Goal: Task Accomplishment & Management: Manage account settings

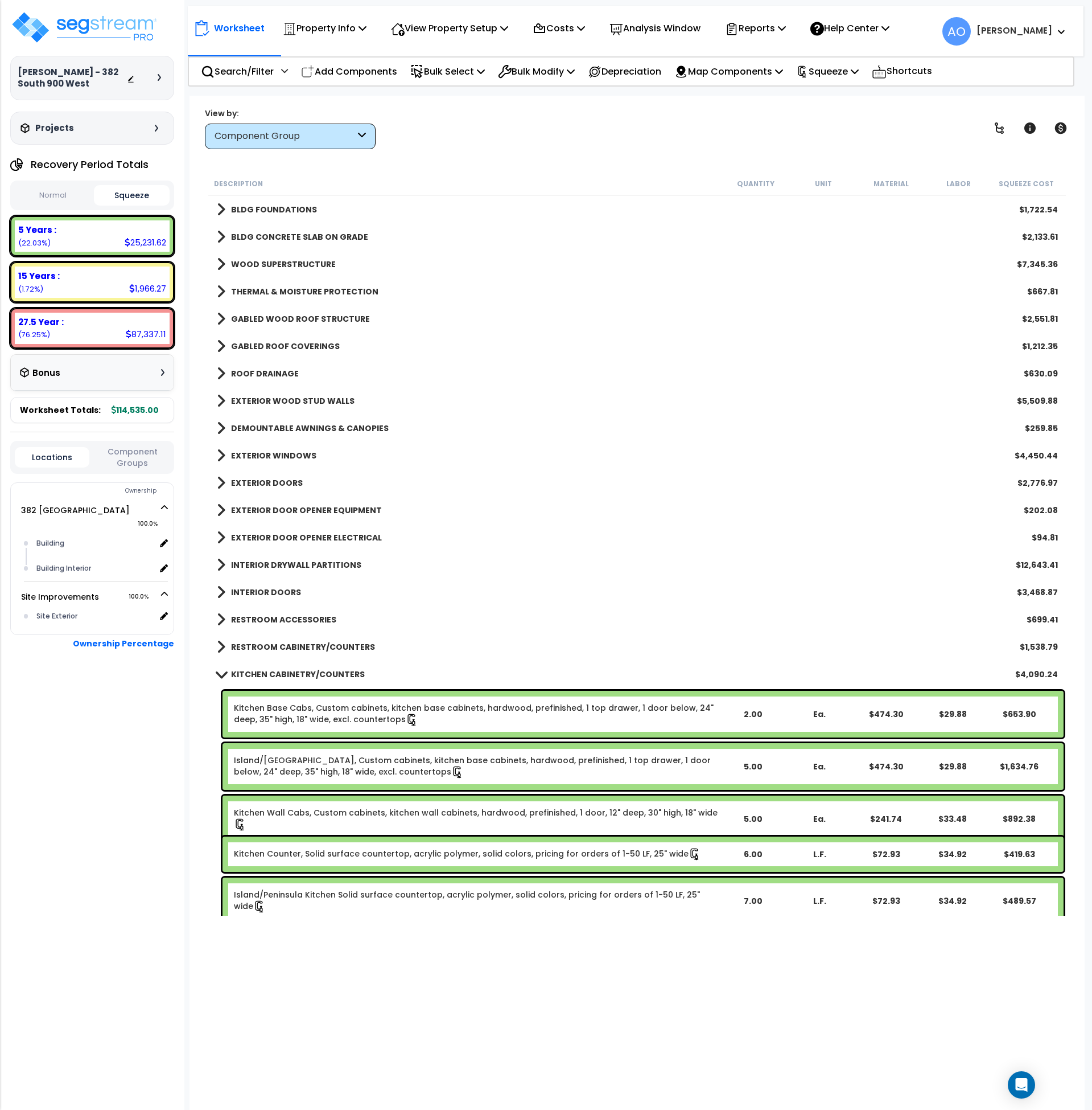
click at [326, 669] on b "KITCHEN CABINETRY/COUNTERS" at bounding box center [298, 674] width 134 height 11
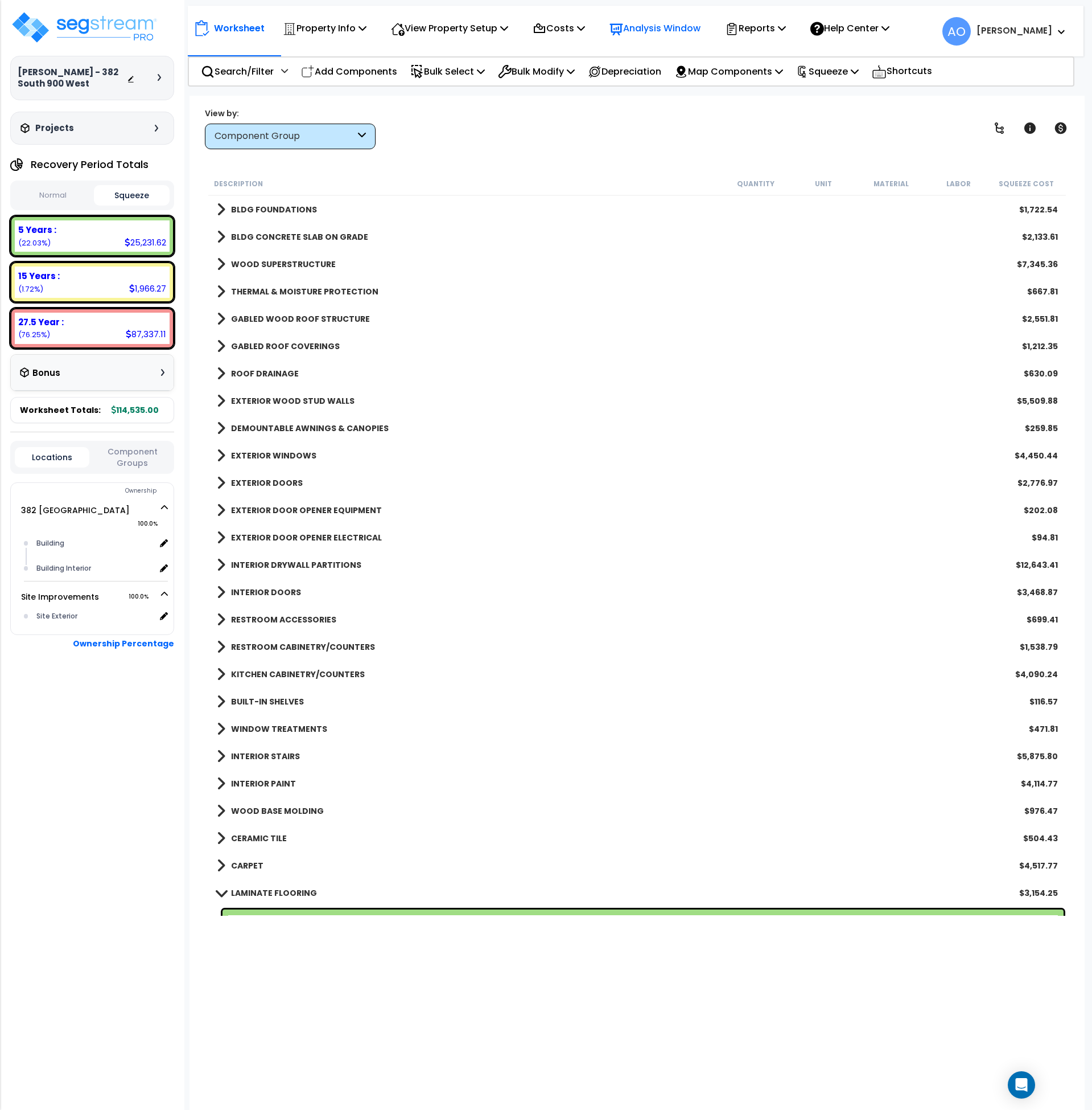
click at [648, 29] on p "Analysis Window" at bounding box center [655, 28] width 91 height 15
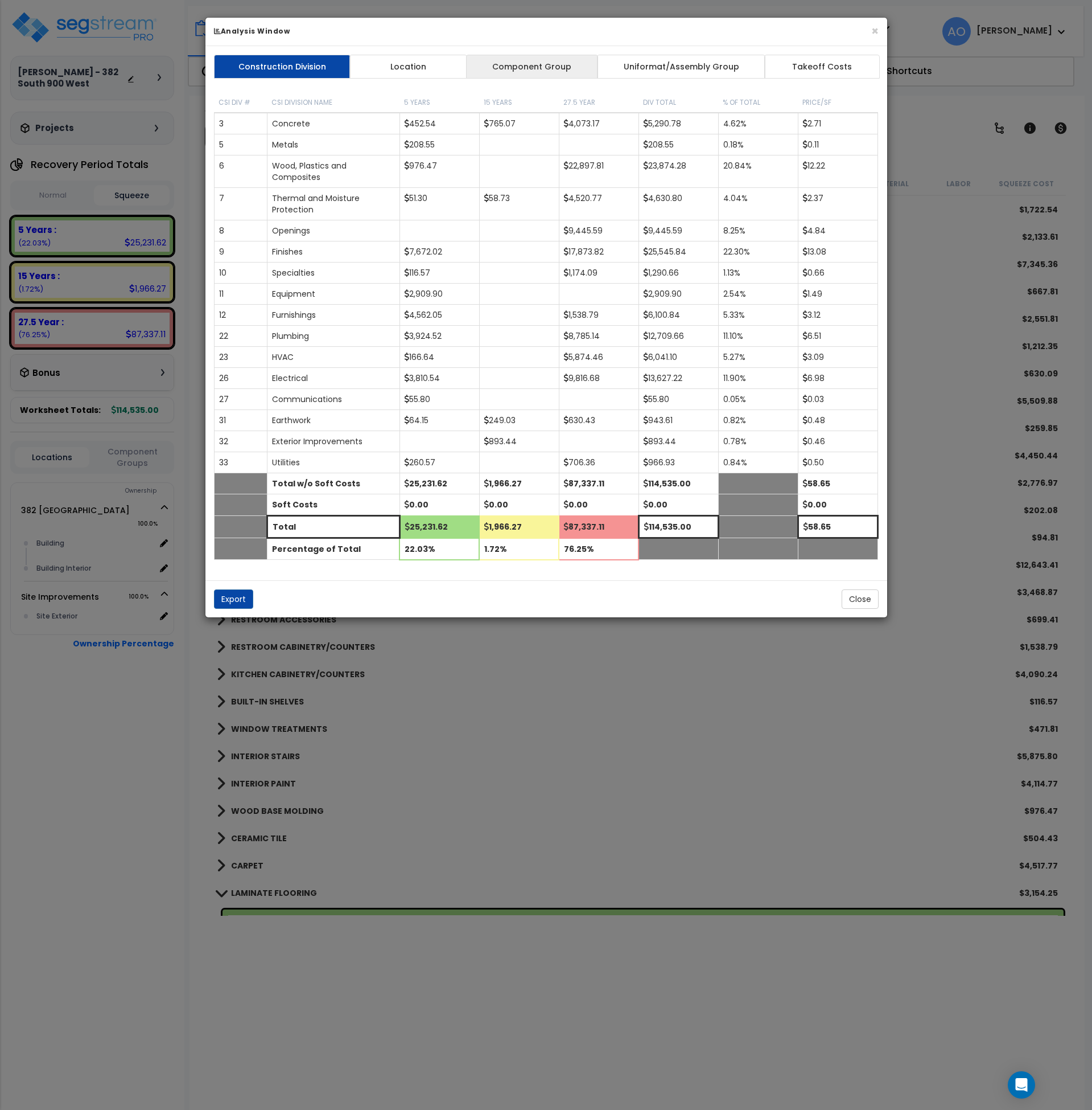
click at [545, 74] on link "Component Group" at bounding box center [532, 67] width 132 height 24
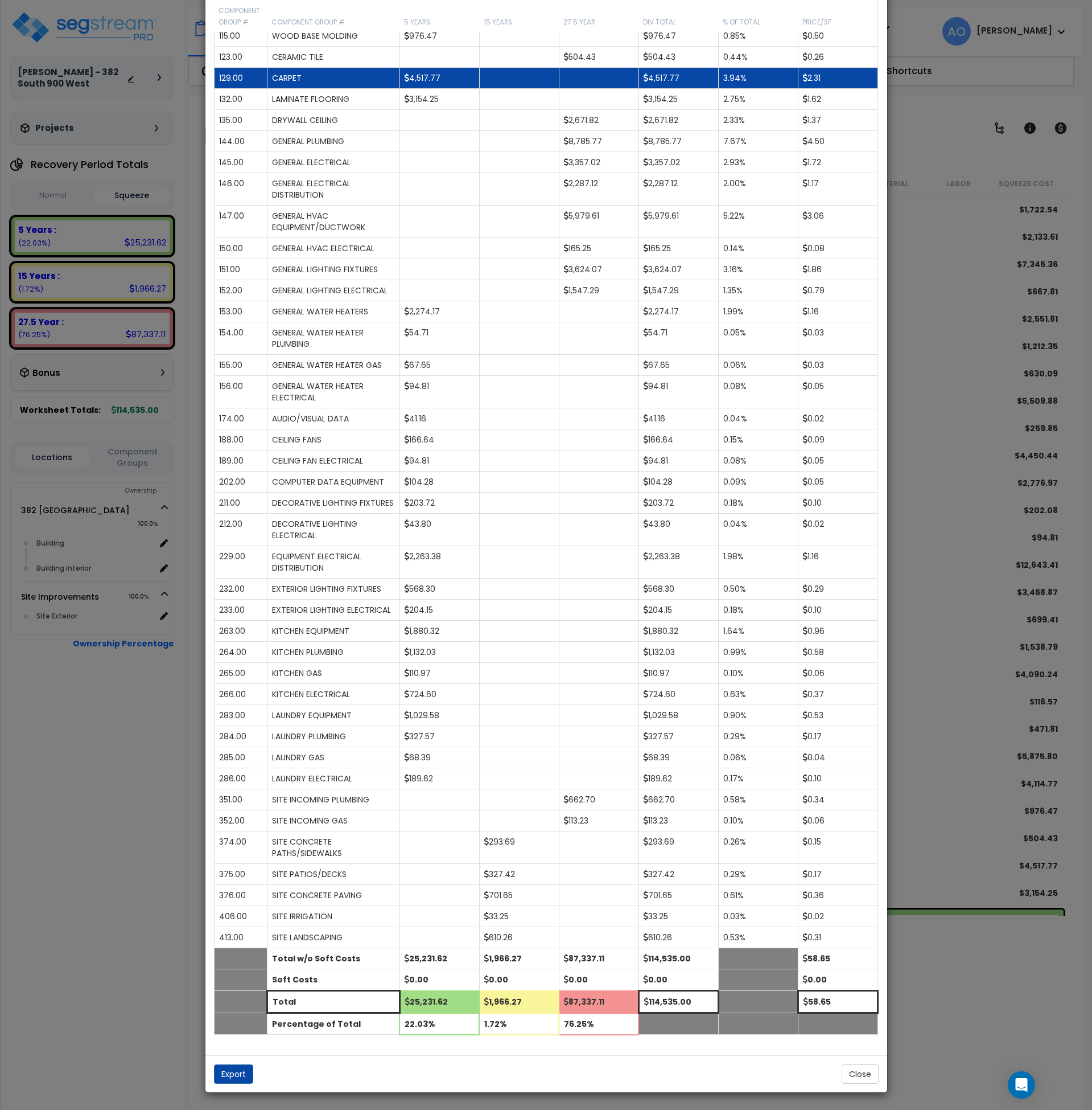
scroll to position [658, 0]
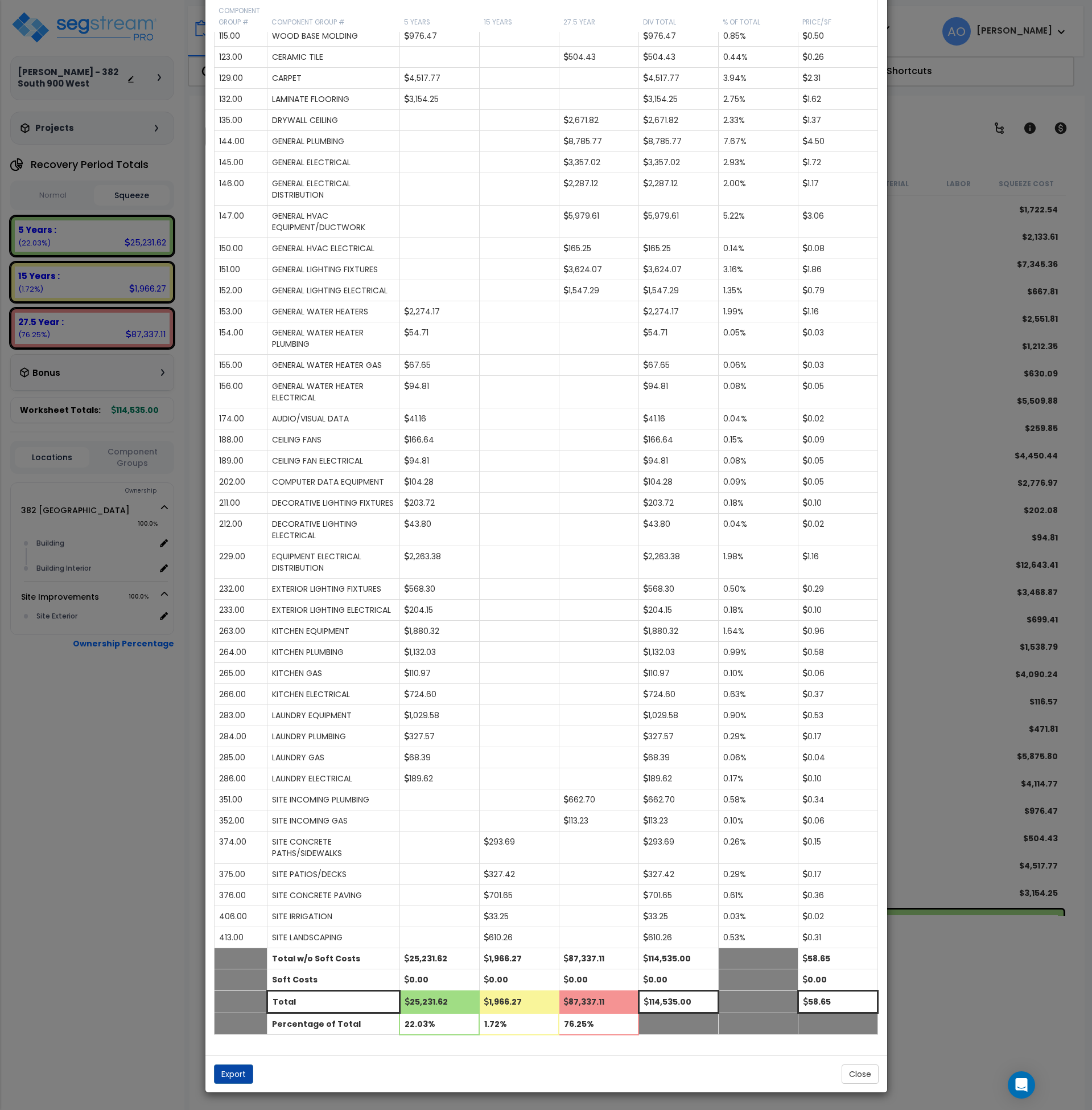
click at [141, 895] on div "× Analysis Window Construction Division Location Component Group Uniformat/Asse…" at bounding box center [546, 555] width 1092 height 1110
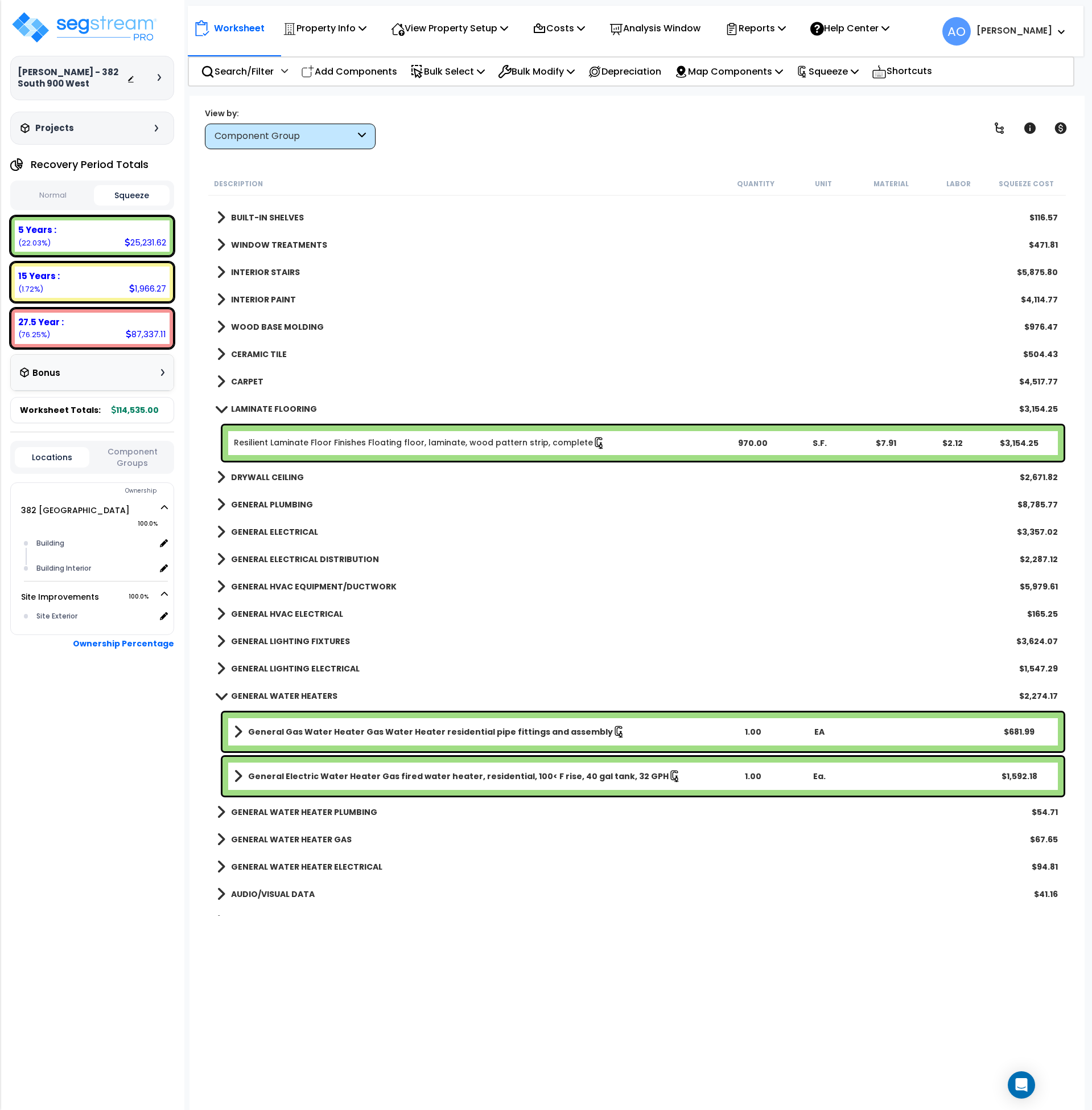
scroll to position [485, 0]
click at [493, 442] on link "Resilient Laminate Floor Finishes Floating floor, laminate, wood pattern strip,…" at bounding box center [420, 442] width 371 height 13
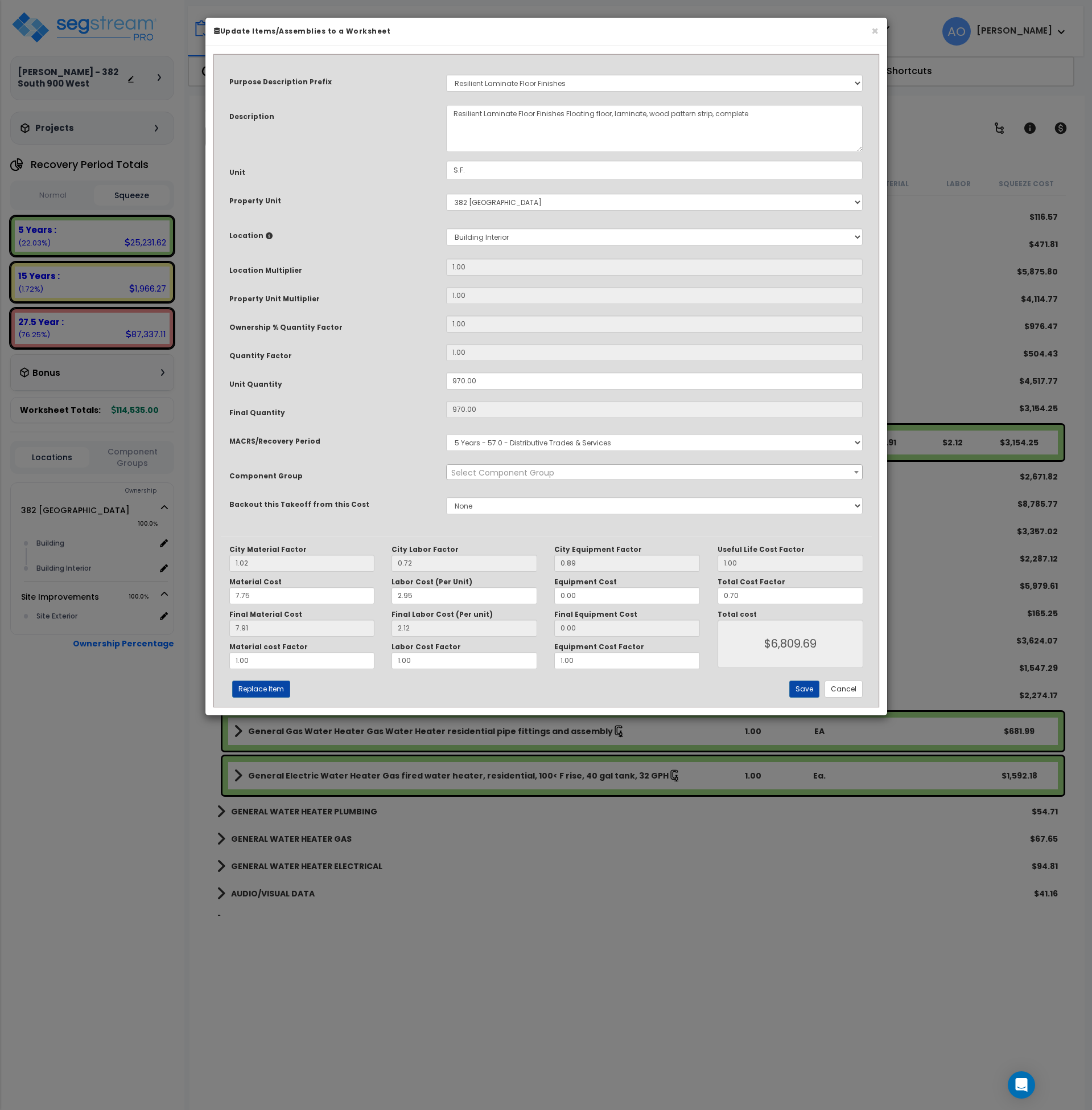
select select "45956"
drag, startPoint x: 745, startPoint y: 595, endPoint x: 674, endPoint y: 593, distance: 71.0
click at [674, 593] on div "City Material Factor 1.02 City Labor Factor 0.72 City Equipment Factor 0.89 Mat…" at bounding box center [546, 607] width 651 height 124
type input "."
type input "$6,810.37"
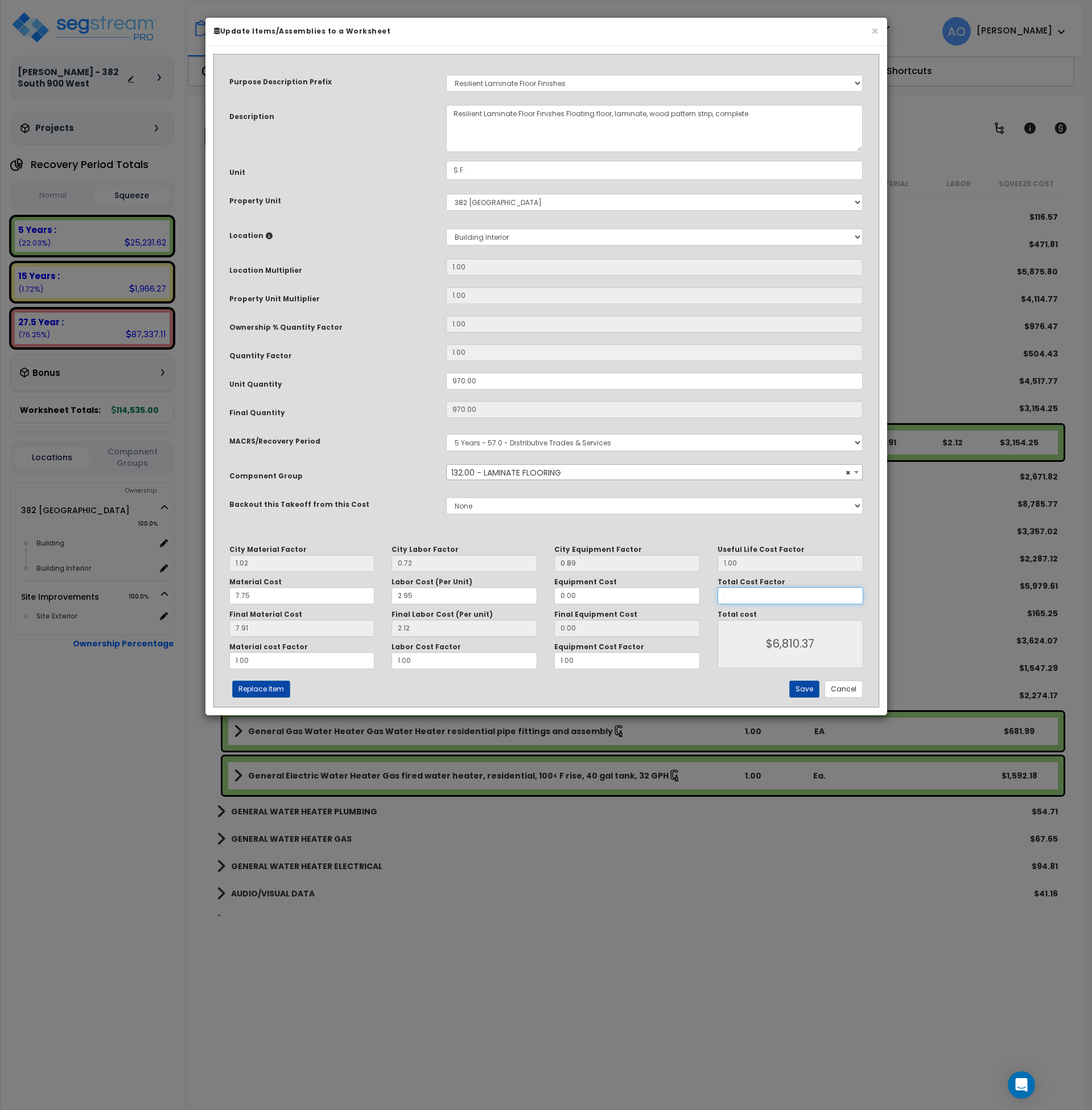
type input ".6"
type input "$5,837.46"
type input ".6"
type input "$5,837.46"
click at [807, 686] on button "Save" at bounding box center [804, 689] width 30 height 17
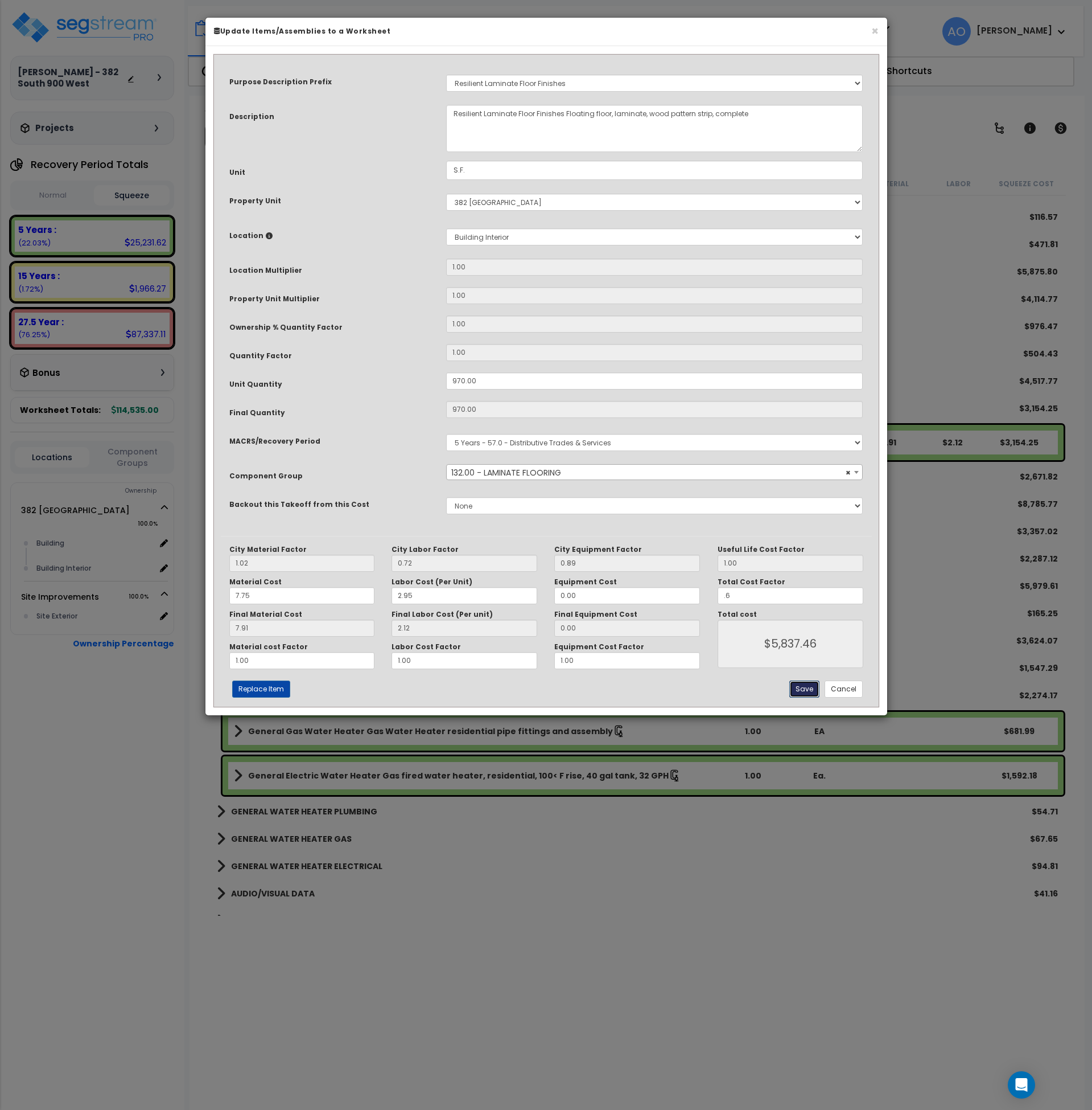
type input "0.60"
type input "5837.46"
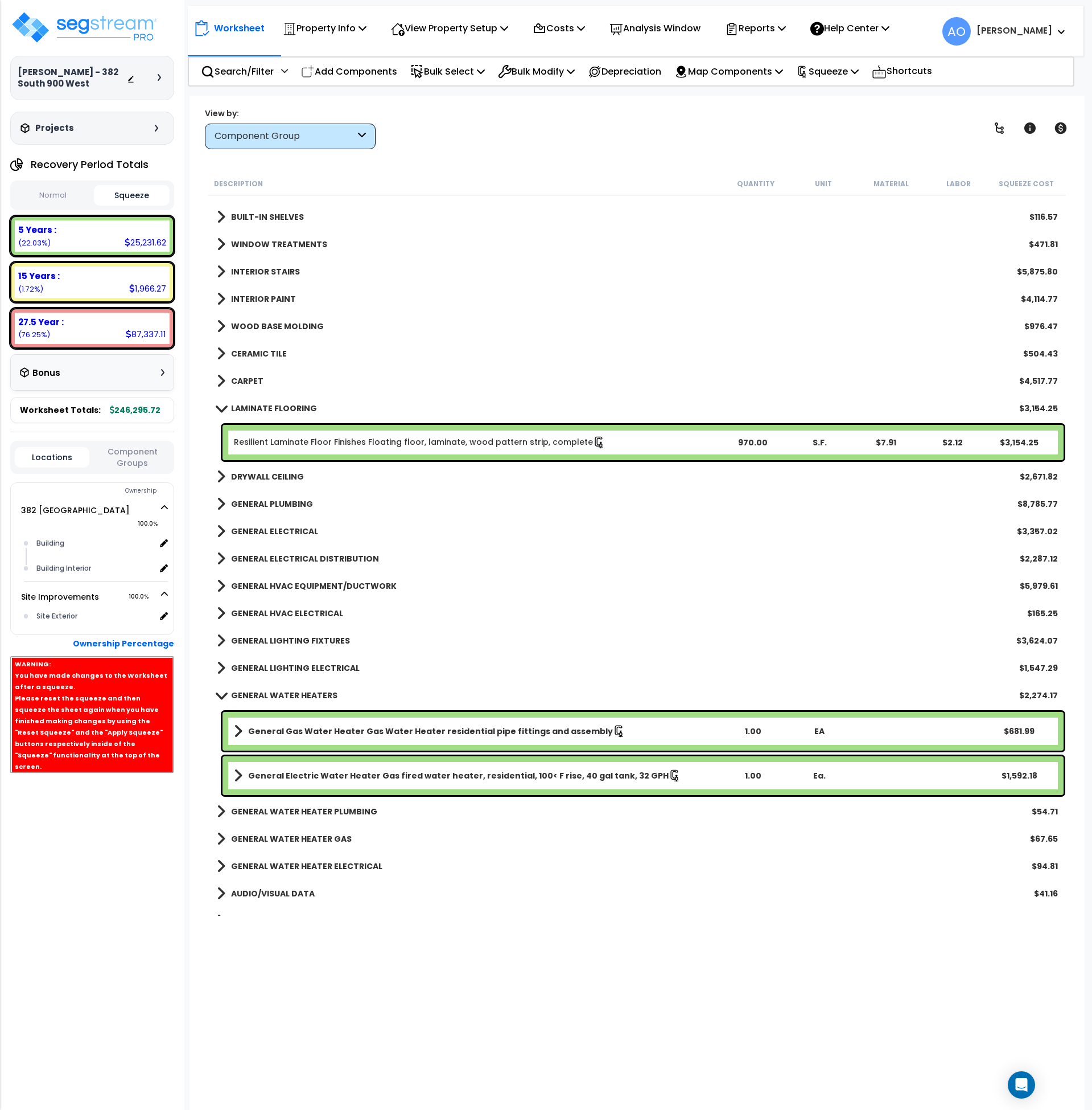
click at [265, 381] on div "CARPET $4,517.77" at bounding box center [637, 381] width 852 height 27
click at [256, 377] on b "CARPET" at bounding box center [247, 381] width 32 height 11
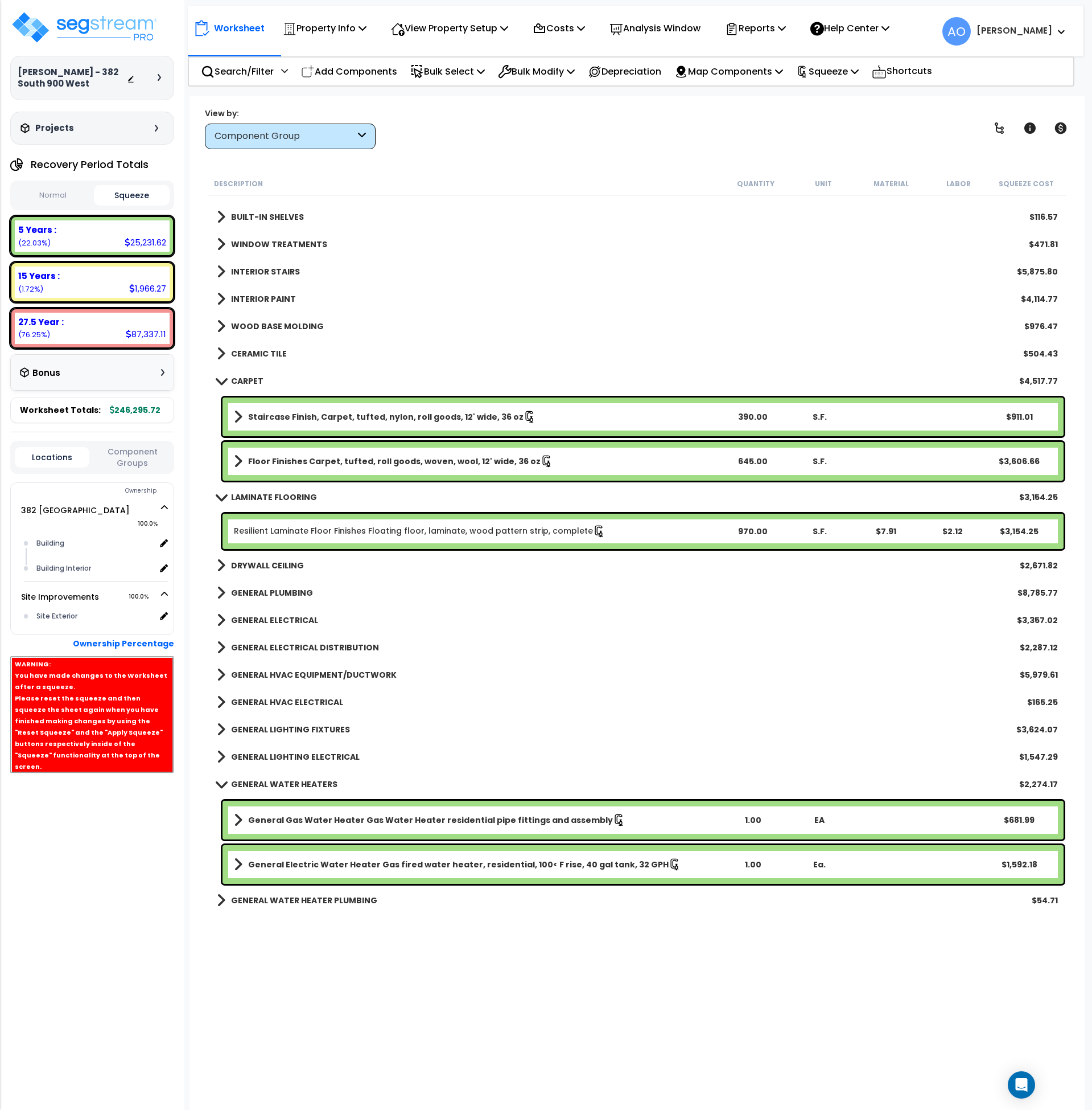
click at [319, 411] on b "Staircase Finish, Carpet, tufted, nylon, roll goods, 12' wide, 36 oz" at bounding box center [385, 417] width 275 height 11
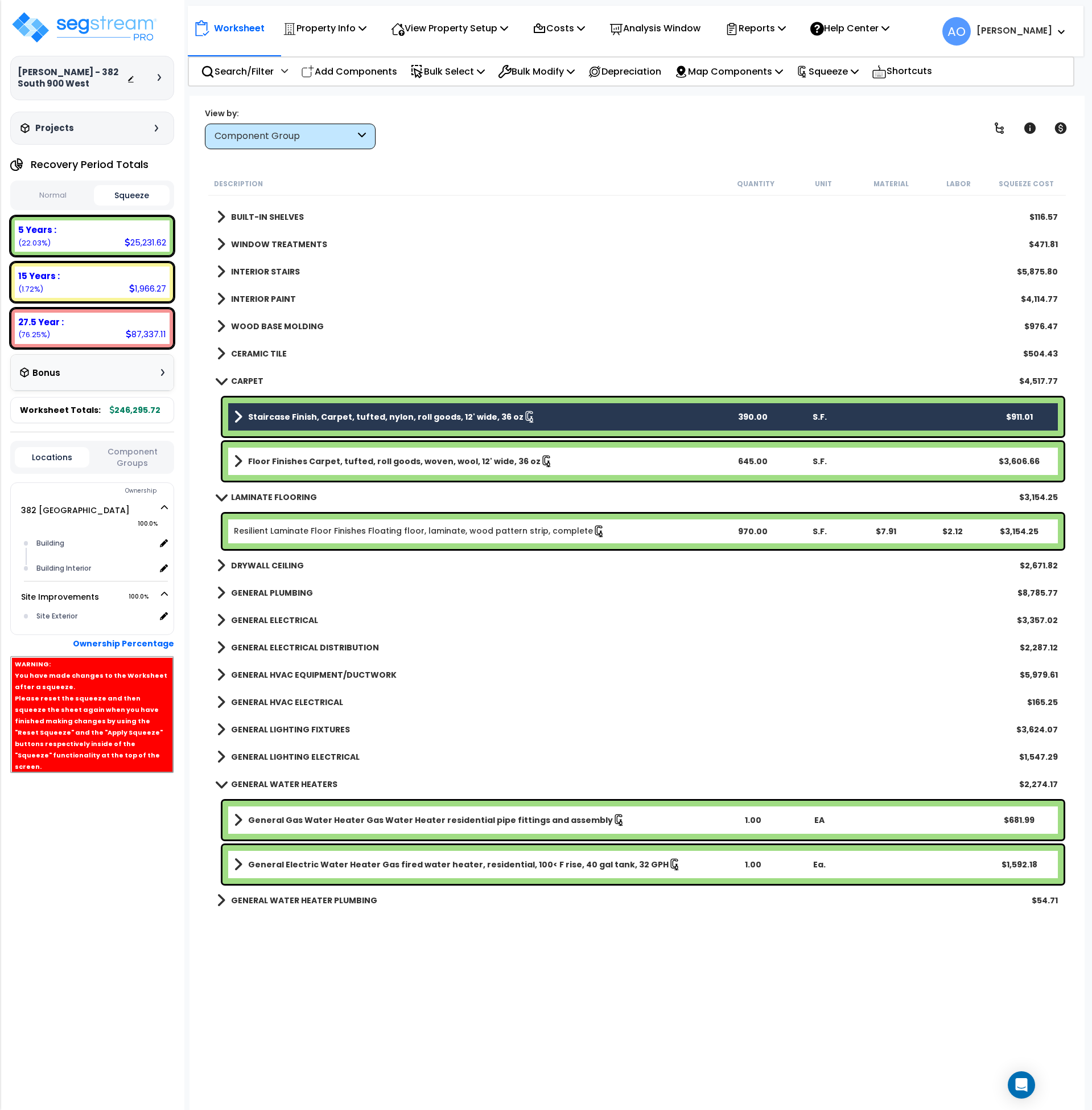
click at [372, 461] on b "Floor Finishes Carpet, tufted, roll goods, woven, wool, 12' wide, 36 oz" at bounding box center [394, 461] width 292 height 11
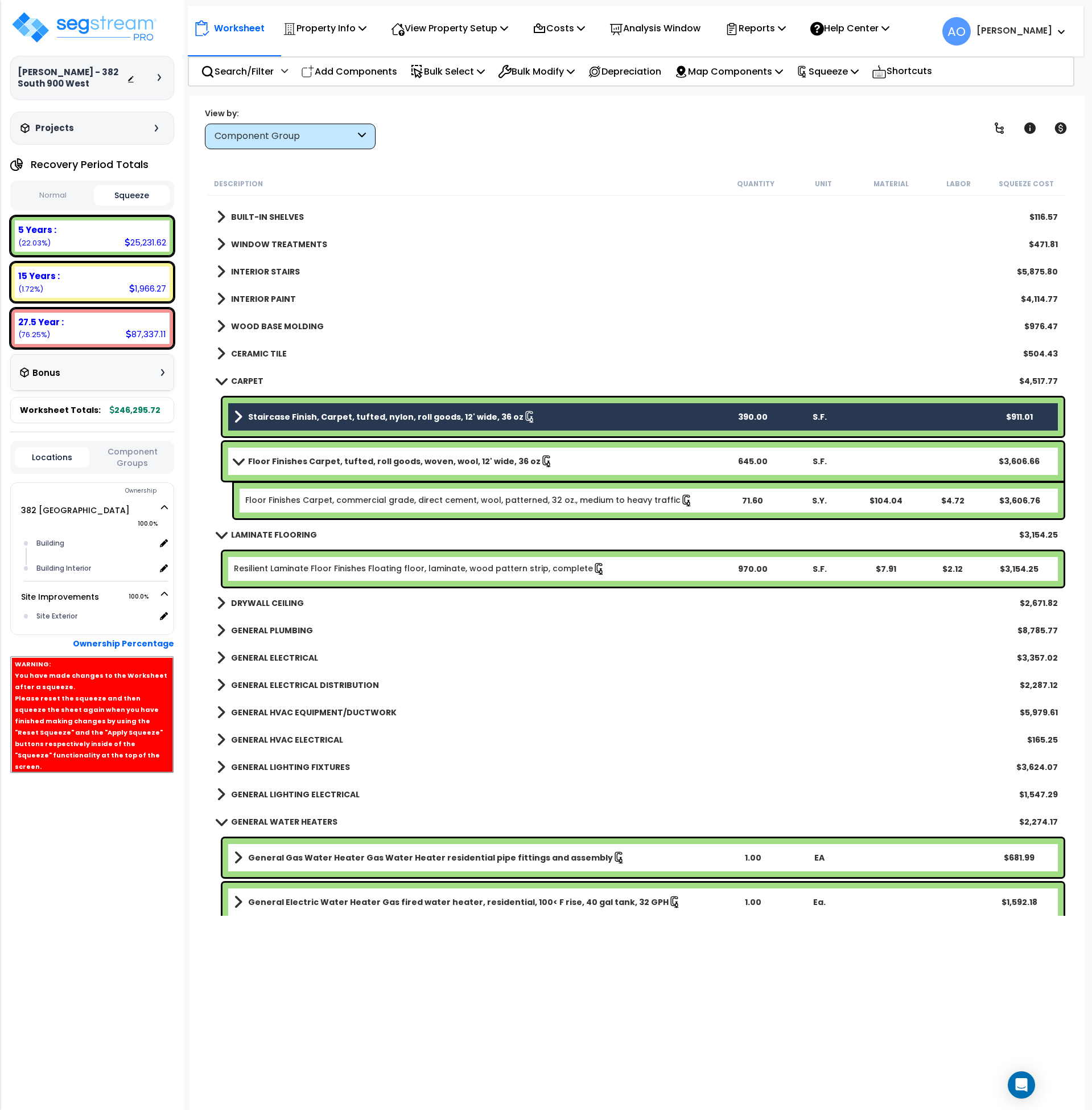
click at [372, 461] on b "Floor Finishes Carpet, tufted, roll goods, woven, wool, 12' wide, 36 oz" at bounding box center [394, 461] width 292 height 11
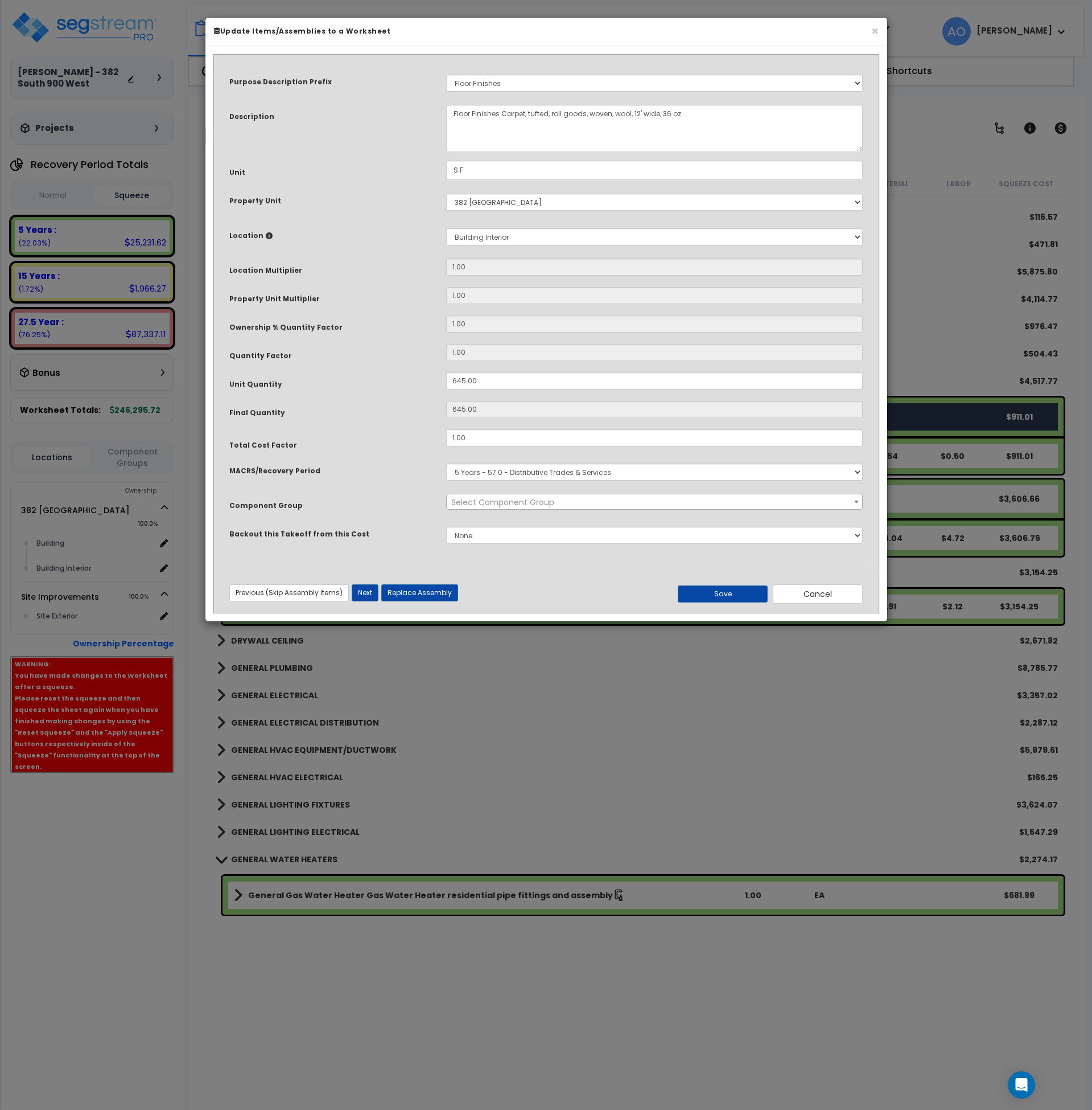
select select "45953"
click at [804, 593] on button "Cancel" at bounding box center [818, 594] width 90 height 20
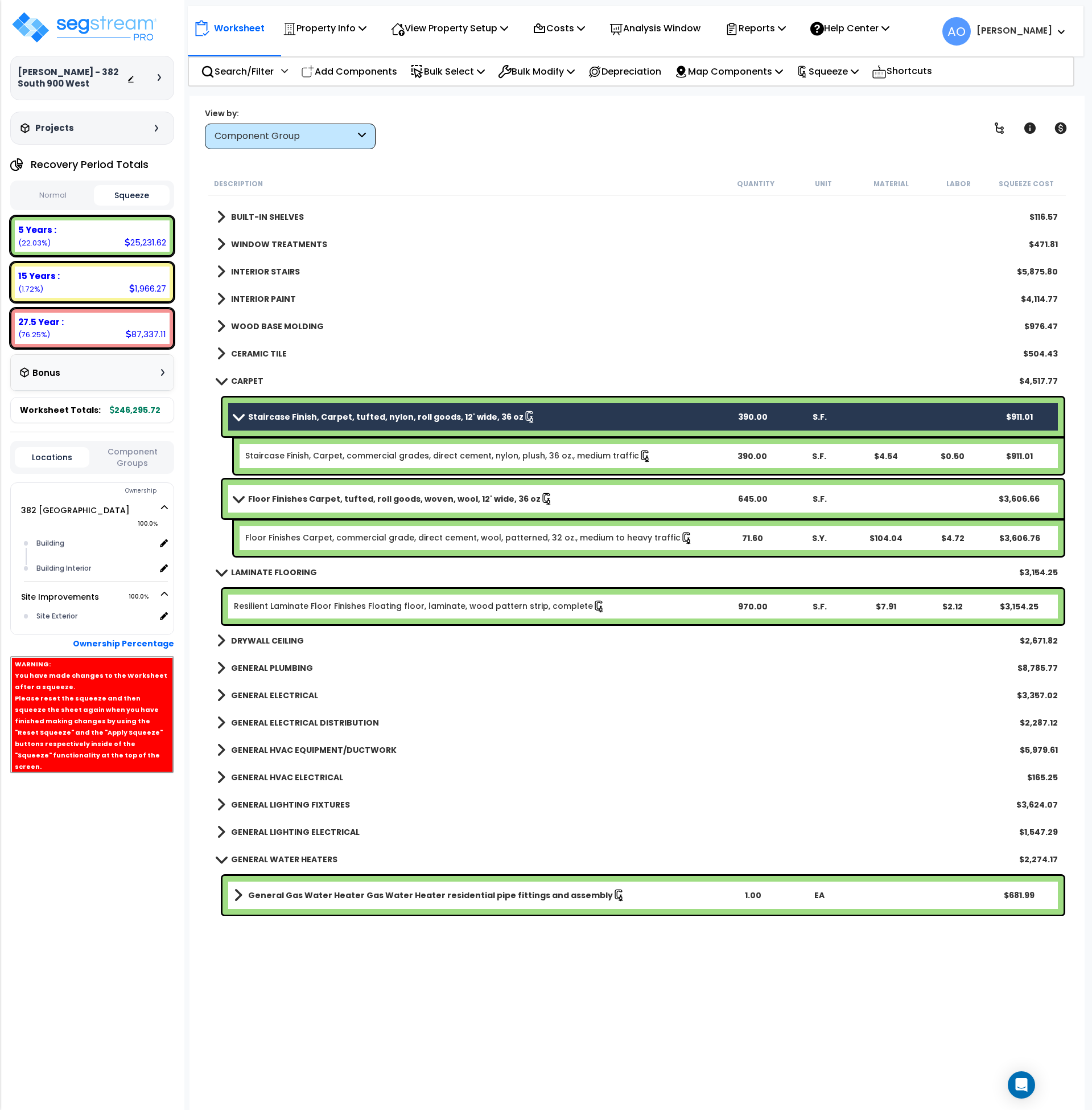
click at [362, 493] on b "Floor Finishes Carpet, tufted, roll goods, woven, wool, 12' wide, 36 oz" at bounding box center [394, 499] width 292 height 11
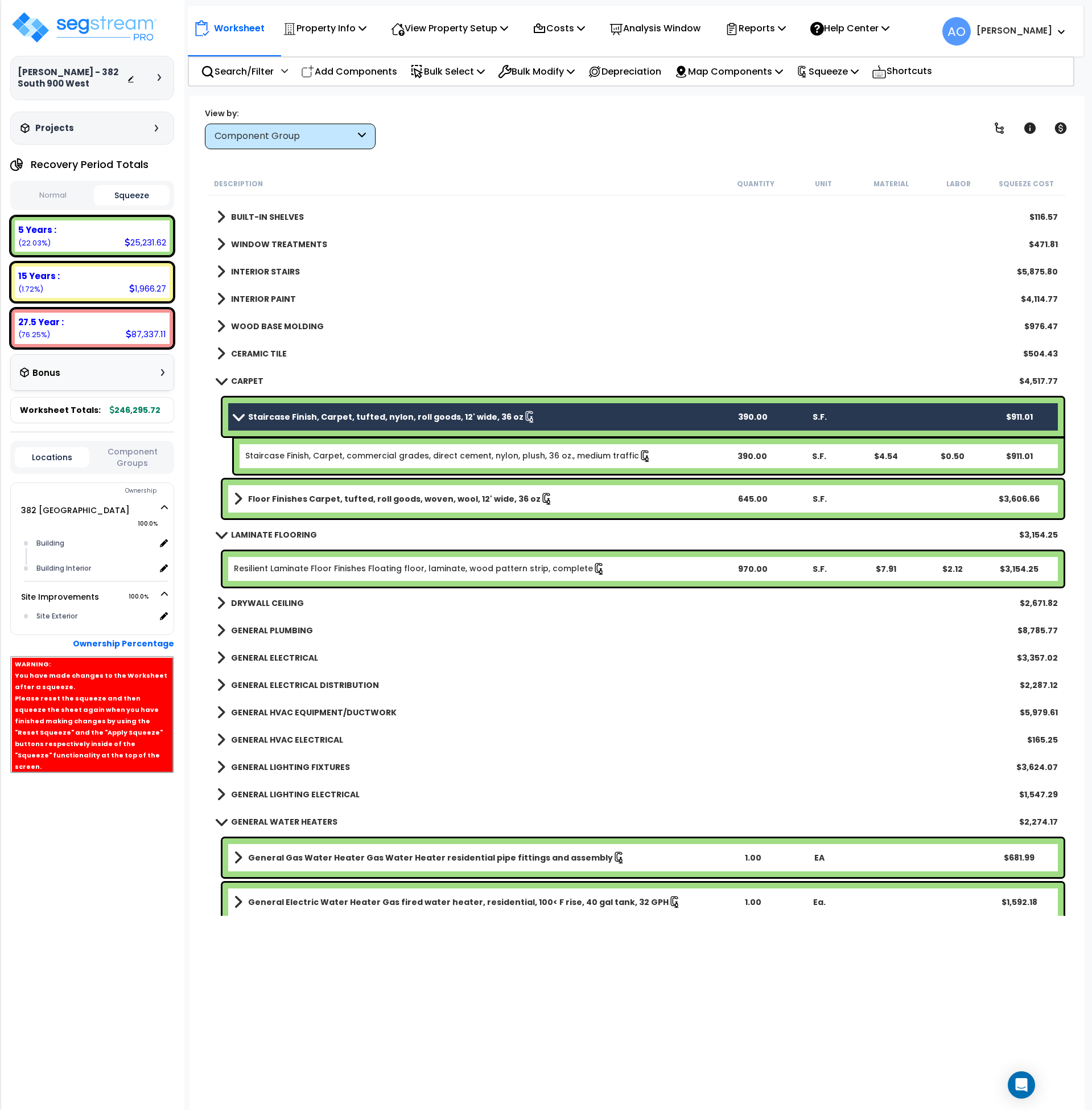
click at [362, 493] on b "Floor Finishes Carpet, tufted, roll goods, woven, wool, 12' wide, 36 oz" at bounding box center [394, 499] width 292 height 11
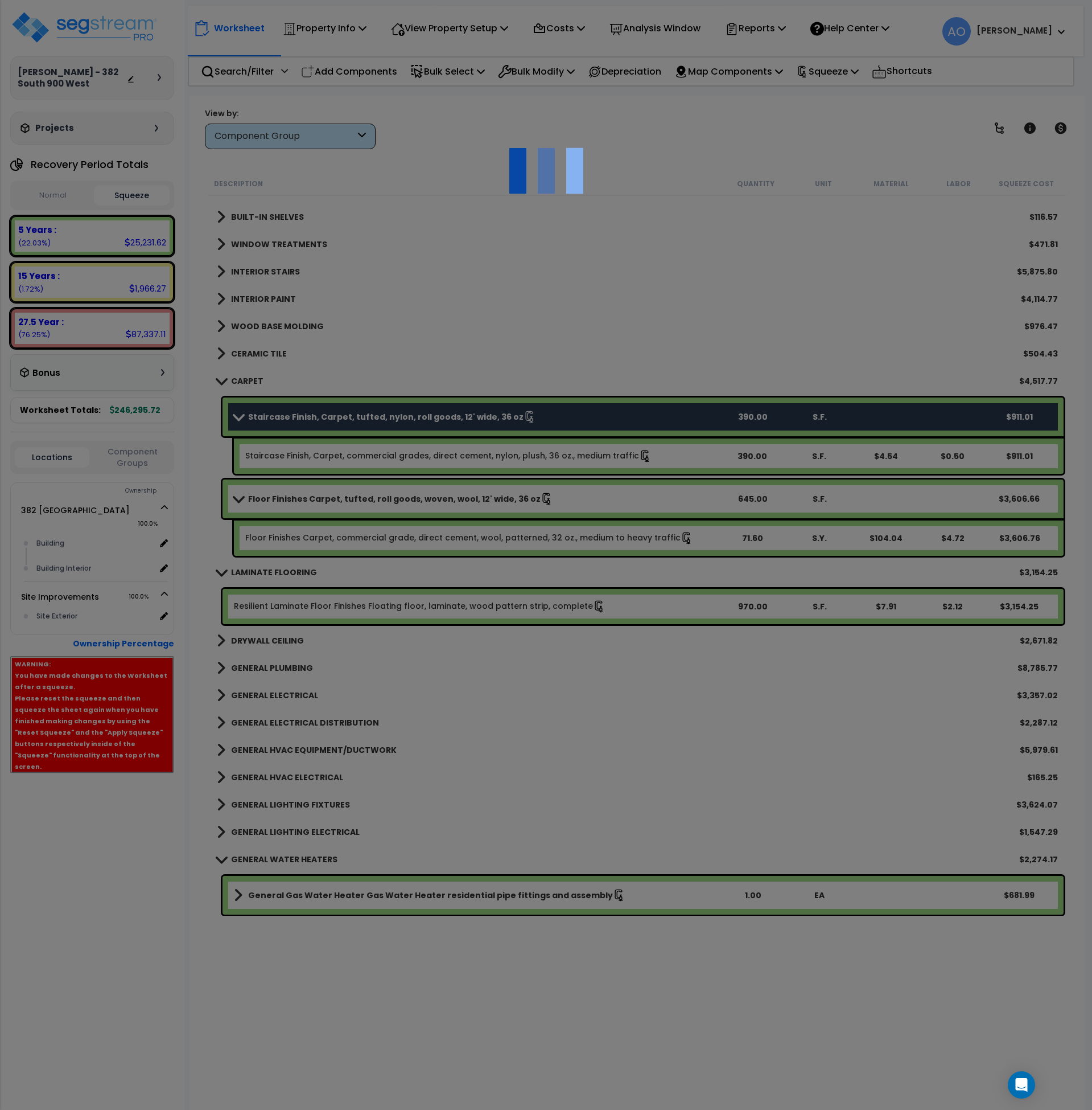
select select "45953"
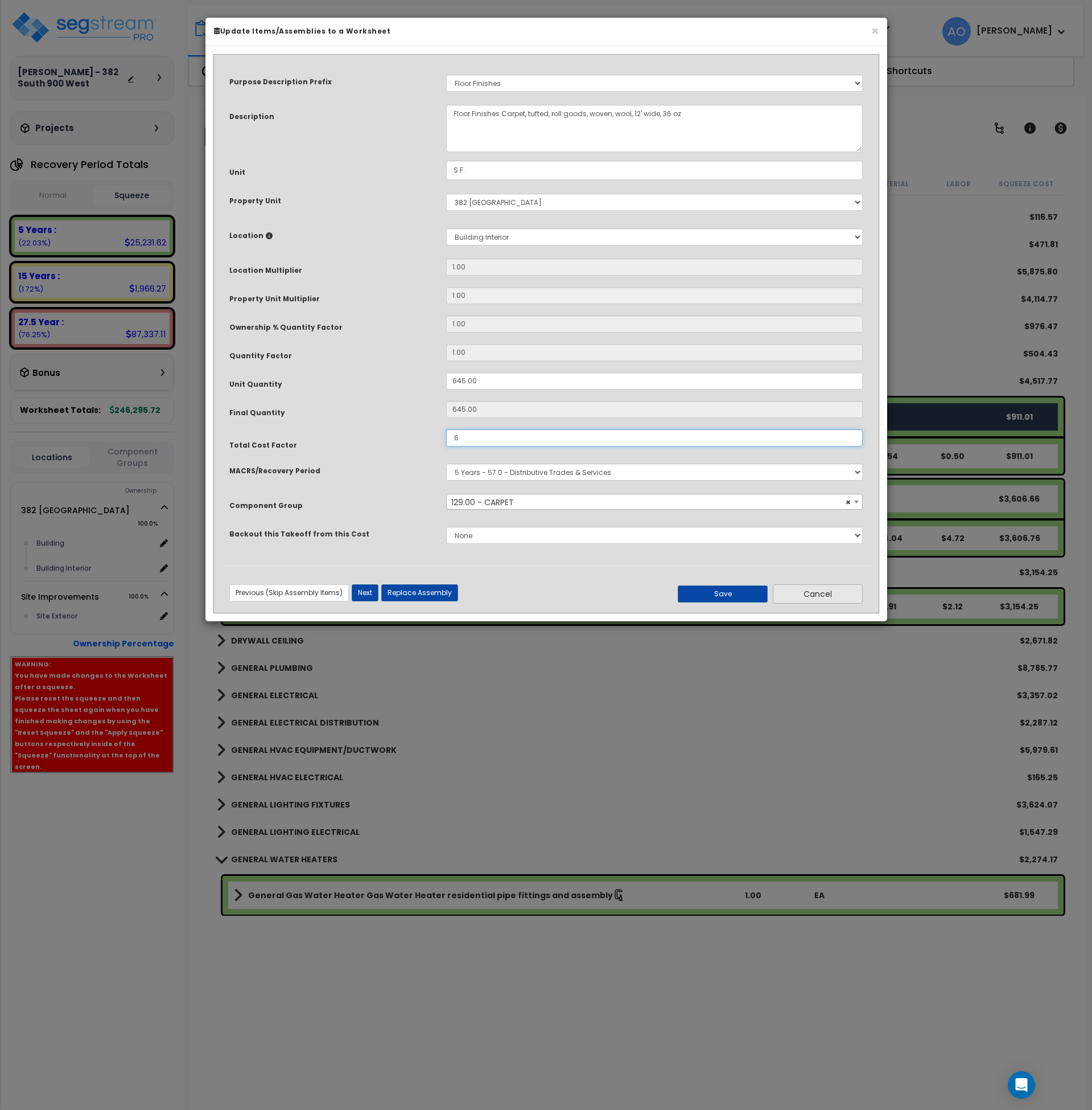
type input ".6"
click at [791, 597] on button "Cancel" at bounding box center [818, 594] width 90 height 20
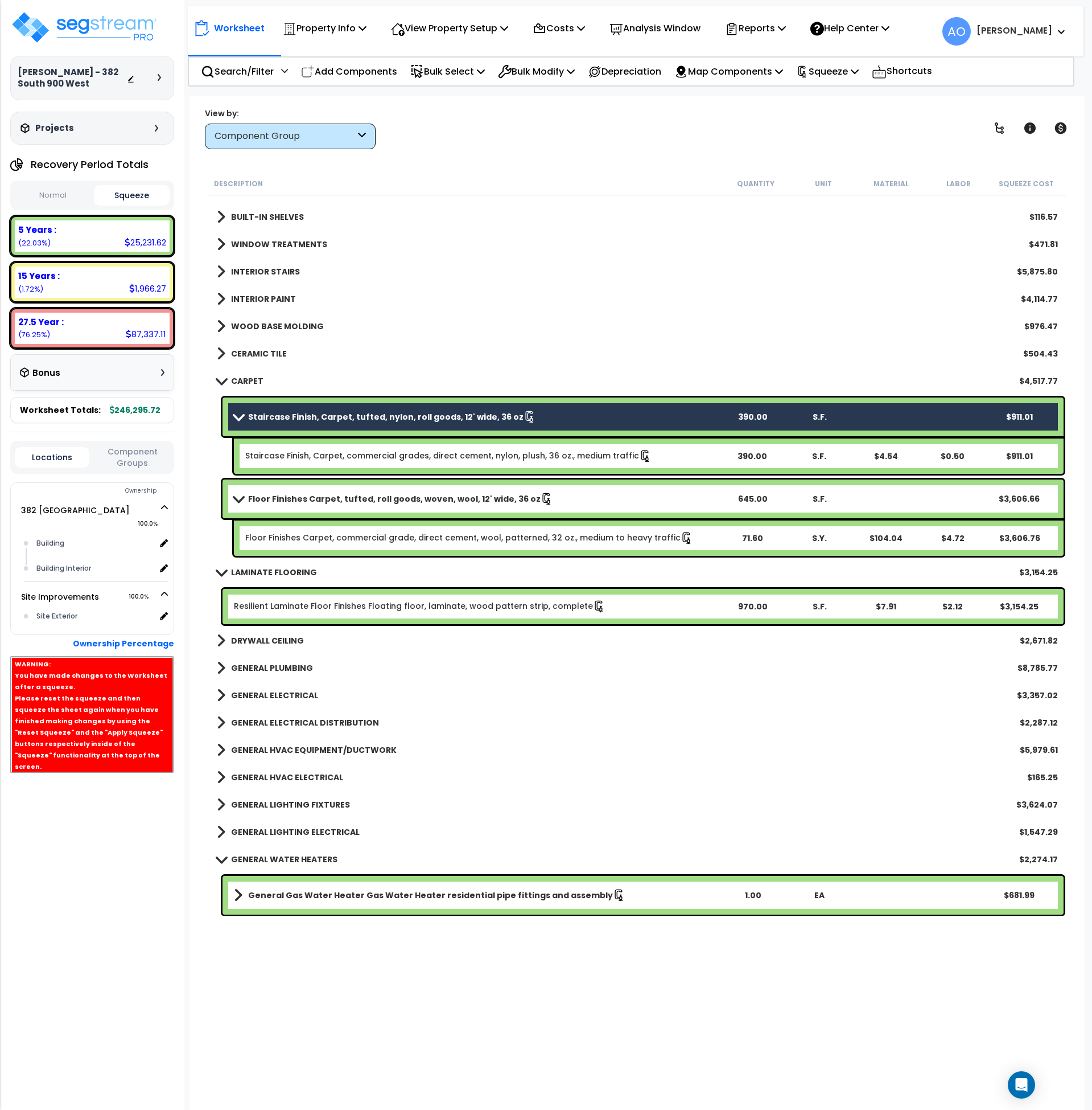
click at [406, 493] on b "Floor Finishes Carpet, tufted, roll goods, woven, wool, 12' wide, 36 oz" at bounding box center [394, 499] width 292 height 11
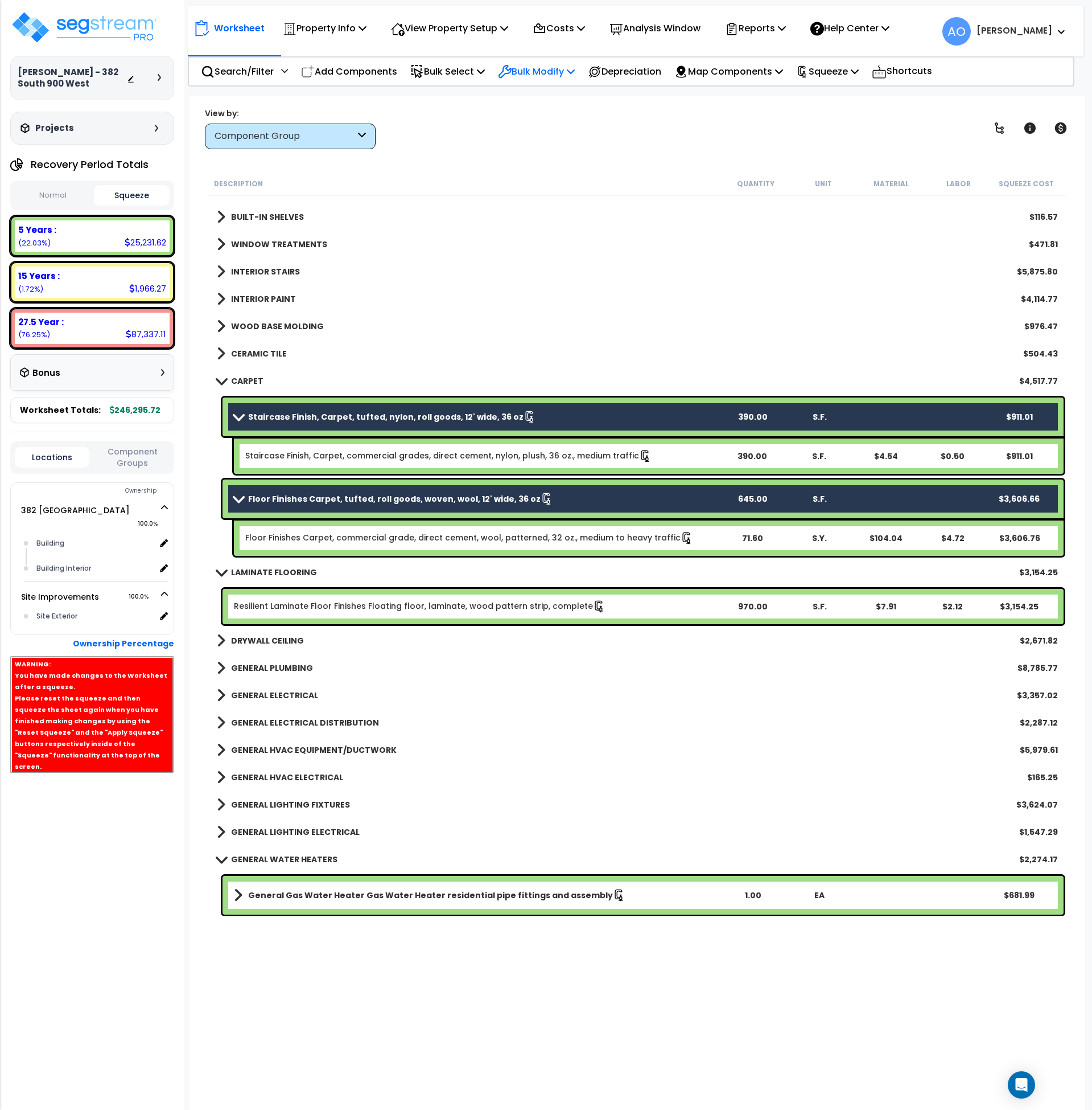
click at [559, 76] on p "Bulk Modify" at bounding box center [536, 72] width 77 height 15
click at [567, 115] on link "Modify Total Cost Factor" at bounding box center [577, 121] width 170 height 22
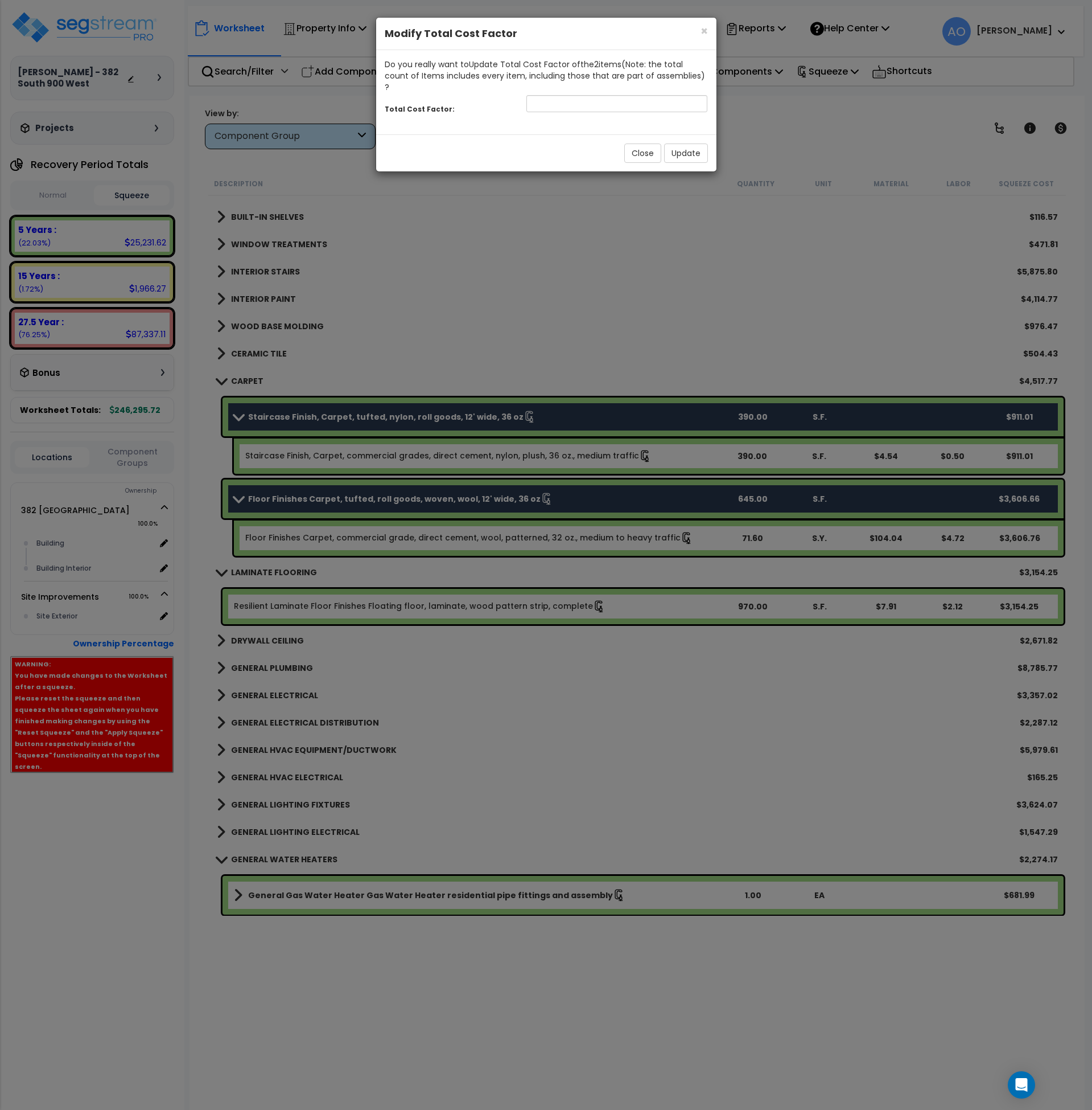
click at [538, 102] on div "Total Cost Factor:" at bounding box center [547, 104] width 341 height 25
click at [540, 95] on input "number" at bounding box center [617, 104] width 182 height 17
type input ".75"
click at [694, 144] on button "Update" at bounding box center [686, 154] width 44 height 20
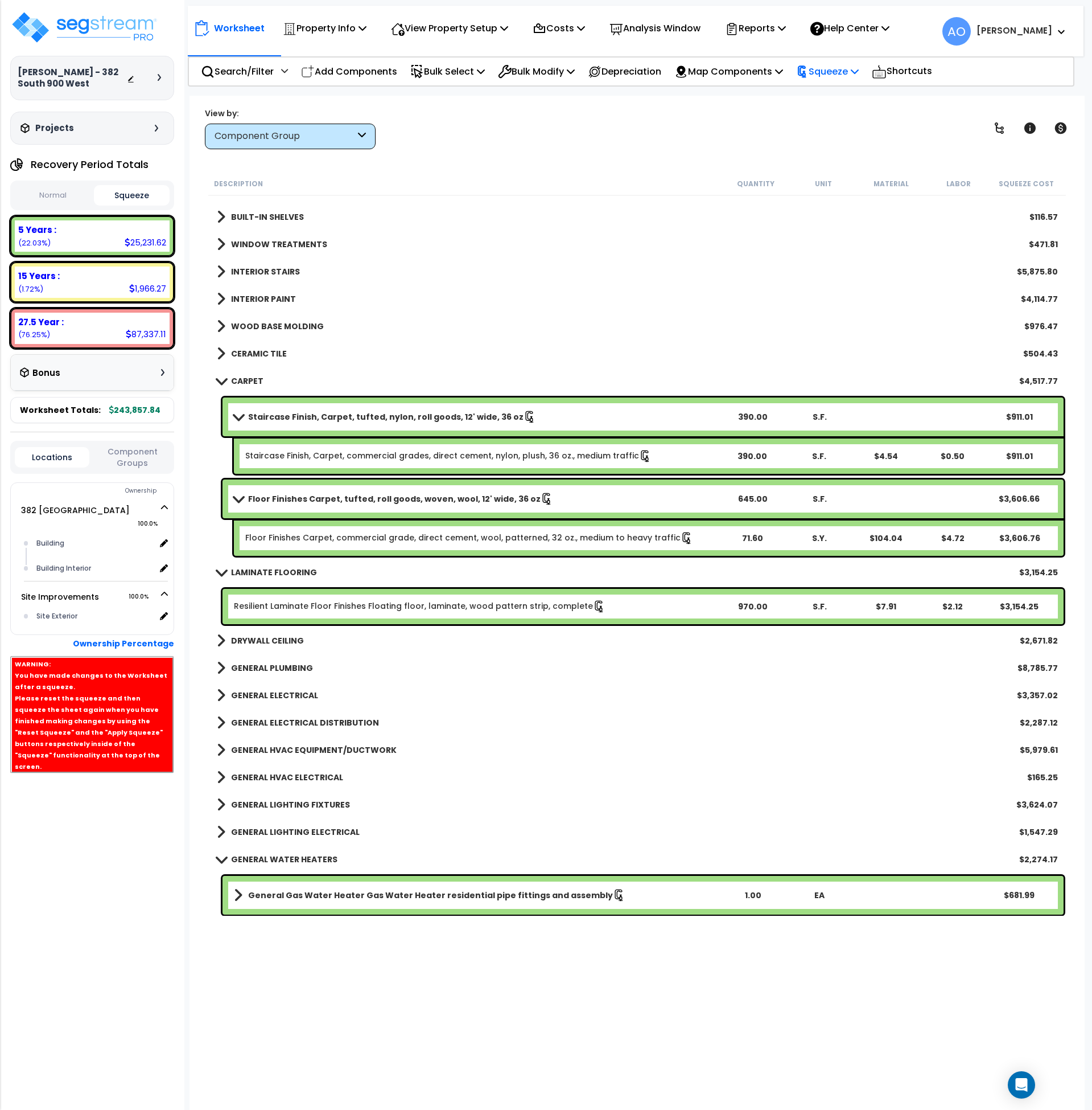
click at [807, 69] on icon at bounding box center [802, 72] width 8 height 12
click at [828, 93] on link "Re-squeeze" at bounding box center [847, 98] width 113 height 26
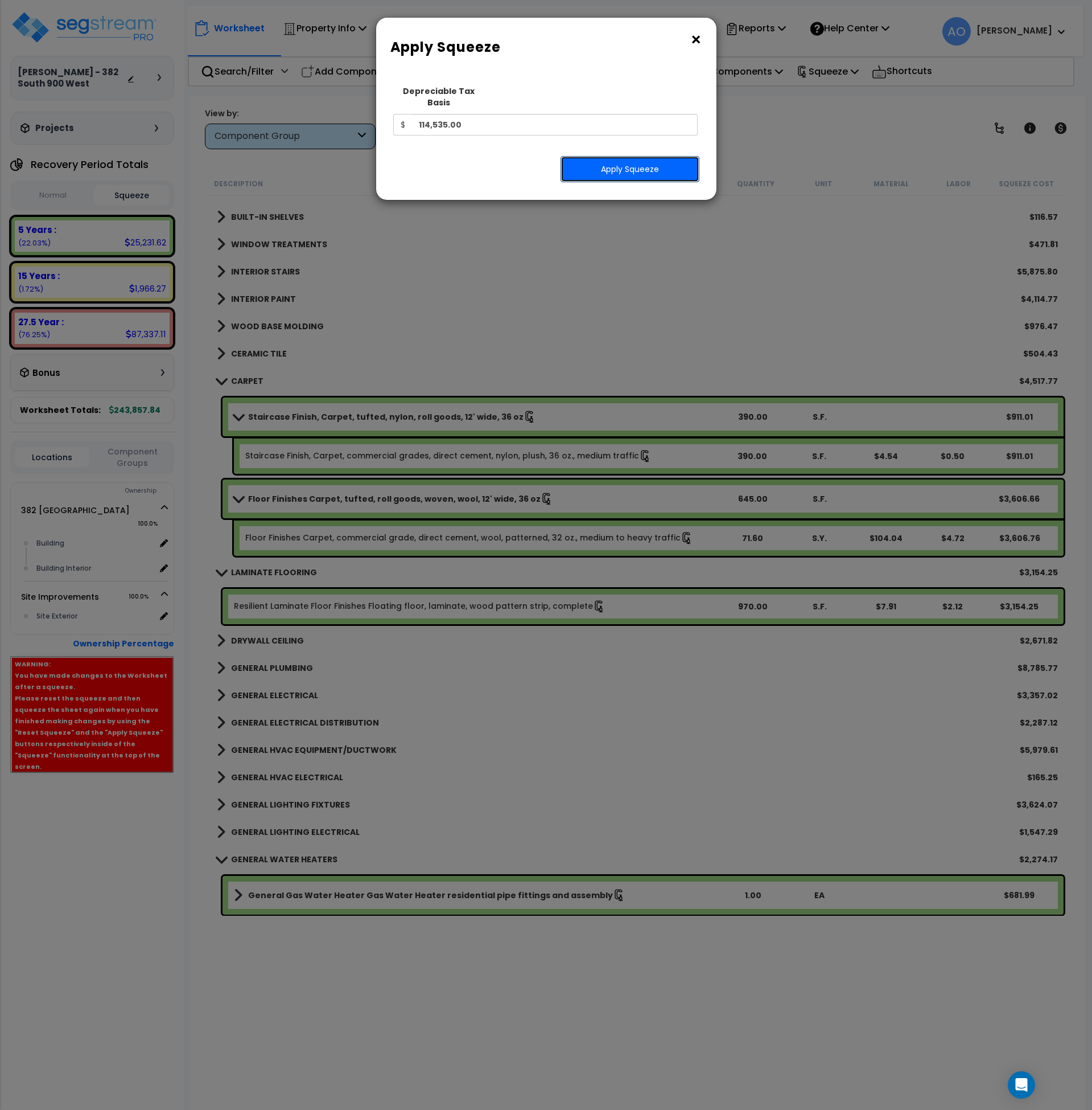
click at [626, 160] on button "Apply Squeeze" at bounding box center [630, 168] width 139 height 26
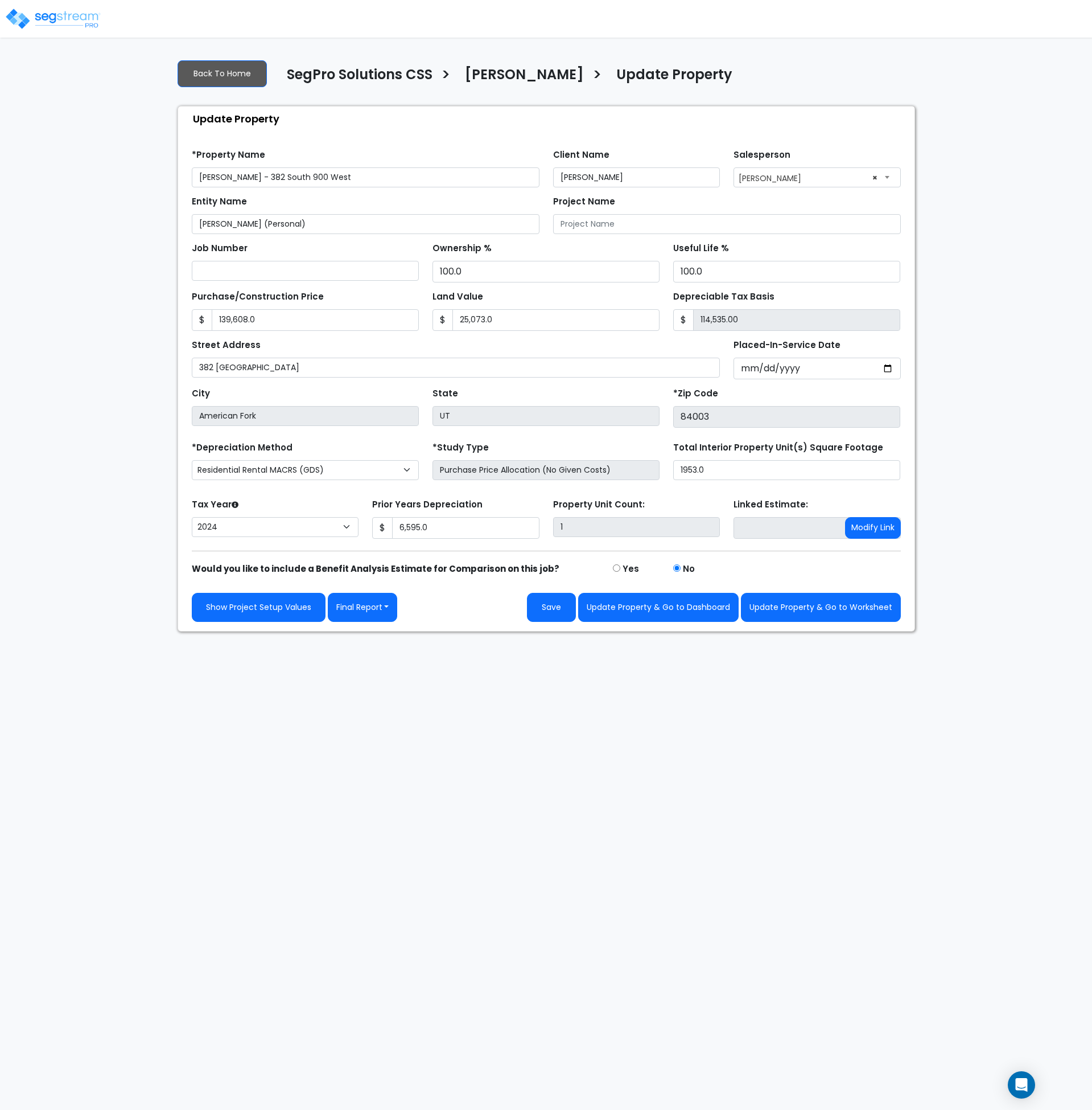
select select "2024"
click at [138, 328] on div "We are Building your Property. So please grab a coffee and let us do the heavy …" at bounding box center [546, 340] width 1092 height 581
click at [88, 387] on div "We are Building your Property. So please grab a coffee and let us do the heavy …" at bounding box center [546, 340] width 1092 height 581
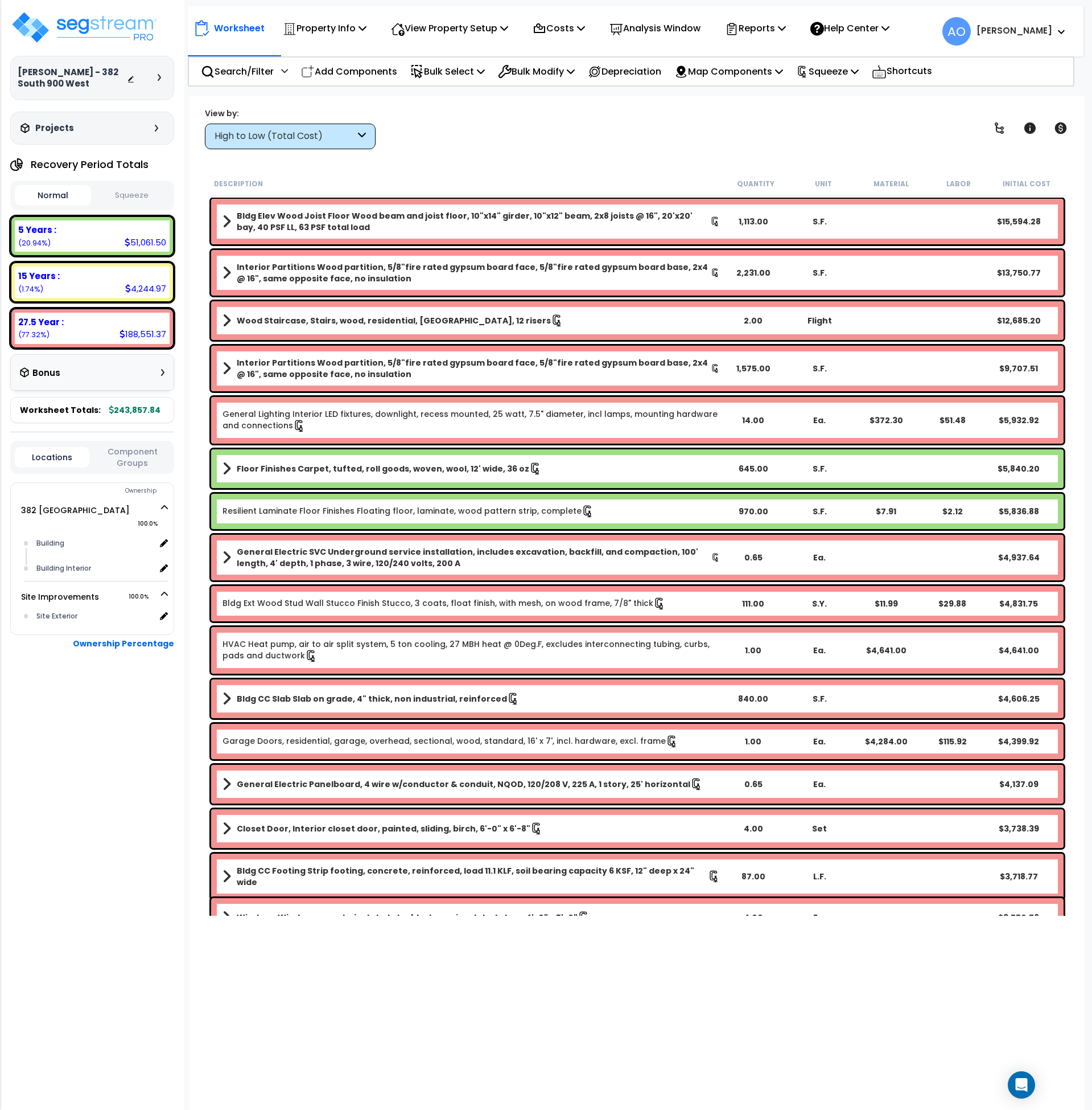
click at [132, 194] on button "Squeeze" at bounding box center [132, 196] width 76 height 20
click at [676, 27] on p "Analysis Window" at bounding box center [655, 28] width 91 height 15
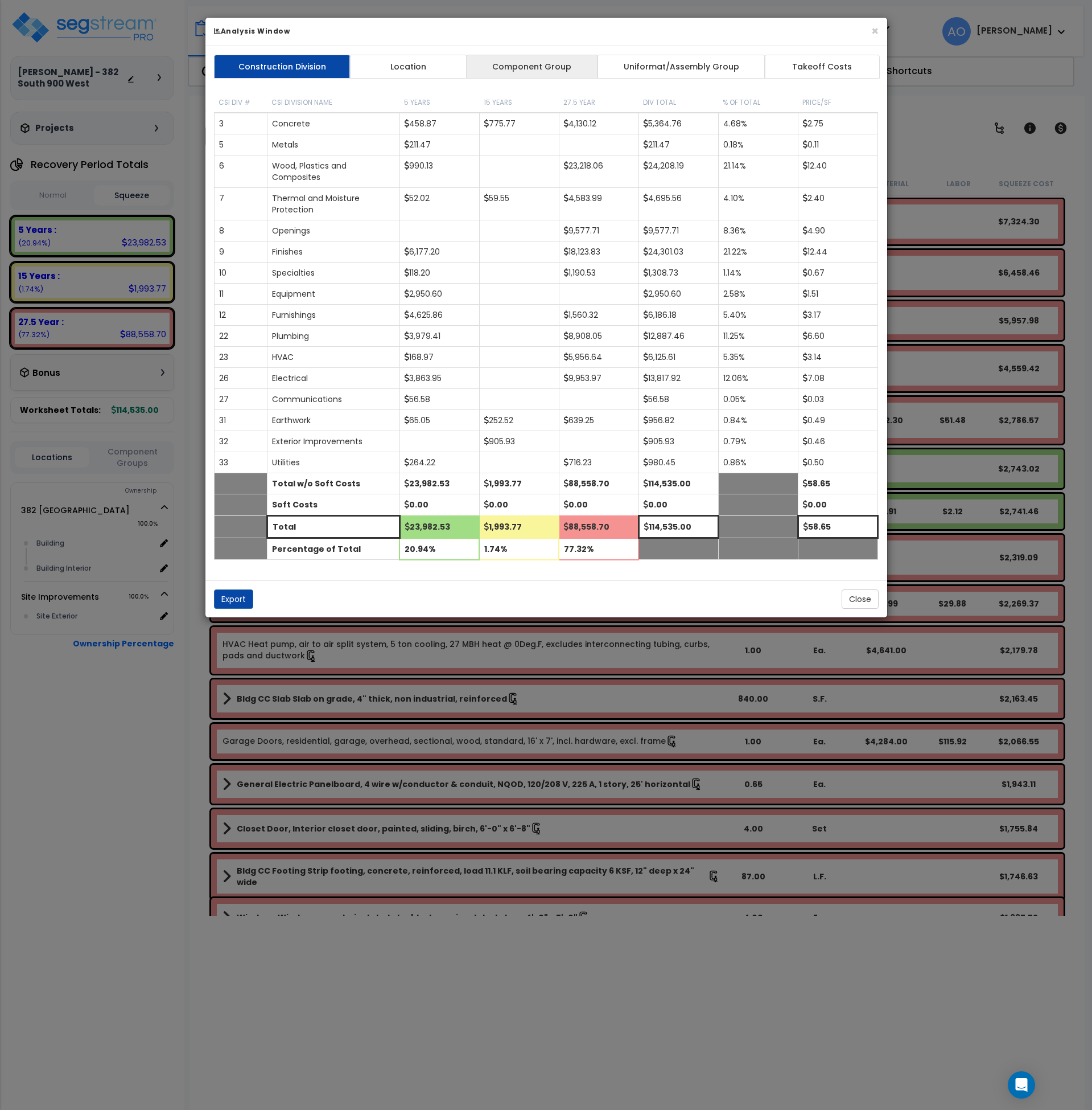
click at [516, 71] on link "Component Group" at bounding box center [532, 67] width 132 height 24
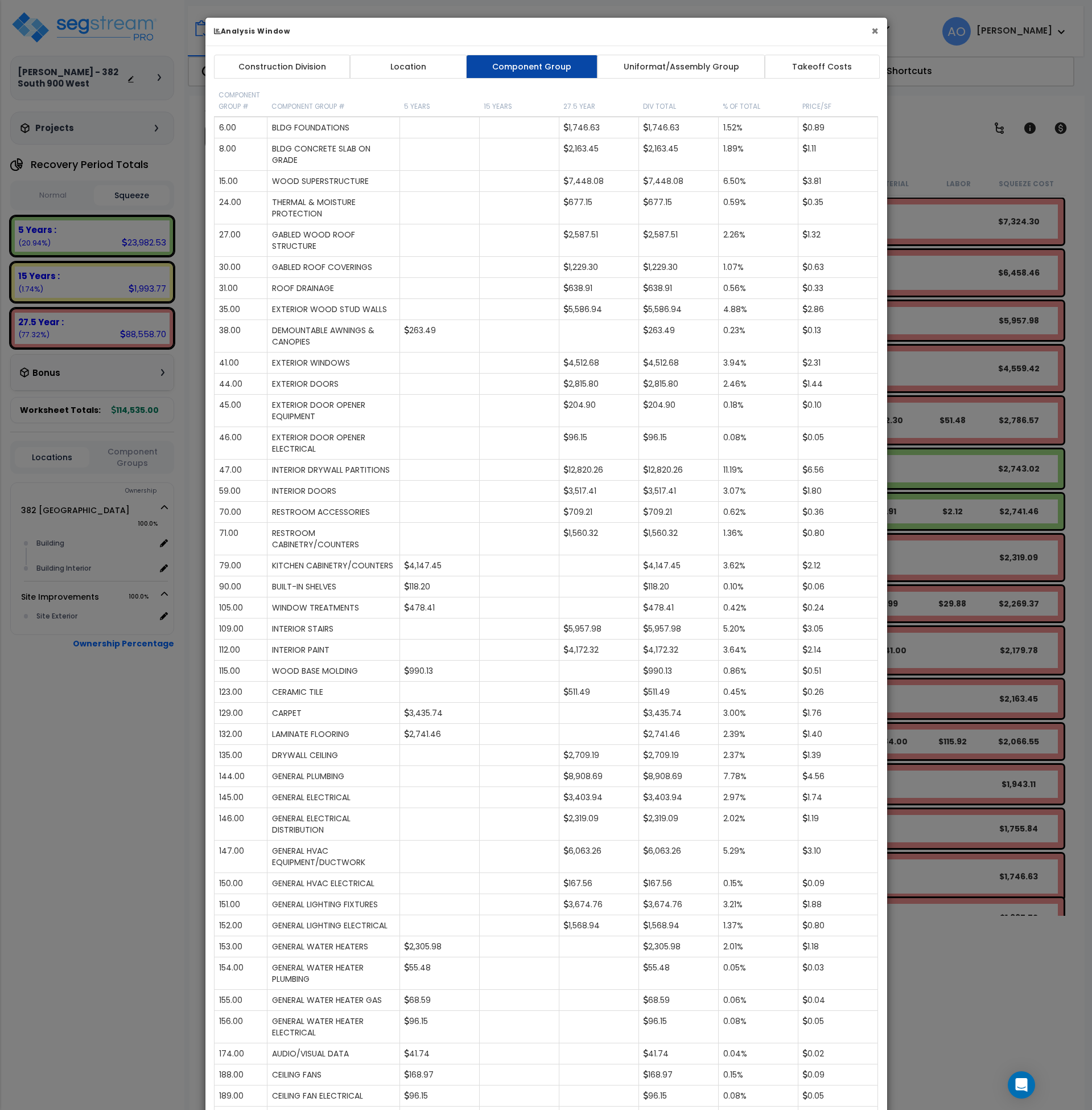
click at [878, 29] on button "×" at bounding box center [875, 31] width 8 height 12
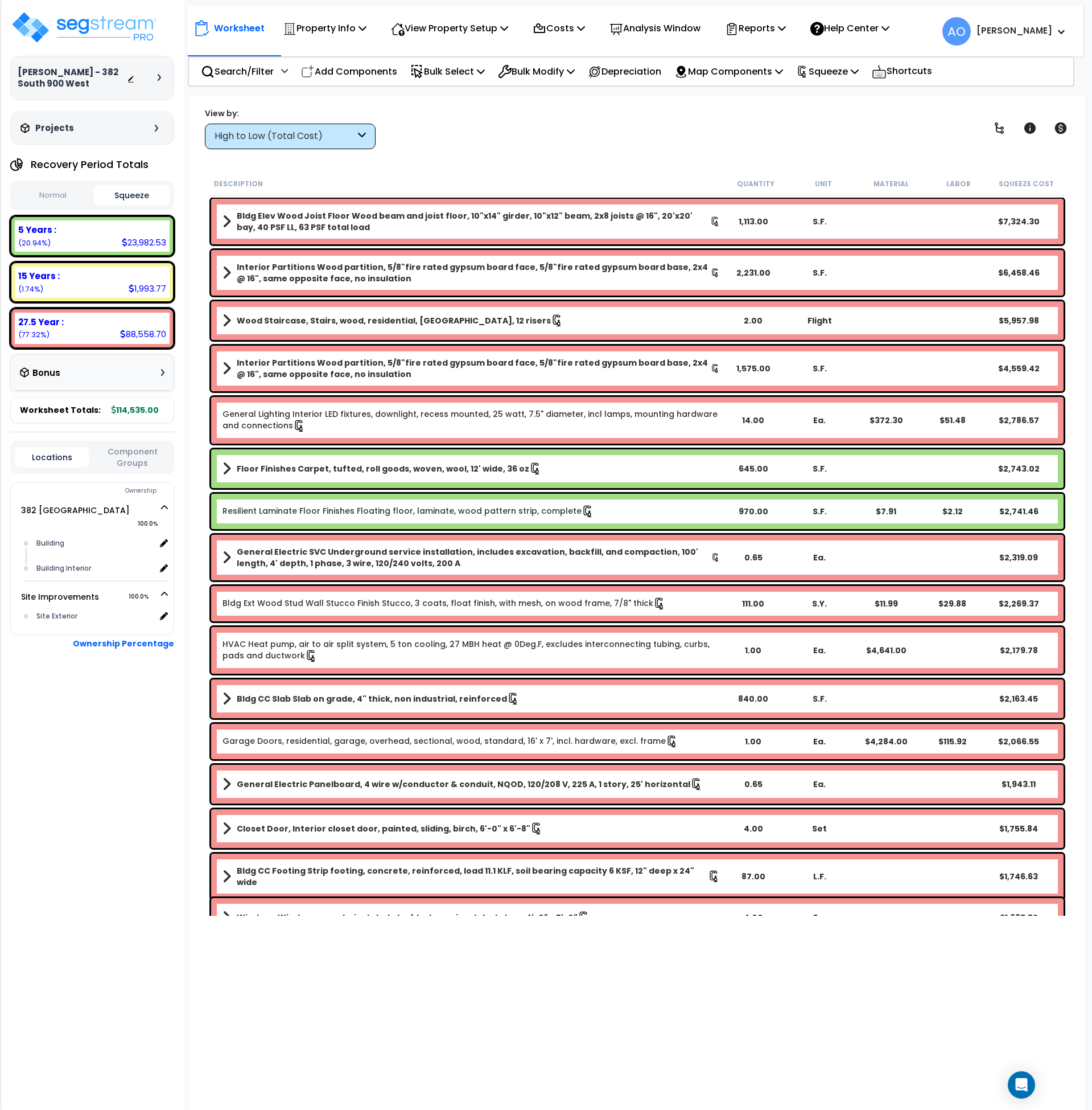
click at [61, 224] on div "5 Years :" at bounding box center [92, 229] width 148 height 12
click at [247, 137] on div "High to Low (Total Cost)" at bounding box center [285, 136] width 141 height 13
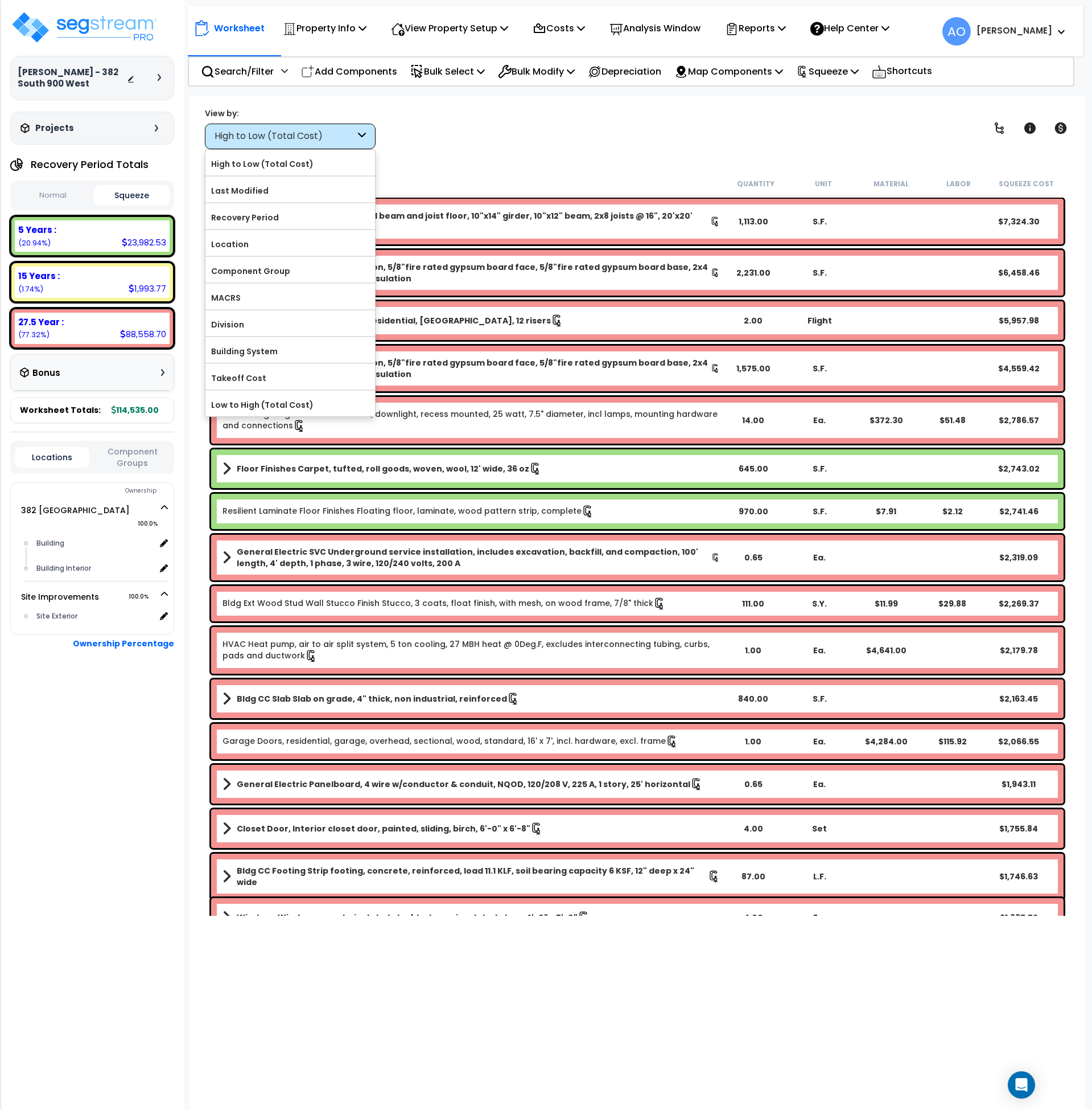
click at [511, 144] on div "View by: High to Low (Total Cost) High to Low (Total Cost)" at bounding box center [638, 128] width 873 height 42
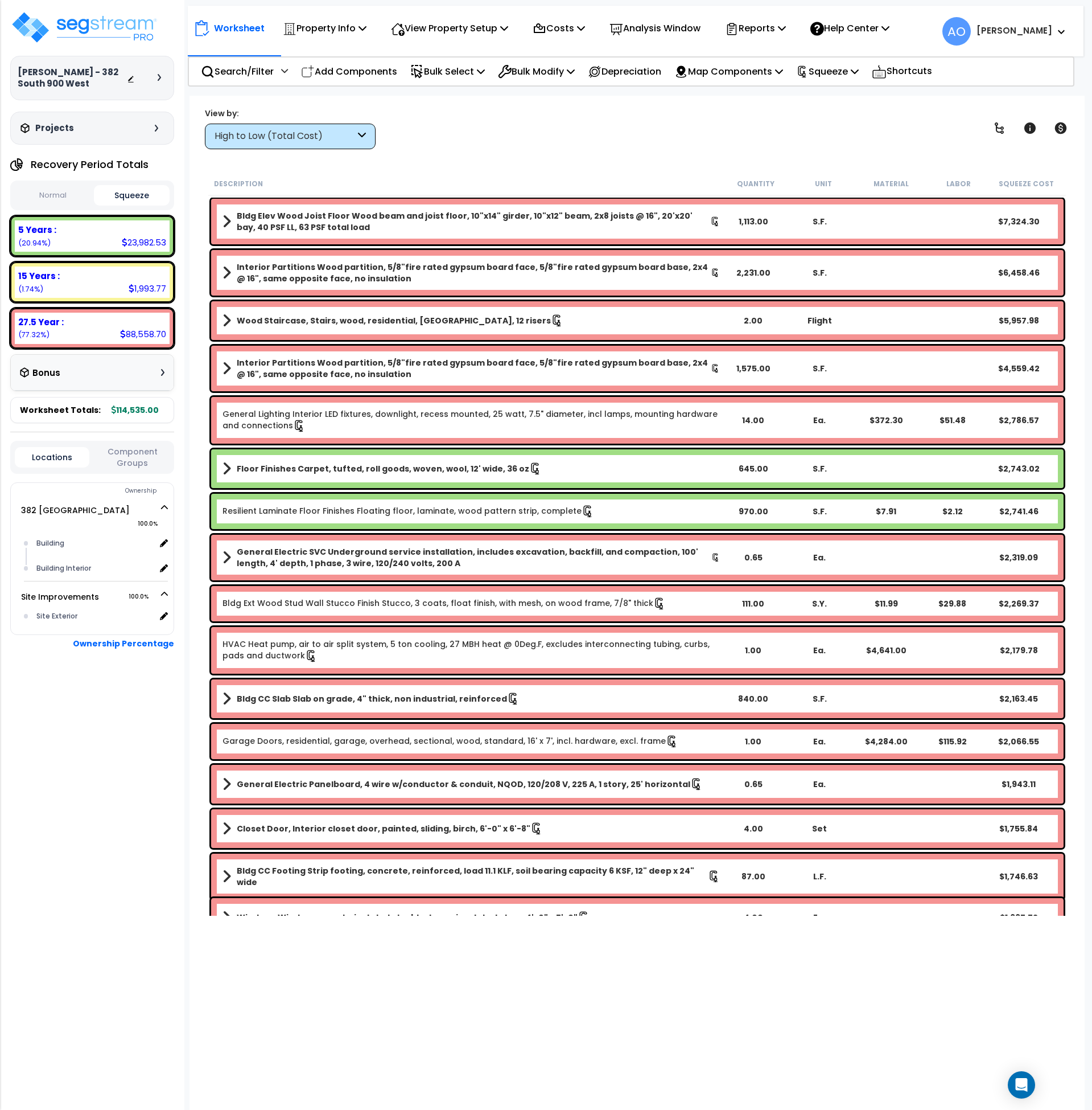
click at [334, 132] on div "High to Low (Total Cost)" at bounding box center [285, 136] width 141 height 13
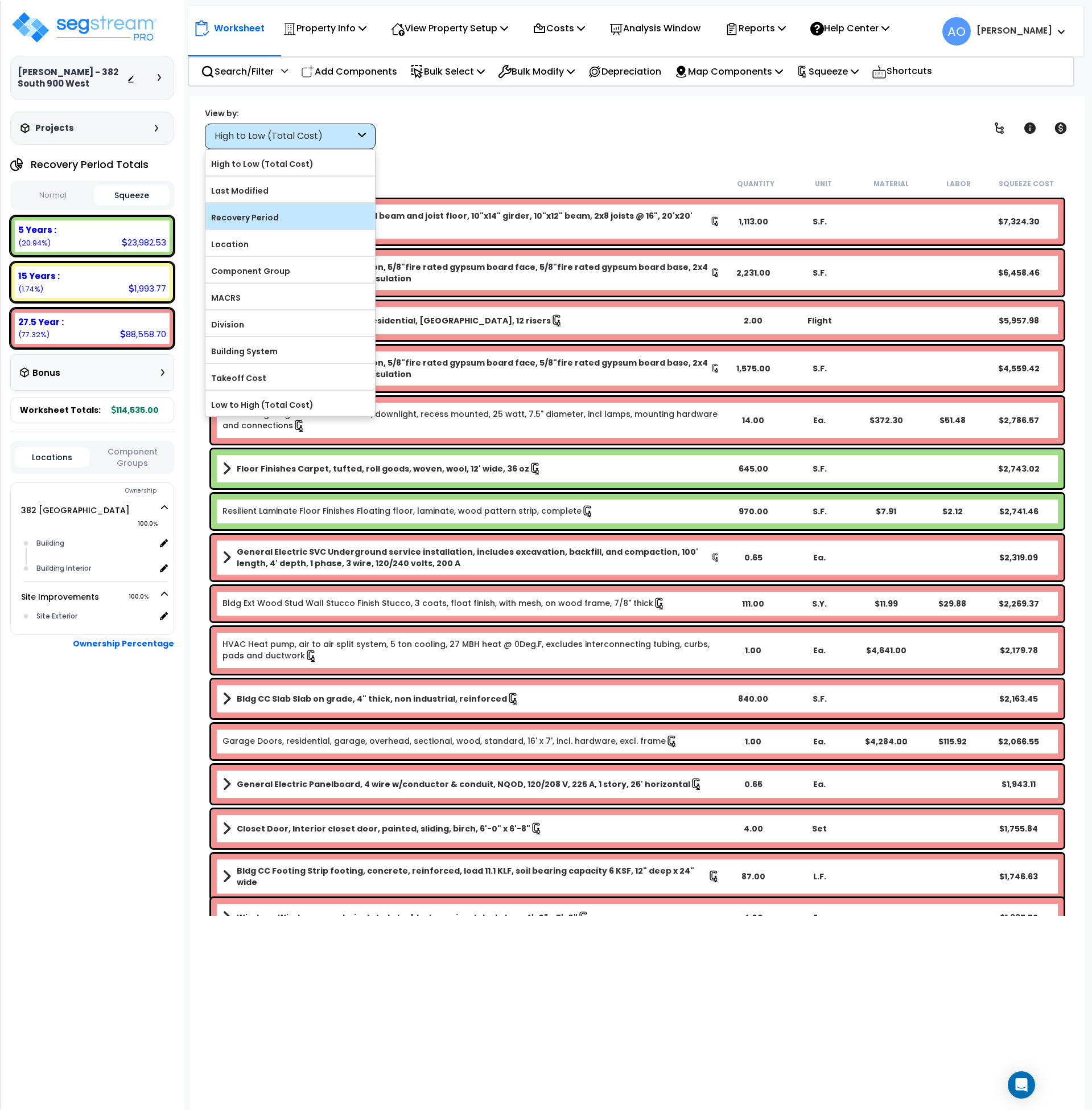
click at [290, 226] on div "Recovery Period" at bounding box center [290, 216] width 170 height 26
click at [276, 217] on label "Recovery Period" at bounding box center [290, 217] width 170 height 17
click at [0, 0] on input "Recovery Period" at bounding box center [0, 0] width 0 height 0
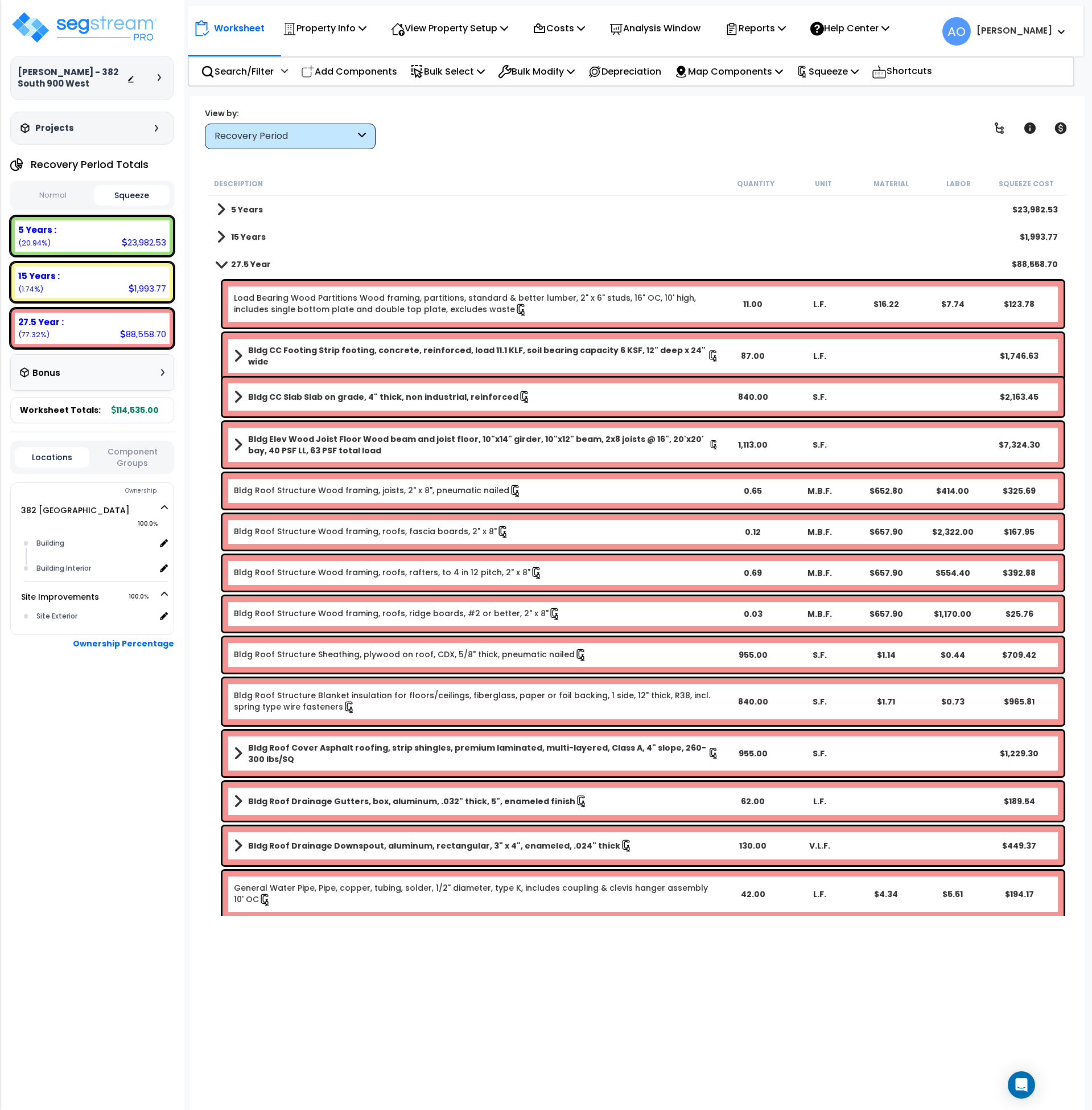
click at [235, 205] on b "5 Years" at bounding box center [247, 210] width 32 height 11
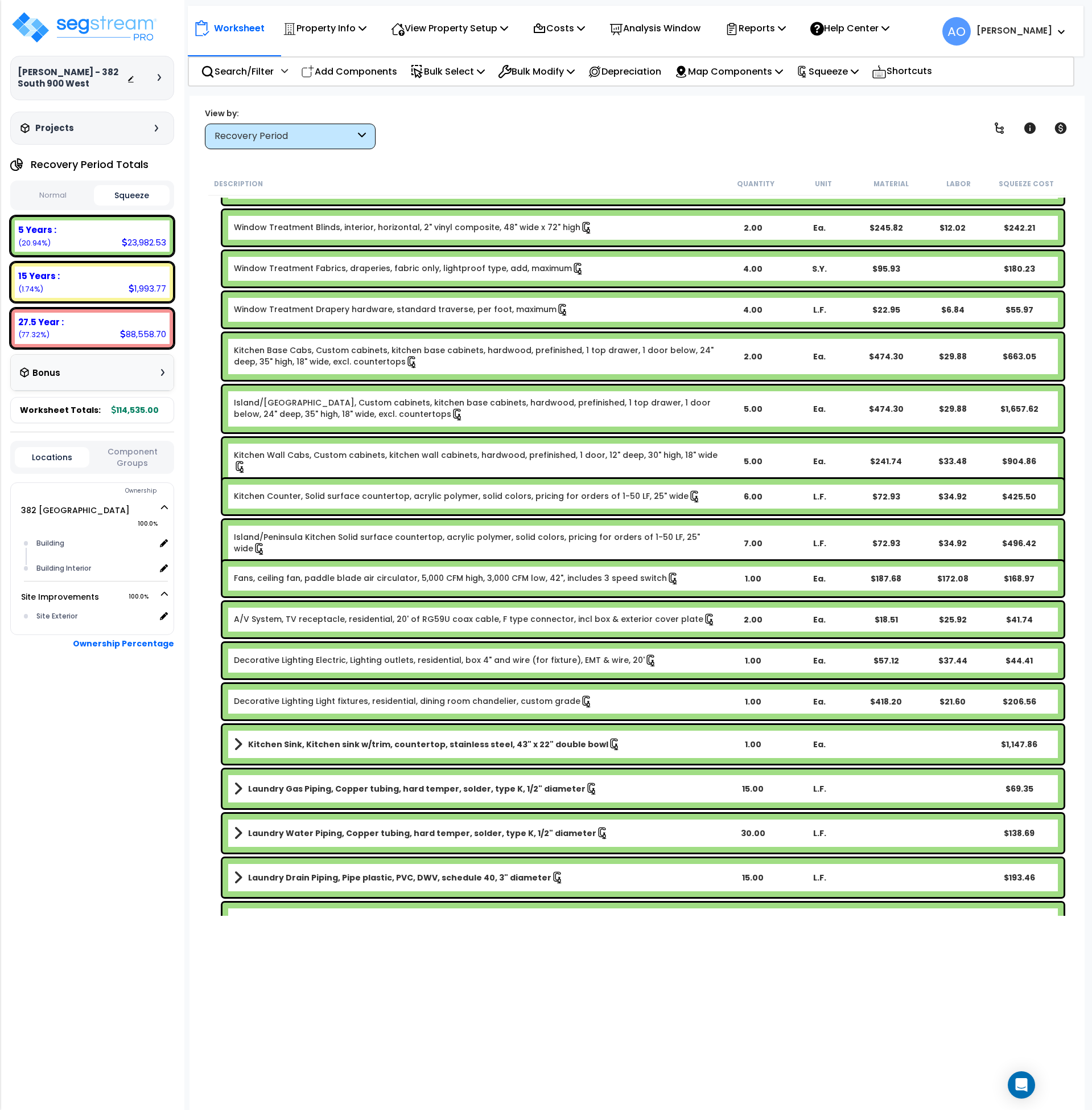
scroll to position [915, 0]
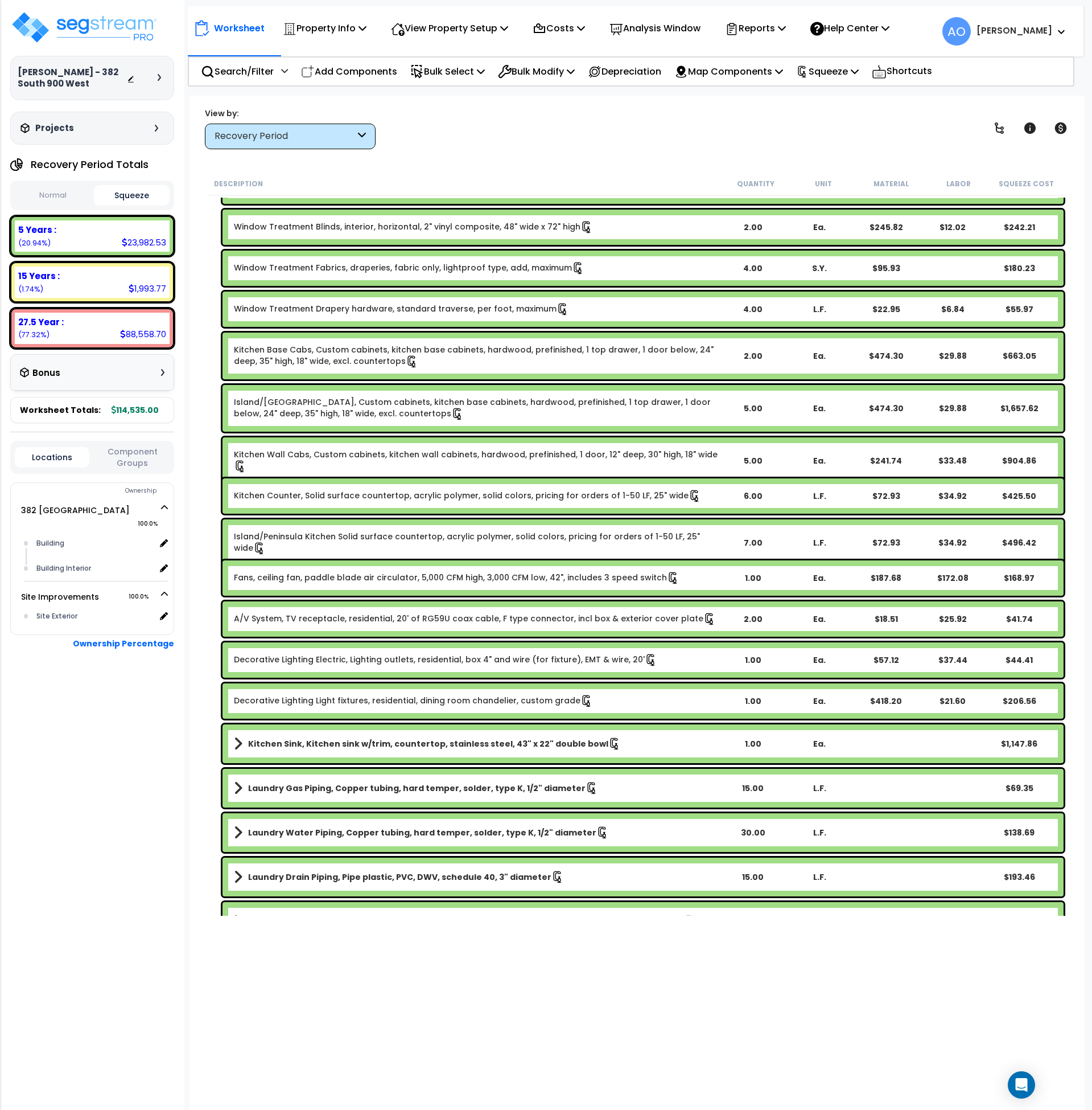
click at [243, 146] on div "Recovery Period" at bounding box center [290, 136] width 171 height 26
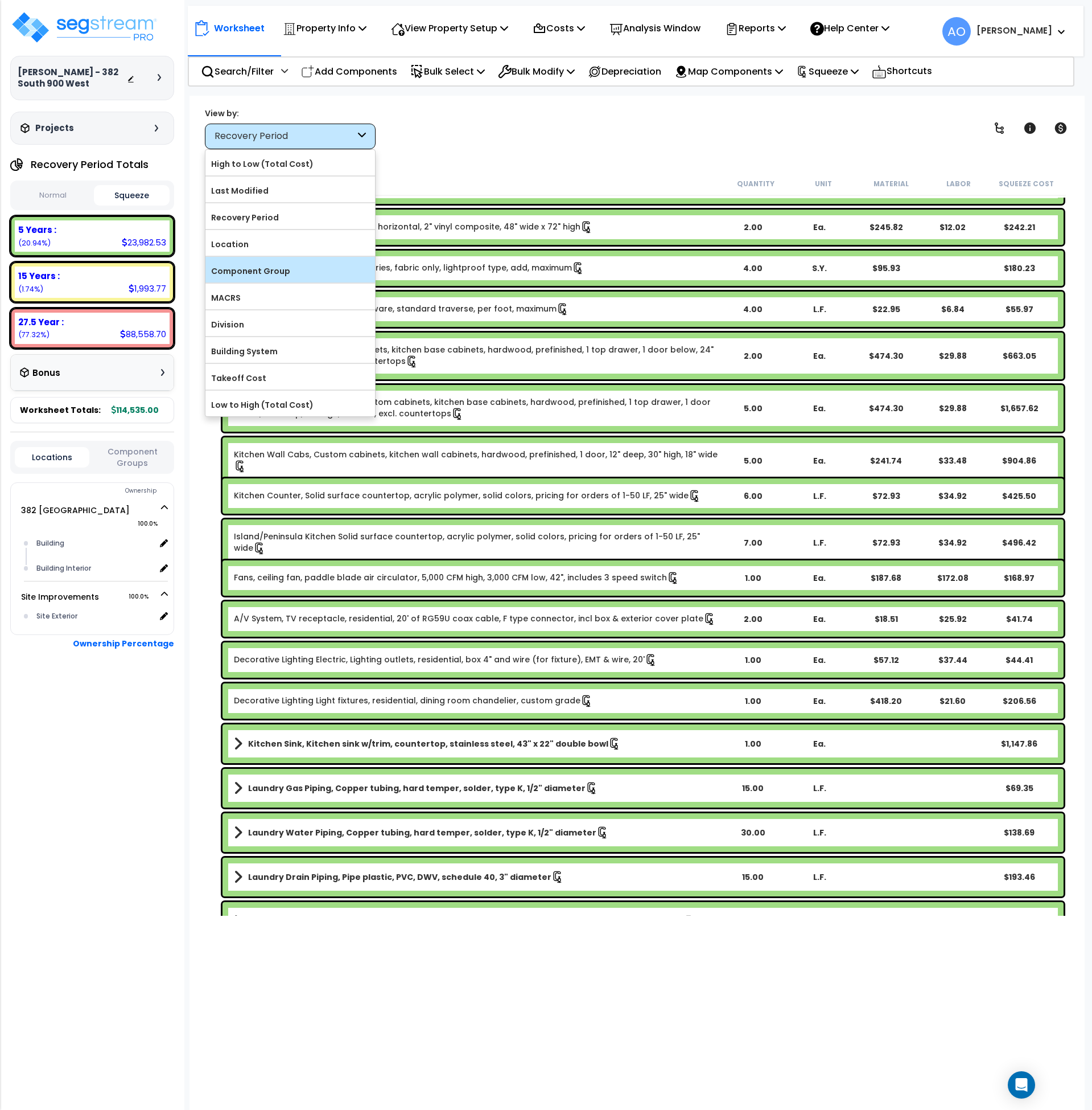
click at [253, 264] on label "Component Group" at bounding box center [290, 271] width 170 height 17
click at [0, 0] on input "Component Group" at bounding box center [0, 0] width 0 height 0
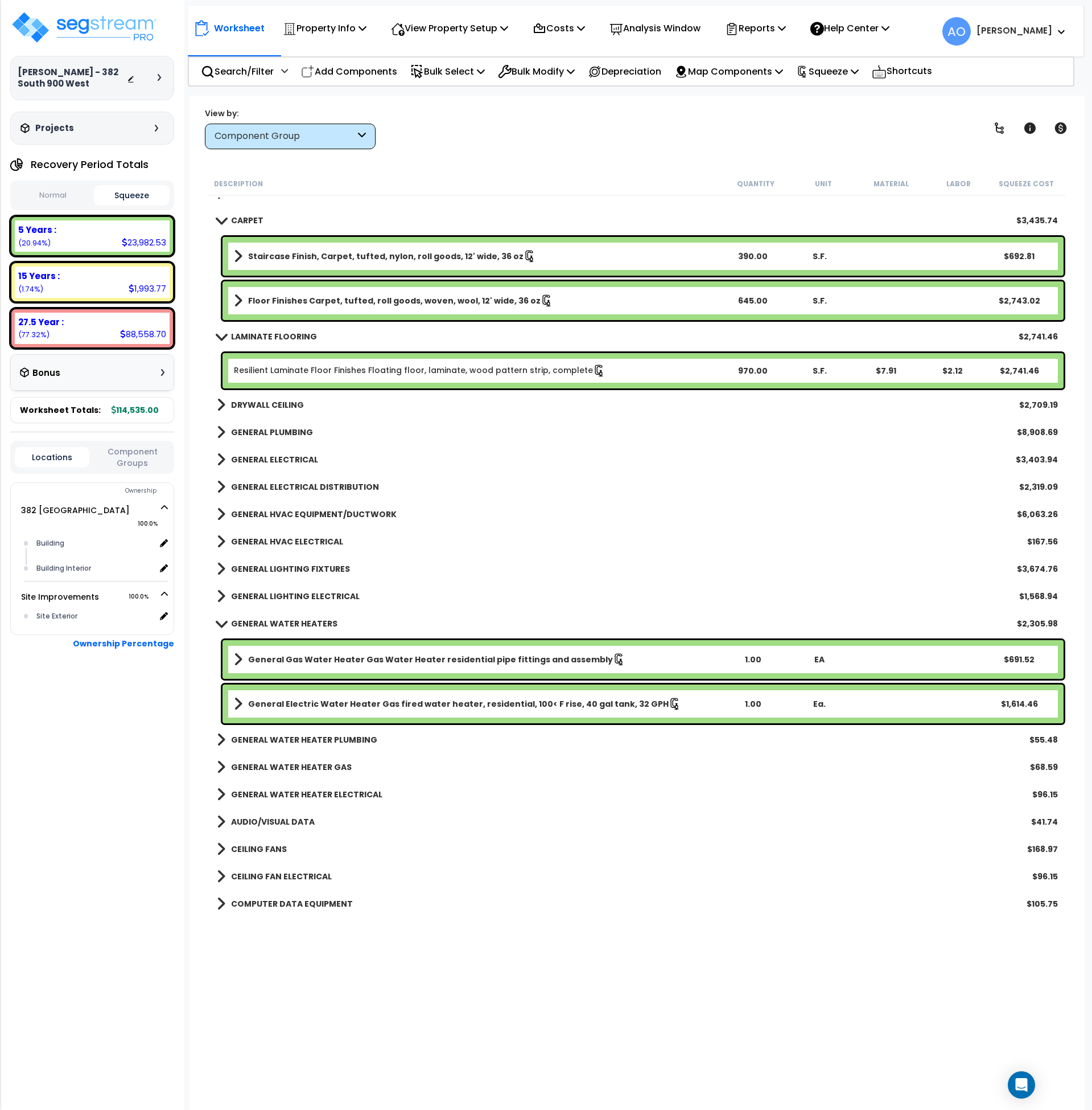
click at [284, 337] on b "LAMINATE FLOORING" at bounding box center [274, 337] width 86 height 11
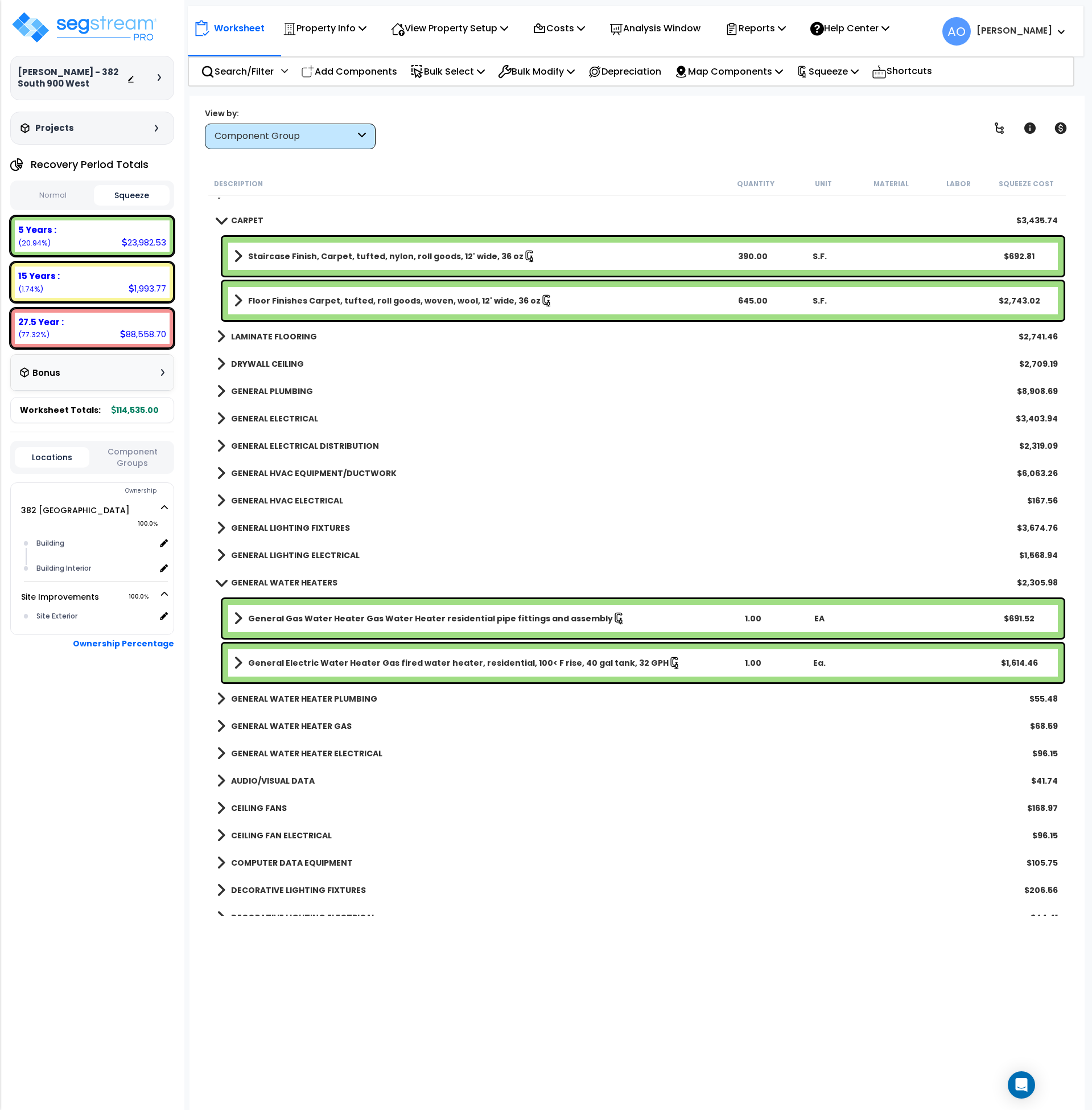
click at [270, 583] on b "GENERAL WATER HEATERS" at bounding box center [285, 583] width 107 height 11
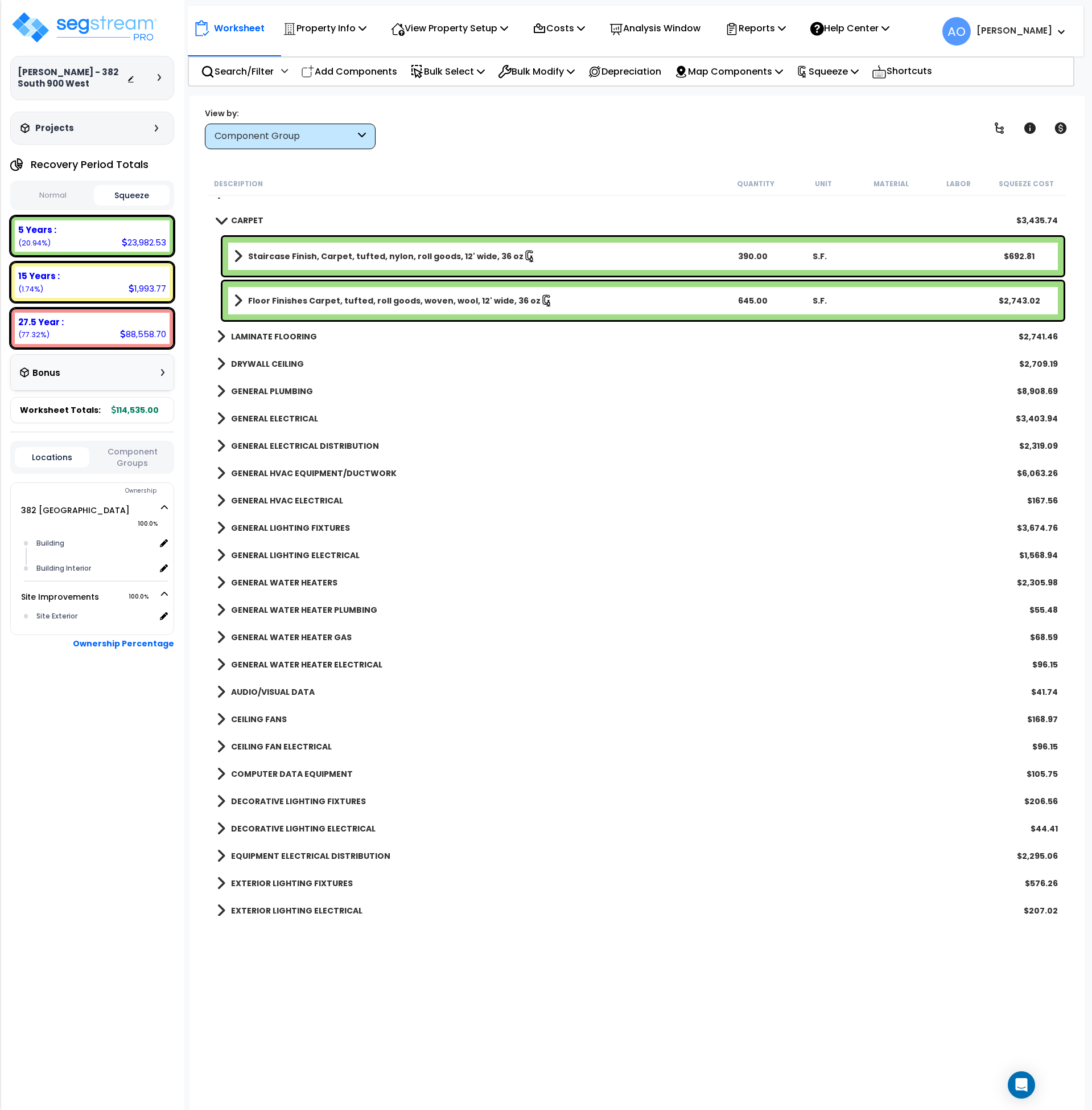
click at [271, 581] on b "GENERAL WATER HEATERS" at bounding box center [285, 583] width 107 height 11
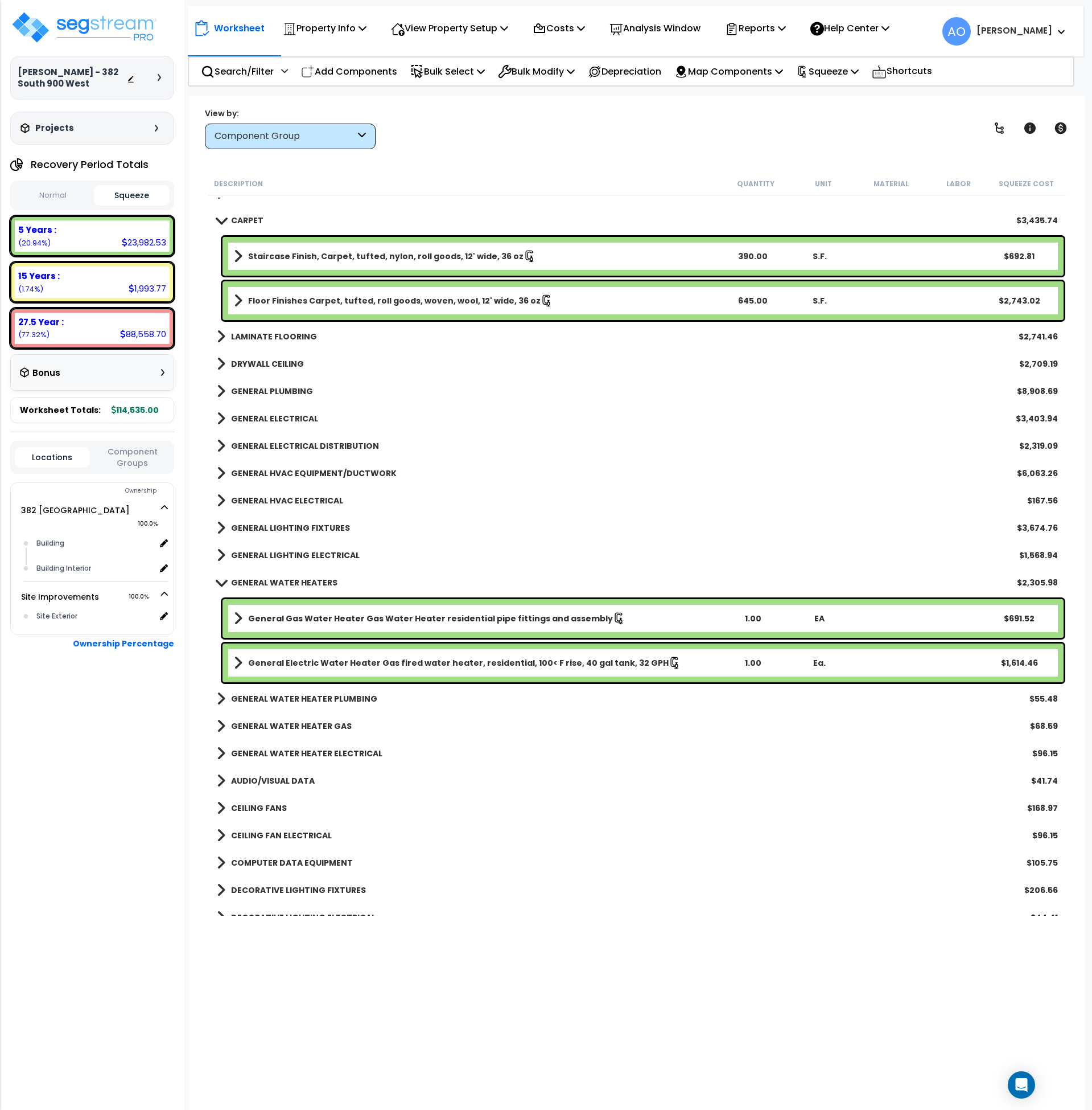
click at [271, 581] on b "GENERAL WATER HEATERS" at bounding box center [285, 583] width 107 height 11
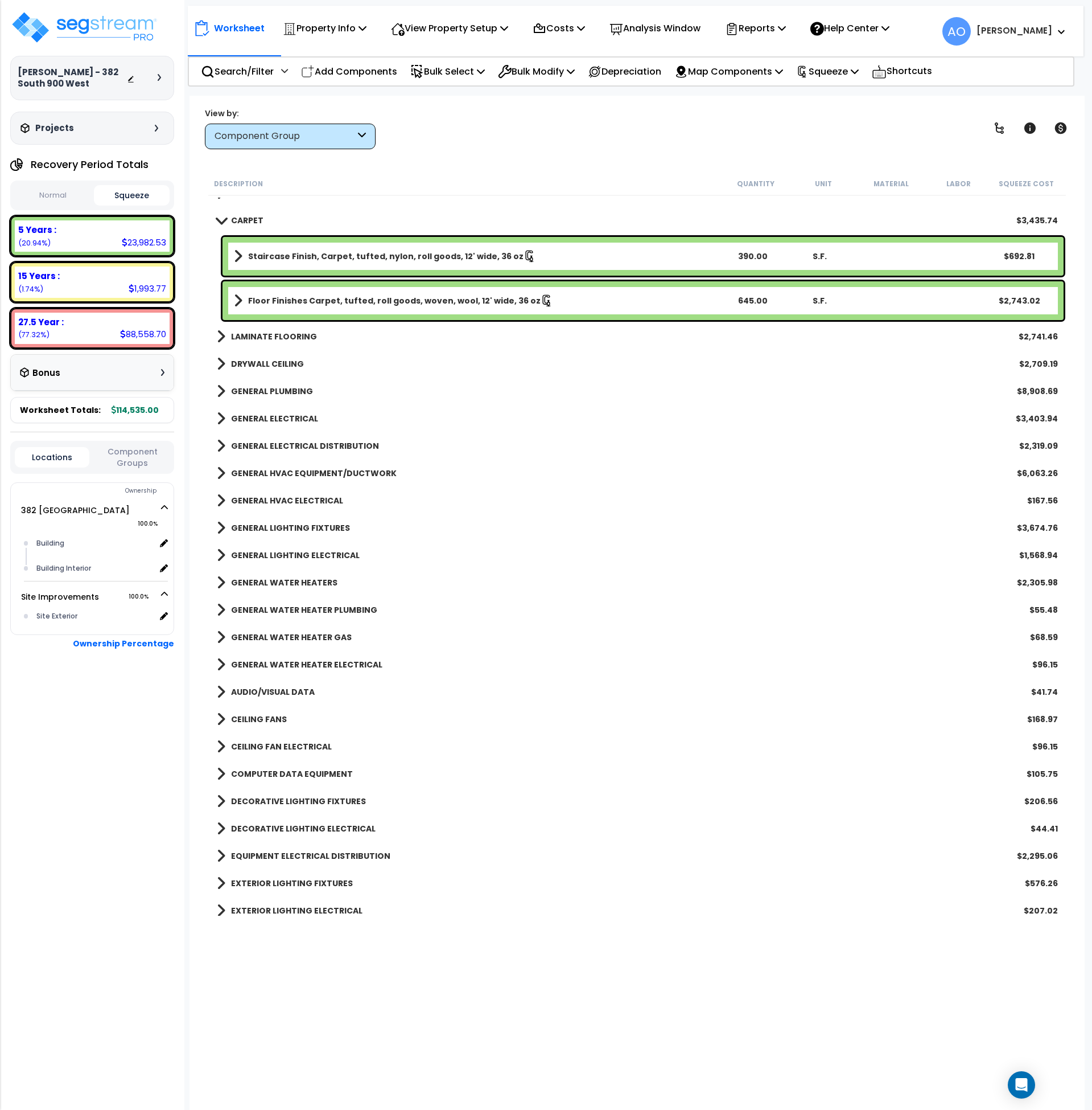
click at [256, 219] on b "CARPET" at bounding box center [247, 220] width 32 height 11
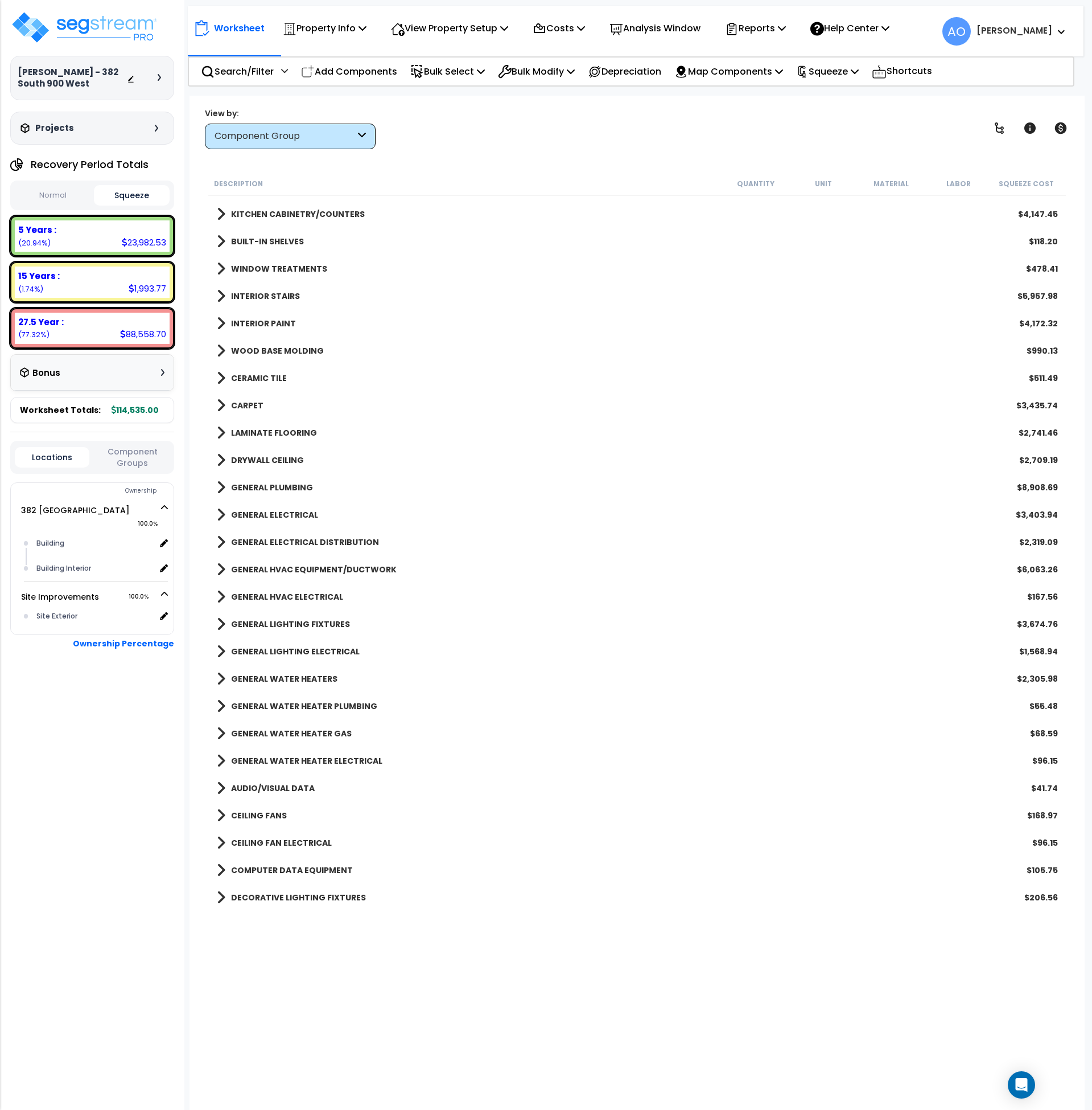
scroll to position [512, 0]
click at [306, 217] on b "KITCHEN CABINETRY/COUNTERS" at bounding box center [298, 213] width 134 height 11
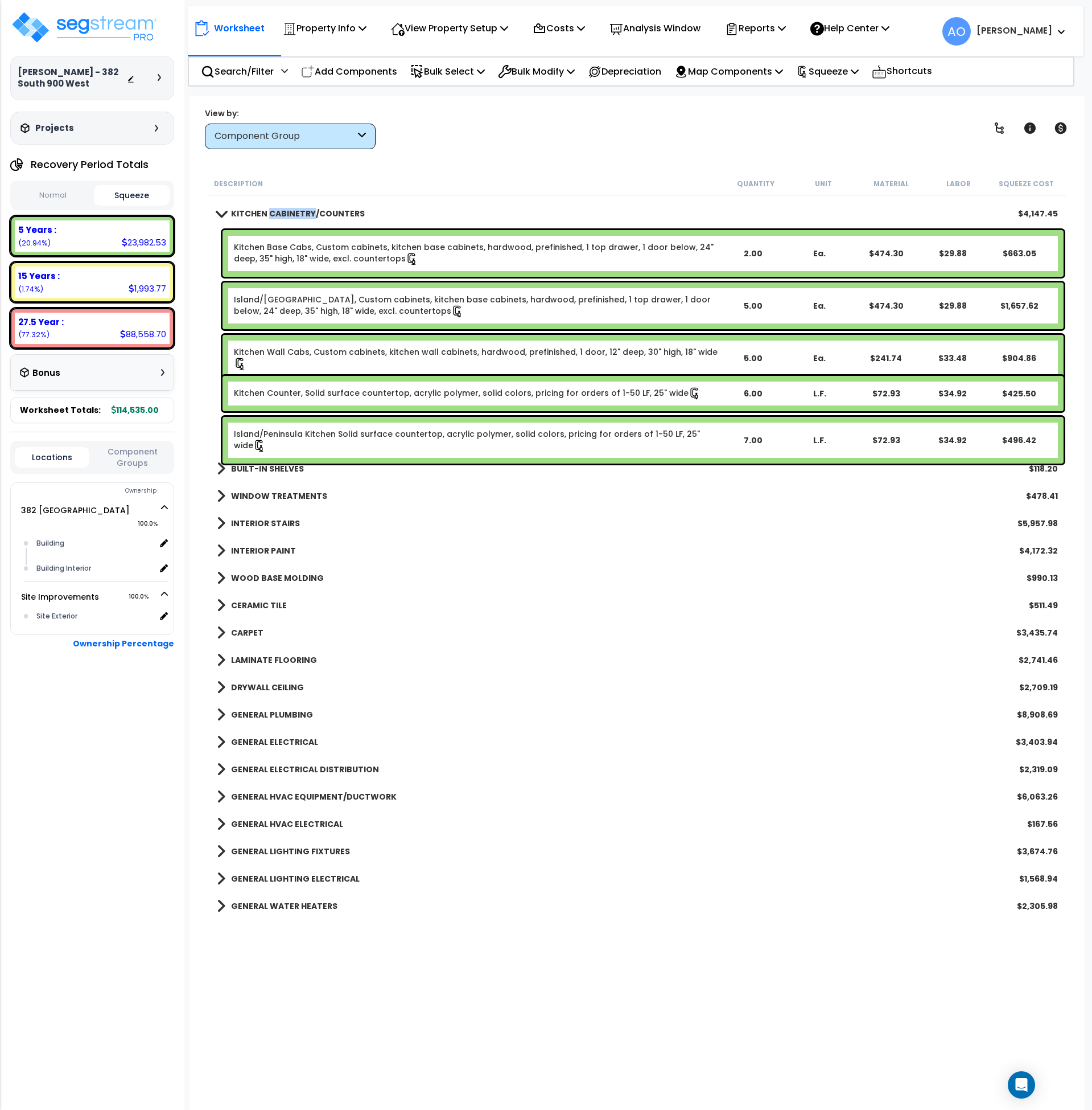
click at [306, 217] on b "KITCHEN CABINETRY/COUNTERS" at bounding box center [298, 213] width 134 height 11
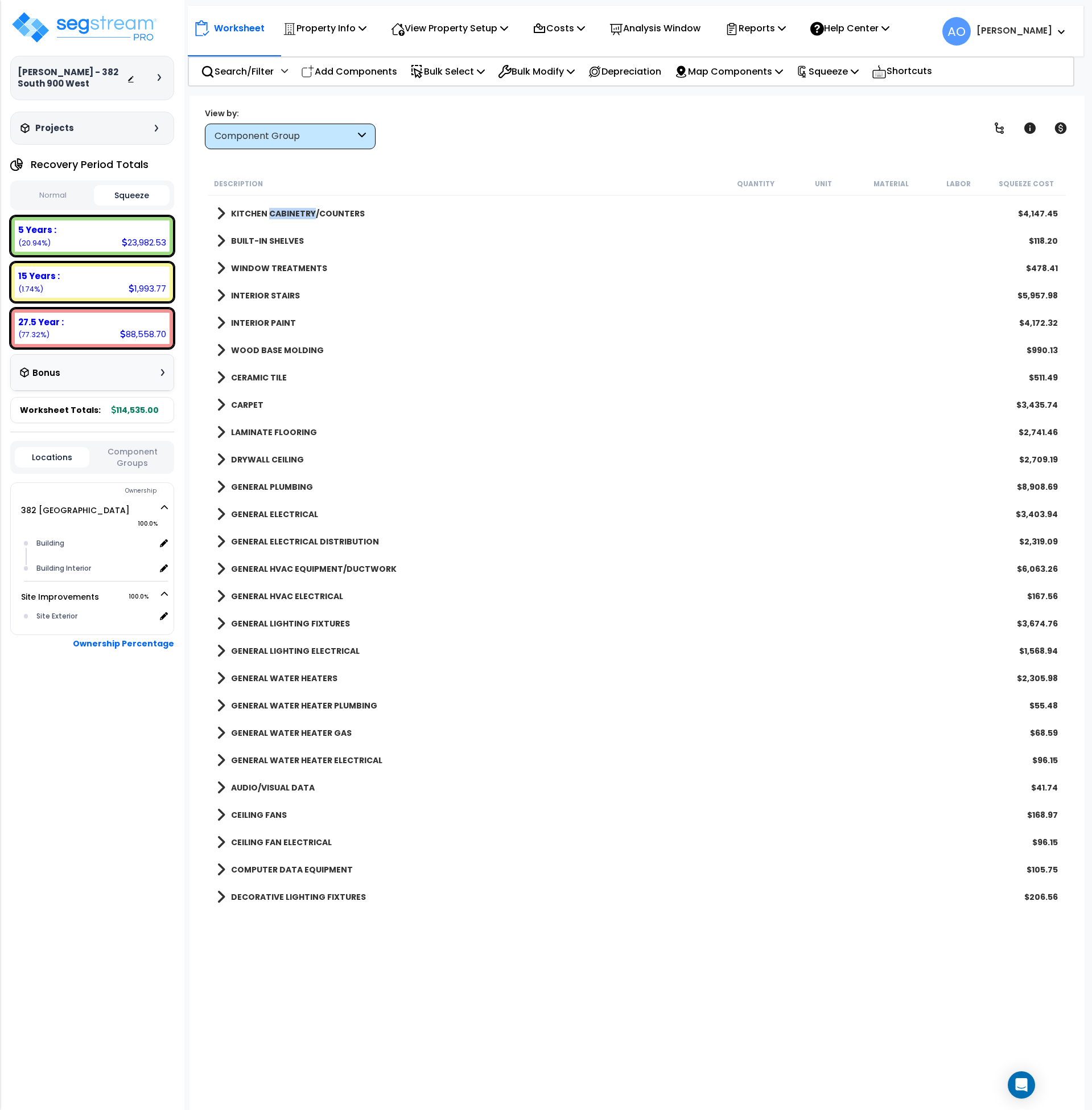
click at [306, 217] on b "KITCHEN CABINETRY/COUNTERS" at bounding box center [298, 213] width 134 height 11
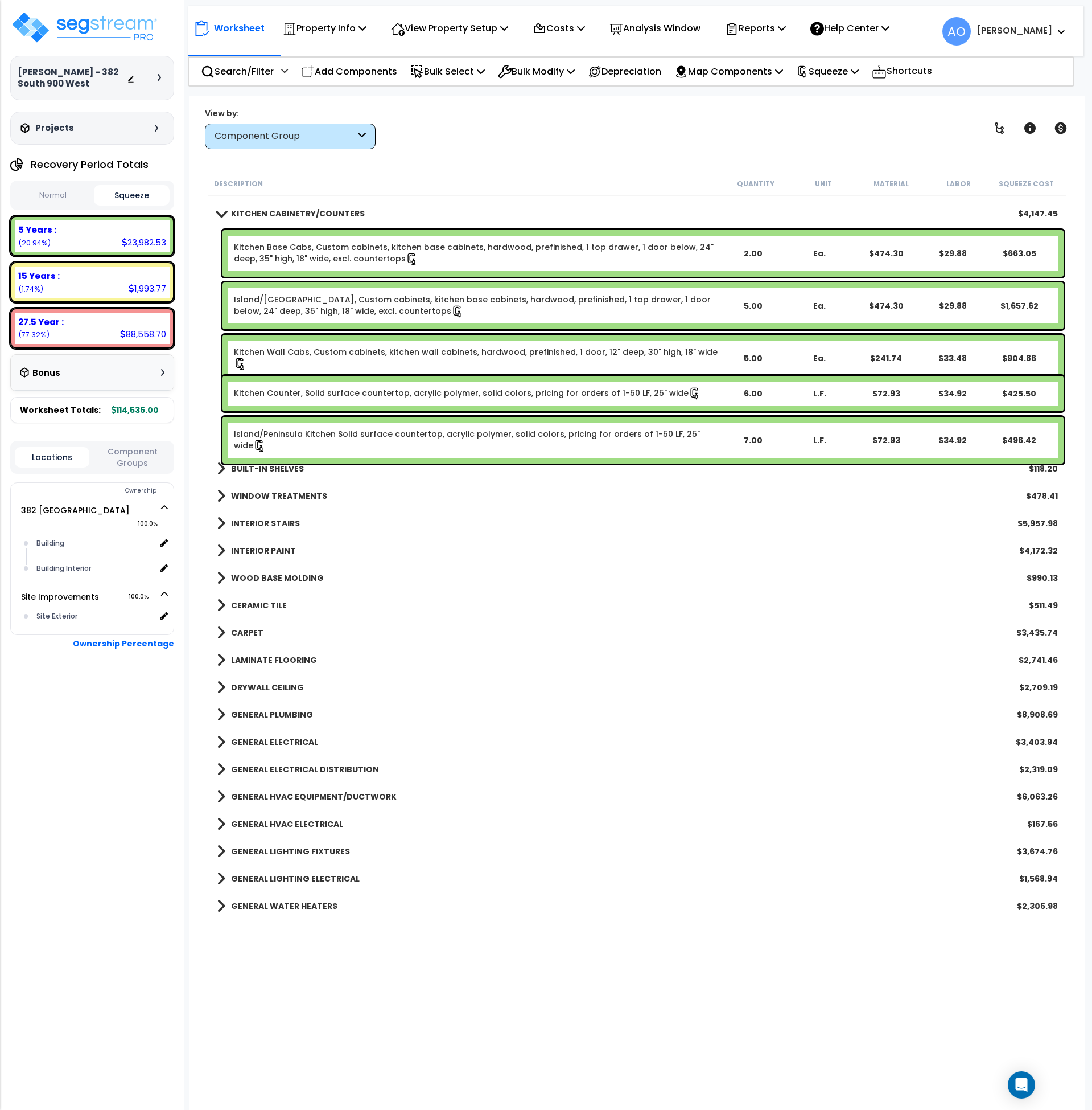
click at [311, 258] on link "Kitchen Base Cabs, Custom cabinets, kitchen base cabinets, hardwood, prefinishe…" at bounding box center [477, 253] width 486 height 24
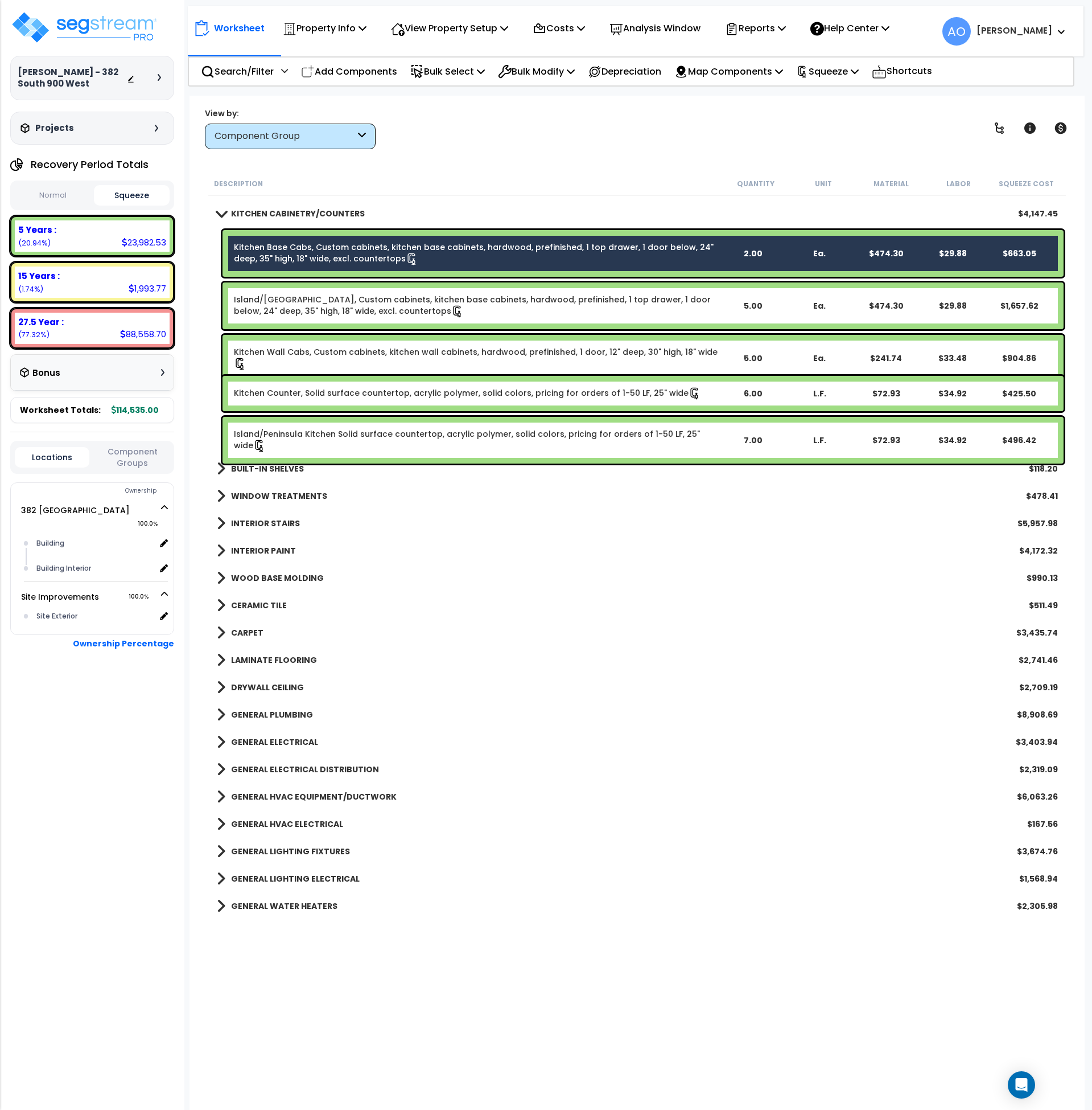
click at [318, 308] on link "Island/Peninsula Kitchen Base Cabs, Custom cabinets, kitchen base cabinets, har…" at bounding box center [477, 306] width 486 height 24
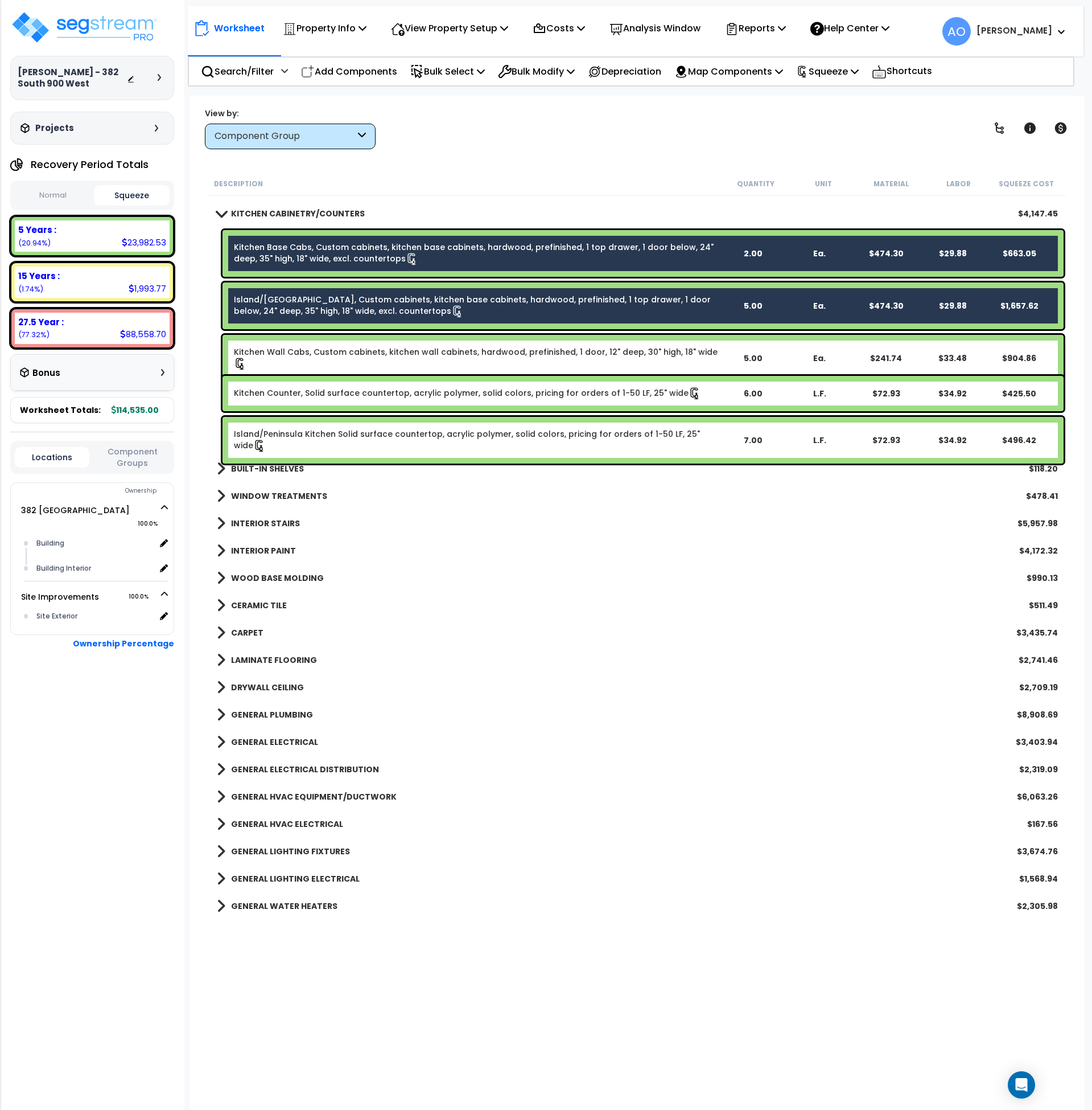
click at [324, 348] on link "Kitchen Wall Cabs, Custom cabinets, kitchen wall cabinets, hardwood, prefinishe…" at bounding box center [477, 358] width 486 height 24
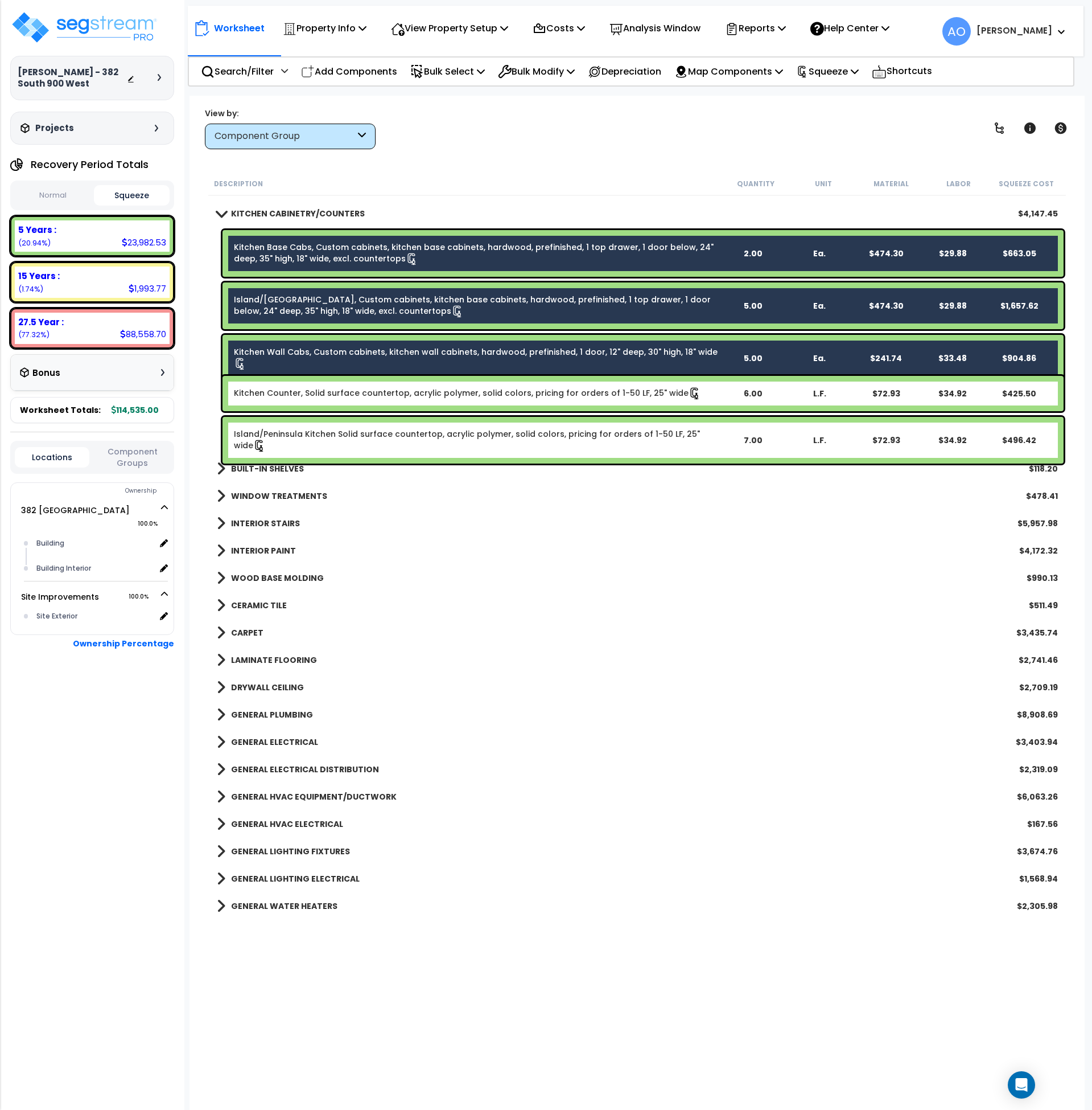
click at [336, 397] on link "Kitchen Counter, Solid surface countertop, acrylic polymer, solid colors, prici…" at bounding box center [467, 393] width 467 height 13
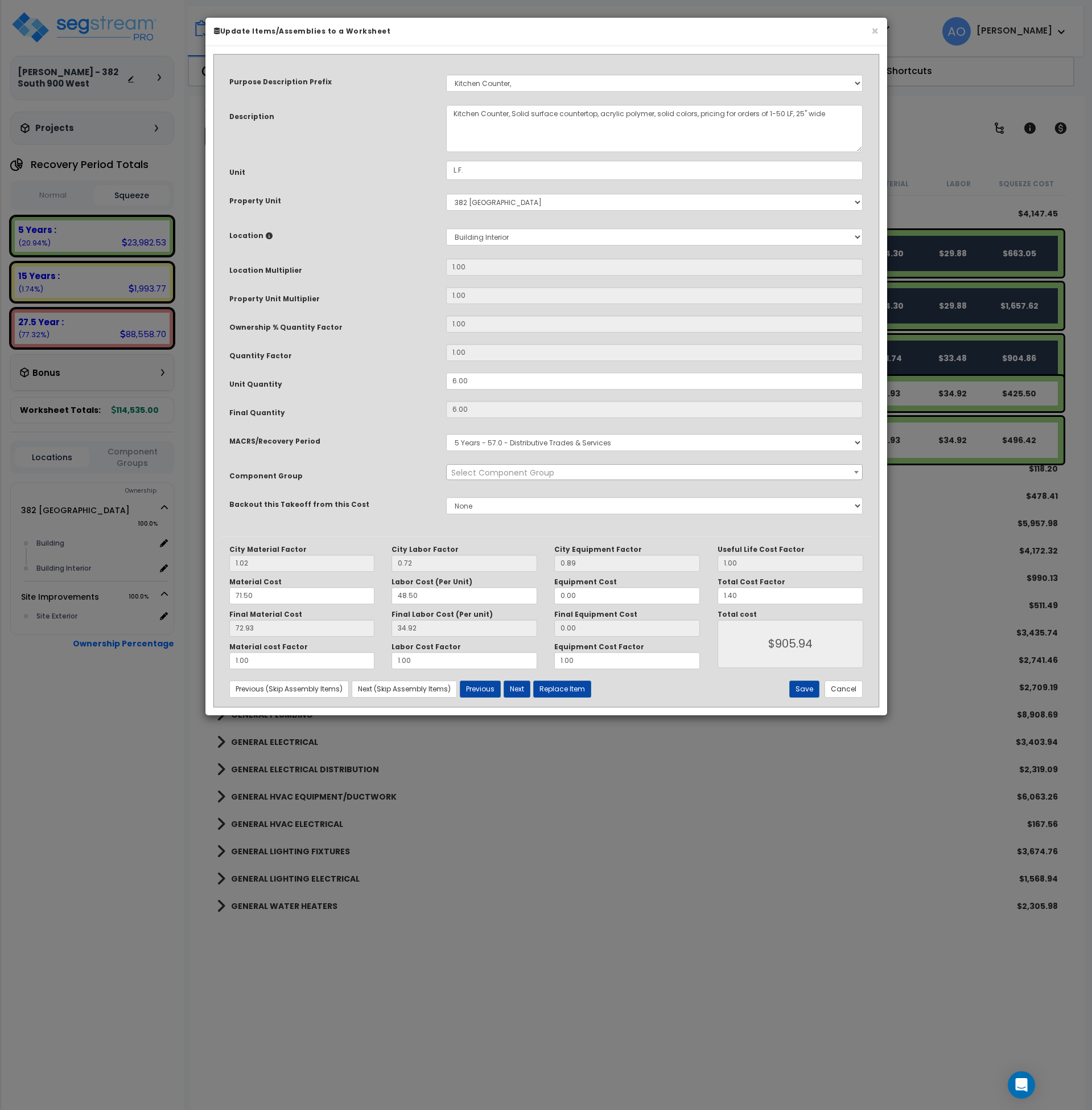
select select "45909"
click at [835, 688] on button "Cancel" at bounding box center [844, 689] width 38 height 17
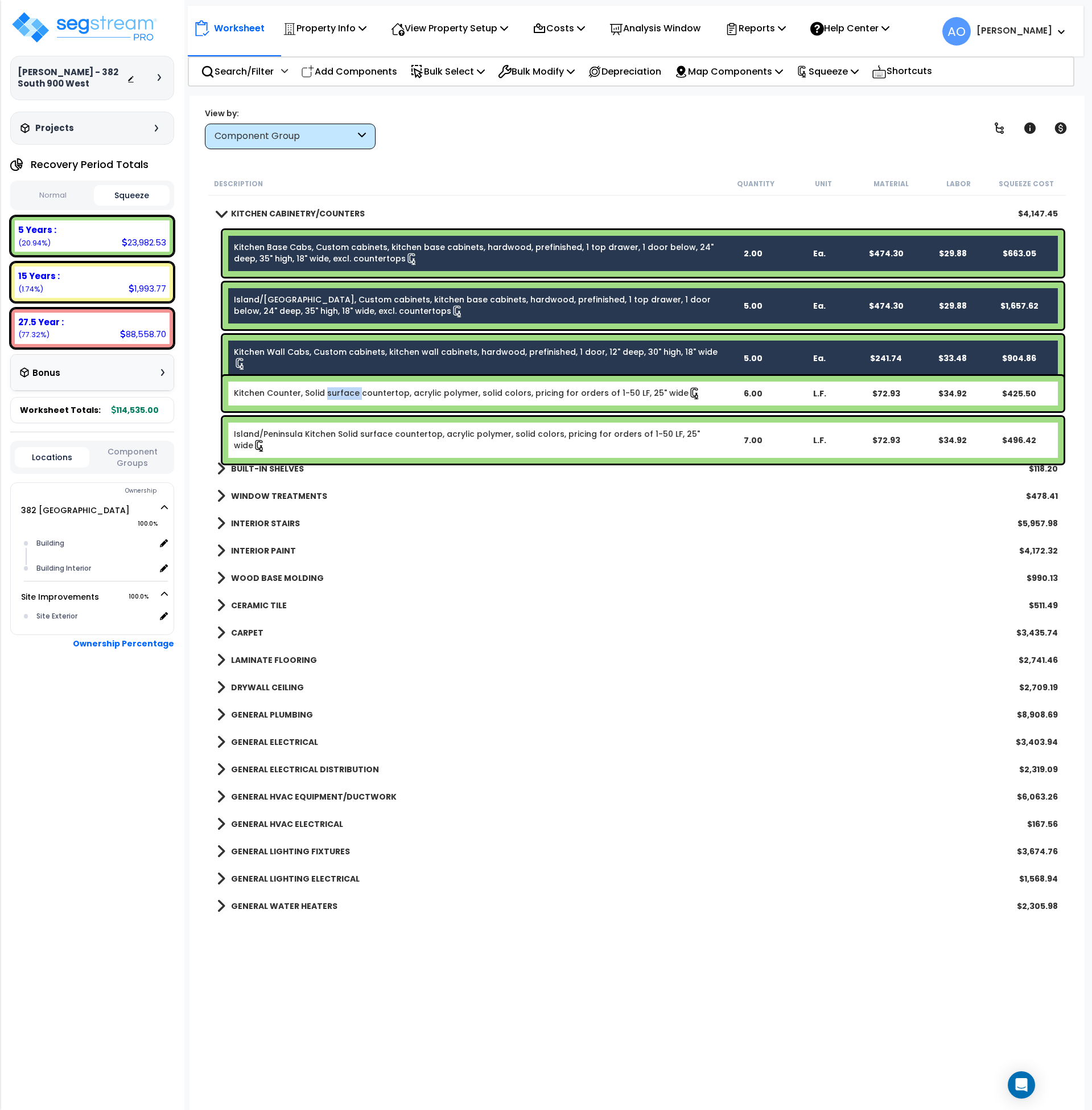
click at [353, 398] on link "Kitchen Counter, Solid surface countertop, acrylic polymer, solid colors, prici…" at bounding box center [467, 393] width 467 height 13
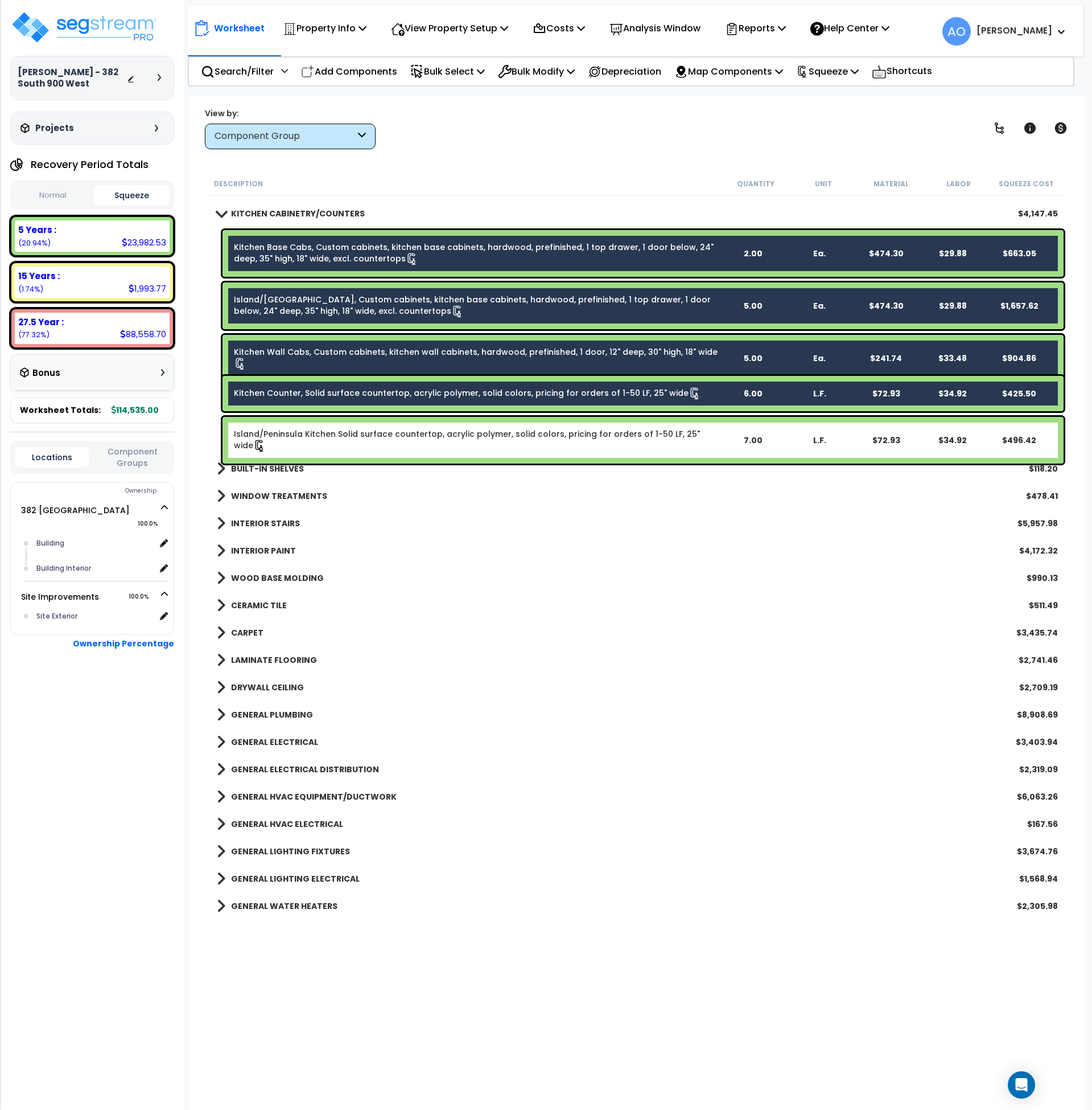
click at [366, 434] on link "Island/Peninsula Kitchen Solid surface countertop, acrylic polymer, solid color…" at bounding box center [477, 440] width 486 height 24
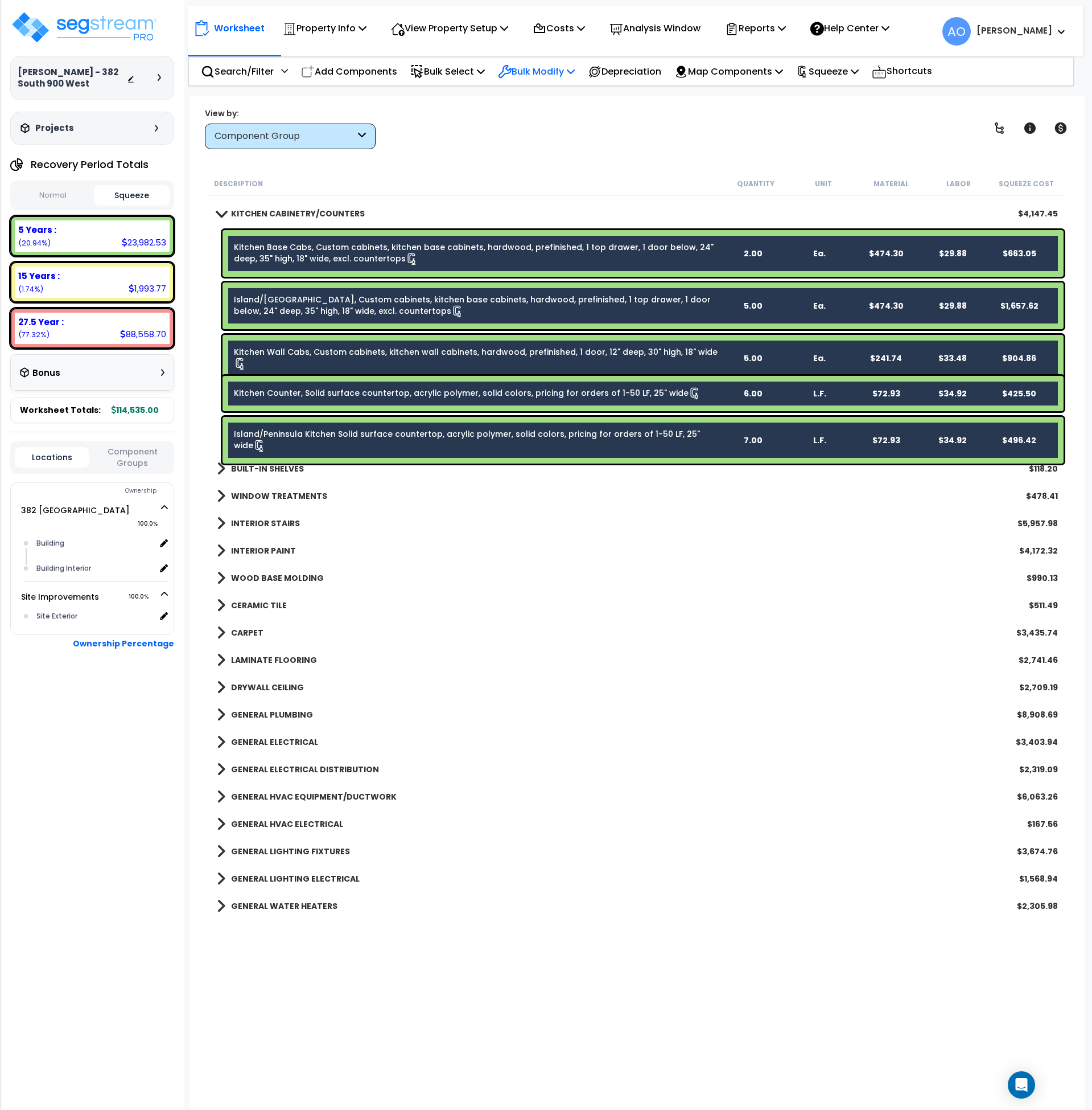
click at [537, 72] on p "Bulk Modify" at bounding box center [536, 72] width 77 height 15
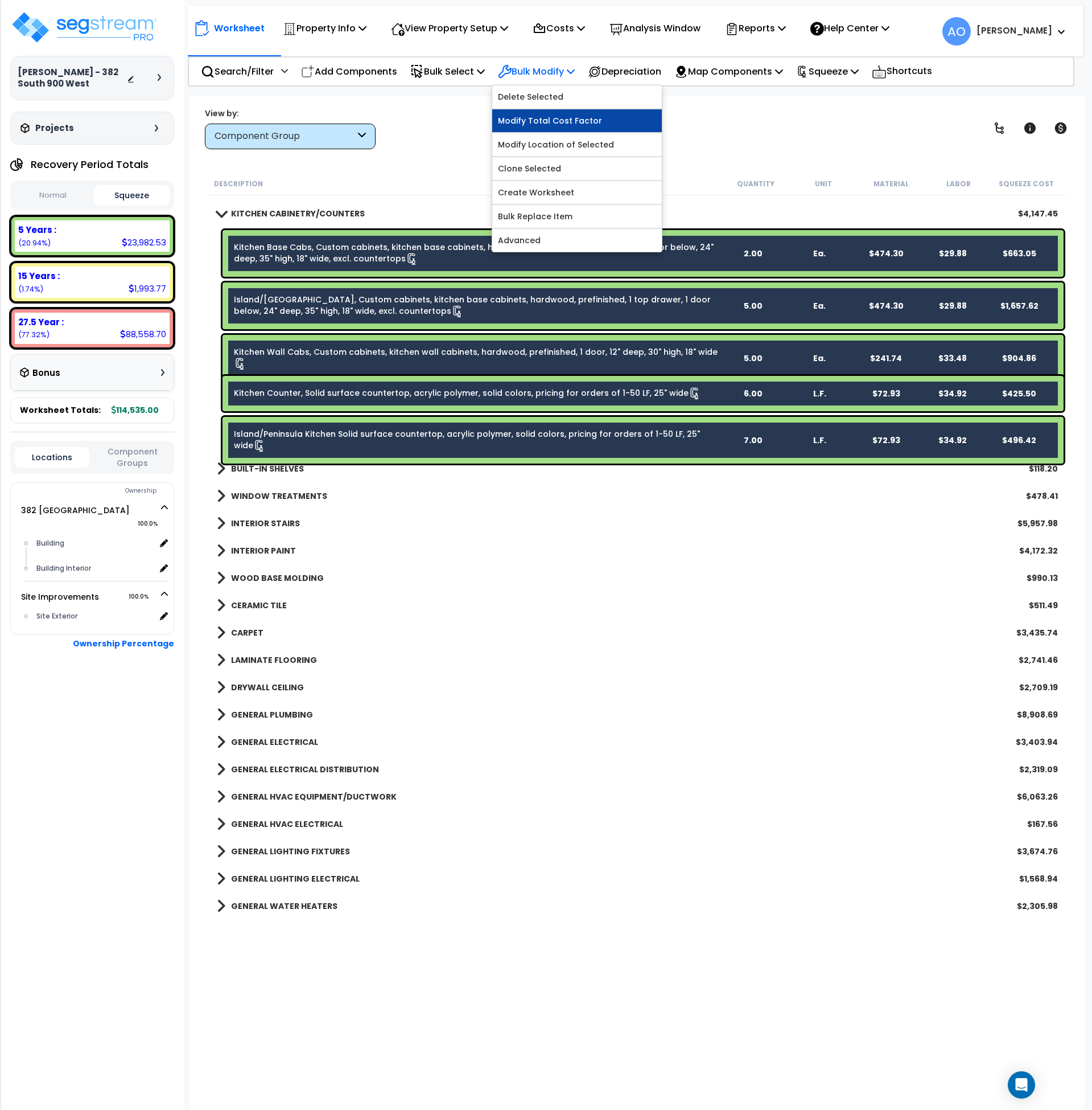
click at [559, 120] on link "Modify Total Cost Factor" at bounding box center [577, 121] width 170 height 22
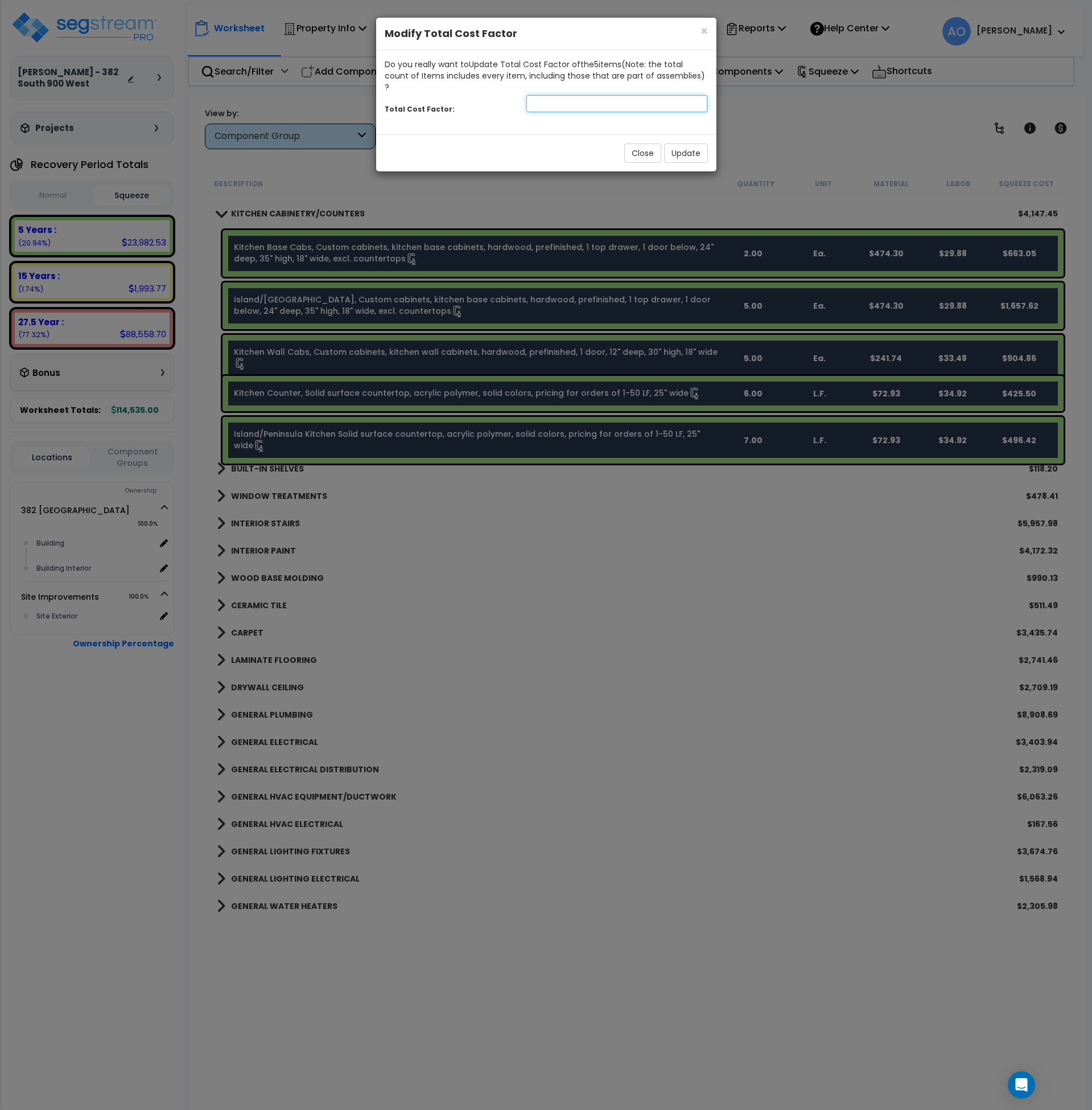
click at [536, 95] on input "number" at bounding box center [617, 104] width 182 height 17
type input "1.75"
click at [681, 144] on button "Update" at bounding box center [686, 154] width 44 height 20
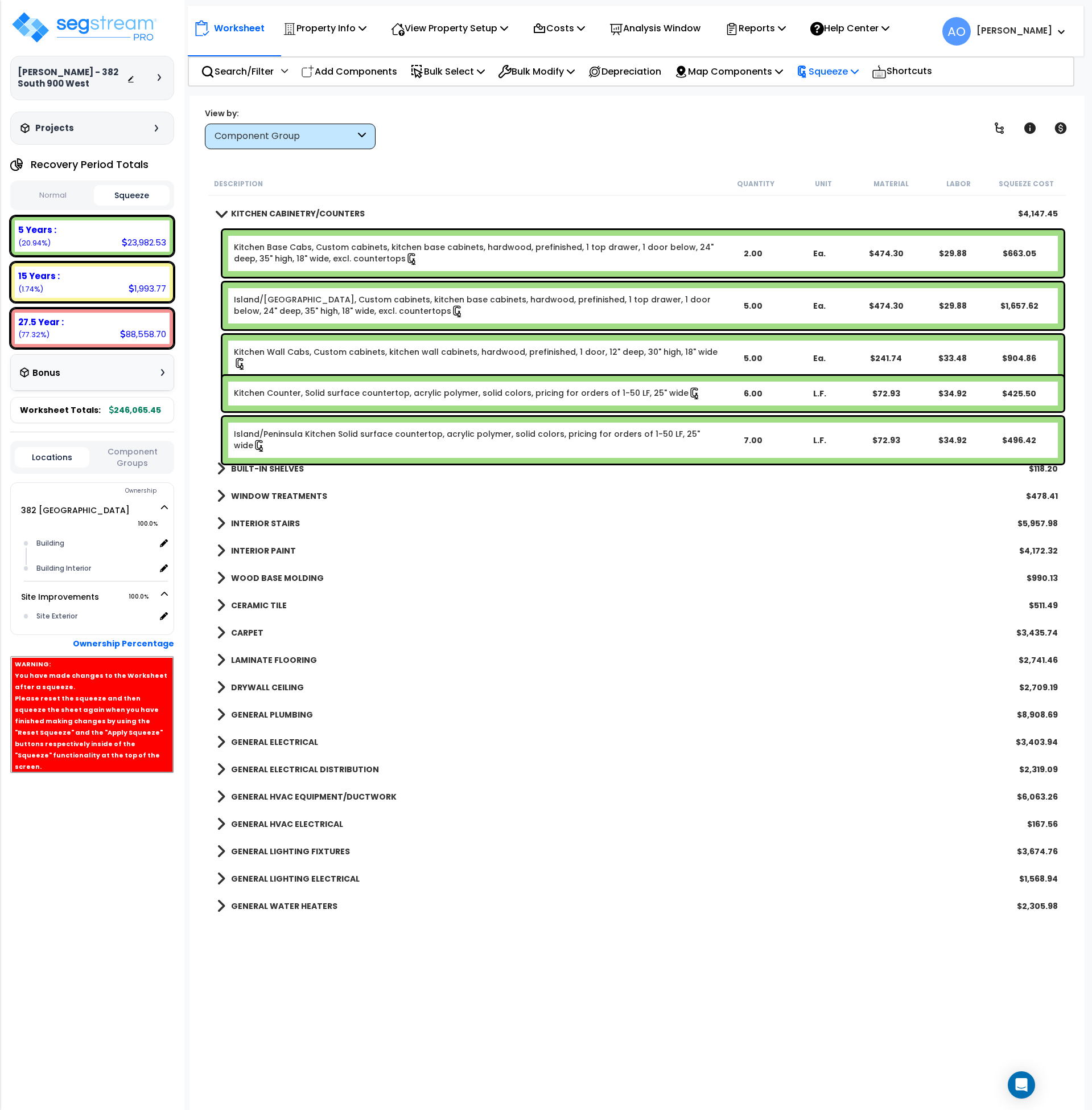
click at [809, 68] on icon at bounding box center [803, 72] width 13 height 13
click at [827, 98] on link "Re-squeeze" at bounding box center [847, 98] width 113 height 26
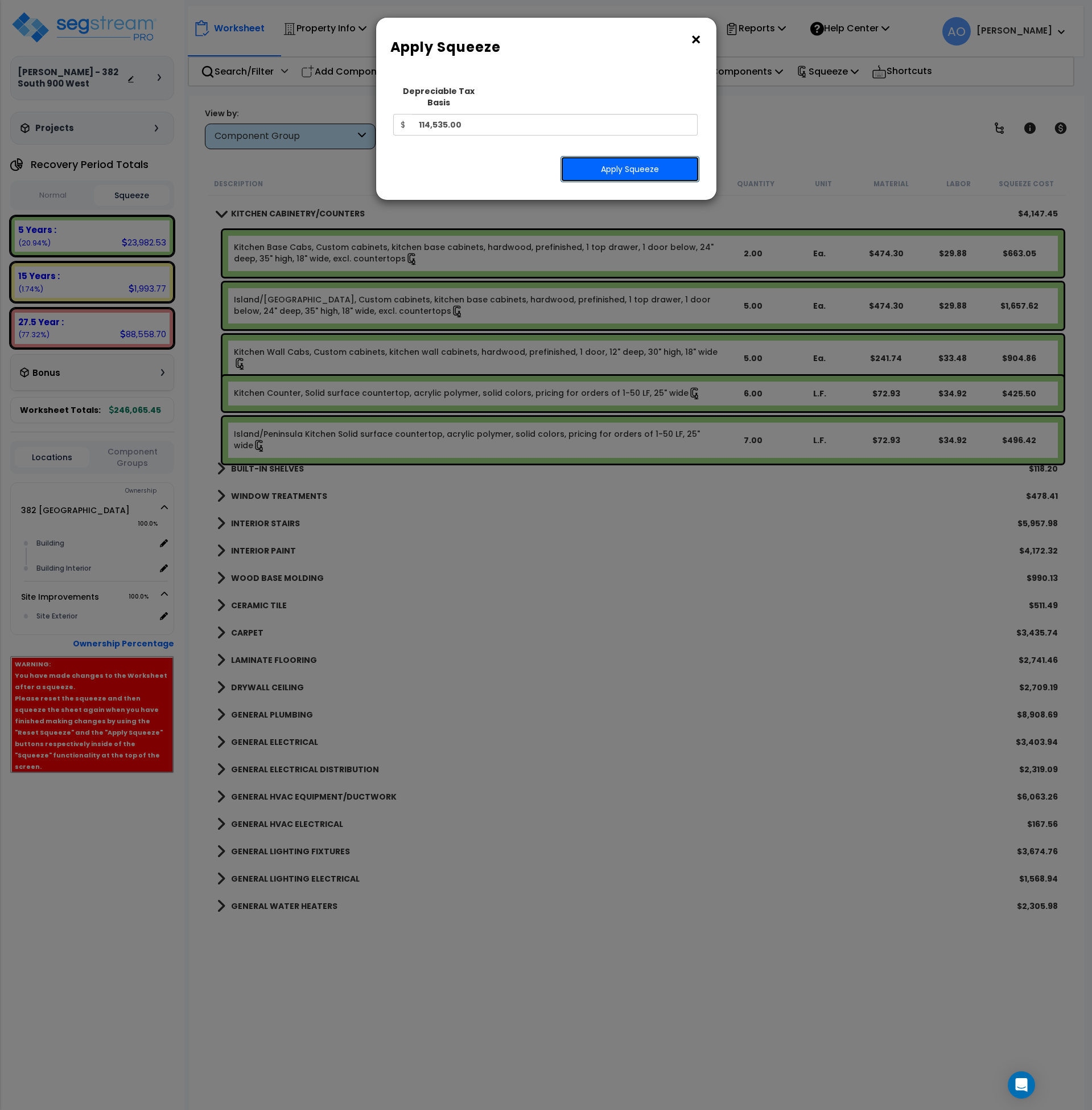
click at [641, 158] on button "Apply Squeeze" at bounding box center [630, 168] width 139 height 26
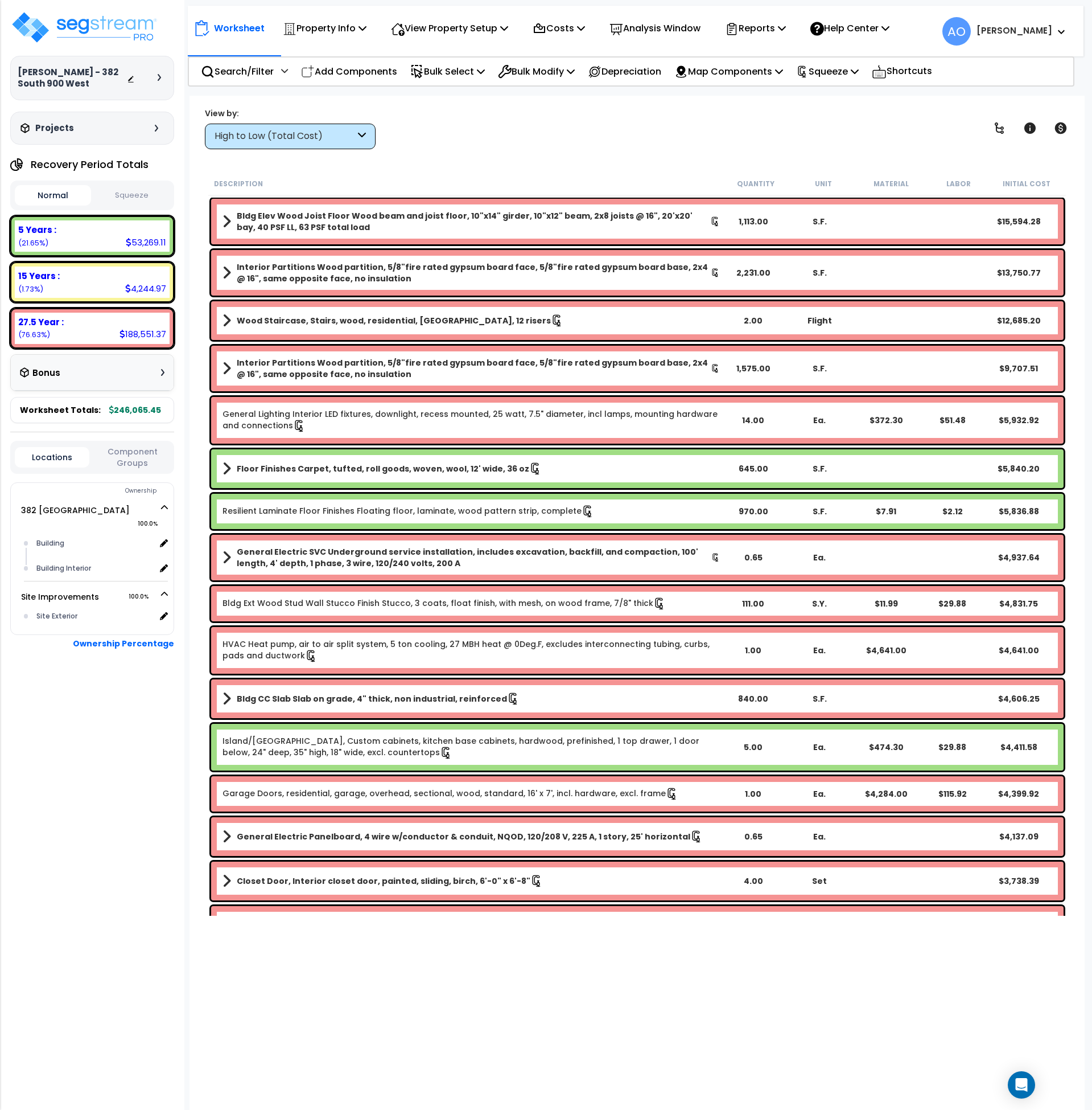
click at [154, 198] on button "Squeeze" at bounding box center [132, 196] width 76 height 20
click at [608, 138] on div "View by: High to Low (Total Cost) High to Low (Total Cost)" at bounding box center [638, 128] width 873 height 42
click at [760, 24] on p "Reports" at bounding box center [755, 28] width 61 height 15
click at [767, 62] on link "Get Report" at bounding box center [775, 54] width 113 height 22
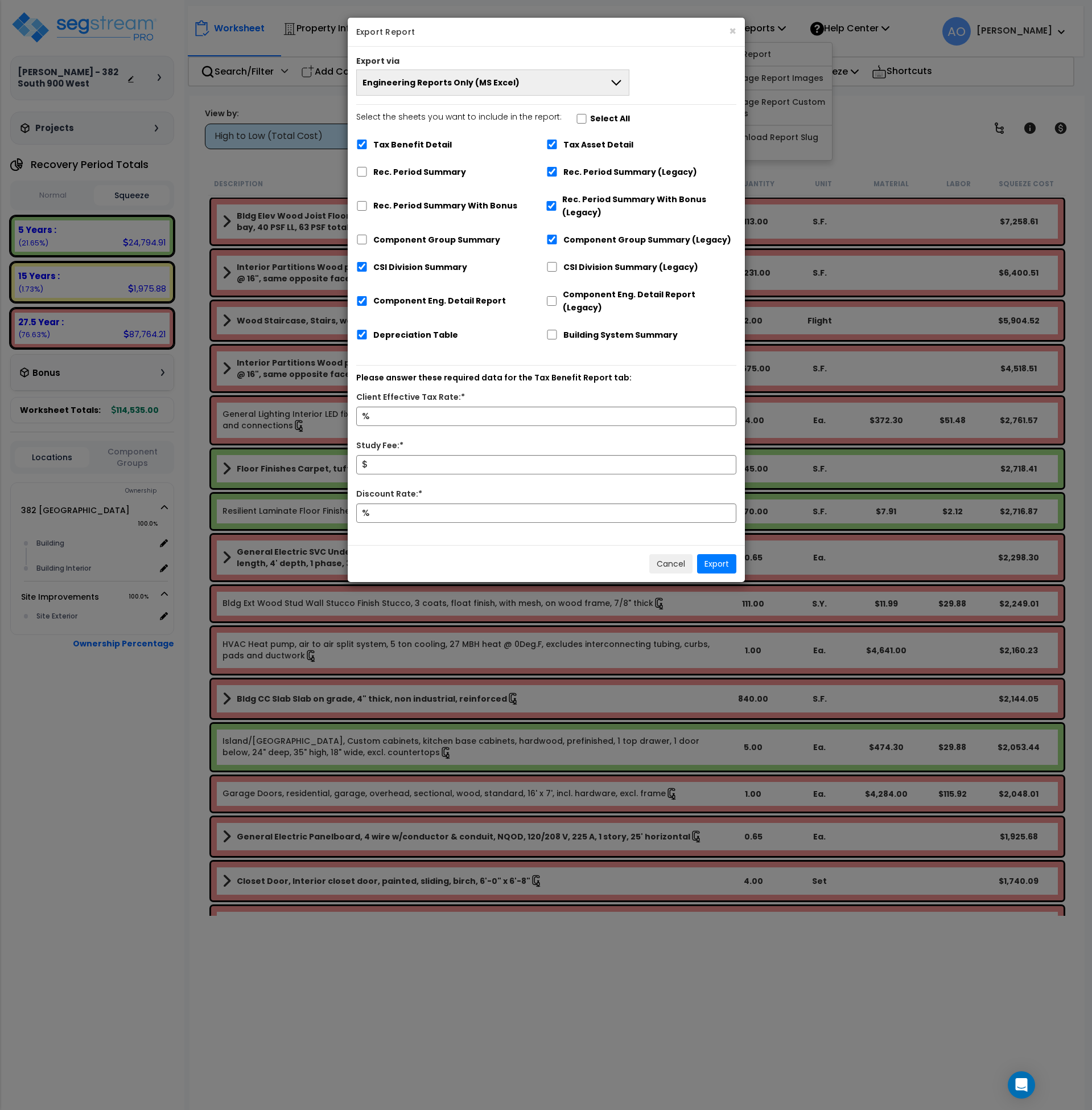
click at [407, 86] on span "Engineering Reports Only (MS Excel)" at bounding box center [441, 83] width 157 height 11
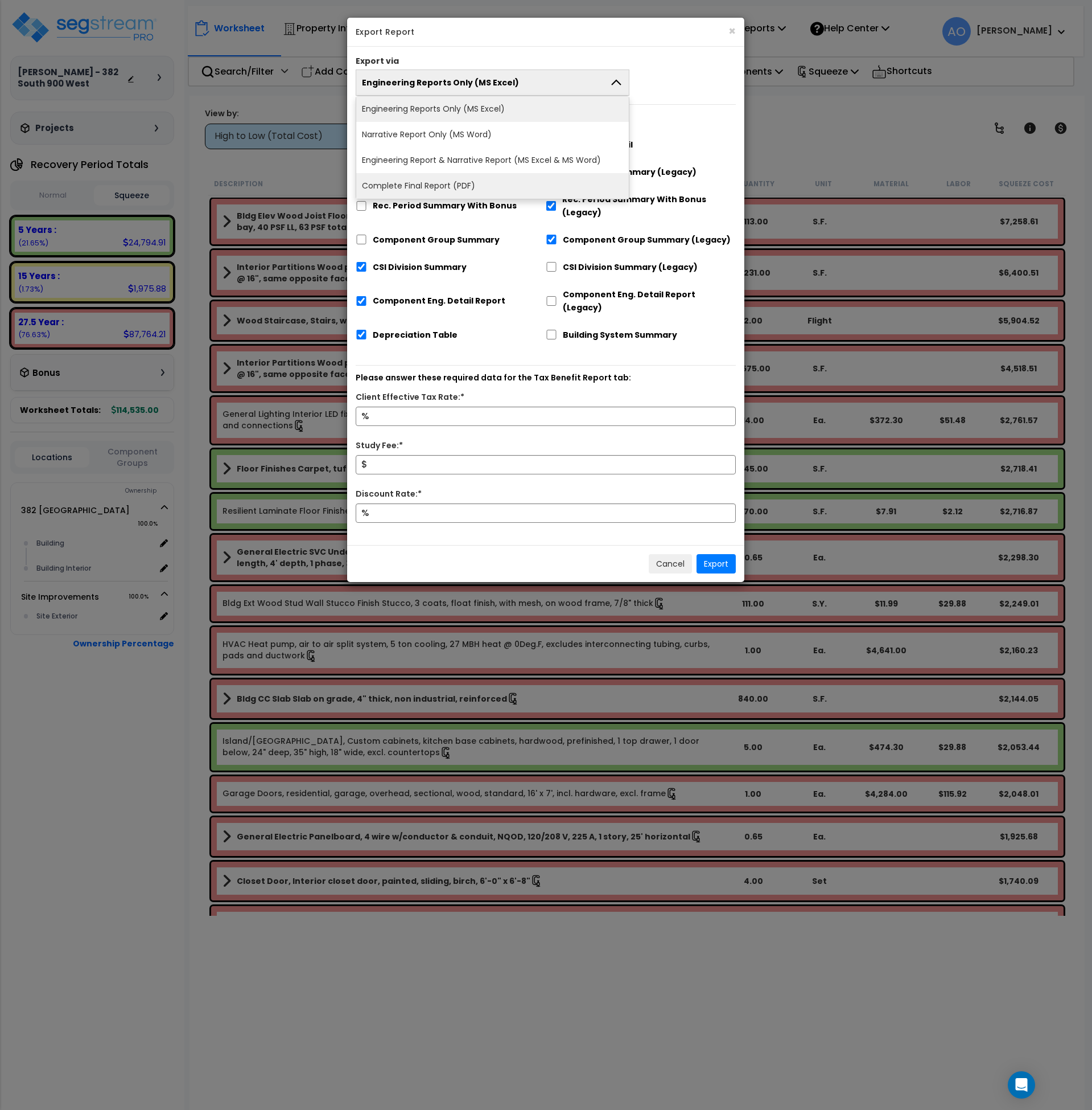
click at [428, 187] on li "Complete Final Report (PDF)" at bounding box center [492, 186] width 273 height 26
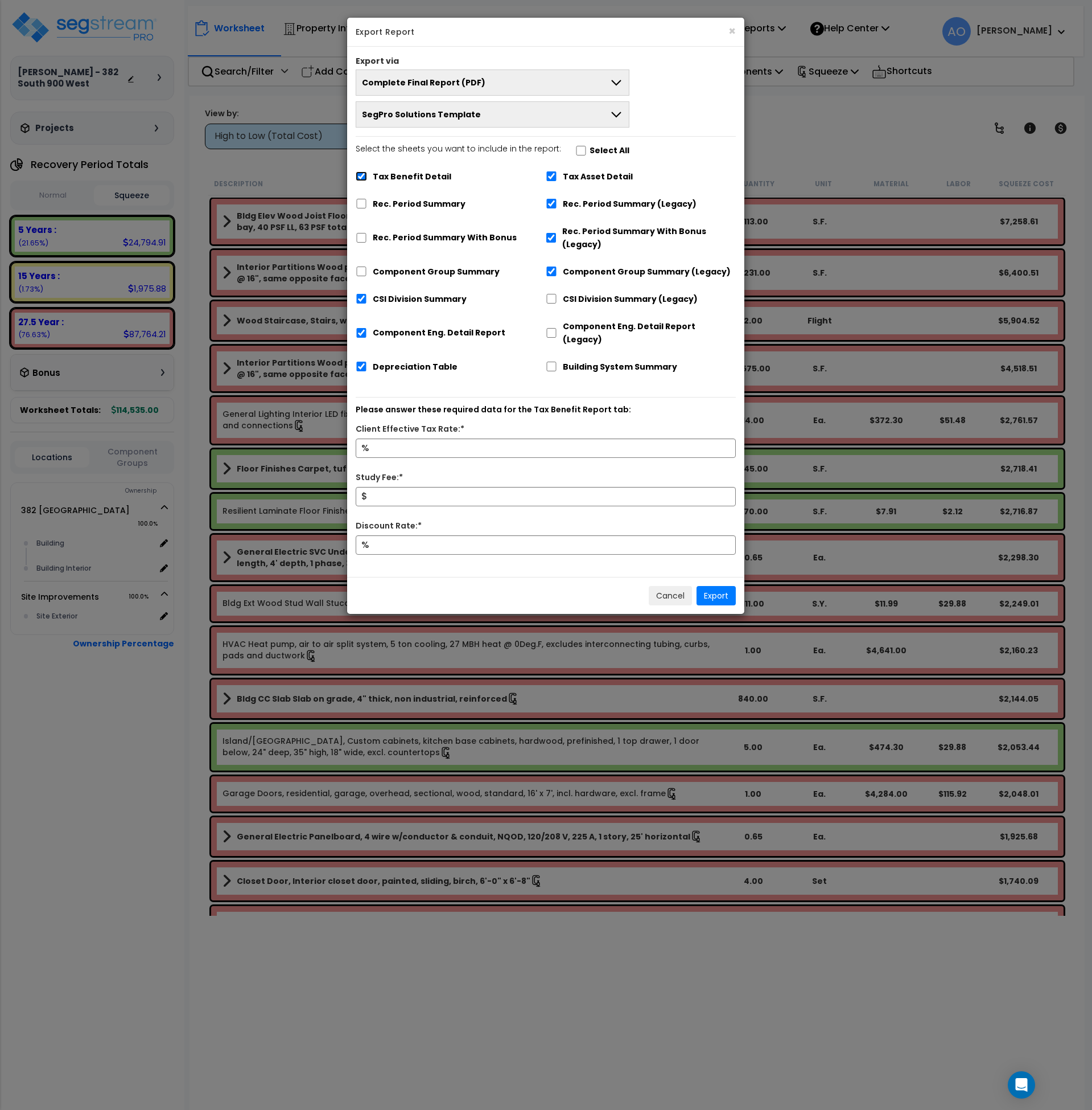
click at [362, 176] on input "Tax Benefit Detail" at bounding box center [361, 176] width 11 height 10
checkbox input "false"
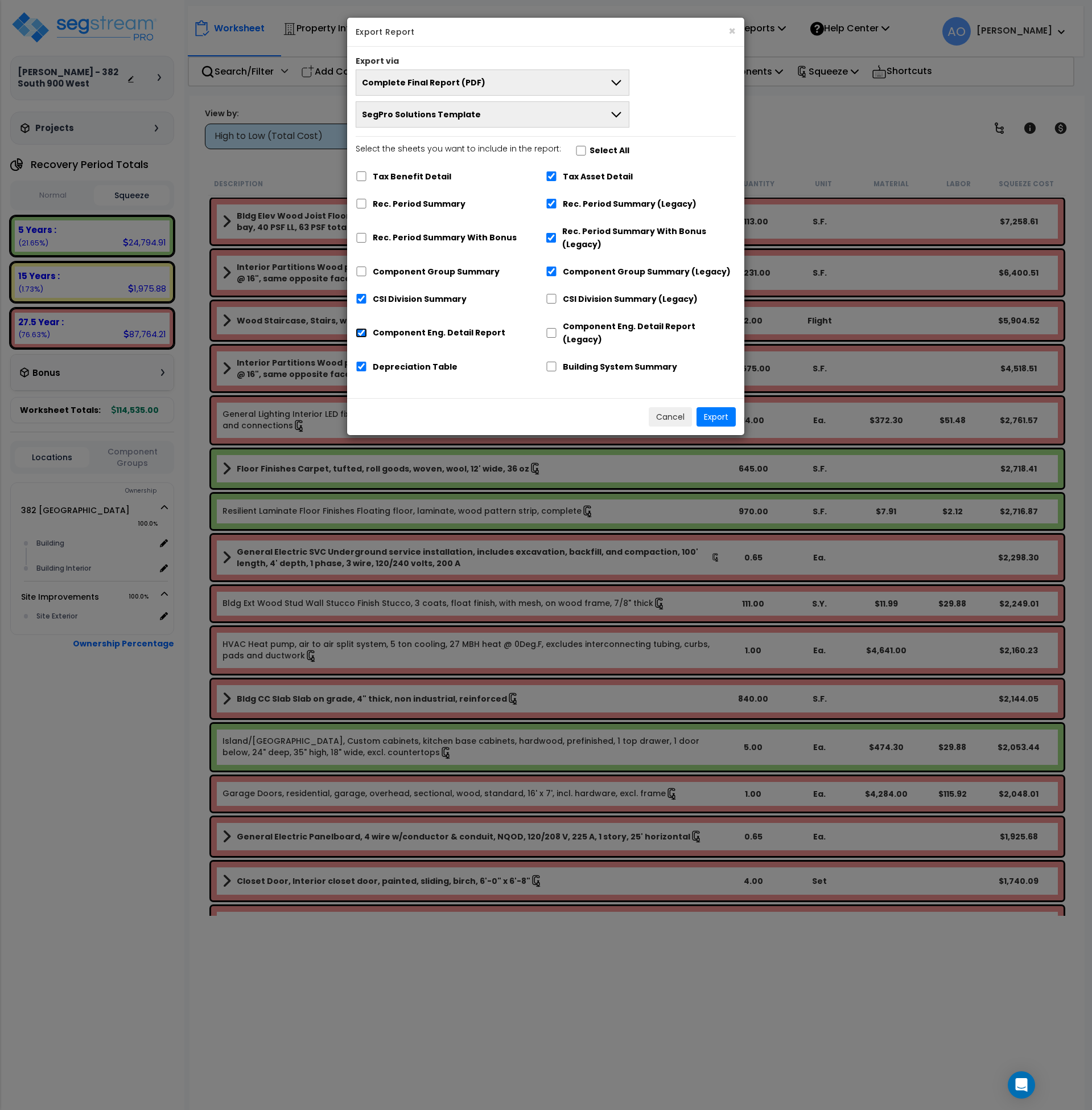
click at [360, 328] on input "Component Eng. Detail Report" at bounding box center [361, 333] width 11 height 10
checkbox input "false"
click at [725, 407] on button "Export" at bounding box center [716, 417] width 39 height 20
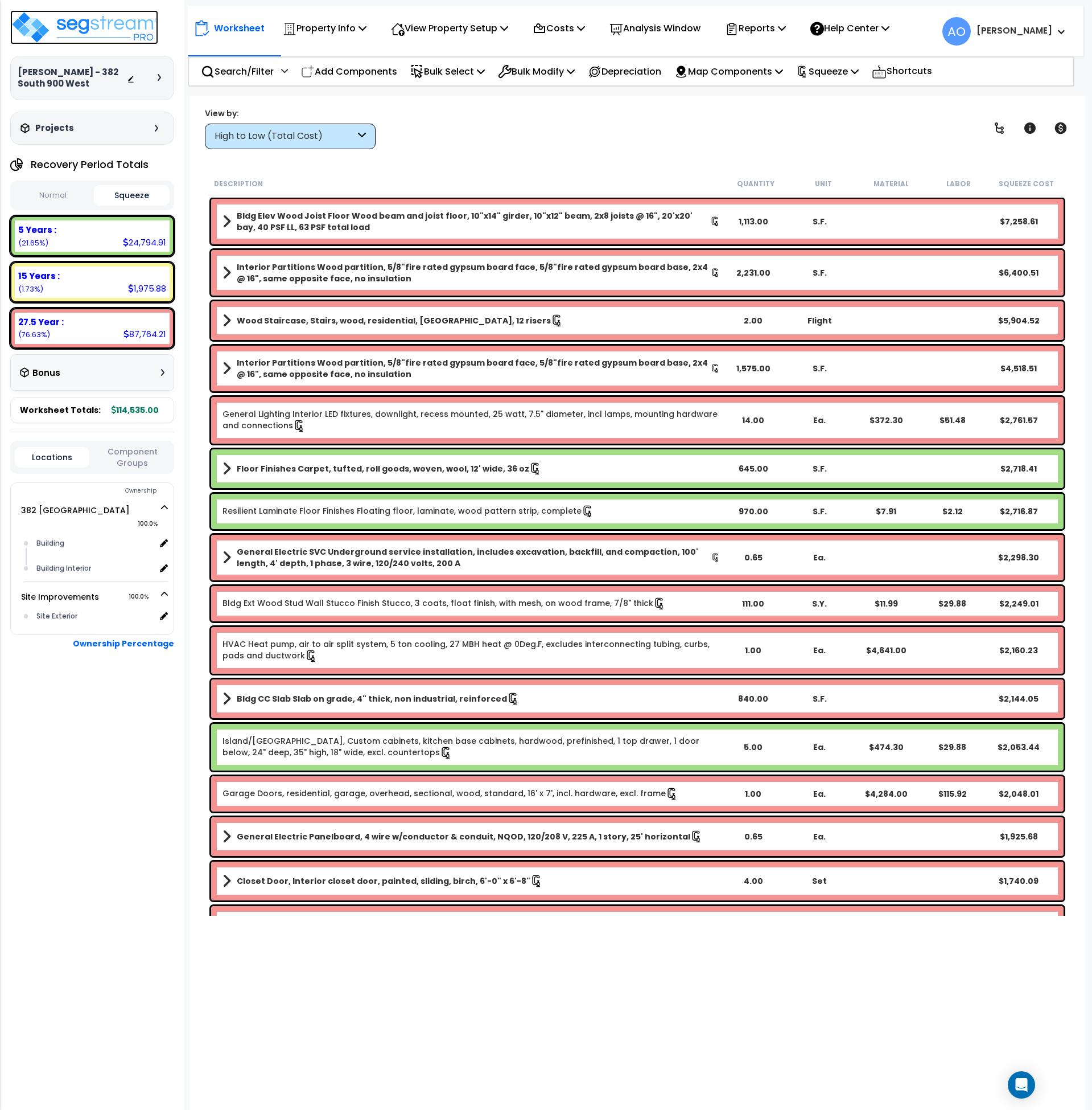
click at [97, 25] on img at bounding box center [84, 27] width 148 height 34
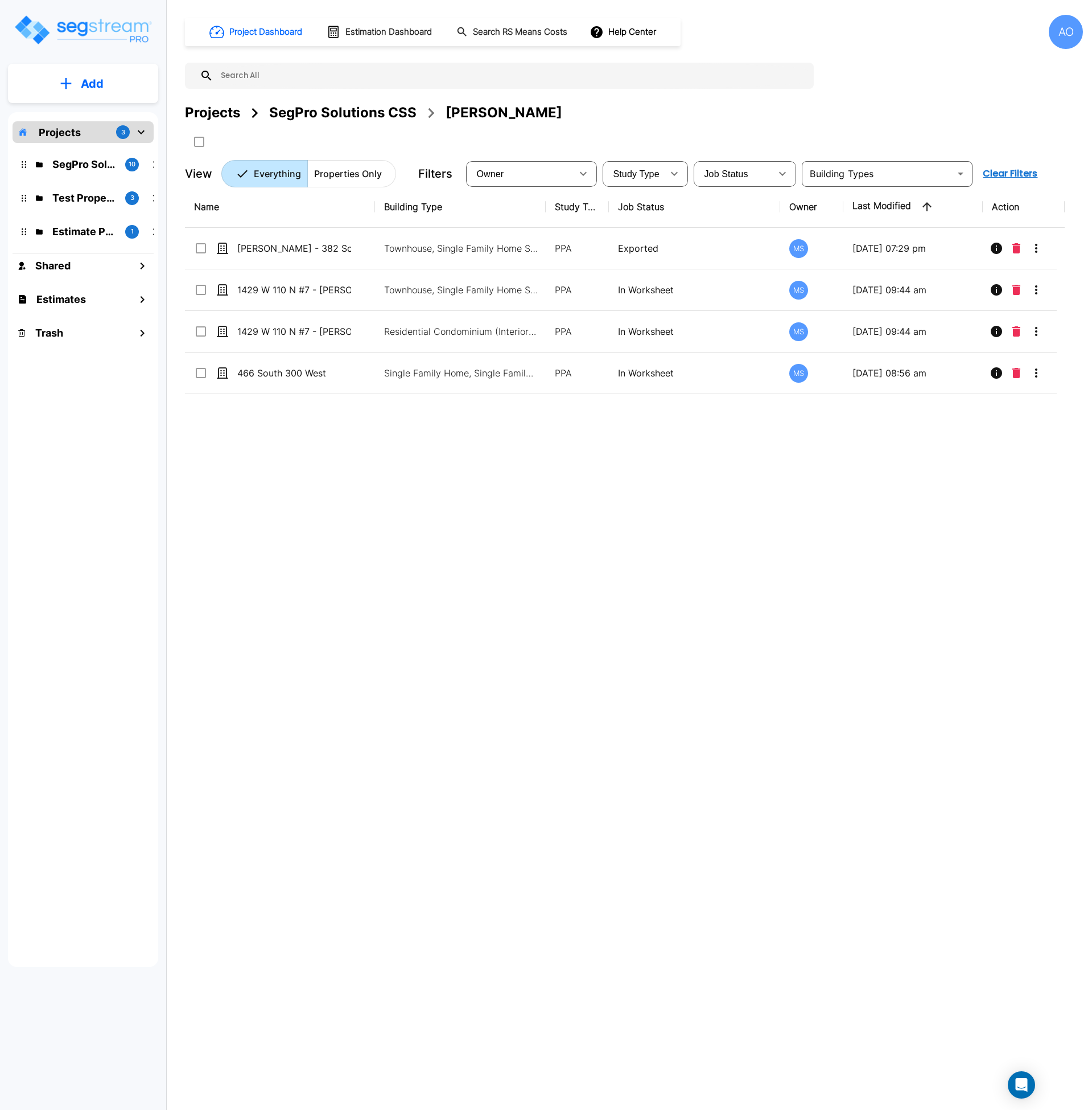
click at [336, 116] on div "SegPro Solutions CSS" at bounding box center [343, 112] width 147 height 20
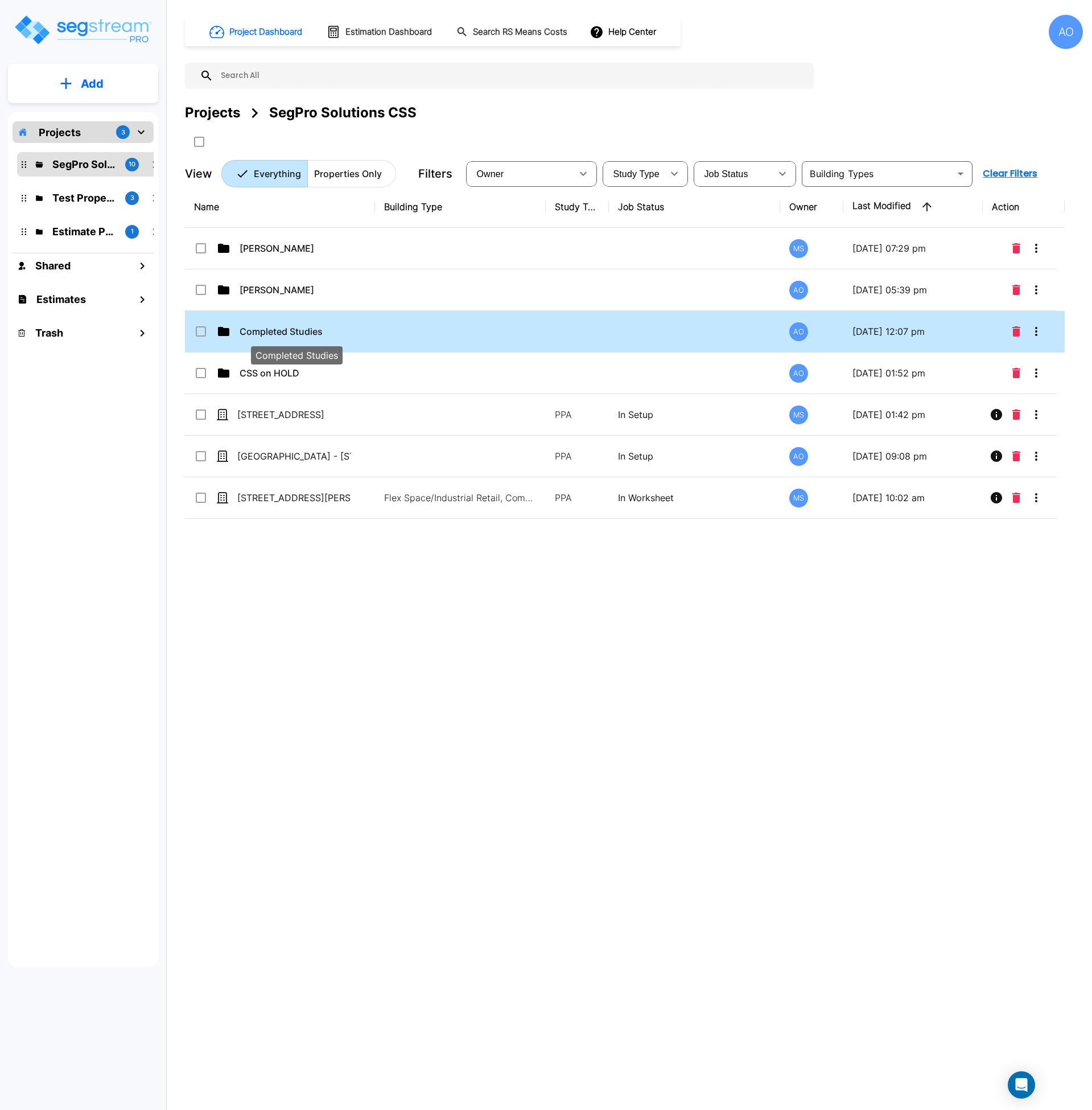
click at [306, 334] on p "Completed Studies" at bounding box center [296, 331] width 114 height 13
checkbox input "true"
click at [306, 334] on p "Completed Studies" at bounding box center [296, 331] width 114 height 13
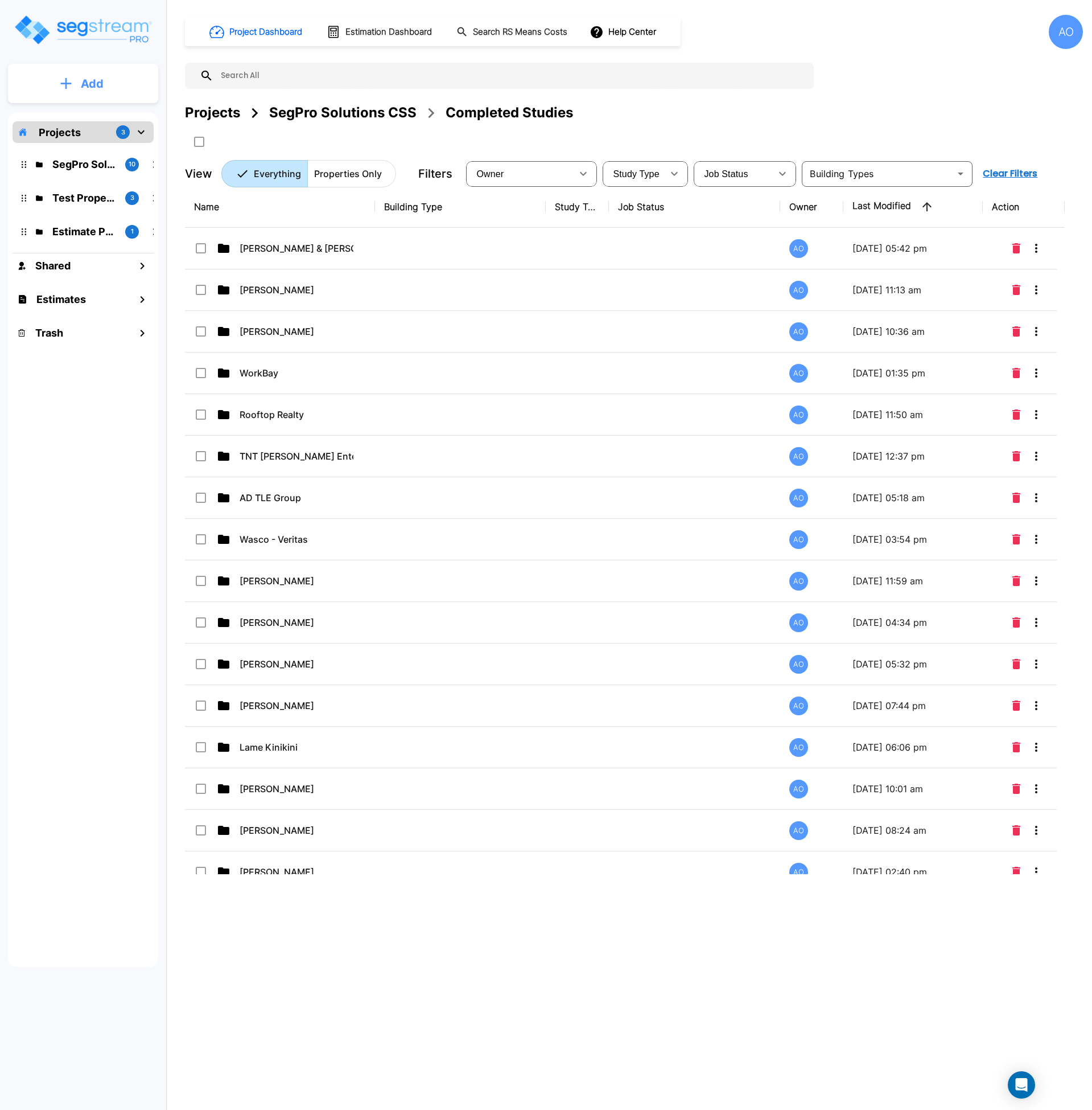
click at [69, 83] on icon "mailbox folders" at bounding box center [66, 83] width 11 height 11
click at [102, 119] on p "Add Folder" at bounding box center [90, 114] width 47 height 13
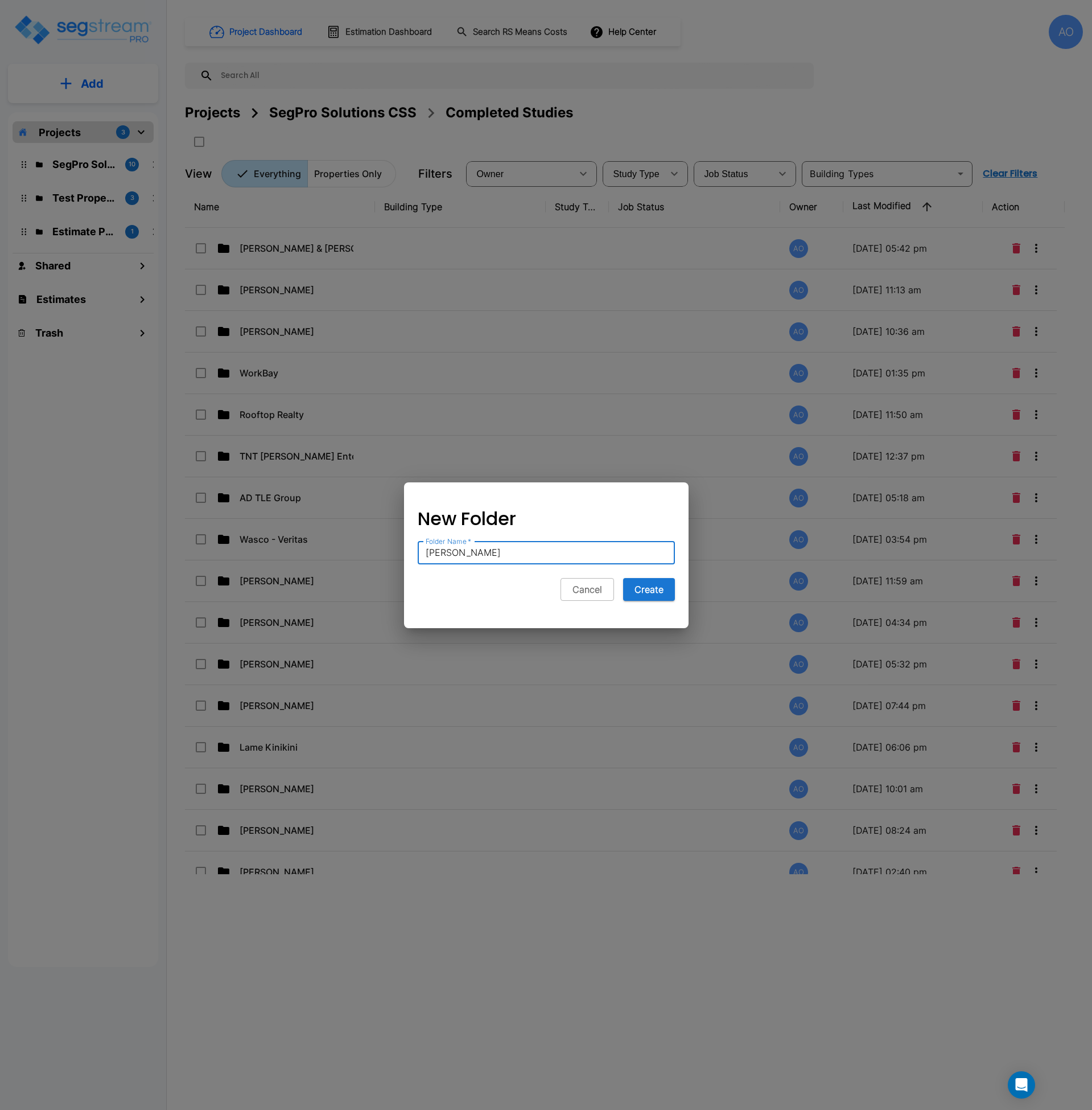
type input "[PERSON_NAME]"
click at [623, 578] on button "Create" at bounding box center [649, 589] width 52 height 22
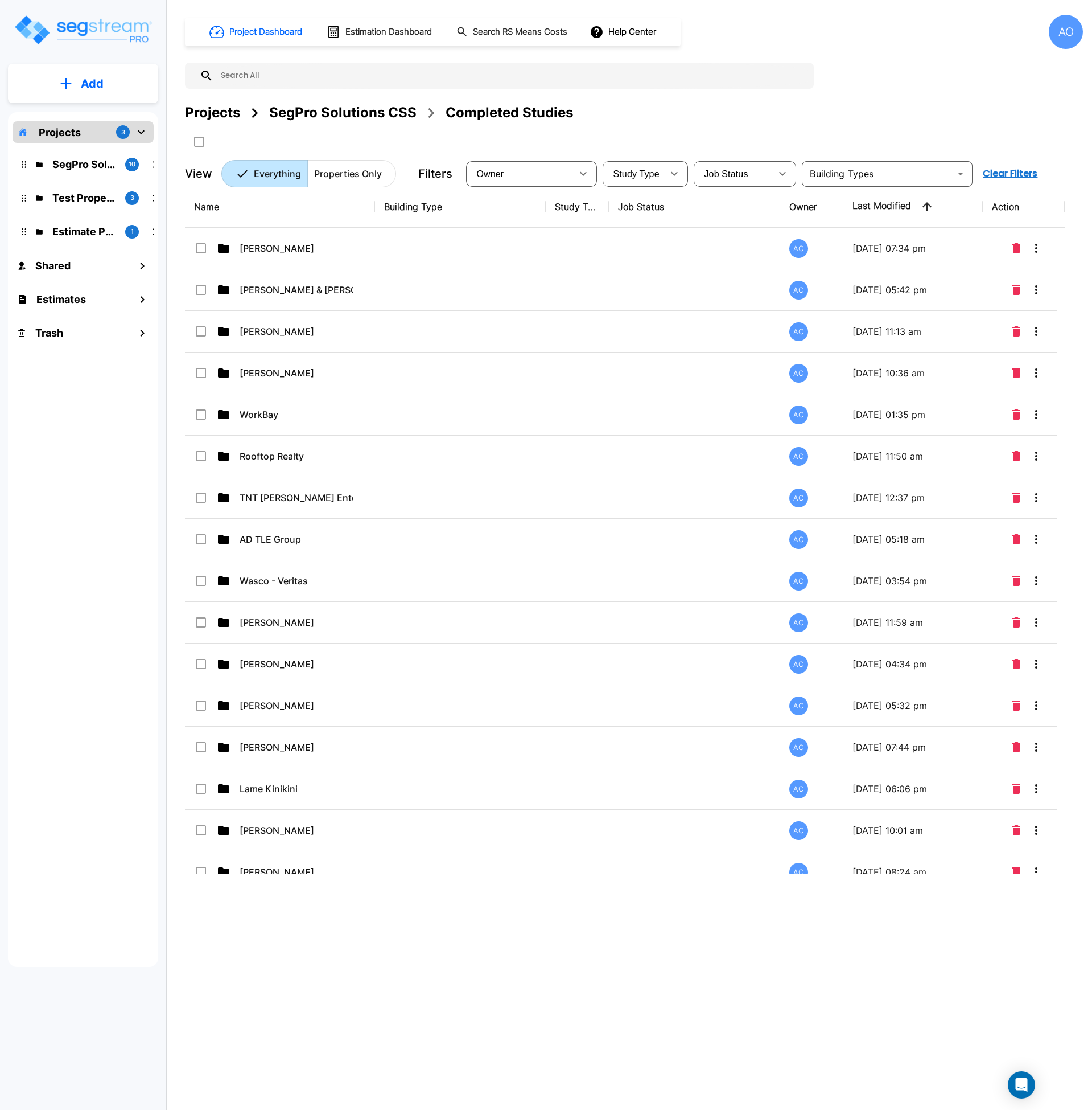
click at [322, 109] on div "SegPro Solutions CSS" at bounding box center [343, 112] width 147 height 20
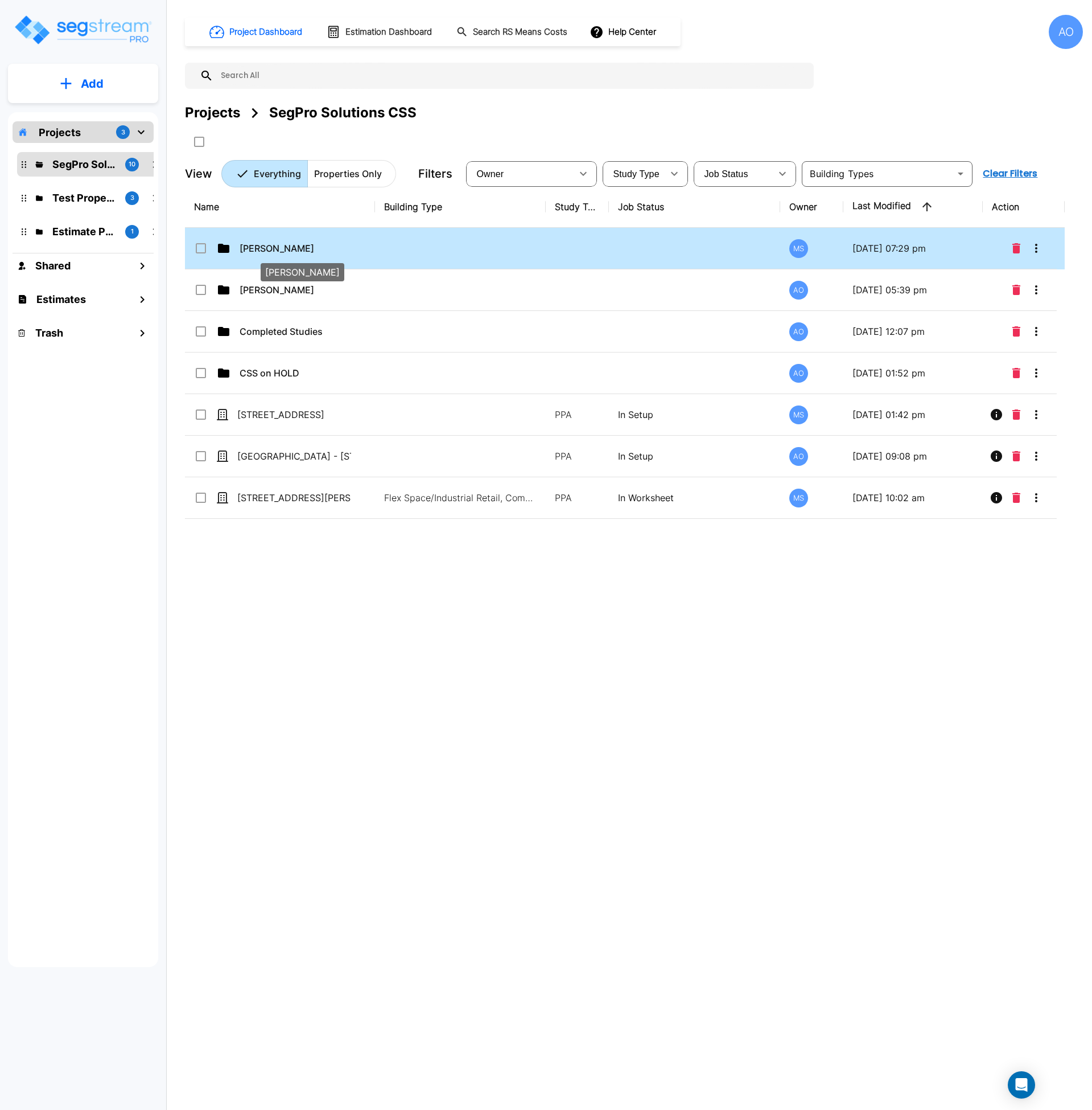
click at [271, 247] on p "[PERSON_NAME]" at bounding box center [296, 248] width 114 height 13
checkbox input "true"
click at [271, 247] on p "[PERSON_NAME]" at bounding box center [296, 248] width 114 height 13
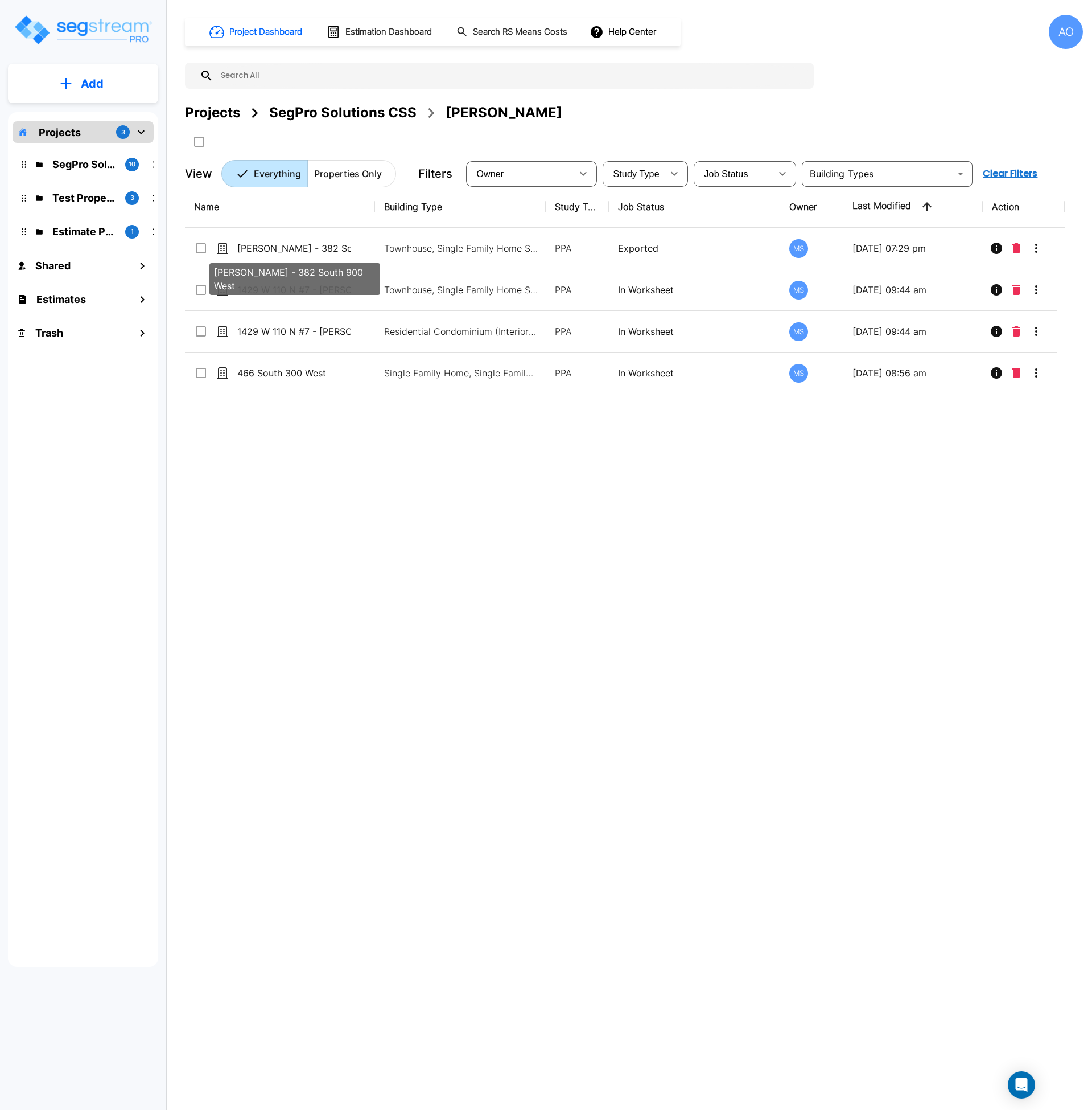
click at [271, 247] on p "[PERSON_NAME] - 382 South 900 West" at bounding box center [294, 248] width 114 height 13
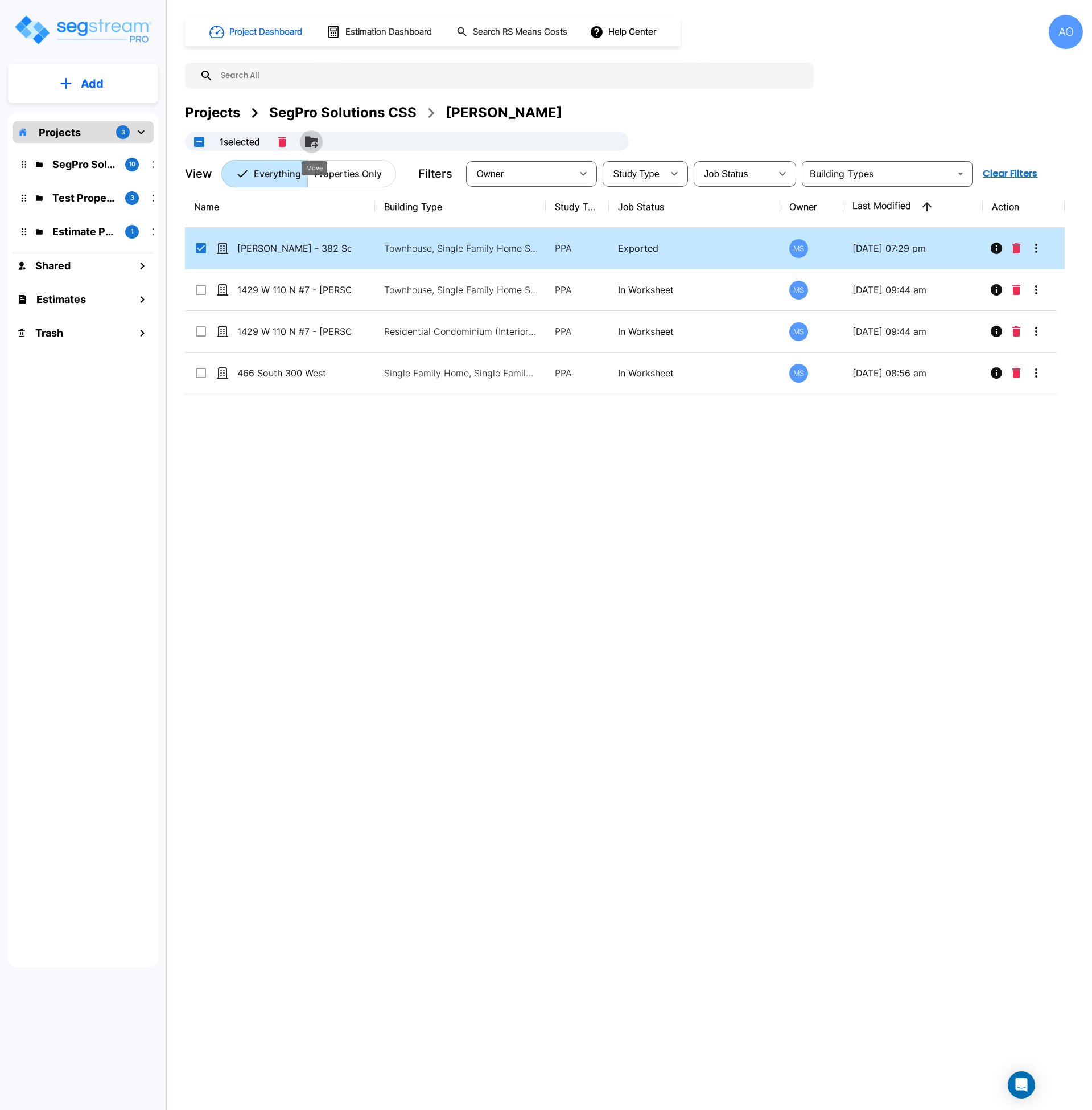
click at [313, 139] on icon "Move" at bounding box center [311, 141] width 13 height 11
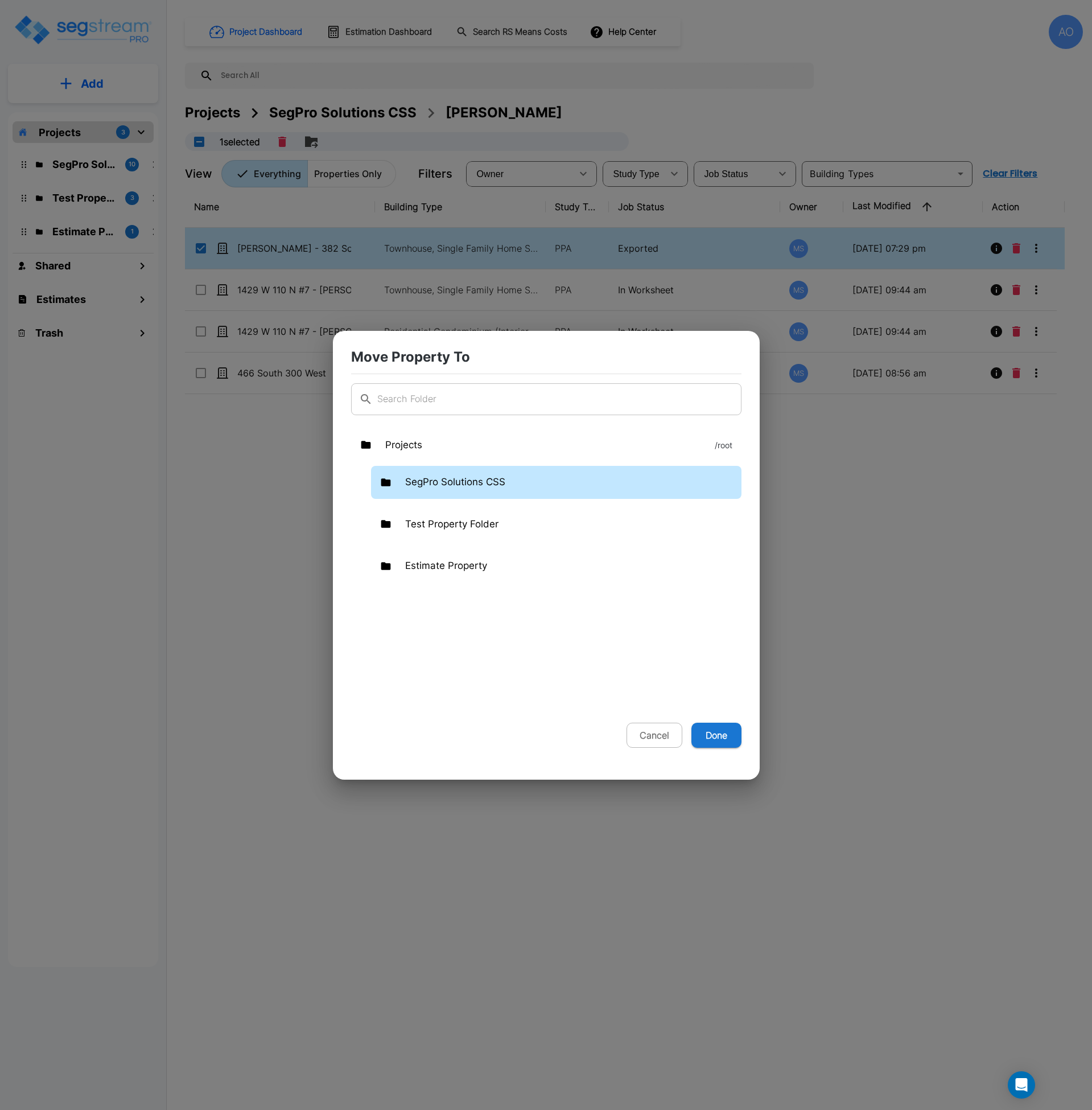
click at [473, 477] on p "SegPro Solutions CSS" at bounding box center [455, 482] width 100 height 15
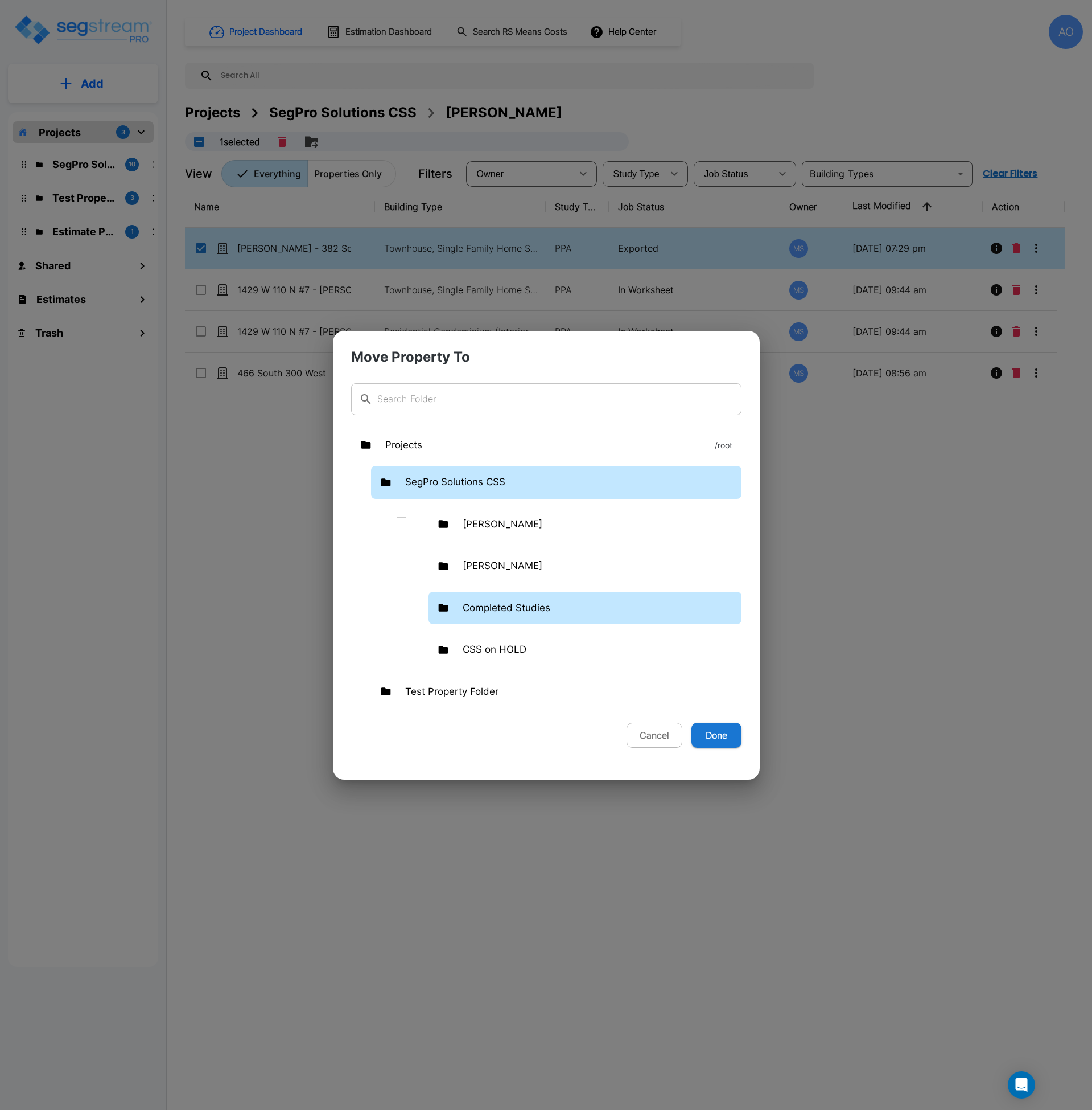
click at [491, 604] on p "Completed Studies" at bounding box center [506, 608] width 88 height 15
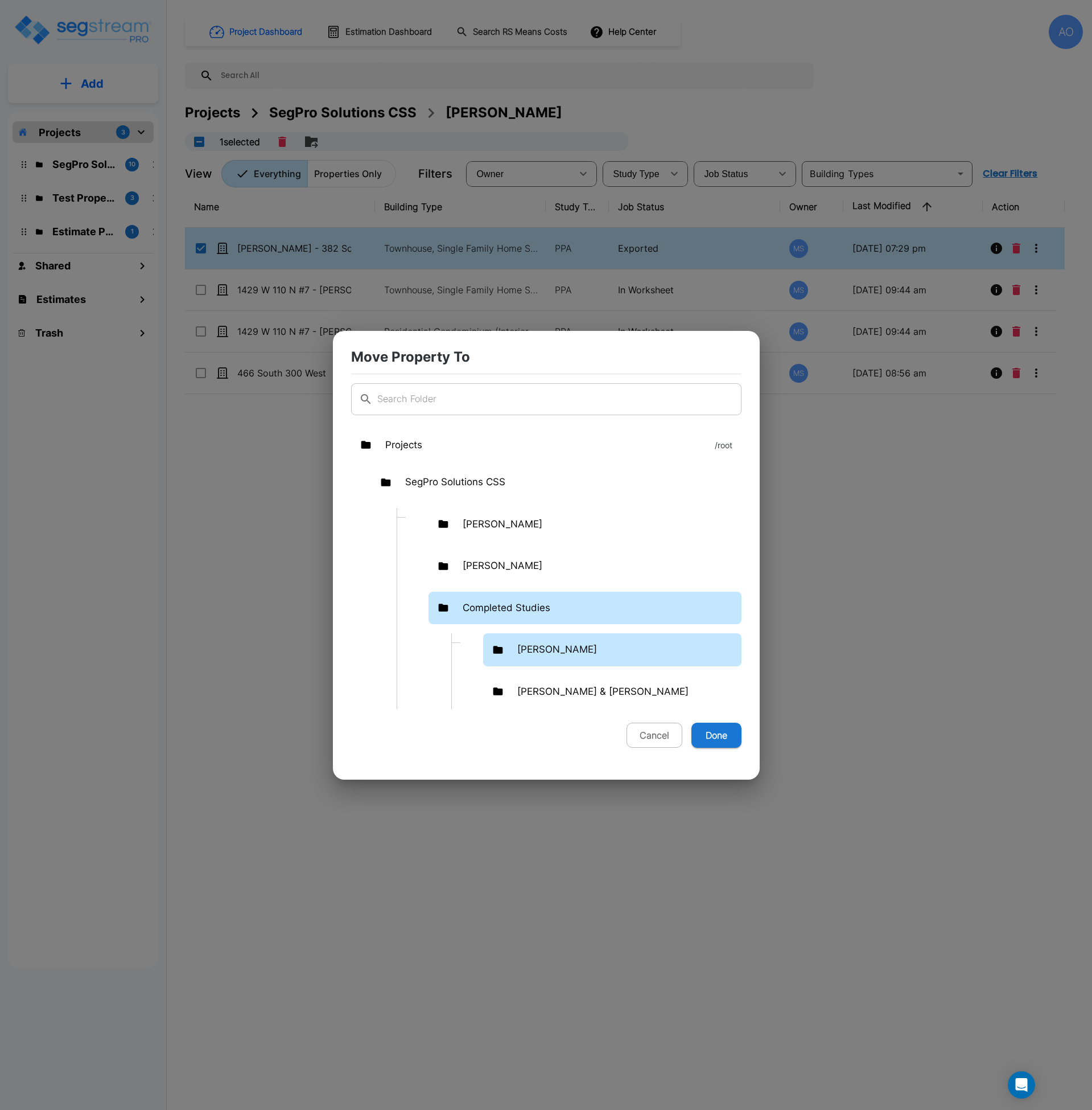
click at [534, 652] on p "[PERSON_NAME]" at bounding box center [557, 649] width 80 height 15
click at [714, 736] on button "Done" at bounding box center [716, 735] width 50 height 25
checkbox input "false"
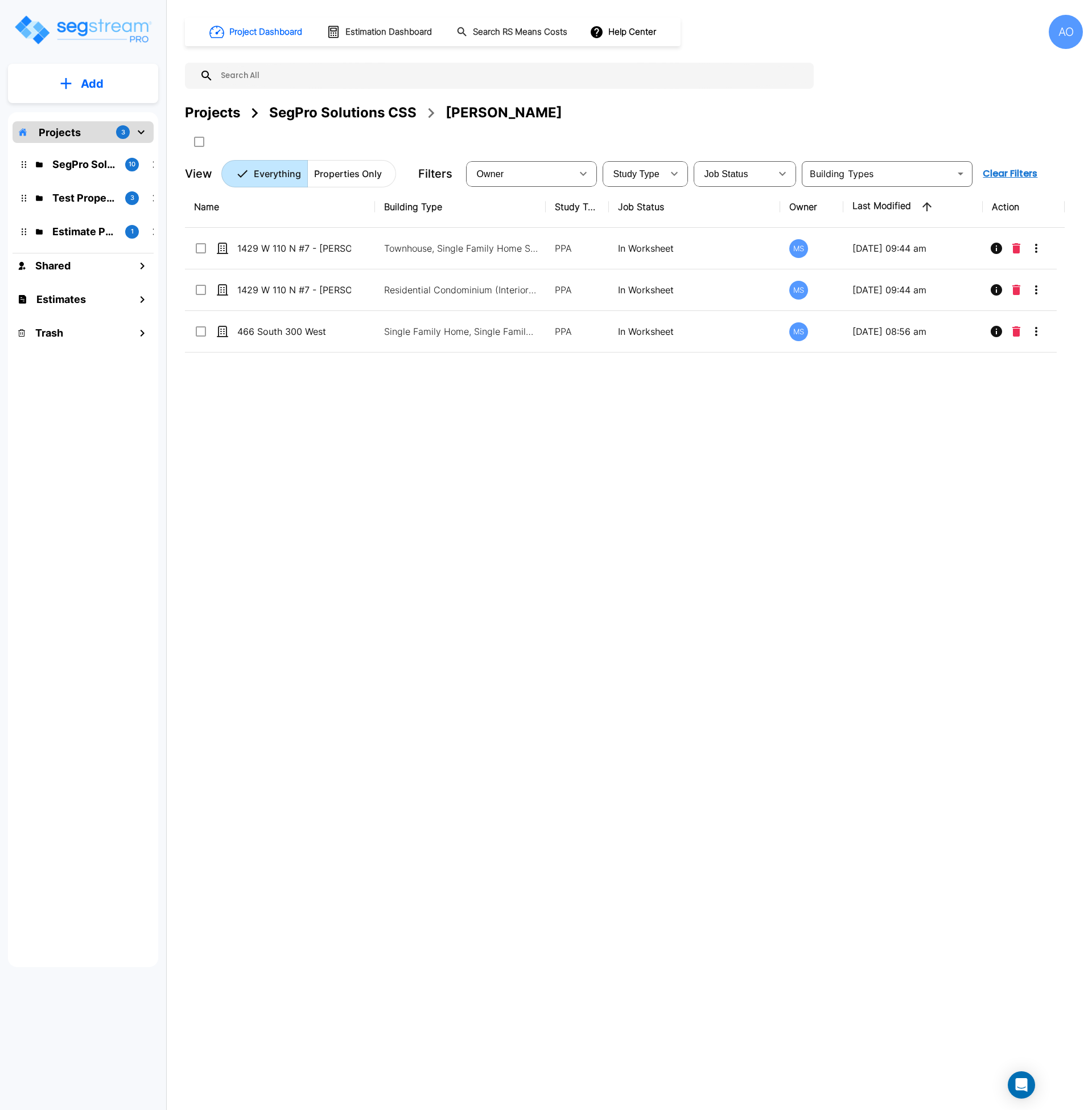
click at [432, 459] on div "Name Building Type Study Type Job Status Owner Last Modified Action 1429 W 110 …" at bounding box center [625, 530] width 880 height 688
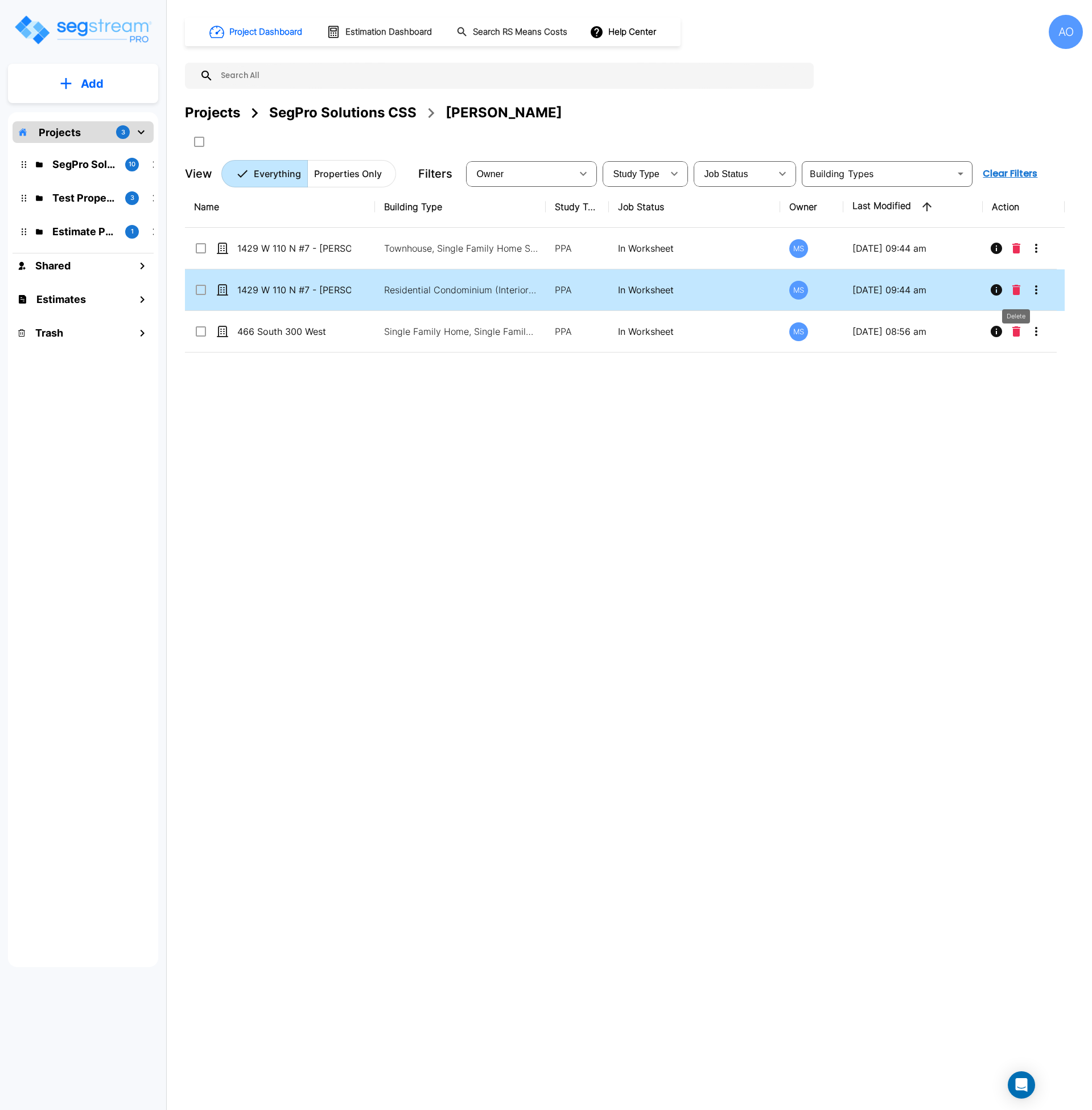
click at [1016, 289] on icon "Delete" at bounding box center [1016, 290] width 8 height 11
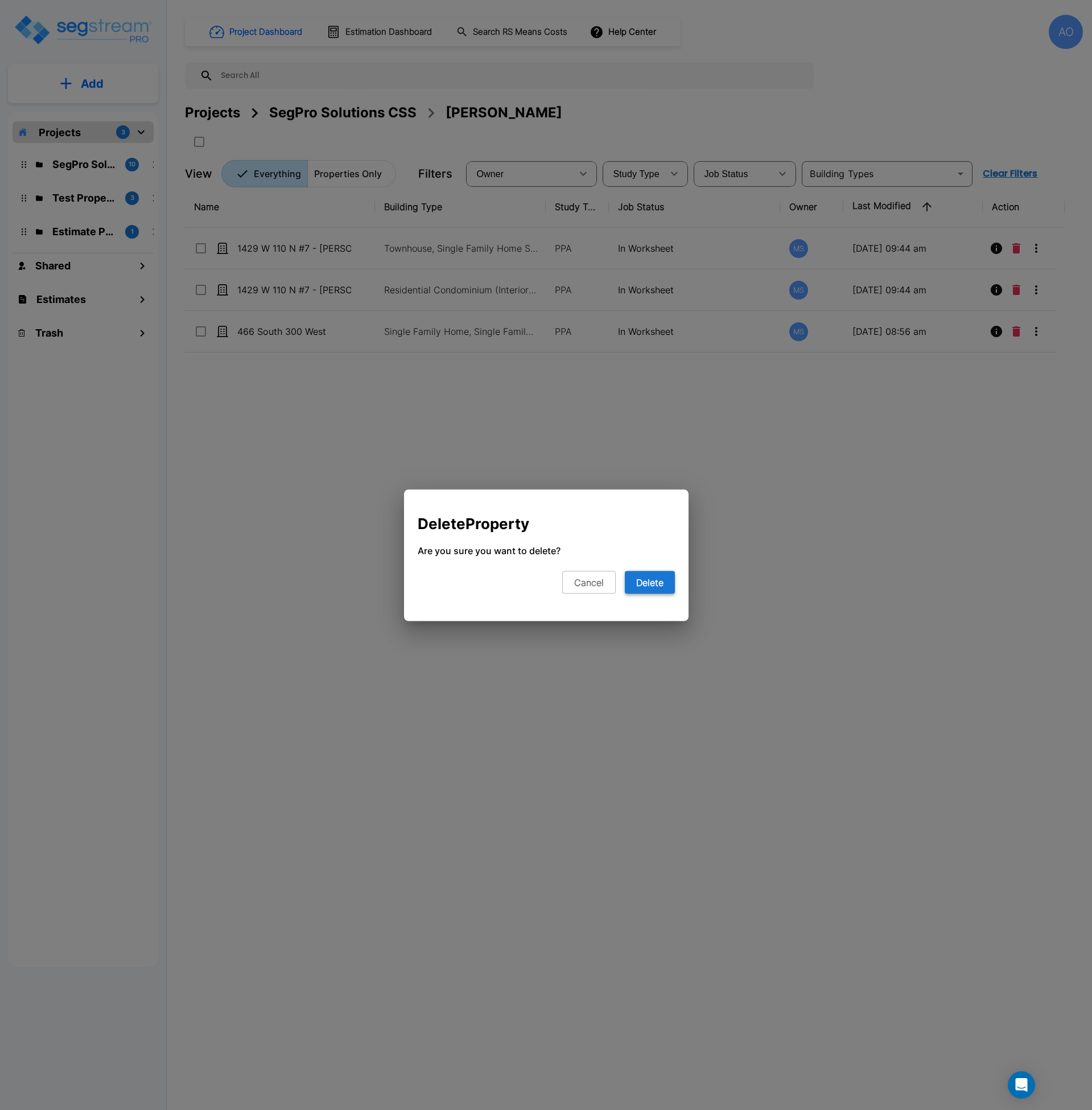
click at [659, 581] on button "Delete" at bounding box center [650, 582] width 50 height 22
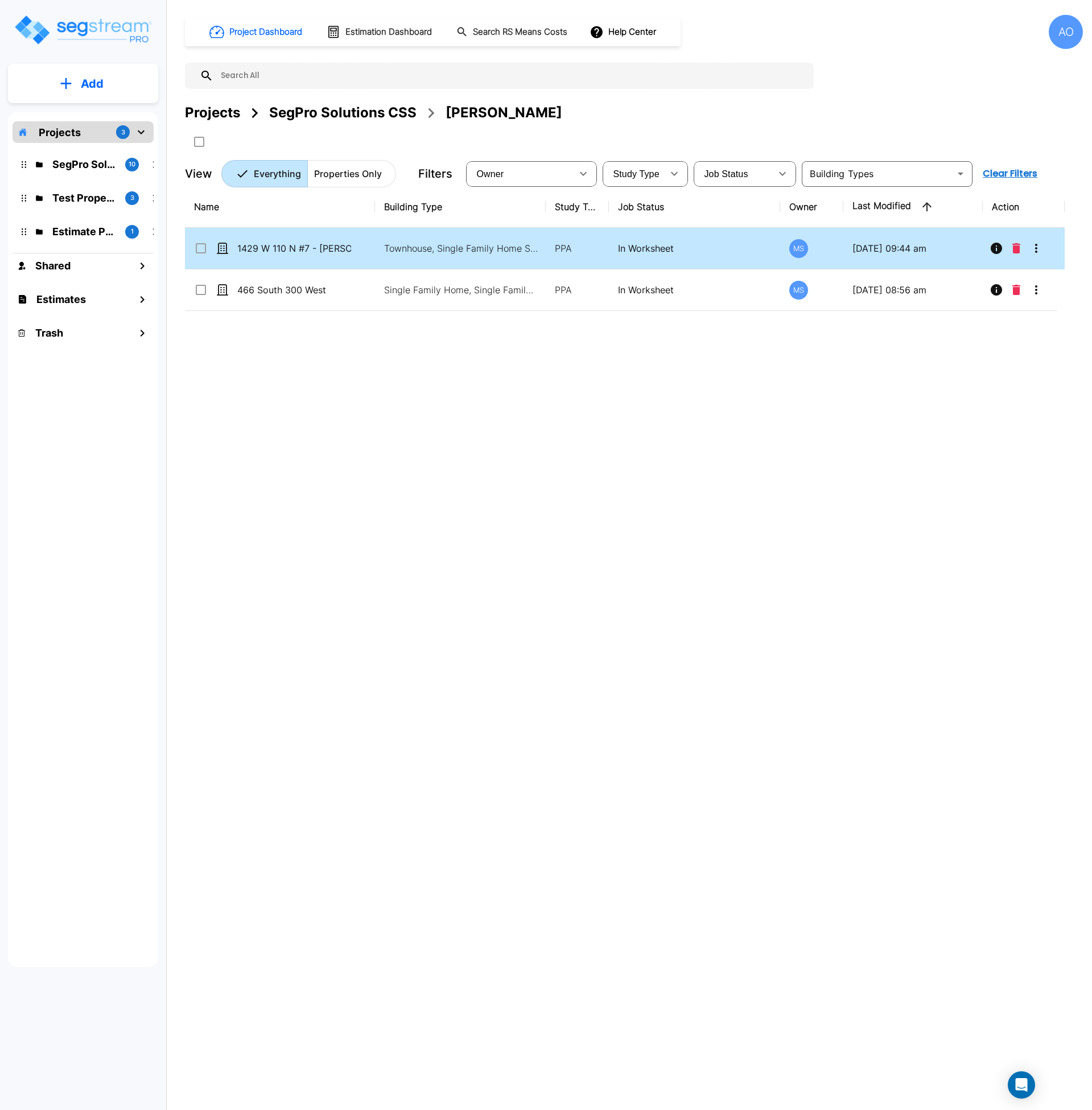
click at [259, 255] on td "1429 W 110 N #7 - [PERSON_NAME]" at bounding box center [280, 248] width 190 height 41
checkbox input "true"
click at [259, 255] on td "1429 W 110 N #7 - [PERSON_NAME]" at bounding box center [280, 248] width 190 height 41
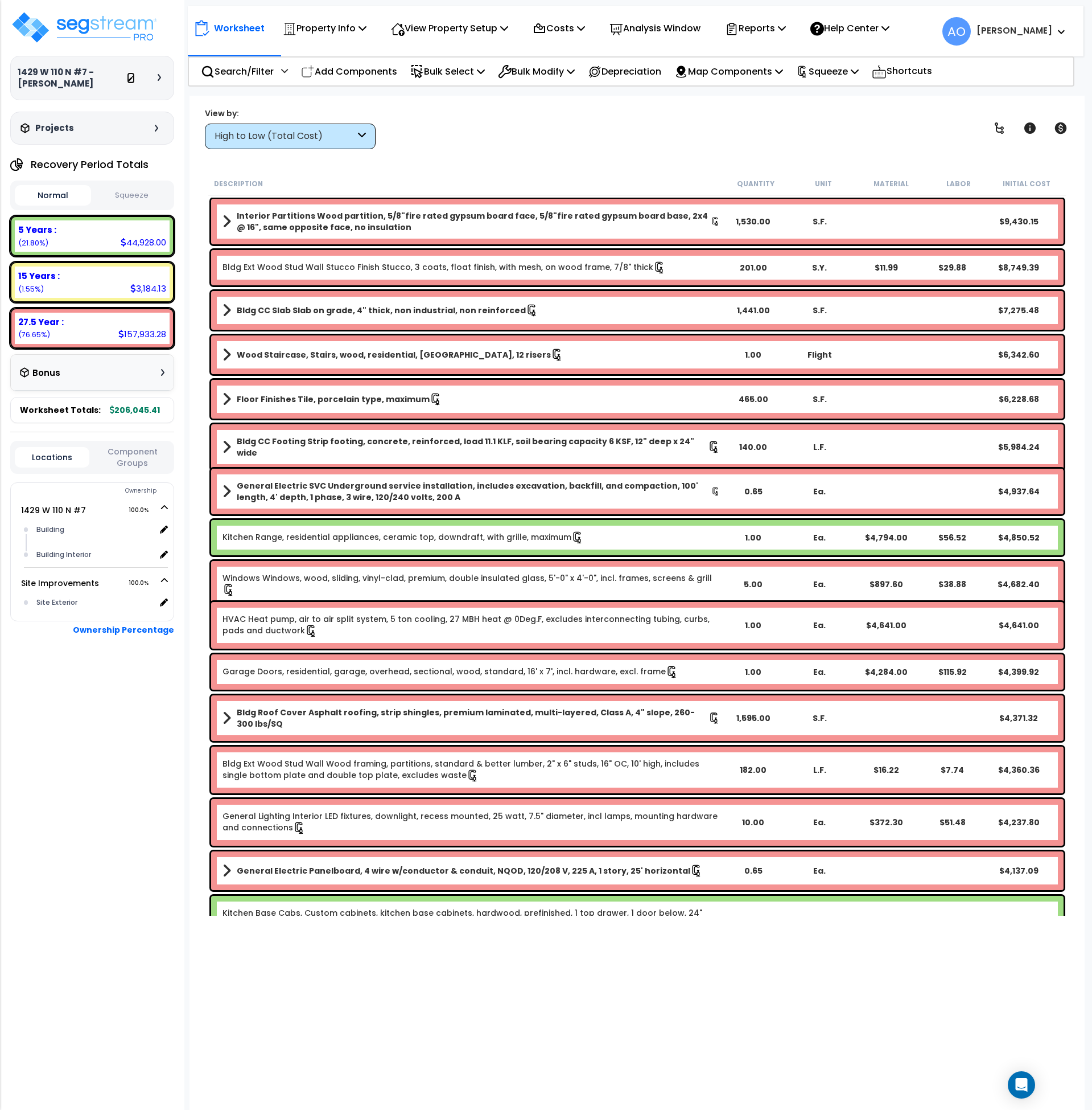
click at [132, 83] on link at bounding box center [130, 78] width 8 height 11
click at [335, 29] on p "Property Info" at bounding box center [325, 28] width 83 height 15
click at [343, 57] on link "Property Setup" at bounding box center [333, 54] width 113 height 22
click at [637, 27] on p "Analysis Window" at bounding box center [655, 28] width 91 height 15
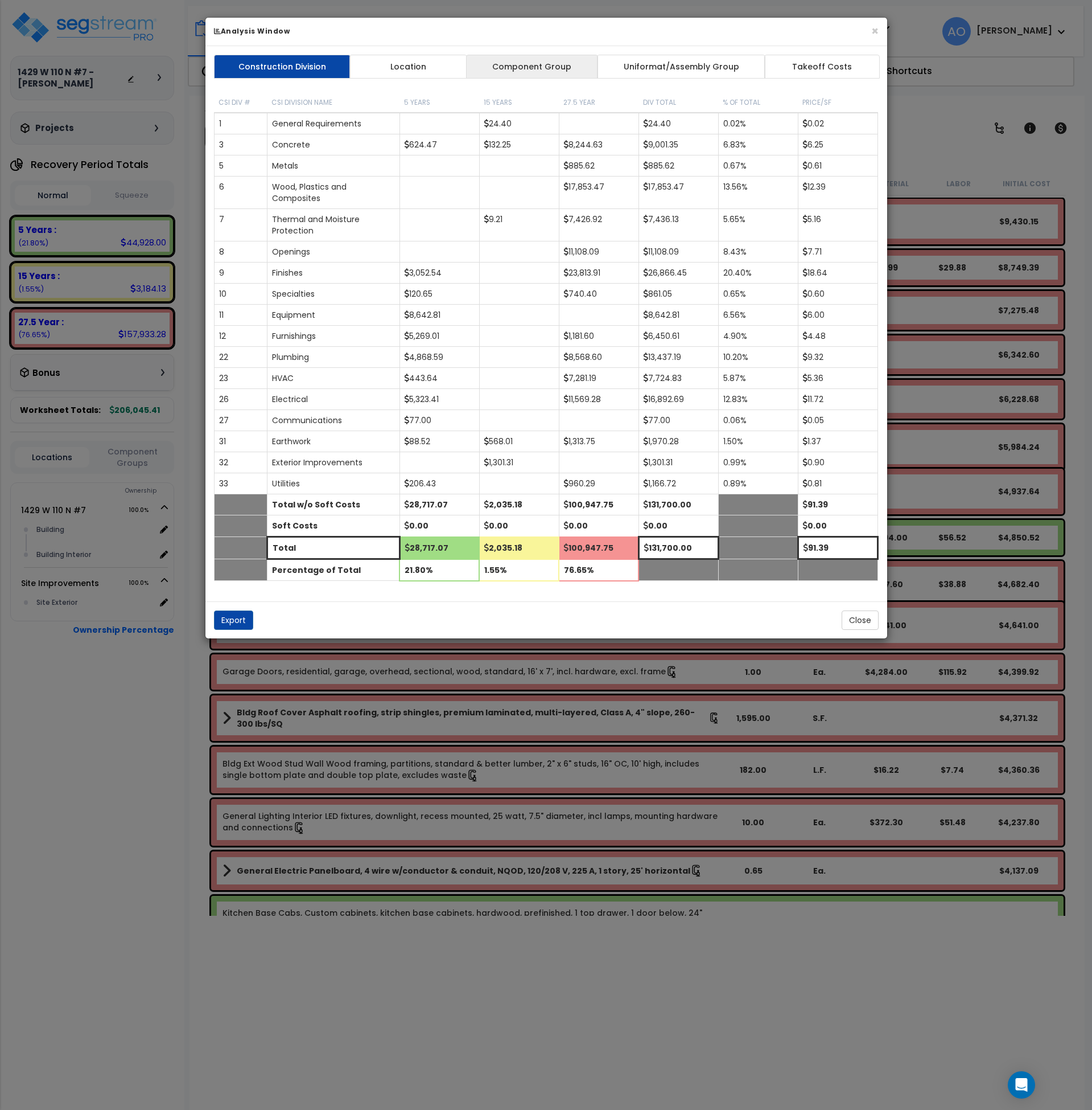
click at [537, 64] on link "Component Group" at bounding box center [532, 67] width 132 height 24
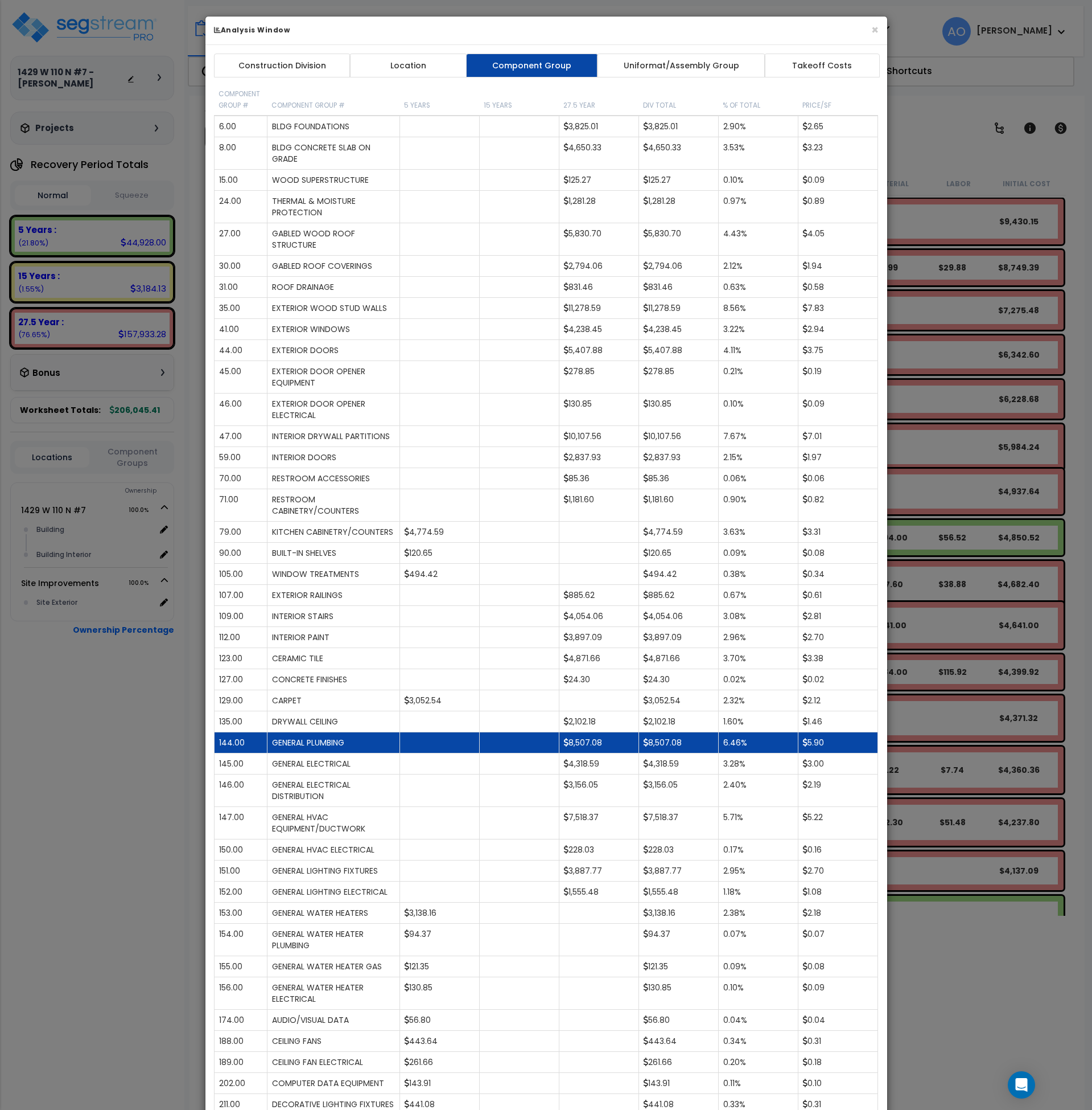
scroll to position [0, 0]
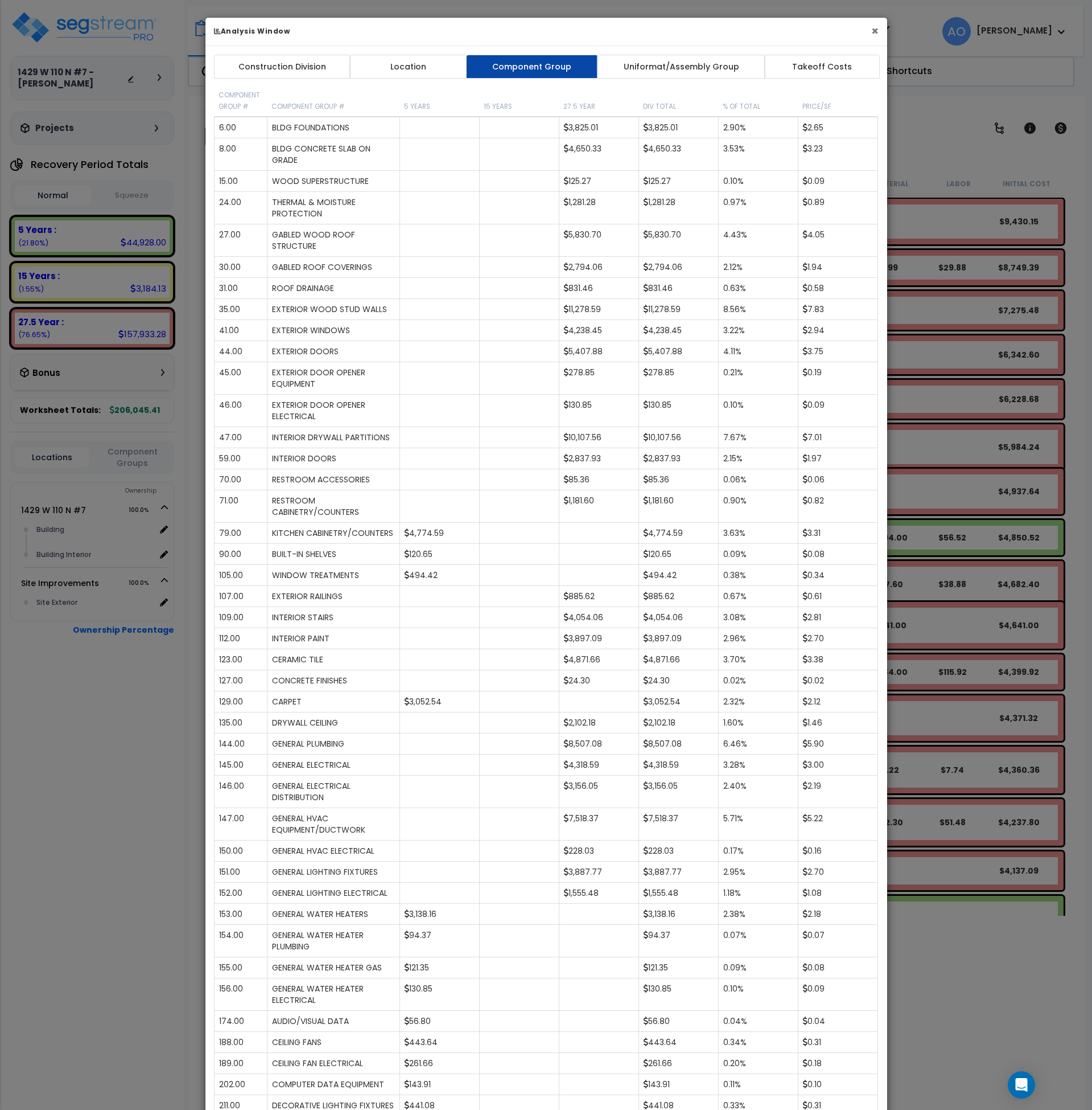
click at [875, 29] on button "×" at bounding box center [875, 31] width 8 height 12
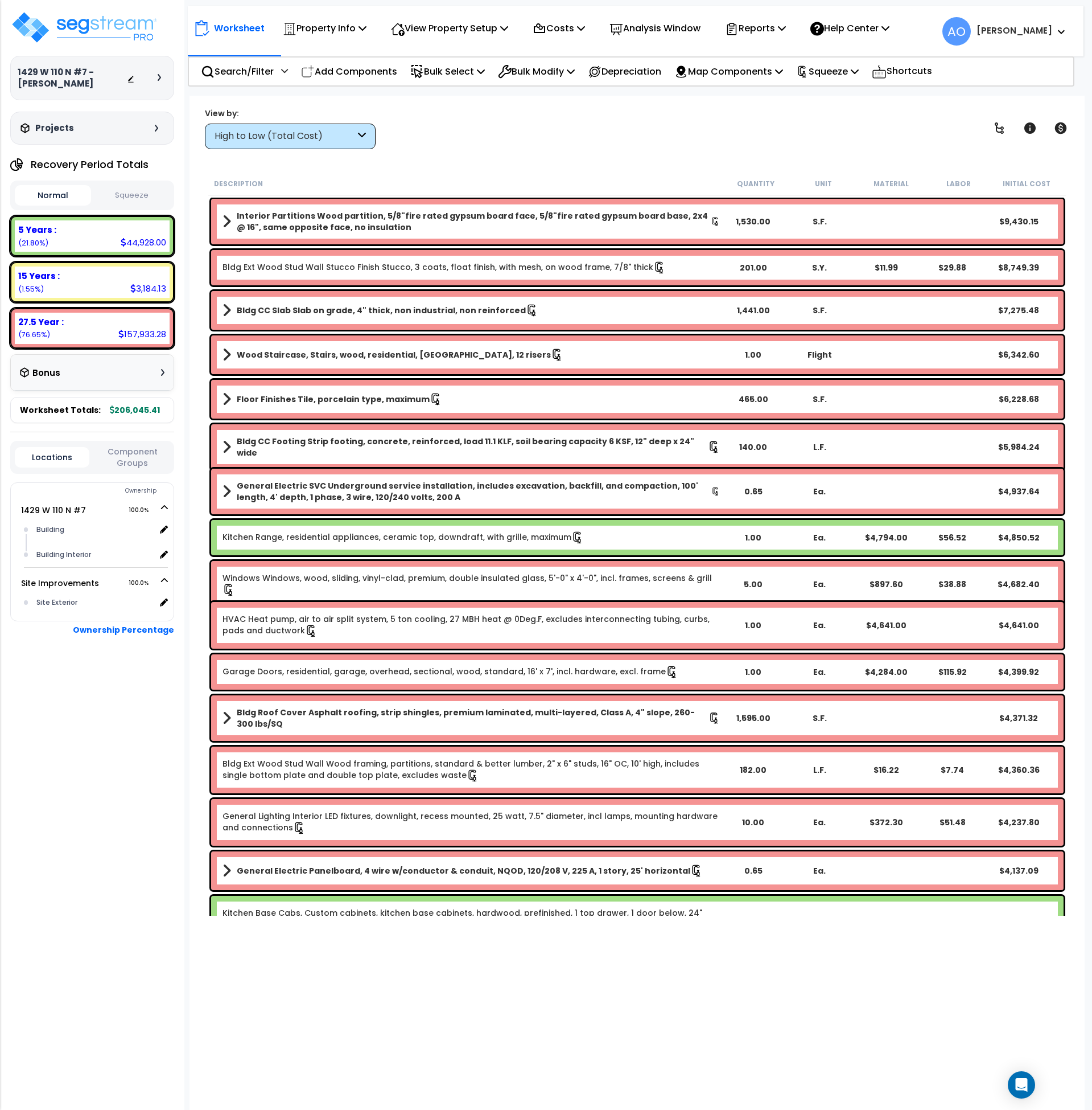
click at [235, 141] on div "High to Low (Total Cost)" at bounding box center [285, 136] width 141 height 13
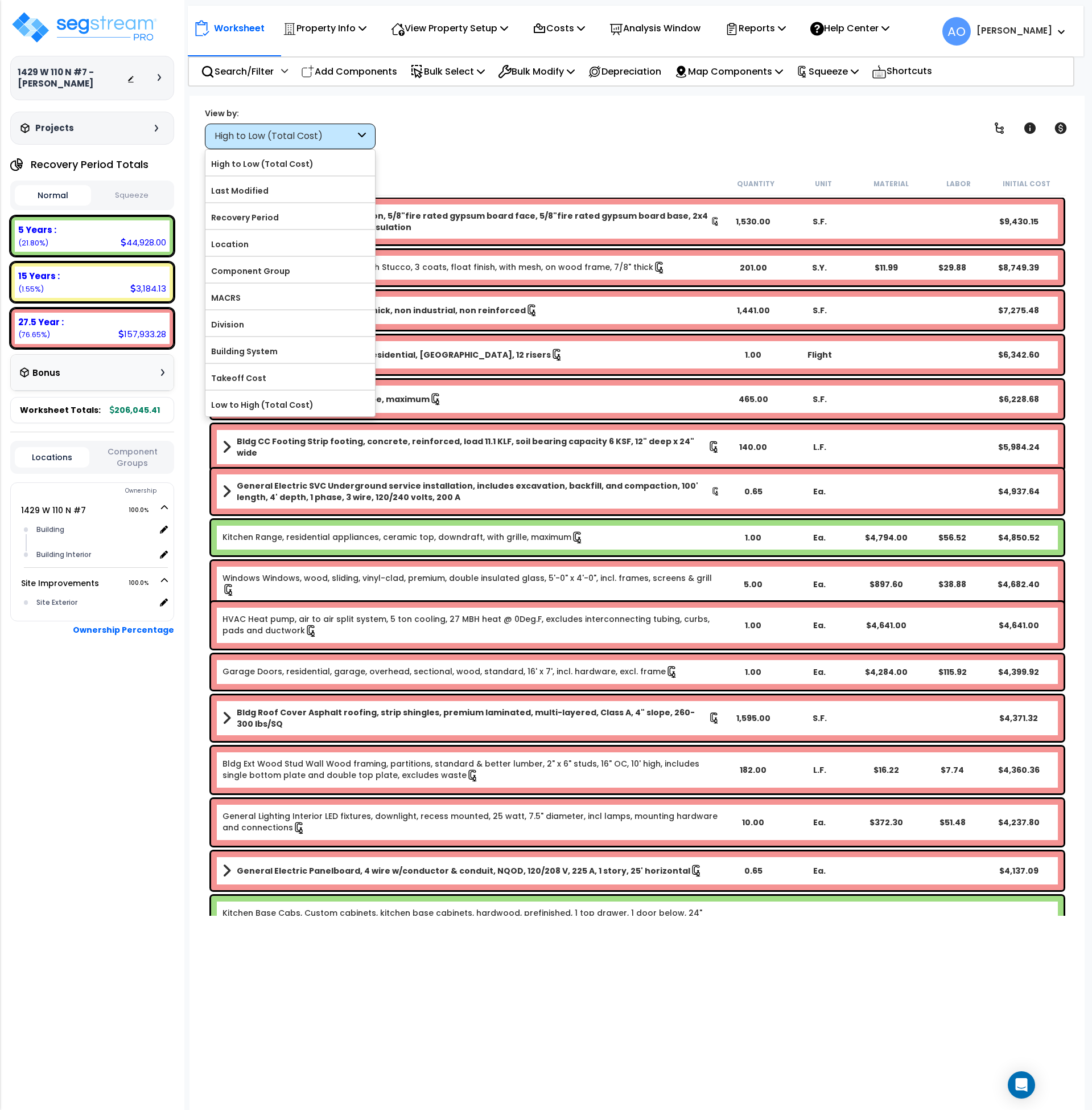
click at [125, 191] on button "Squeeze" at bounding box center [132, 196] width 76 height 20
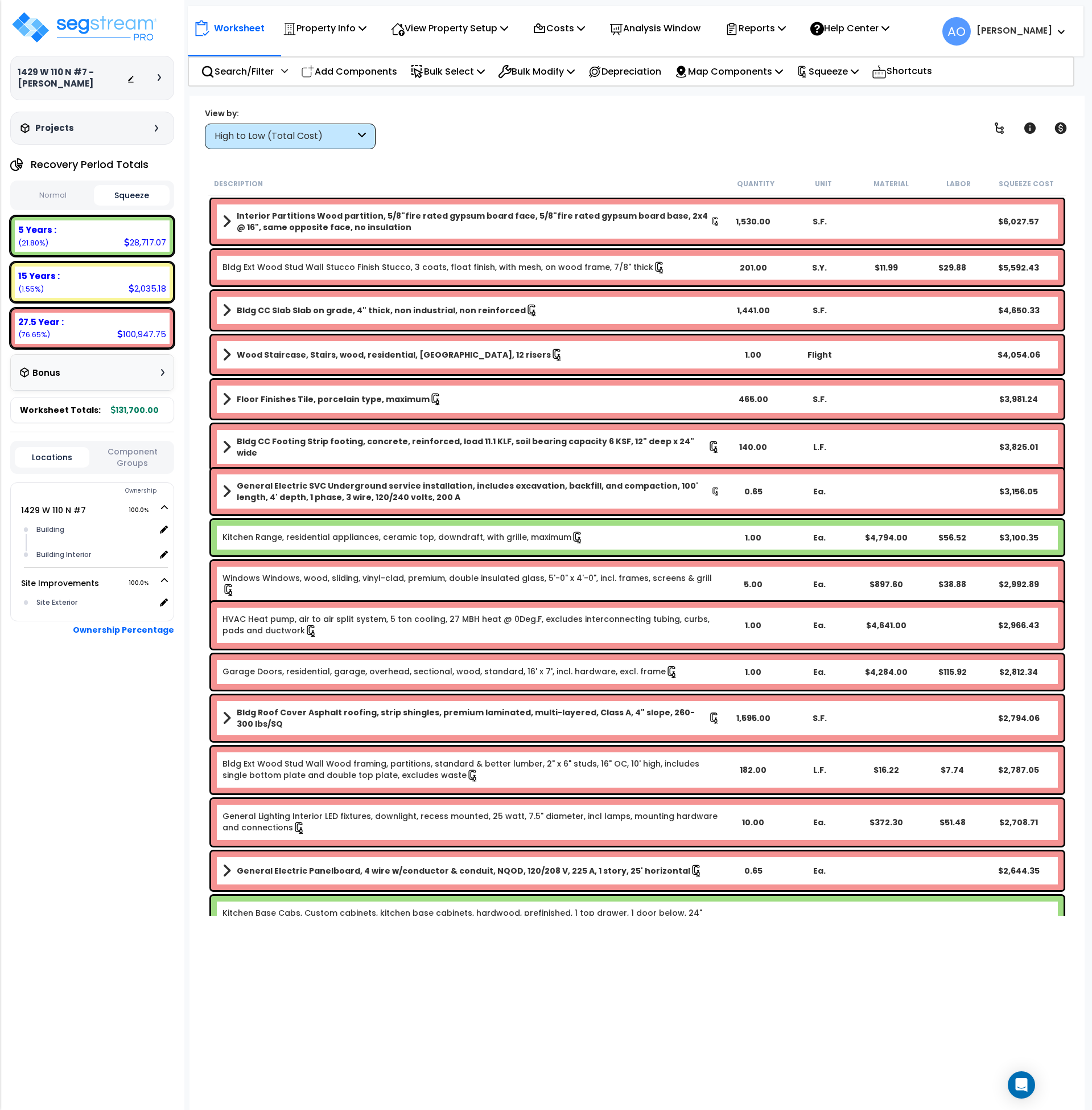
click at [251, 141] on div "High to Low (Total Cost)" at bounding box center [285, 136] width 141 height 13
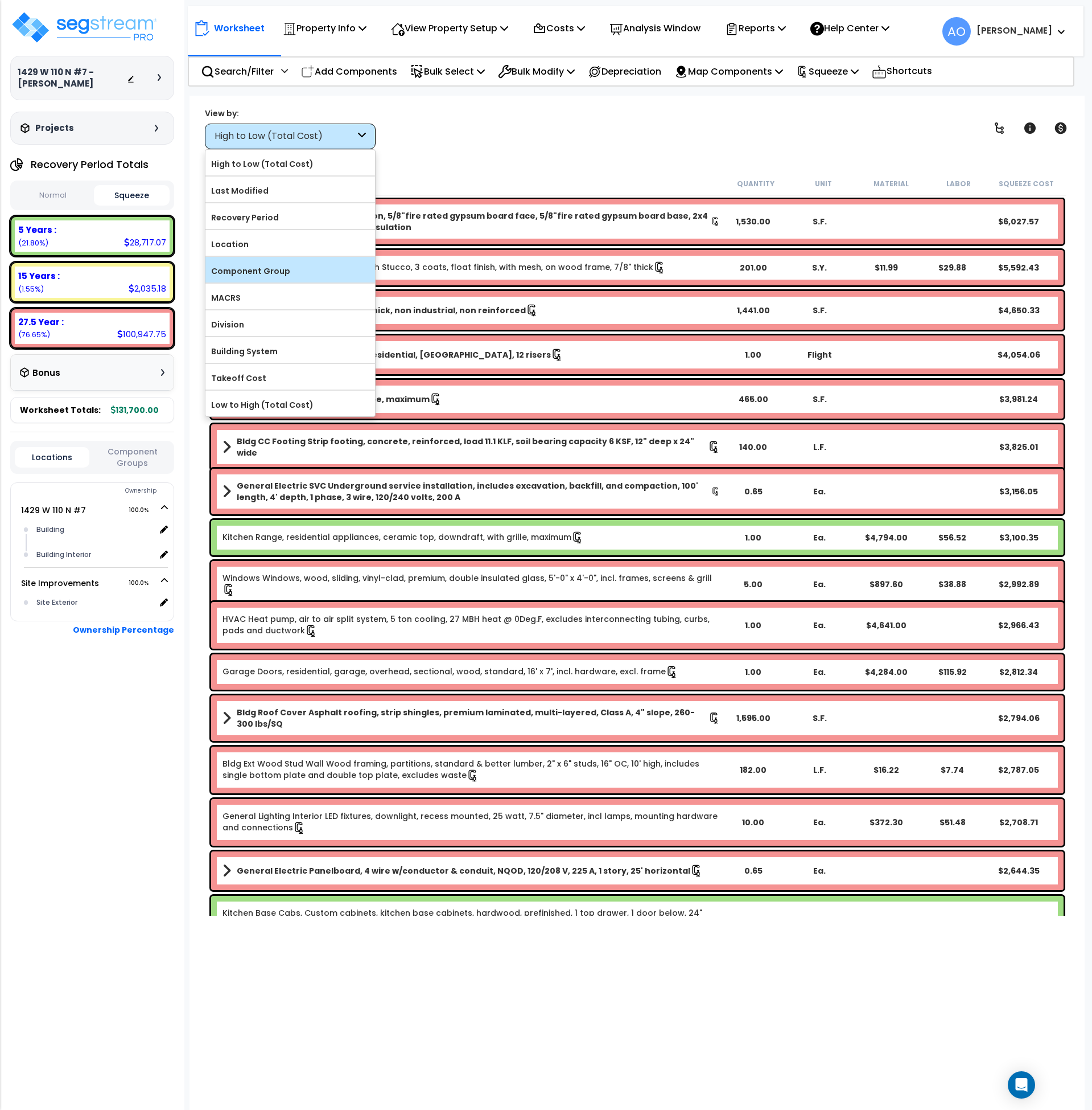
click at [240, 264] on label "Component Group" at bounding box center [290, 271] width 170 height 17
click at [0, 0] on input "Component Group" at bounding box center [0, 0] width 0 height 0
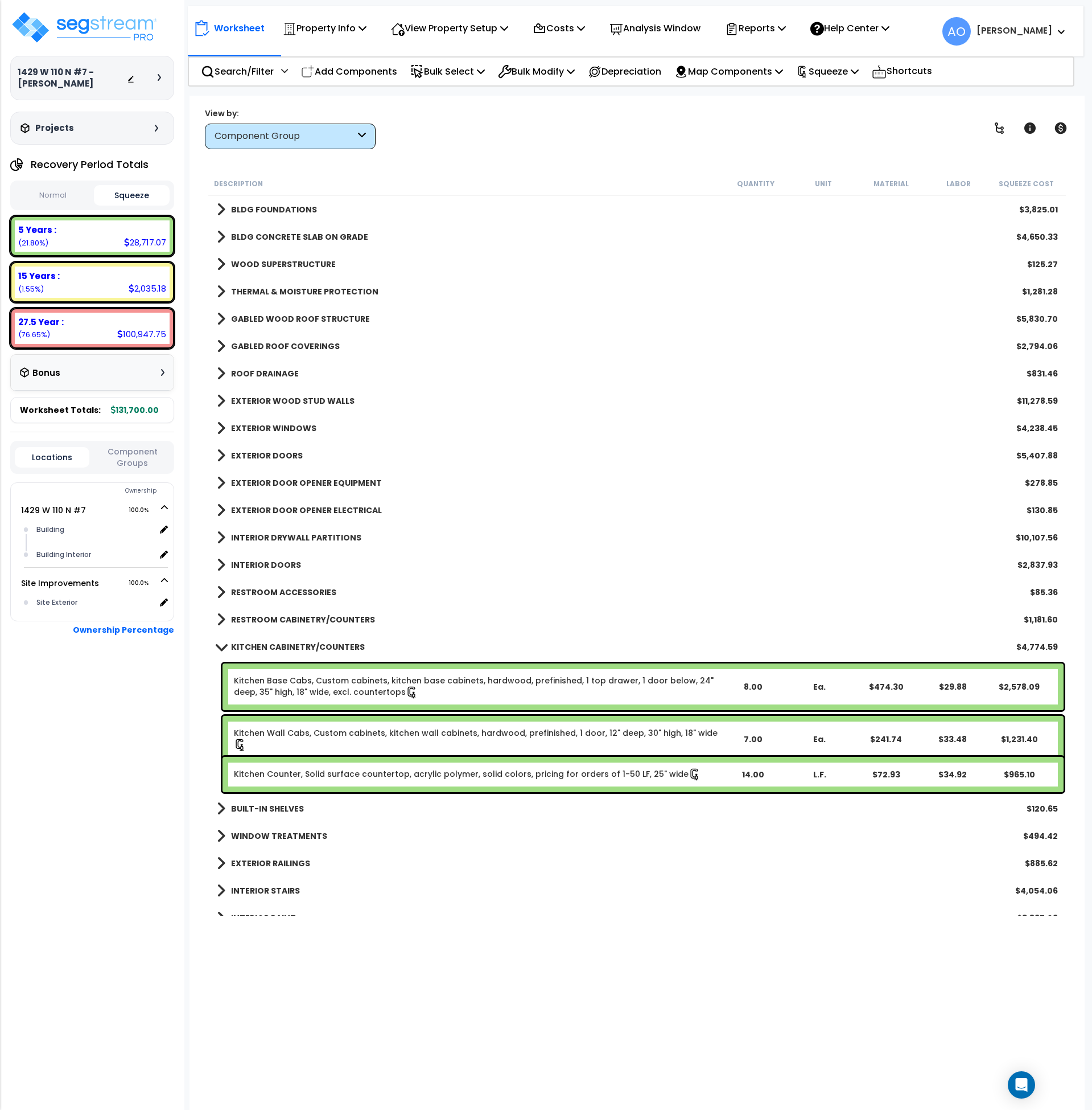
click at [327, 644] on b "KITCHEN CABINETRY/COUNTERS" at bounding box center [298, 647] width 134 height 11
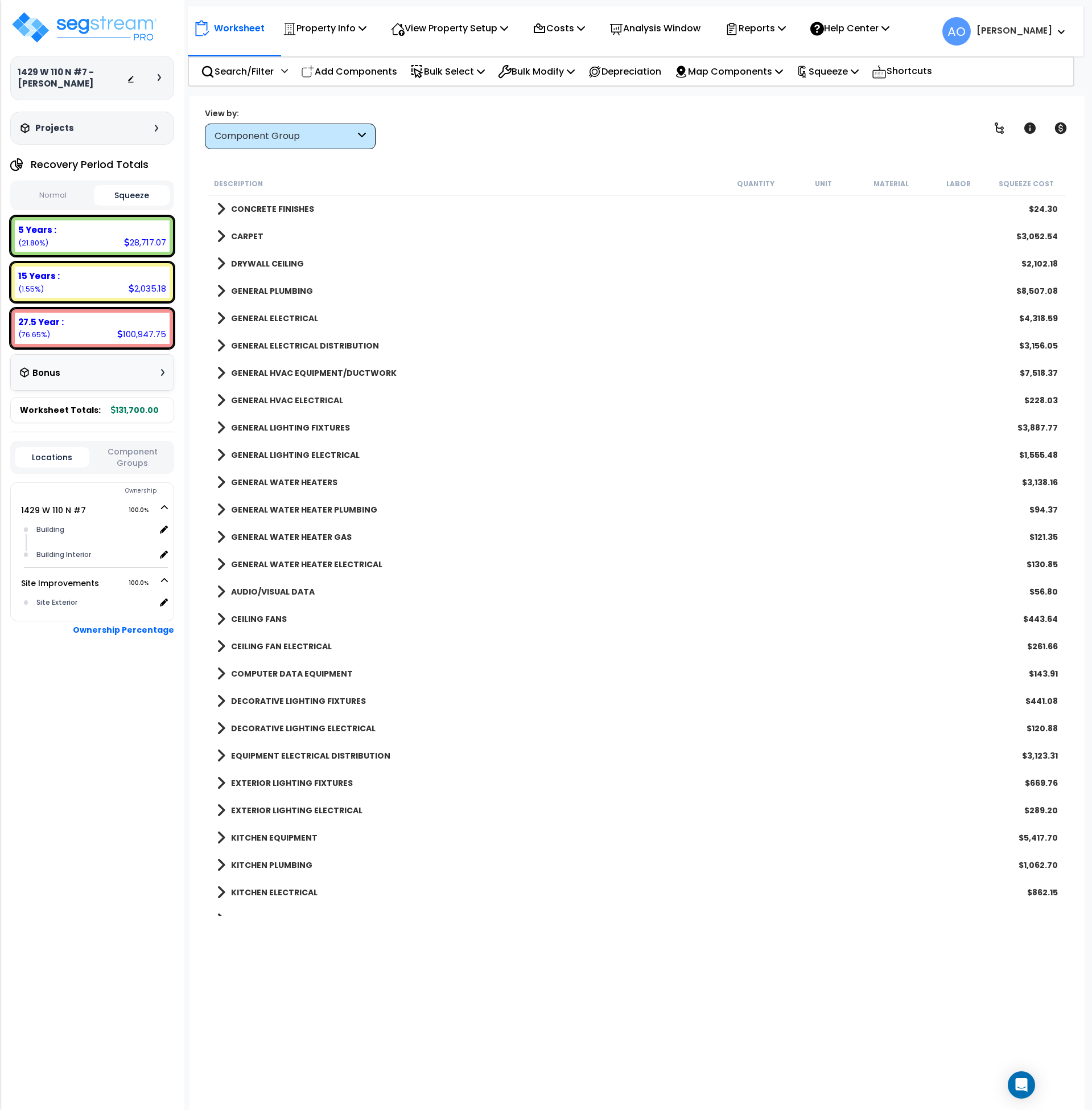
scroll to position [630, 0]
click at [296, 837] on b "KITCHEN EQUIPMENT" at bounding box center [274, 837] width 86 height 11
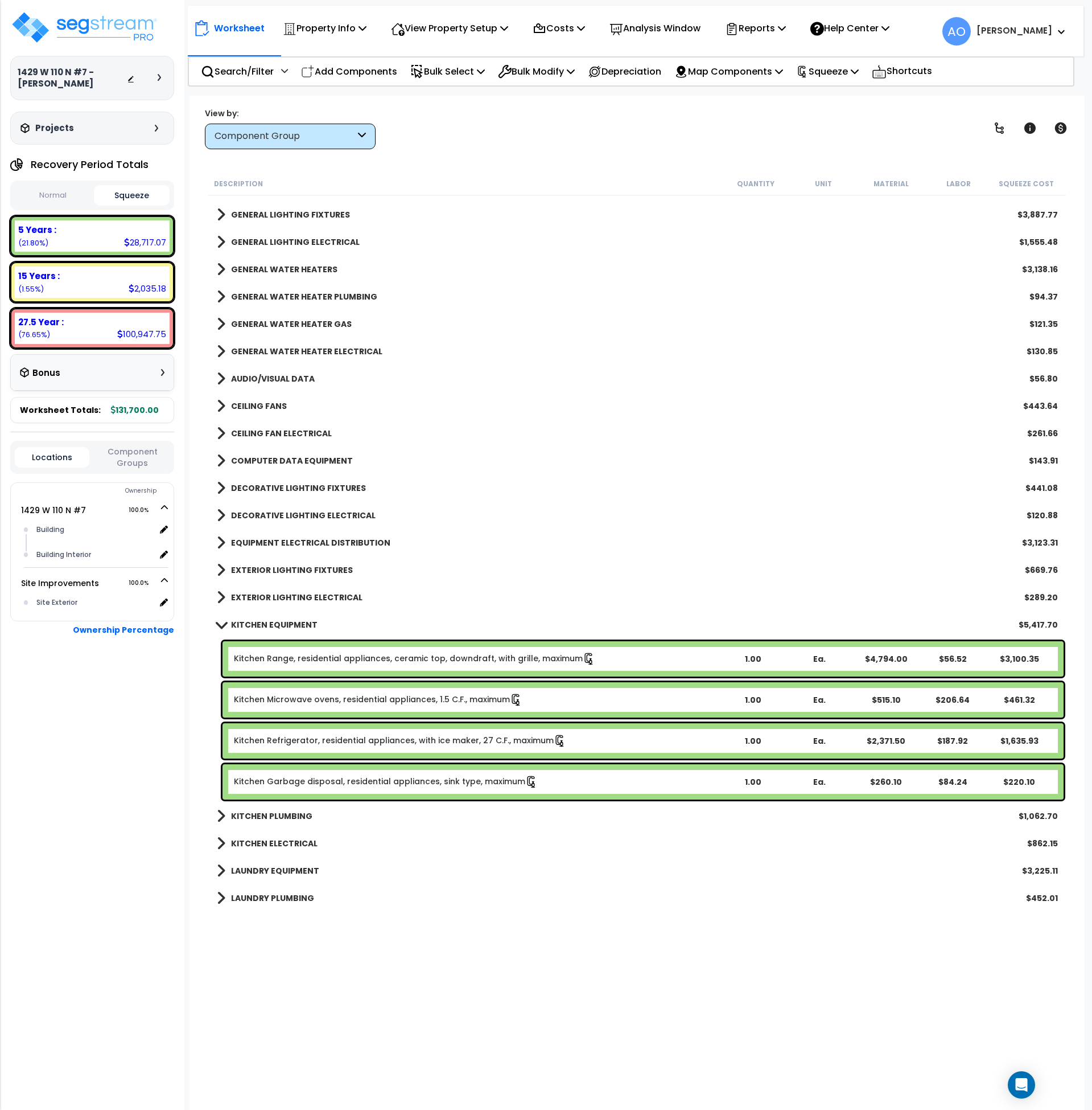
scroll to position [843, 0]
click at [330, 662] on link "Kitchen Range, residential appliances, ceramic top, downdraft, with grille, max…" at bounding box center [415, 658] width 362 height 13
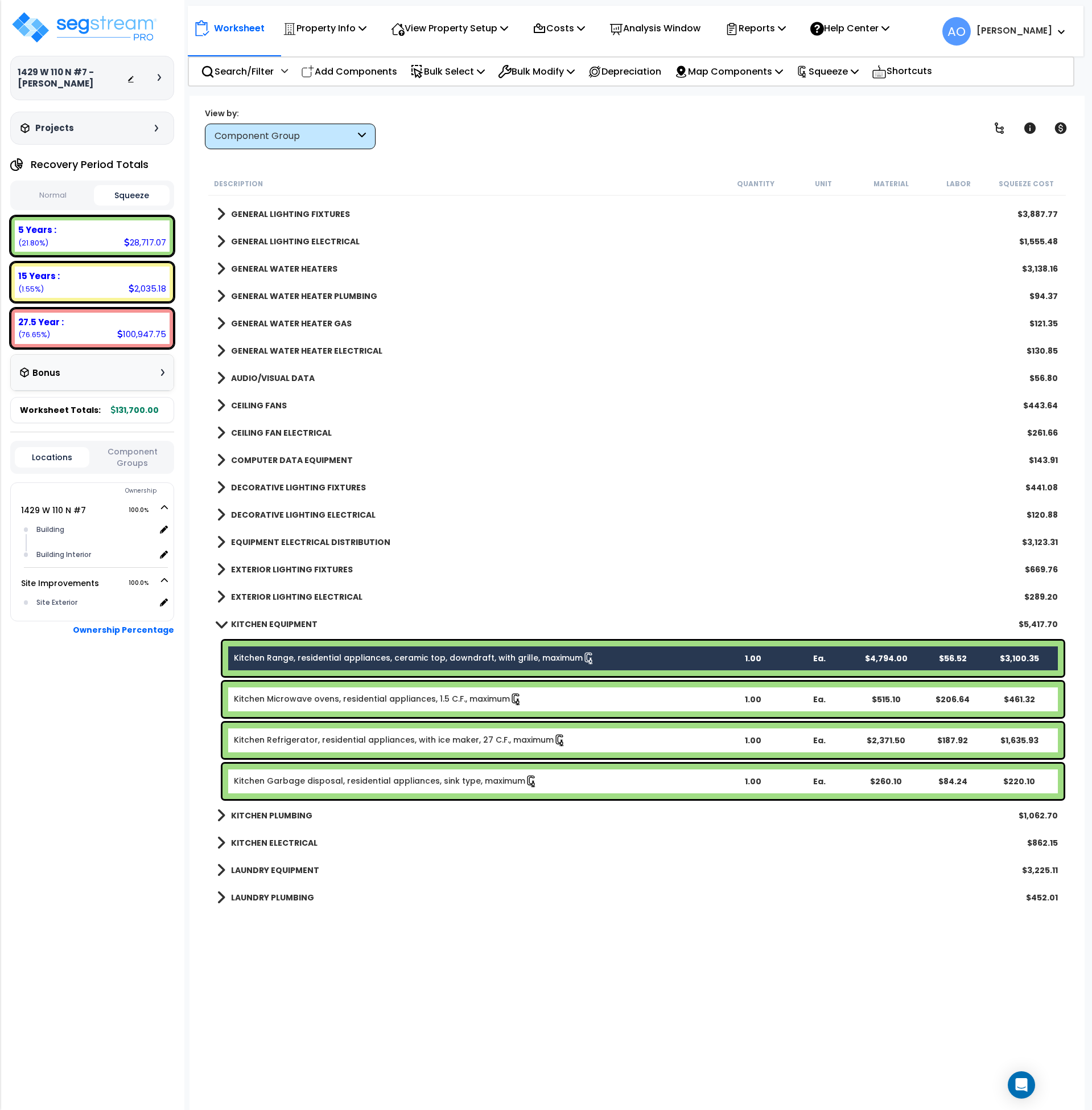
click at [331, 700] on link "Kitchen Microwave ovens, residential appliances, 1.5 C.F., maximum" at bounding box center [378, 699] width 289 height 13
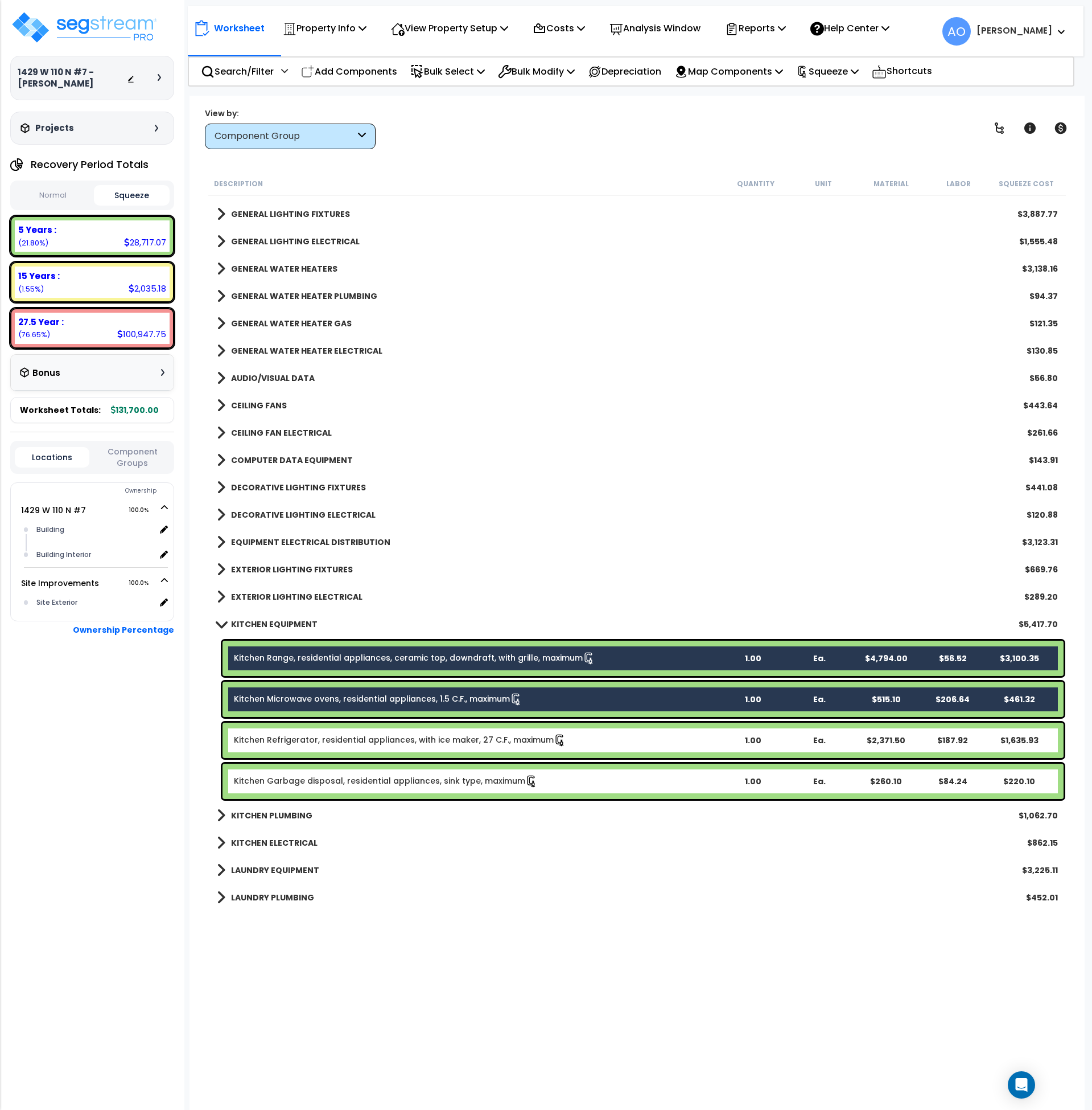
click at [337, 732] on div "Kitchen Refrigerator, residential appliances, with ice maker, 27 C.F., maximum …" at bounding box center [643, 740] width 841 height 35
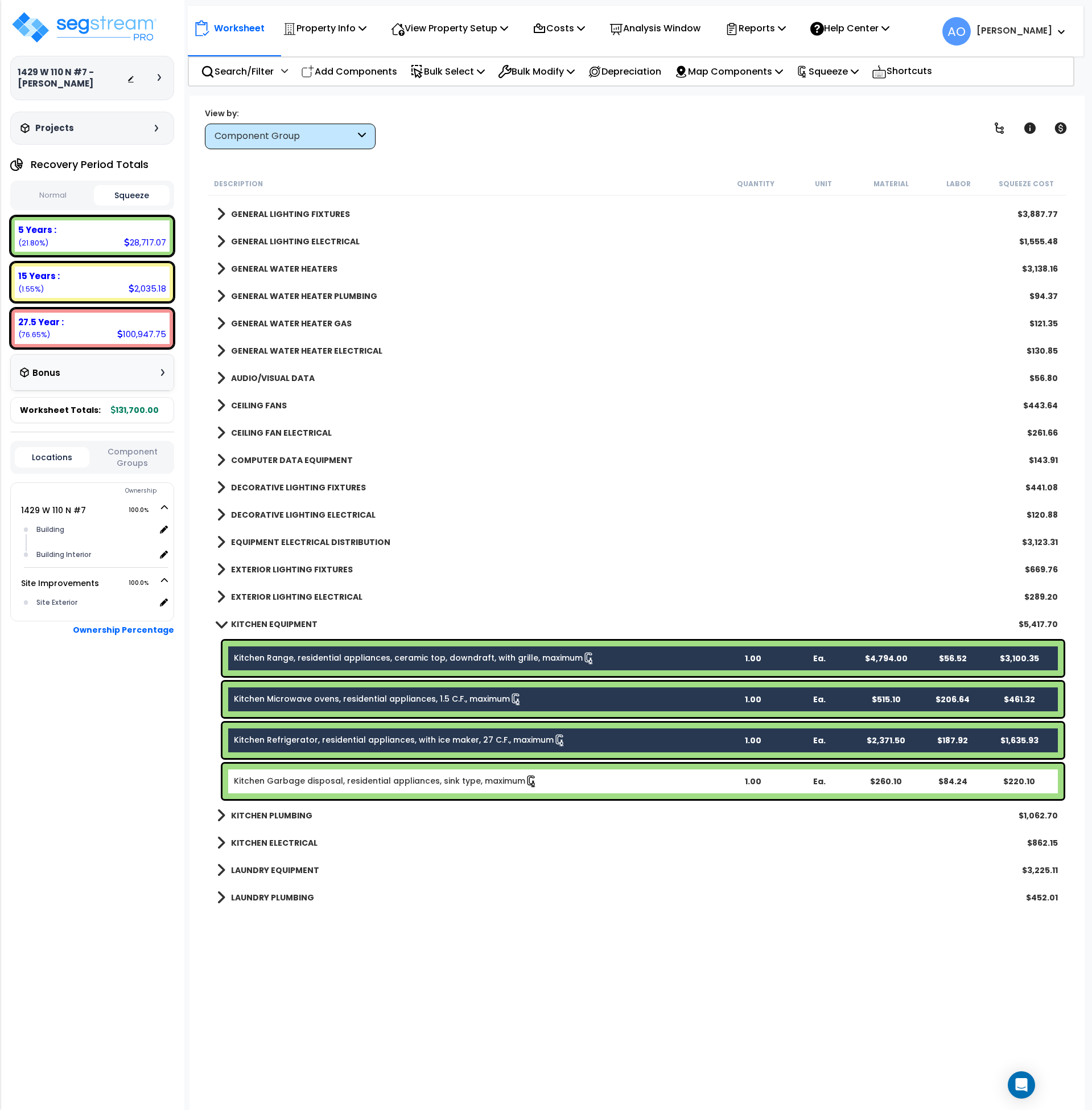
click at [353, 778] on link "Kitchen Garbage disposal, residential appliances, sink type, maximum" at bounding box center [386, 781] width 304 height 13
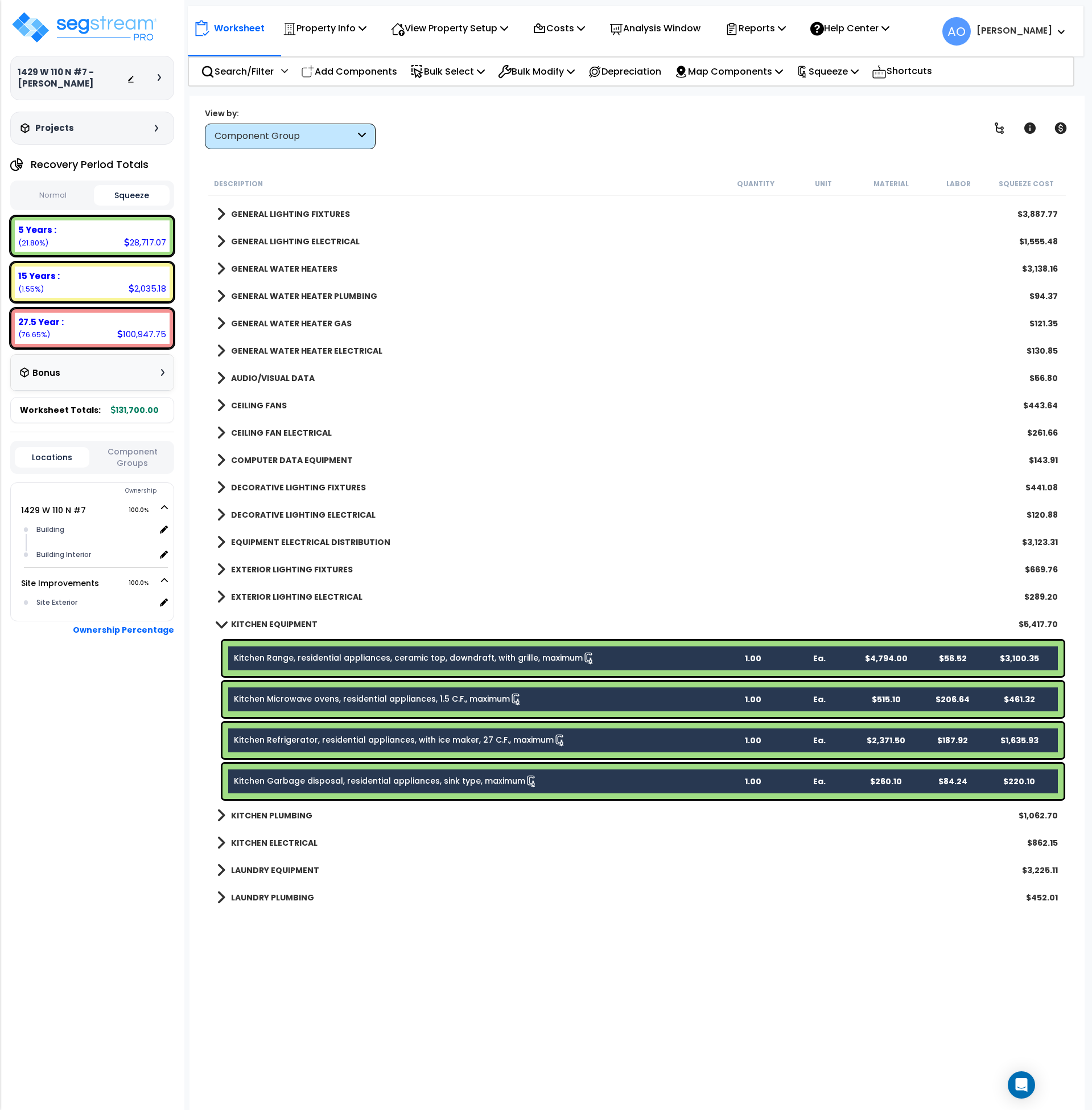
click at [313, 653] on link "Kitchen Range, residential appliances, ceramic top, downdraft, with grille, max…" at bounding box center [415, 658] width 362 height 13
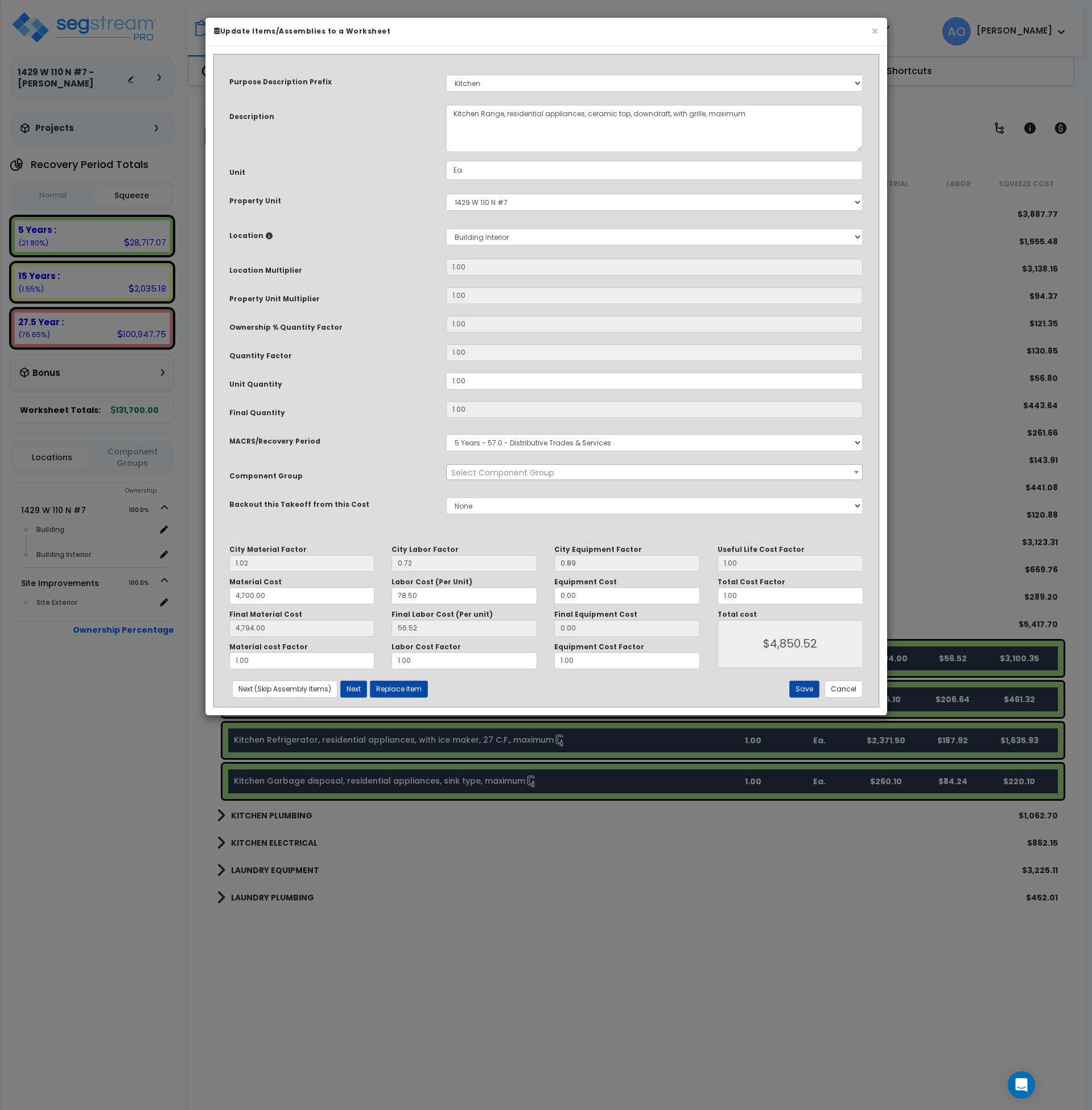
select select "45836"
click at [404, 692] on button "Replace Item" at bounding box center [399, 689] width 58 height 17
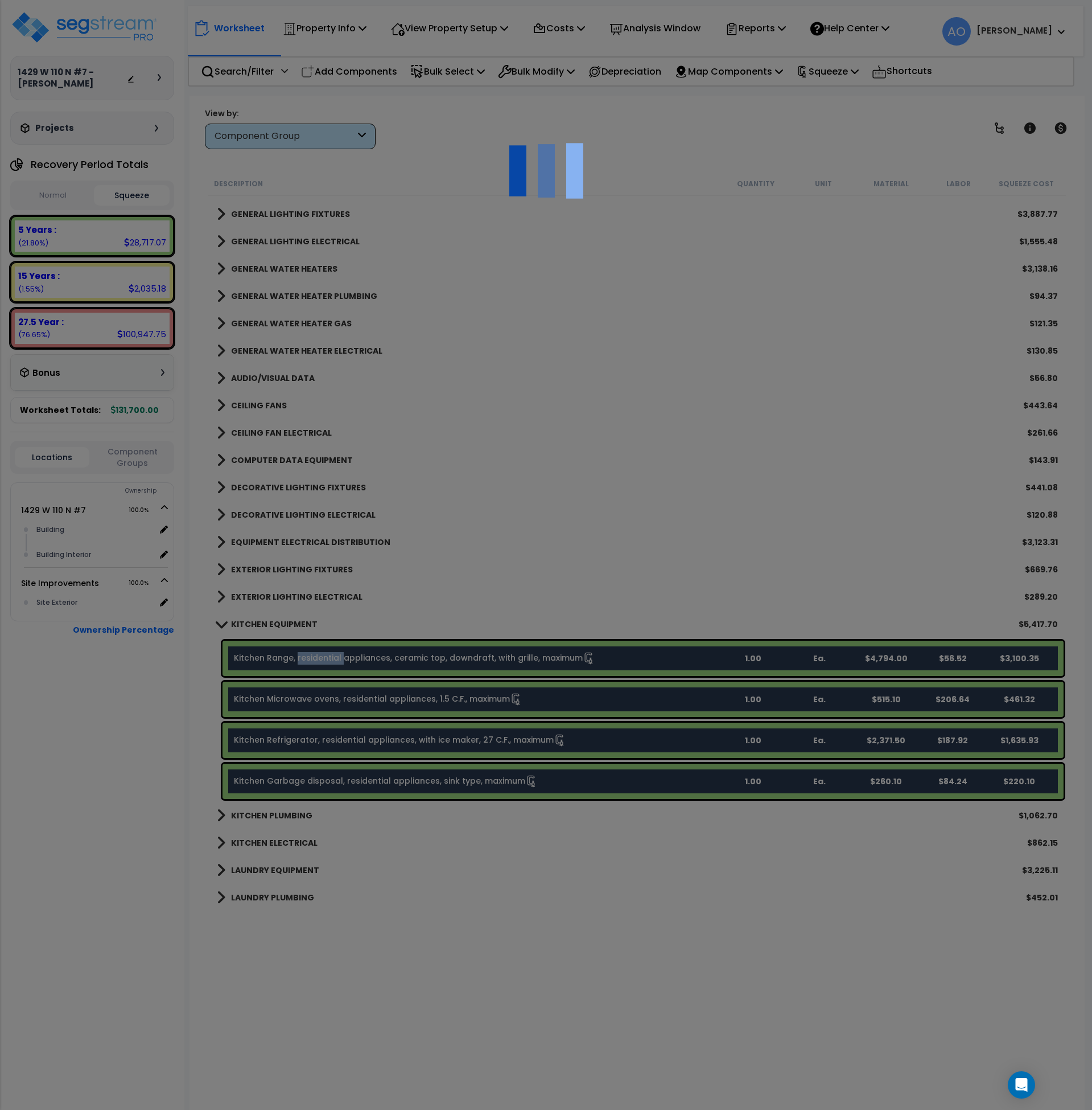
type input "1"
type input "Ea."
select select "164267"
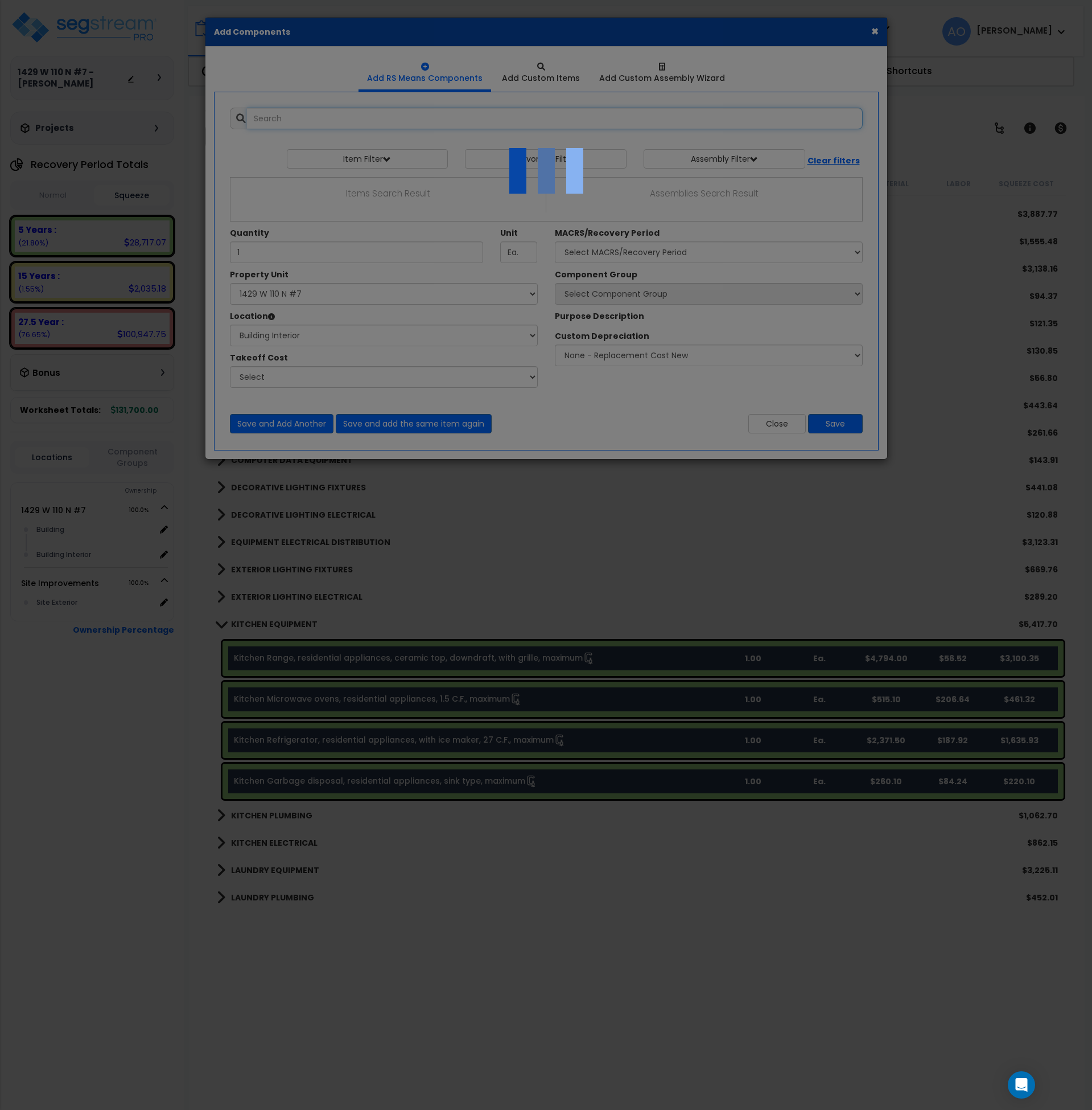
select select "461"
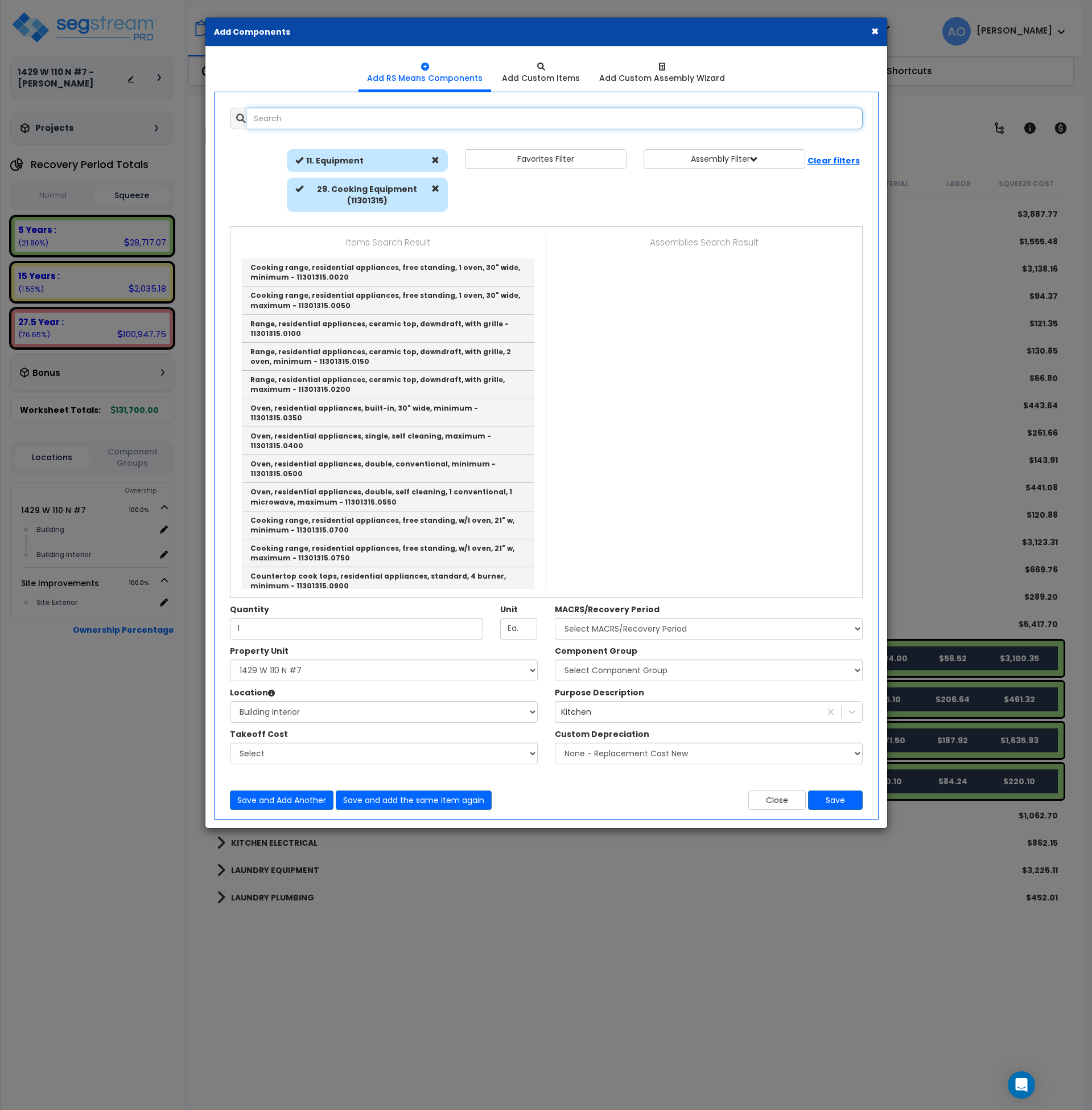
click at [299, 118] on input "text" at bounding box center [554, 118] width 616 height 22
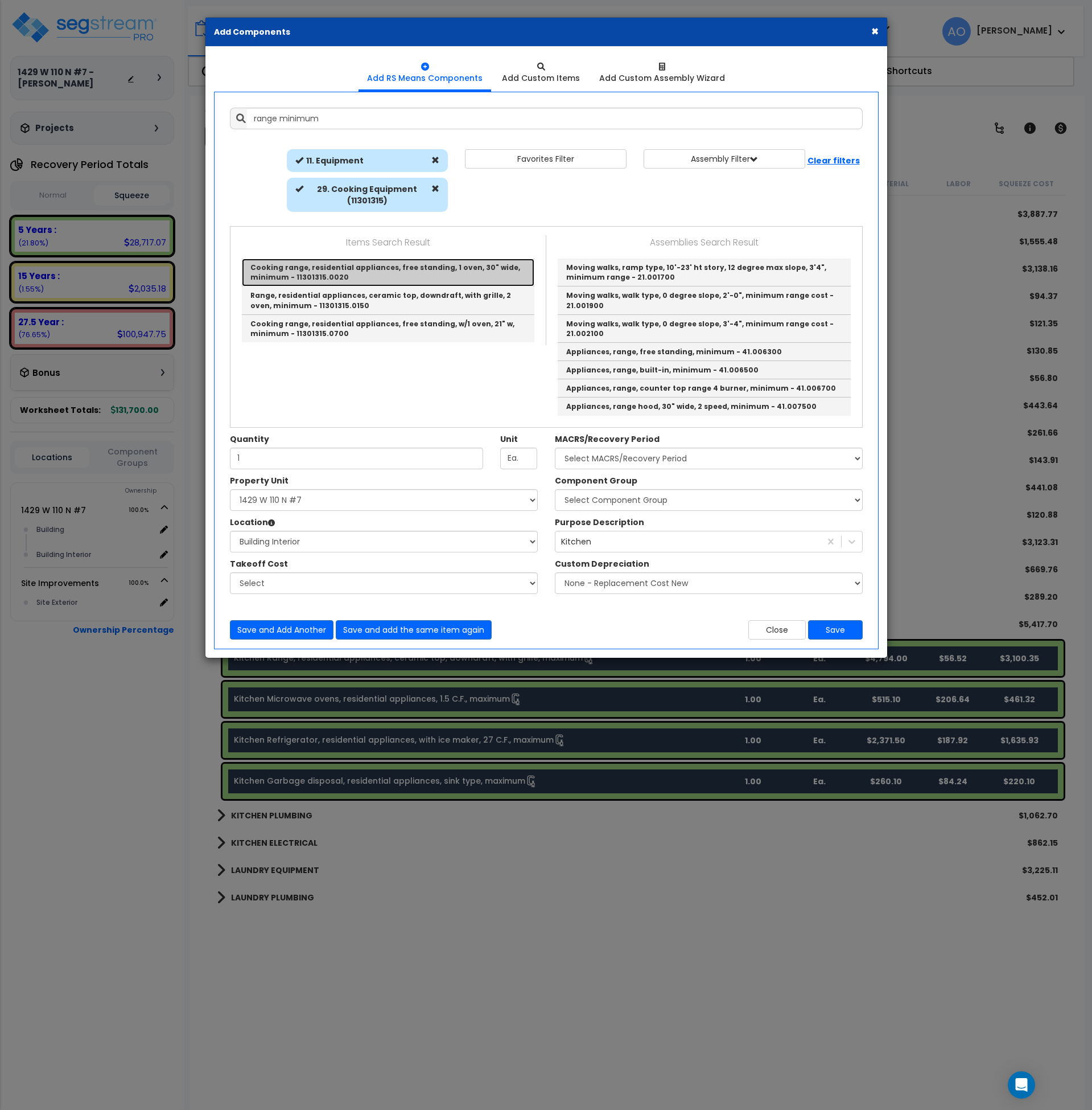
click at [348, 265] on link "Cooking range, residential appliances, free standing, 1 oven, 30" wide, minimum…" at bounding box center [388, 273] width 292 height 28
type input "Cooking range, residential appliances, free standing, 1 oven, 30" wide, minimum…"
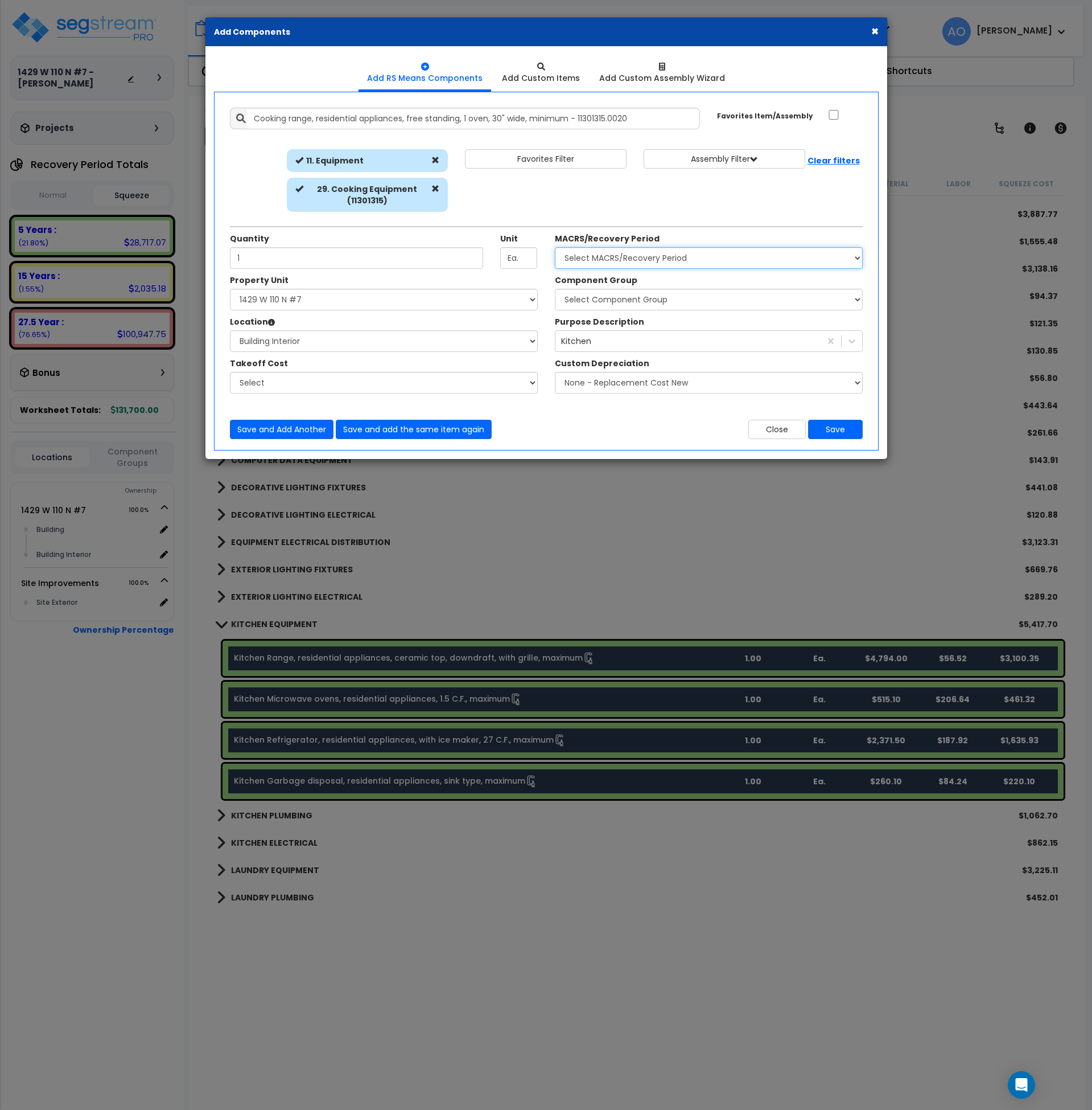
click at [648, 259] on select "Select MACRS/Recovery Period 5 Years - 57.0 - Distributive Trades & Services 5 …" at bounding box center [709, 257] width 308 height 22
select select "3667"
click at [555, 247] on select "Select MACRS/Recovery Period 5 Years - 57.0 - Distributive Trades & Services 5 …" at bounding box center [709, 257] width 308 height 22
click at [637, 300] on select "Select Component Group 286.00 - LAUNDRY ELECTRICAL 284.00 - LAUNDRY PLUMBING 31…" at bounding box center [709, 299] width 308 height 22
select select "45896"
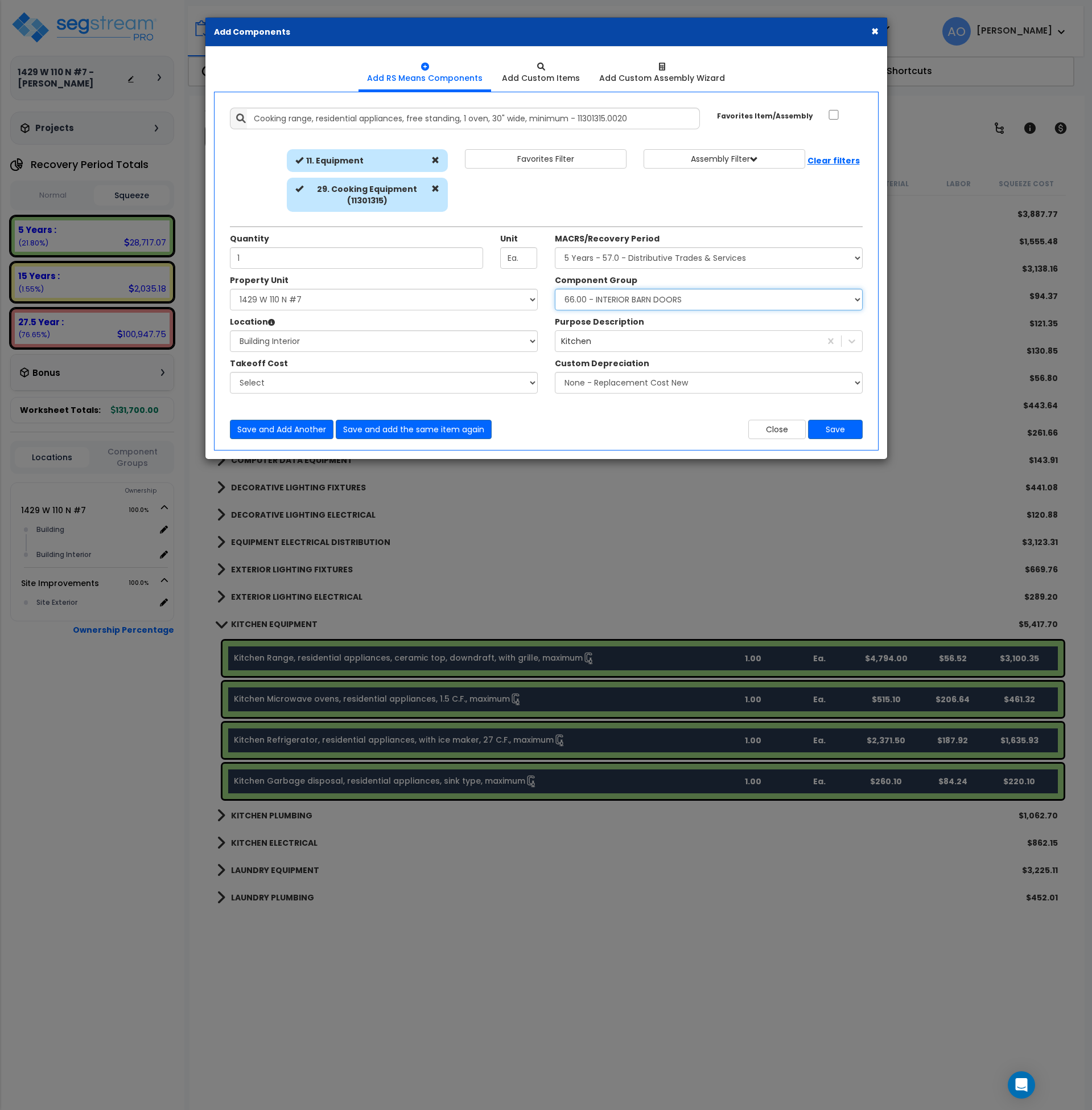
click at [555, 289] on select "Select Component Group 286.00 - LAUNDRY ELECTRICAL 284.00 - LAUNDRY PLUMBING 31…" at bounding box center [709, 299] width 308 height 22
click at [622, 294] on select "Select Component Group 286.00 - LAUNDRY ELECTRICAL 284.00 - LAUNDRY PLUMBING 31…" at bounding box center [709, 299] width 308 height 22
click at [628, 299] on select "Select Component Group 286.00 - LAUNDRY ELECTRICAL 284.00 - LAUNDRY PLUMBING 31…" at bounding box center [709, 299] width 308 height 22
click at [1028, 1082] on icon "Open Intercom Messenger" at bounding box center [1021, 1084] width 15 height 15
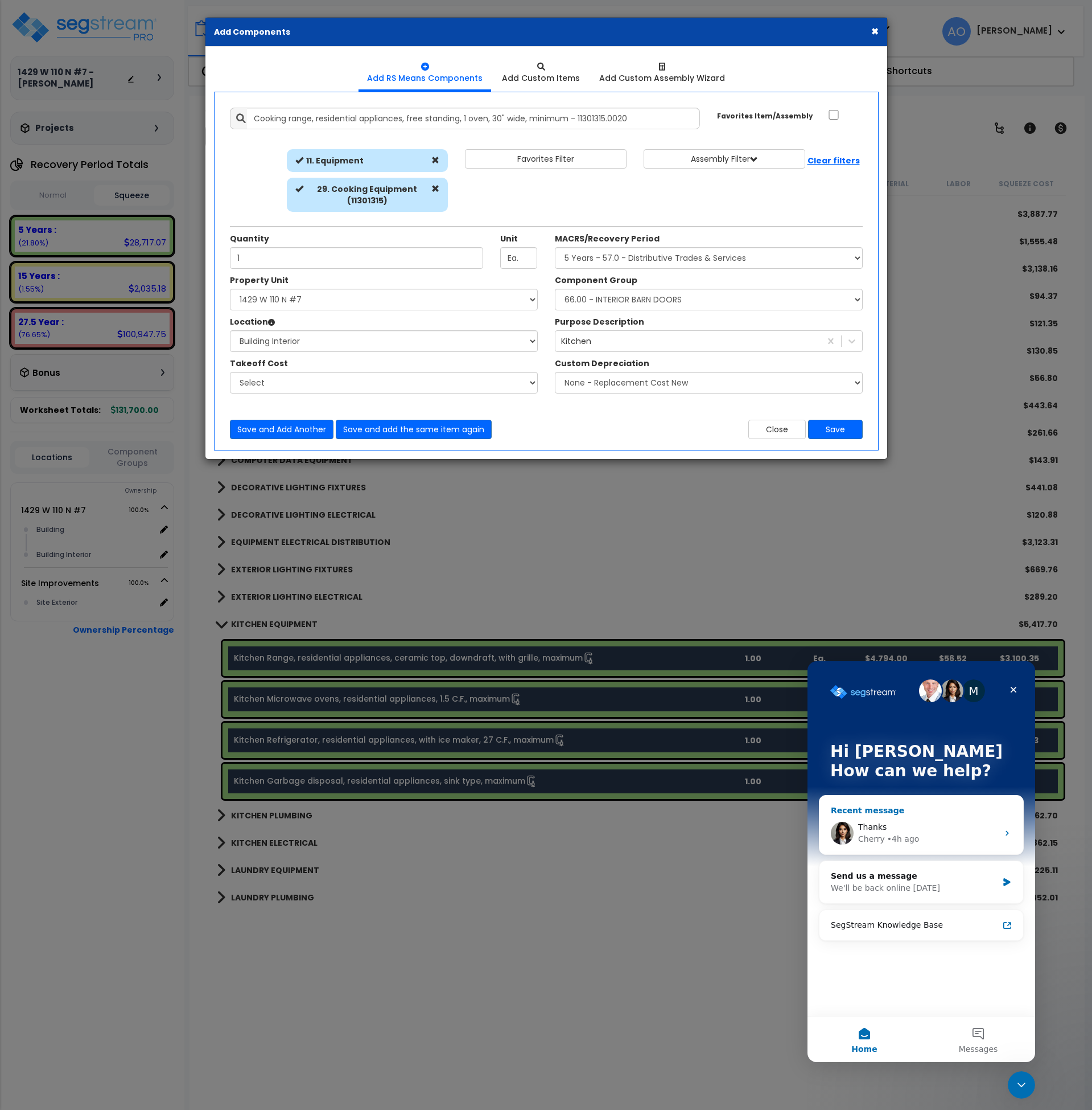
click at [878, 827] on span "Thanks" at bounding box center [872, 827] width 29 height 9
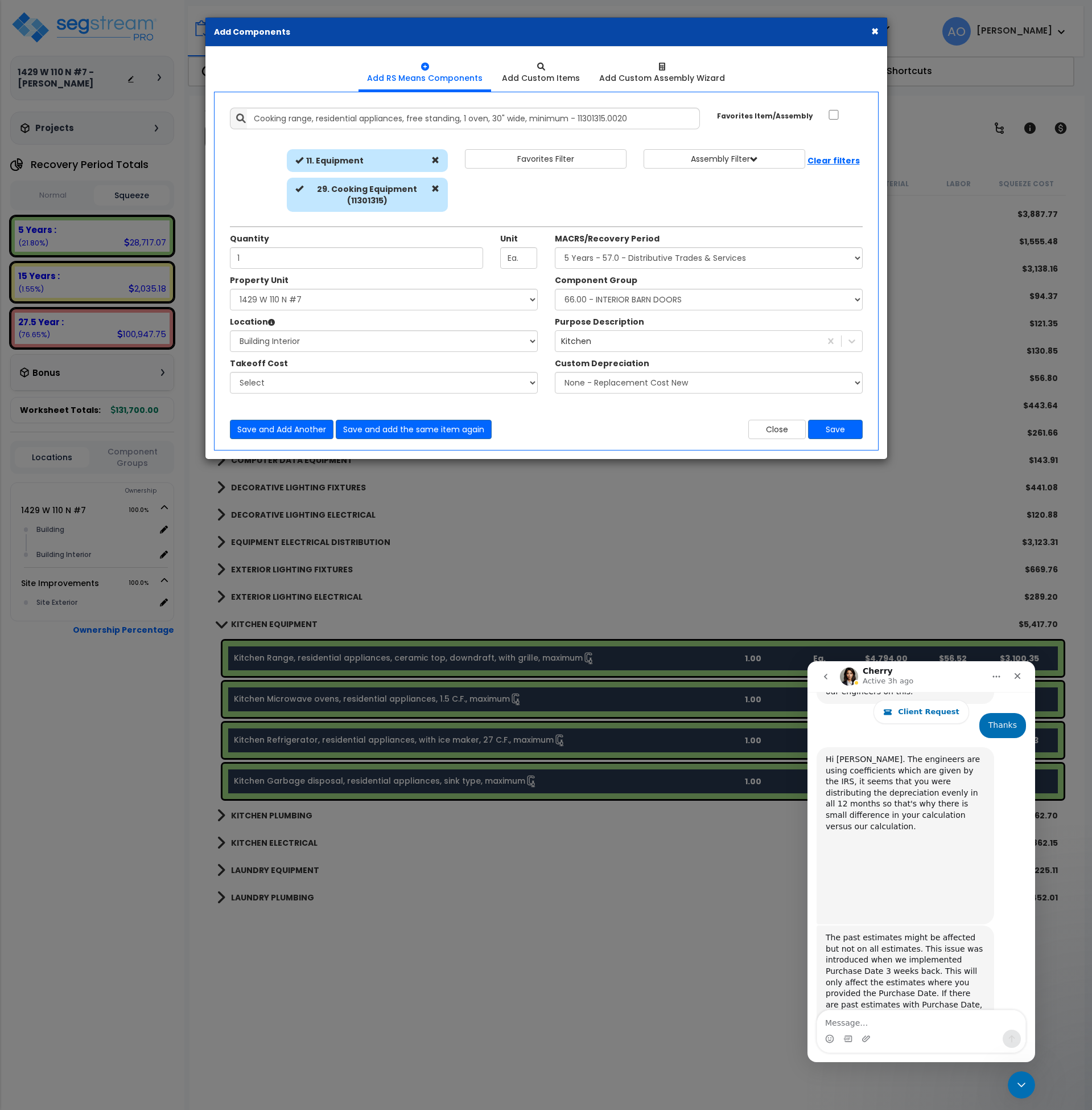
click at [872, 1017] on textarea "Message…" at bounding box center [921, 1020] width 208 height 20
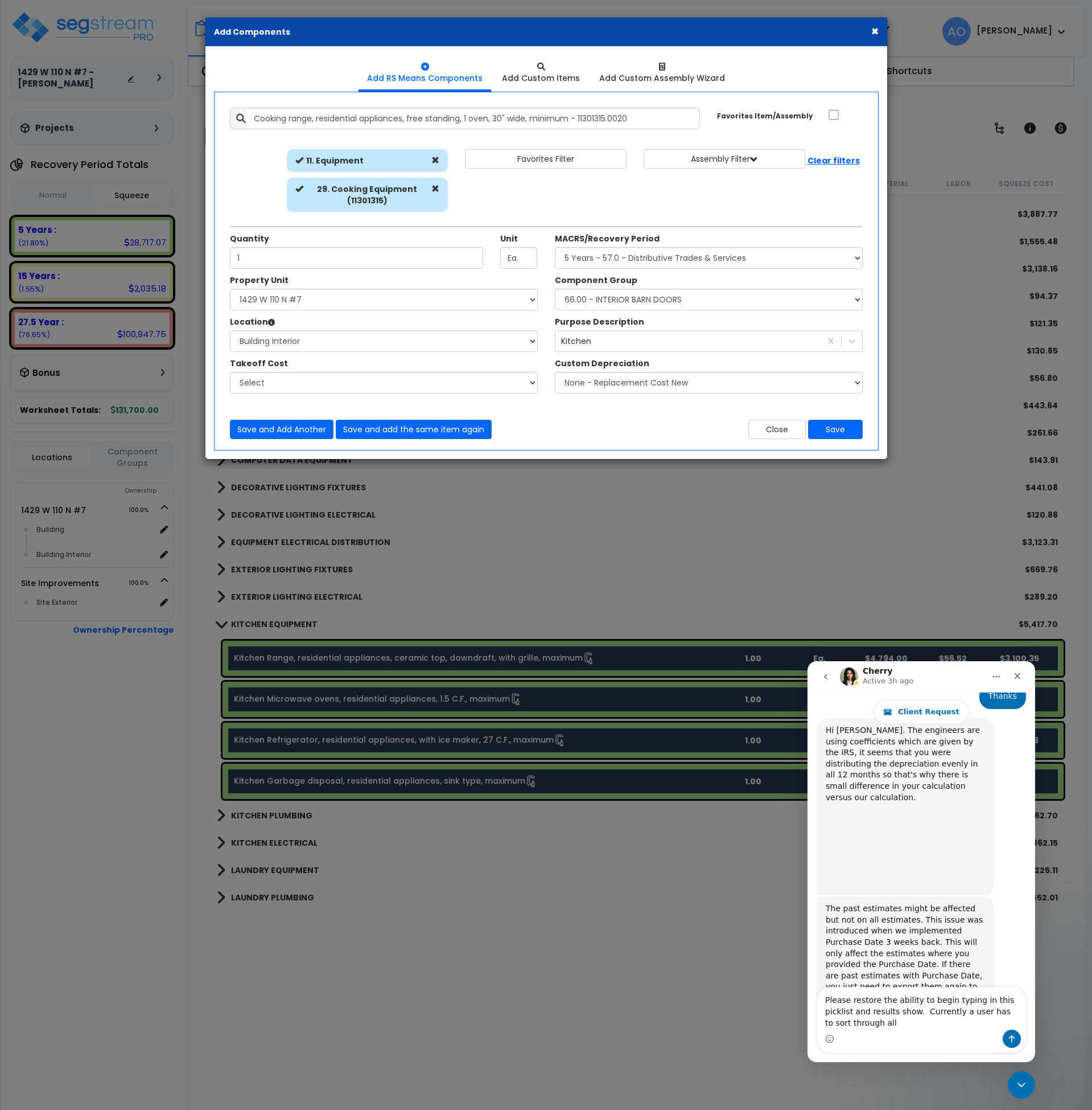
scroll to position [4150, 0]
type textarea "Please restore the ability to begin typing in this picklist and results show. C…"
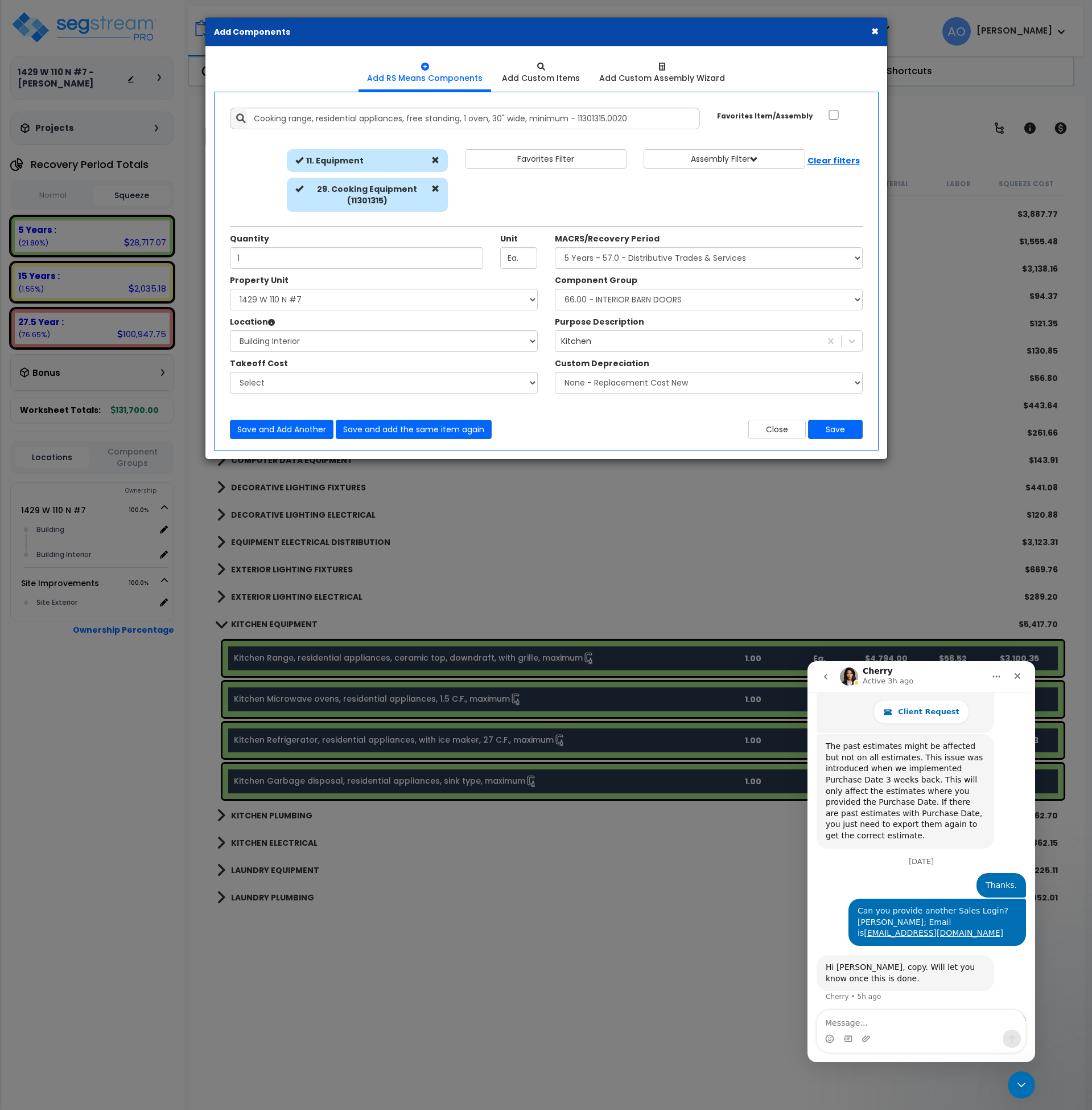
scroll to position [4305, 0]
click at [638, 297] on select "Select Component Group 286.00 - LAUNDRY ELECTRICAL 284.00 - LAUNDRY PLUMBING 31…" at bounding box center [709, 299] width 308 height 22
click at [517, 433] on div "Save and Add Another Save and add the same item again" at bounding box center [384, 429] width 325 height 20
click at [786, 428] on button "Close" at bounding box center [777, 429] width 57 height 20
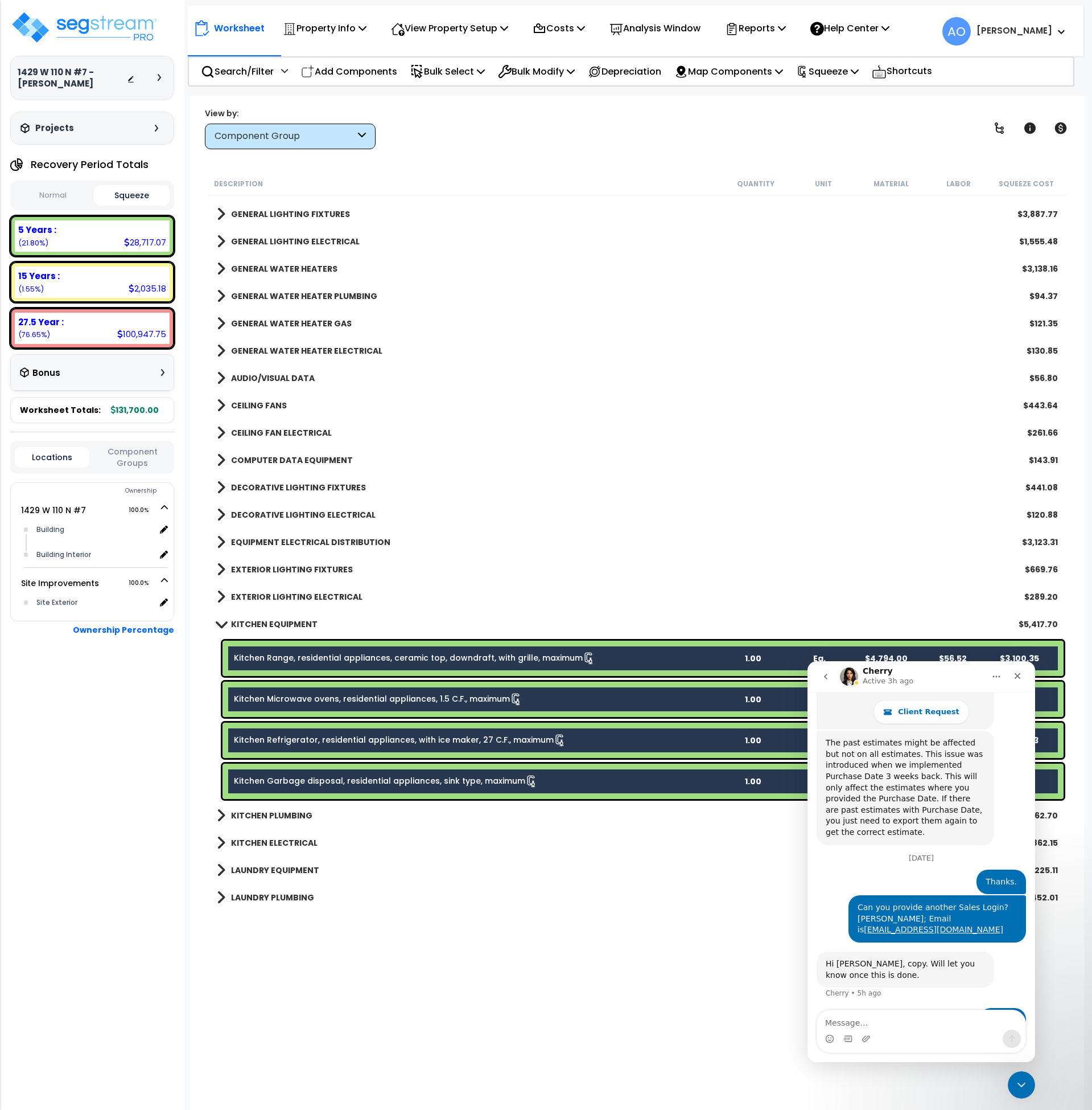
click at [533, 663] on link "Kitchen Range, residential appliances, ceramic top, downdraft, with grille, max…" at bounding box center [415, 658] width 362 height 13
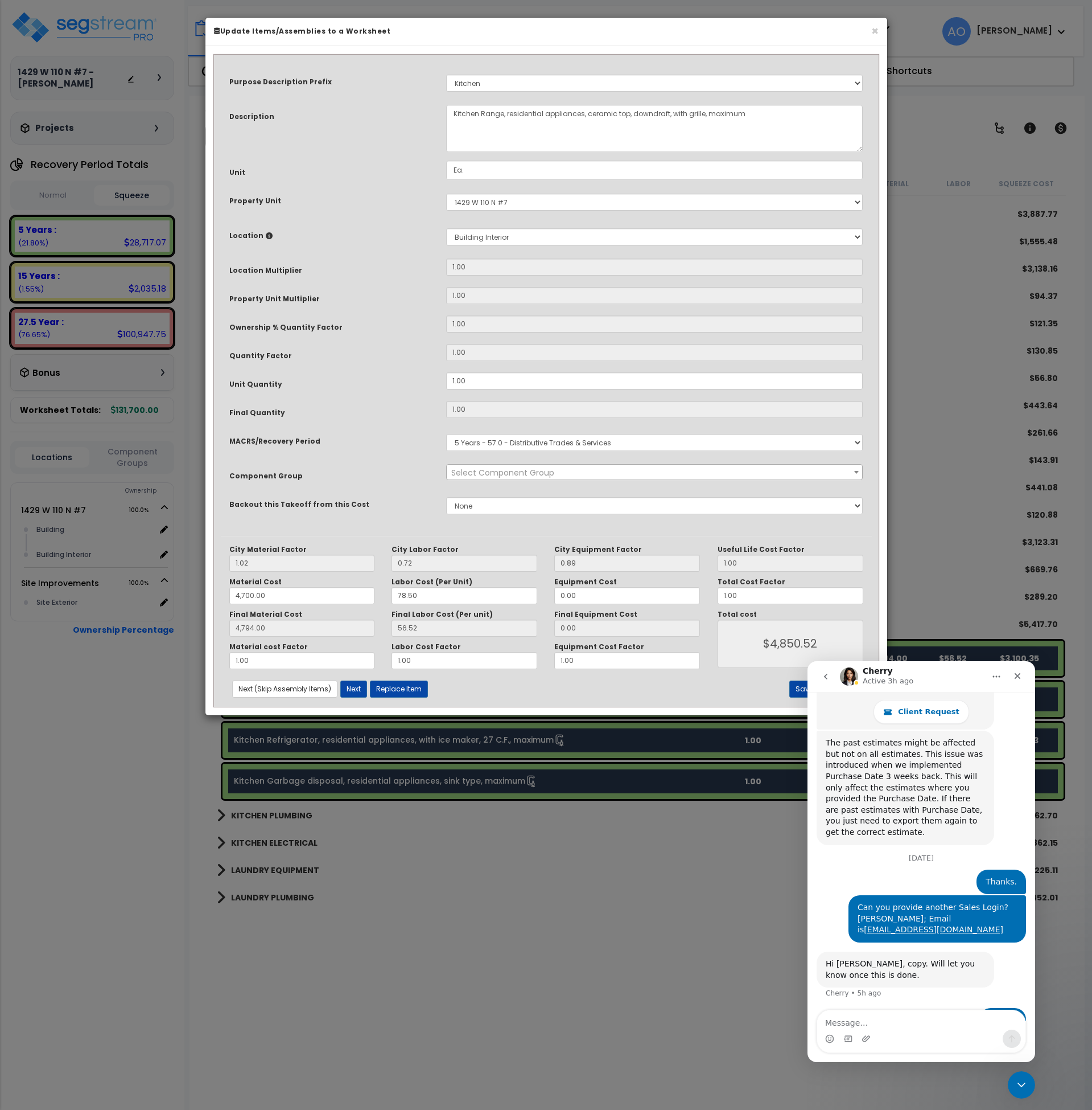
select select "45836"
click at [395, 681] on button "Replace Item" at bounding box center [399, 689] width 58 height 17
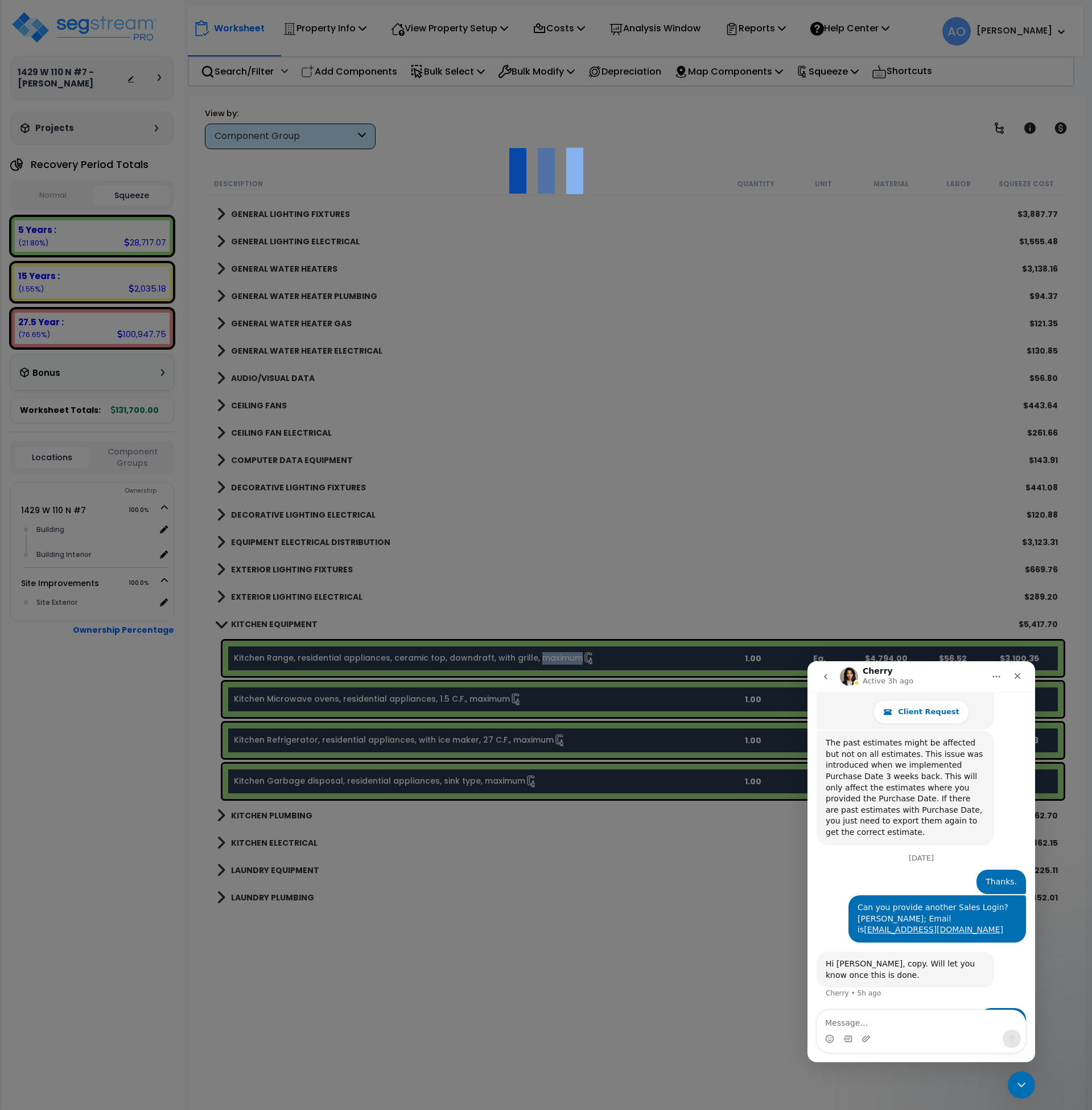
select select "11000000"
type input "1"
select select
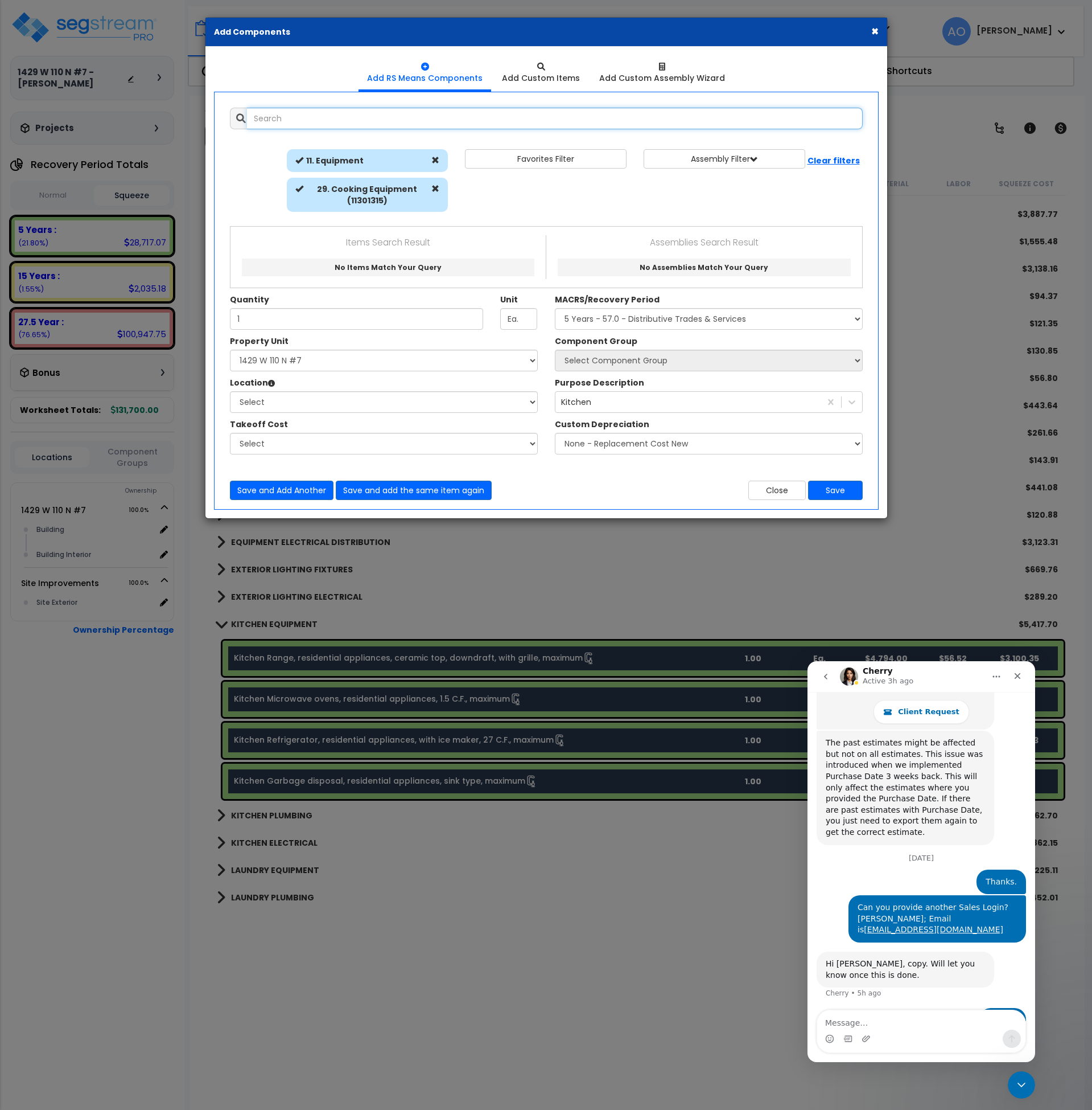
select select "461"
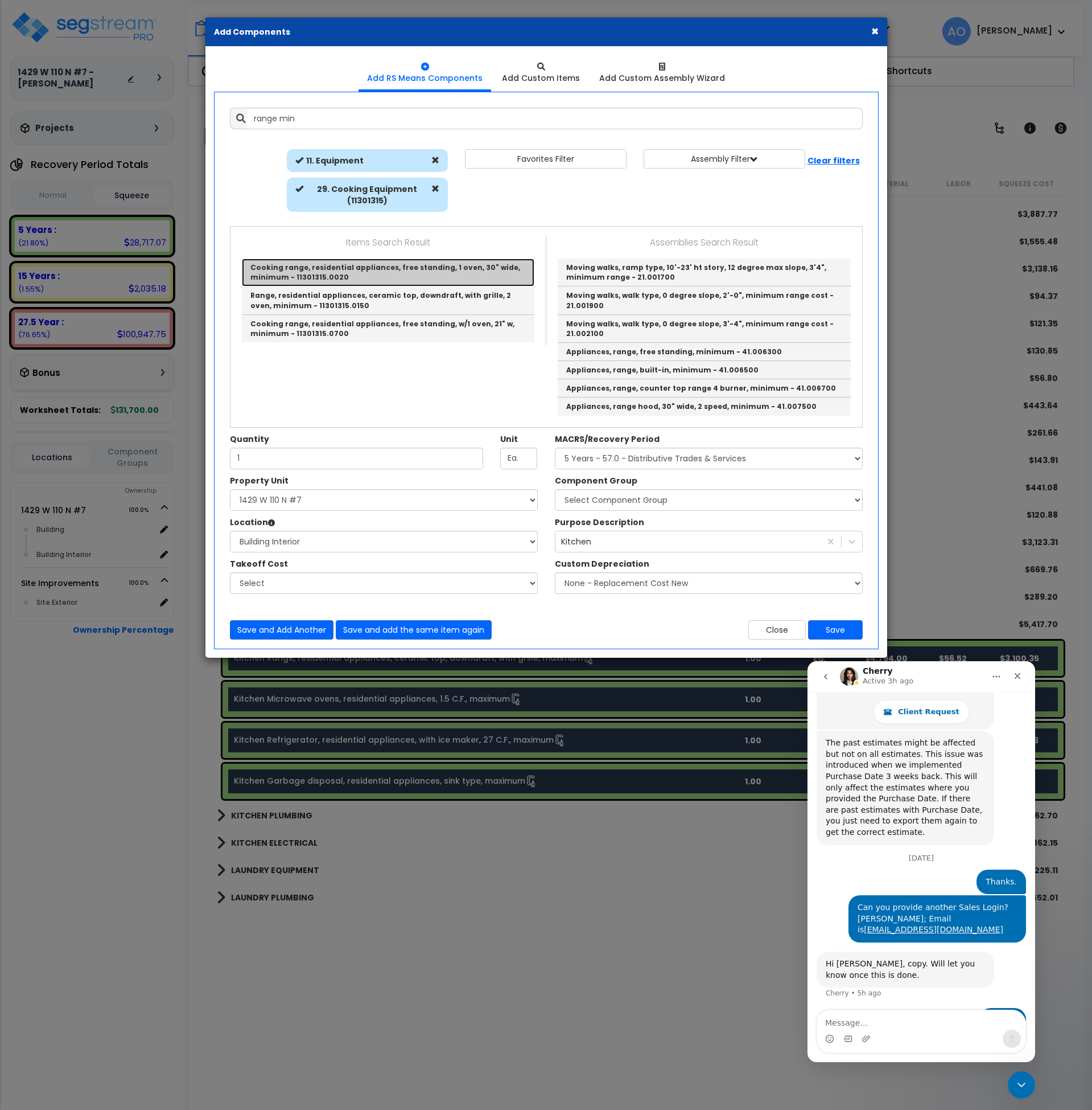
click at [381, 272] on link "Cooking range, residential appliances, free standing, 1 oven, 30" wide, minimum…" at bounding box center [388, 273] width 292 height 28
type input "Cooking range, residential appliances, free standing, 1 oven, 30" wide, minimum…"
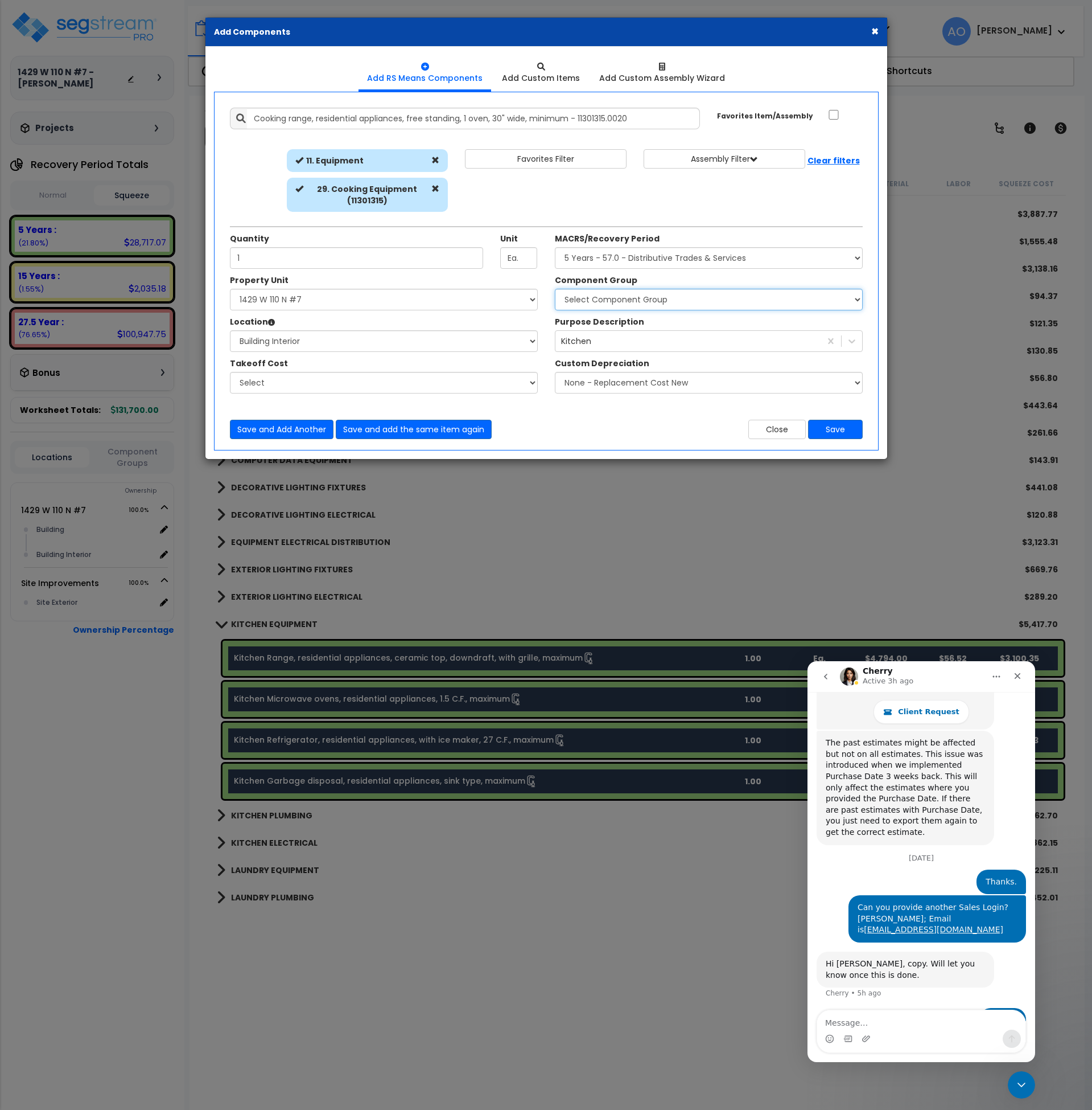
click at [608, 304] on select "Select Component Group 286.00 - LAUNDRY ELECTRICAL 284.00 - LAUNDRY PLUMBING 31…" at bounding box center [709, 299] width 308 height 22
select select "45836"
click at [555, 289] on select "Select Component Group 286.00 - LAUNDRY ELECTRICAL 284.00 - LAUNDRY PLUMBING 31…" at bounding box center [709, 299] width 308 height 22
click at [610, 424] on div "Close Save" at bounding box center [709, 429] width 325 height 20
click at [830, 432] on button "Save" at bounding box center [835, 429] width 55 height 20
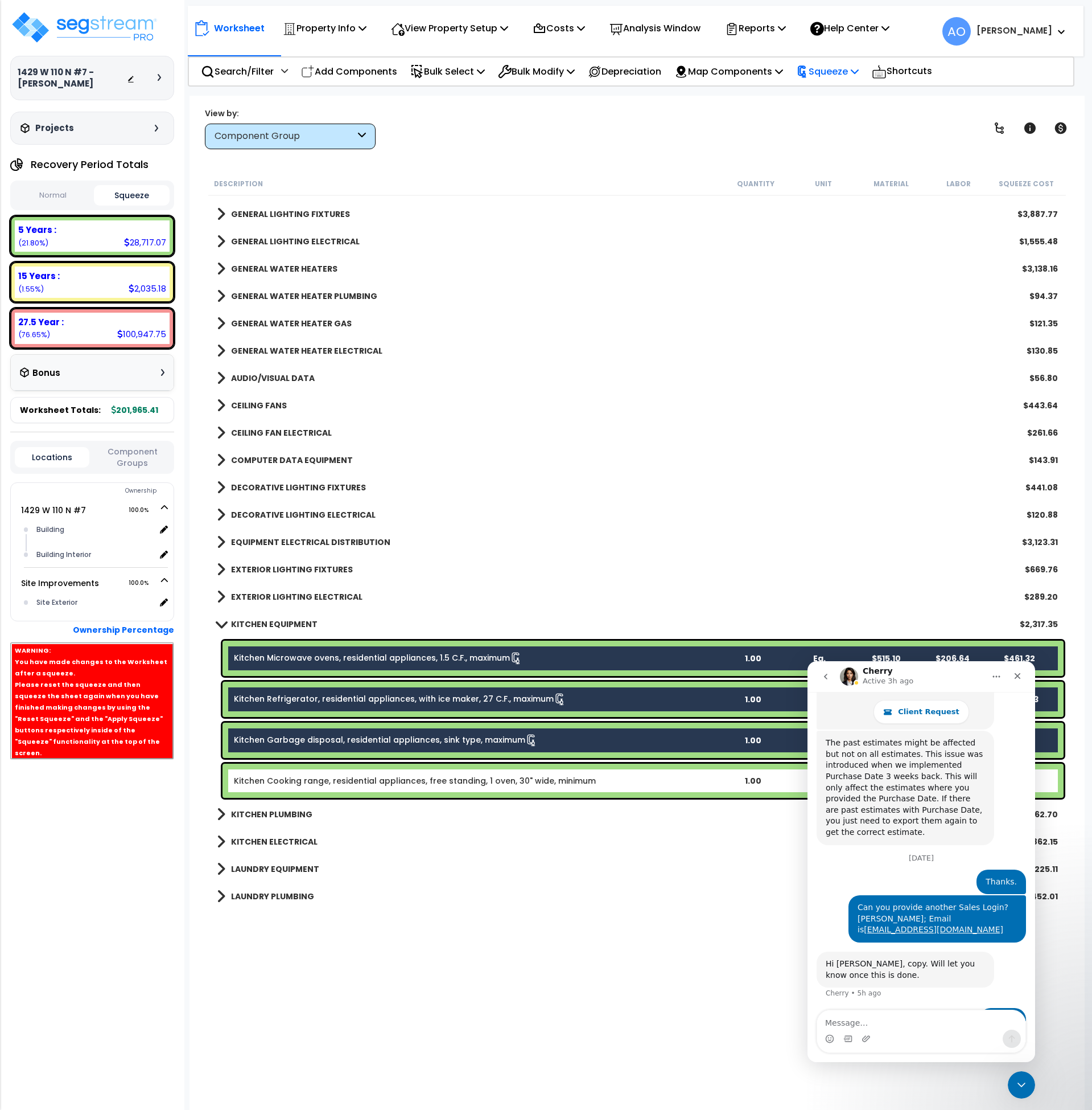
click at [854, 69] on p "Squeeze" at bounding box center [827, 72] width 62 height 15
click at [849, 100] on link "Re-squeeze" at bounding box center [847, 98] width 113 height 26
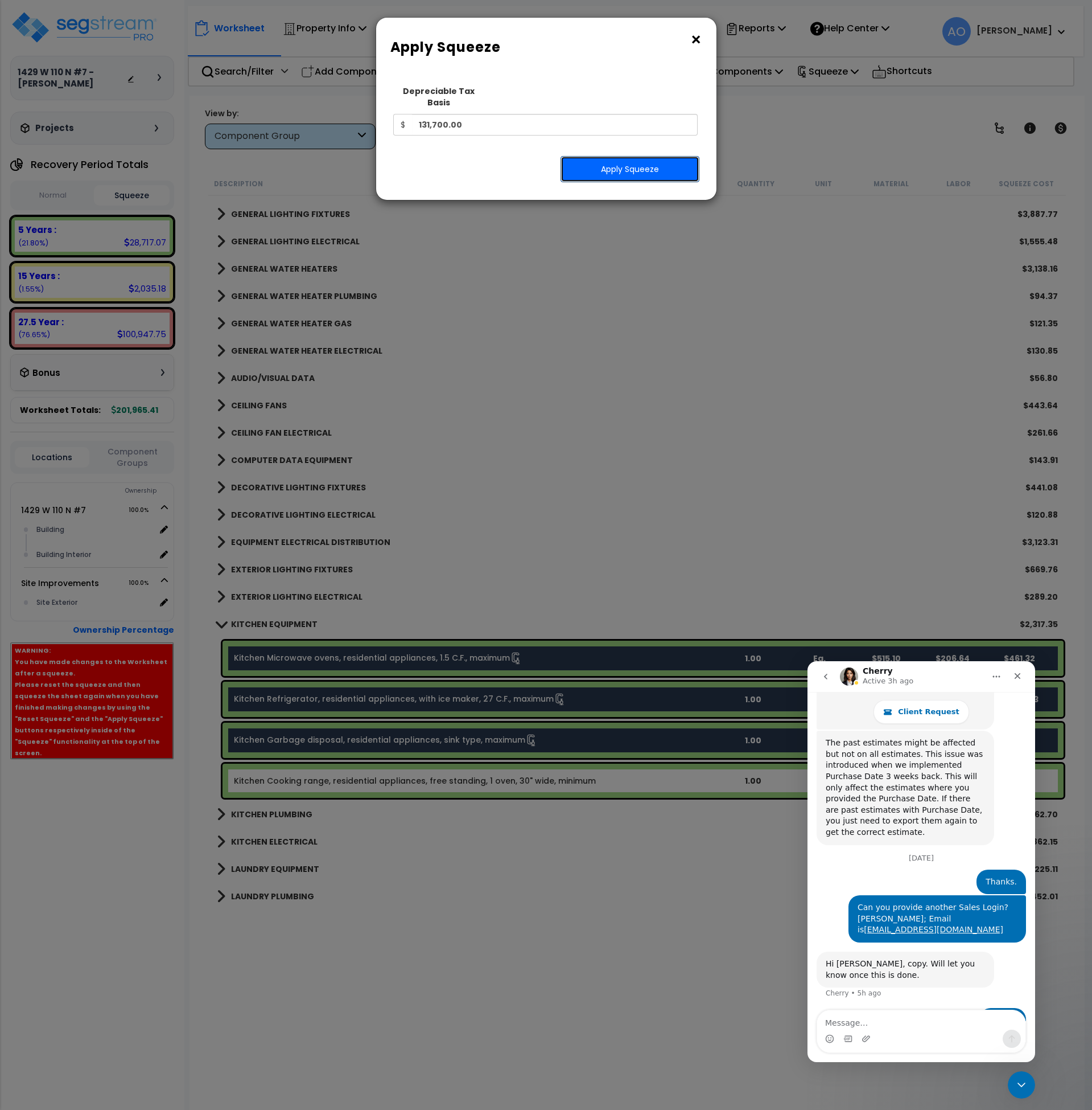
click at [586, 161] on button "Apply Squeeze" at bounding box center [630, 168] width 139 height 26
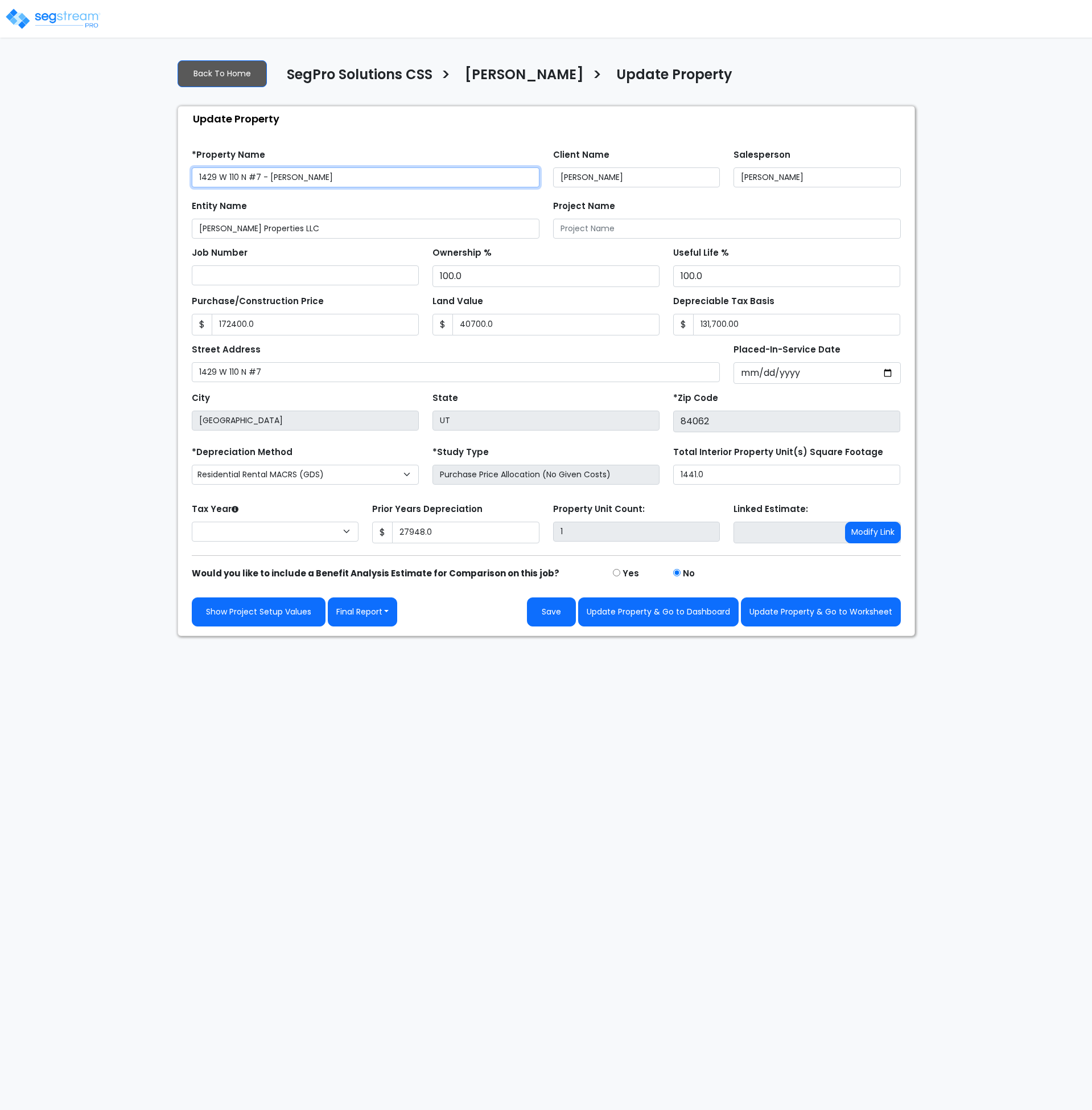
type input "172,400.0"
type input "40,700.0"
type input "131,700.00"
type input "27,948.0"
select select "2024"
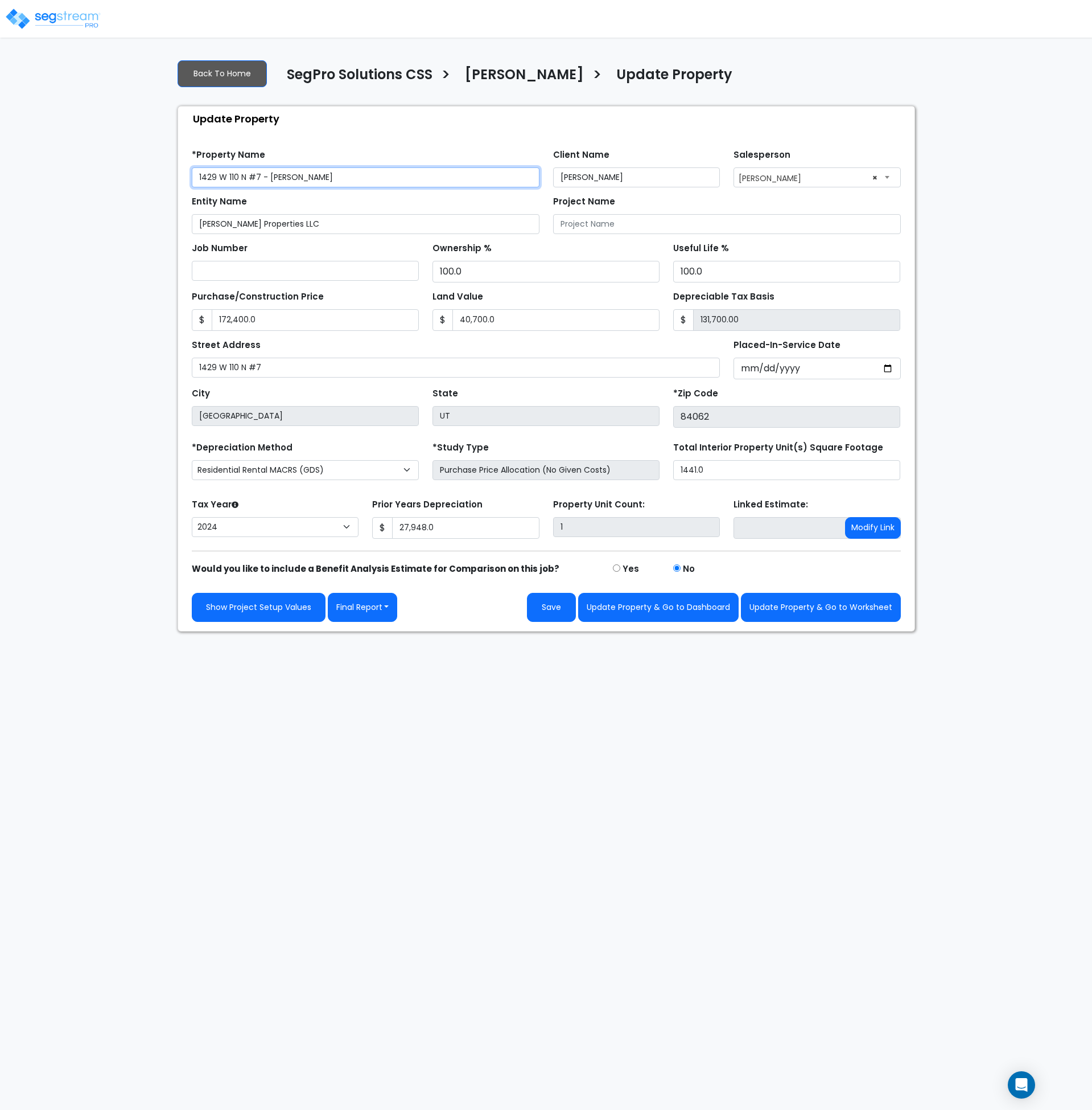
click at [198, 175] on input "1429 W 110 N #7 - [PERSON_NAME]" at bounding box center [366, 177] width 348 height 20
drag, startPoint x: 398, startPoint y: 177, endPoint x: 327, endPoint y: 184, distance: 71.3
click at [327, 184] on input "Dalton Savage - 1429 W 110 N #7 - Dalton Savage" at bounding box center [366, 177] width 348 height 20
type input "Dalton Savage - 1429 W 110 N #7"
click at [403, 350] on div "Street Address 1429 W 110 N #7" at bounding box center [456, 357] width 528 height 41
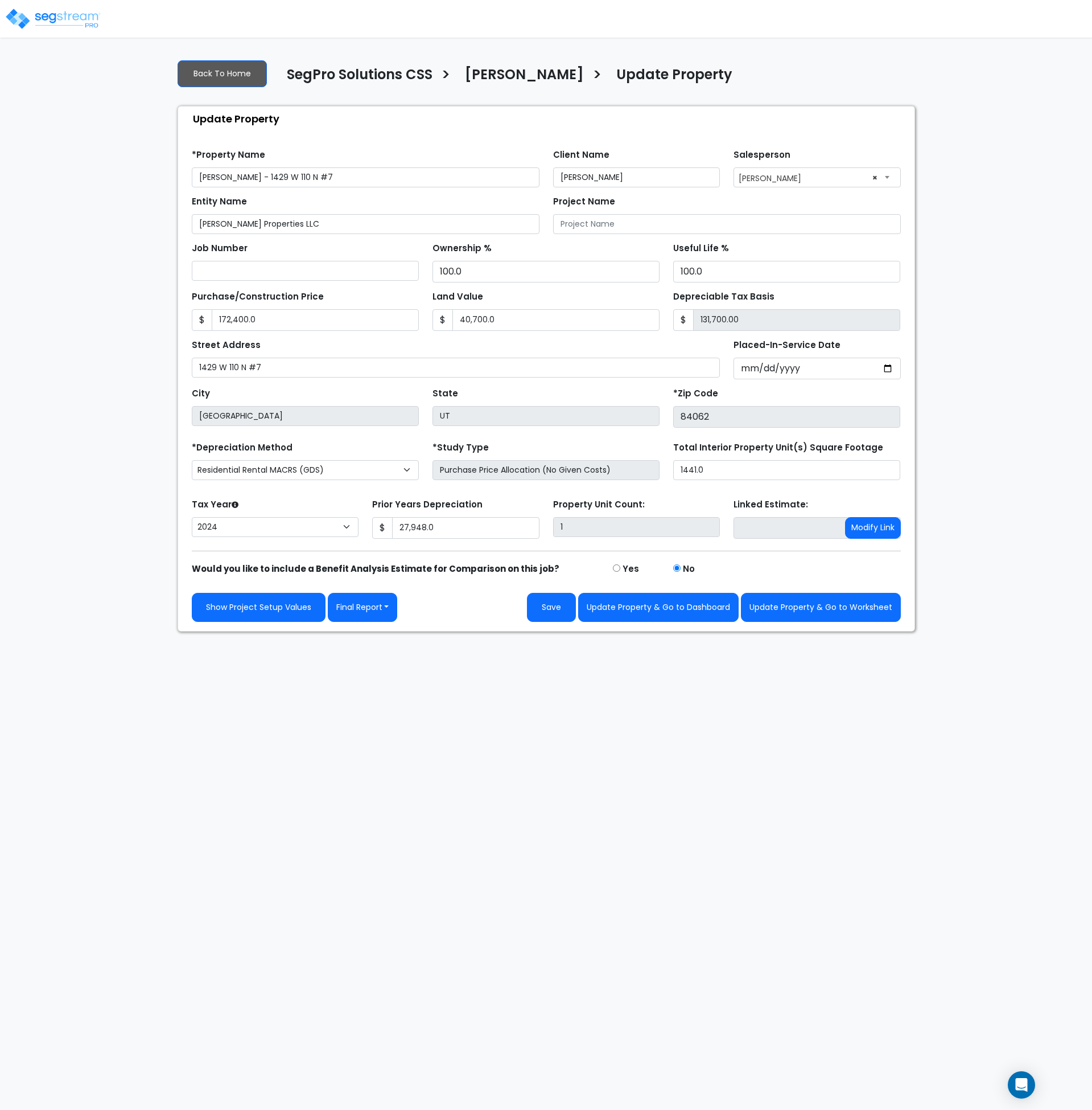
drag, startPoint x: 179, startPoint y: 828, endPoint x: 228, endPoint y: 783, distance: 66.5
click at [179, 632] on html "Notification x View All Andrew Oliverson SegPro Solutions Notification" at bounding box center [546, 316] width 1092 height 632
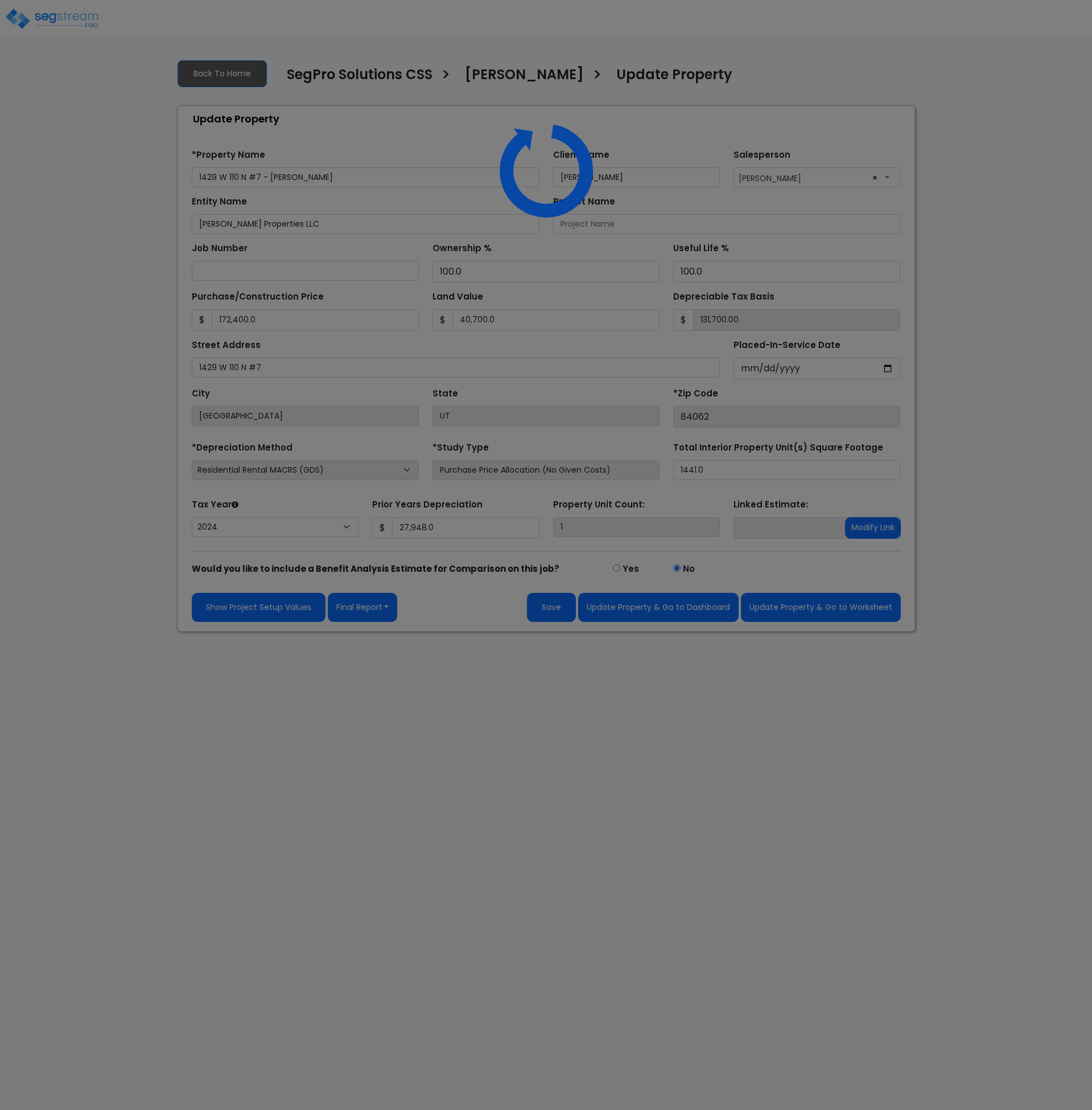
select select "2024"
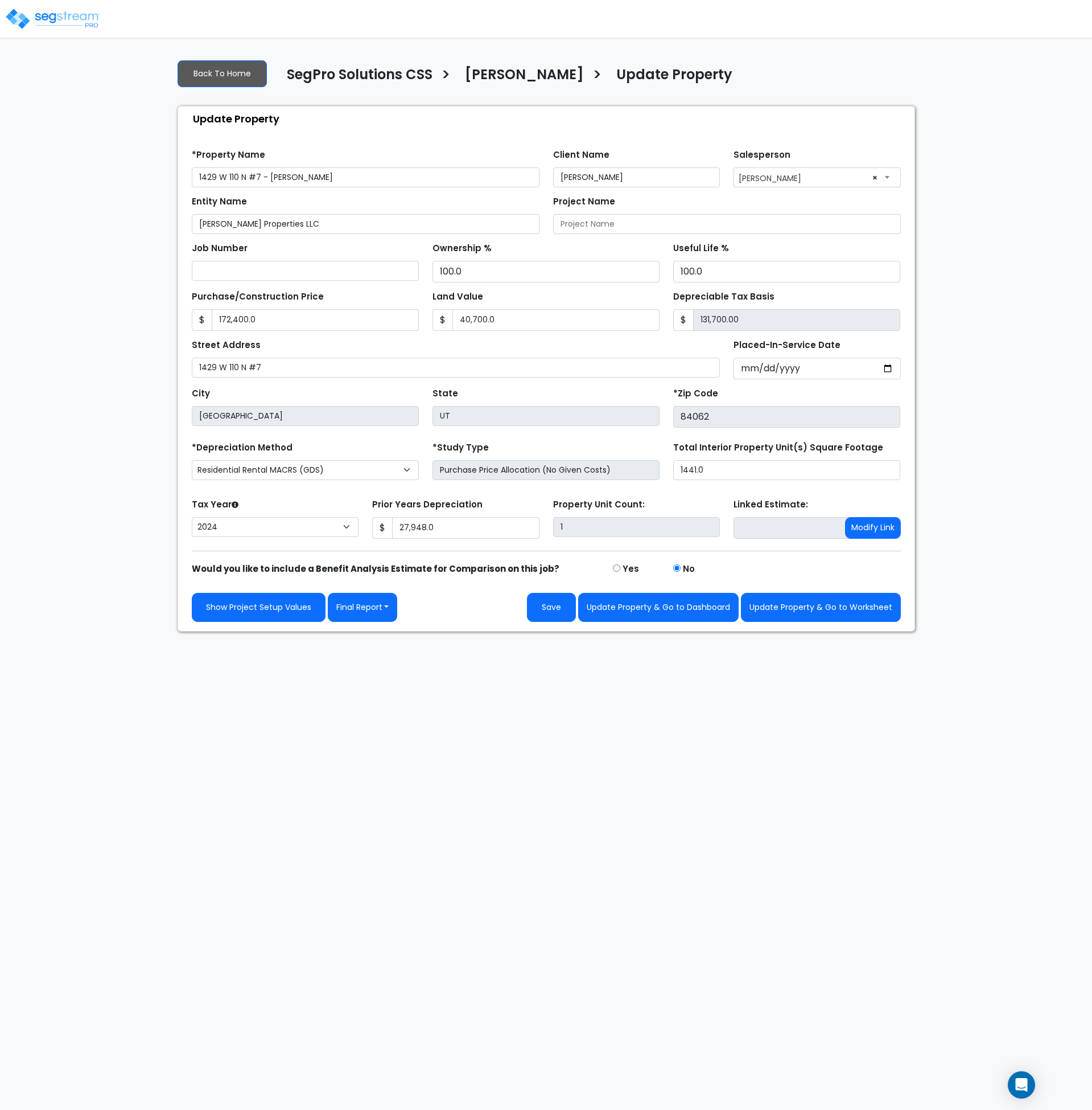
click at [479, 632] on html "Notification x View All [PERSON_NAME] SegPro Solutions Notification" at bounding box center [546, 316] width 1092 height 632
click at [388, 632] on html "Notification x View All [PERSON_NAME] SegPro Solutions Notification" at bounding box center [546, 316] width 1092 height 632
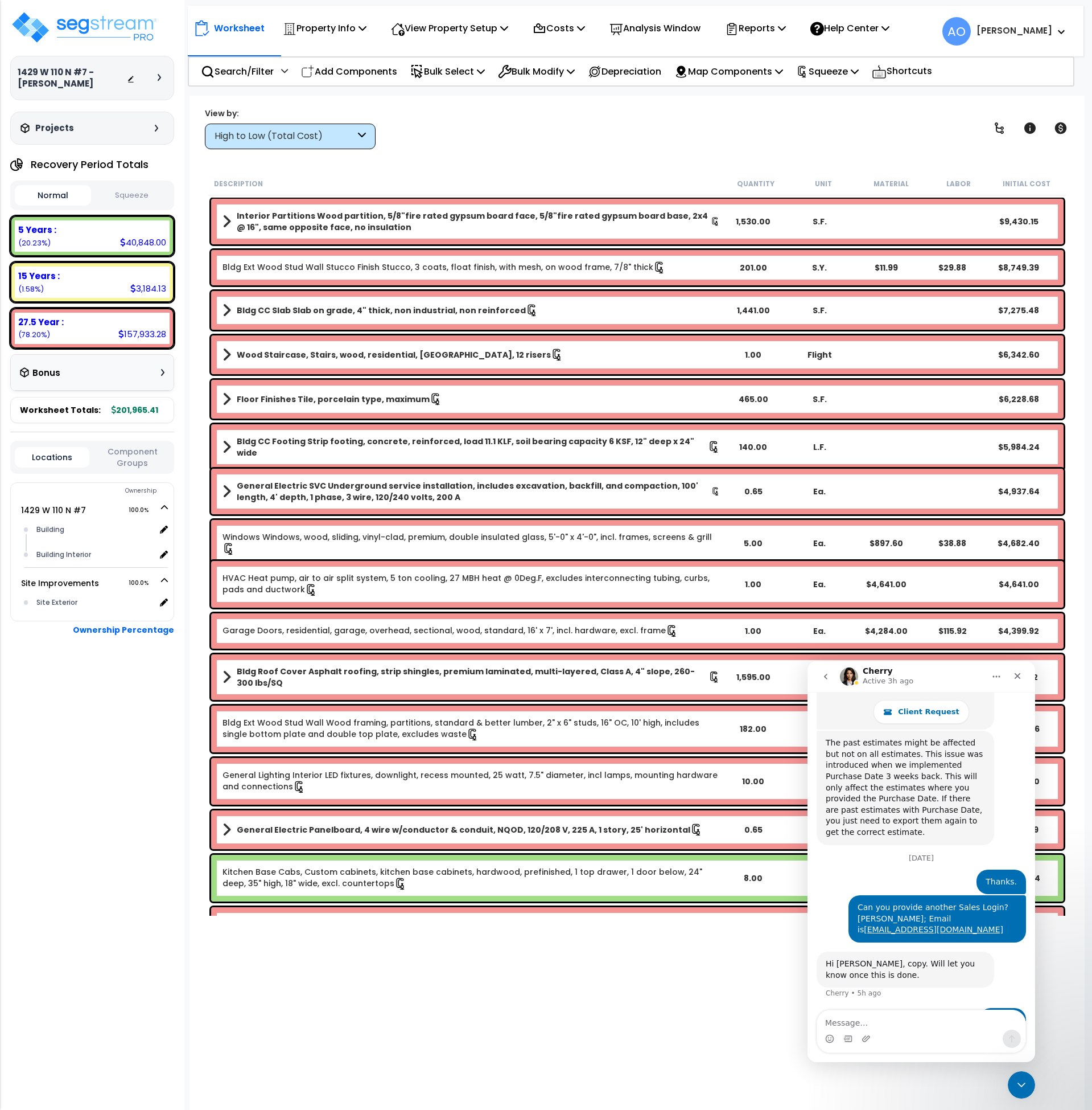
click at [317, 142] on div "High to Low (Total Cost)" at bounding box center [285, 136] width 141 height 13
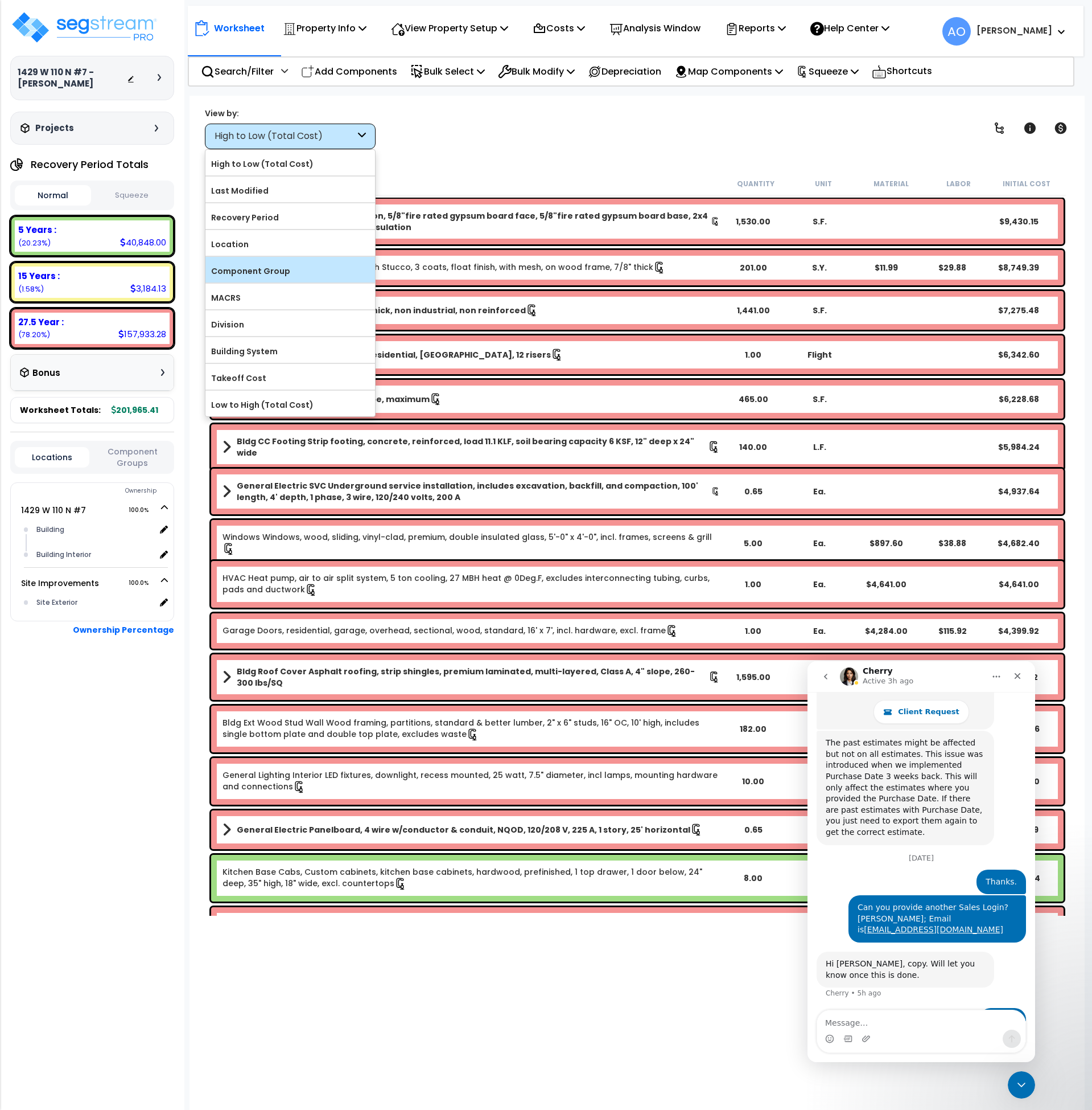
click at [282, 273] on label "Component Group" at bounding box center [290, 271] width 170 height 17
click at [0, 0] on input "Component Group" at bounding box center [0, 0] width 0 height 0
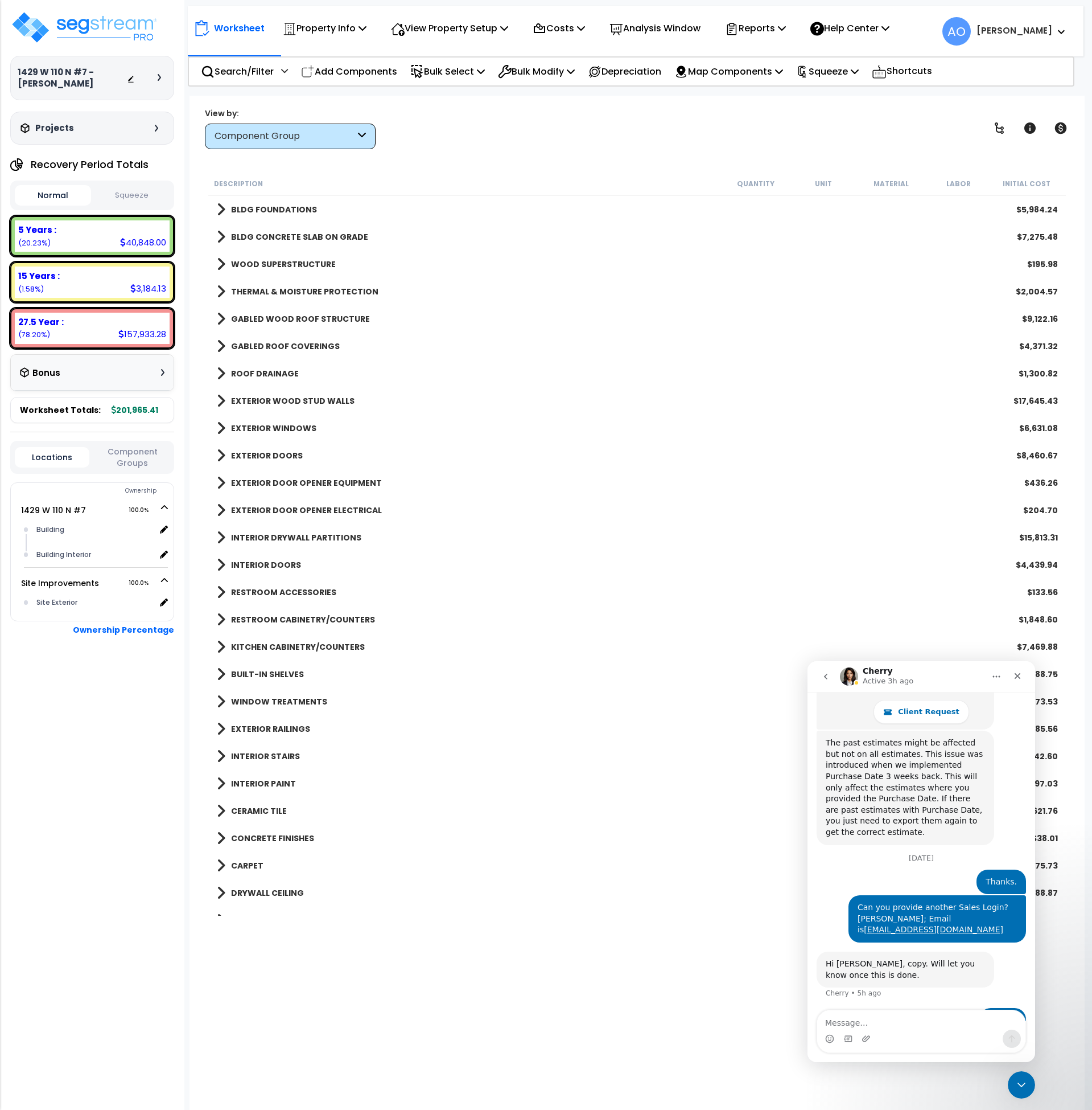
click at [349, 645] on b "KITCHEN CABINETRY/COUNTERS" at bounding box center [298, 647] width 134 height 11
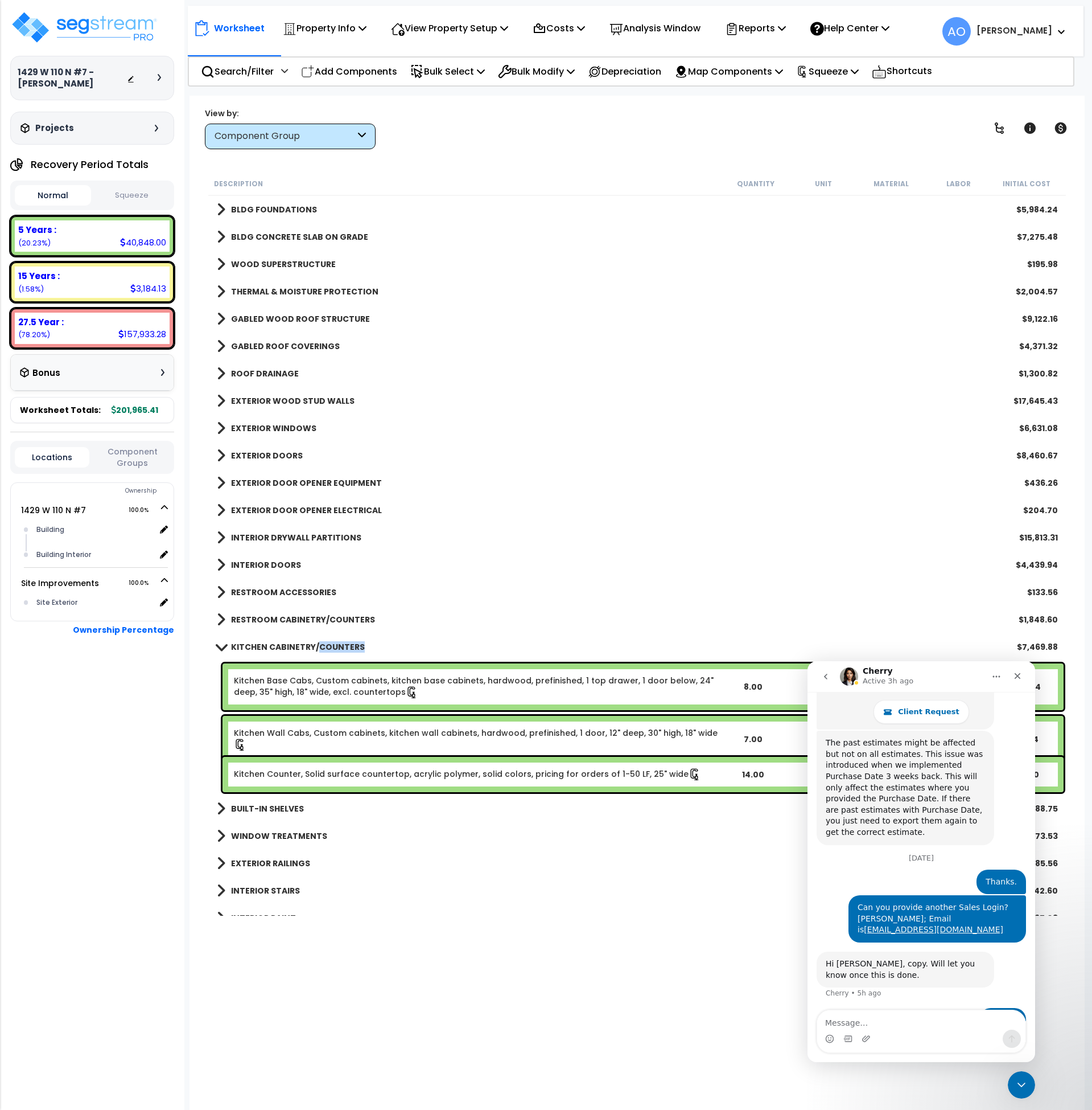
click at [349, 645] on b "KITCHEN CABINETRY/COUNTERS" at bounding box center [298, 647] width 134 height 11
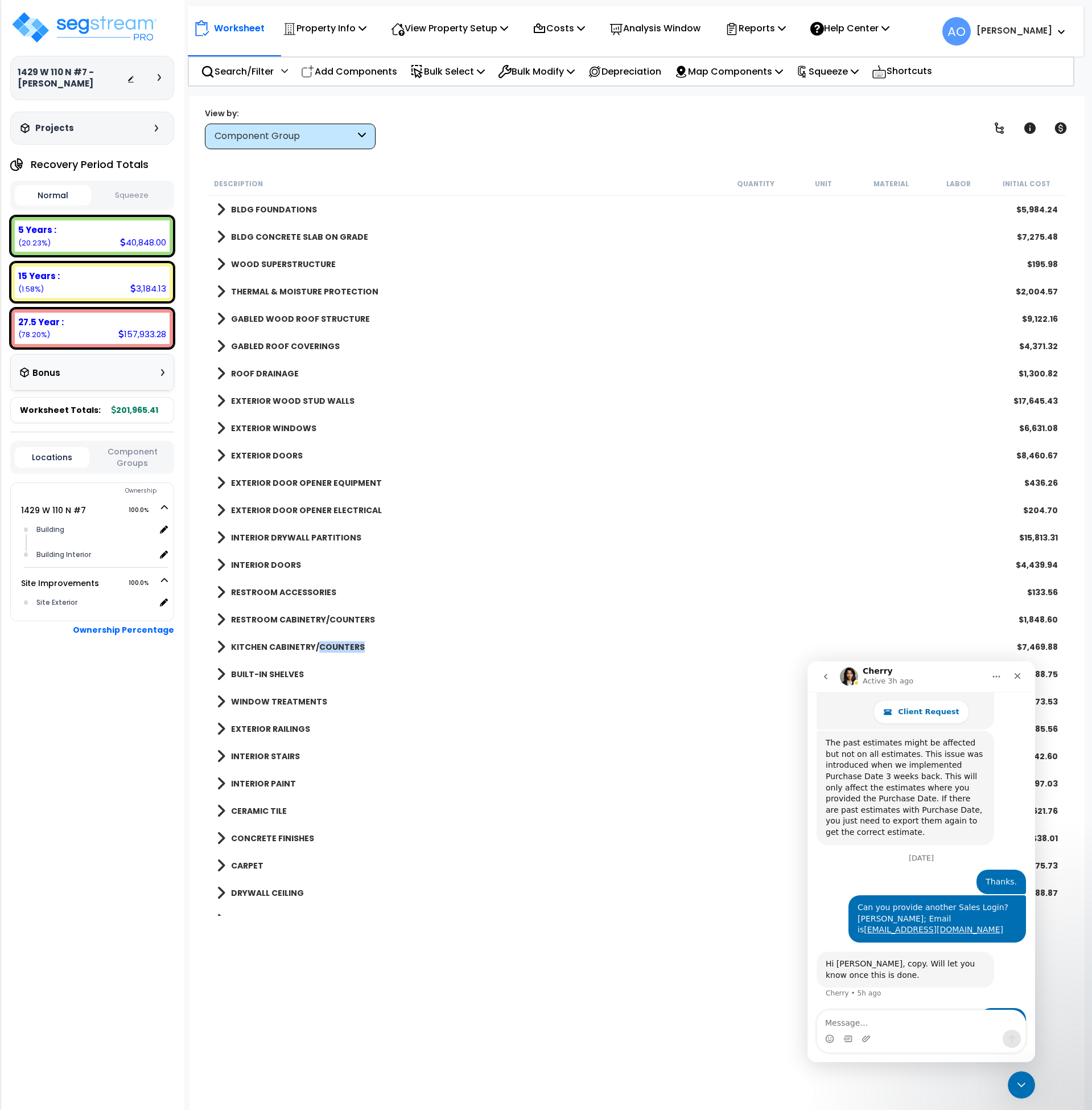
click at [349, 645] on b "KITCHEN CABINETRY/COUNTERS" at bounding box center [298, 647] width 134 height 11
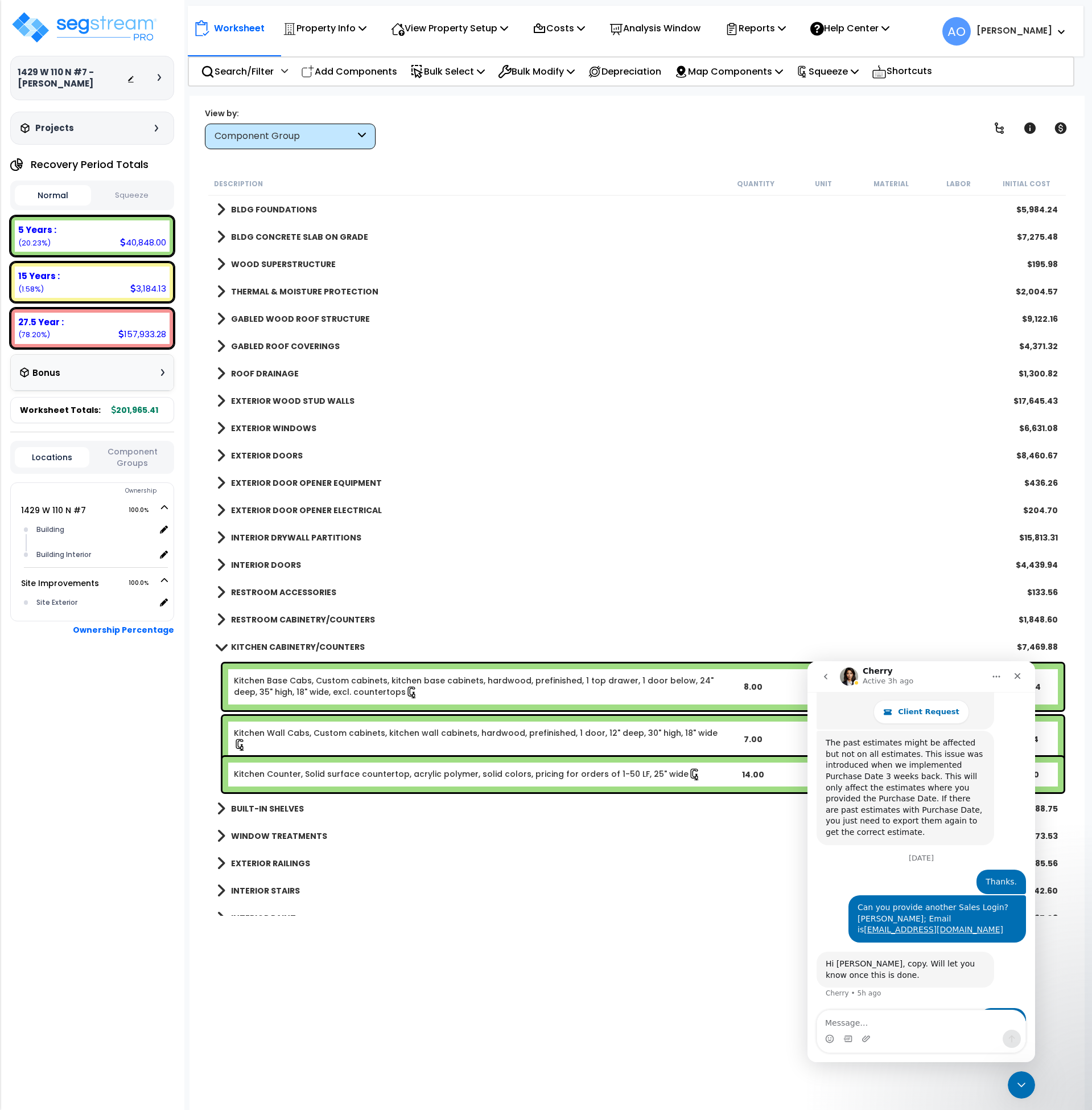
click at [404, 679] on link "Kitchen Base Cabs, Custom cabinets, kitchen base cabinets, hardwood, prefinishe…" at bounding box center [477, 686] width 486 height 24
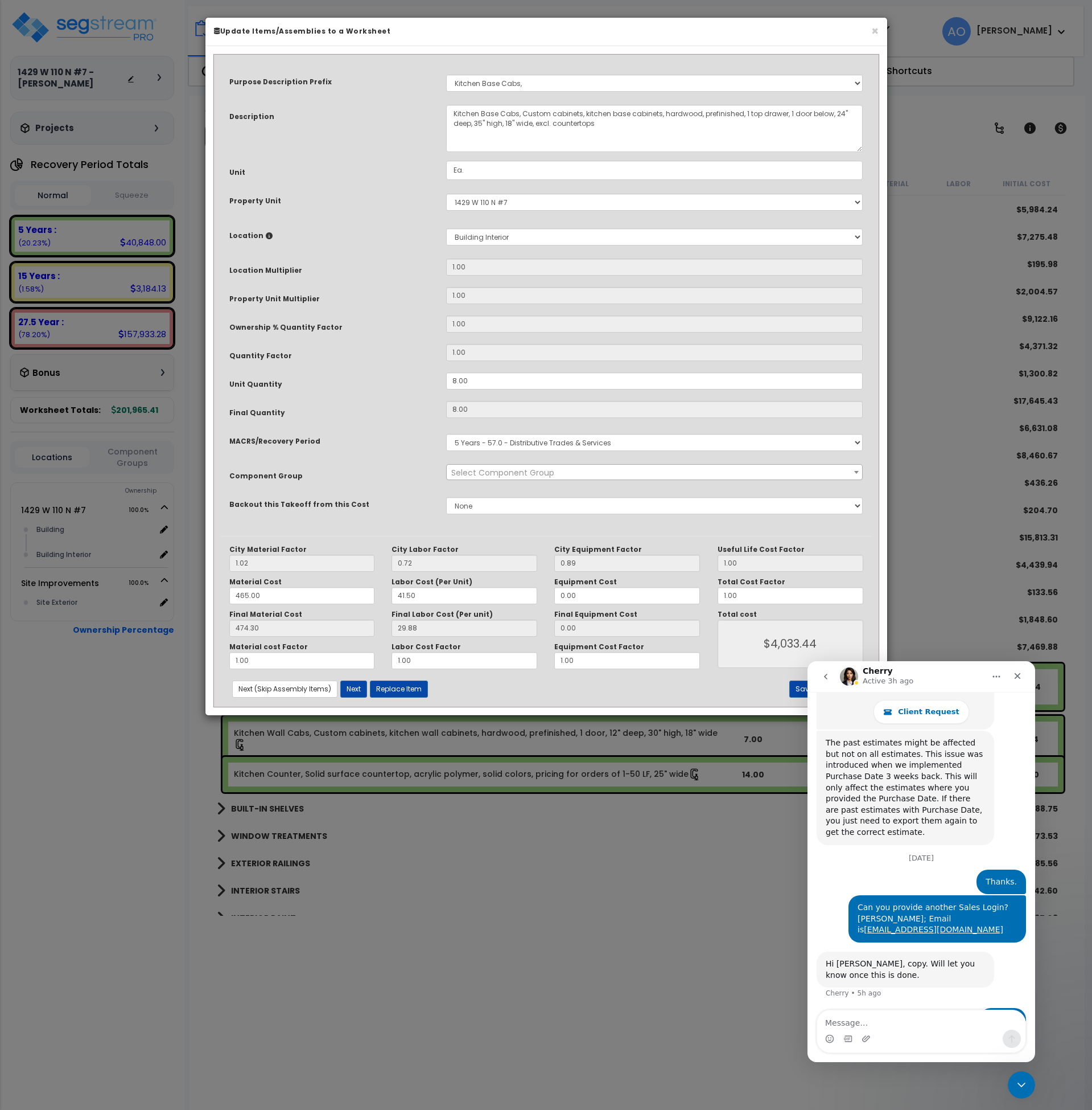
select select "45909"
click at [873, 32] on button "×" at bounding box center [875, 31] width 8 height 12
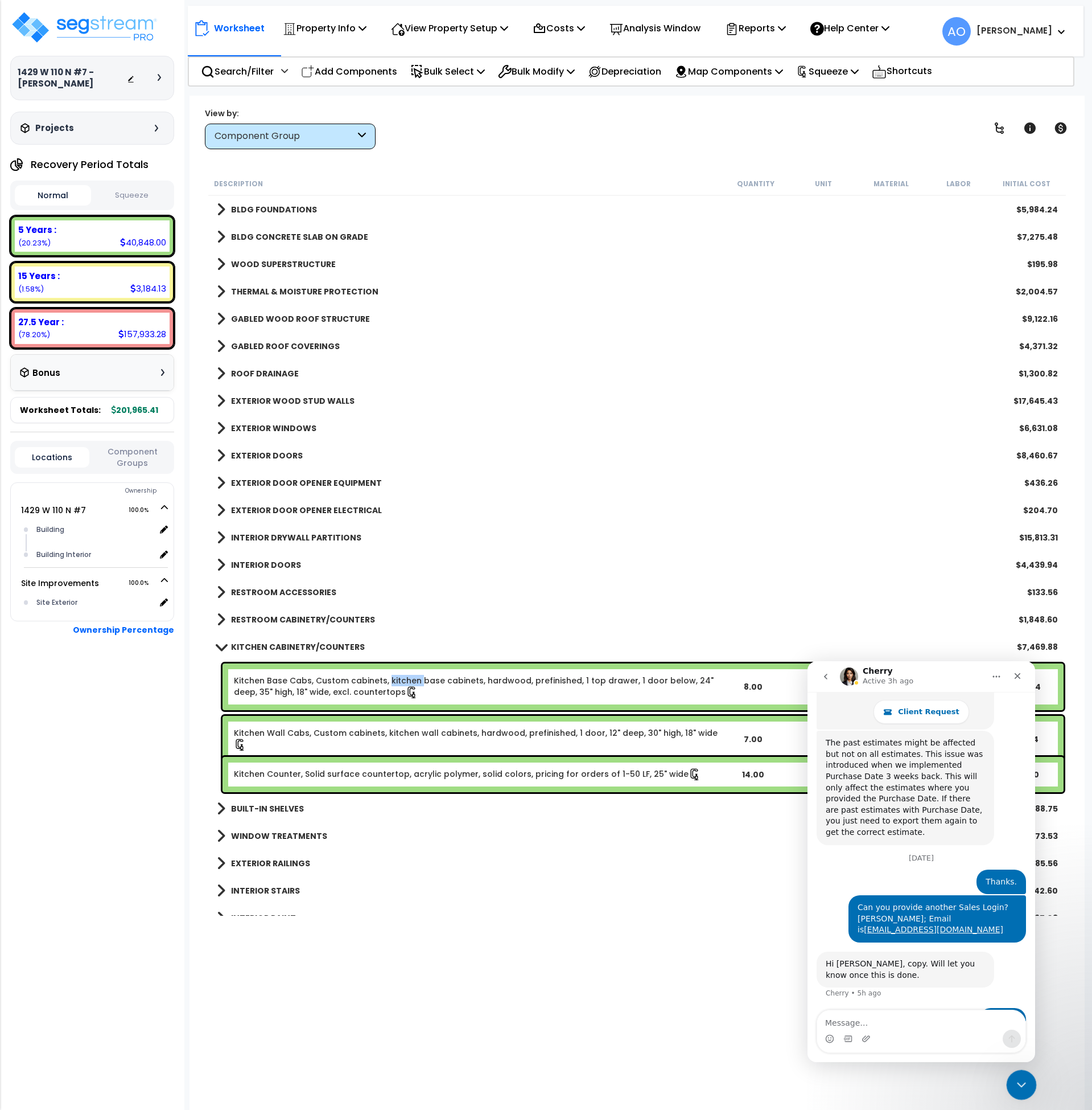
click at [1022, 1085] on icon "Close Intercom Messenger" at bounding box center [1019, 1083] width 13 height 13
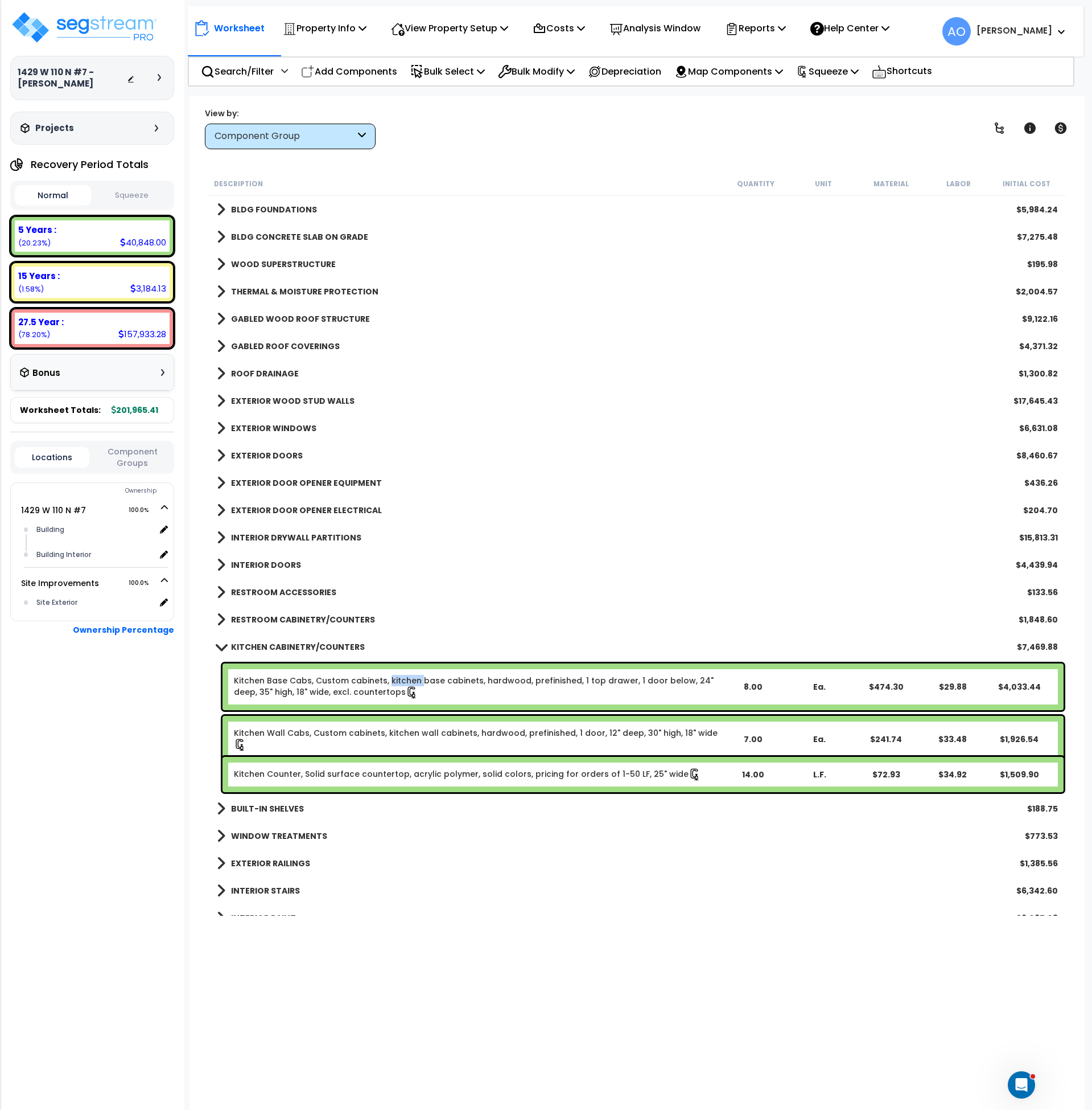
click at [410, 677] on link "Kitchen Base Cabs, Custom cabinets, kitchen base cabinets, hardwood, prefinishe…" at bounding box center [477, 686] width 486 height 24
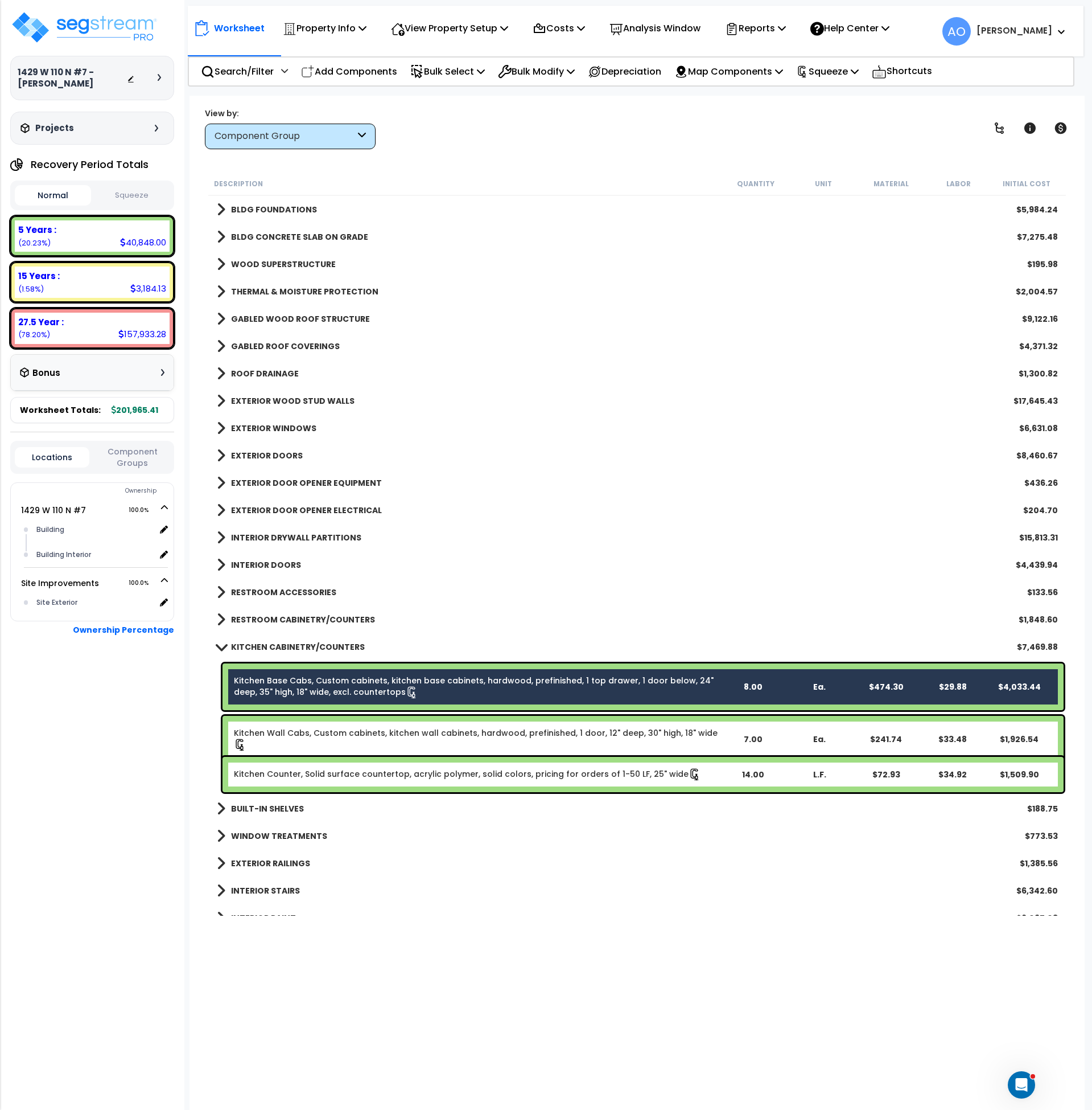
scroll to position [4305, 0]
click at [415, 731] on link "Kitchen Wall Cabs, Custom cabinets, kitchen wall cabinets, hardwood, prefinishe…" at bounding box center [477, 739] width 486 height 24
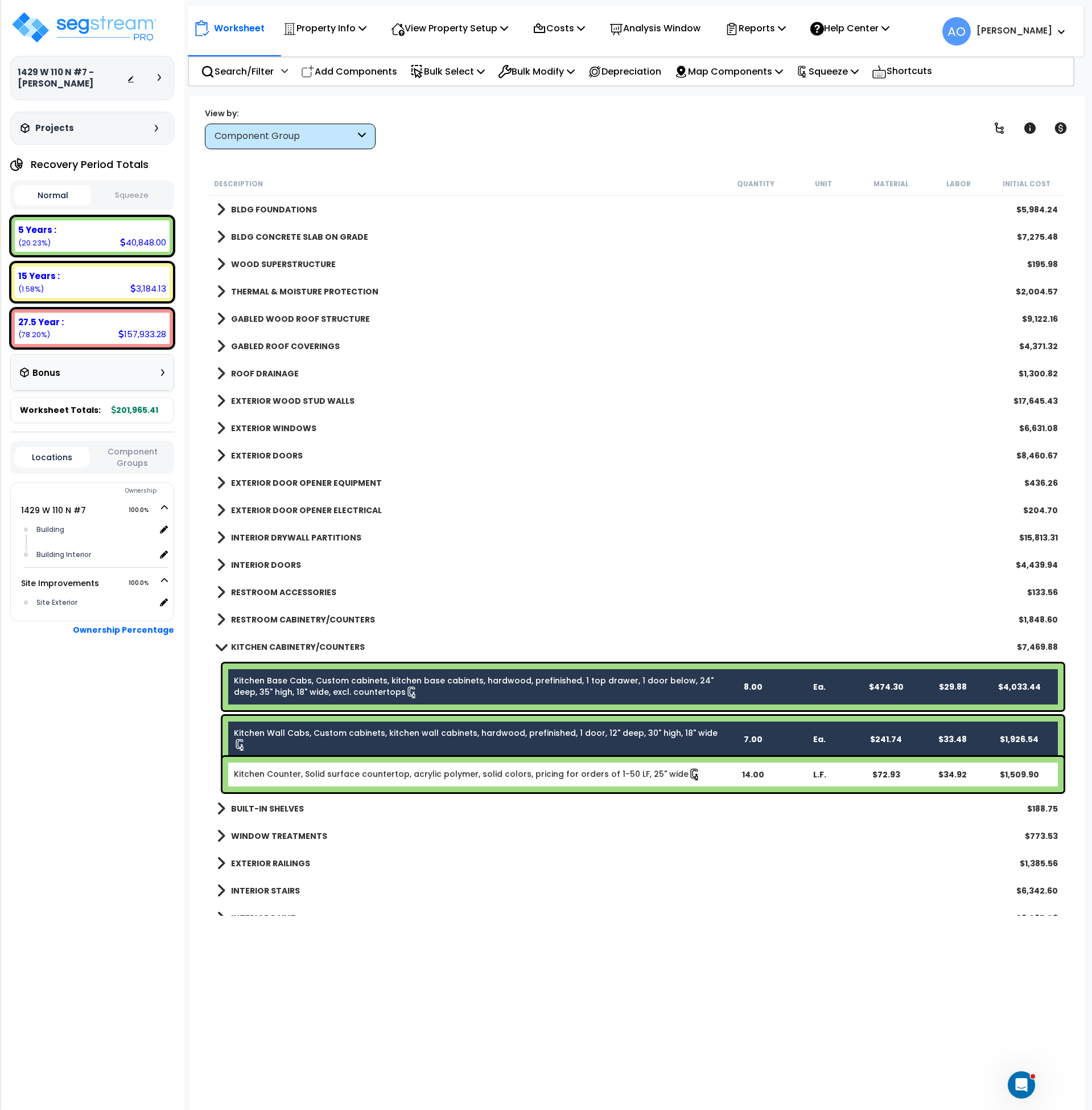
click at [418, 765] on div "Kitchen Counter, Solid surface countertop, acrylic polymer, solid colors, prici…" at bounding box center [643, 774] width 841 height 35
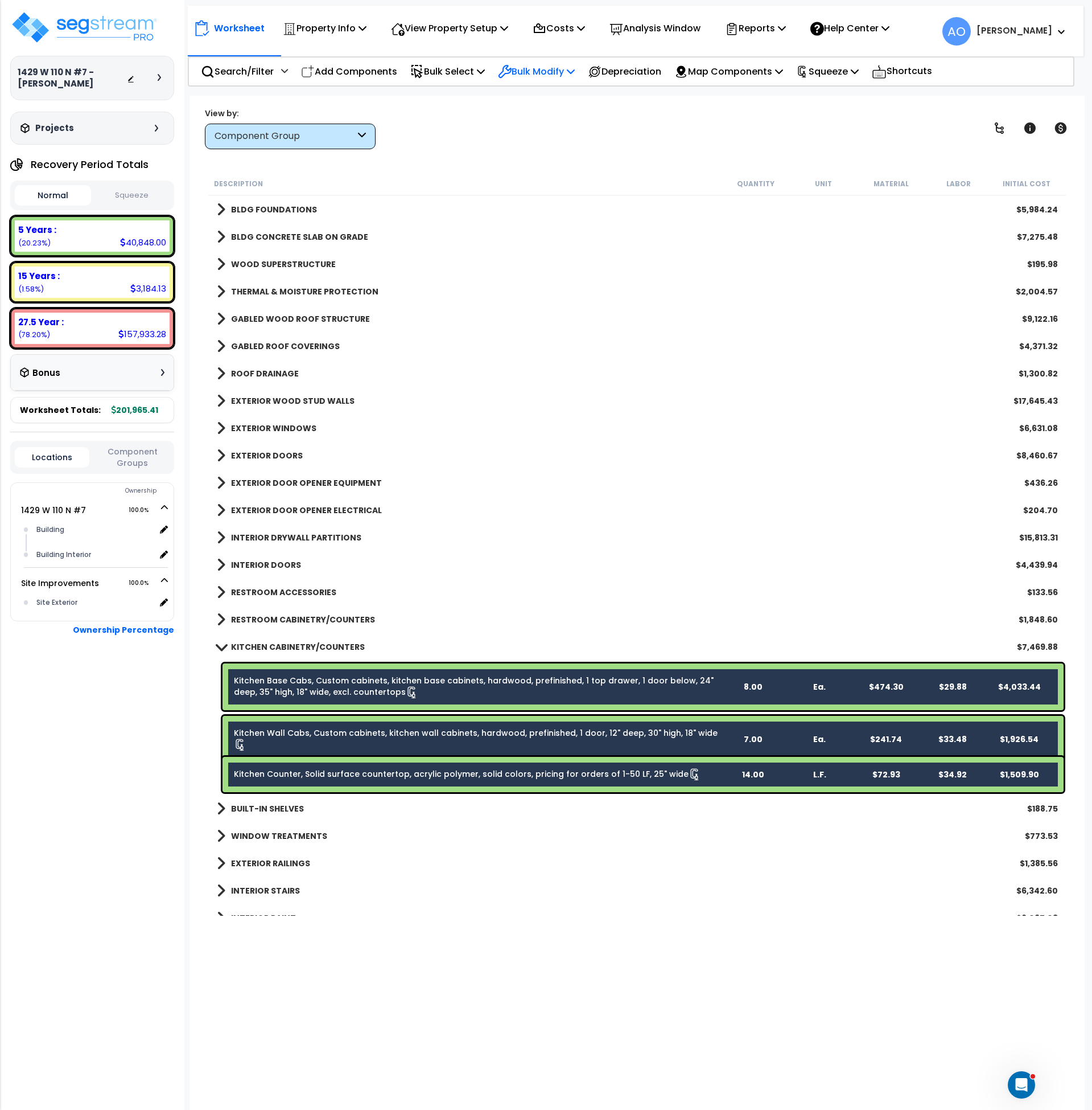
click at [542, 67] on p "Bulk Modify" at bounding box center [536, 72] width 77 height 15
click at [559, 128] on link "Modify Total Cost Factor" at bounding box center [577, 121] width 170 height 22
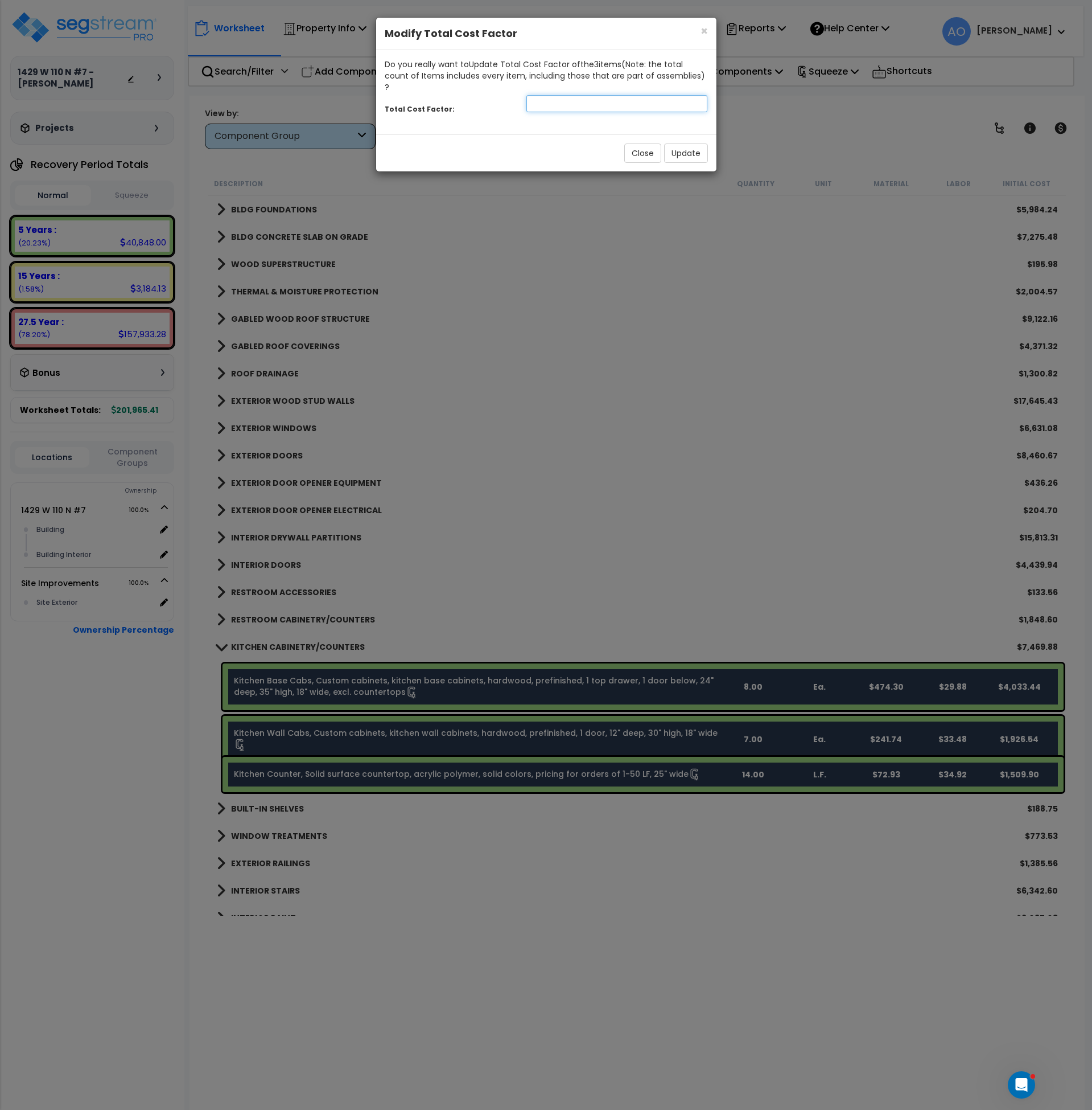
click at [538, 95] on input "number" at bounding box center [617, 104] width 182 height 17
type input "1.50"
click at [700, 144] on button "Update" at bounding box center [686, 154] width 44 height 20
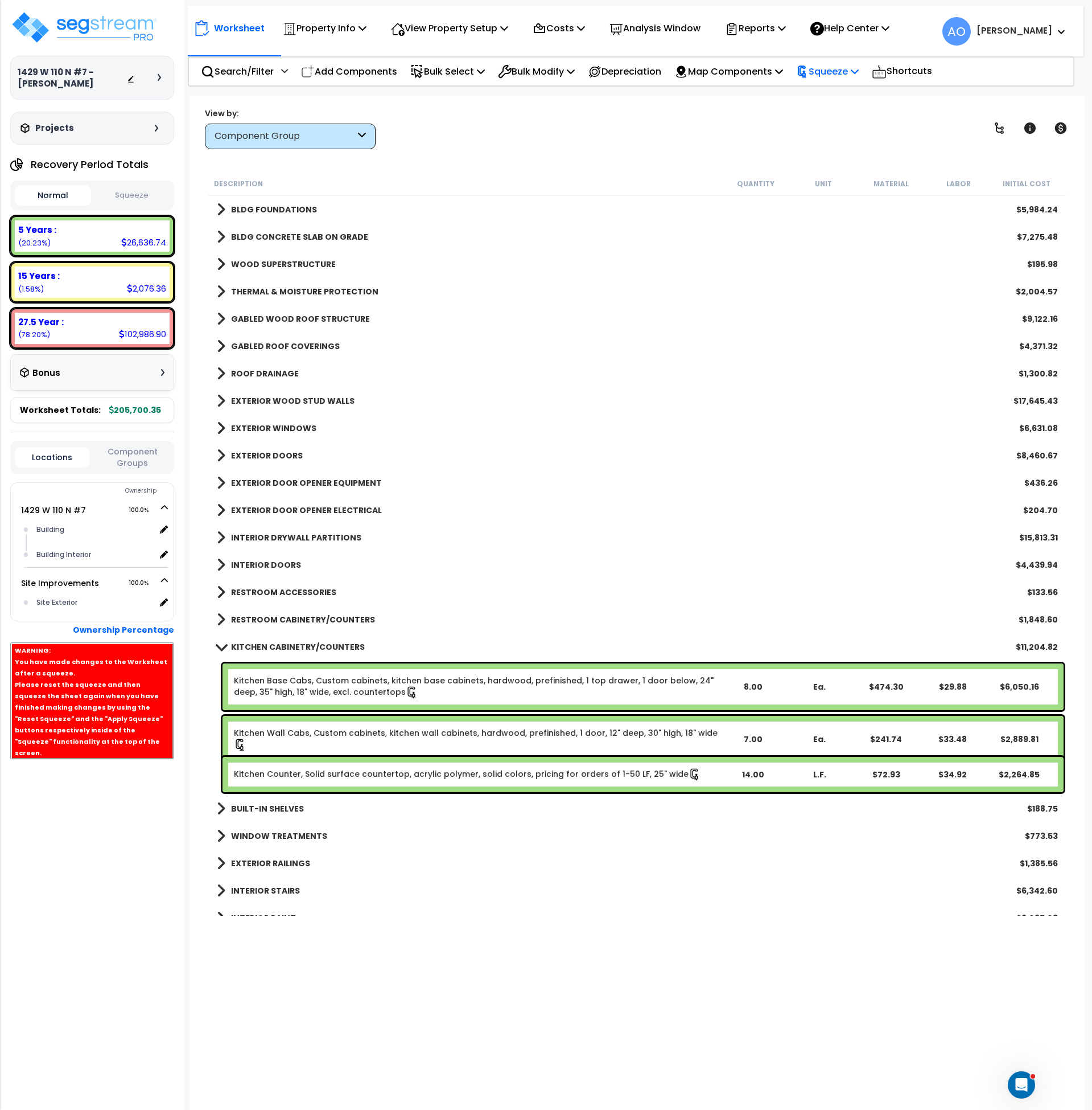
click at [833, 69] on p "Squeeze" at bounding box center [827, 72] width 62 height 15
click at [833, 95] on link "Re-squeeze" at bounding box center [847, 98] width 113 height 26
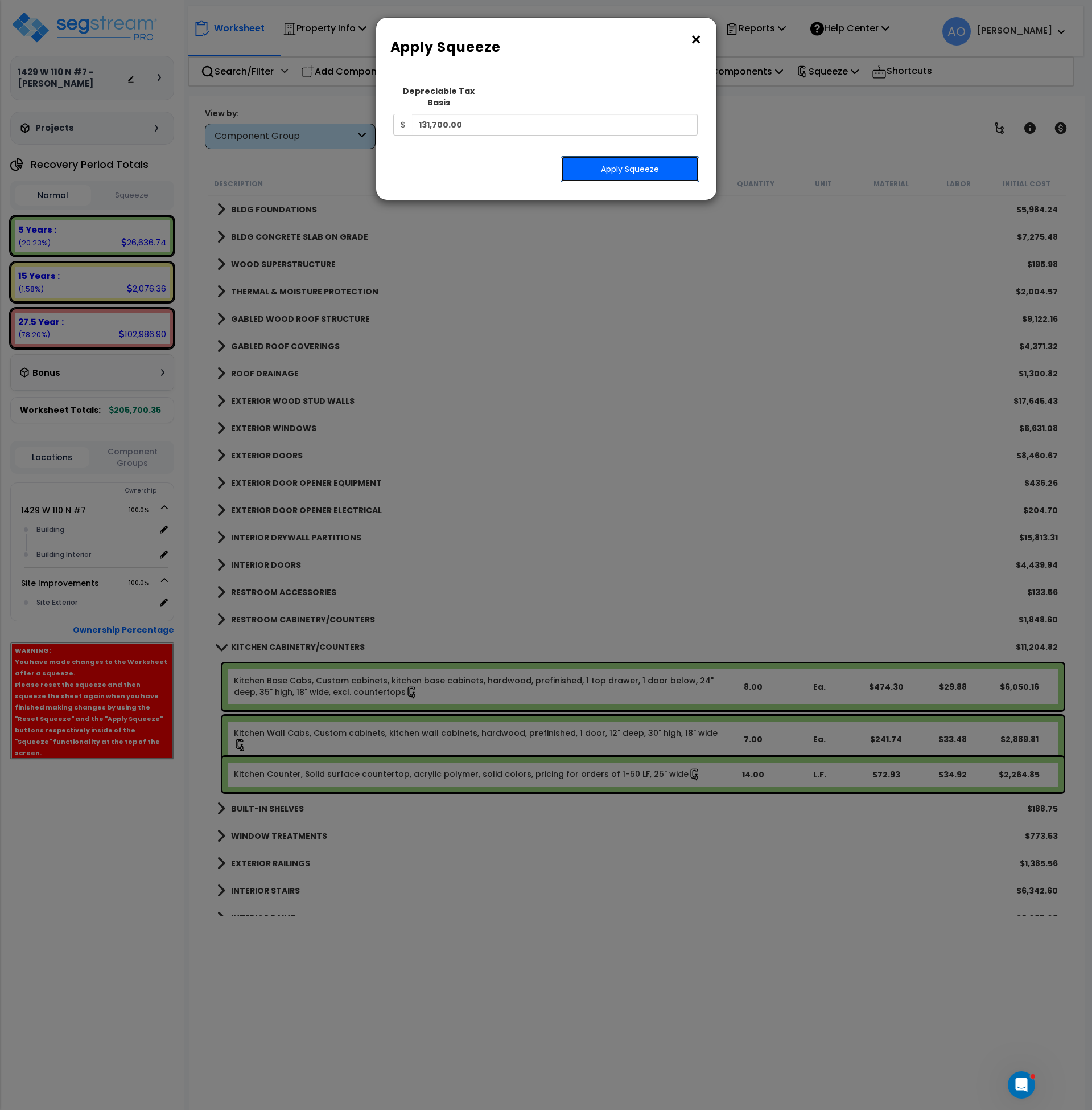
click at [632, 162] on button "Apply Squeeze" at bounding box center [630, 168] width 139 height 26
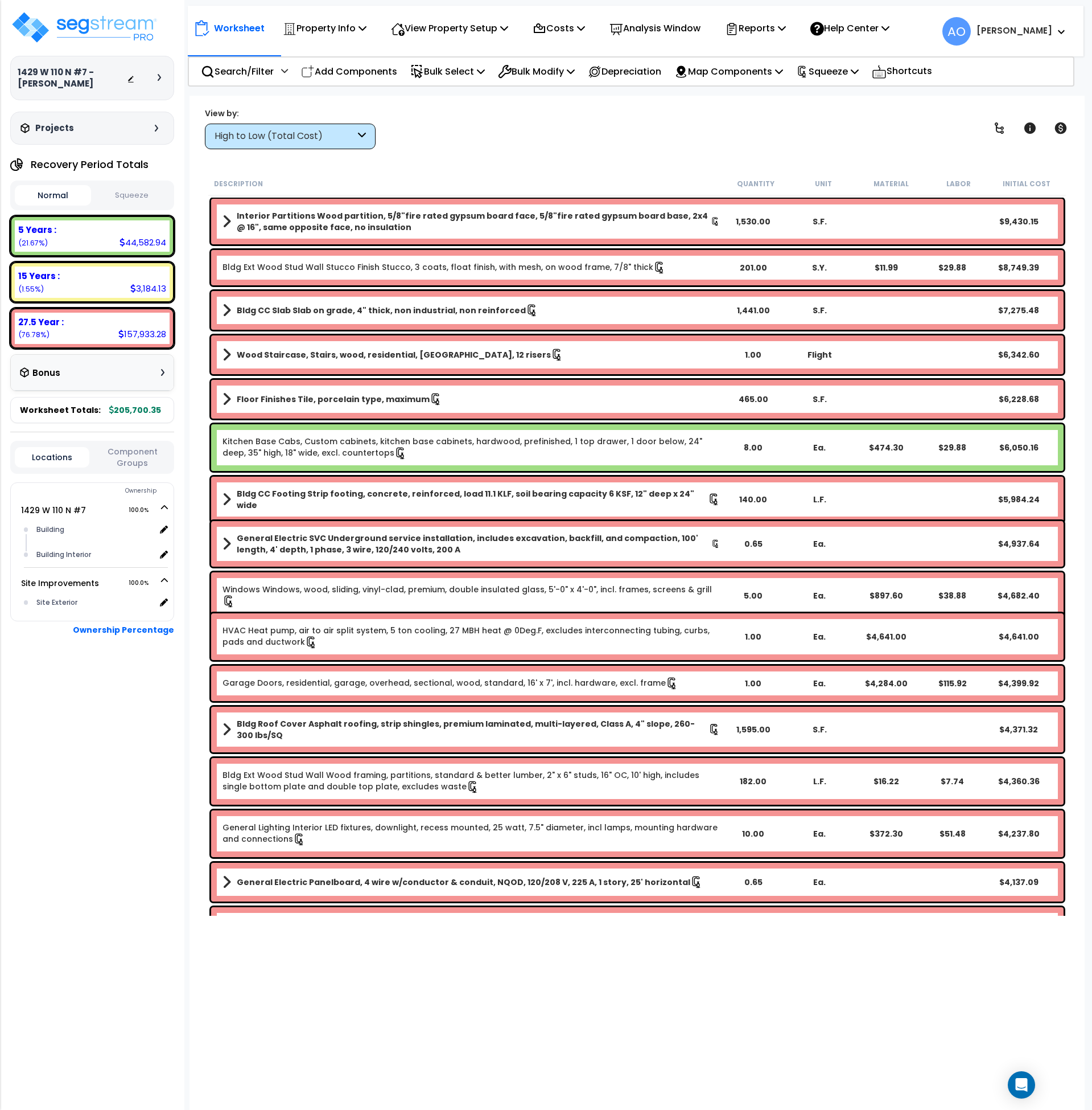
click at [134, 194] on button "Squeeze" at bounding box center [132, 196] width 76 height 20
click at [659, 26] on p "Analysis Window" at bounding box center [655, 28] width 91 height 15
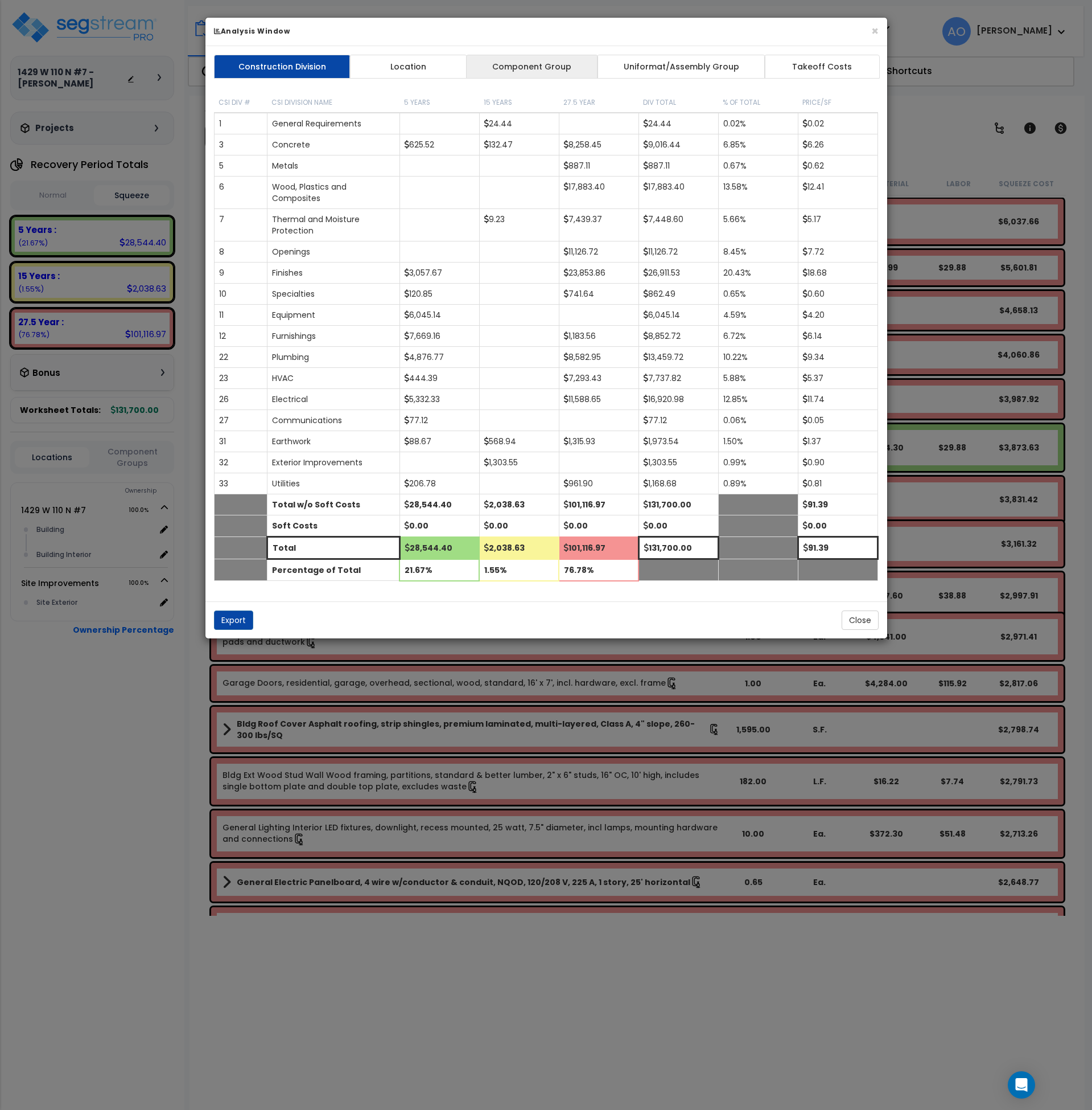
click at [544, 67] on link "Component Group" at bounding box center [532, 67] width 132 height 24
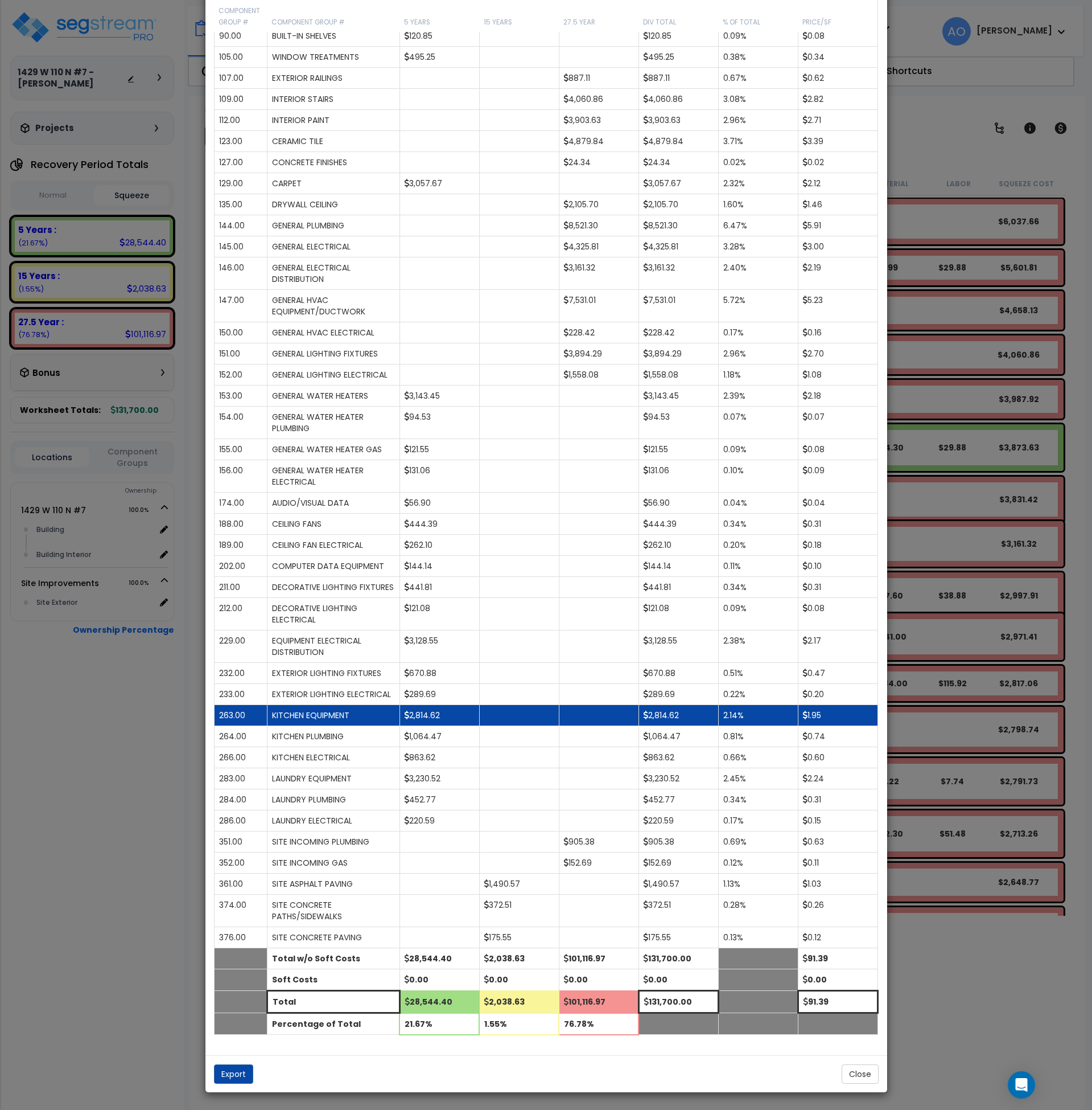
scroll to position [541, 0]
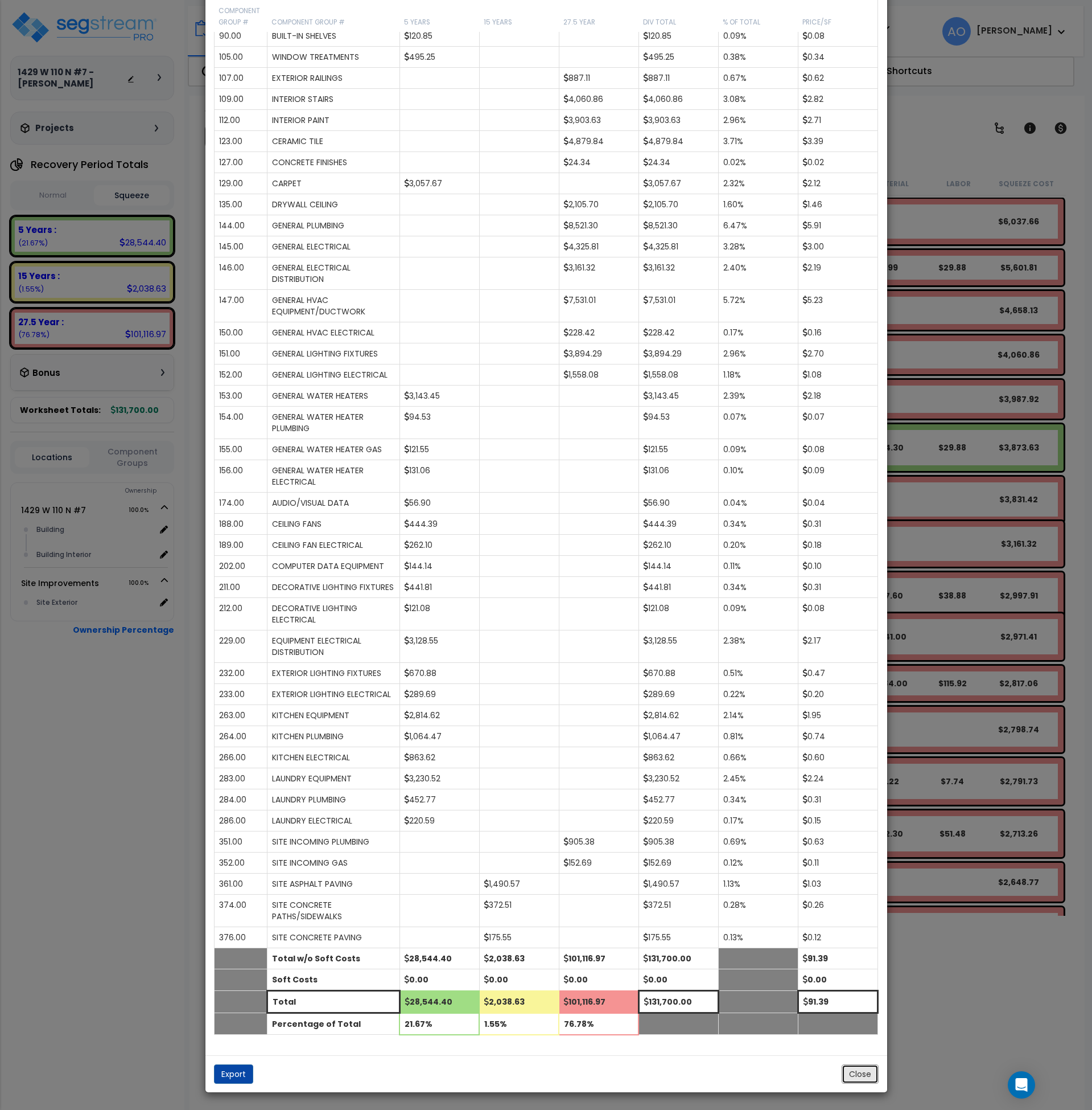
click at [866, 1074] on button "Close" at bounding box center [860, 1074] width 37 height 20
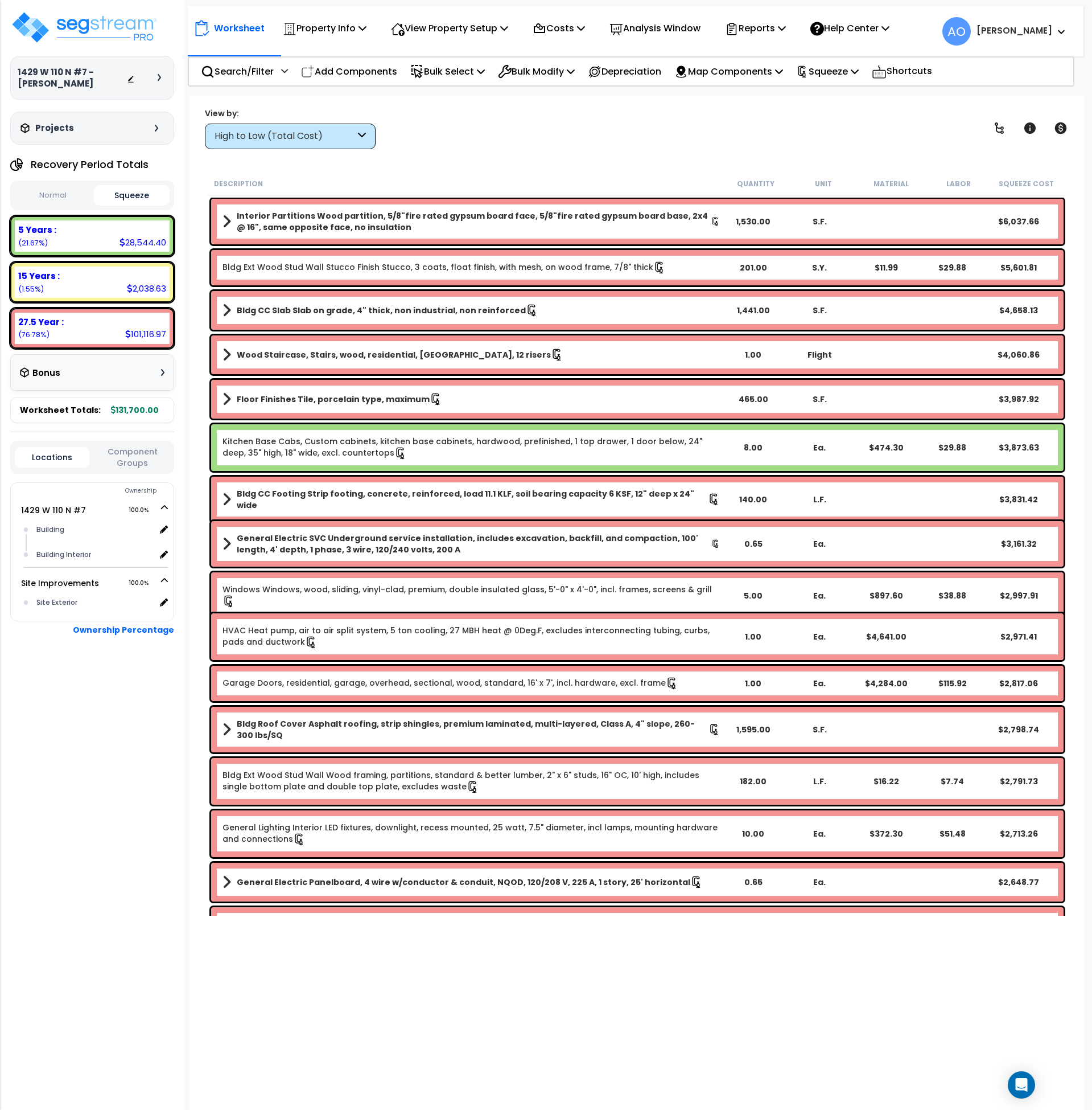
scroll to position [1, 0]
click at [275, 132] on div "High to Low (Total Cost)" at bounding box center [285, 136] width 141 height 13
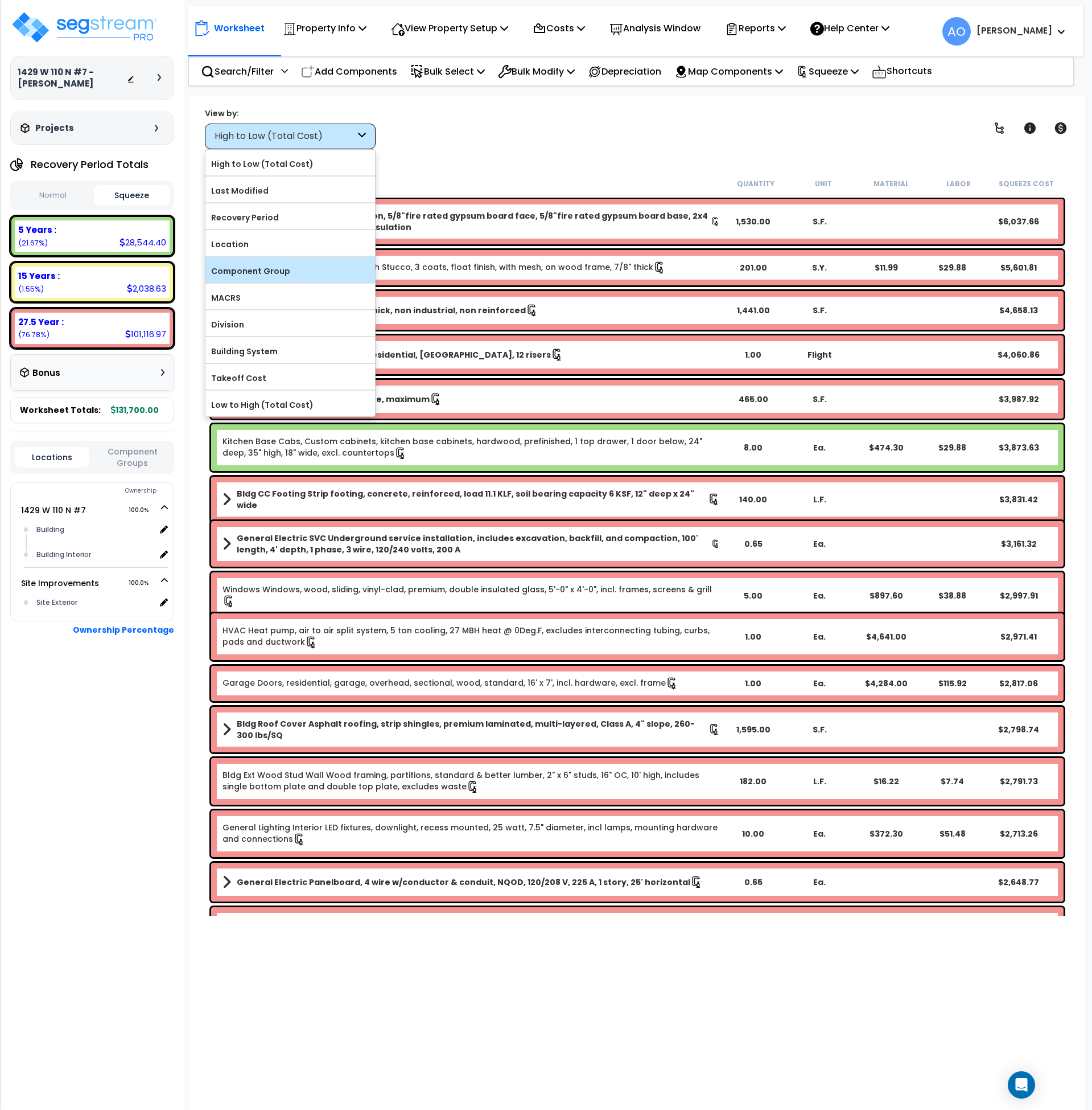
click at [273, 268] on label "Component Group" at bounding box center [290, 271] width 170 height 17
click at [0, 0] on input "Component Group" at bounding box center [0, 0] width 0 height 0
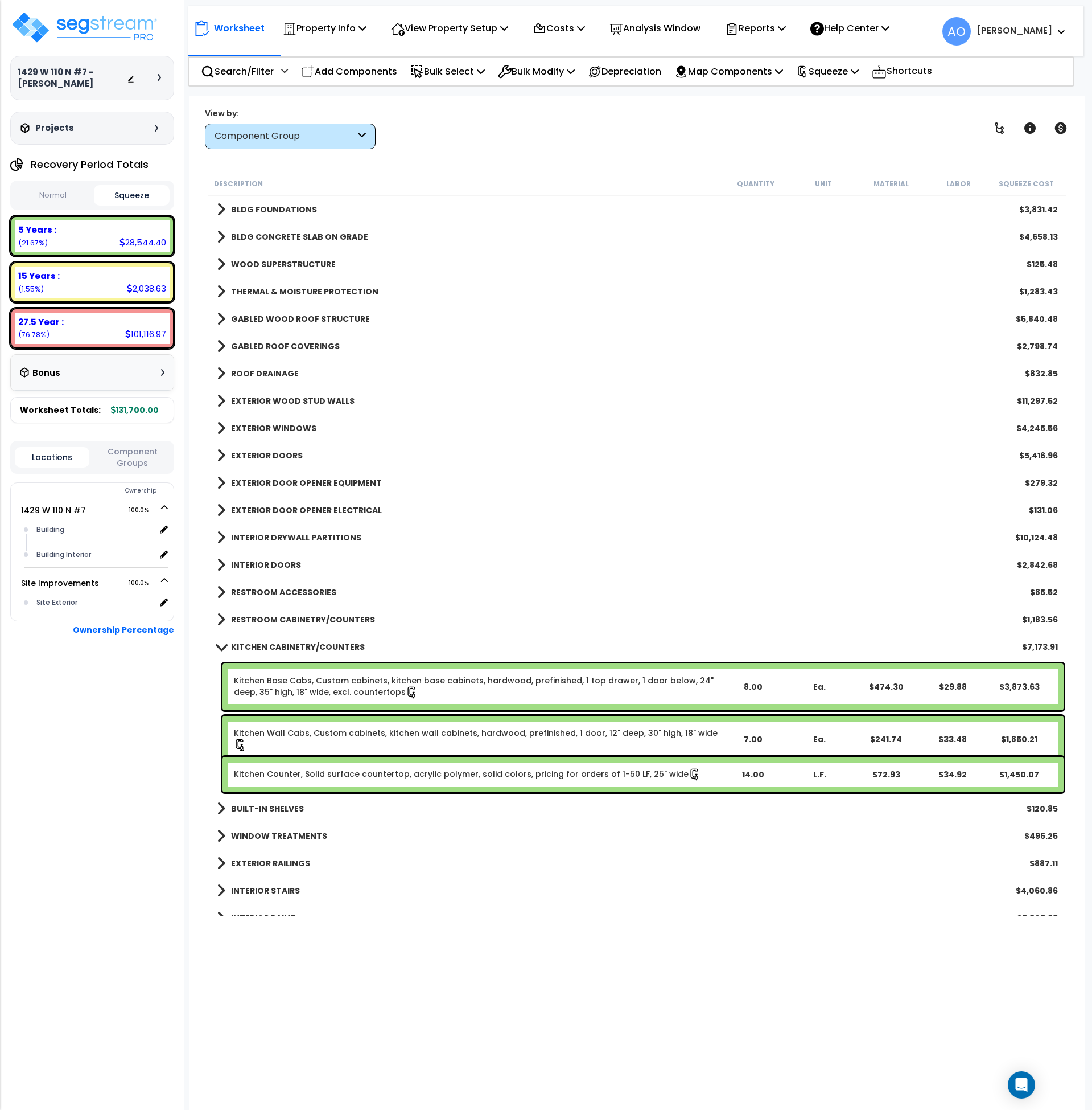
scroll to position [0, 0]
click at [314, 644] on b "KITCHEN CABINETRY/COUNTERS" at bounding box center [298, 647] width 134 height 11
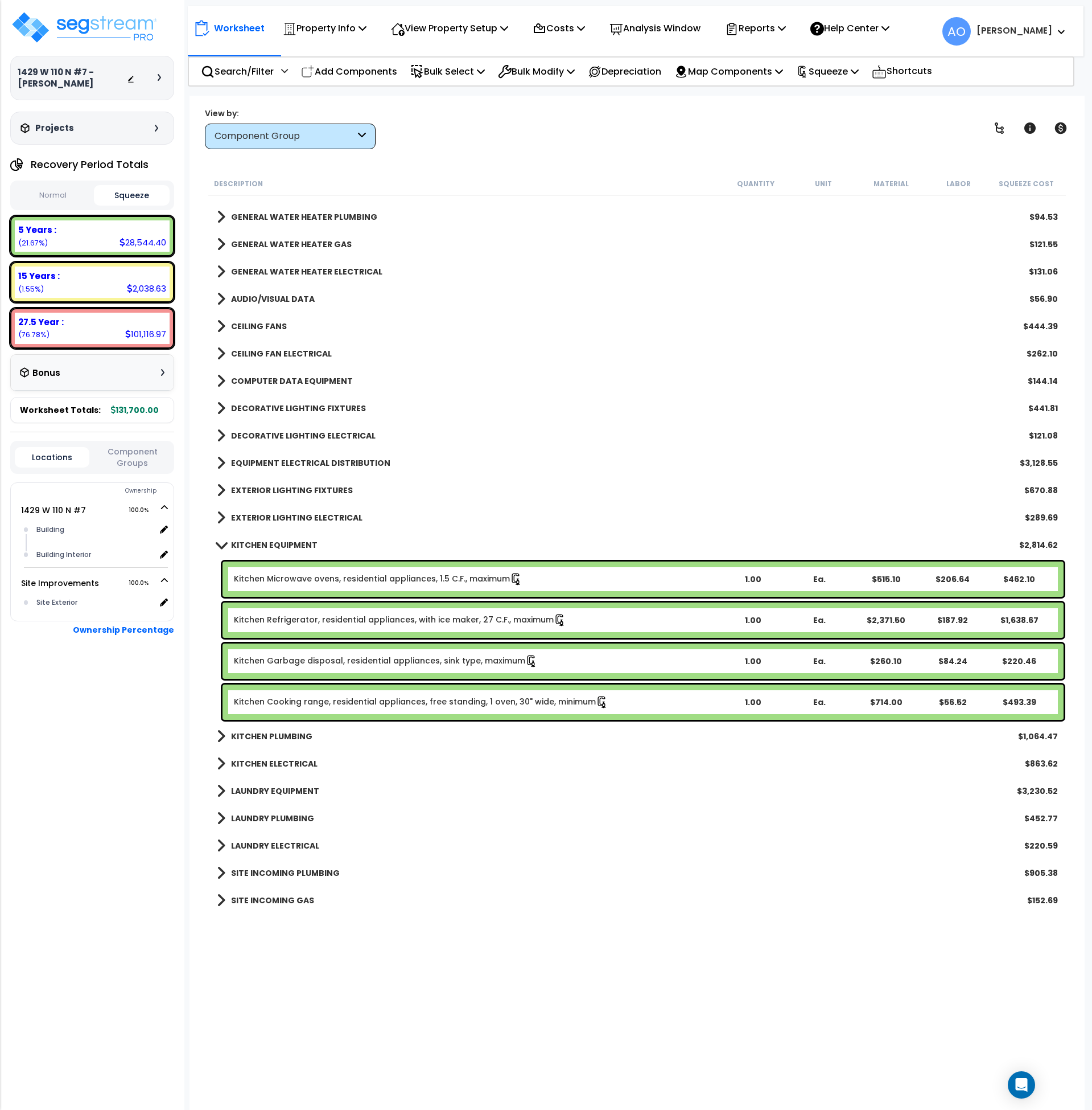
scroll to position [922, 0]
click at [354, 623] on link "Kitchen Refrigerator, residential appliances, with ice maker, 27 C.F., maximum" at bounding box center [400, 620] width 332 height 13
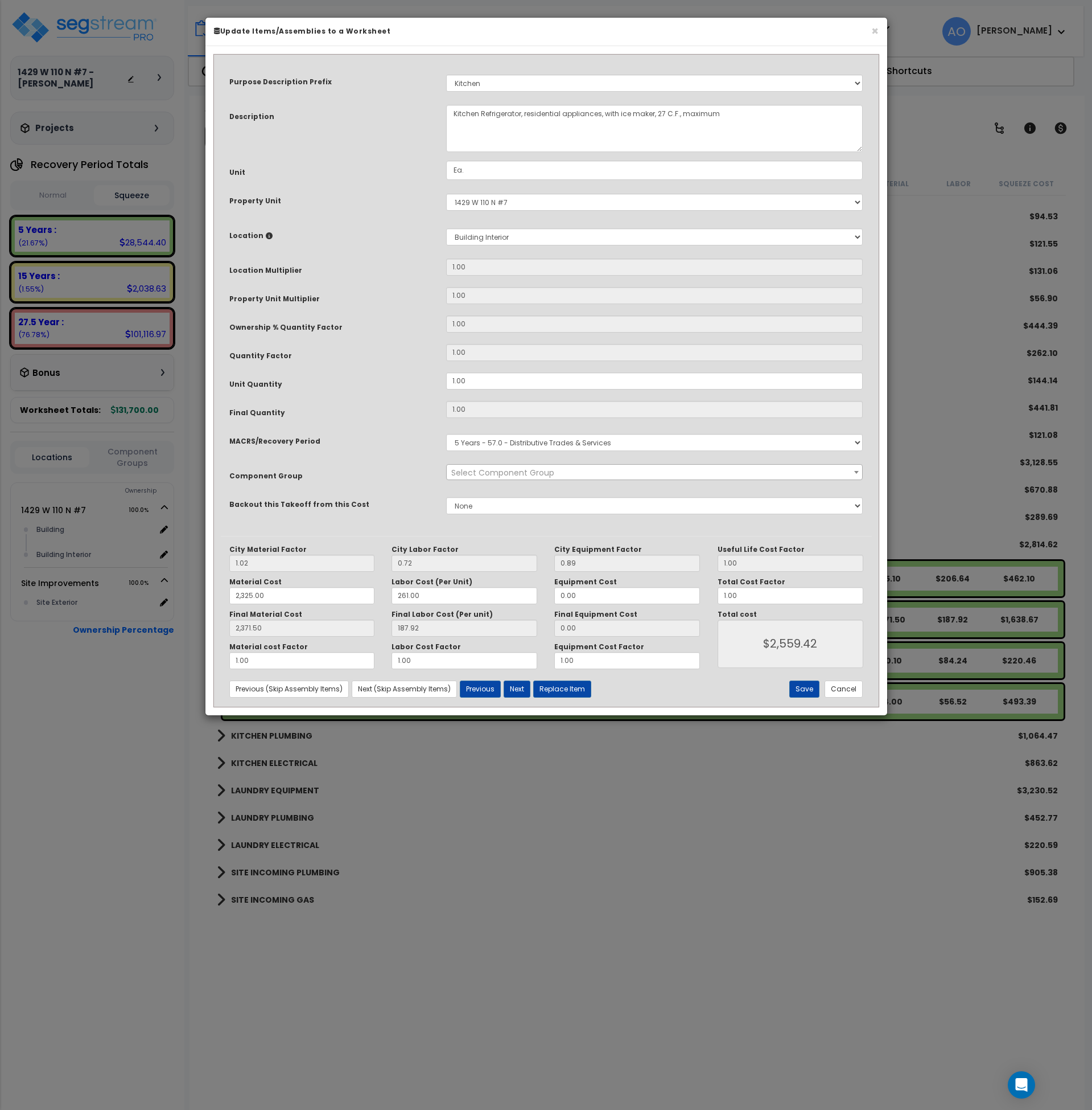
select select "45836"
click at [571, 689] on button "Replace Item" at bounding box center [562, 689] width 58 height 17
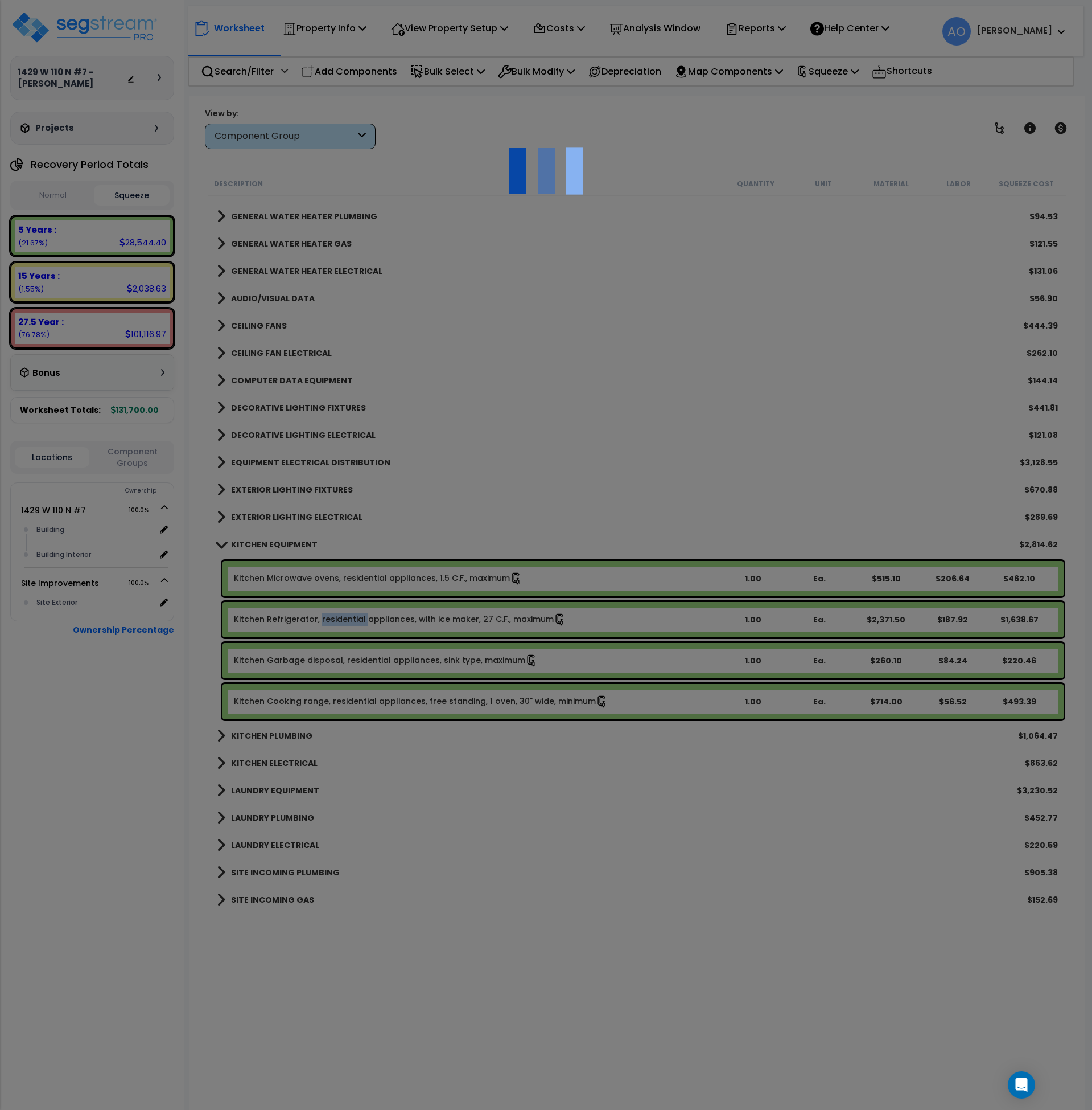
type input "1"
type input "Ea."
select select "164267"
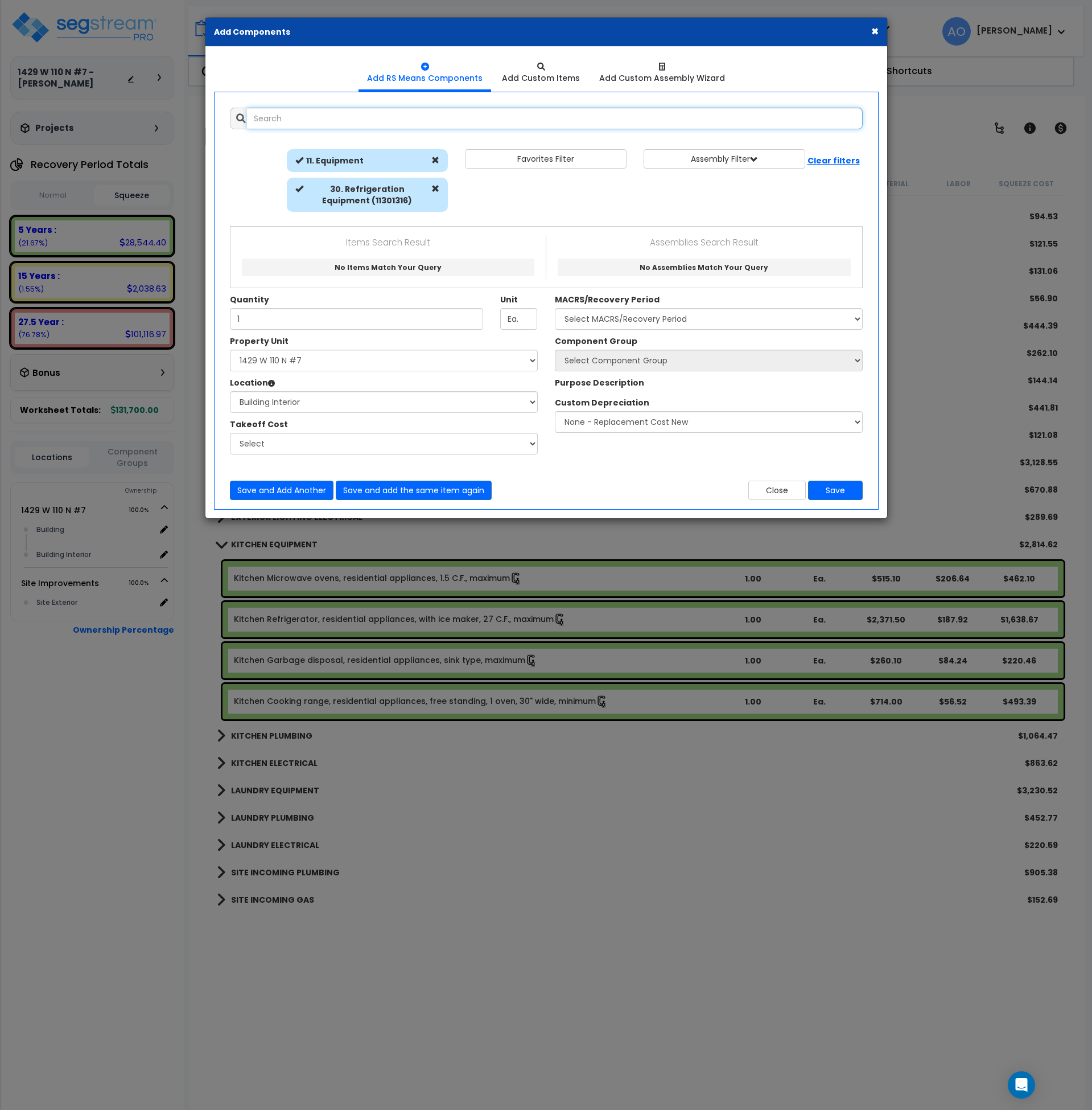
select select "461"
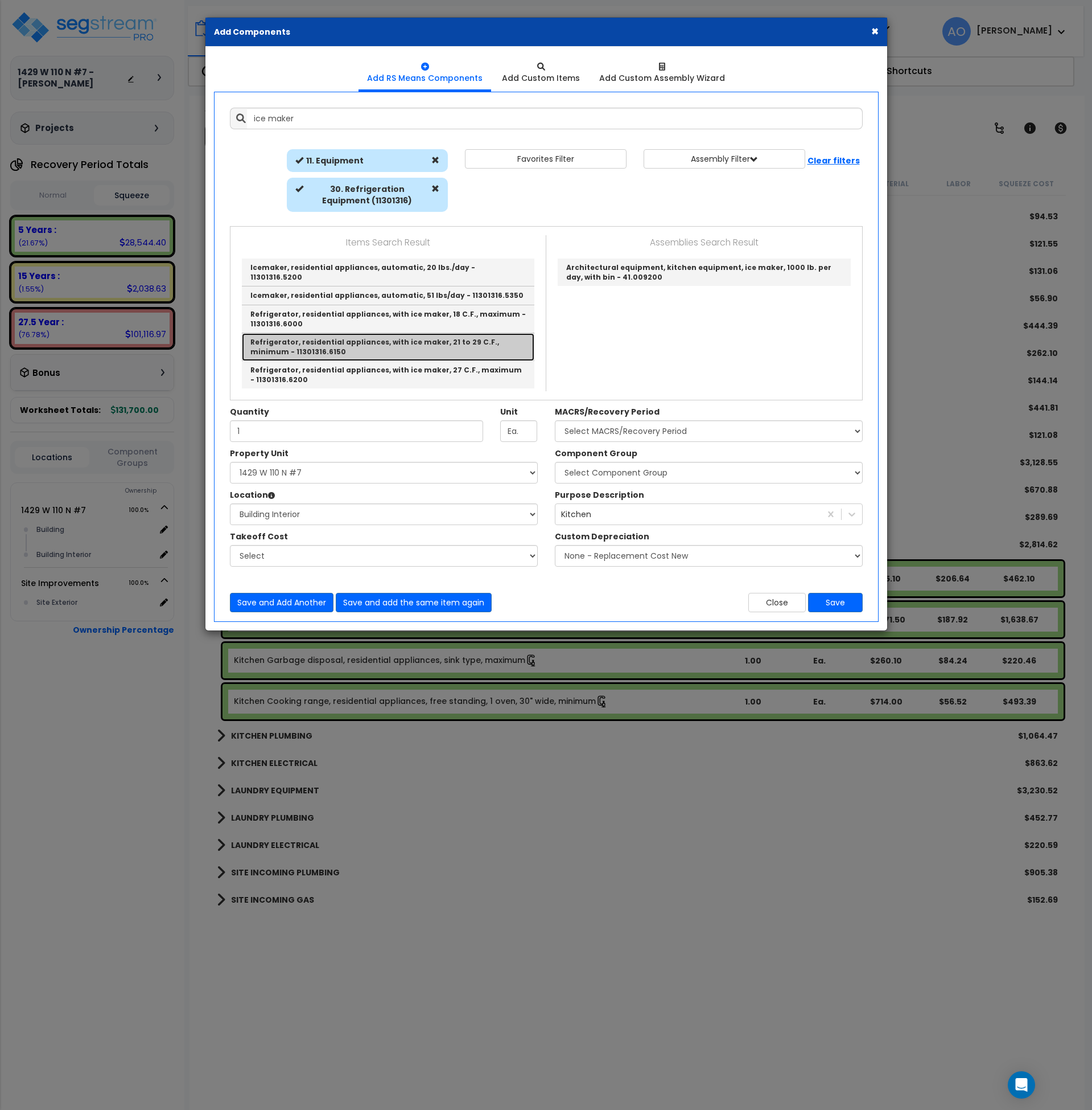
click at [456, 334] on link "Refrigerator, residential appliances, with ice maker, 21 to 29 C.F., minimum - …" at bounding box center [388, 347] width 292 height 28
type input "Refrigerator, residential appliances, with ice maker, 21 to 29 C.F., minimum - …"
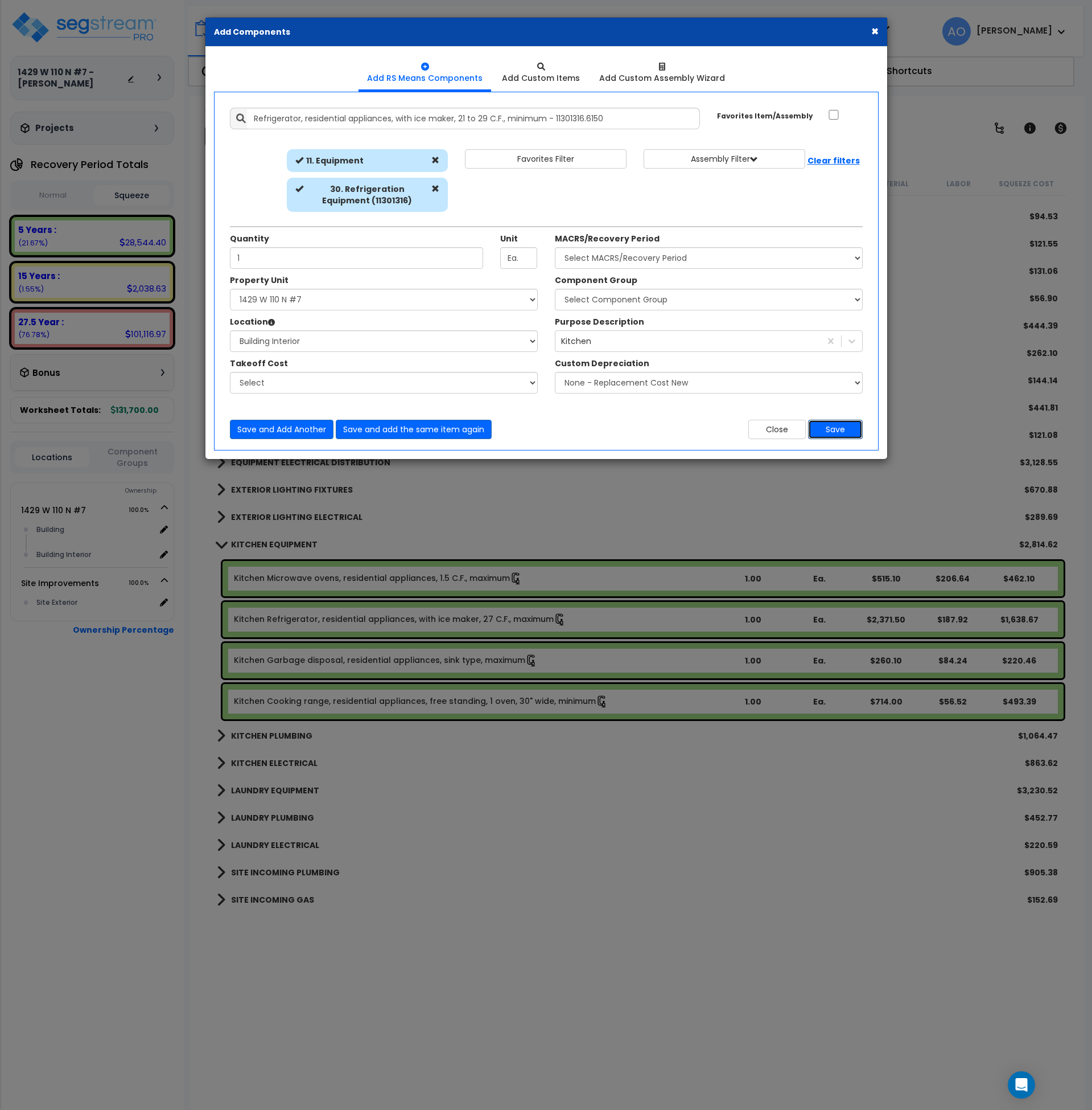
click at [834, 430] on button "Save" at bounding box center [835, 429] width 55 height 20
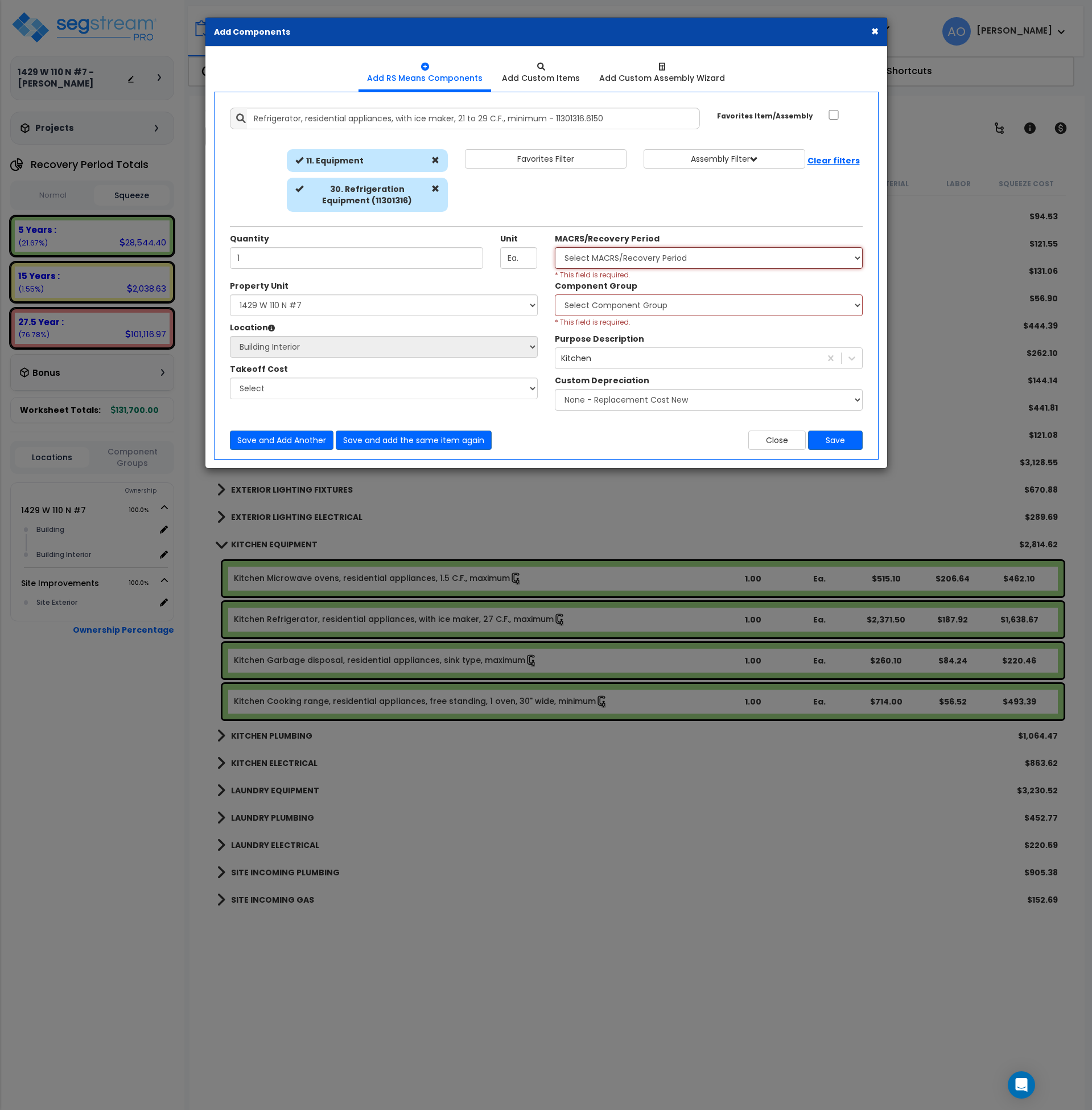
click at [611, 259] on select "Select MACRS/Recovery Period 5 Years - 57.0 - Distributive Trades & Services 5 …" at bounding box center [709, 257] width 308 height 22
select select "3667"
click at [555, 247] on select "Select MACRS/Recovery Period 5 Years - 57.0 - Distributive Trades & Services 5 …" at bounding box center [709, 257] width 308 height 22
click at [617, 305] on select "Select Component Group 286.00 - LAUNDRY ELECTRICAL 284.00 - LAUNDRY PLUMBING 31…" at bounding box center [709, 305] width 308 height 22
select select "45836"
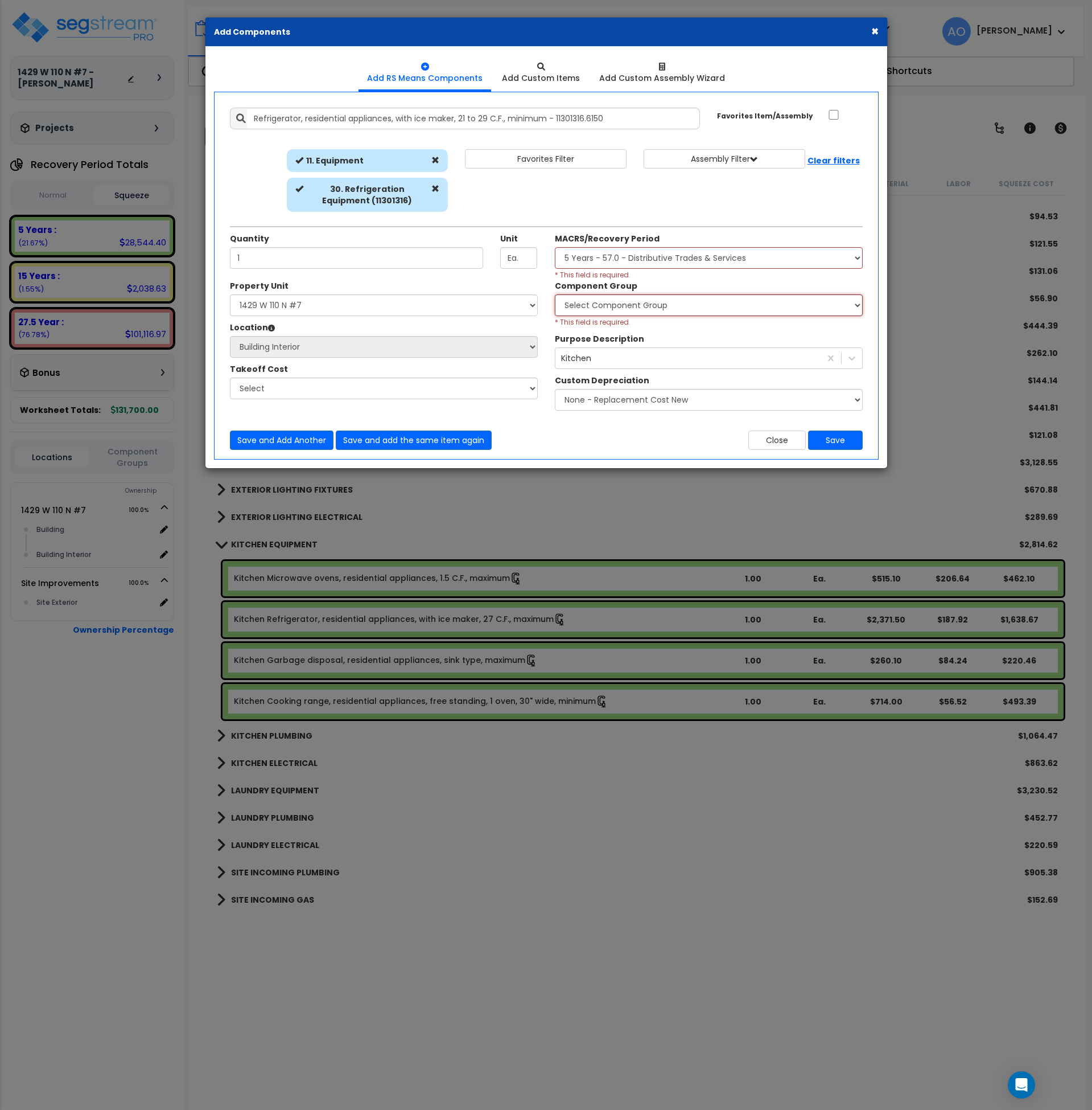
click at [555, 295] on select "Select Component Group 286.00 - LAUNDRY ELECTRICAL 284.00 - LAUNDRY PLUMBING 31…" at bounding box center [709, 305] width 308 height 22
click at [615, 447] on div "Close Save" at bounding box center [709, 440] width 325 height 20
click at [827, 435] on button "Save" at bounding box center [835, 440] width 55 height 20
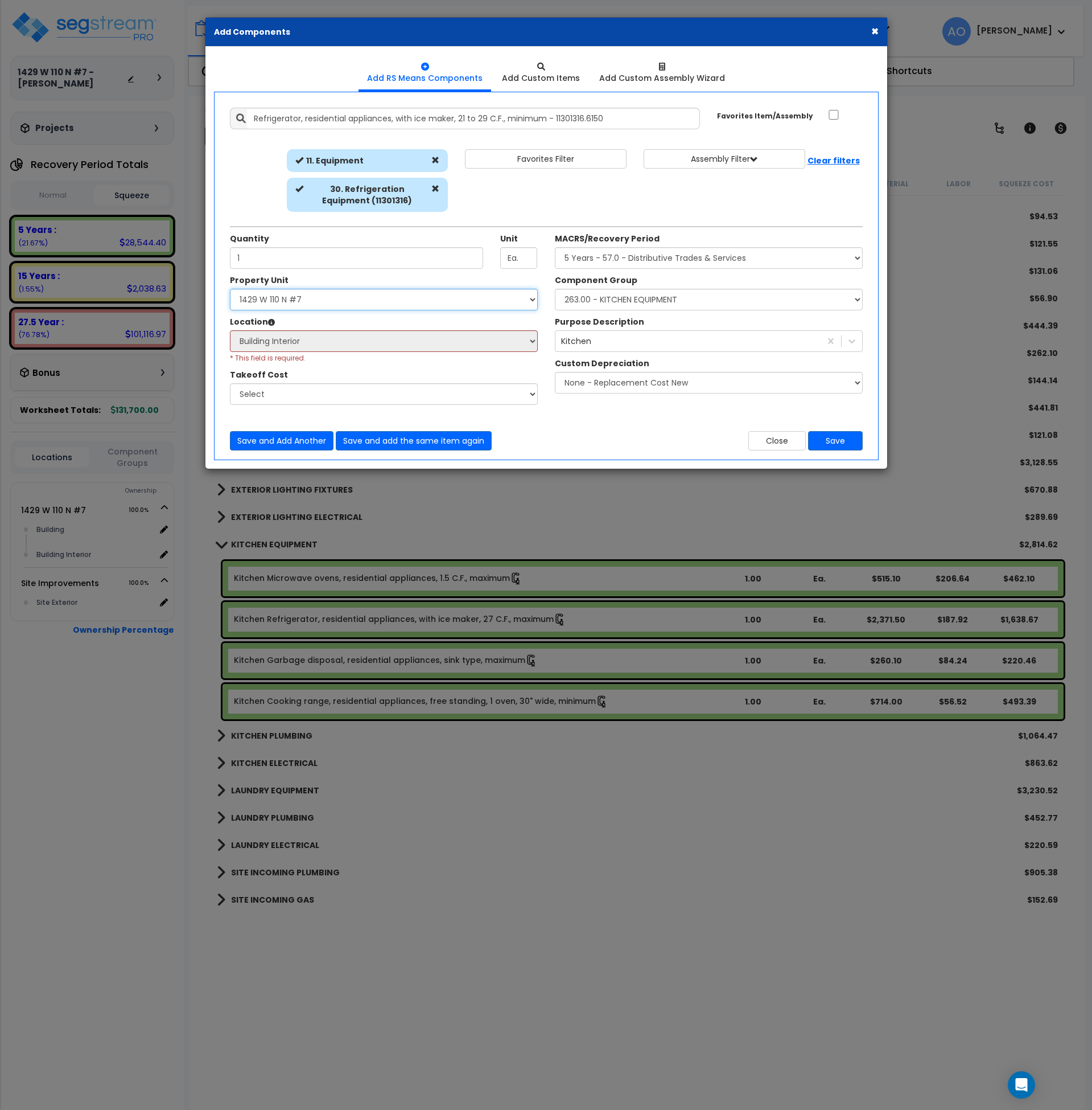
click at [318, 295] on select "Select 1429 W 110 N #7 Site Improvements" at bounding box center [383, 299] width 308 height 22
select select "164268"
click at [230, 289] on select "Select 1429 W 110 N #7 Site Improvements" at bounding box center [383, 299] width 308 height 22
select select
click at [316, 297] on select "Select 1429 W 110 N #7 Site Improvements" at bounding box center [383, 299] width 308 height 22
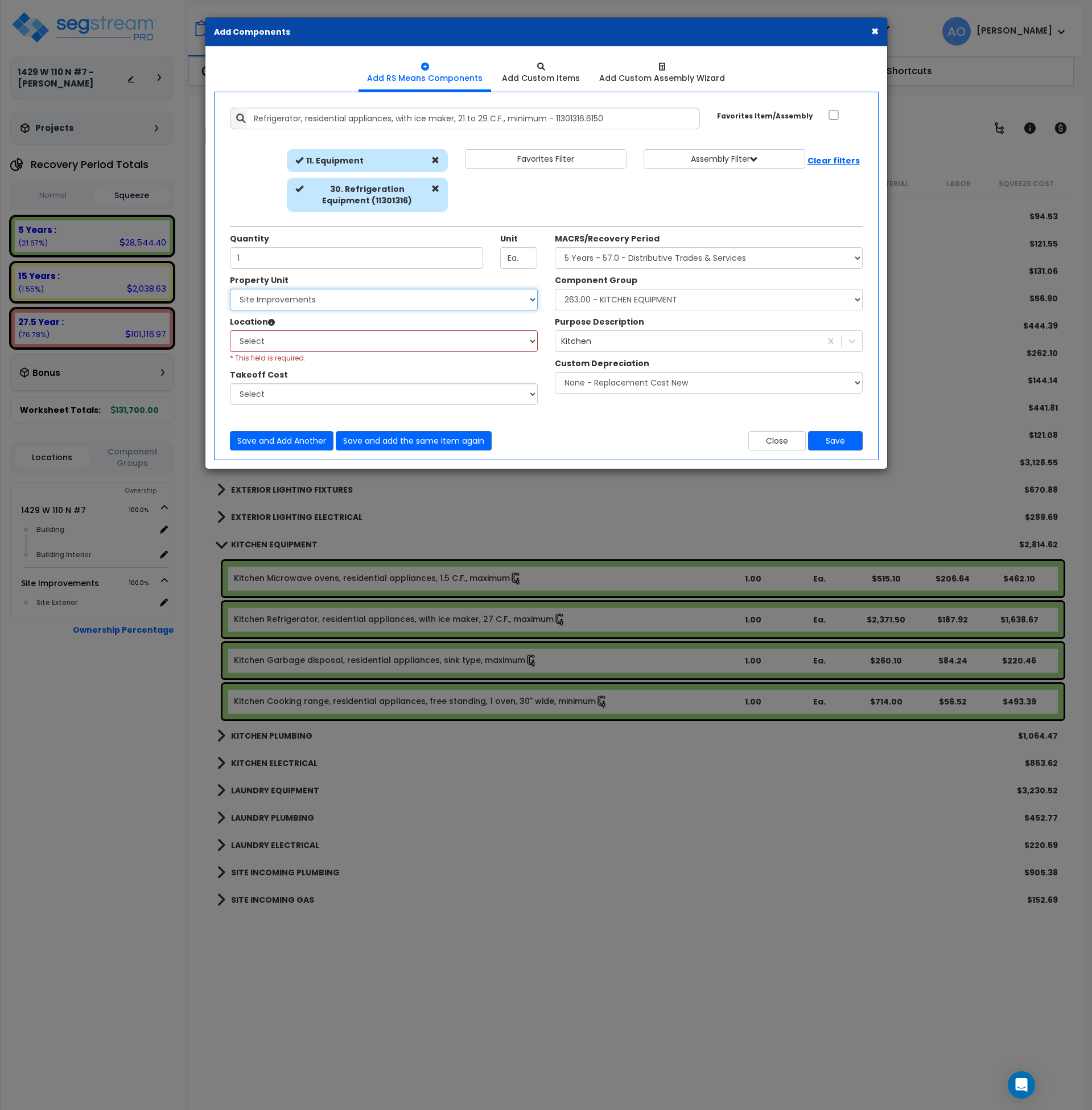
select select "164267"
click at [230, 289] on select "Select 1429 W 110 N #7 Site Improvements" at bounding box center [383, 299] width 308 height 22
select select "461"
click at [312, 342] on select "Select Building Building Interior Add Additional Location" at bounding box center [383, 341] width 308 height 22
click at [230, 330] on select "Select Building Building Interior Add Additional Location" at bounding box center [383, 341] width 308 height 22
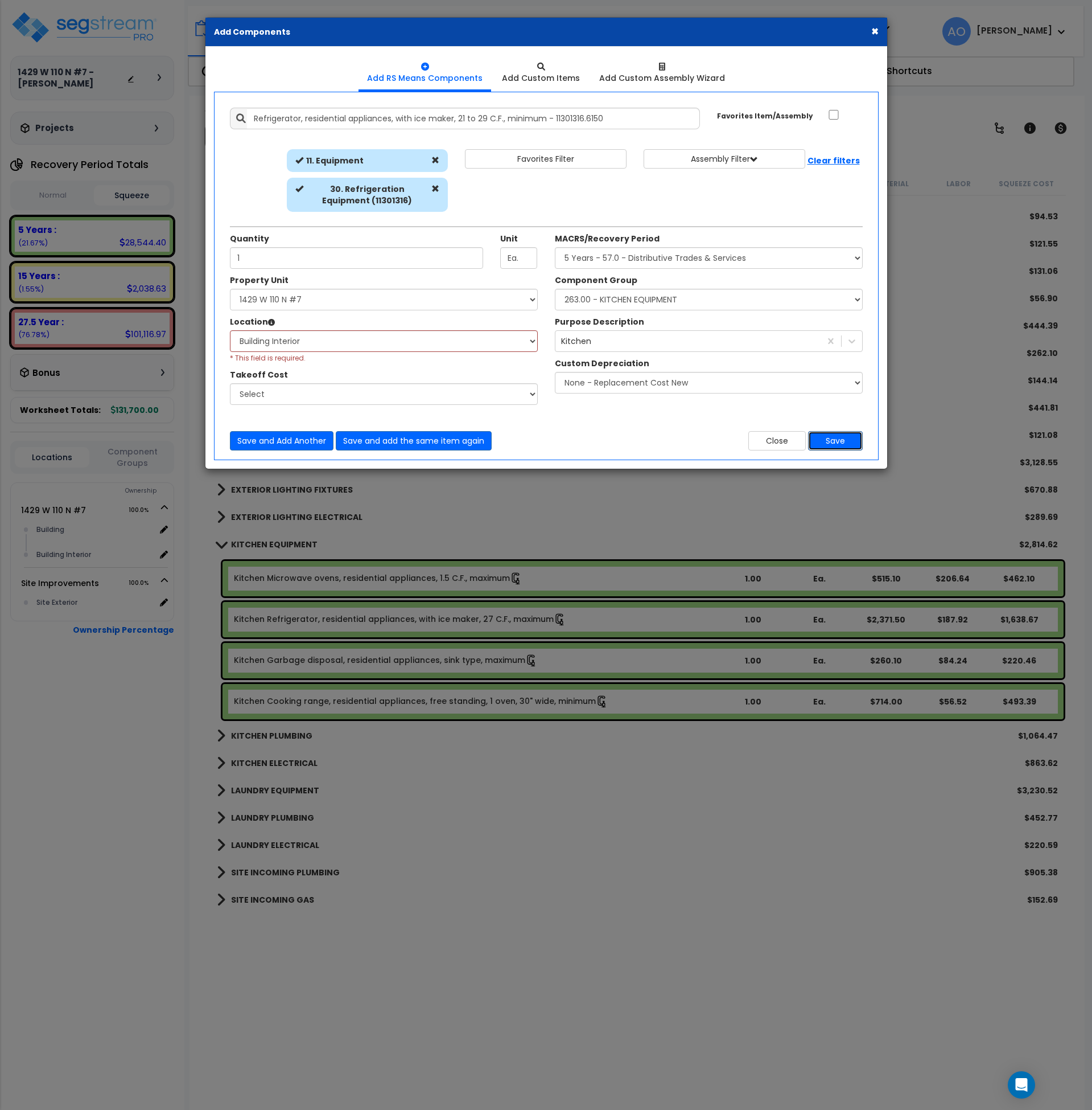
click at [837, 444] on button "Save" at bounding box center [835, 441] width 55 height 20
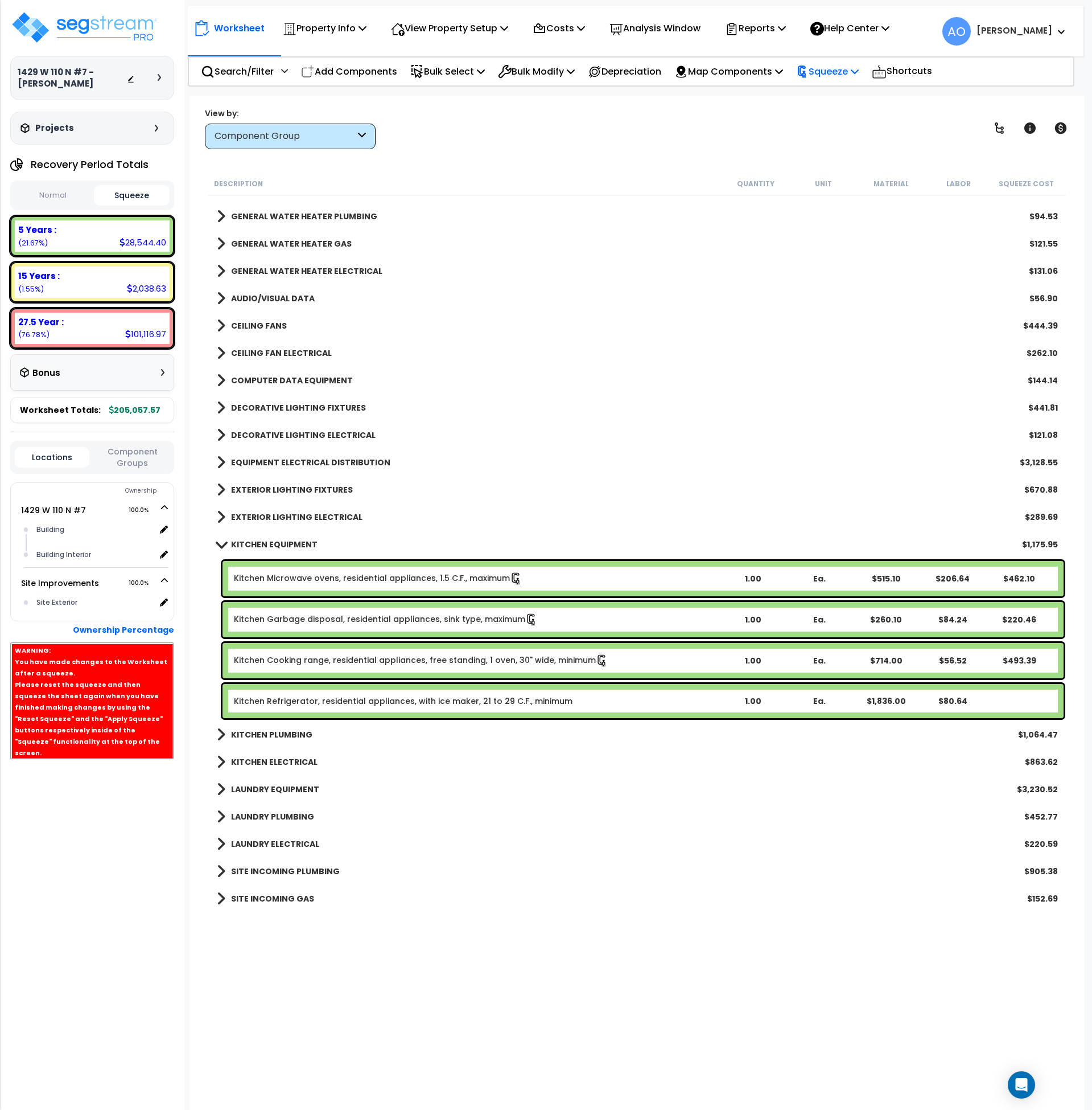
click at [842, 73] on p "Squeeze" at bounding box center [827, 72] width 62 height 15
click at [842, 95] on link "Re-squeeze" at bounding box center [847, 98] width 113 height 26
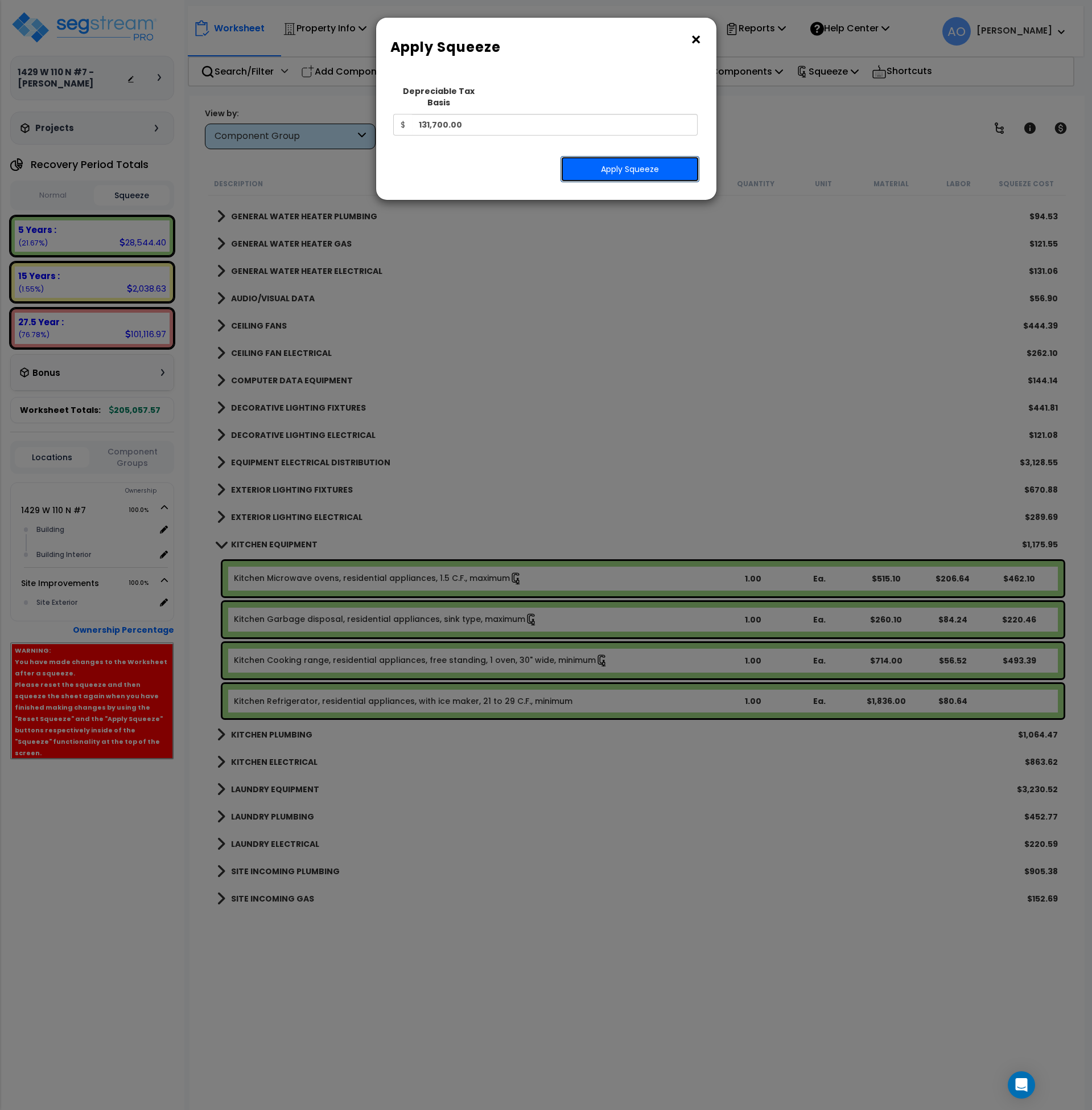
click at [649, 156] on button "Apply Squeeze" at bounding box center [630, 168] width 139 height 26
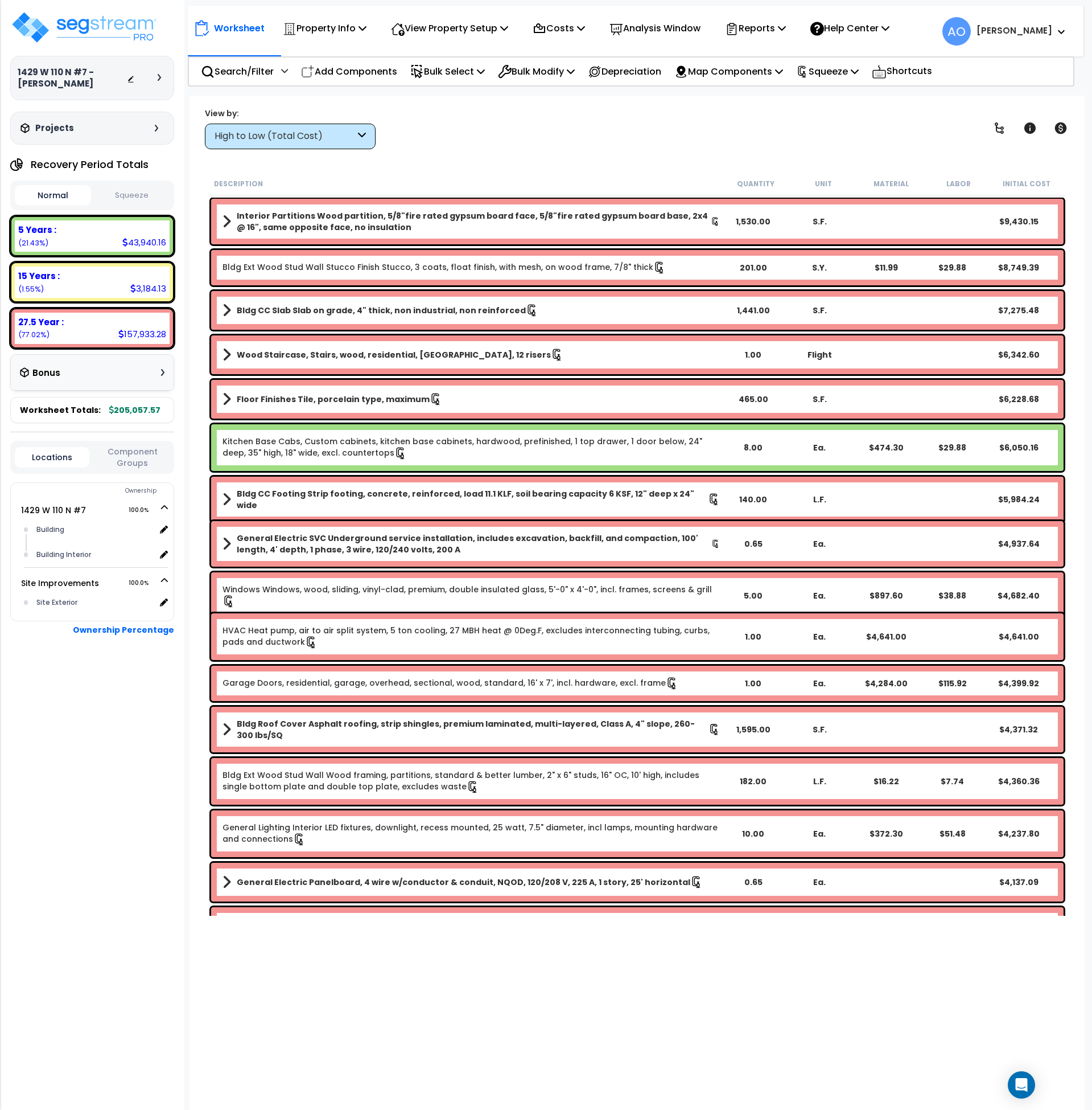
click at [285, 146] on div "High to Low (Total Cost)" at bounding box center [290, 136] width 171 height 26
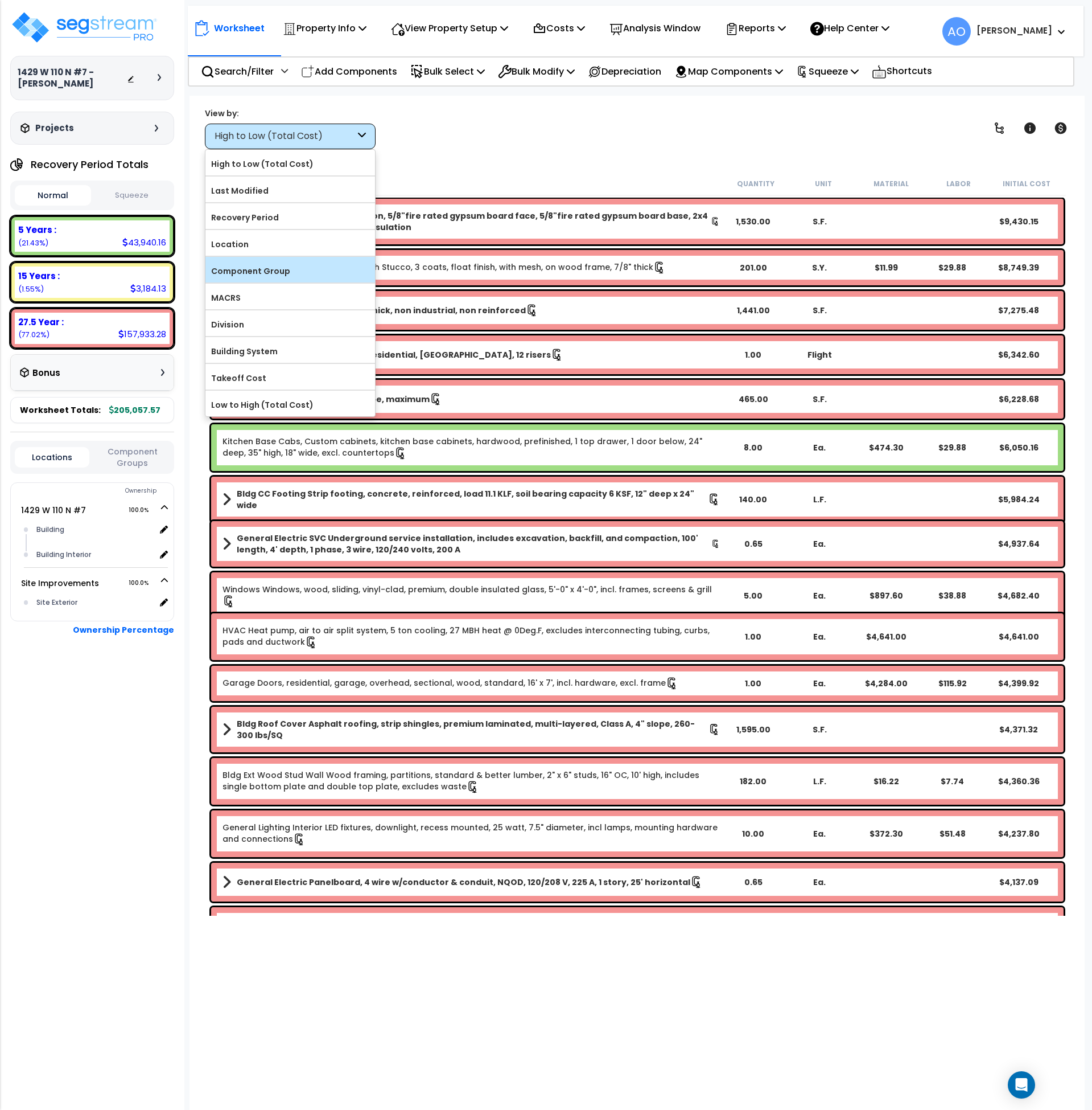
click at [286, 266] on label "Component Group" at bounding box center [290, 271] width 170 height 17
click at [0, 0] on input "Component Group" at bounding box center [0, 0] width 0 height 0
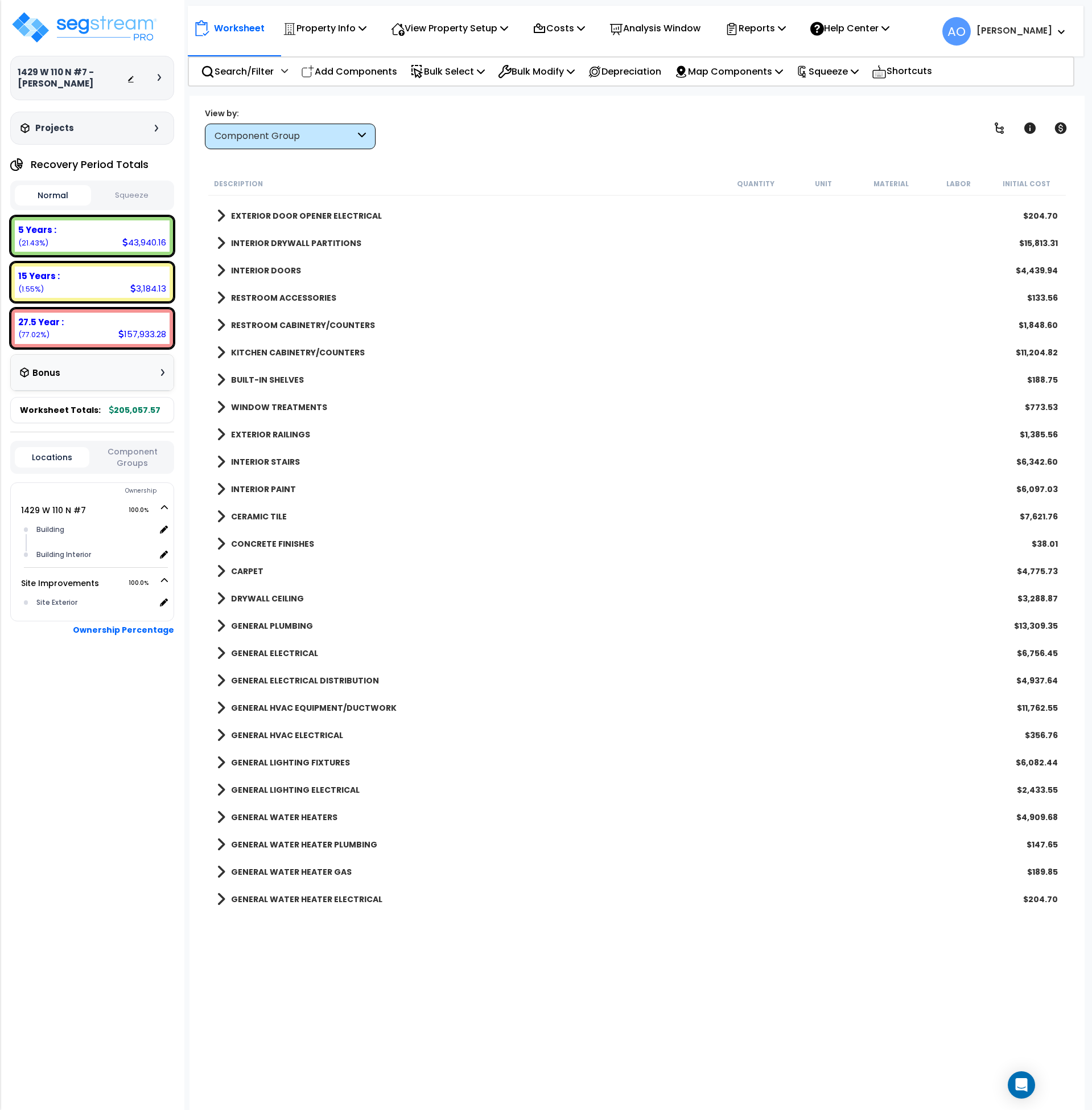
scroll to position [294, 0]
click at [284, 405] on b "WINDOW TREATMENTS" at bounding box center [279, 407] width 96 height 11
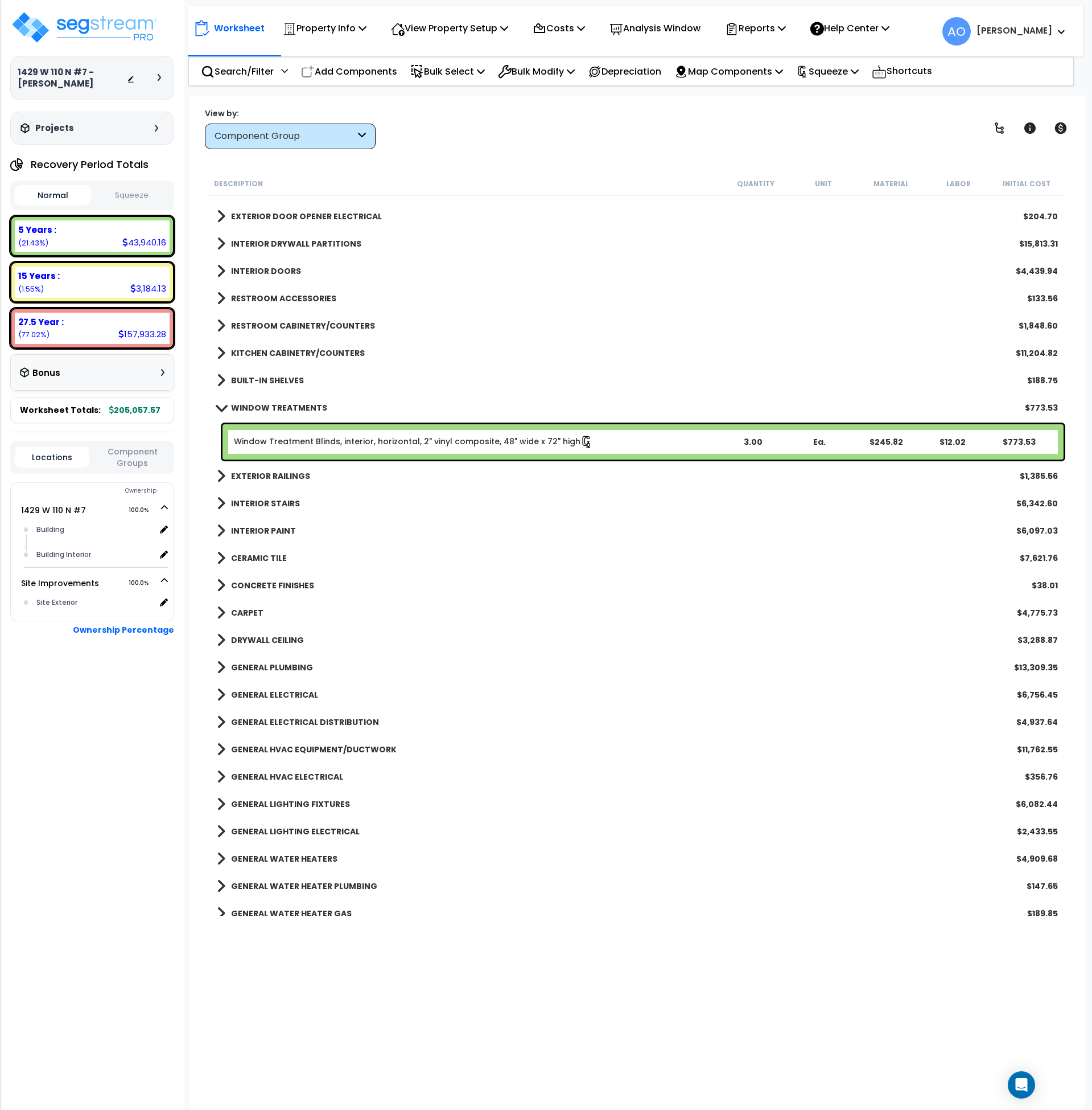
click at [284, 405] on b "WINDOW TREATMENTS" at bounding box center [279, 407] width 96 height 11
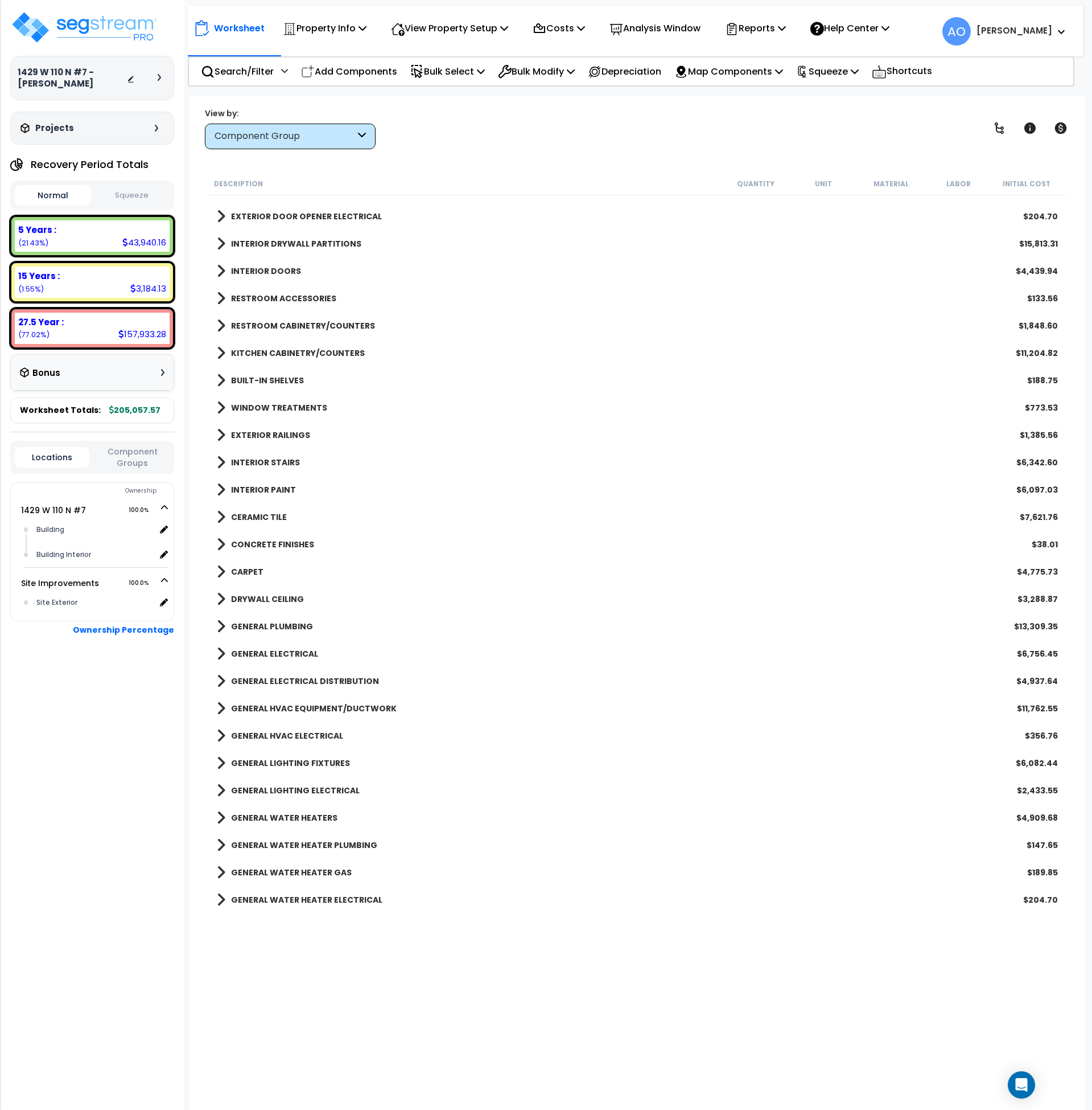
click at [290, 400] on link "WINDOW TREATMENTS" at bounding box center [272, 407] width 111 height 16
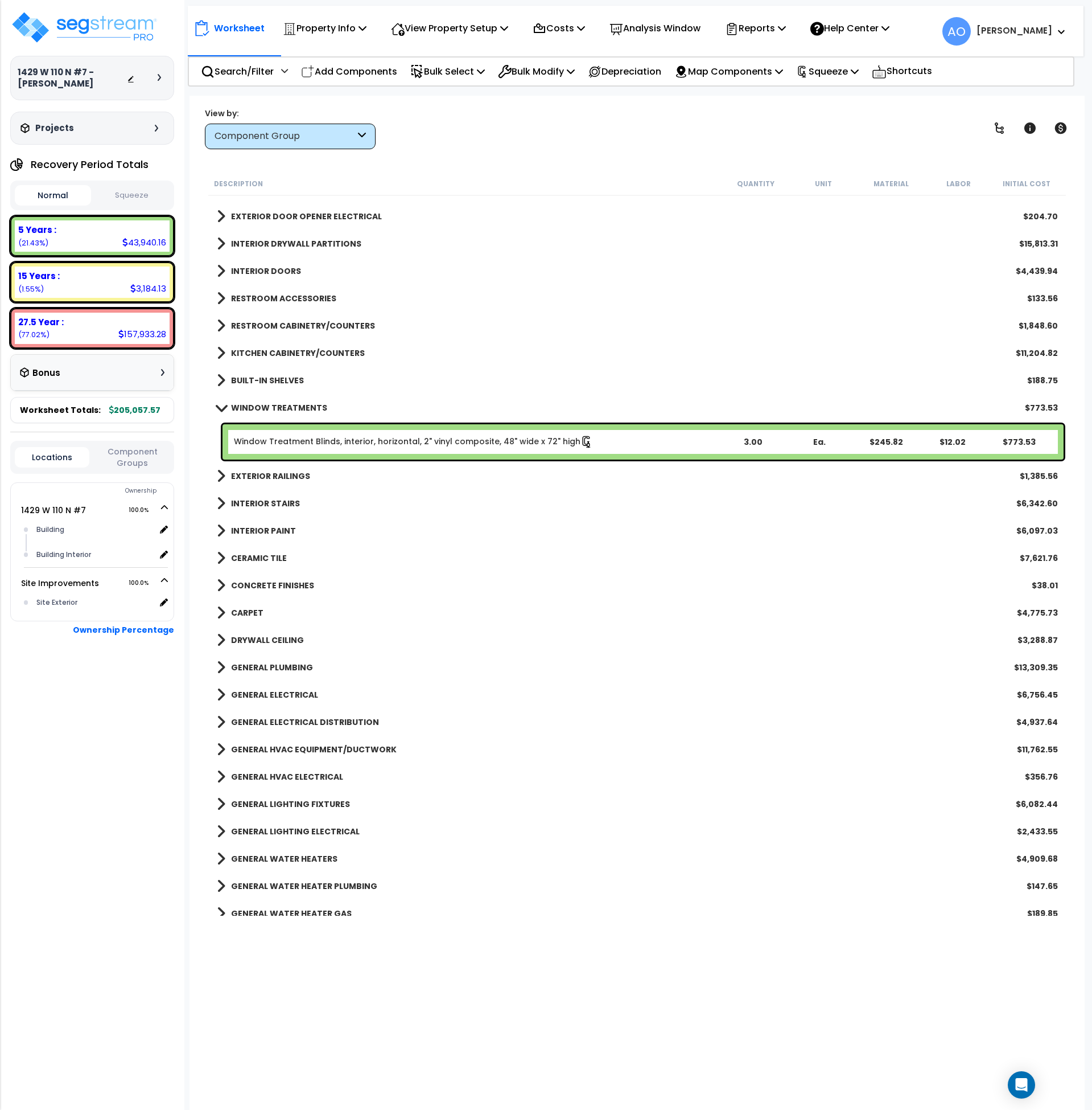
click at [290, 400] on link "WINDOW TREATMENTS" at bounding box center [272, 407] width 111 height 16
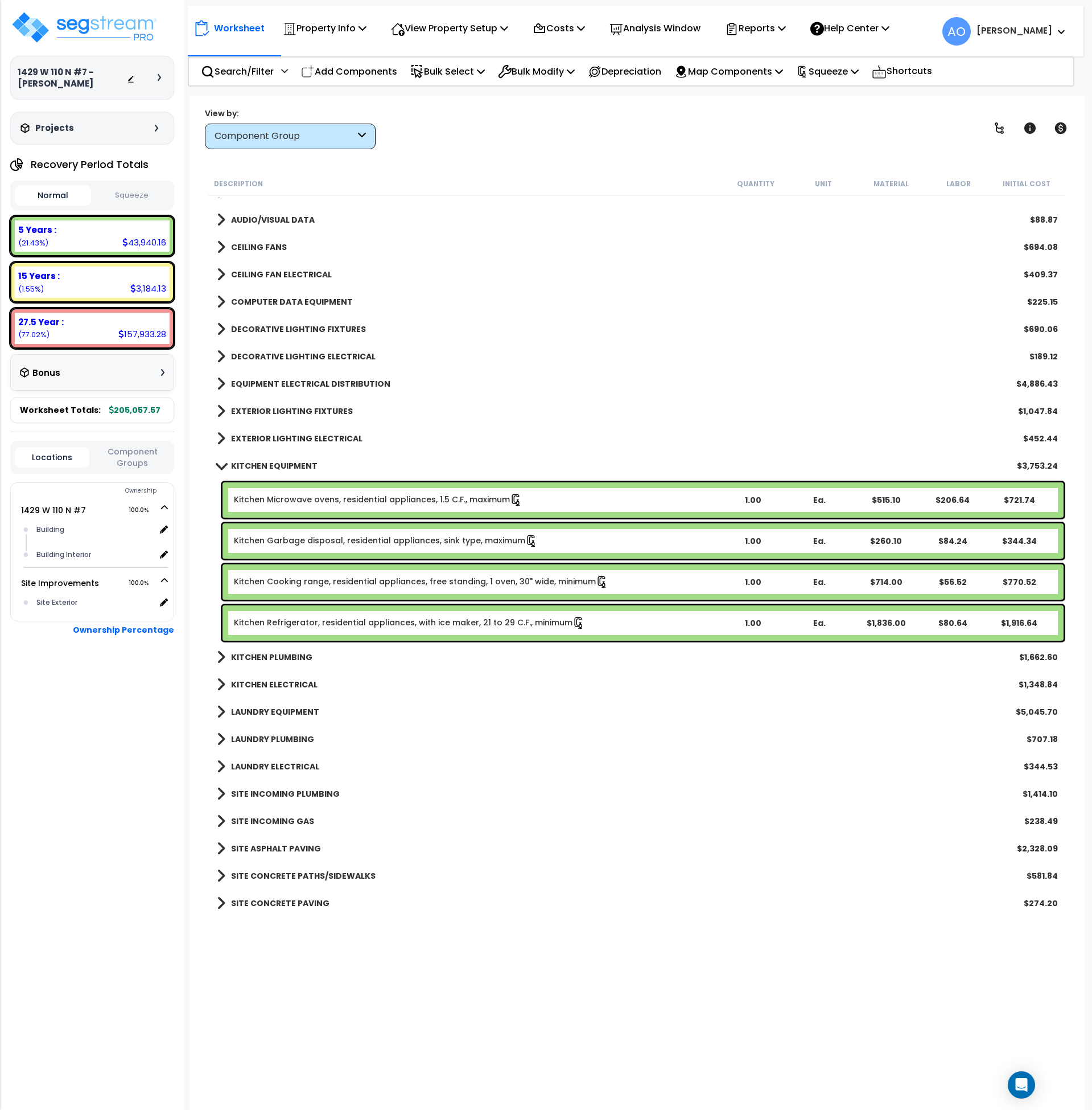
scroll to position [1002, 0]
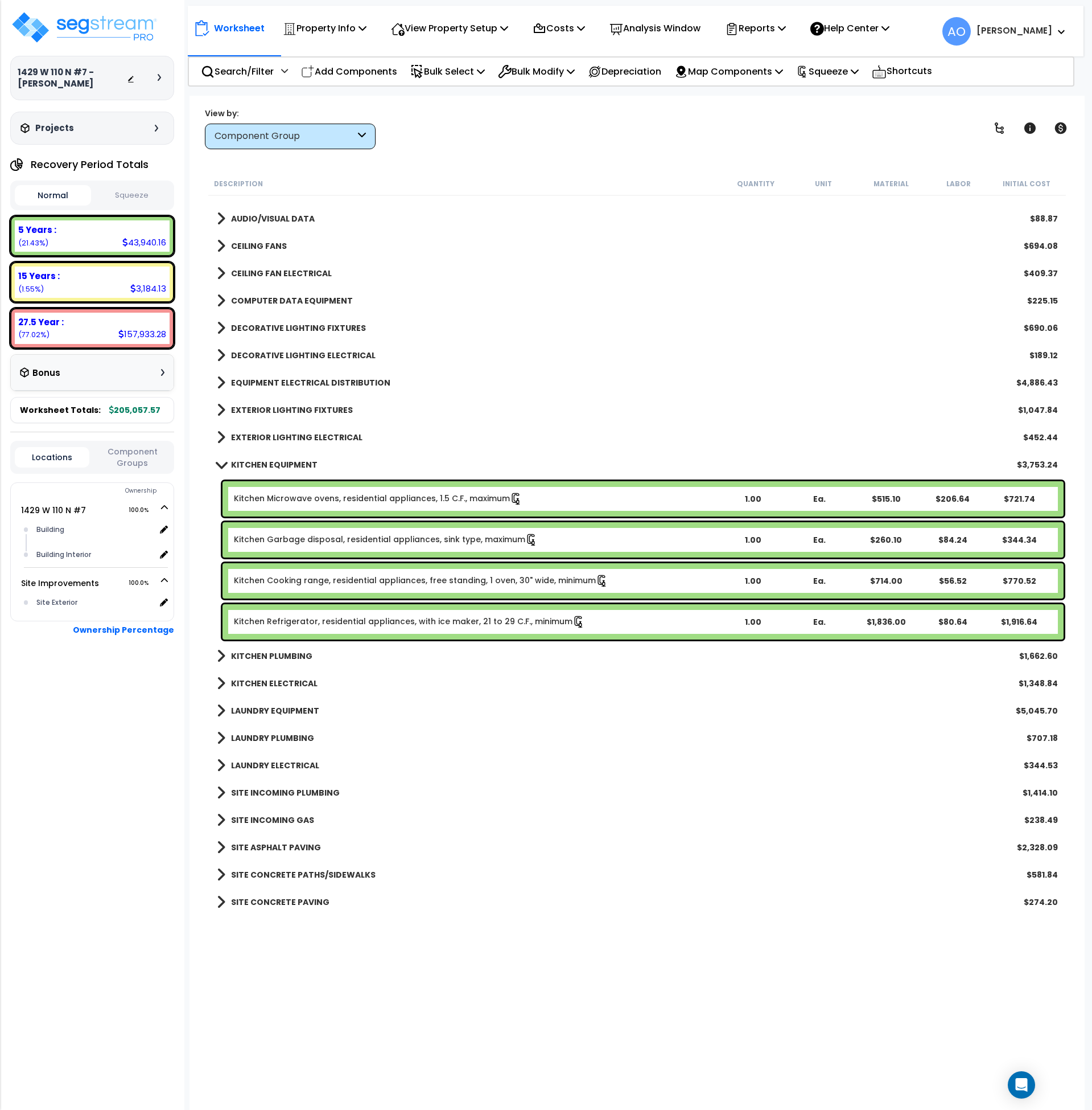
click at [310, 496] on link "Kitchen Microwave ovens, residential appliances, 1.5 C.F., maximum" at bounding box center [378, 499] width 289 height 13
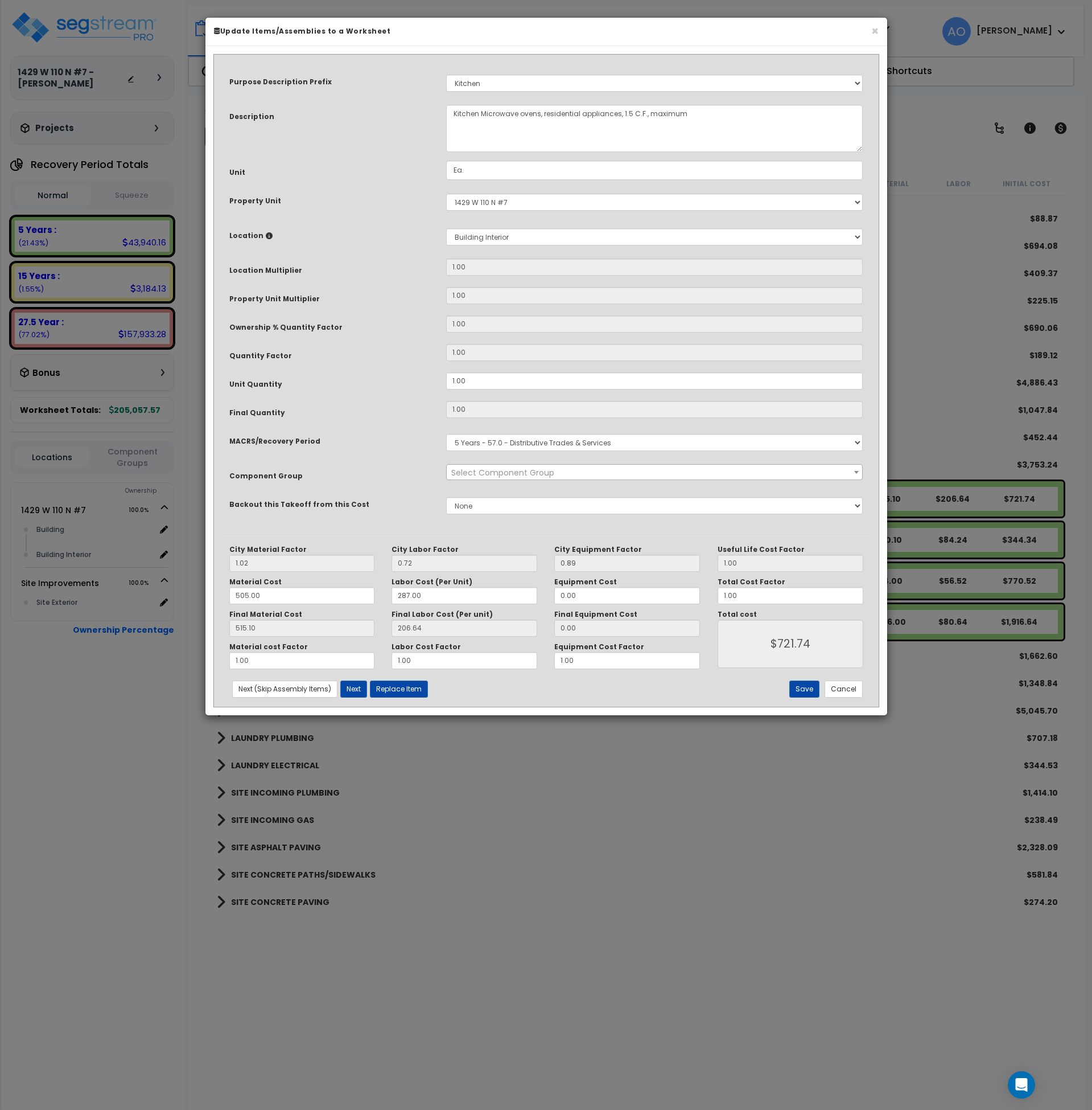
select select "45836"
click at [425, 684] on button "Replace Item" at bounding box center [399, 689] width 58 height 17
type input "1"
type input "Ea."
select select "164267"
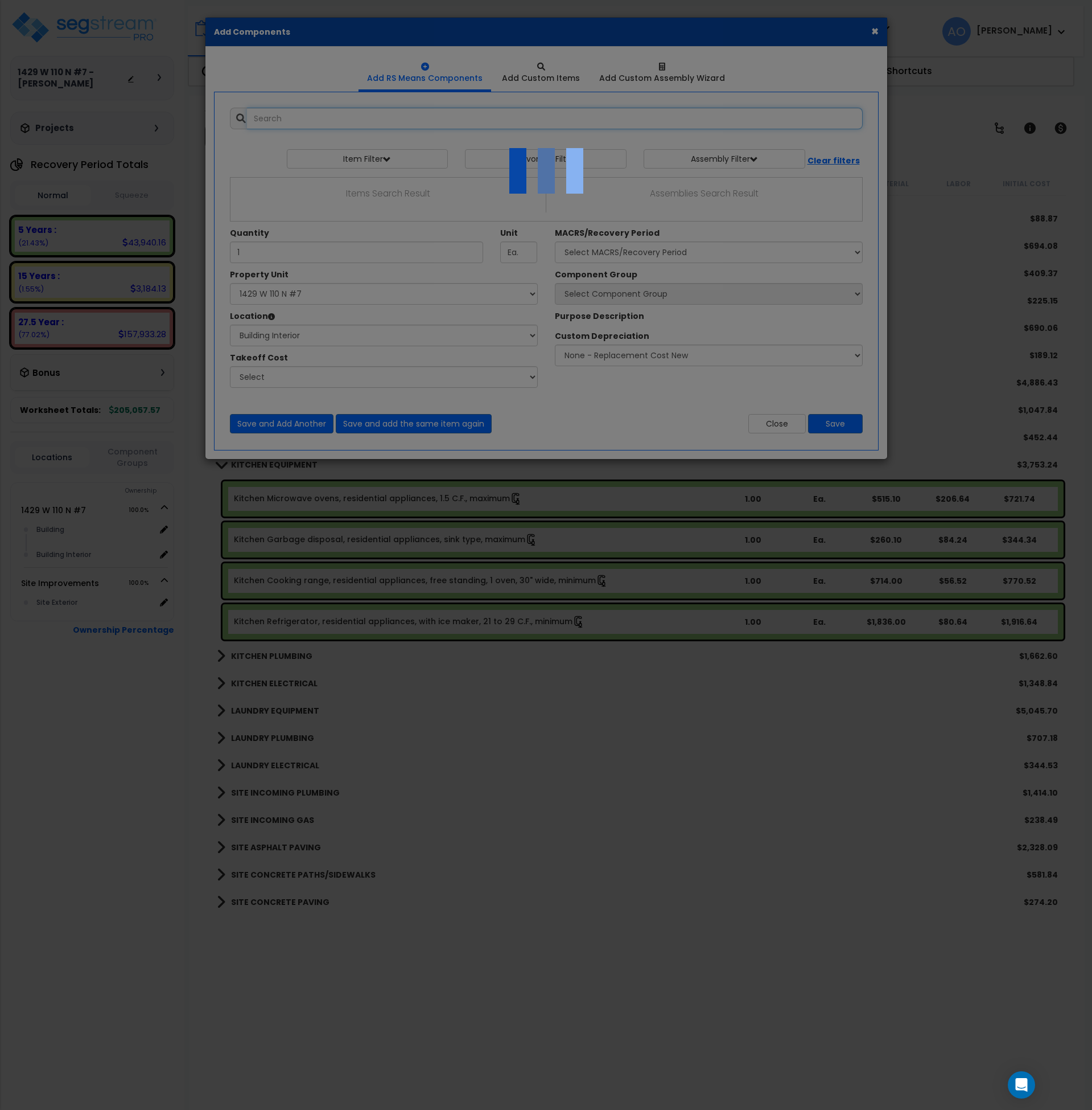
select select "461"
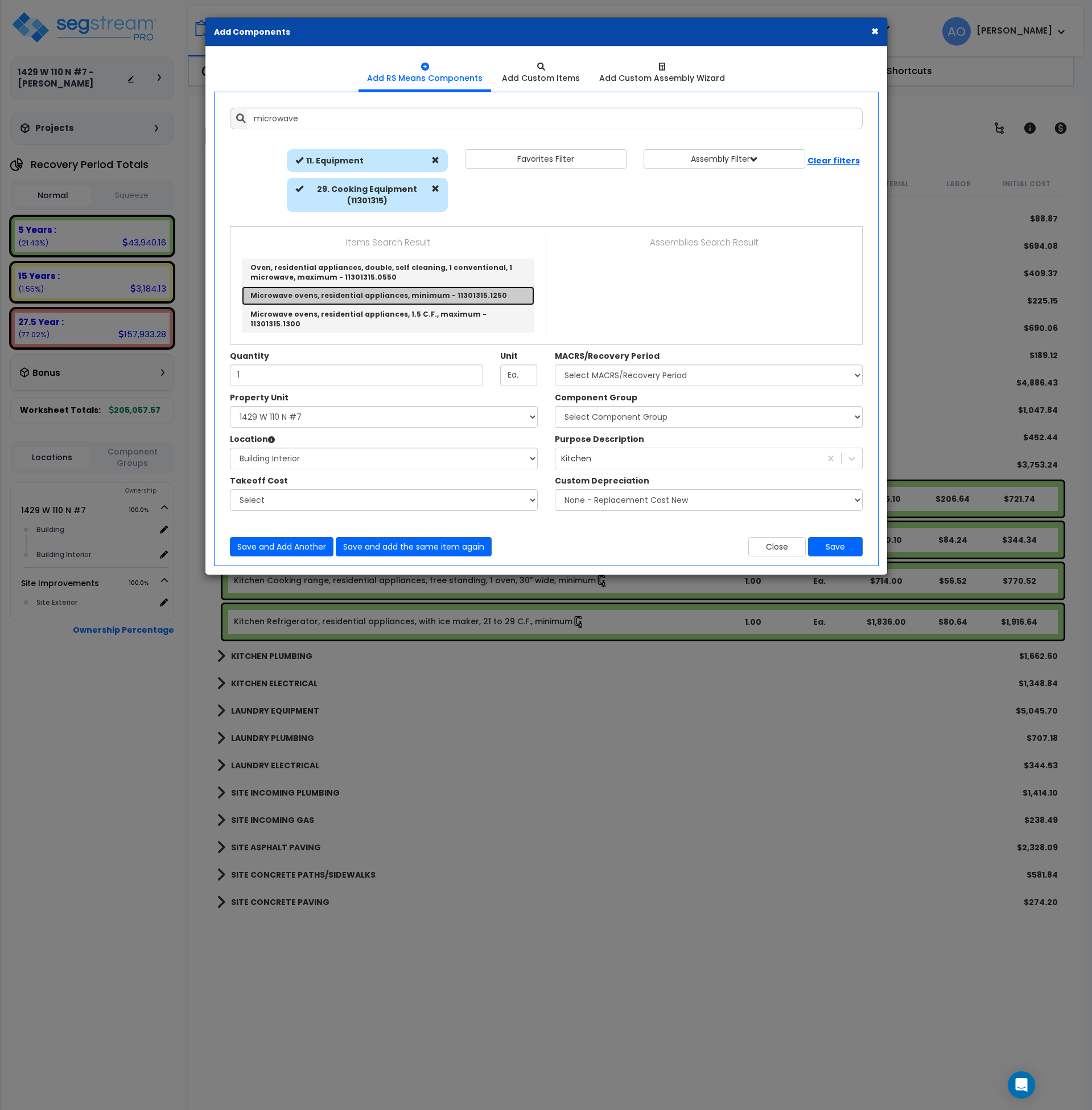
click at [381, 293] on link "Microwave ovens, residential appliances, minimum - 11301315.1250" at bounding box center [388, 295] width 292 height 18
type input "Microwave ovens, residential appliances, minimum - 11301315.1250"
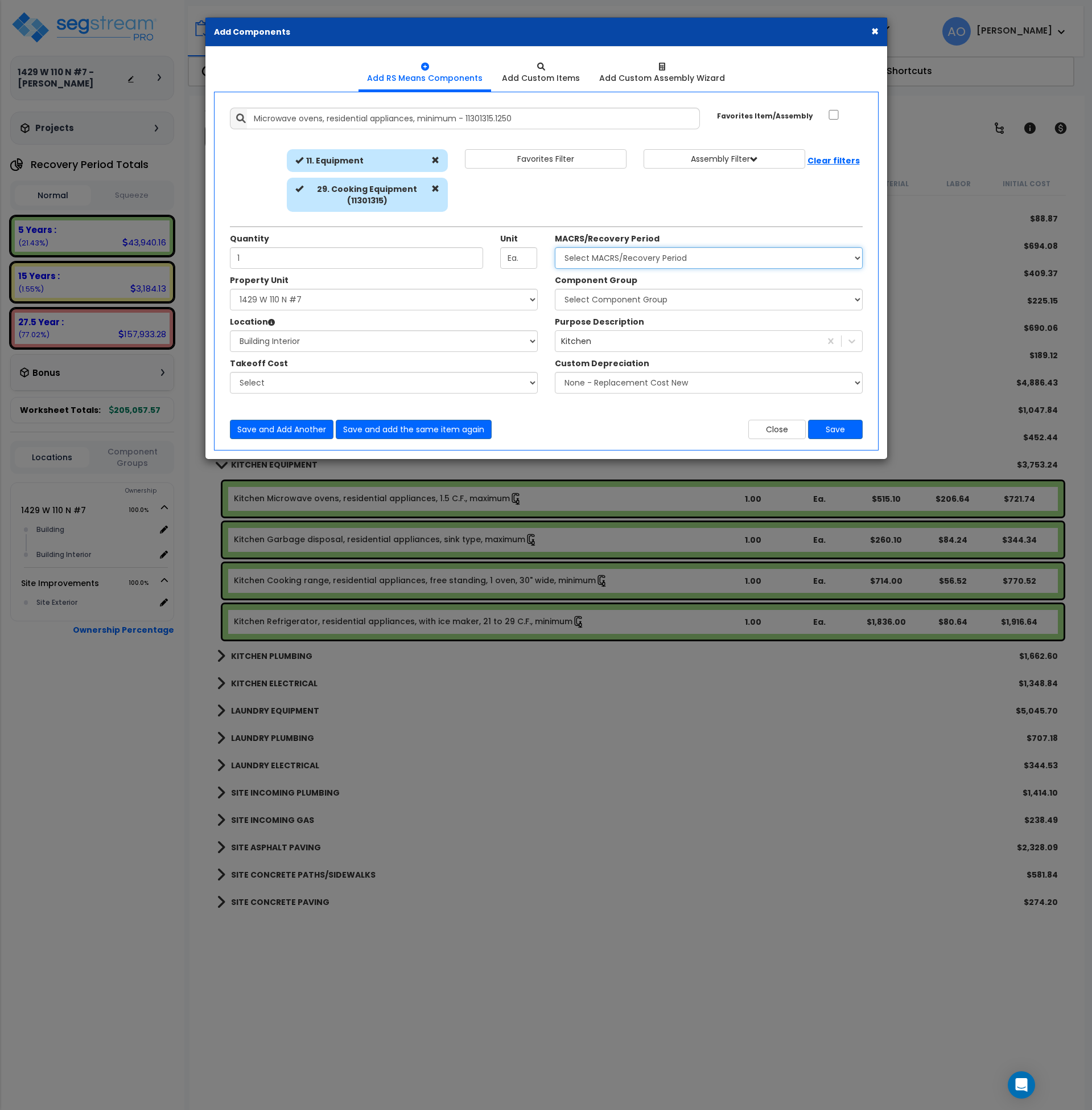
click at [617, 258] on select "Select MACRS/Recovery Period 5 Years - 57.0 - Distributive Trades & Services 5 …" at bounding box center [709, 257] width 308 height 22
select select "3667"
click at [555, 247] on select "Select MACRS/Recovery Period 5 Years - 57.0 - Distributive Trades & Services 5 …" at bounding box center [709, 257] width 308 height 22
click at [617, 299] on select "Select Component Group 286.00 - LAUNDRY ELECTRICAL 284.00 - LAUNDRY PLUMBING 31…" at bounding box center [709, 299] width 308 height 22
select select "45836"
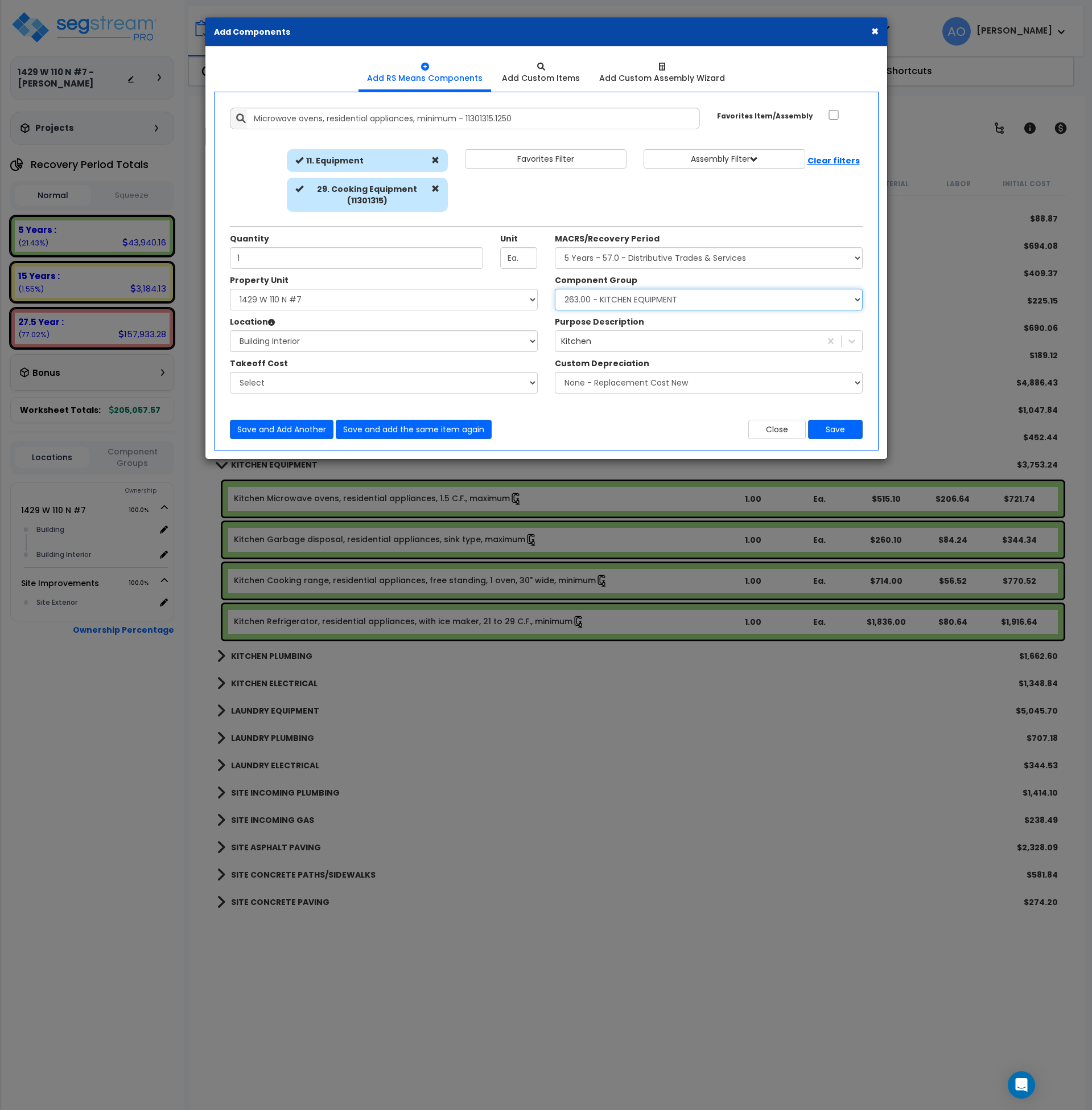
click at [555, 289] on select "Select Component Group 286.00 - LAUNDRY ELECTRICAL 284.00 - LAUNDRY PLUMBING 31…" at bounding box center [709, 299] width 308 height 22
click at [831, 431] on button "Save" at bounding box center [835, 429] width 55 height 20
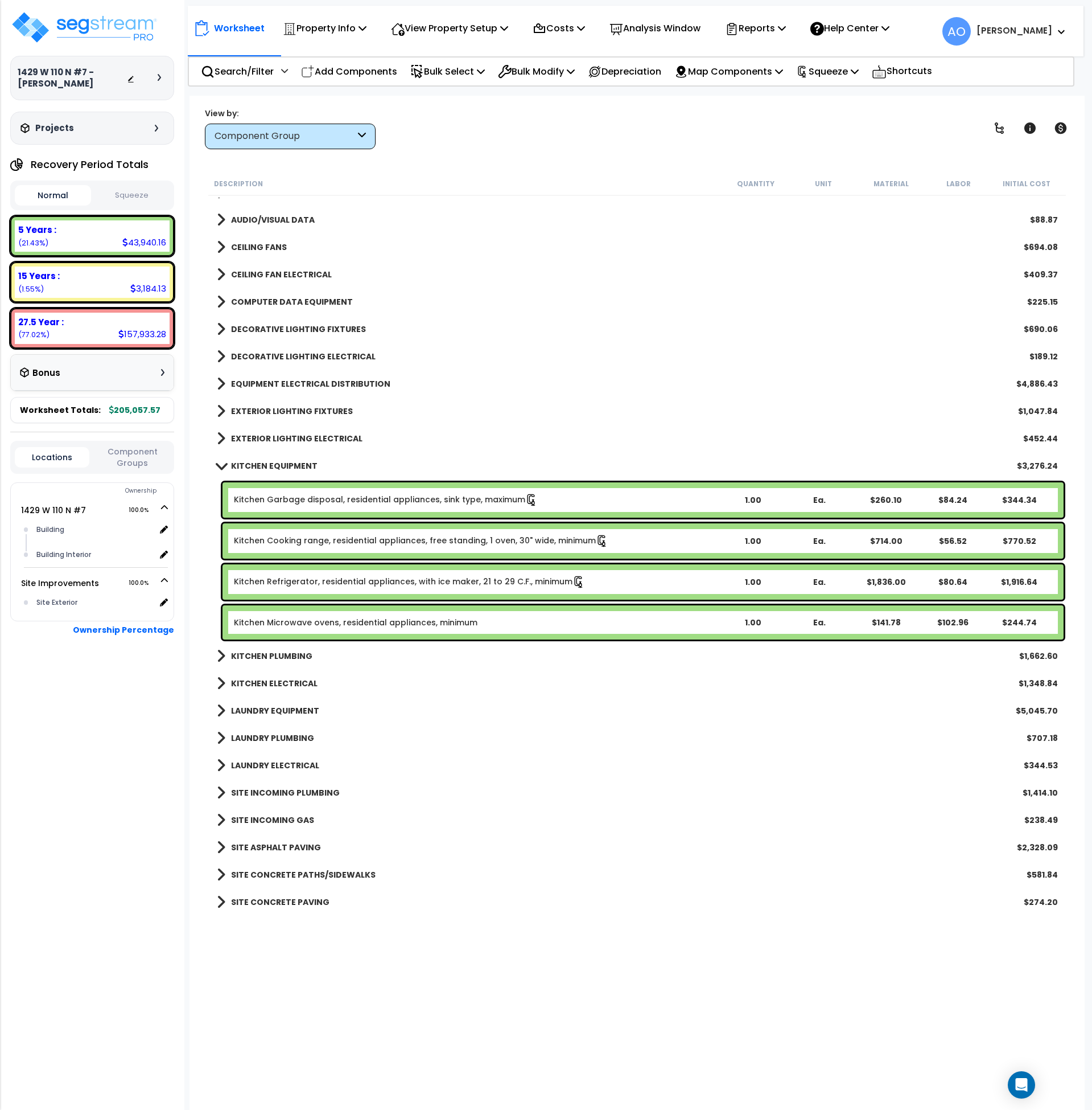
scroll to position [1001, 0]
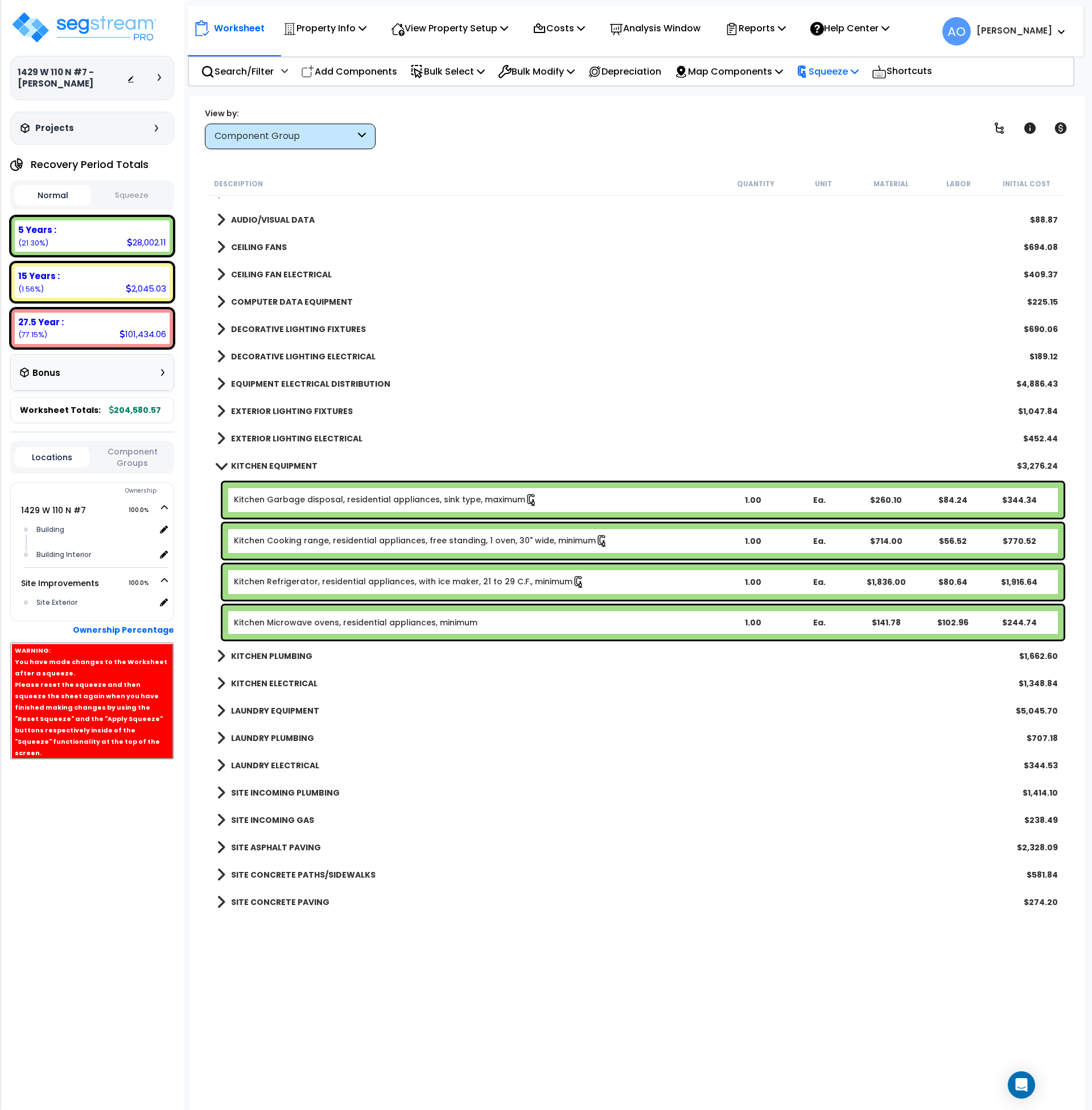
click at [849, 74] on p "Squeeze" at bounding box center [827, 72] width 62 height 15
click at [847, 93] on link "Re-squeeze" at bounding box center [847, 98] width 113 height 26
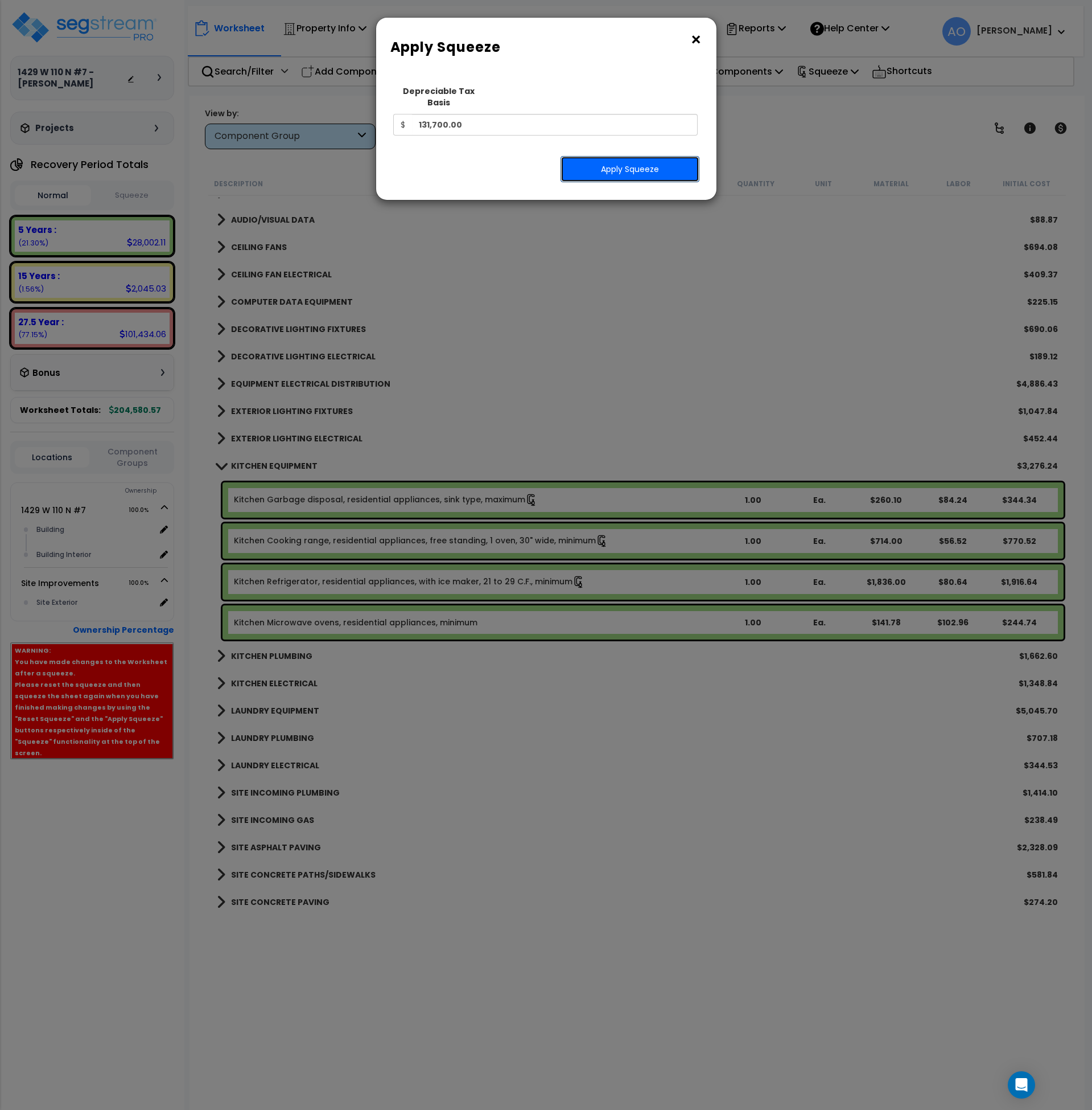
click at [646, 156] on button "Apply Squeeze" at bounding box center [630, 168] width 139 height 26
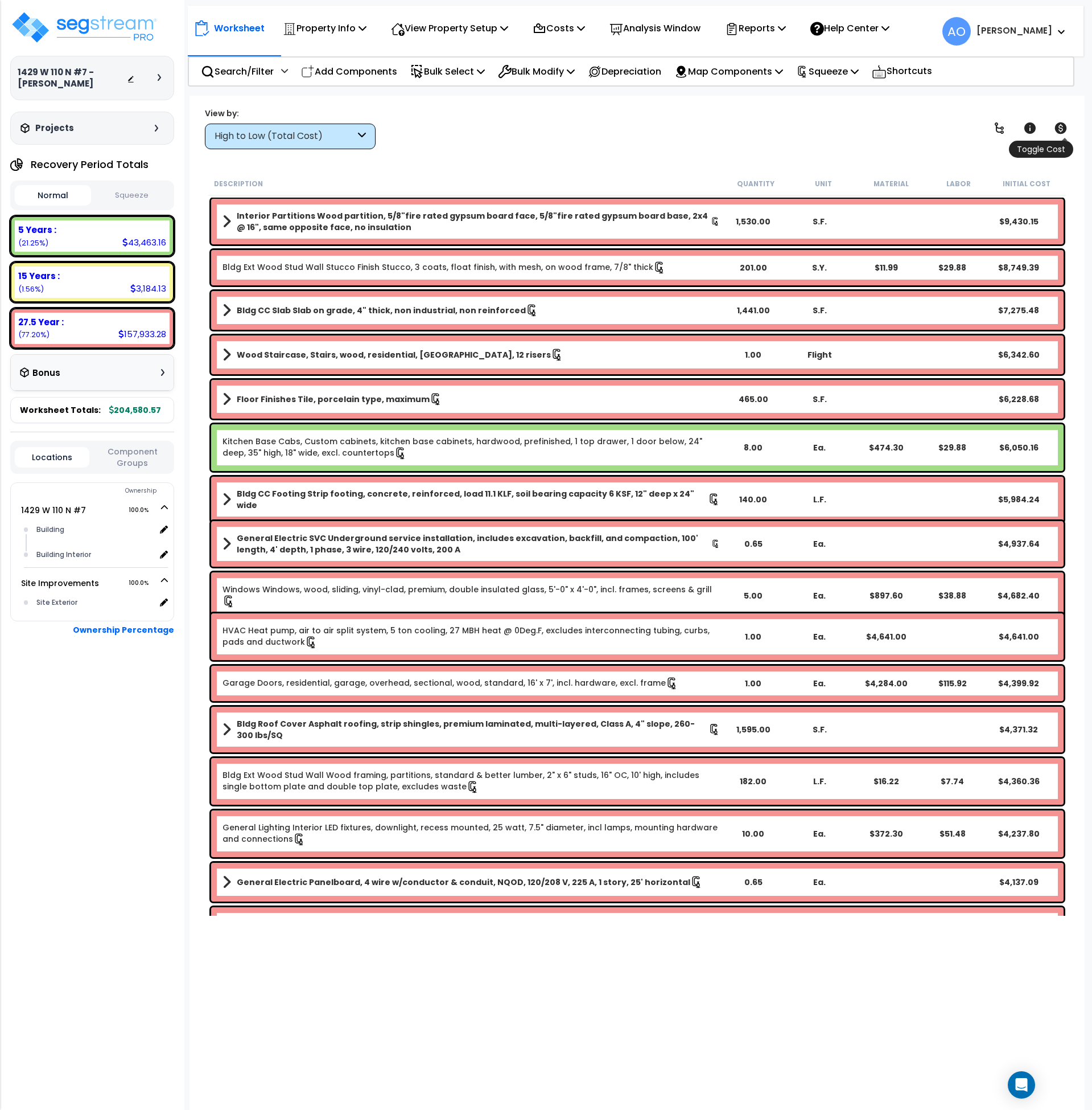
click at [1062, 129] on icon at bounding box center [1060, 128] width 12 height 11
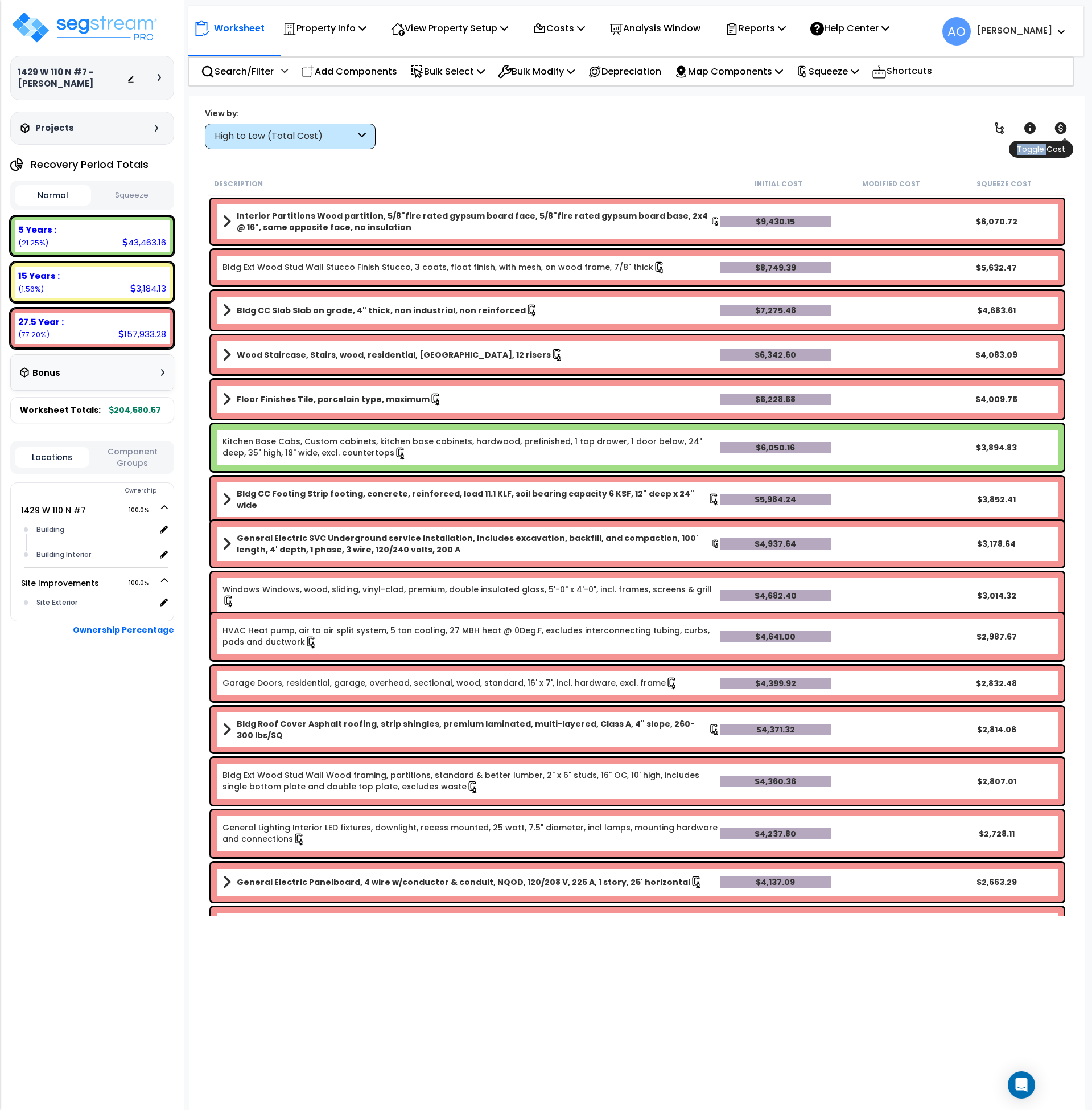
click at [1062, 129] on icon at bounding box center [1060, 128] width 12 height 11
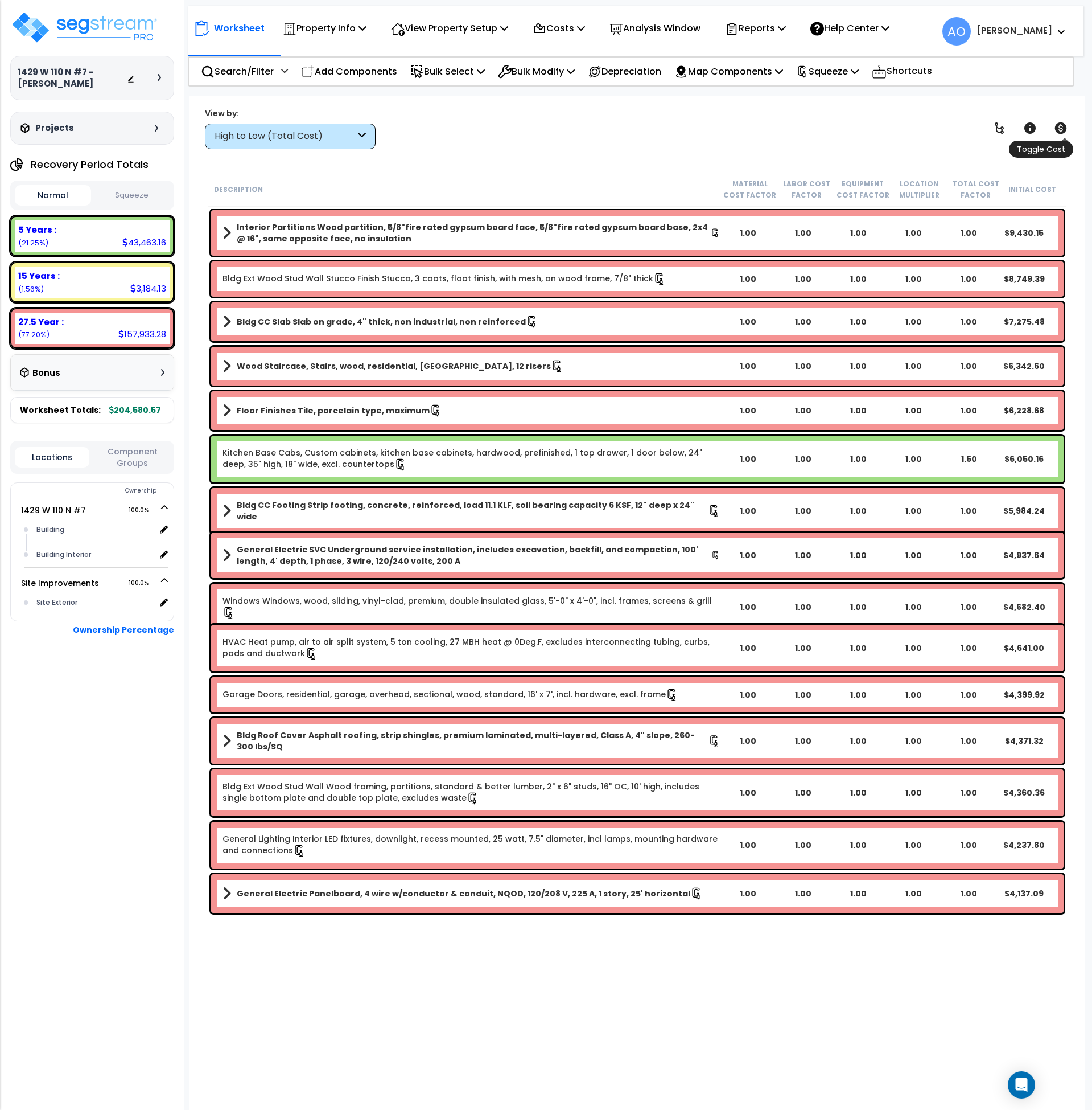
click at [1062, 128] on icon at bounding box center [1060, 128] width 13 height 13
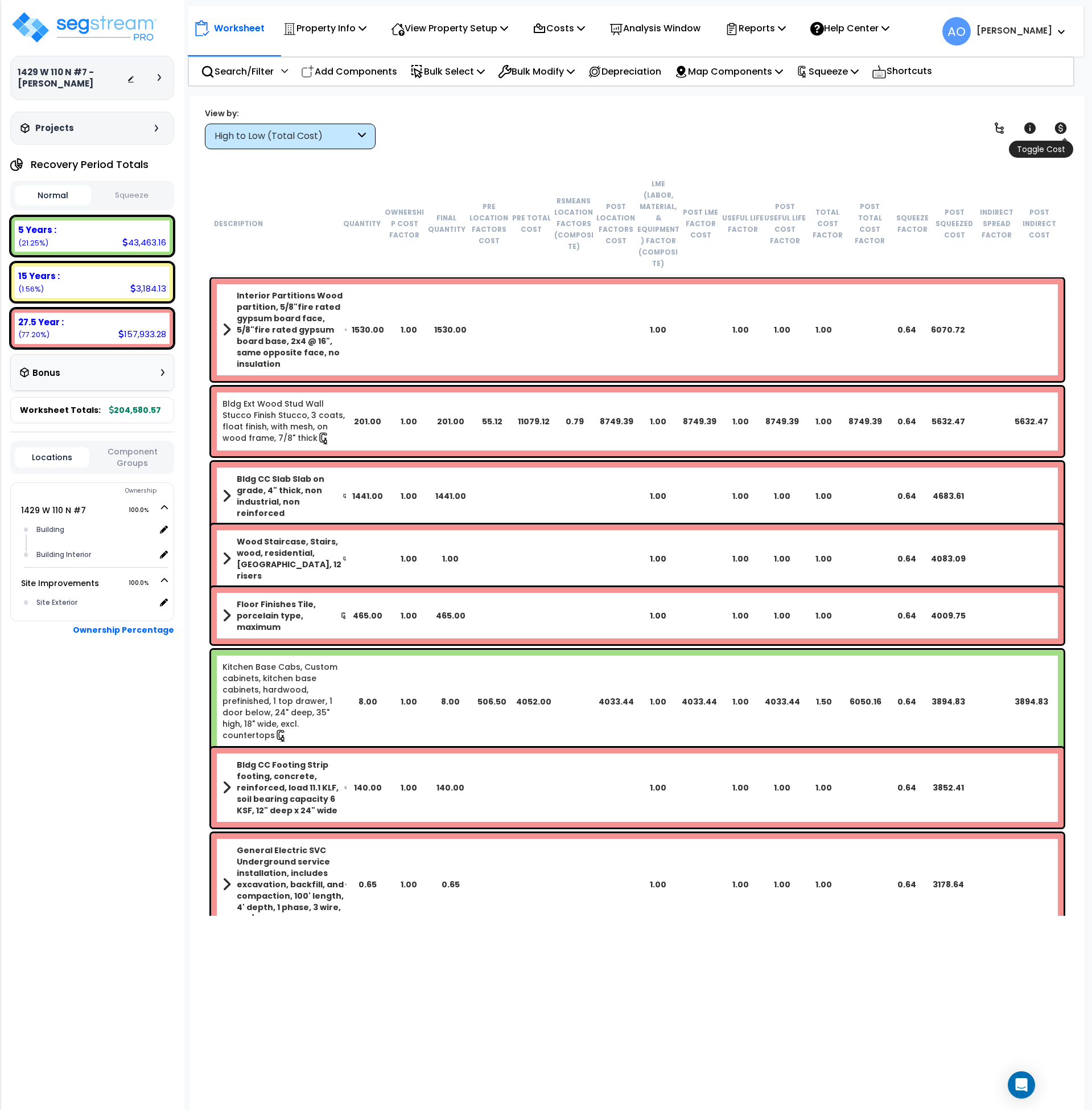
click at [1062, 128] on icon at bounding box center [1060, 128] width 13 height 13
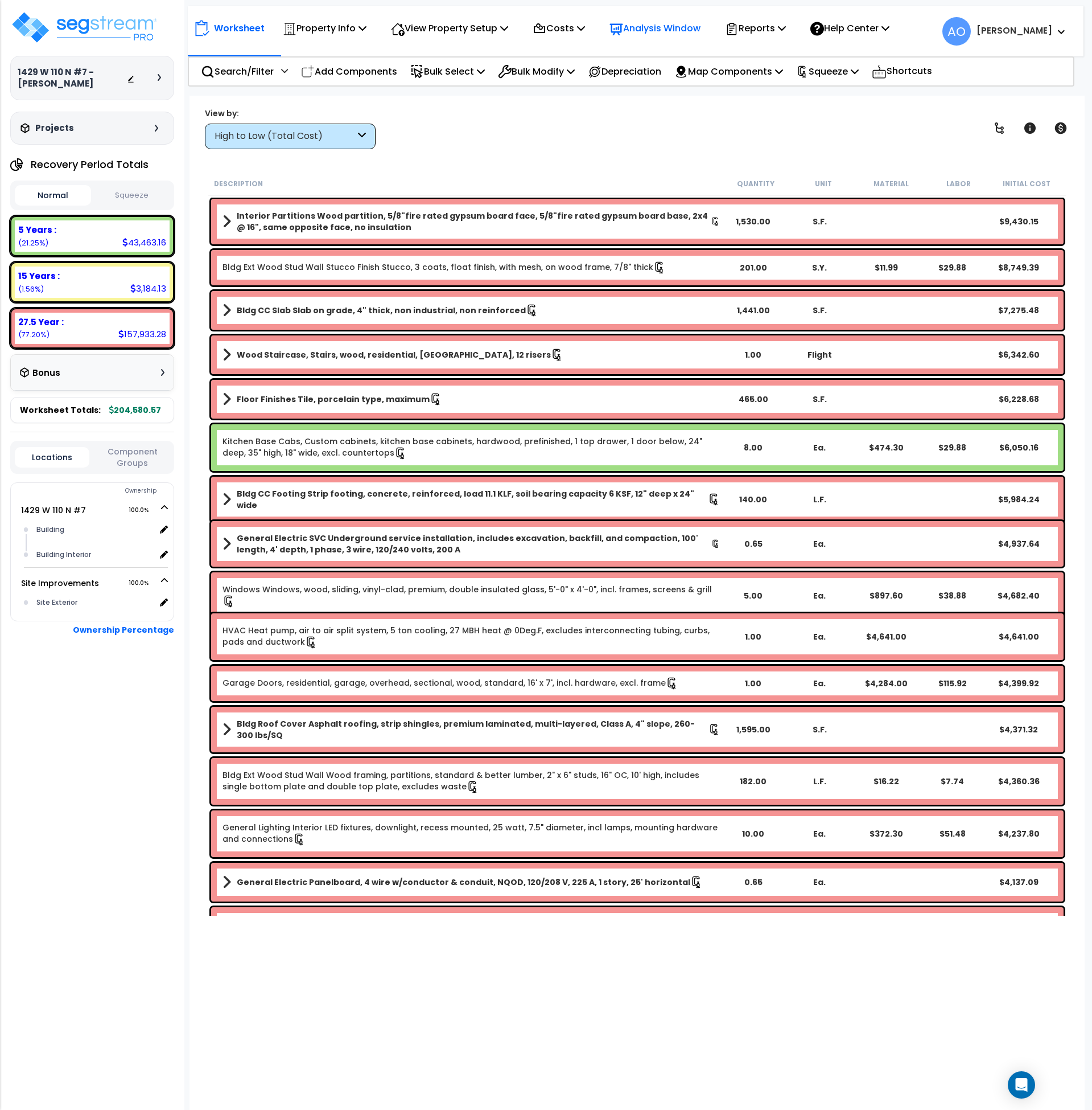
click at [666, 29] on p "Analysis Window" at bounding box center [655, 28] width 91 height 15
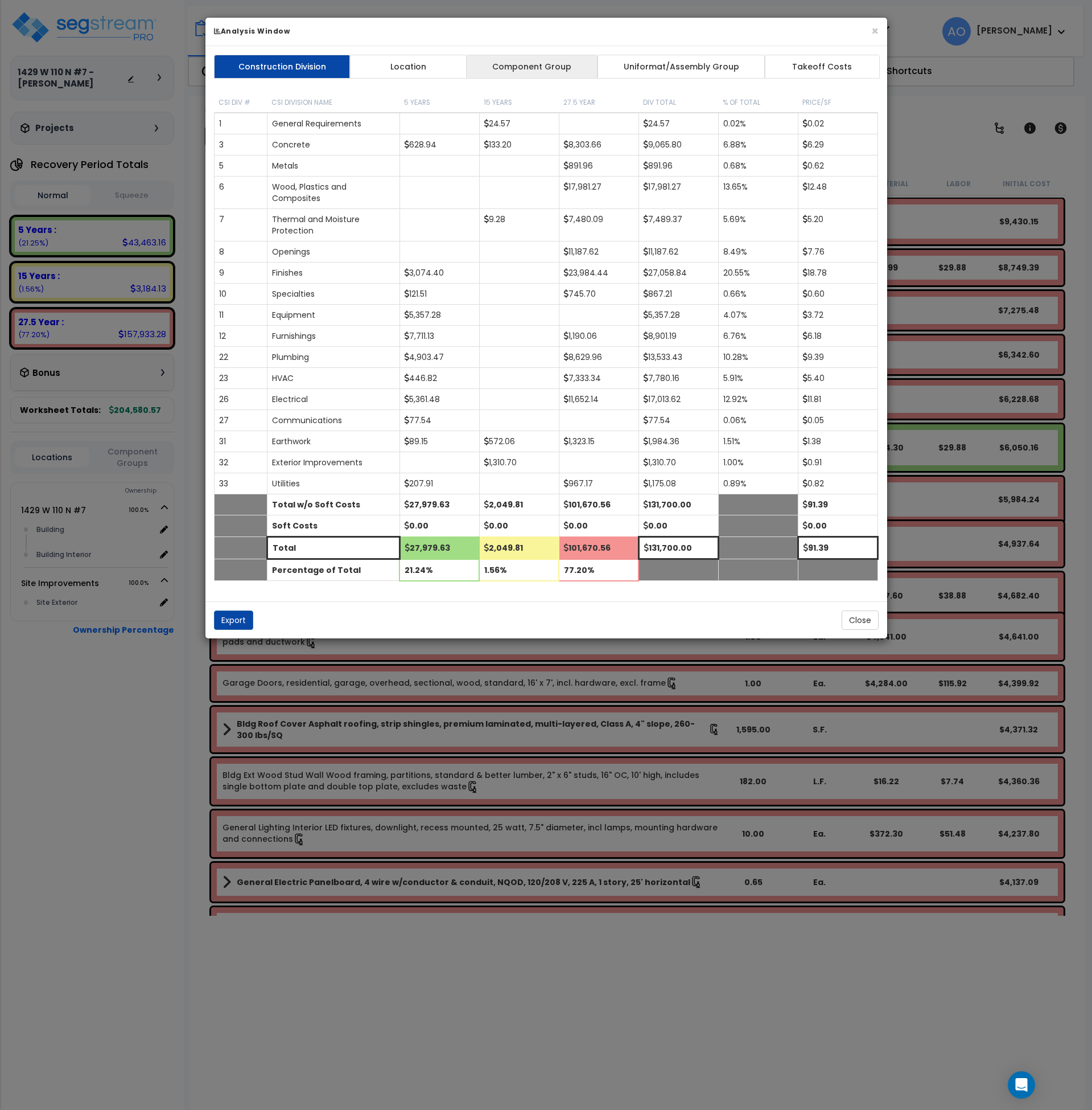
click at [536, 74] on link "Component Group" at bounding box center [532, 67] width 132 height 24
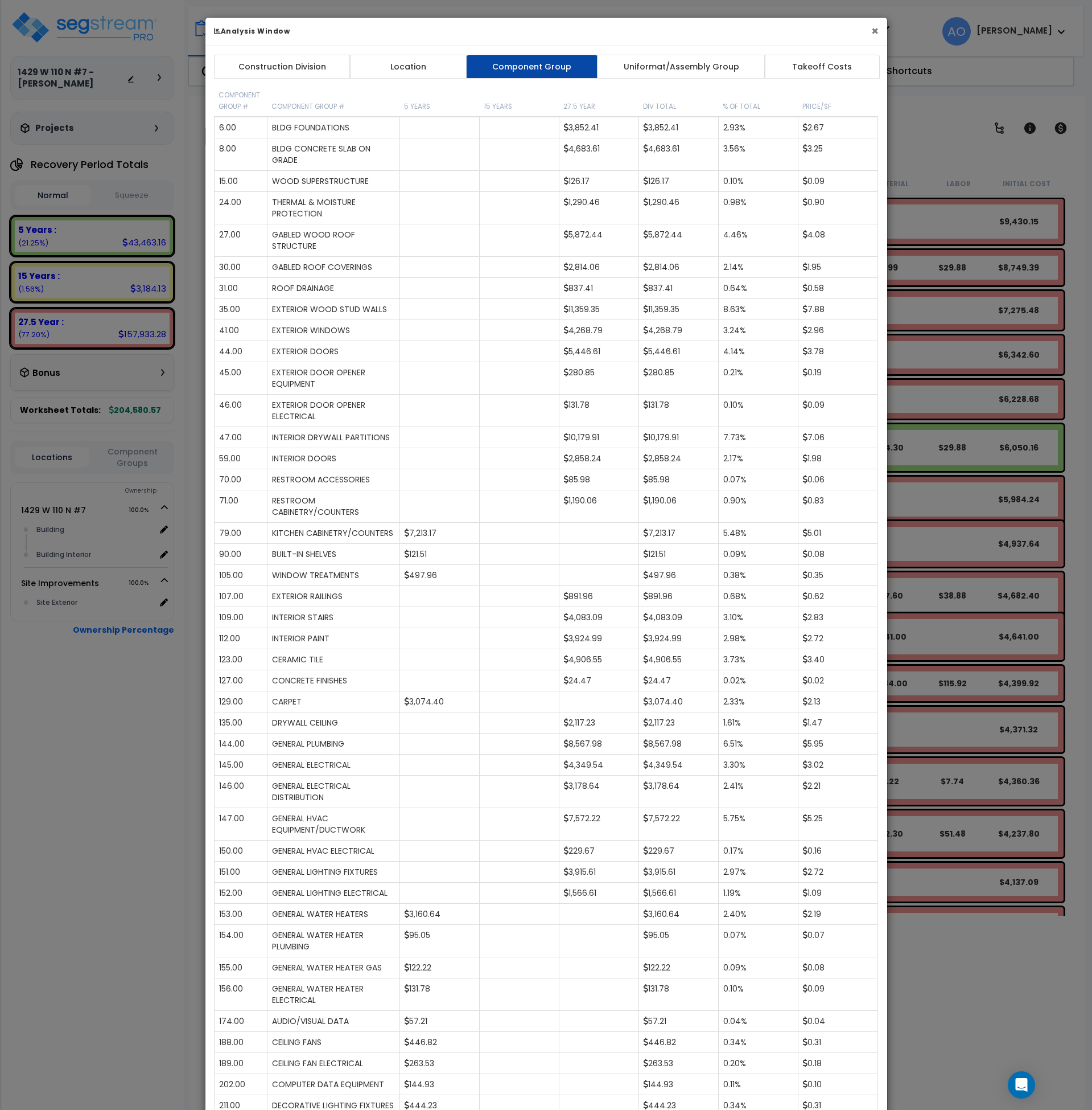
click at [873, 35] on button "×" at bounding box center [875, 31] width 8 height 12
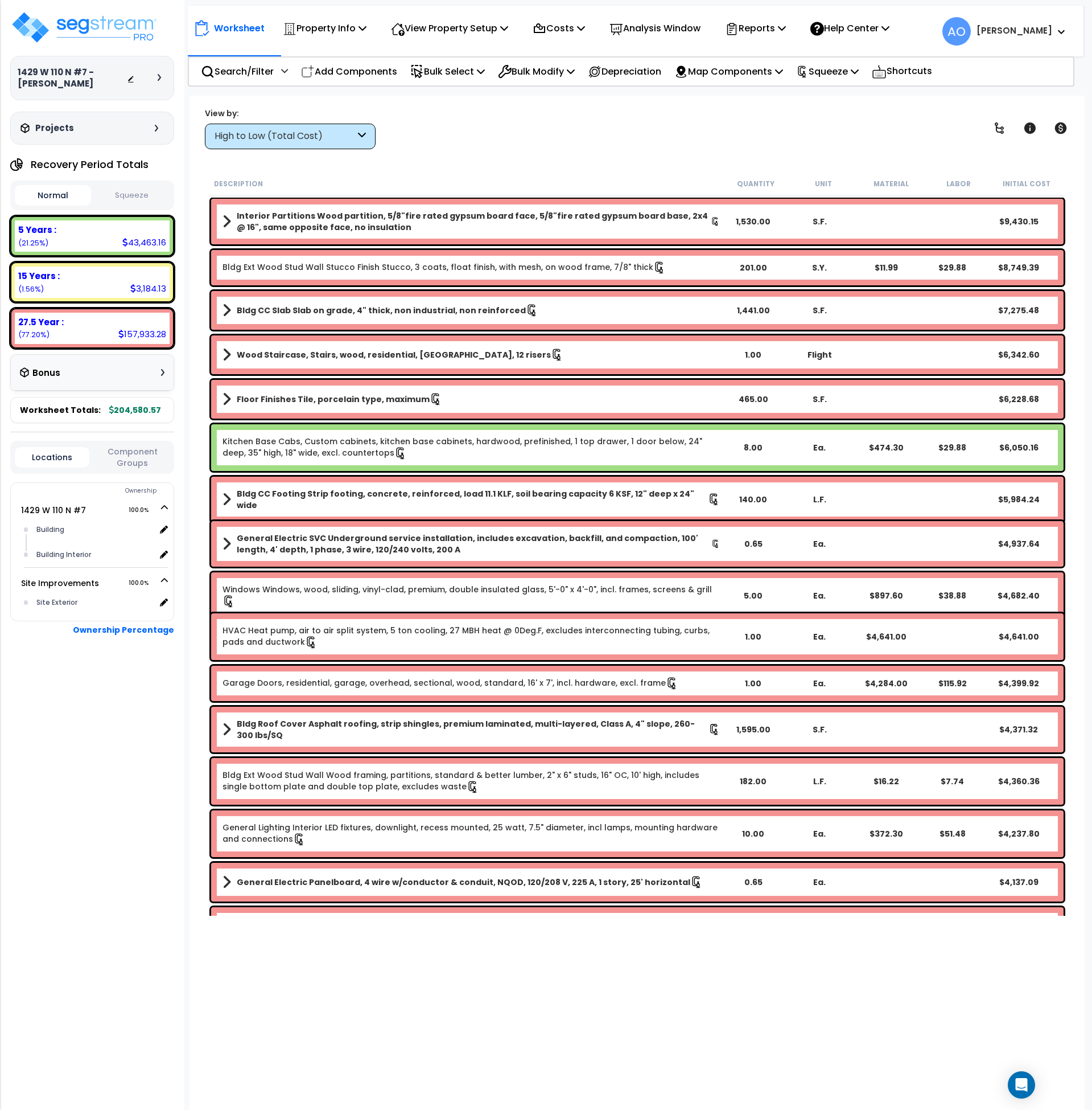
click at [299, 132] on div "High to Low (Total Cost)" at bounding box center [285, 136] width 141 height 13
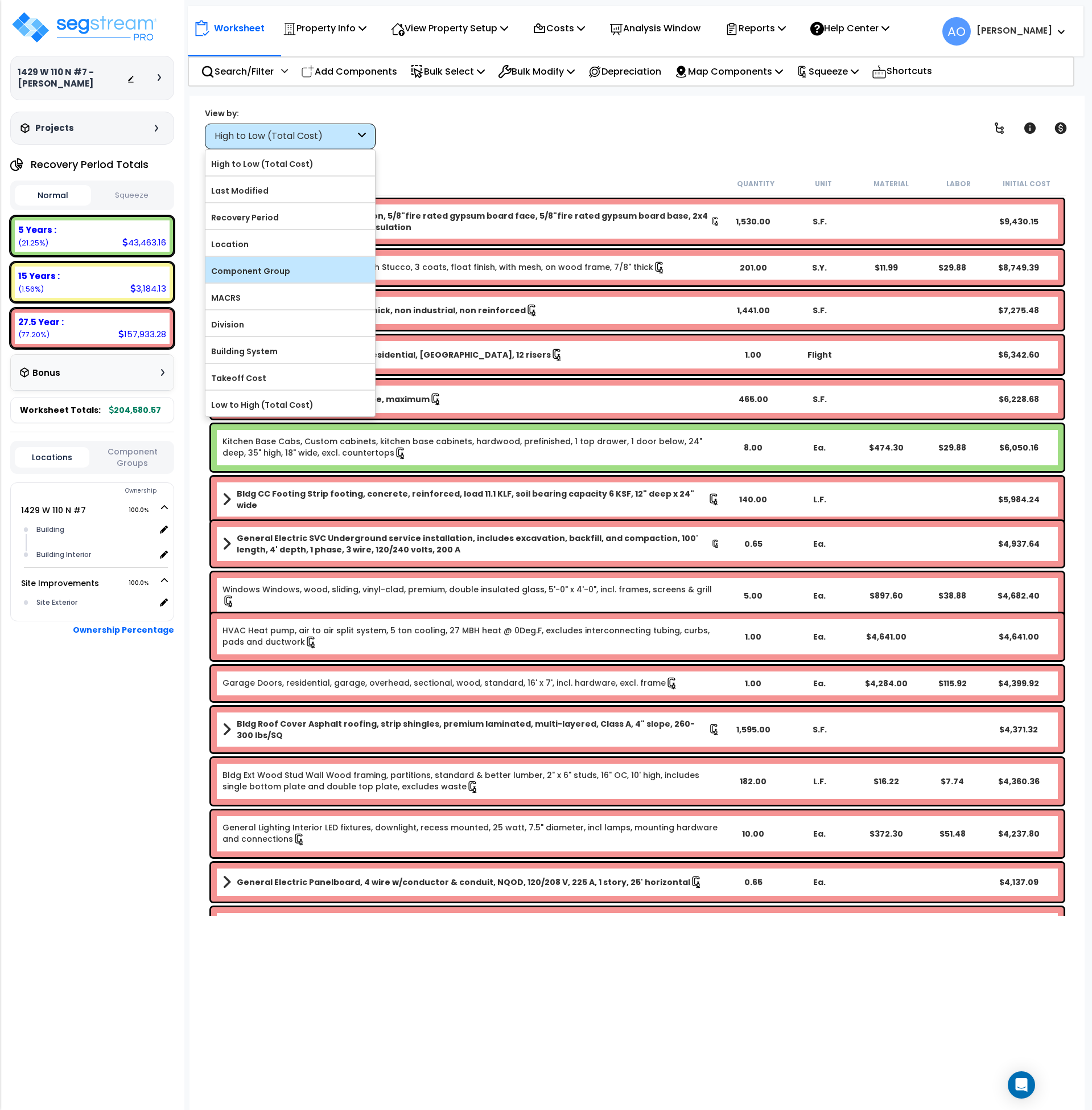
click at [294, 281] on div "Component Group" at bounding box center [290, 269] width 170 height 26
click at [288, 271] on label "Component Group" at bounding box center [290, 271] width 170 height 17
click at [0, 0] on input "Component Group" at bounding box center [0, 0] width 0 height 0
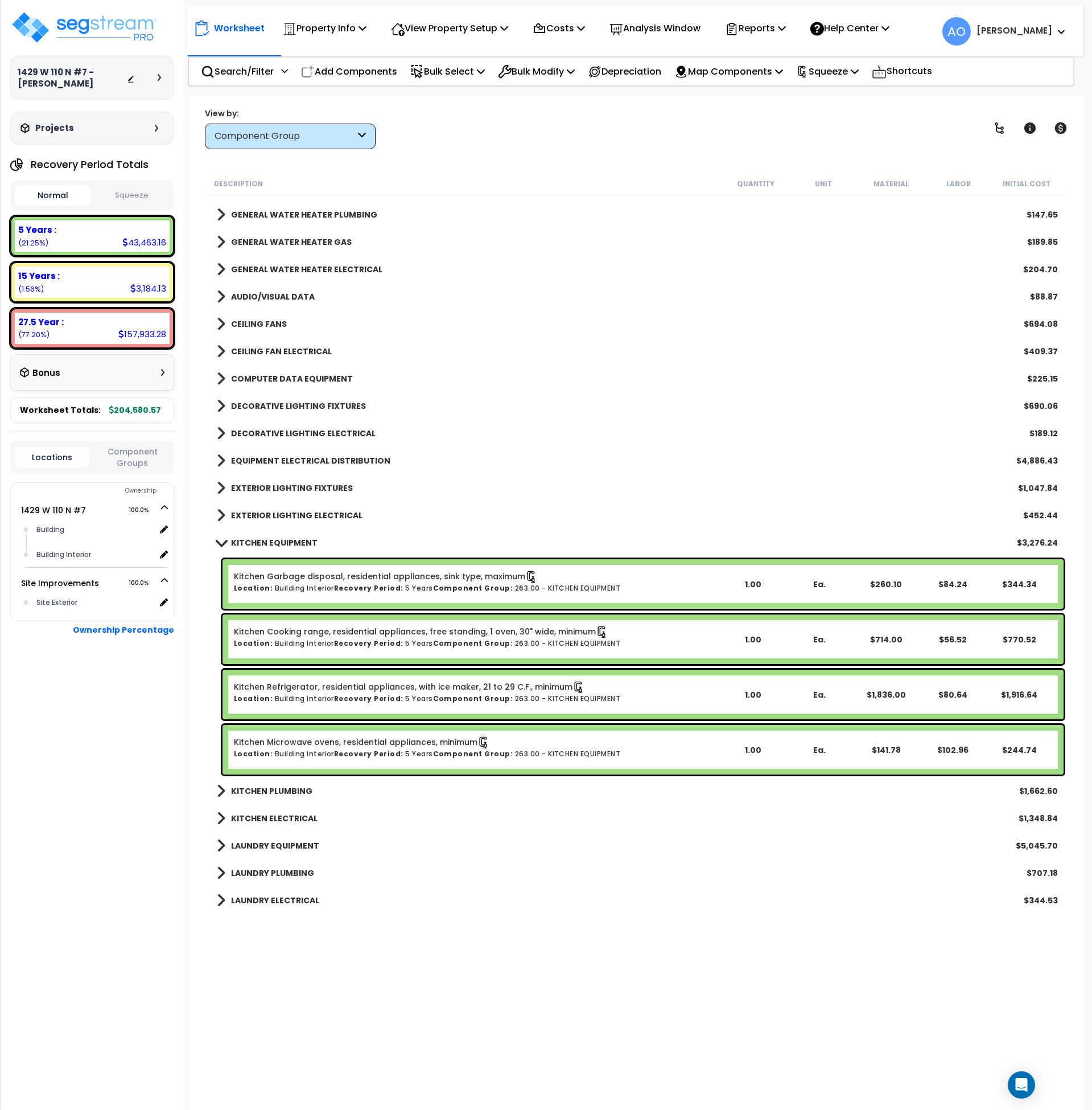
scroll to position [925, 0]
click at [293, 840] on b "LAUNDRY EQUIPMENT" at bounding box center [275, 845] width 88 height 11
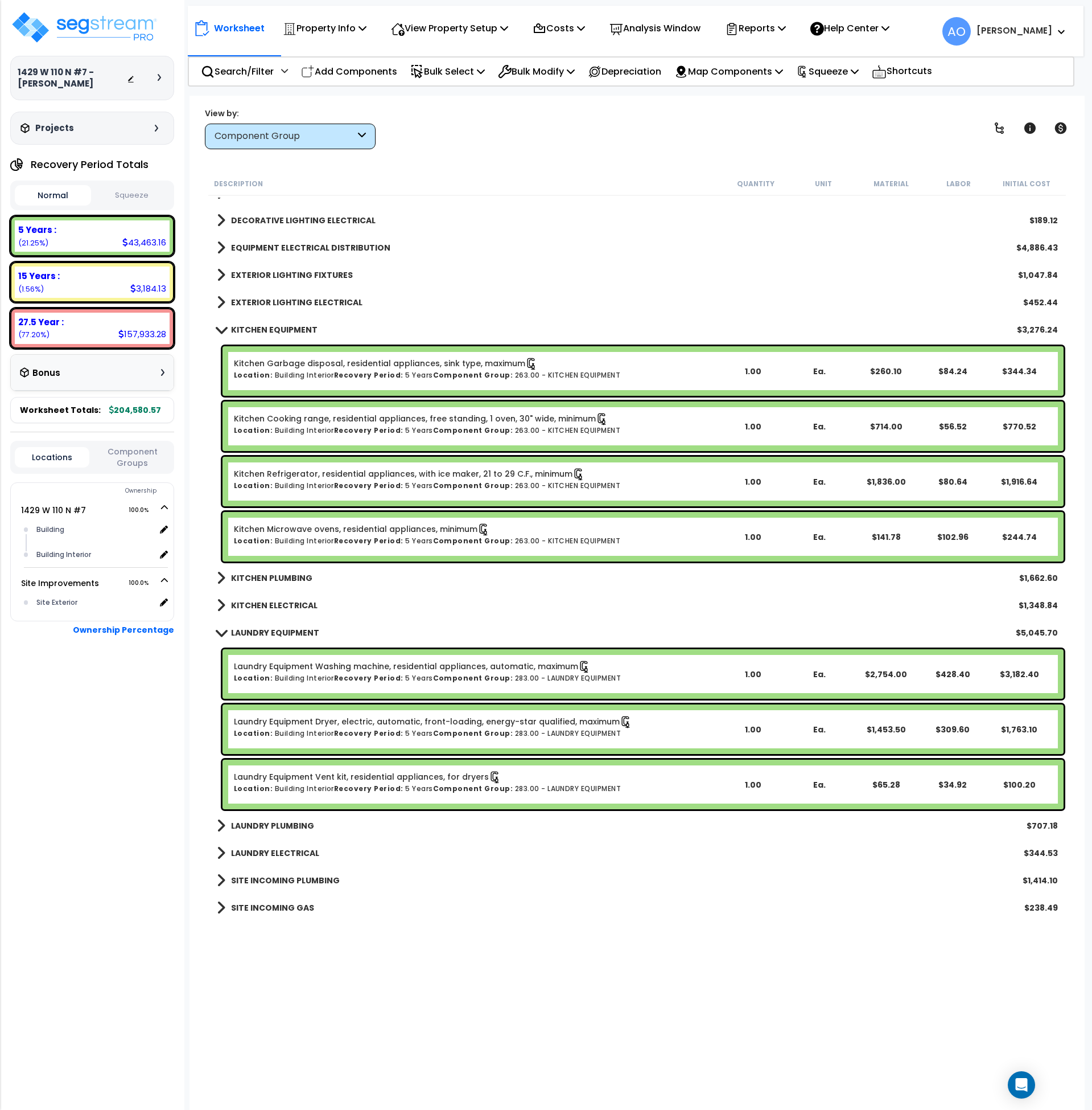
scroll to position [1137, 0]
click at [425, 669] on link "Laundry Equipment Washing machine, residential appliances, automatic, maximum" at bounding box center [412, 666] width 357 height 13
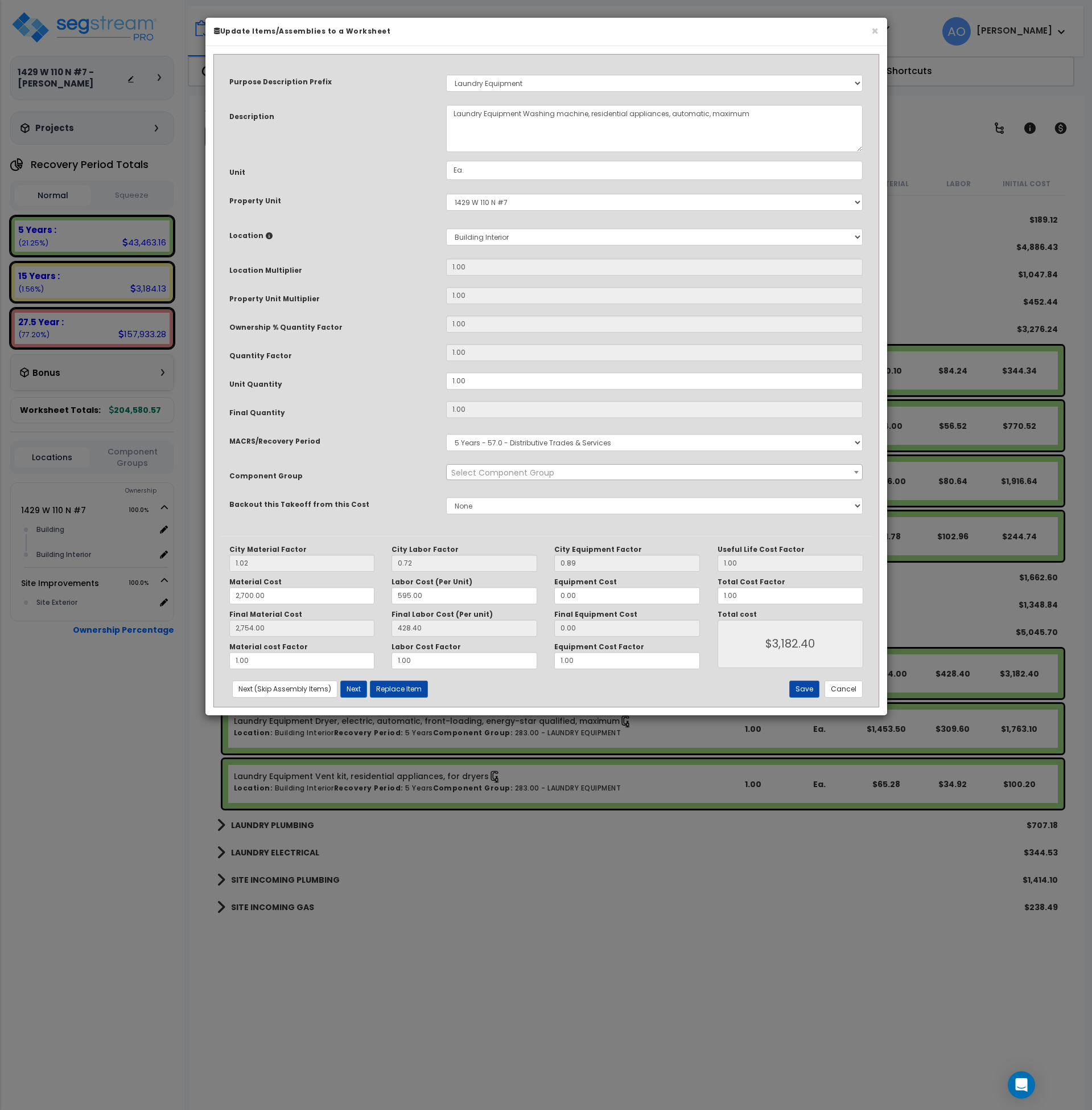
select select "45840"
click at [405, 692] on button "Replace Item" at bounding box center [399, 689] width 58 height 17
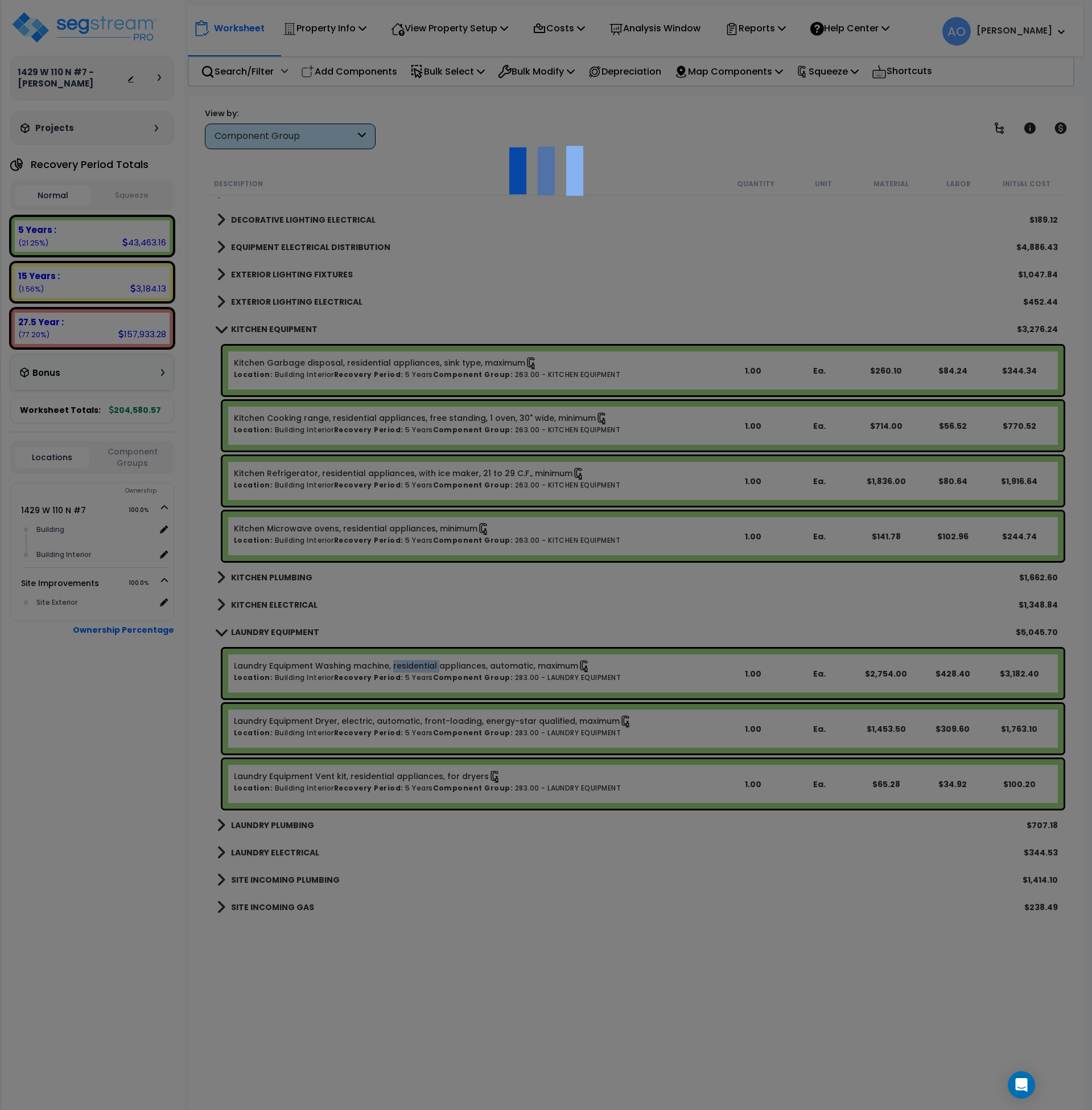
type input "1"
type input "Ea."
select select "164267"
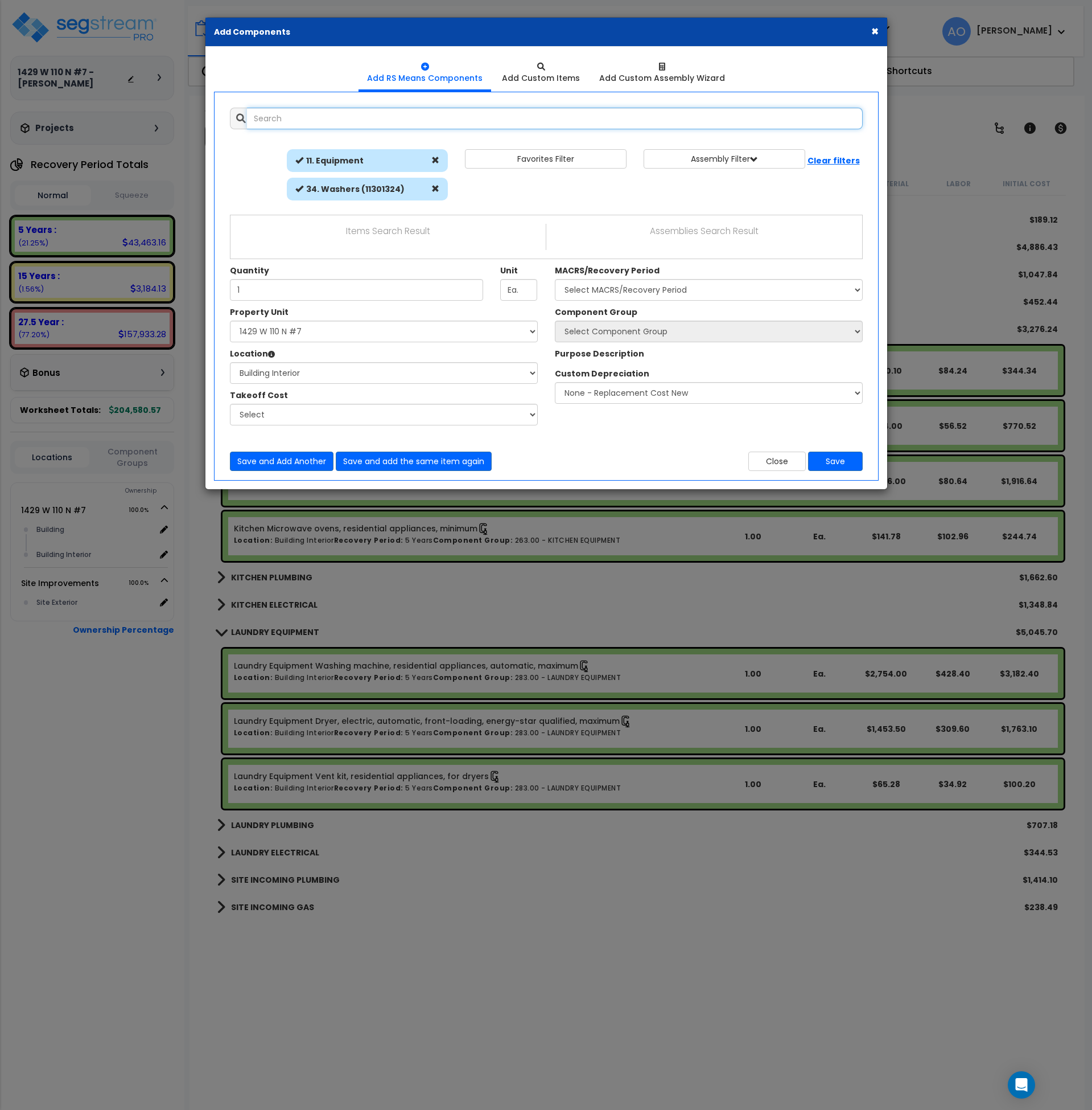
select select "461"
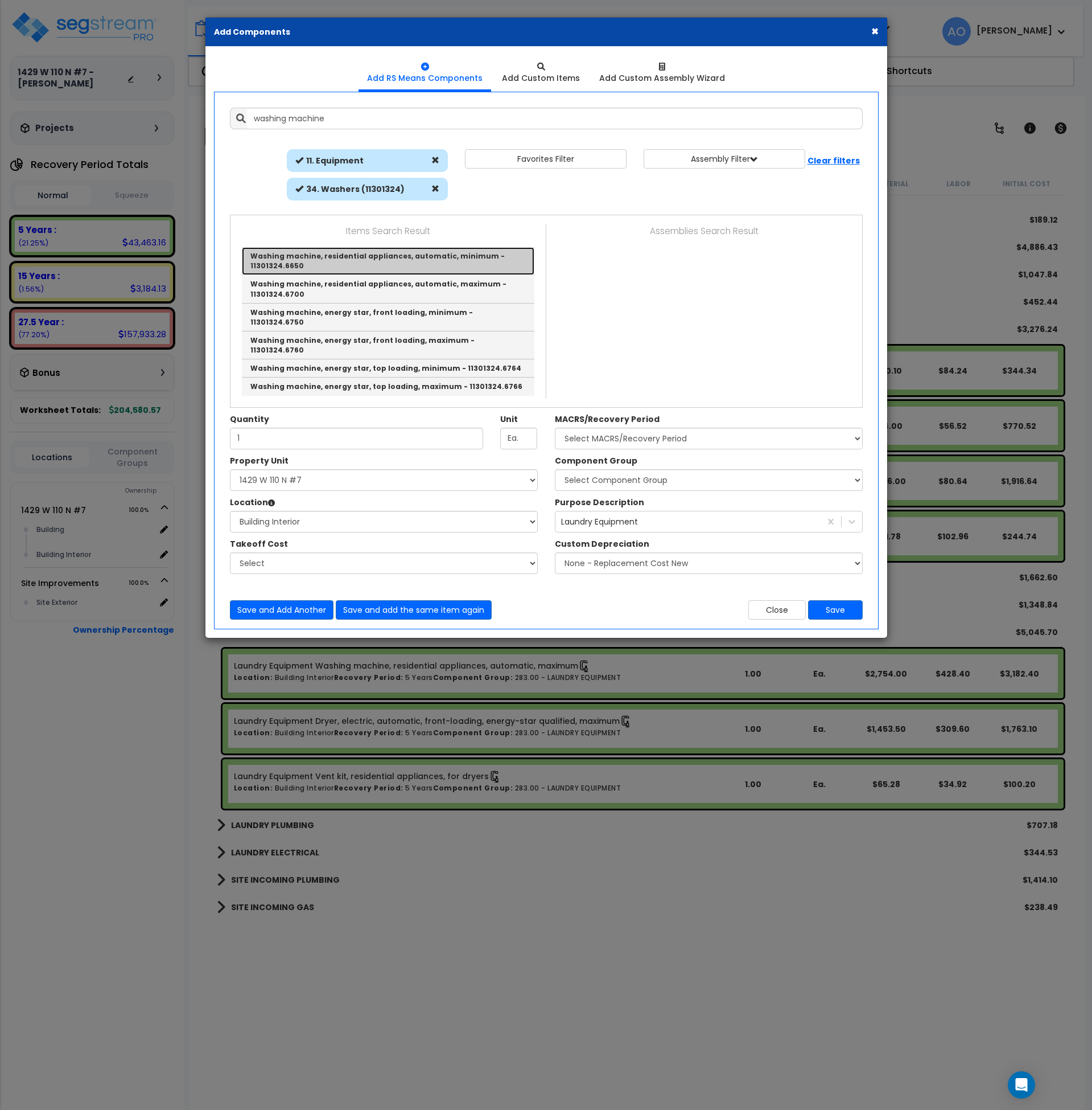
click at [383, 262] on link "Washing machine, residential appliances, automatic, minimum - 11301324.6650" at bounding box center [388, 261] width 292 height 28
type input "Washing machine, residential appliances, automatic, minimum - 11301324.6650"
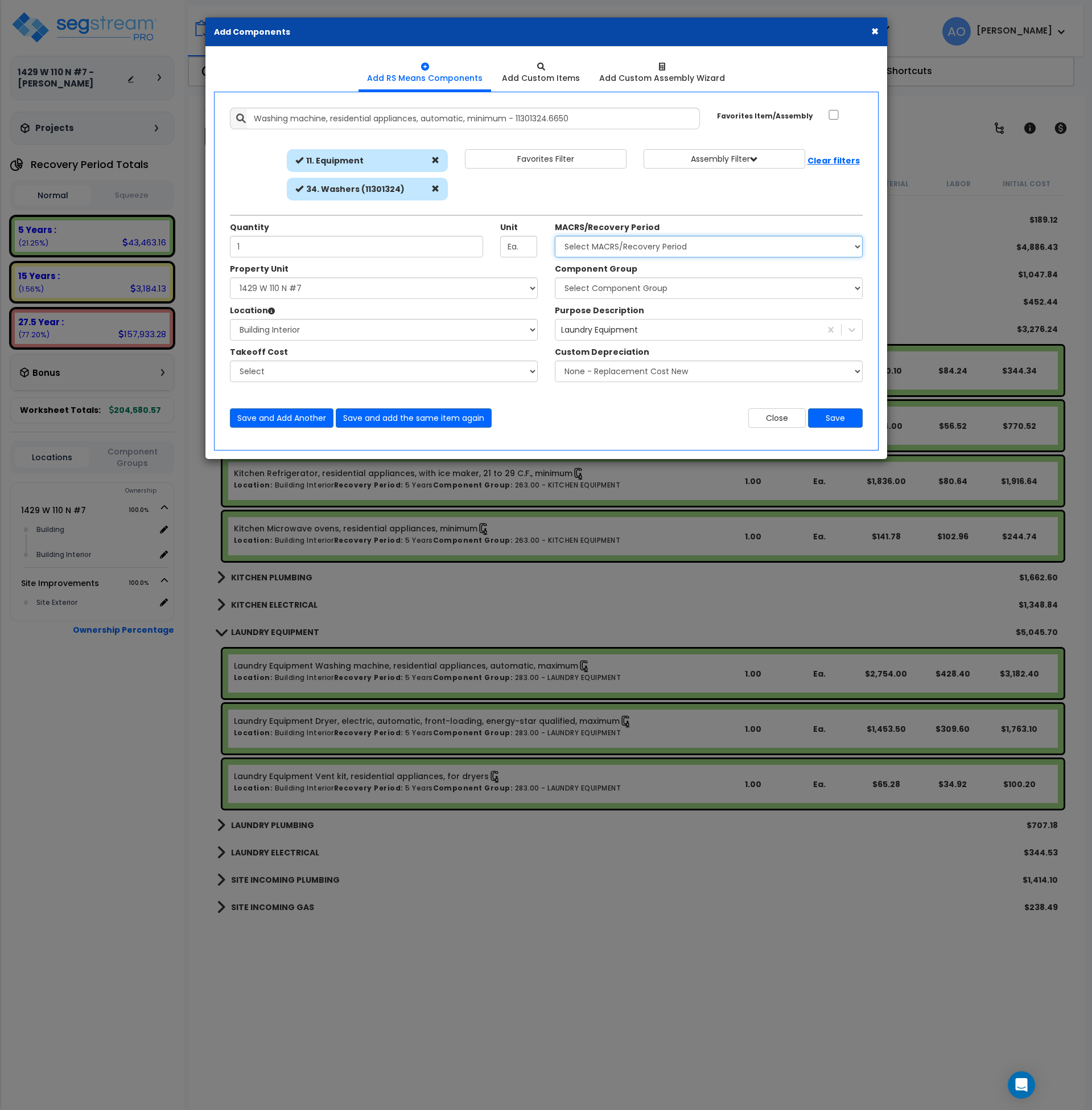
click at [595, 238] on select "Select MACRS/Recovery Period 5 Years - 57.0 - Distributive Trades & Services 5 …" at bounding box center [709, 246] width 308 height 22
select select "3667"
click at [555, 236] on select "Select MACRS/Recovery Period 5 Years - 57.0 - Distributive Trades & Services 5 …" at bounding box center [709, 246] width 308 height 22
click at [598, 285] on select "Select Component Group 286.00 - LAUNDRY ELECTRICAL 284.00 - LAUNDRY PLUMBING 31…" at bounding box center [709, 287] width 308 height 22
select select "45840"
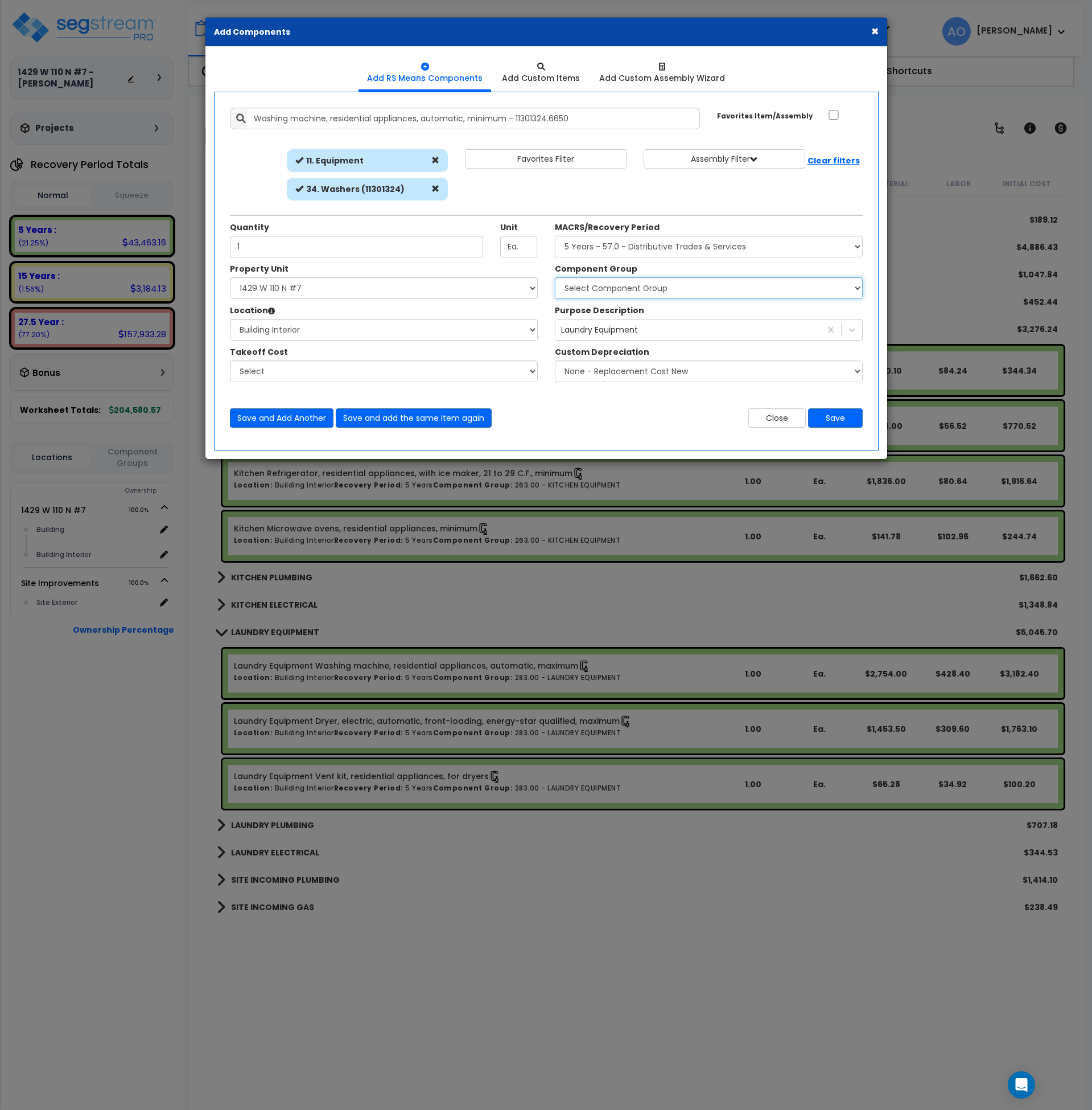
click at [555, 277] on select "Select Component Group 286.00 - LAUNDRY ELECTRICAL 284.00 - LAUNDRY PLUMBING 31…" at bounding box center [709, 287] width 308 height 22
click at [832, 418] on button "Save" at bounding box center [835, 418] width 55 height 20
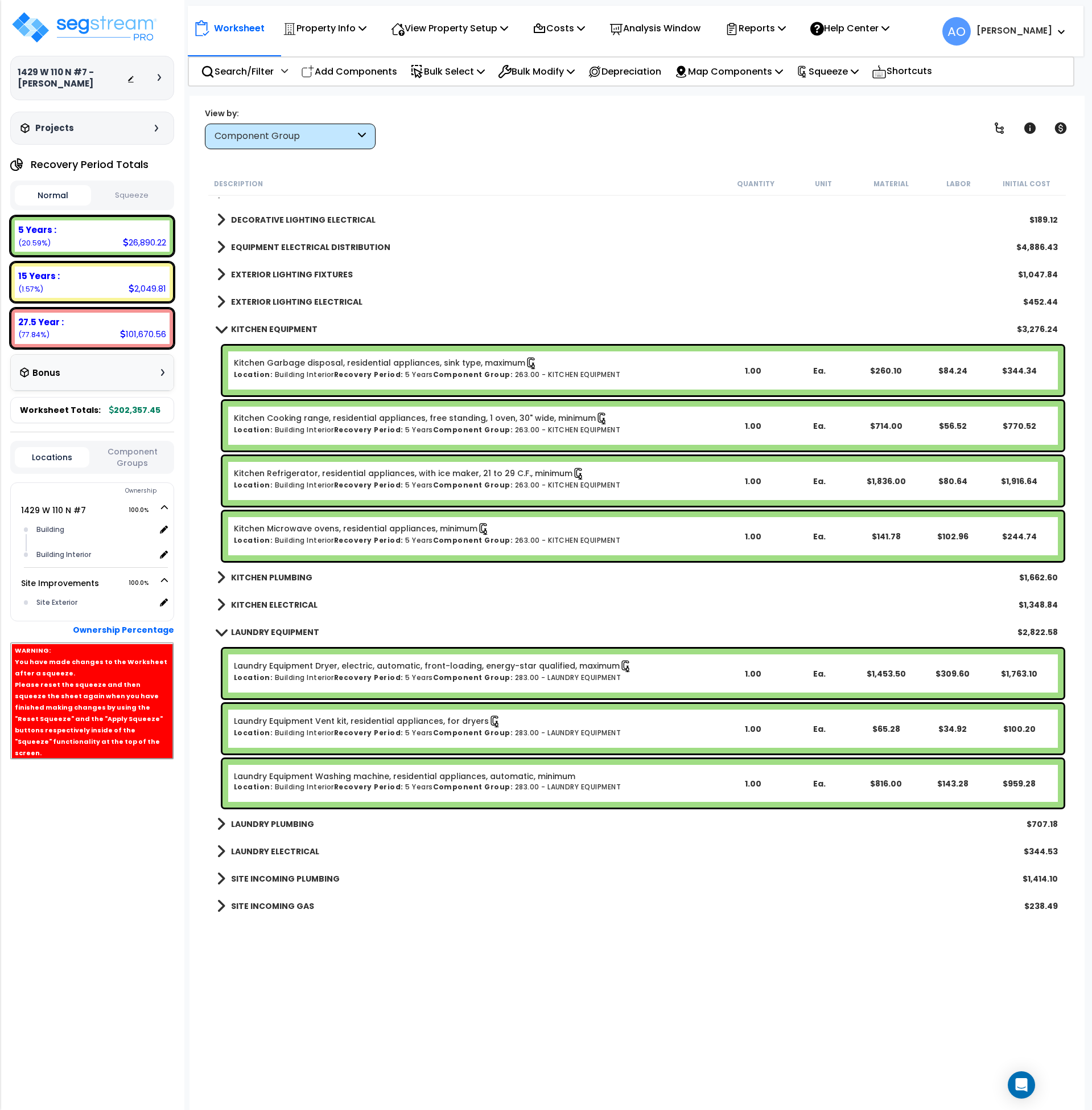
click at [526, 663] on link "Laundry Equipment Dryer, electric, automatic, front-loading, energy-star qualif…" at bounding box center [433, 666] width 398 height 13
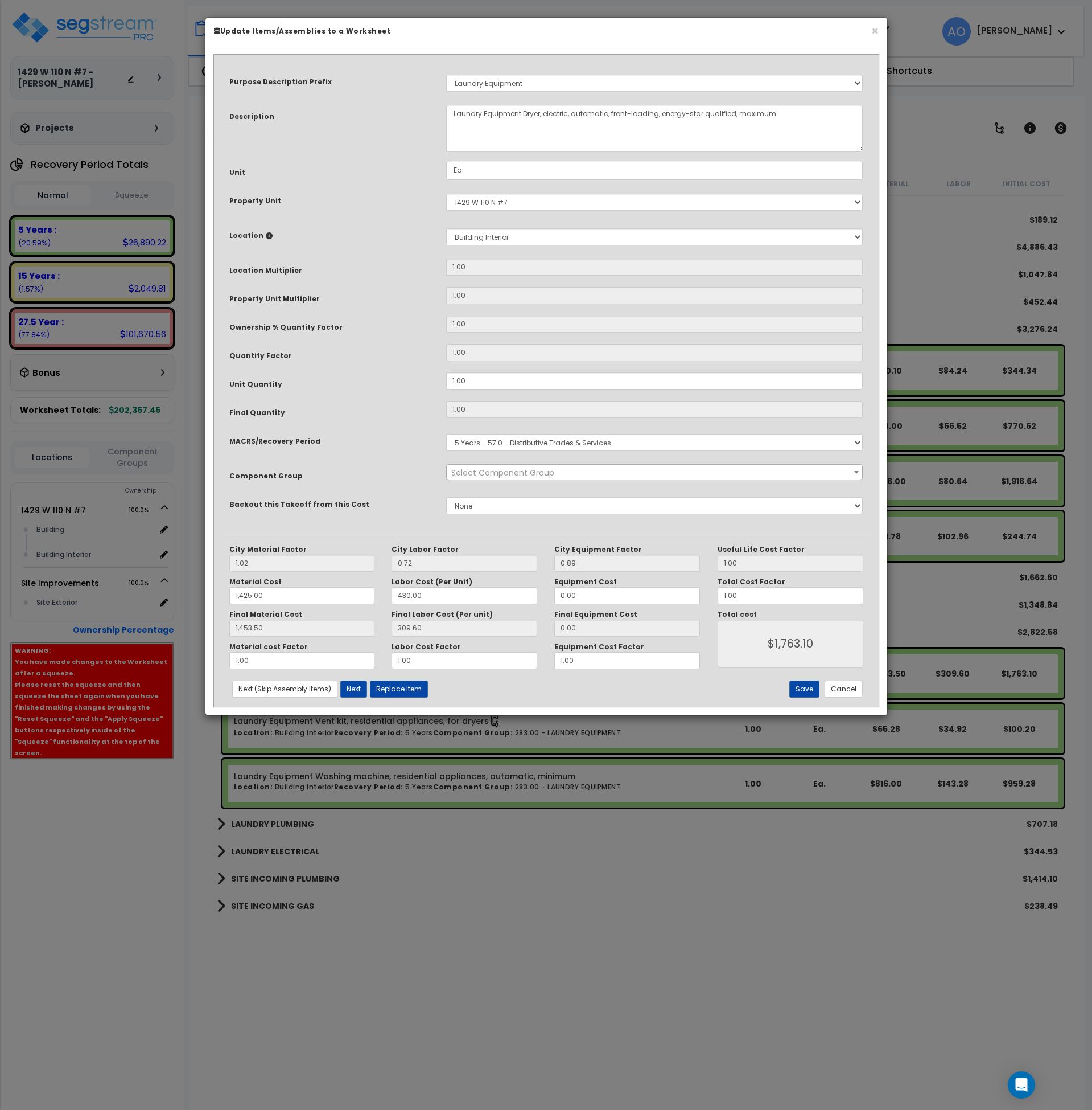
select select "45840"
click at [404, 684] on button "Replace Item" at bounding box center [399, 689] width 58 height 17
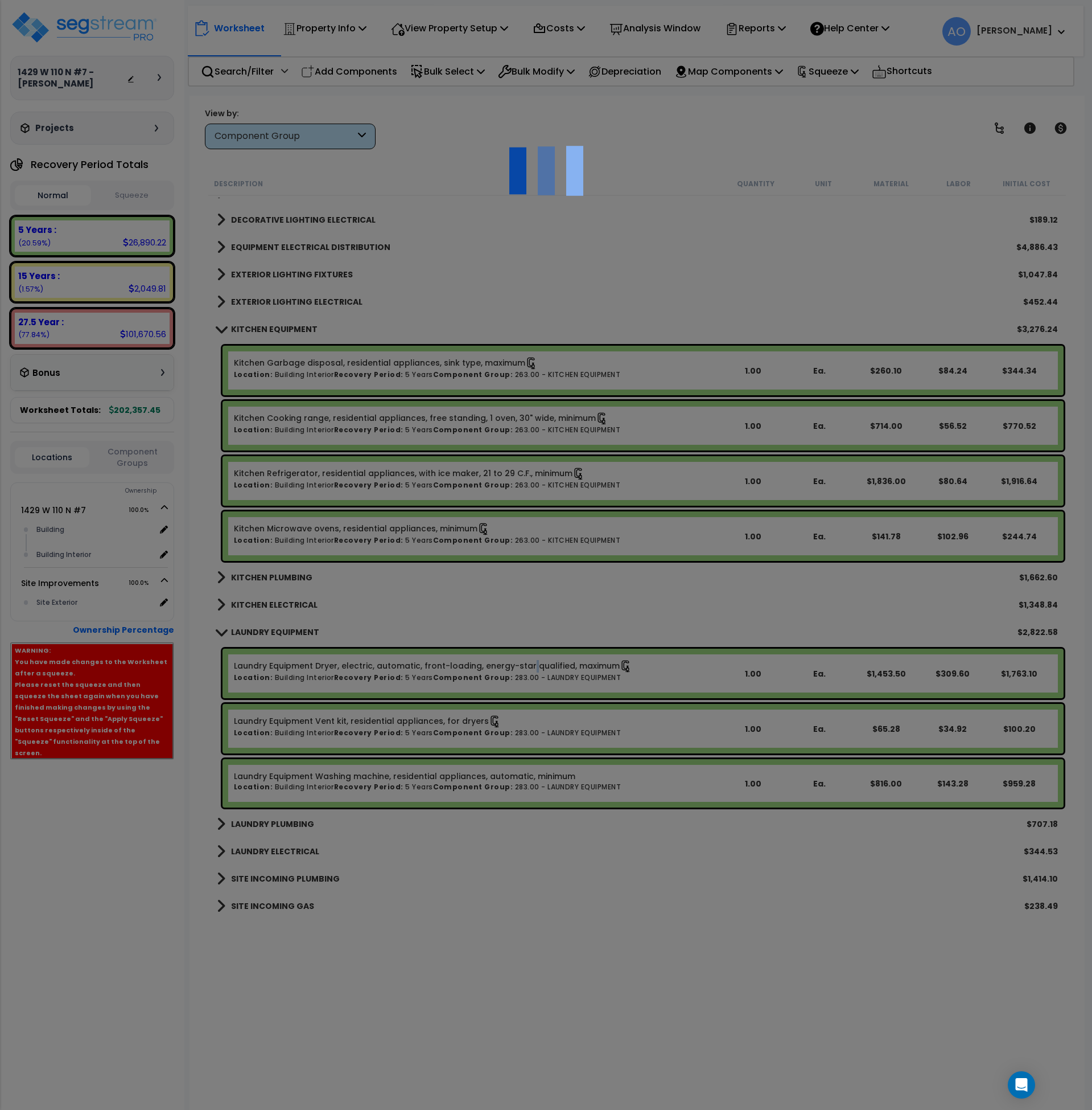
select select "11000000"
type input "1"
select select
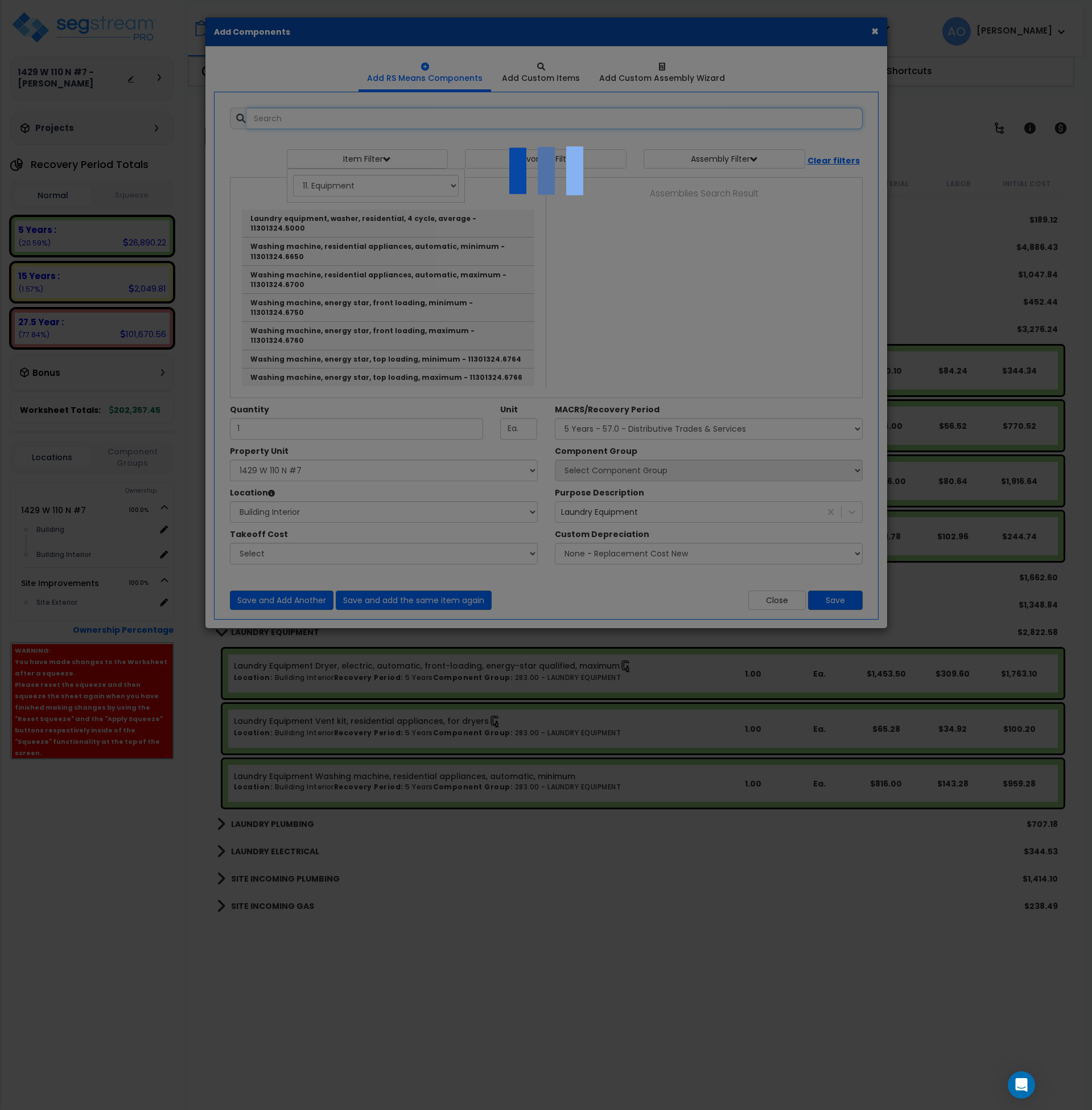
select select "461"
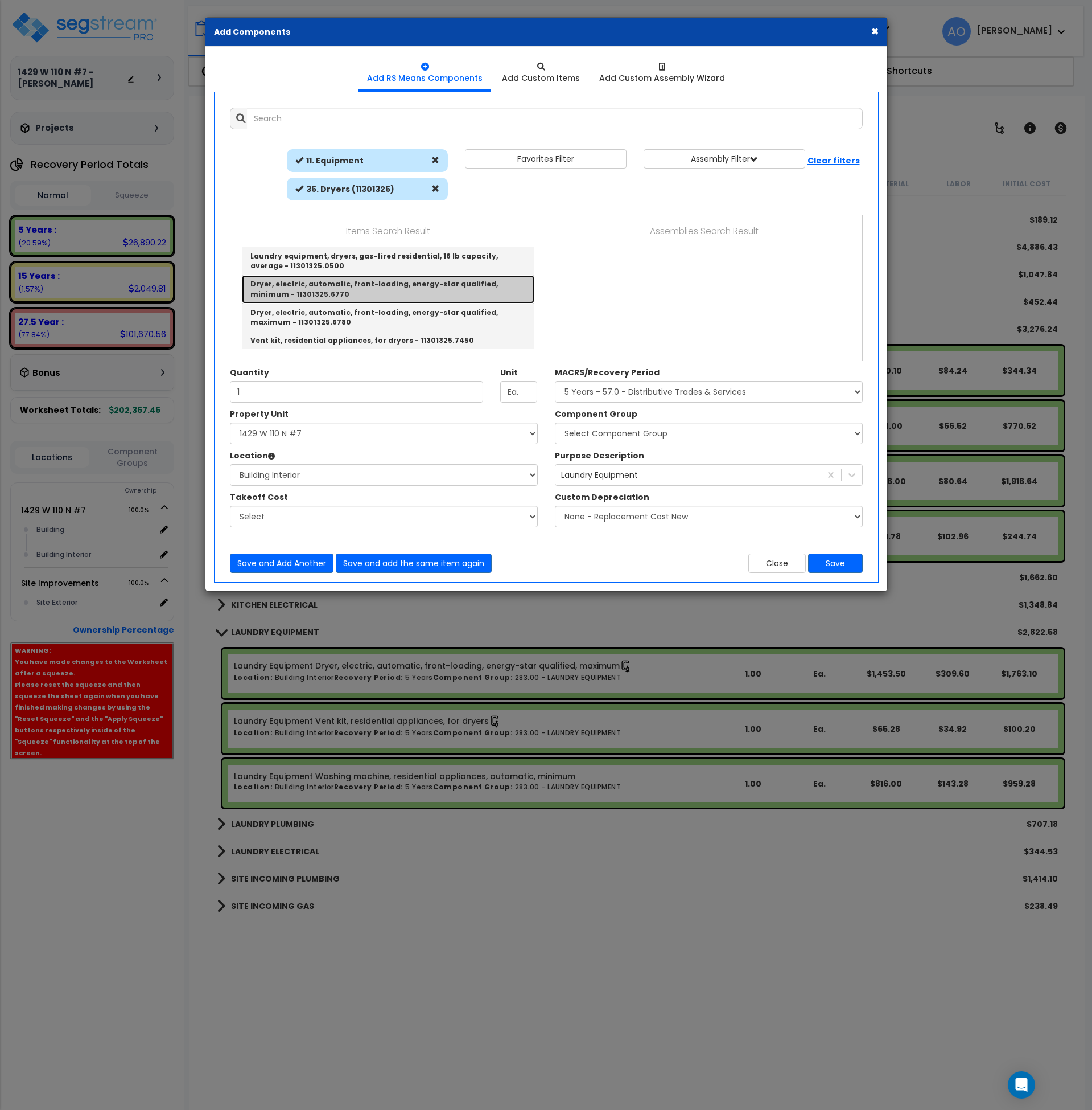
click at [423, 285] on link "Dryer, electric, automatic, front-loading, energy-star qualified, minimum - 113…" at bounding box center [388, 289] width 292 height 28
type input "Dryer, electric, automatic, front-loading, energy-star qualified, minimum - 113…"
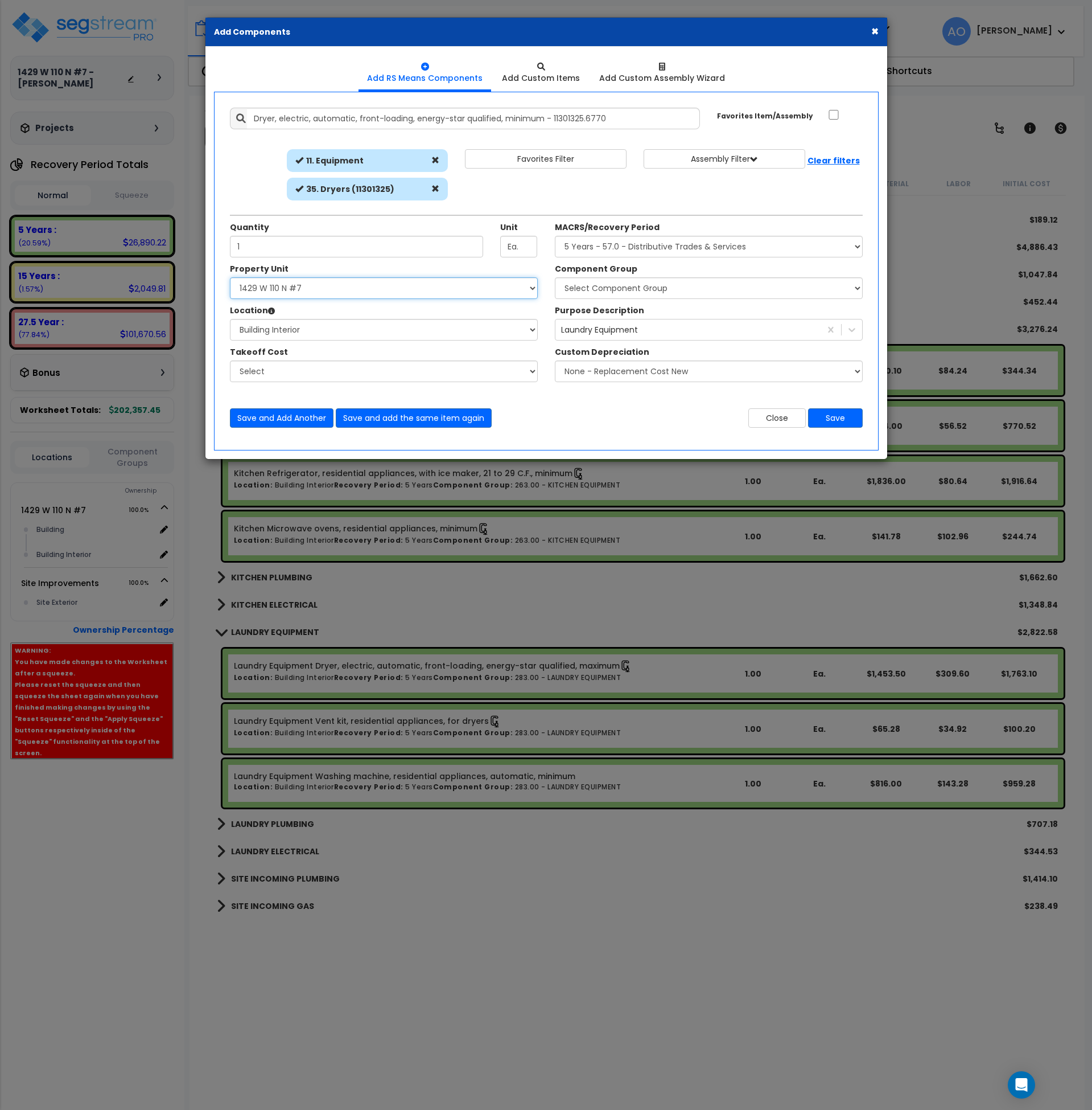
click at [423, 285] on select "Select 1429 W 110 N #7 Site Improvements" at bounding box center [383, 287] width 308 height 22
click at [607, 288] on select "Select Component Group 286.00 - LAUNDRY ELECTRICAL 284.00 - LAUNDRY PLUMBING 31…" at bounding box center [709, 287] width 308 height 22
select select "45840"
click at [555, 277] on select "Select Component Group 286.00 - LAUNDRY ELECTRICAL 284.00 - LAUNDRY PLUMBING 31…" at bounding box center [709, 287] width 308 height 22
drag, startPoint x: 574, startPoint y: 448, endPoint x: 671, endPoint y: 438, distance: 97.5
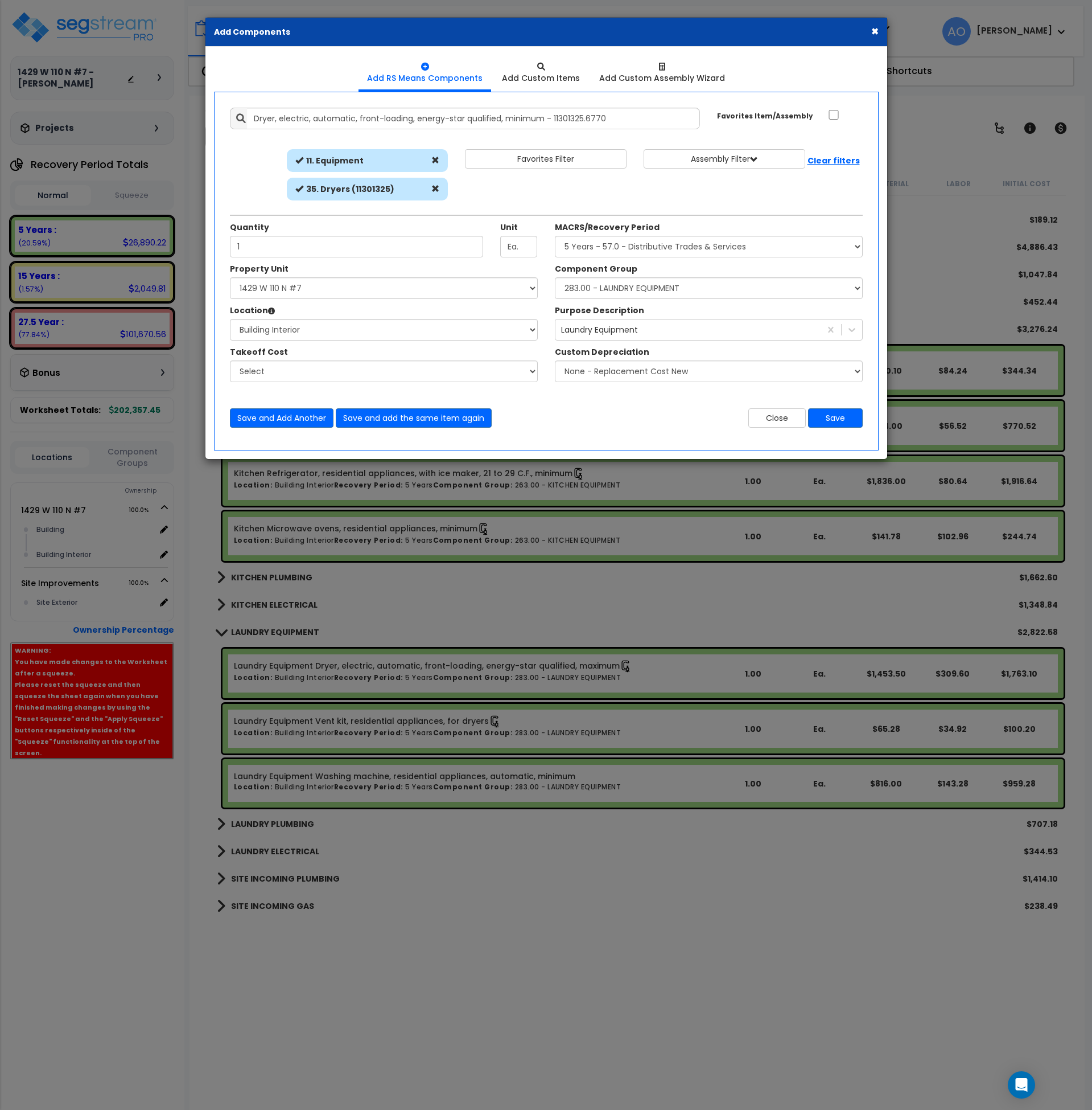
click at [577, 448] on div "Add Items Add Assemblies Both" at bounding box center [546, 271] width 664 height 359
click at [829, 416] on button "Save" at bounding box center [835, 418] width 55 height 20
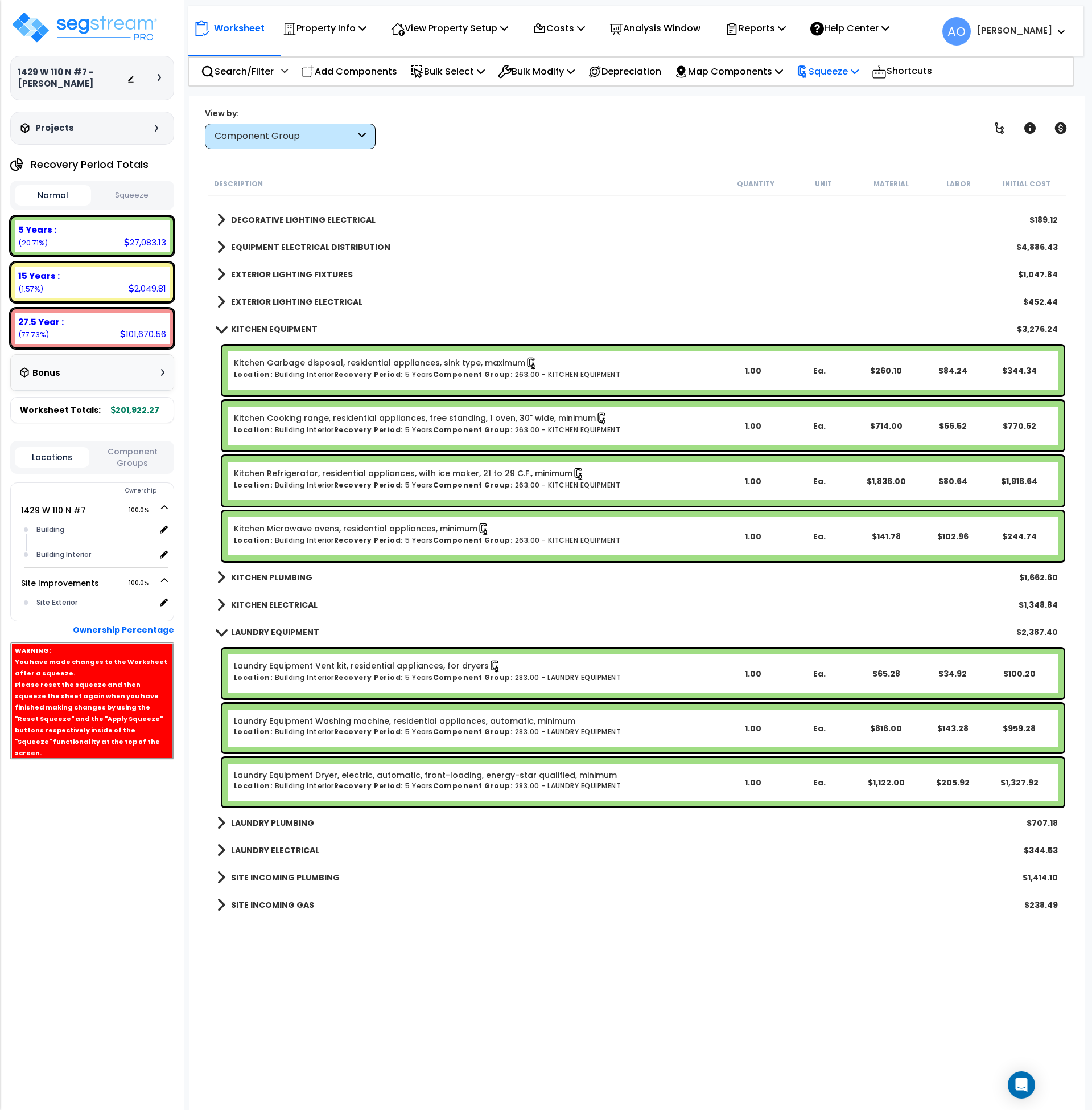
click at [843, 64] on p "Squeeze" at bounding box center [827, 72] width 62 height 15
click at [843, 97] on link "Re-squeeze" at bounding box center [847, 98] width 113 height 26
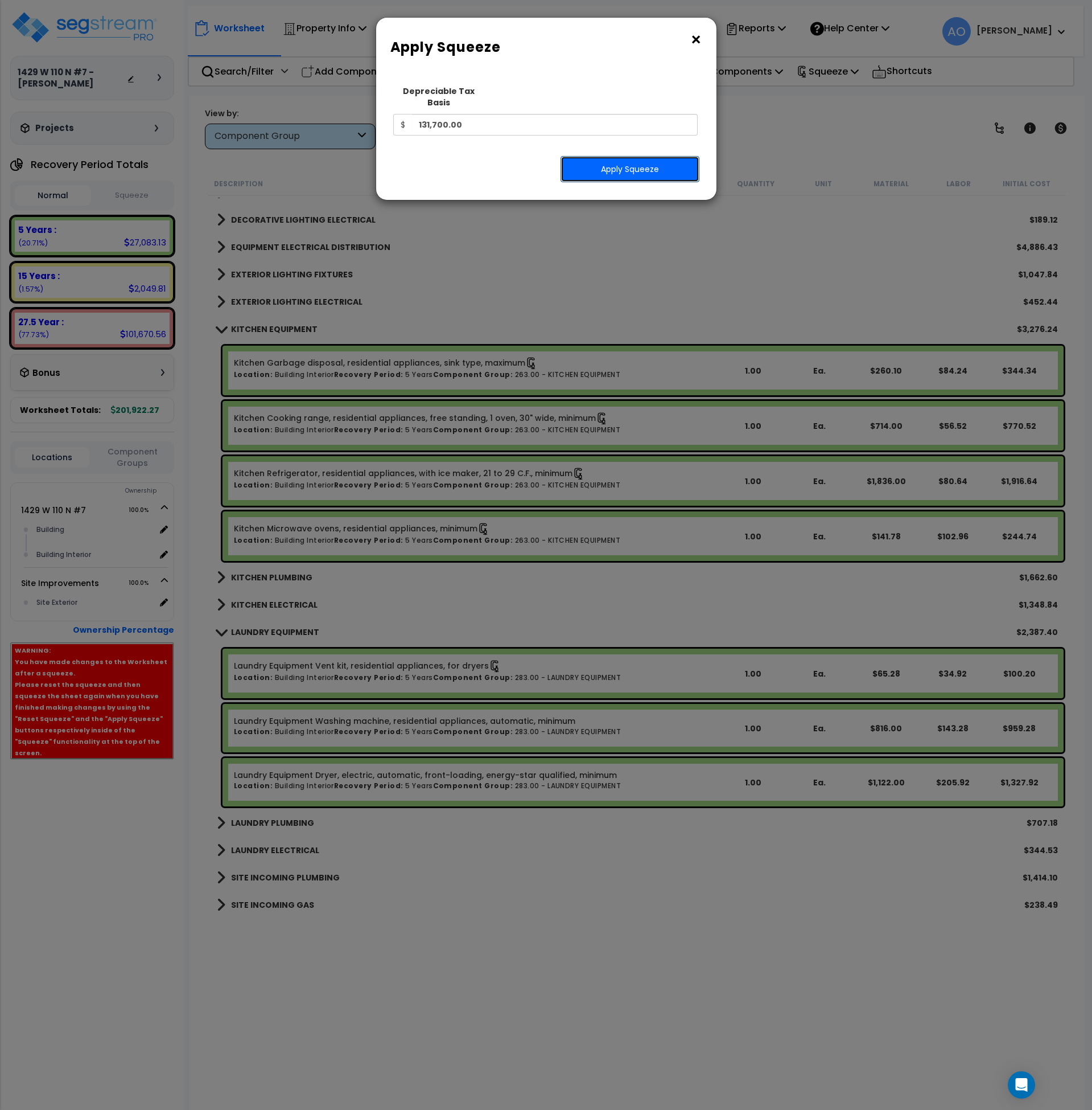
click at [620, 156] on button "Apply Squeeze" at bounding box center [630, 168] width 139 height 26
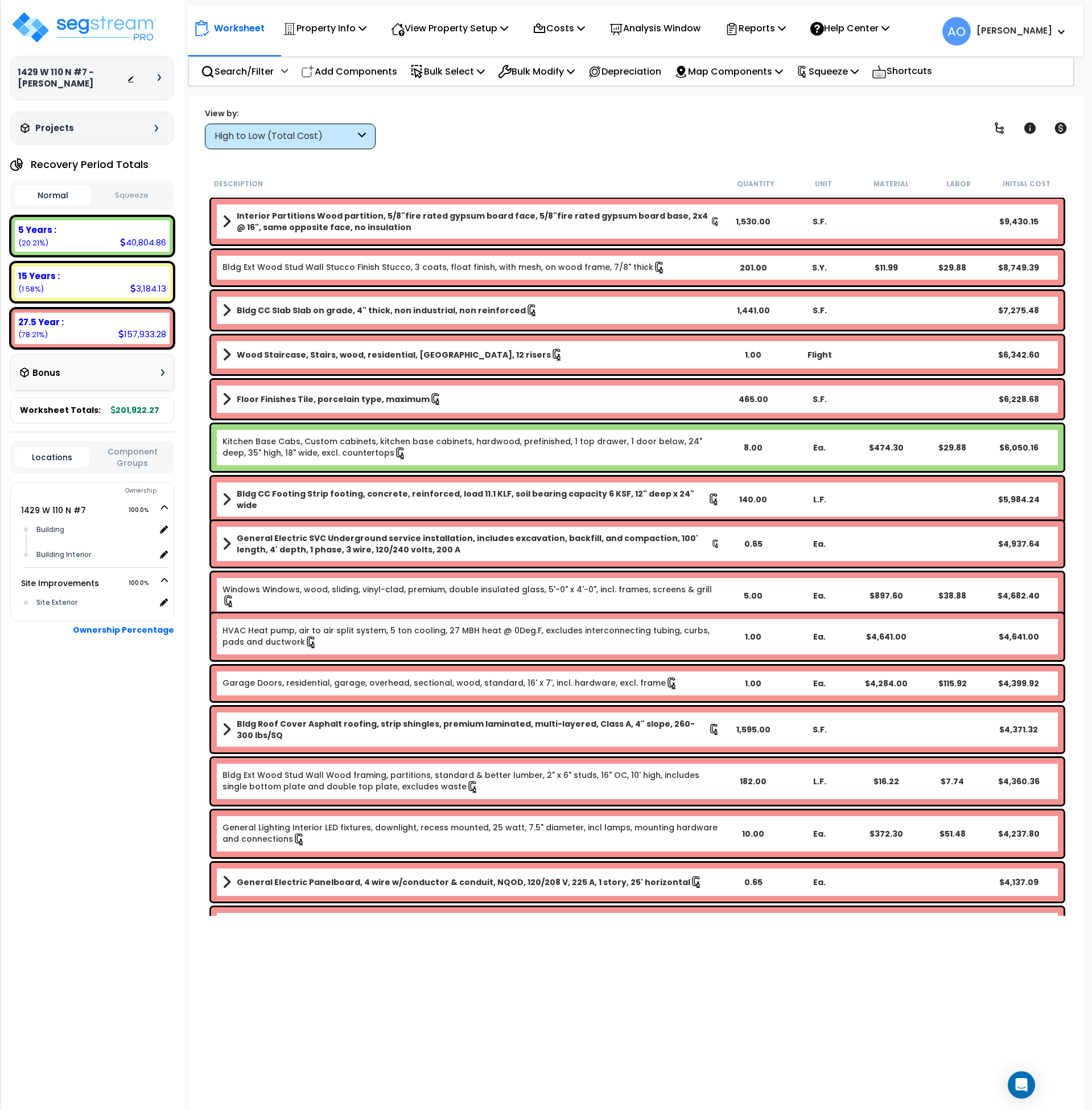
click at [135, 189] on button "Squeeze" at bounding box center [132, 196] width 76 height 20
click at [691, 27] on p "Analysis Window" at bounding box center [655, 28] width 91 height 15
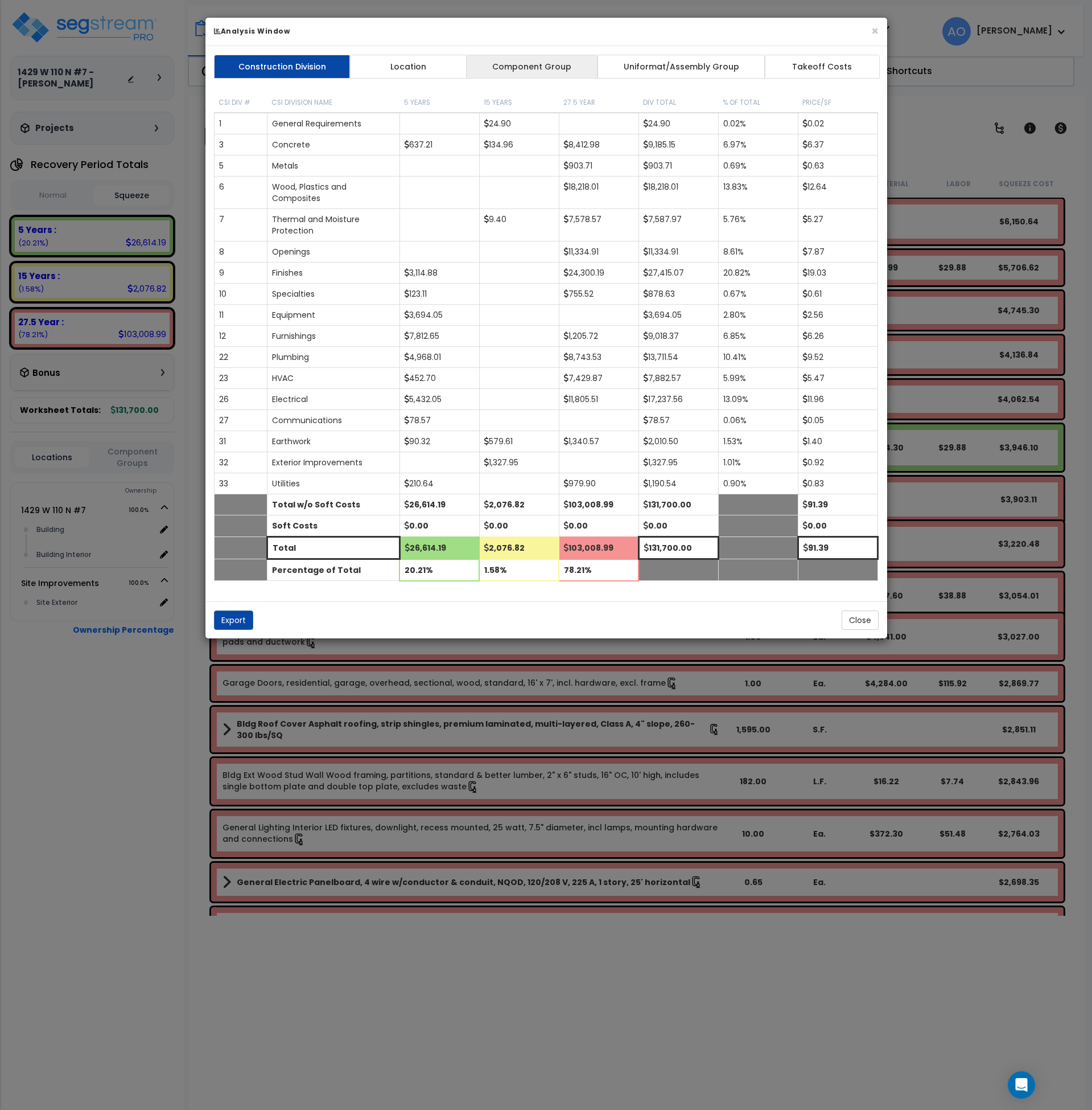
click at [533, 64] on link "Component Group" at bounding box center [532, 67] width 132 height 24
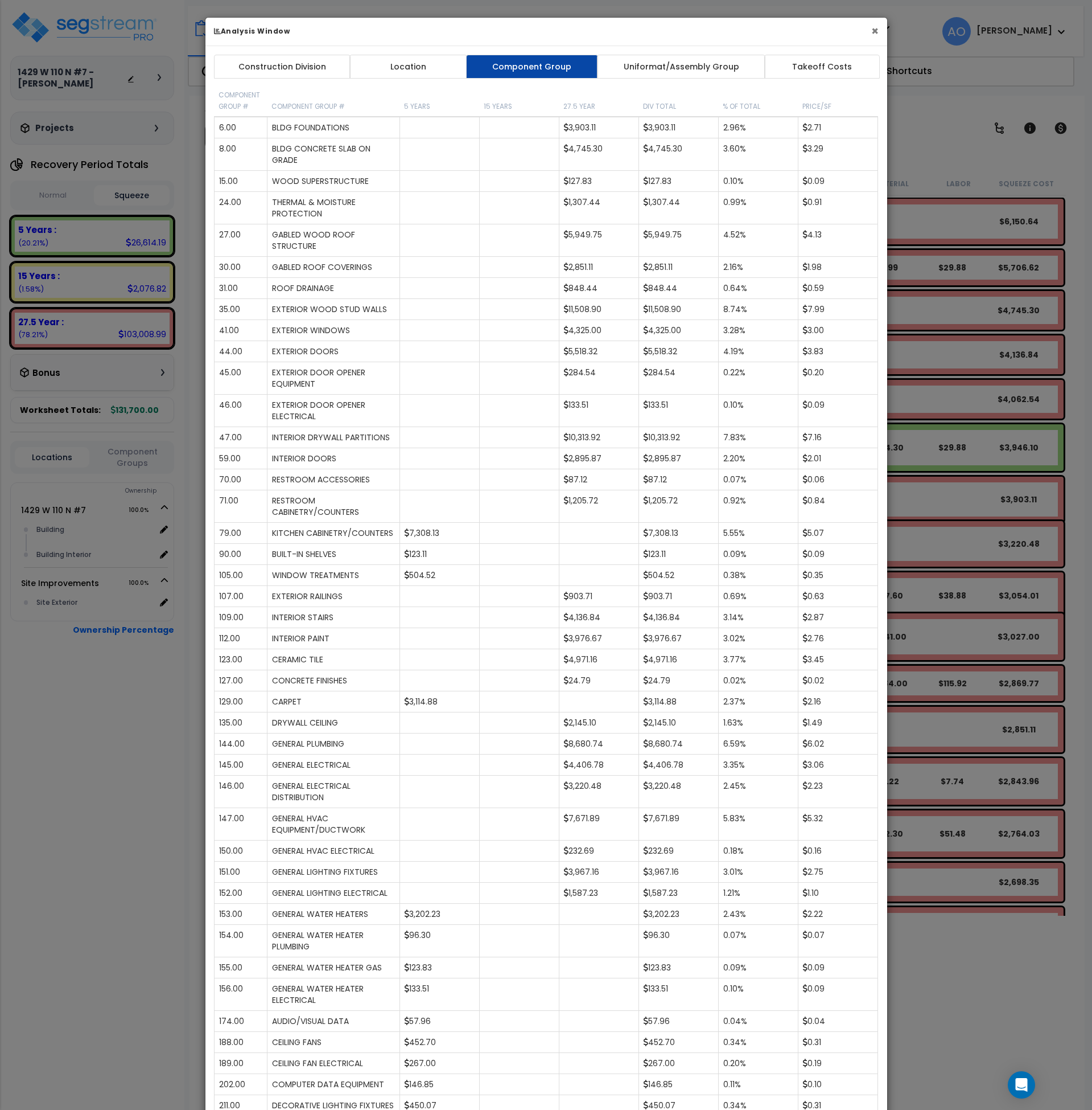
click at [871, 29] on button "×" at bounding box center [875, 31] width 8 height 12
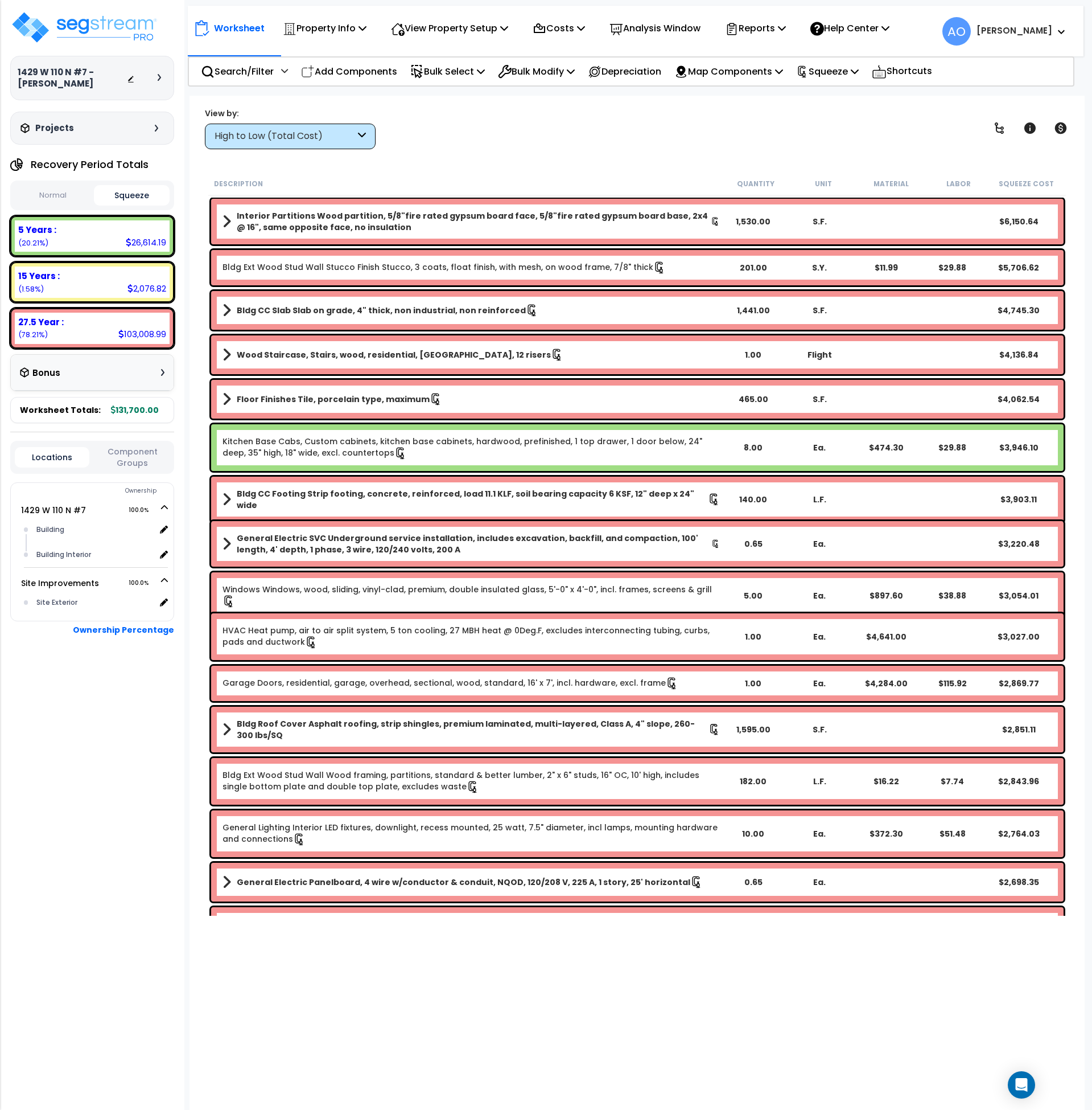
click at [676, 123] on div "View by: High to Low (Total Cost) High to Low (Total Cost)" at bounding box center [638, 128] width 873 height 42
click at [739, 29] on icon at bounding box center [731, 29] width 13 height 13
click at [758, 49] on link "Get Report" at bounding box center [775, 54] width 113 height 22
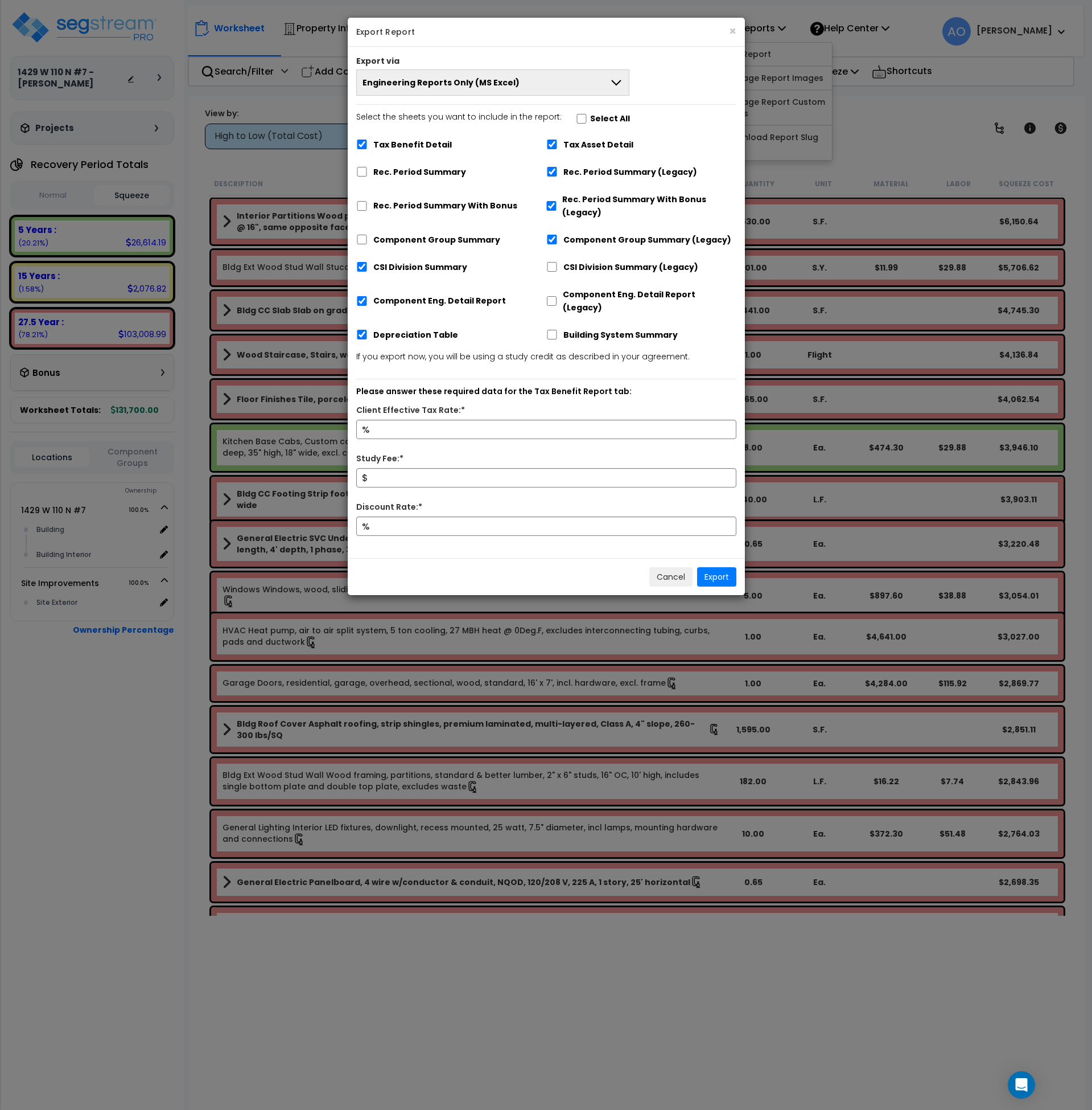
click at [510, 86] on button "Engineering Reports Only (MS Excel)" at bounding box center [493, 82] width 274 height 26
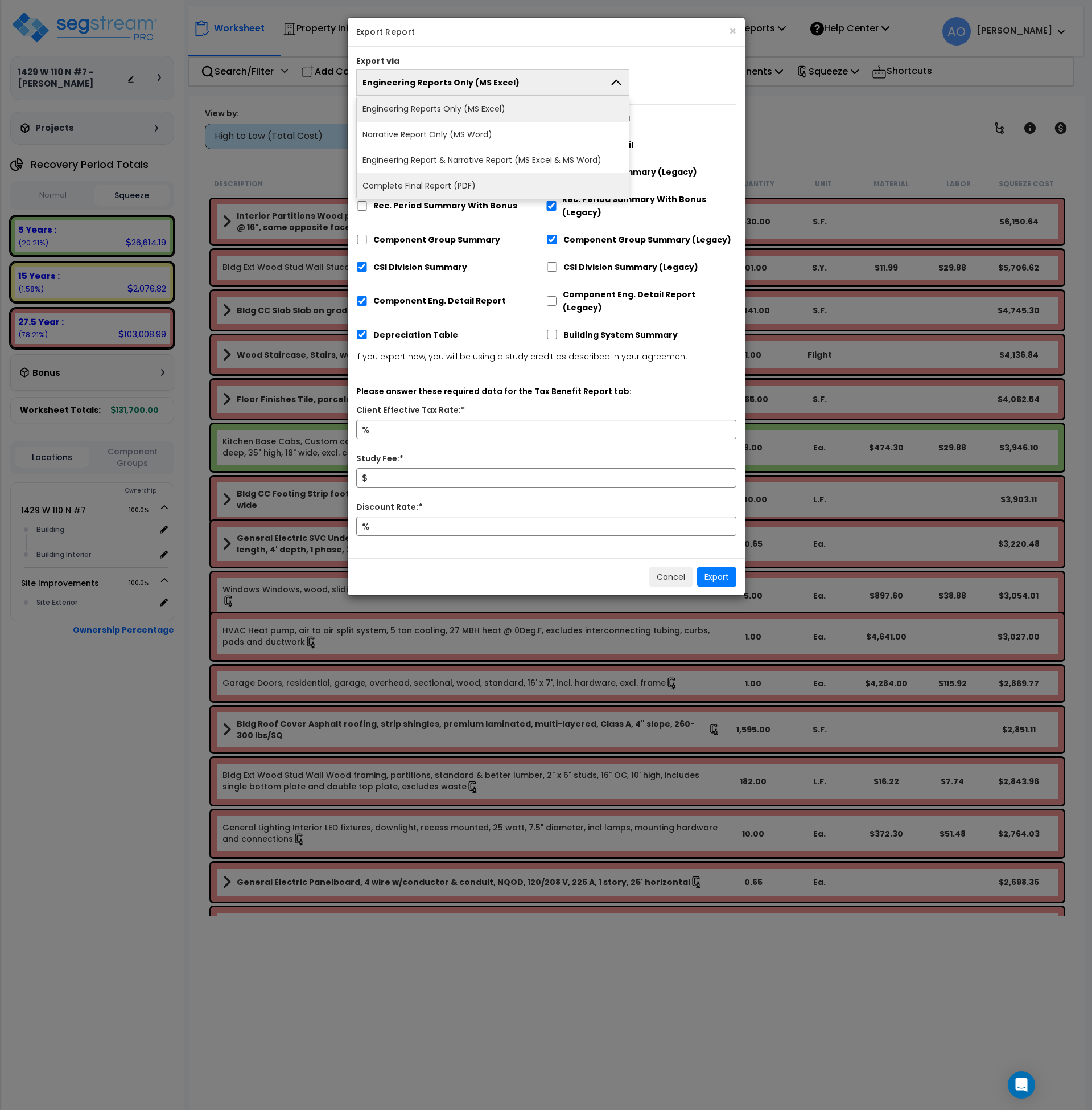
click at [454, 184] on li "Complete Final Report (PDF)" at bounding box center [493, 186] width 273 height 26
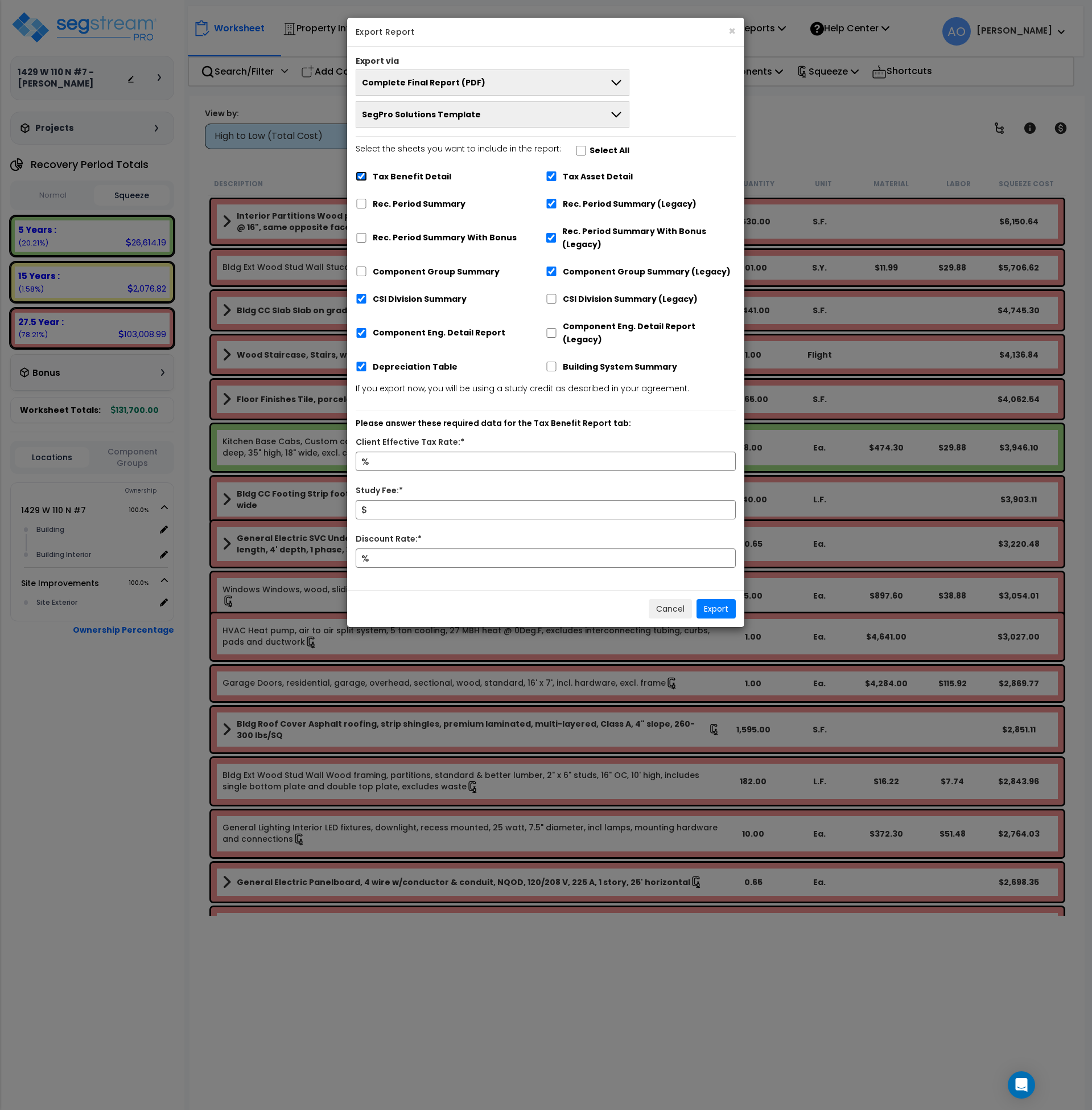
click at [363, 177] on input "Tax Benefit Detail" at bounding box center [361, 176] width 11 height 10
checkbox input "false"
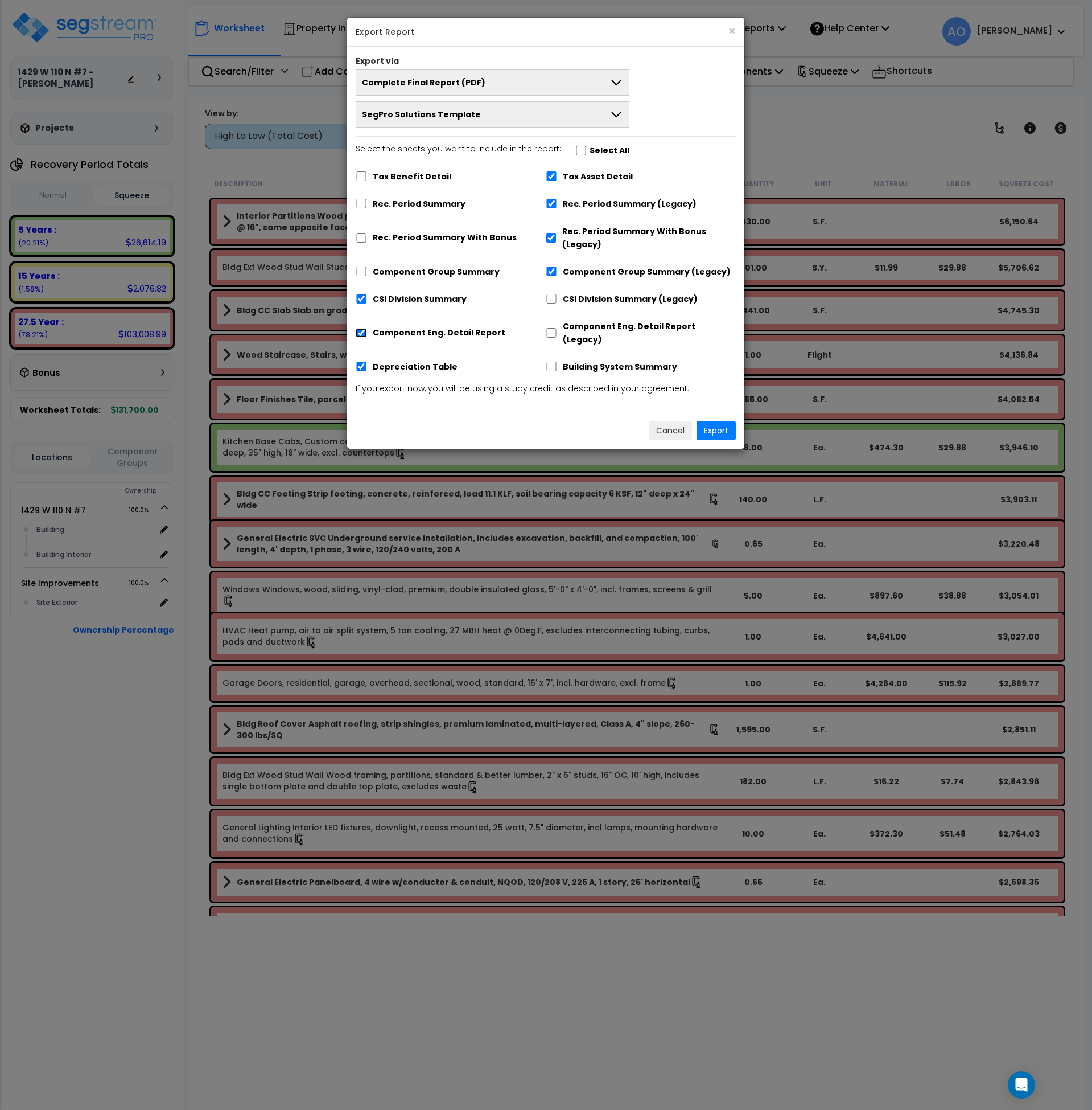
click at [364, 328] on input "Component Eng. Detail Report" at bounding box center [361, 333] width 11 height 10
checkbox input "false"
click at [715, 421] on button "Export" at bounding box center [716, 431] width 39 height 20
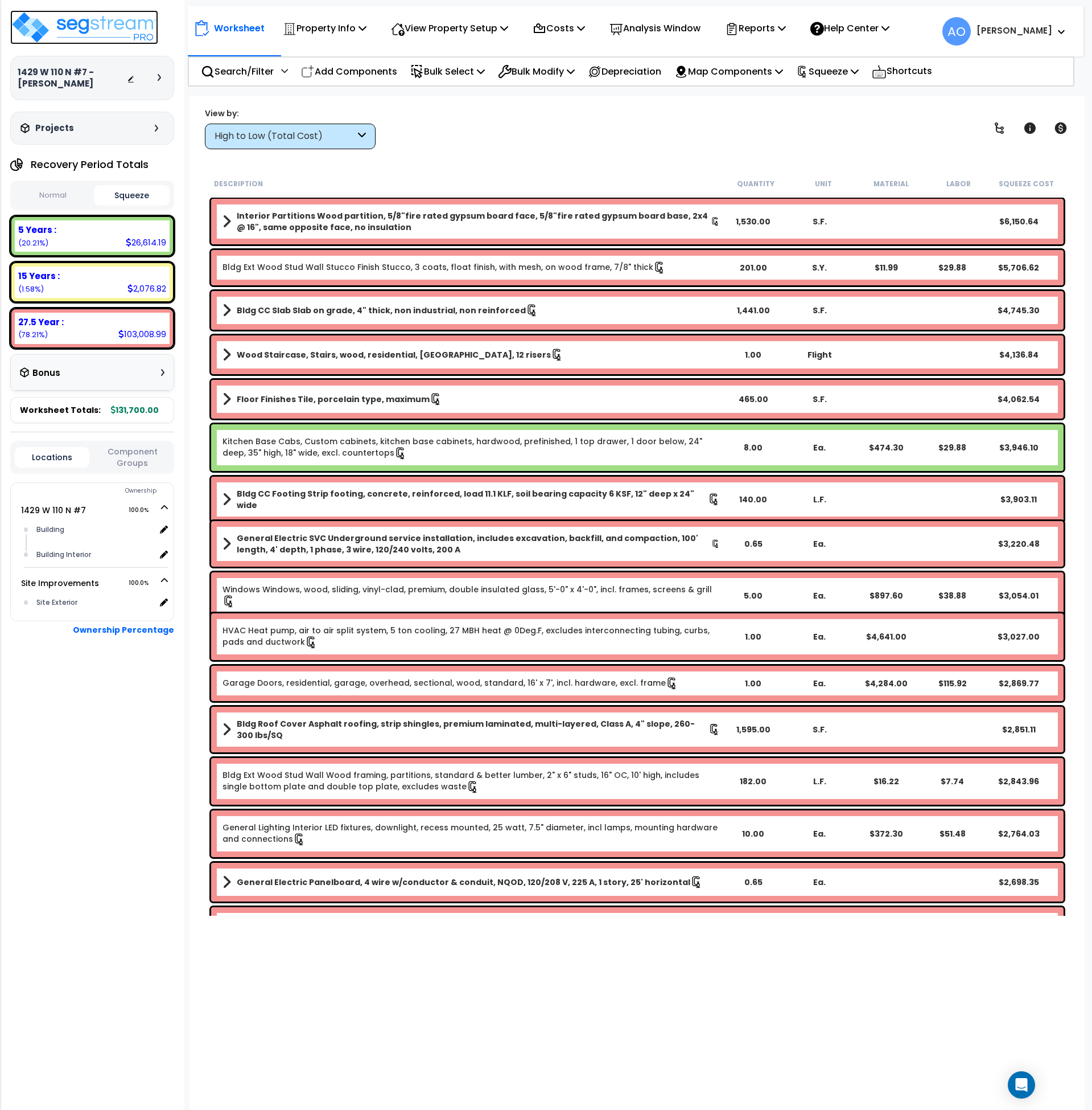
click at [88, 22] on img at bounding box center [84, 27] width 148 height 34
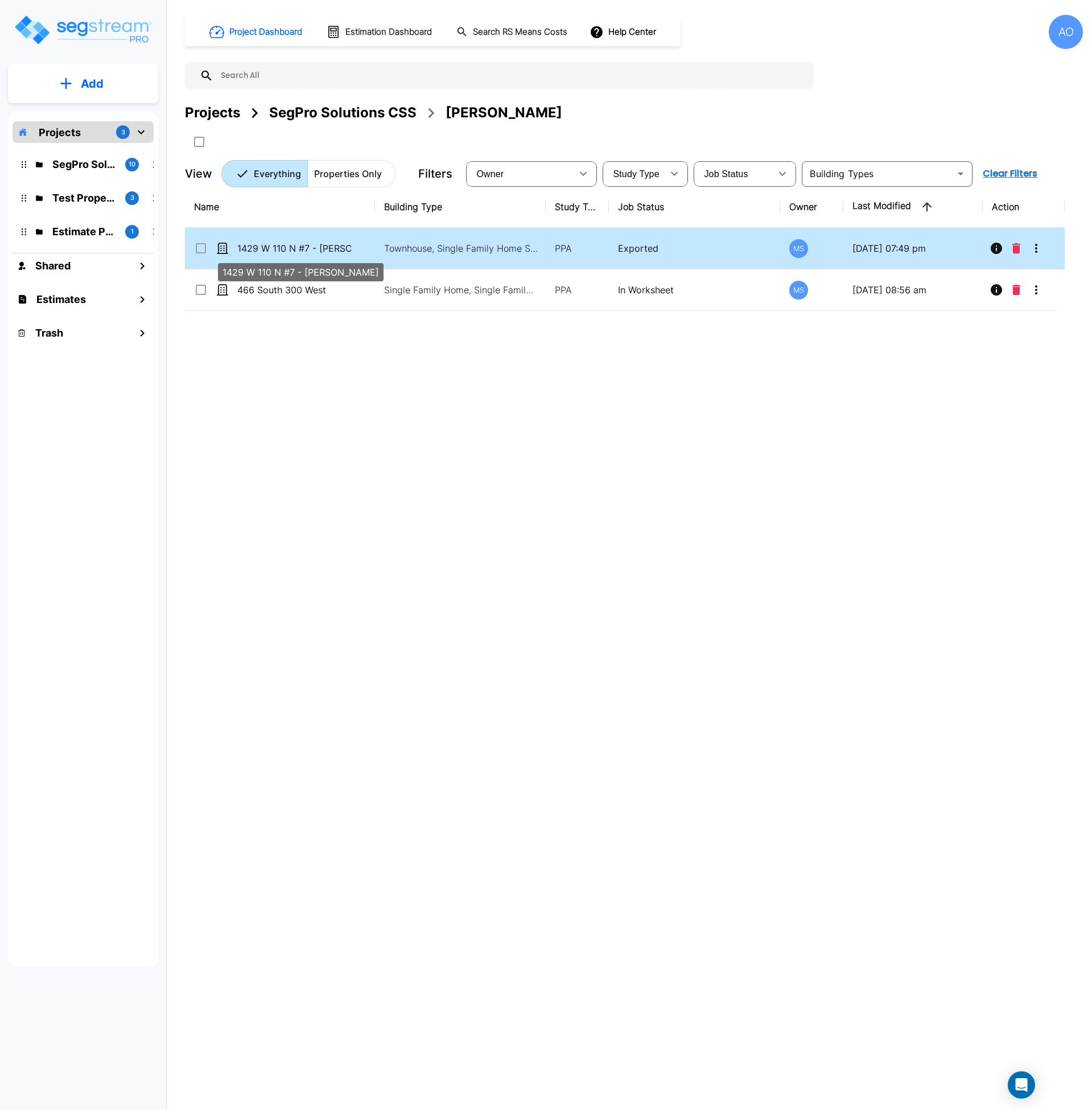
click at [261, 248] on p "1429 W 110 N #7 - [PERSON_NAME]" at bounding box center [294, 248] width 114 height 13
checkbox input "true"
click at [261, 248] on p "1429 W 110 N #7 - [PERSON_NAME]" at bounding box center [294, 248] width 114 height 13
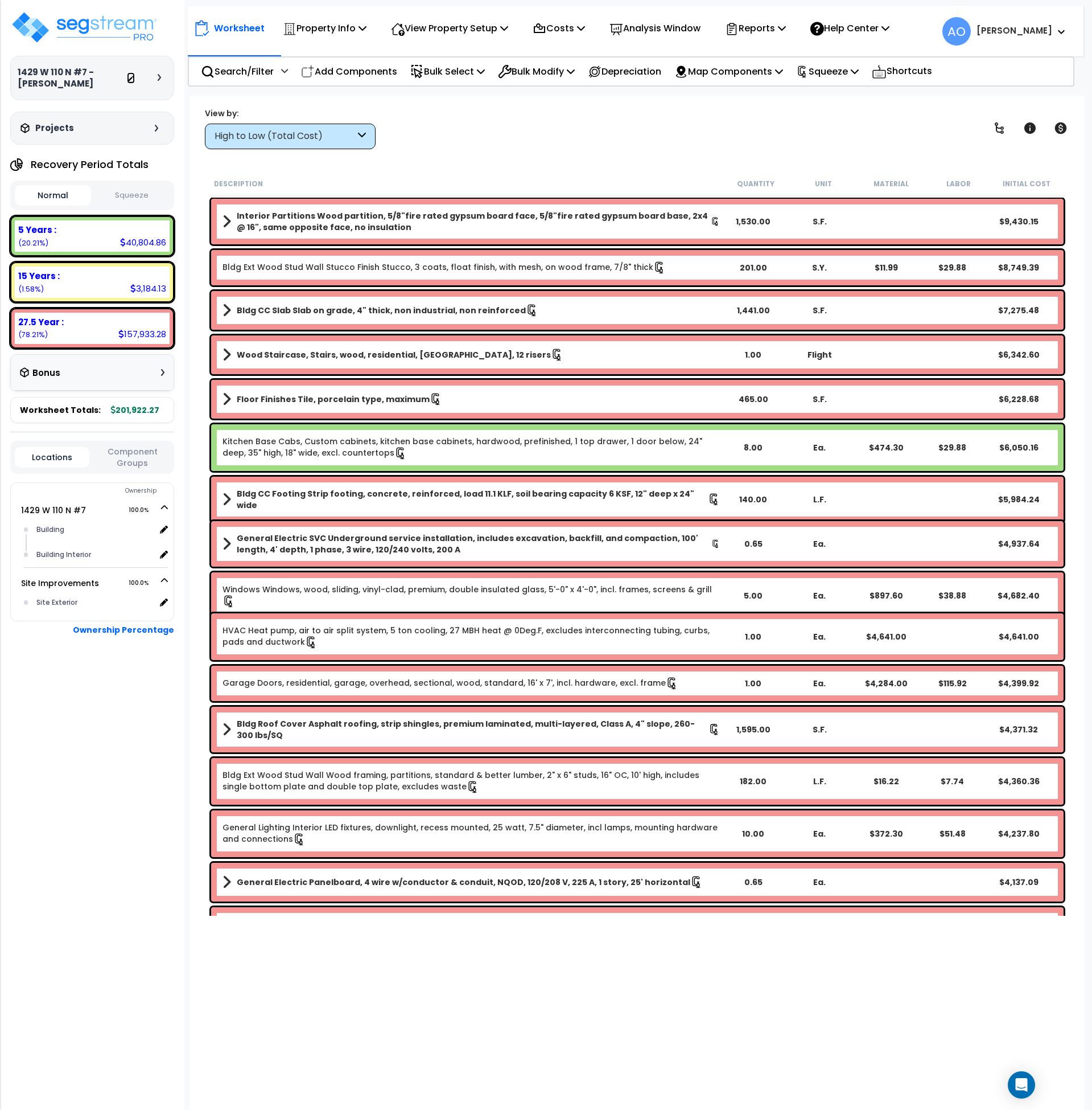
click at [127, 76] on icon at bounding box center [130, 79] width 8 height 8
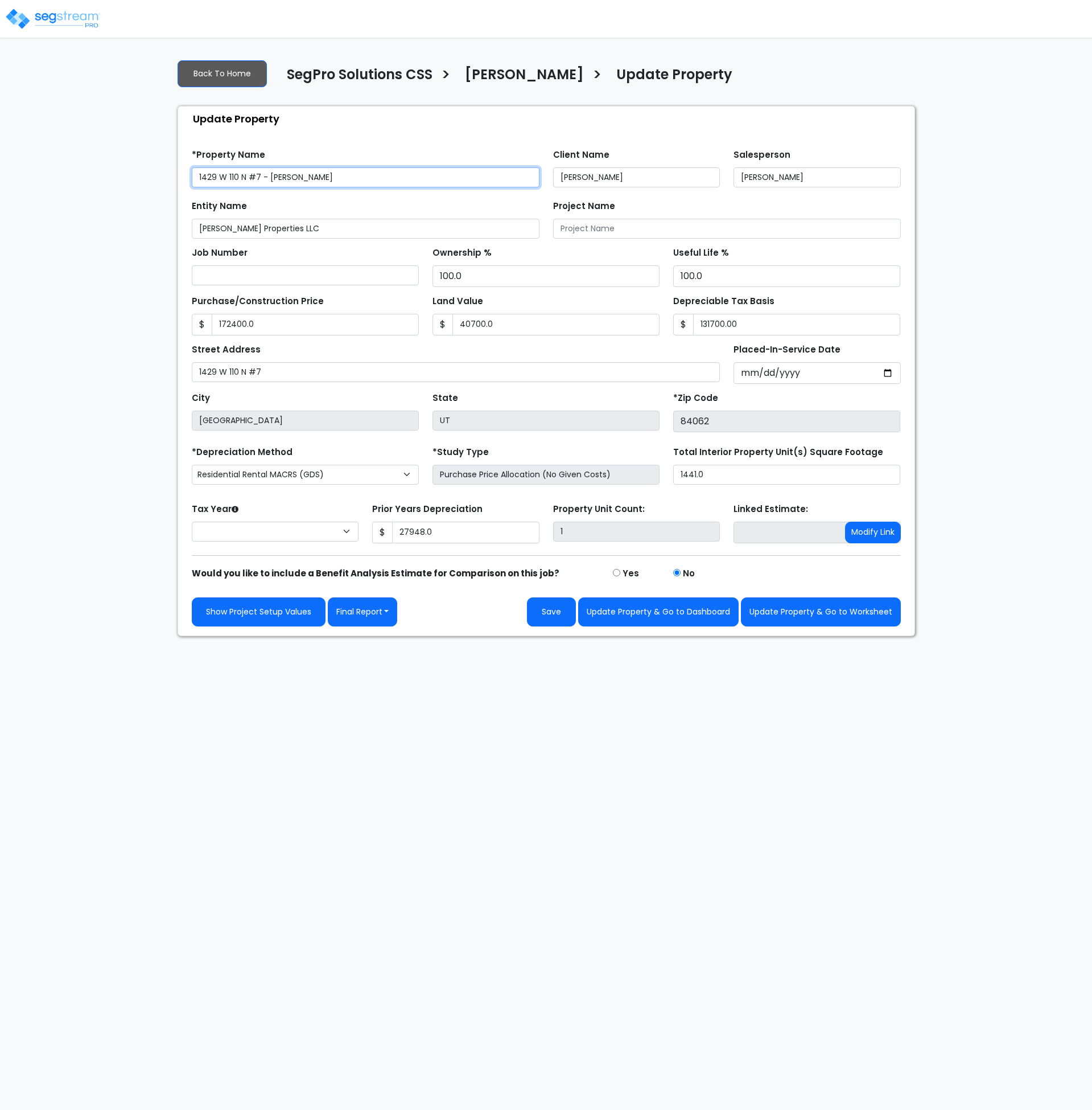
type input "172,400.0"
type input "40,700.0"
type input "131,700.00"
type input "27,948.0"
select select "2024"
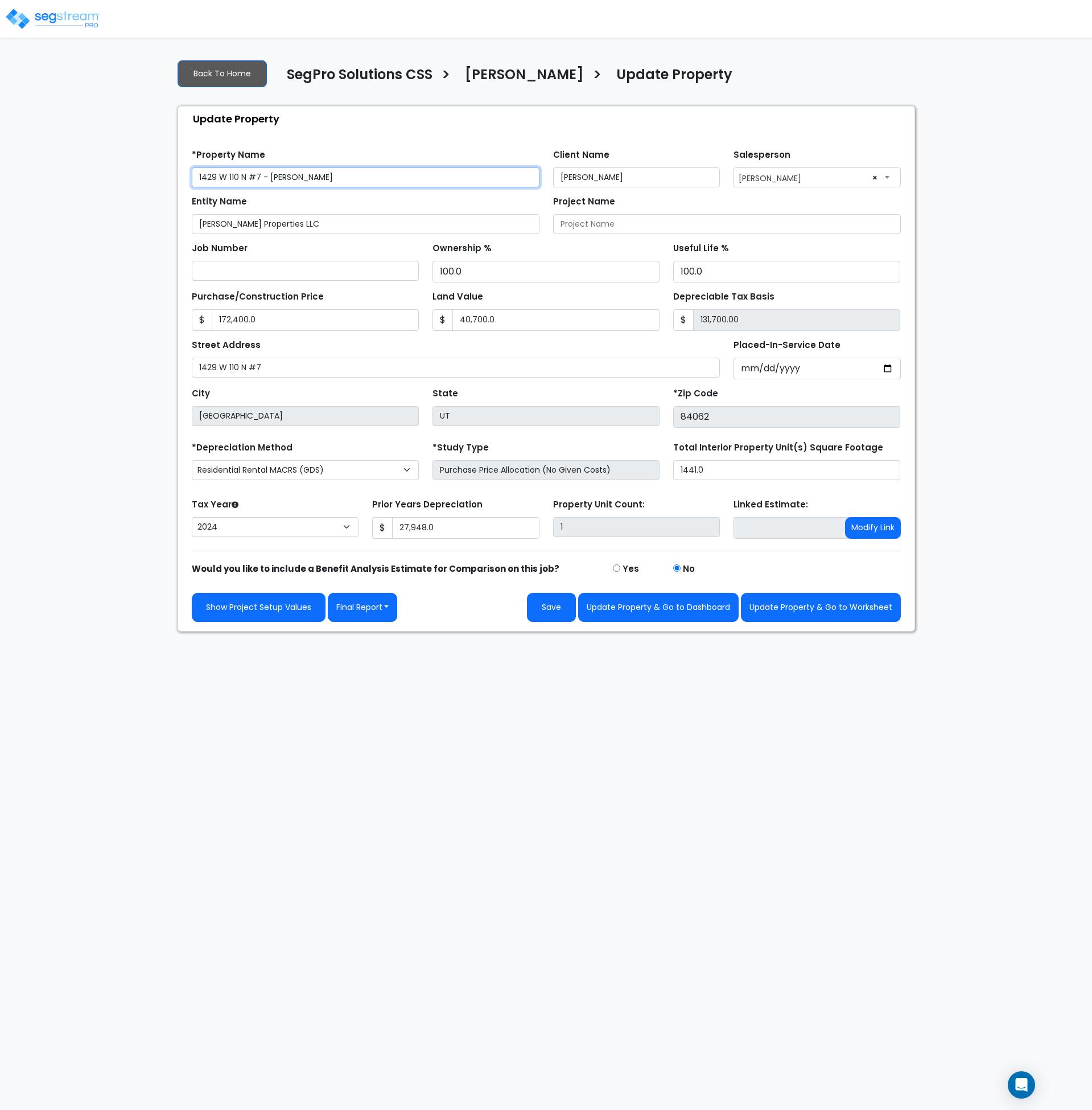
click at [266, 177] on input "1429 W 110 N #7 - Dalton Savage" at bounding box center [366, 177] width 348 height 20
drag, startPoint x: 261, startPoint y: 177, endPoint x: 353, endPoint y: 177, distance: 92.0
click at [353, 177] on input "1429 W 110 N #7 - Dalton Savage" at bounding box center [366, 177] width 348 height 20
click at [196, 176] on input "1429 W 110 N #7" at bounding box center [366, 177] width 348 height 20
paste input "- Dalton Savage"
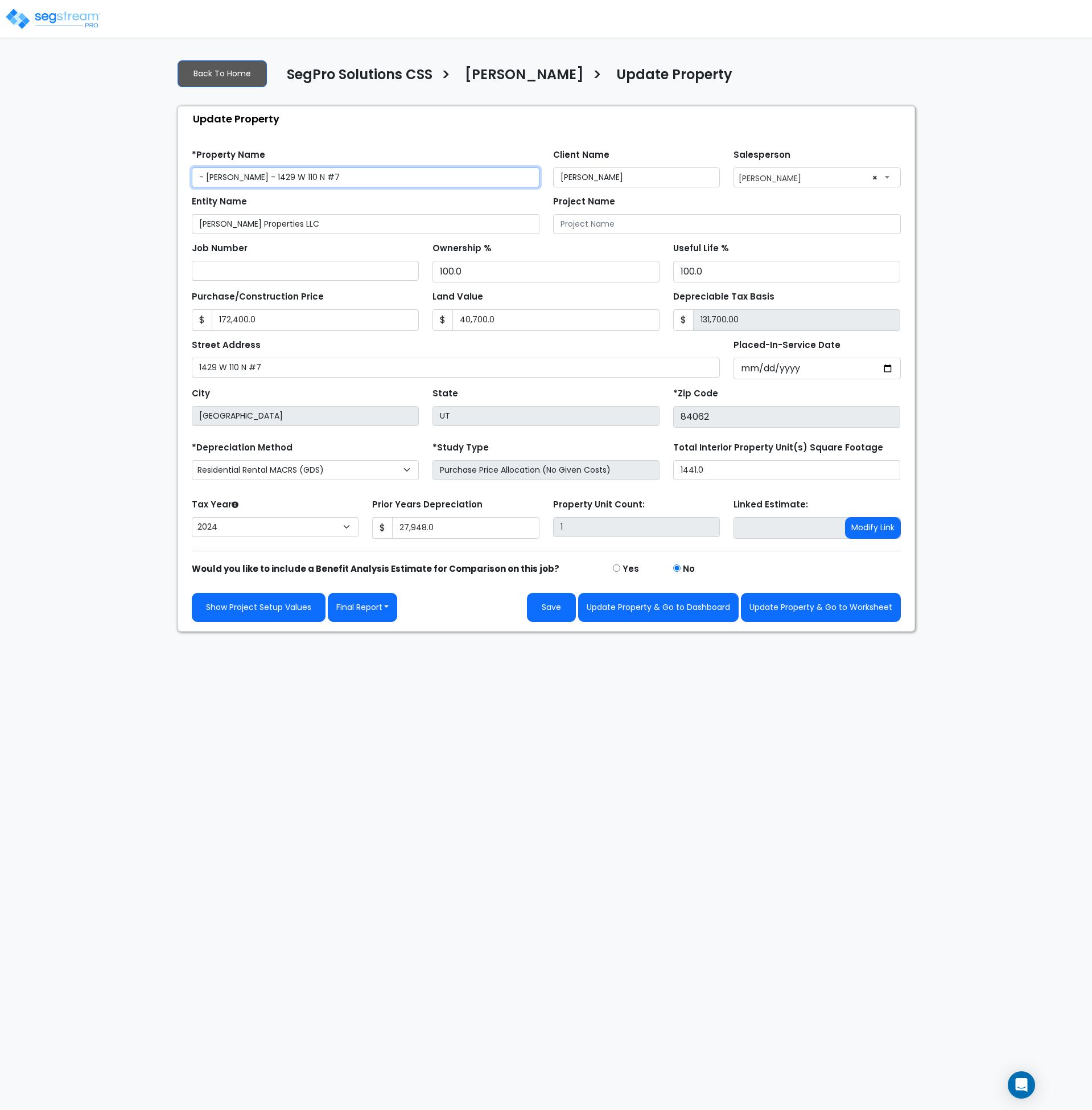
click at [206, 176] on input "- Dalton Savage - 1429 W 110 N #7" at bounding box center [366, 177] width 348 height 20
type input "Dalton Savage - 1429 W 110 N #7"
click at [786, 605] on button "Update Property & Go to Worksheet" at bounding box center [821, 607] width 160 height 29
type input "172400"
type input "40700"
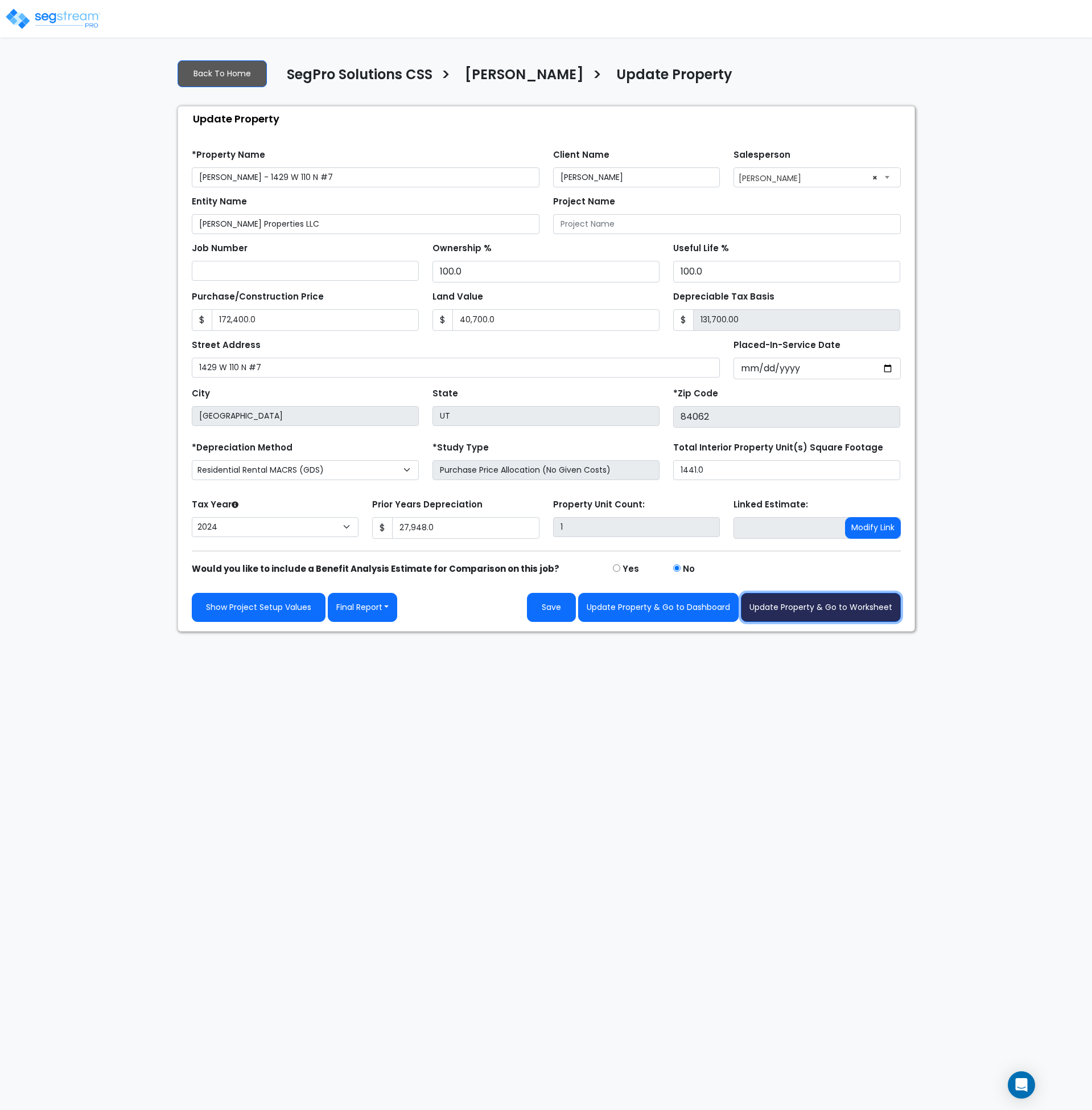
type input "27948"
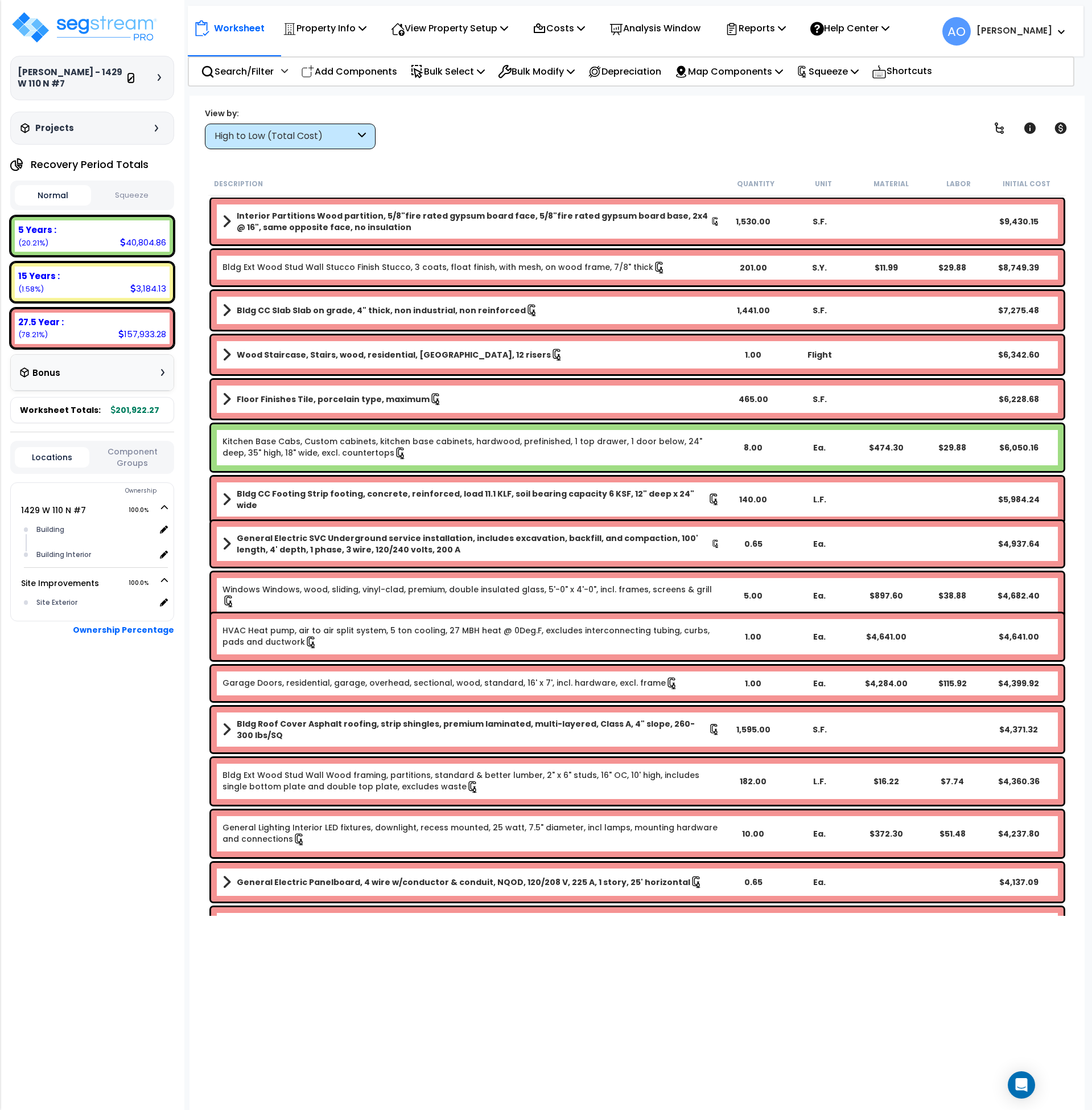
click at [130, 77] on icon at bounding box center [130, 79] width 8 height 8
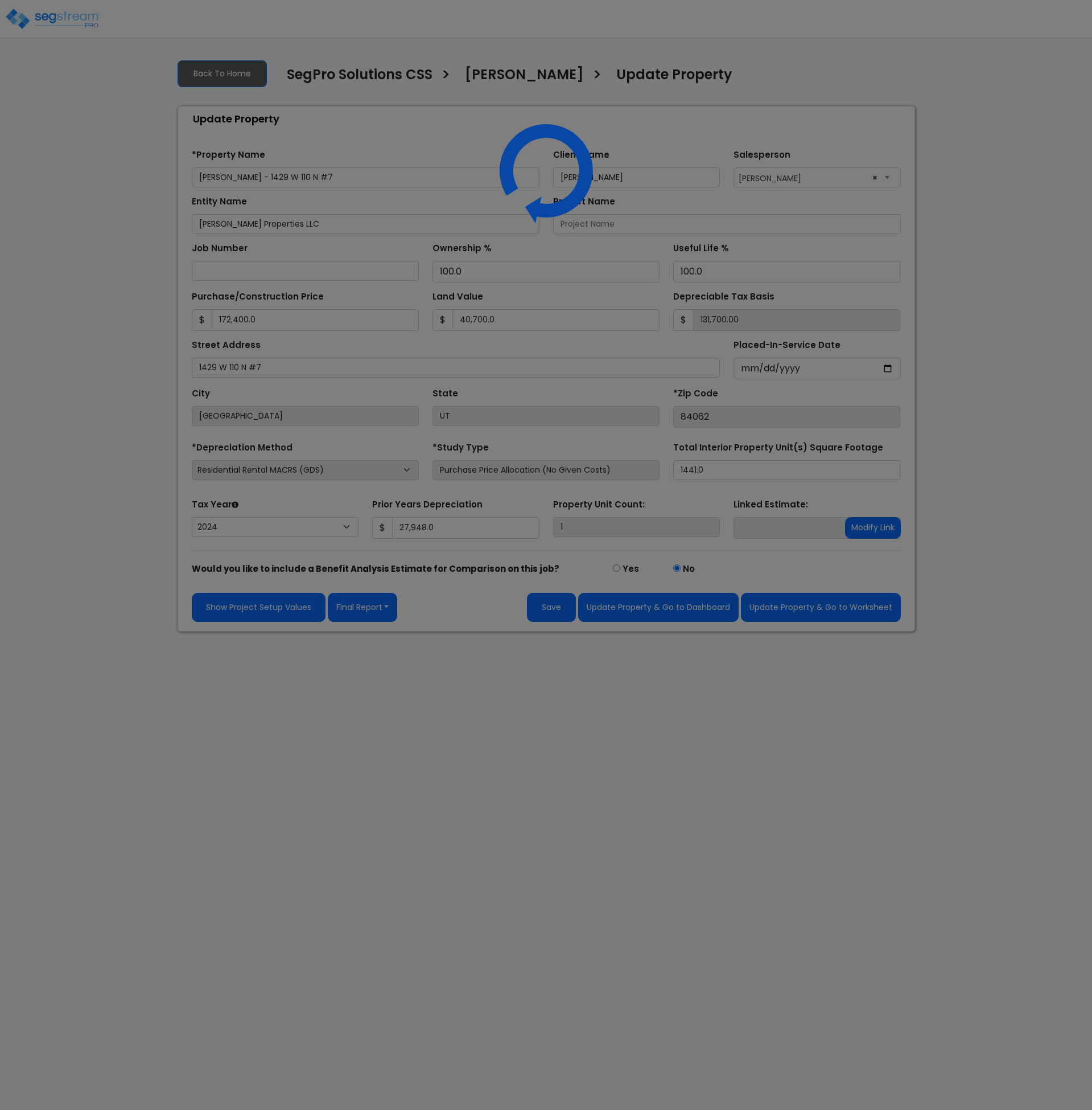
select select "2024"
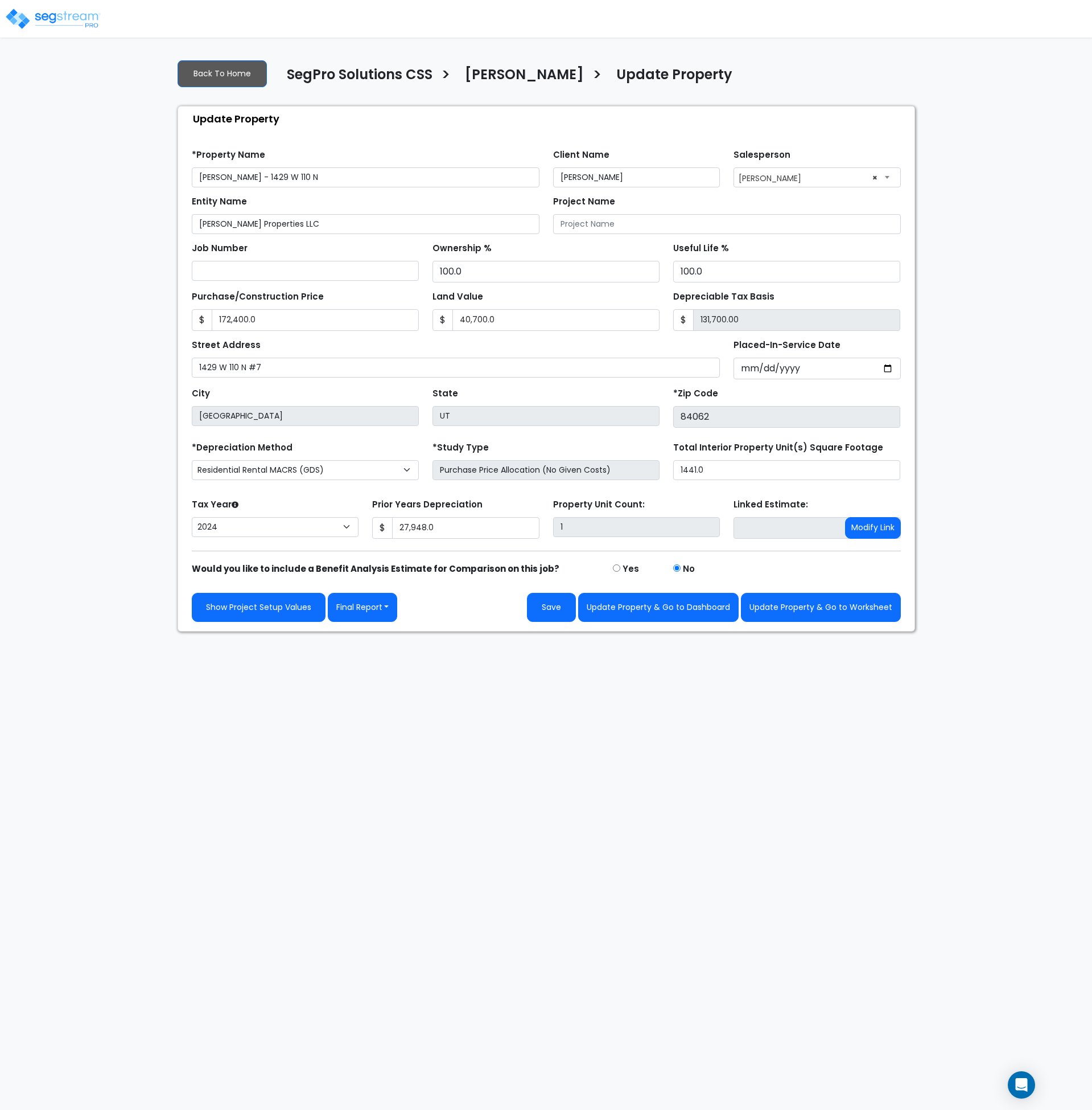
type input "Dalton Savage - 1429 W 110 N"
click at [261, 367] on input "1429 W 110 N #7" at bounding box center [456, 367] width 528 height 20
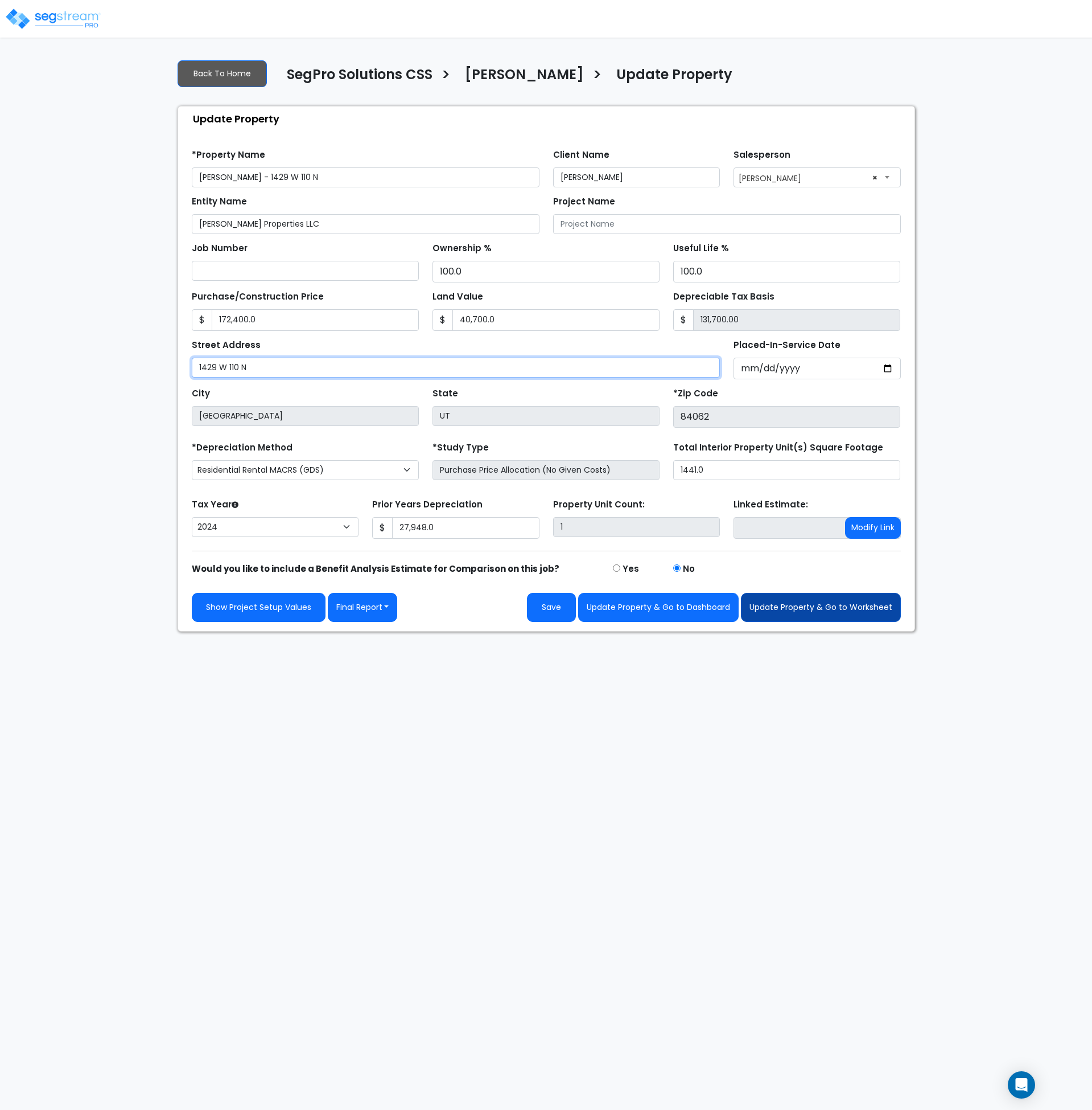
type input "1429 W 110 N"
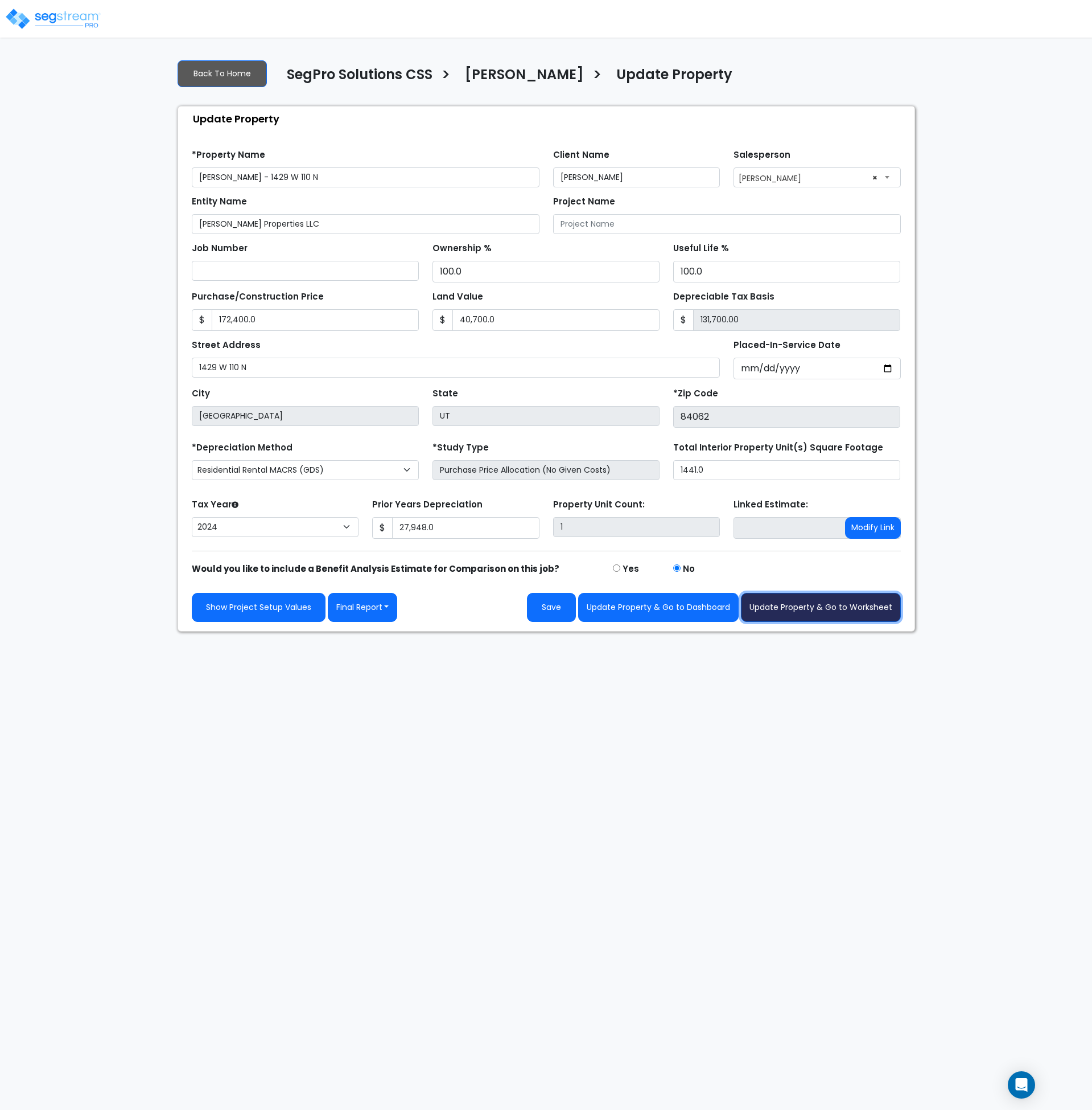
click at [777, 617] on button "Update Property & Go to Worksheet" at bounding box center [821, 607] width 160 height 29
type input "172400"
type input "40700"
type input "27948"
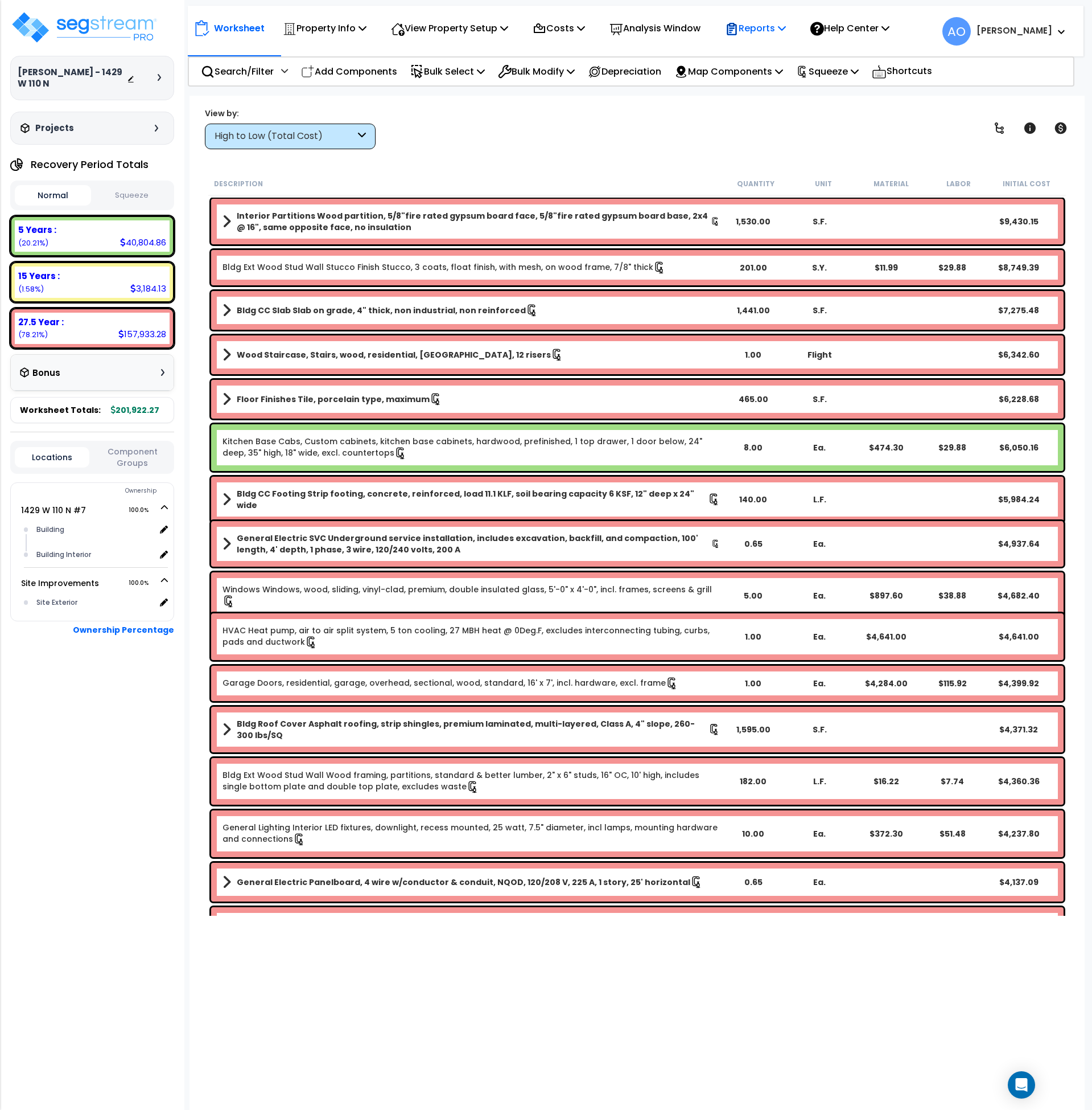
click at [753, 20] on p "Reports" at bounding box center [755, 28] width 61 height 15
click at [760, 56] on link "Get Report" at bounding box center [775, 54] width 113 height 22
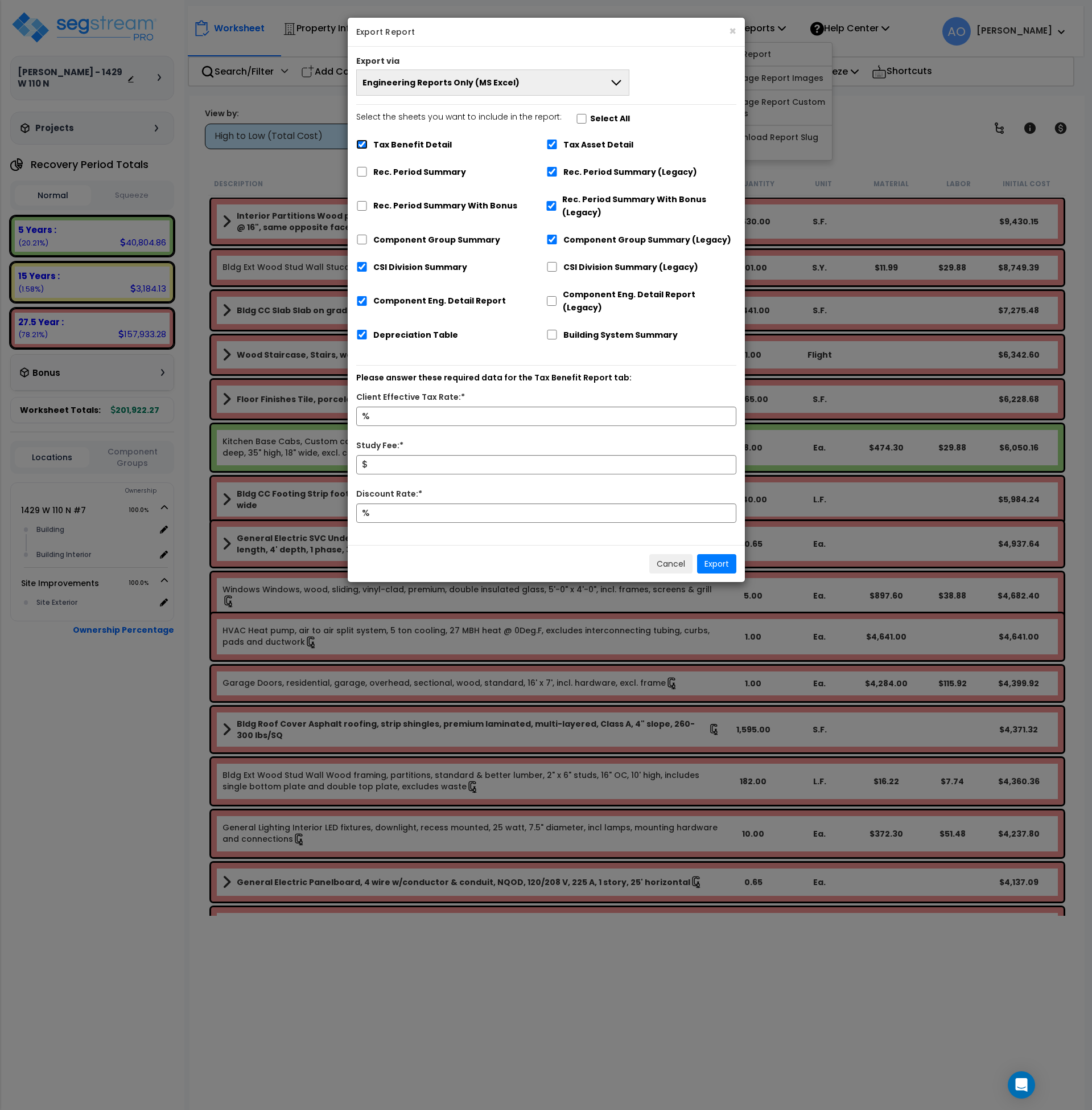
click at [362, 143] on input "Tax Benefit Detail" at bounding box center [362, 144] width 11 height 10
checkbox input "false"
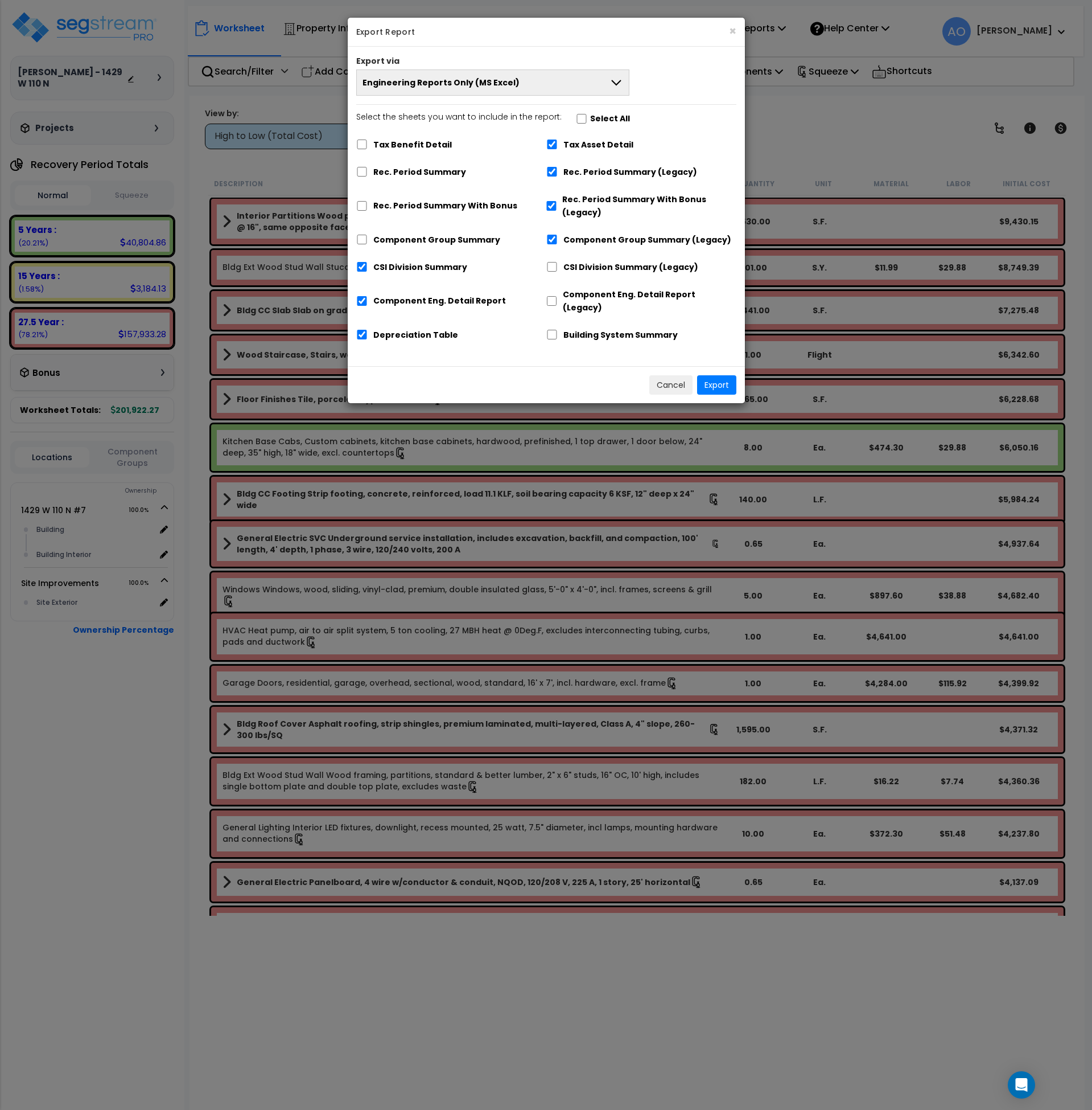
click at [411, 88] on button "Engineering Reports Only (MS Excel)" at bounding box center [493, 82] width 274 height 26
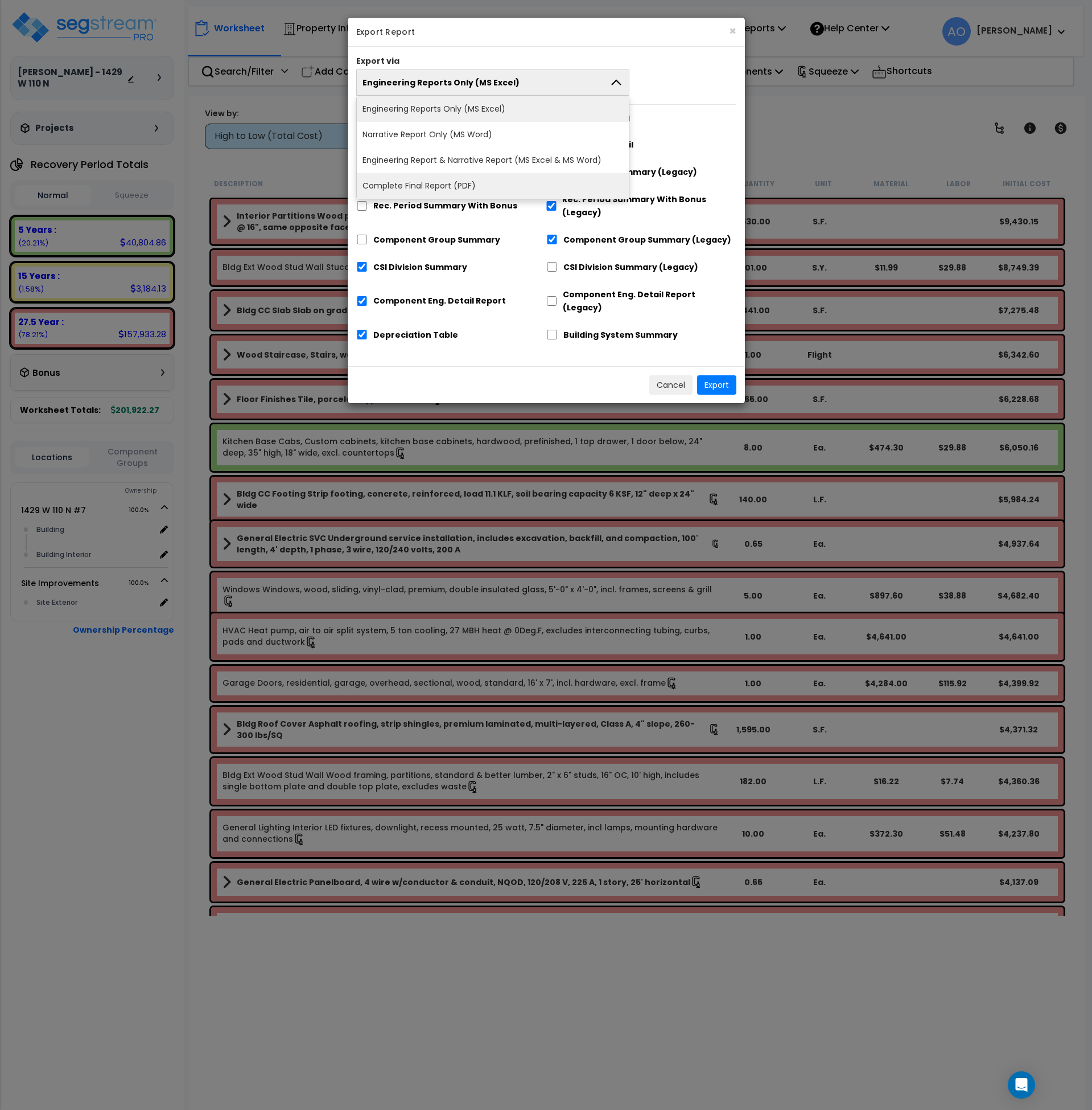
click at [425, 183] on li "Complete Final Report (PDF)" at bounding box center [493, 186] width 273 height 26
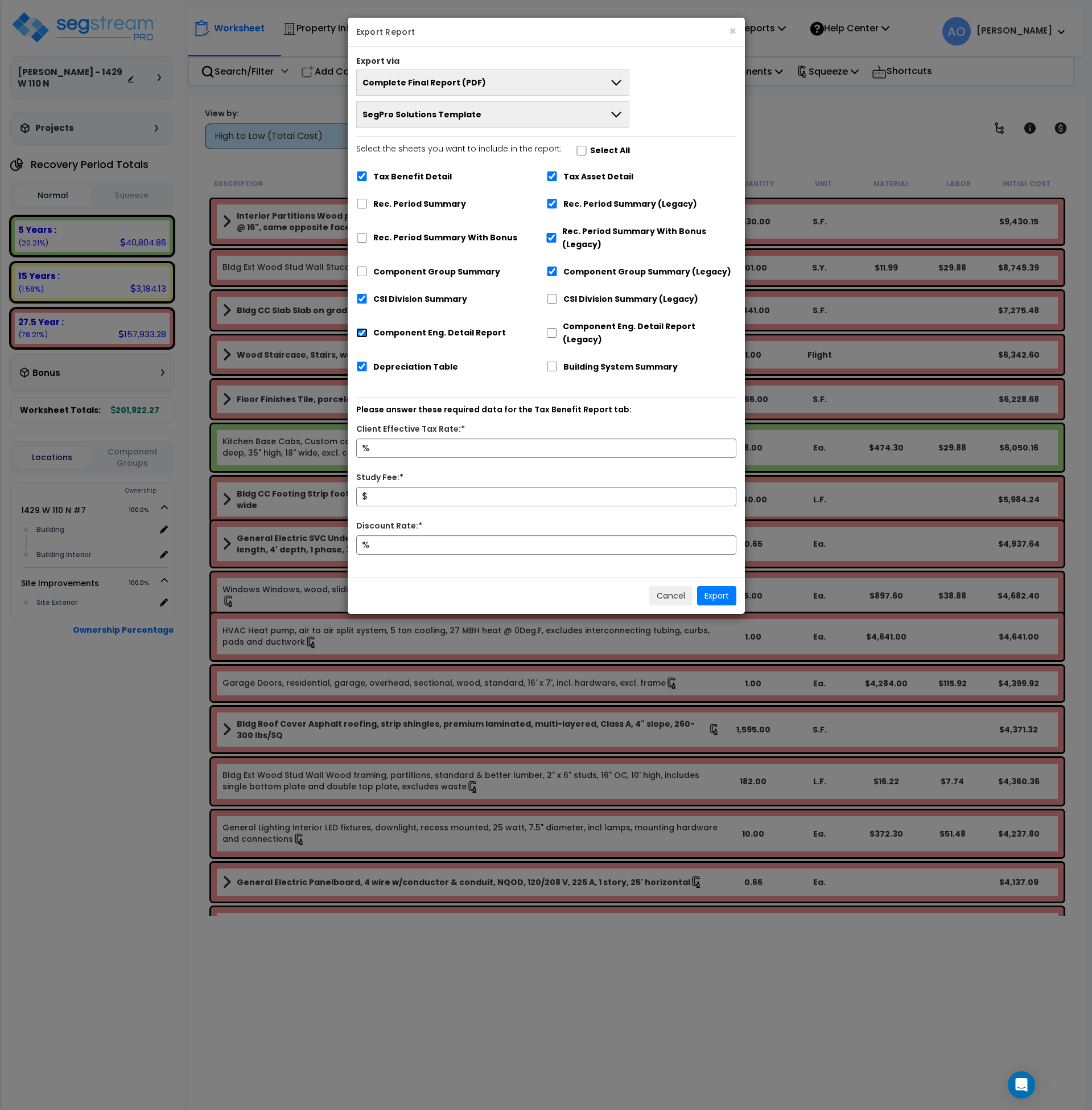
click at [362, 328] on input "Component Eng. Detail Report" at bounding box center [362, 333] width 11 height 10
checkbox input "false"
click at [364, 173] on input "Tax Benefit Detail" at bounding box center [362, 176] width 11 height 10
checkbox input "false"
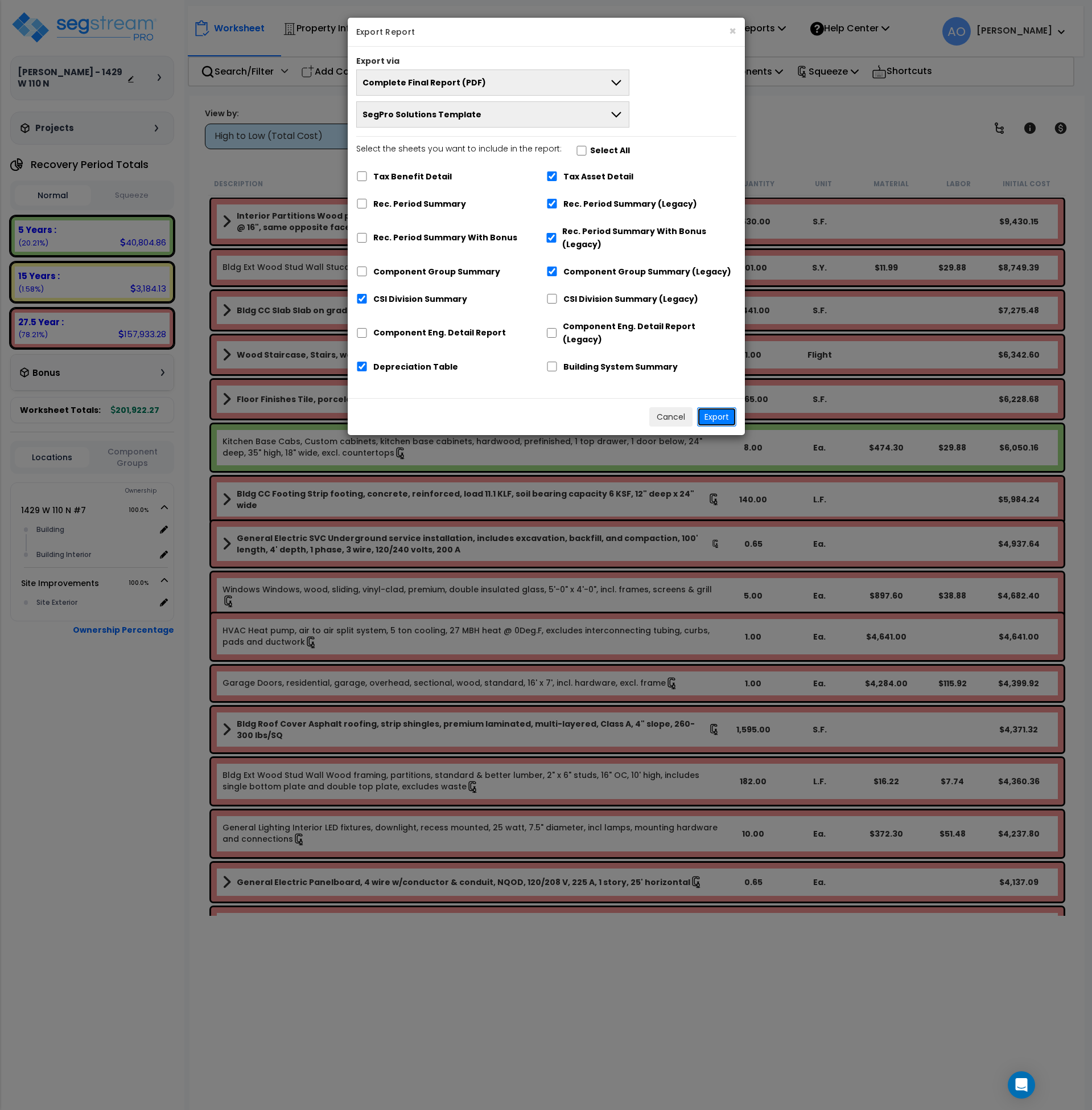
click at [729, 407] on button "Export" at bounding box center [717, 417] width 39 height 20
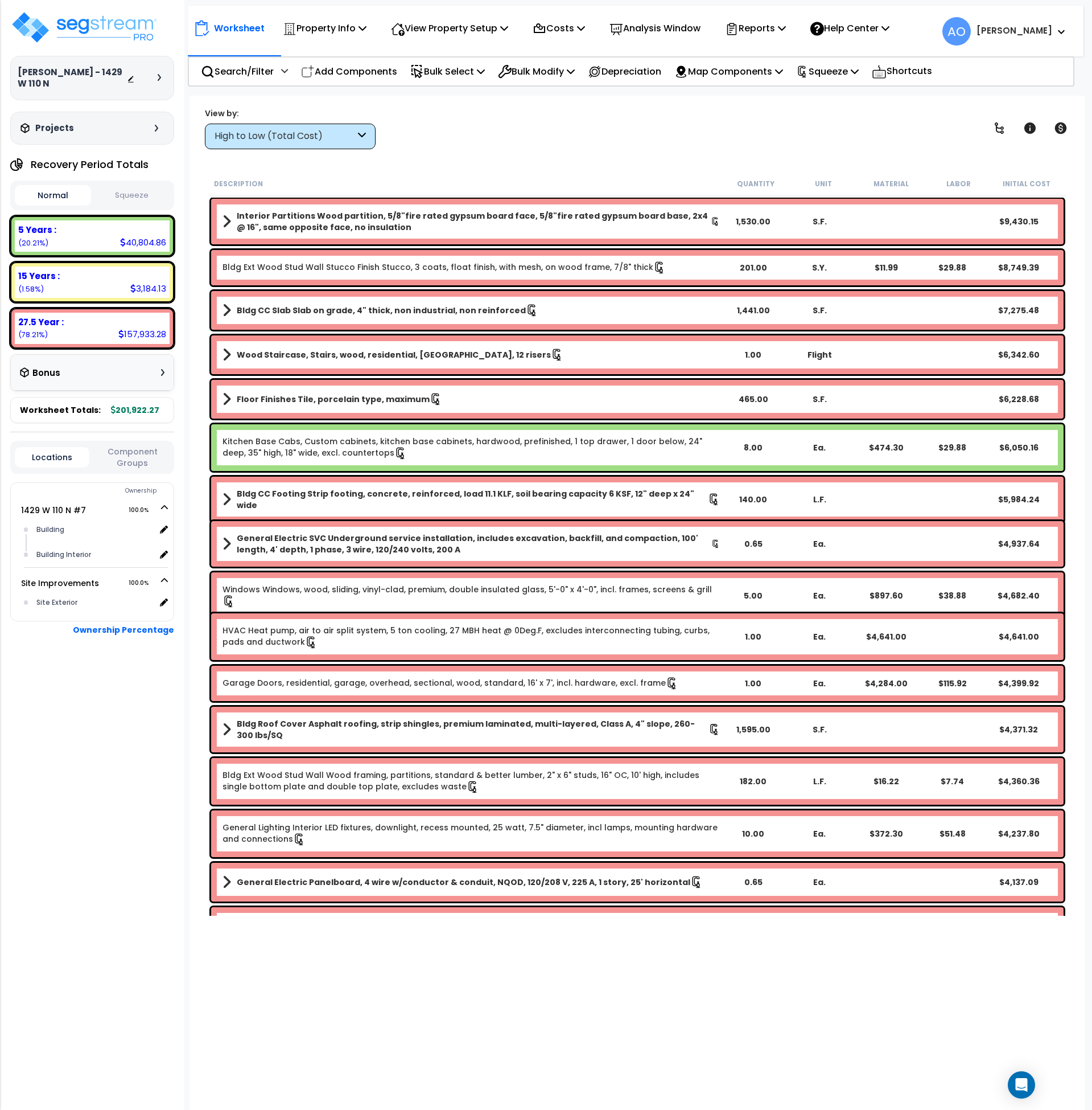
click at [518, 150] on div "Worksheet Property Info Property Setup Add Property Unit Template property Clon…" at bounding box center [637, 650] width 896 height 1110
click at [88, 17] on img at bounding box center [84, 27] width 148 height 34
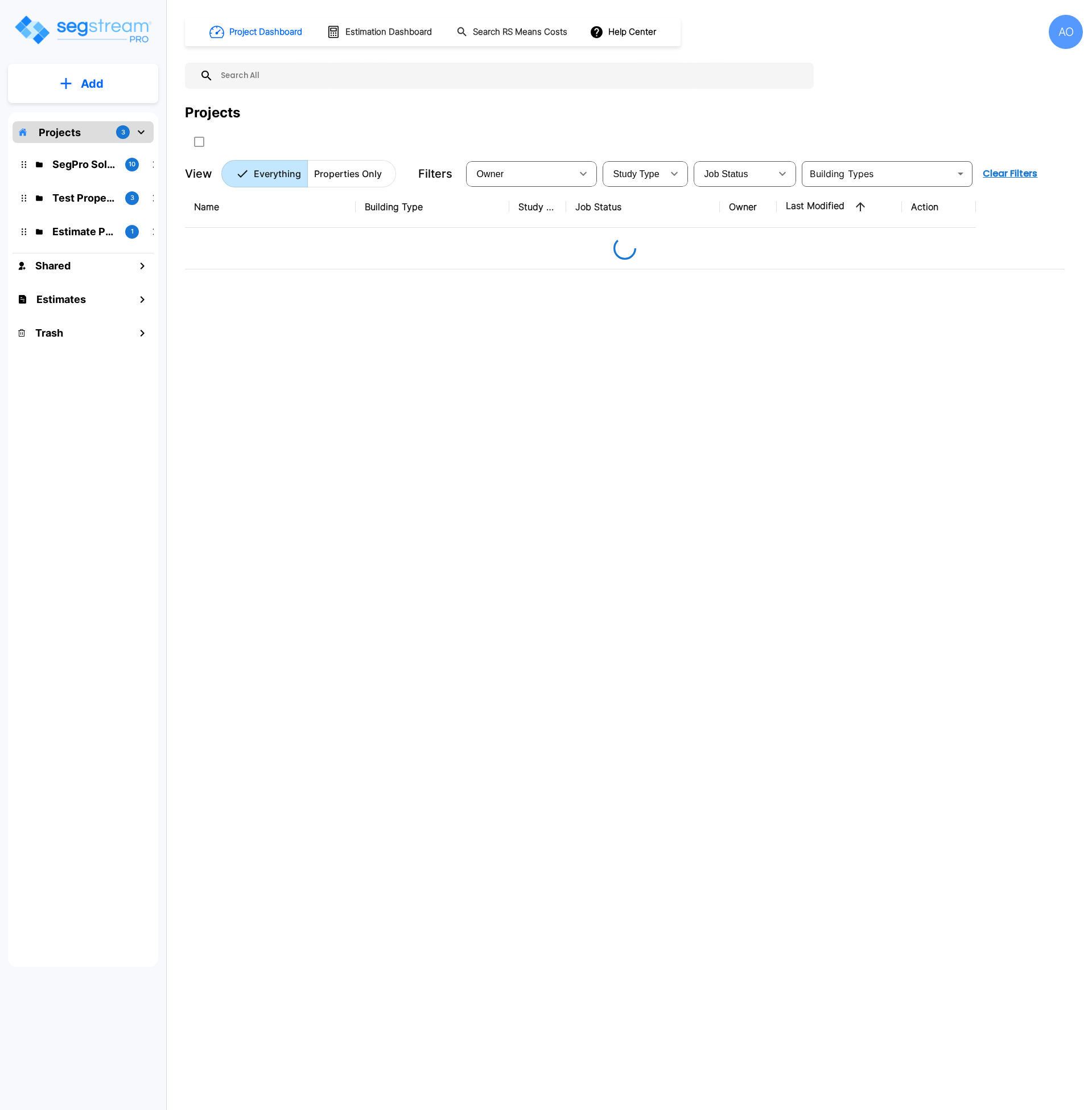
click at [493, 456] on div "Name Building Type Study Type Job Status Owner Last Modified Action" at bounding box center [625, 530] width 880 height 688
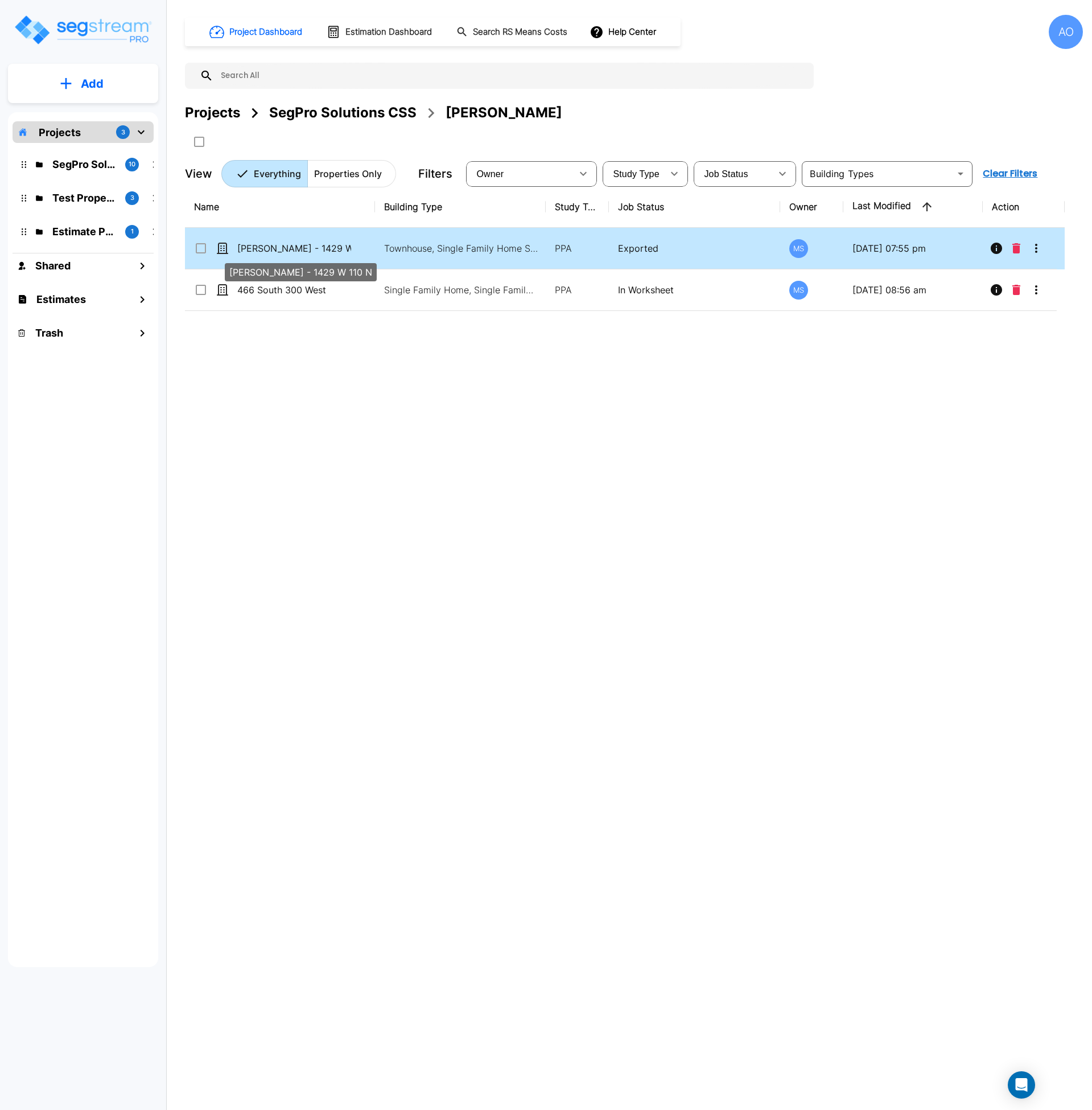
click at [325, 247] on p "[PERSON_NAME] - 1429 W 110 N" at bounding box center [294, 248] width 114 height 13
click at [318, 140] on icon "Move" at bounding box center [311, 141] width 13 height 11
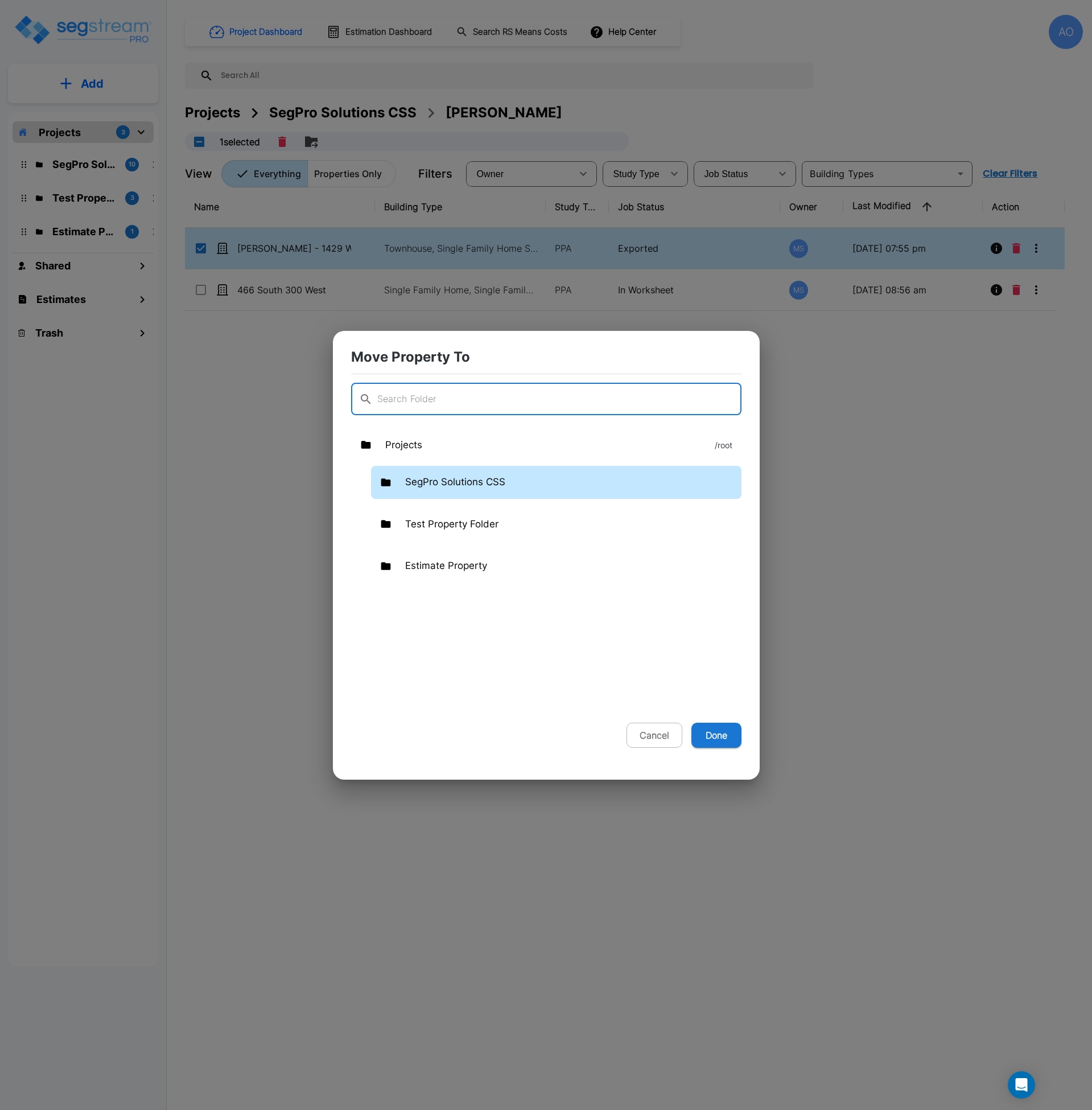
click at [454, 476] on p "SegPro Solutions CSS" at bounding box center [455, 482] width 100 height 15
click at [453, 476] on p "SegPro Solutions CSS" at bounding box center [455, 482] width 100 height 15
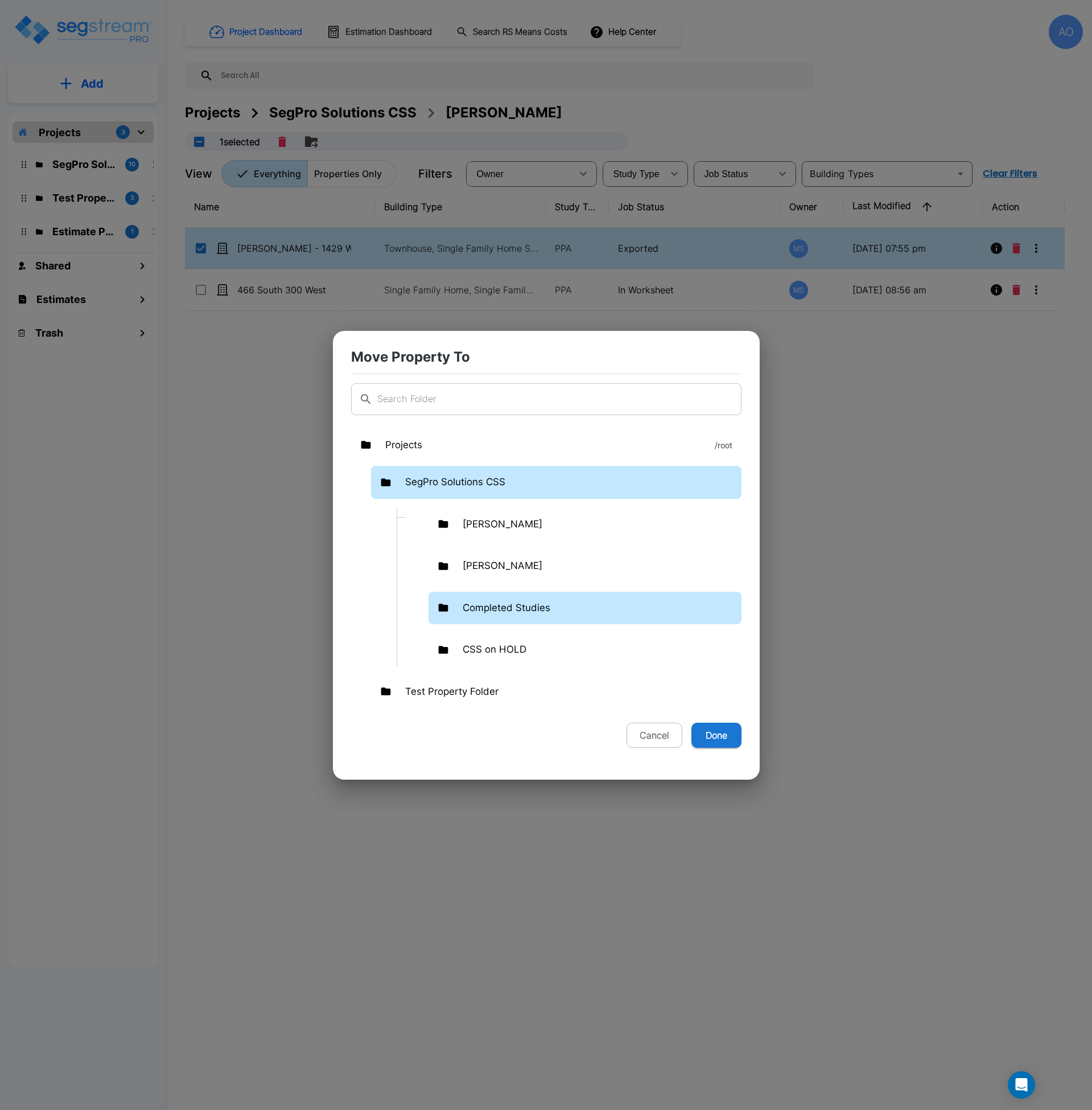
click at [495, 604] on p "Completed Studies" at bounding box center [506, 608] width 88 height 15
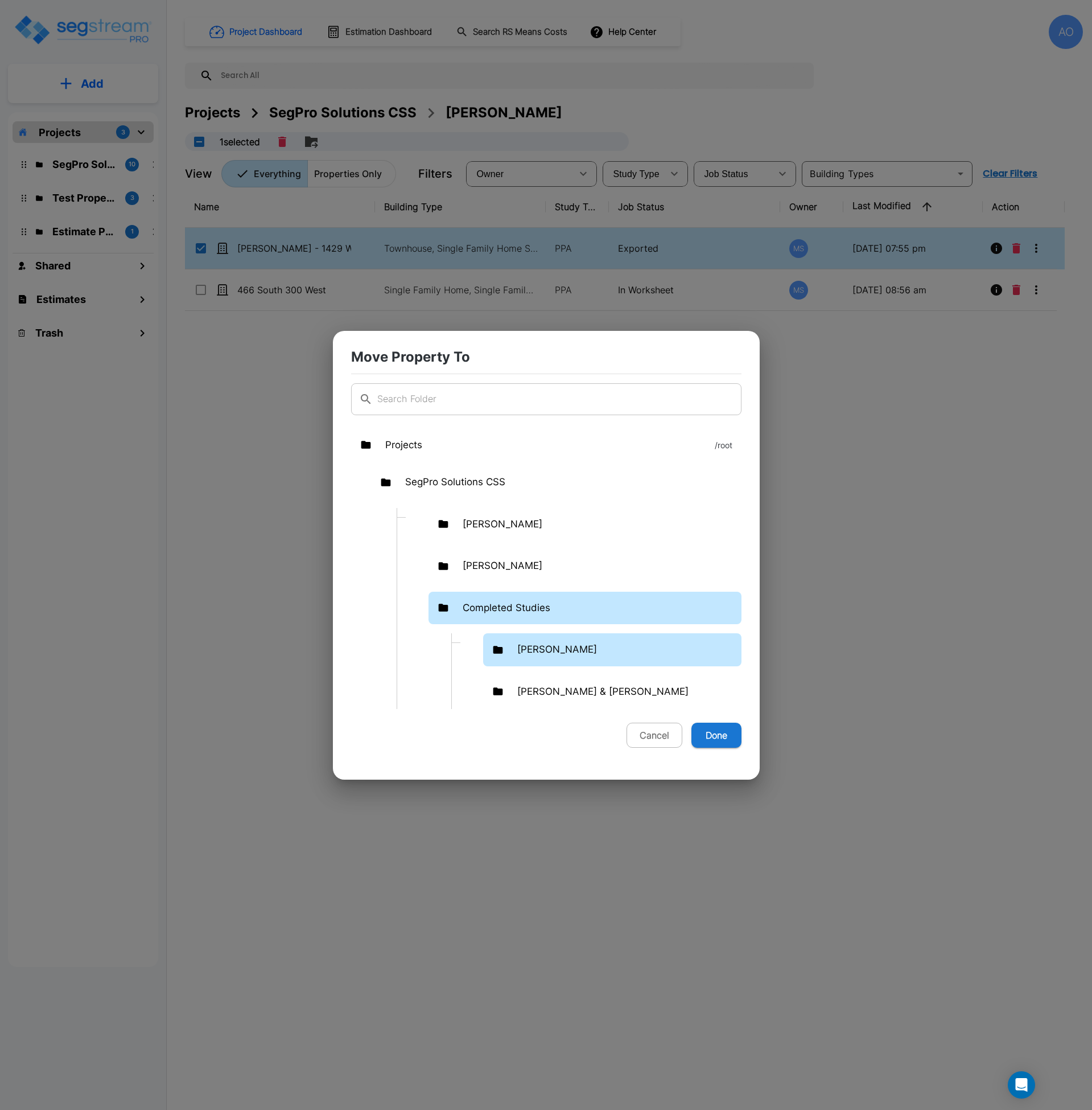
click at [531, 649] on p "Dalton Savage" at bounding box center [557, 649] width 80 height 15
click at [704, 737] on button "Done" at bounding box center [716, 735] width 50 height 25
checkbox input "false"
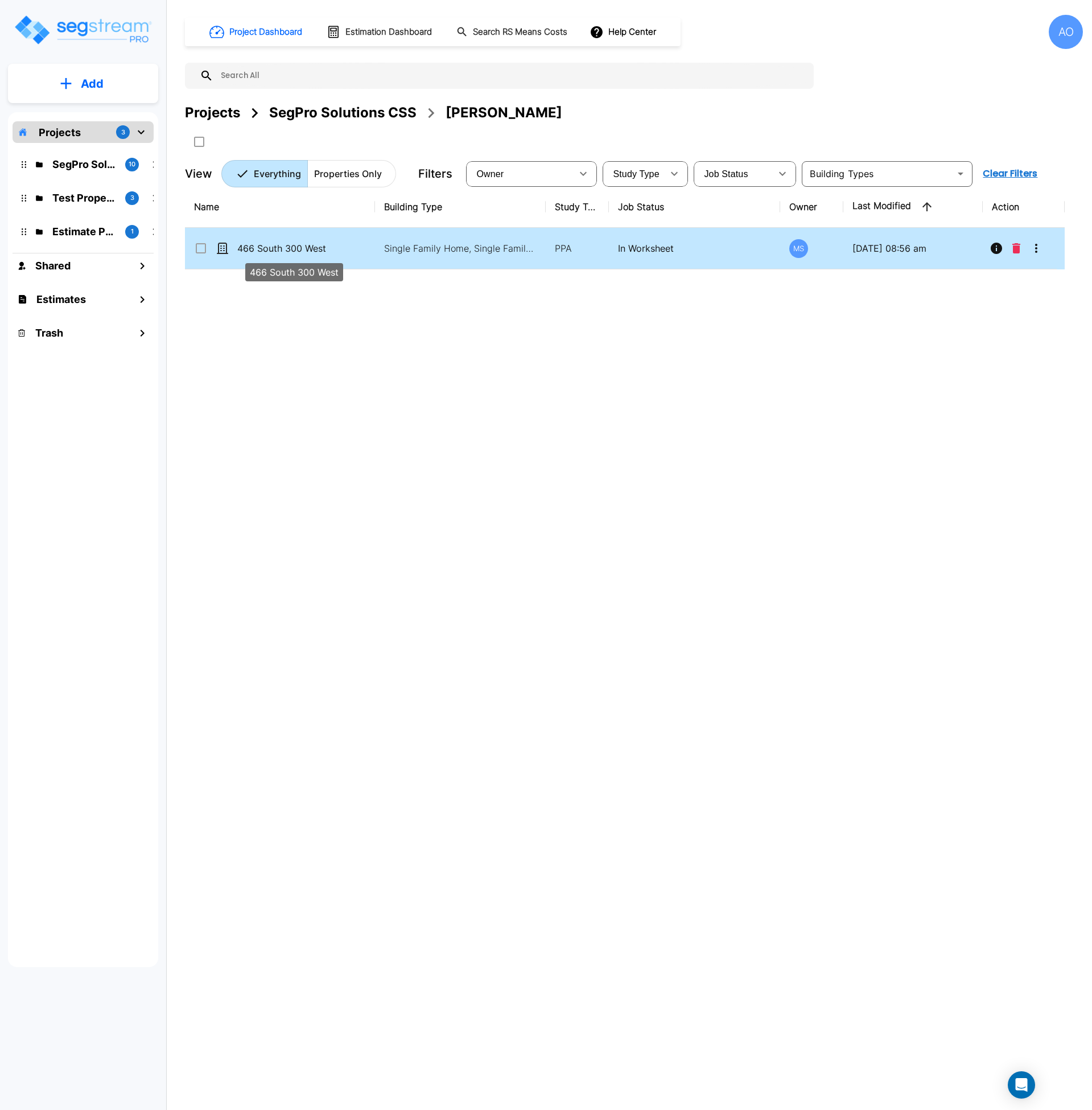
click at [287, 252] on p "466 South 300 West" at bounding box center [294, 248] width 114 height 13
checkbox input "true"
click at [287, 252] on p "466 South 300 West" at bounding box center [294, 248] width 114 height 13
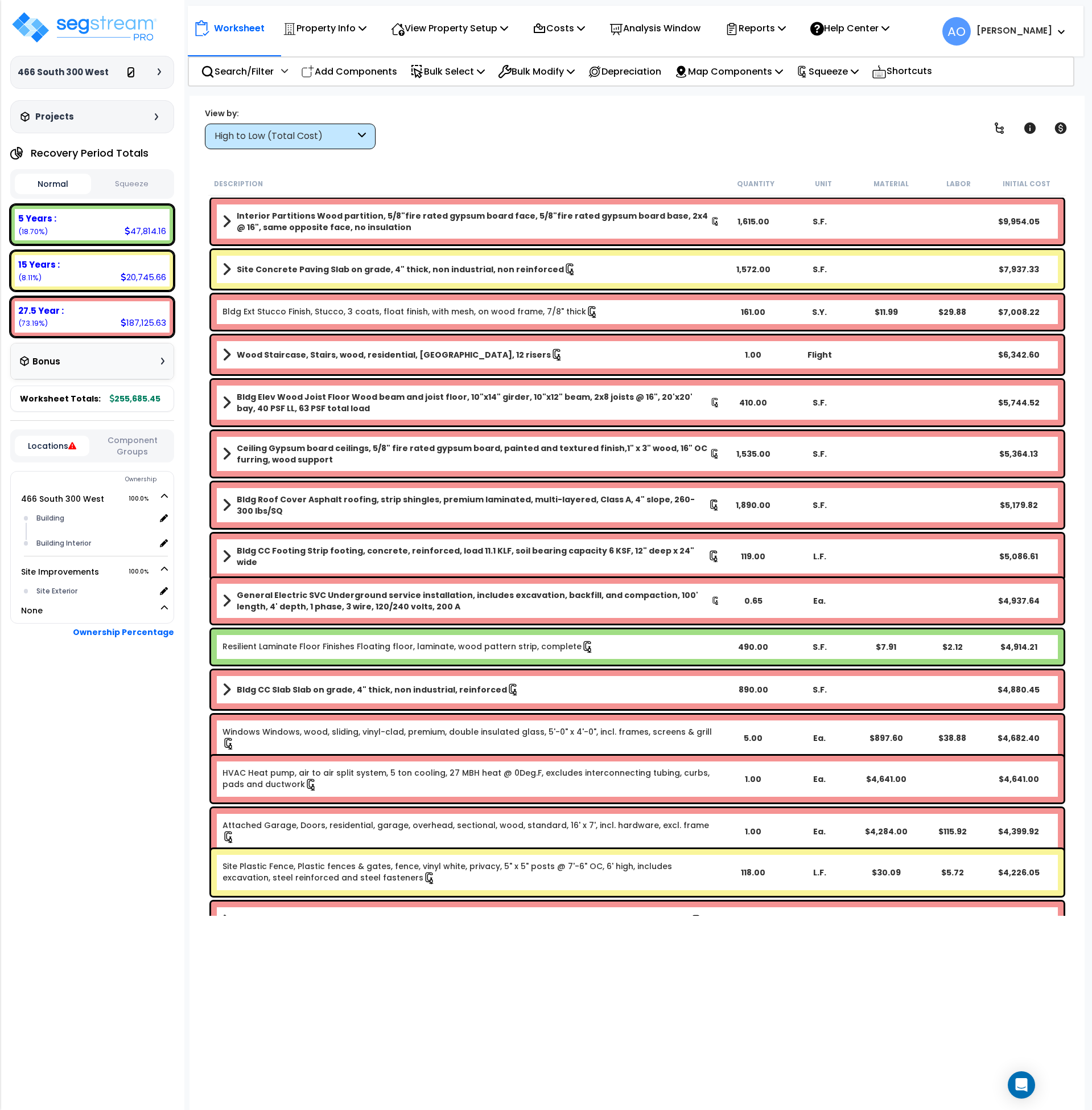
click at [129, 72] on icon at bounding box center [130, 73] width 8 height 8
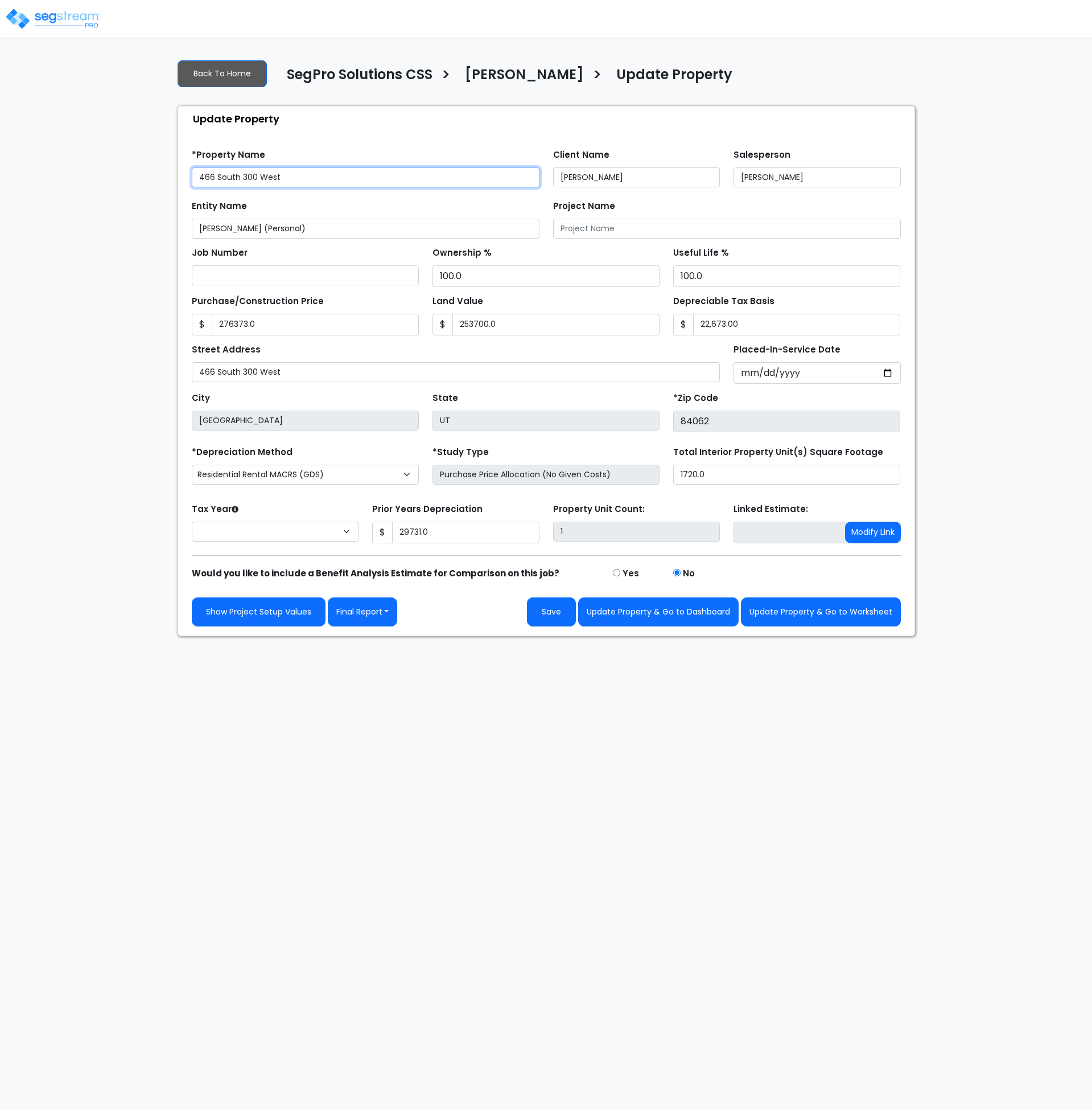
type input "276,373.0"
type input "253,700.0"
type input "22,673.00"
type input "29,731.0"
select select "2024"
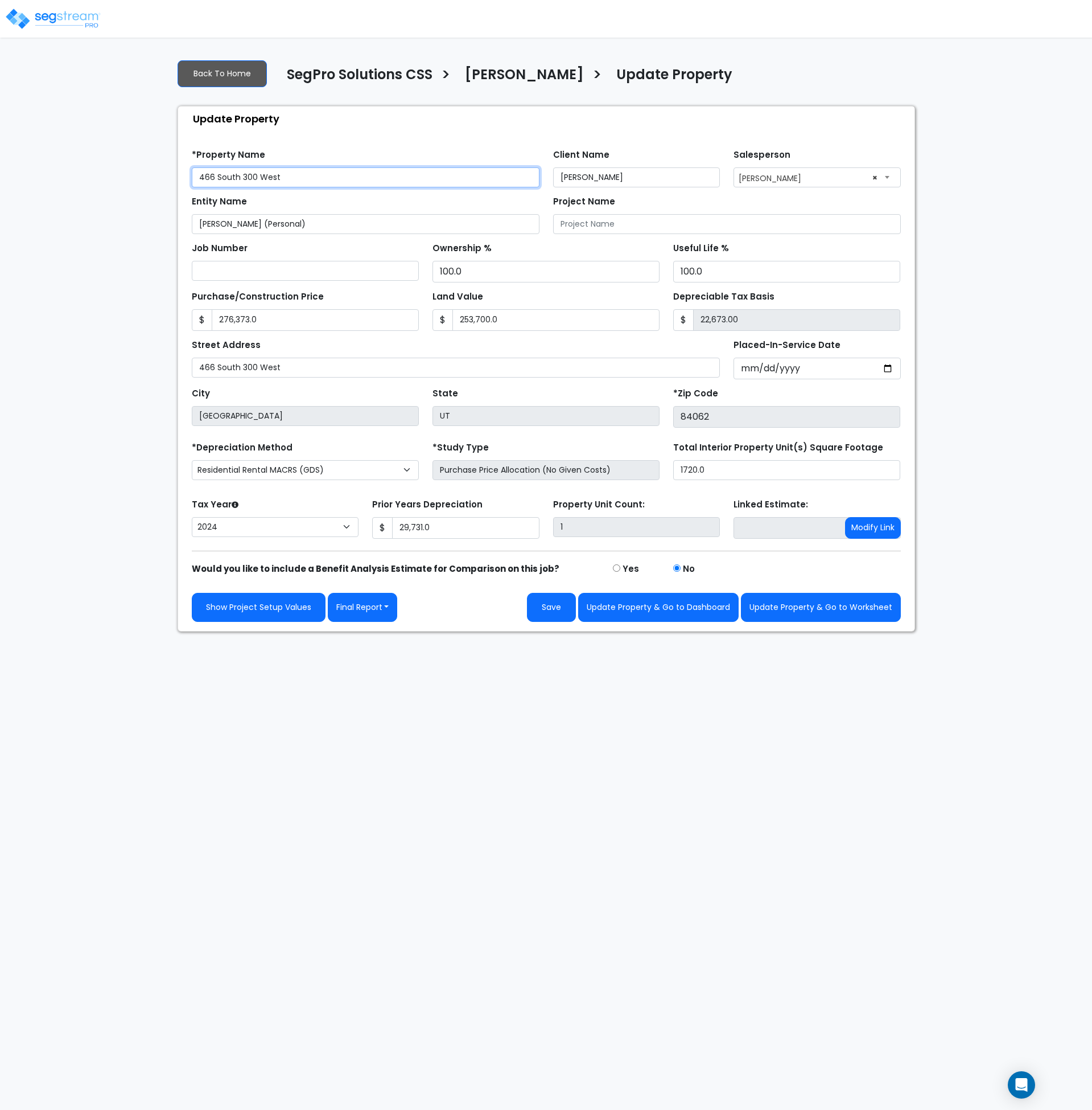
click at [199, 176] on input "466 South 300 West" at bounding box center [366, 177] width 348 height 20
type input "[PERSON_NAME] - 466 South 300 West"
click at [467, 632] on html "Notification x View All [PERSON_NAME] SegPro Solutions Notification" at bounding box center [546, 316] width 1092 height 632
click at [285, 320] on input "276,373.0" at bounding box center [315, 320] width 207 height 22
click at [517, 322] on input "253,700.0" at bounding box center [557, 320] width 207 height 22
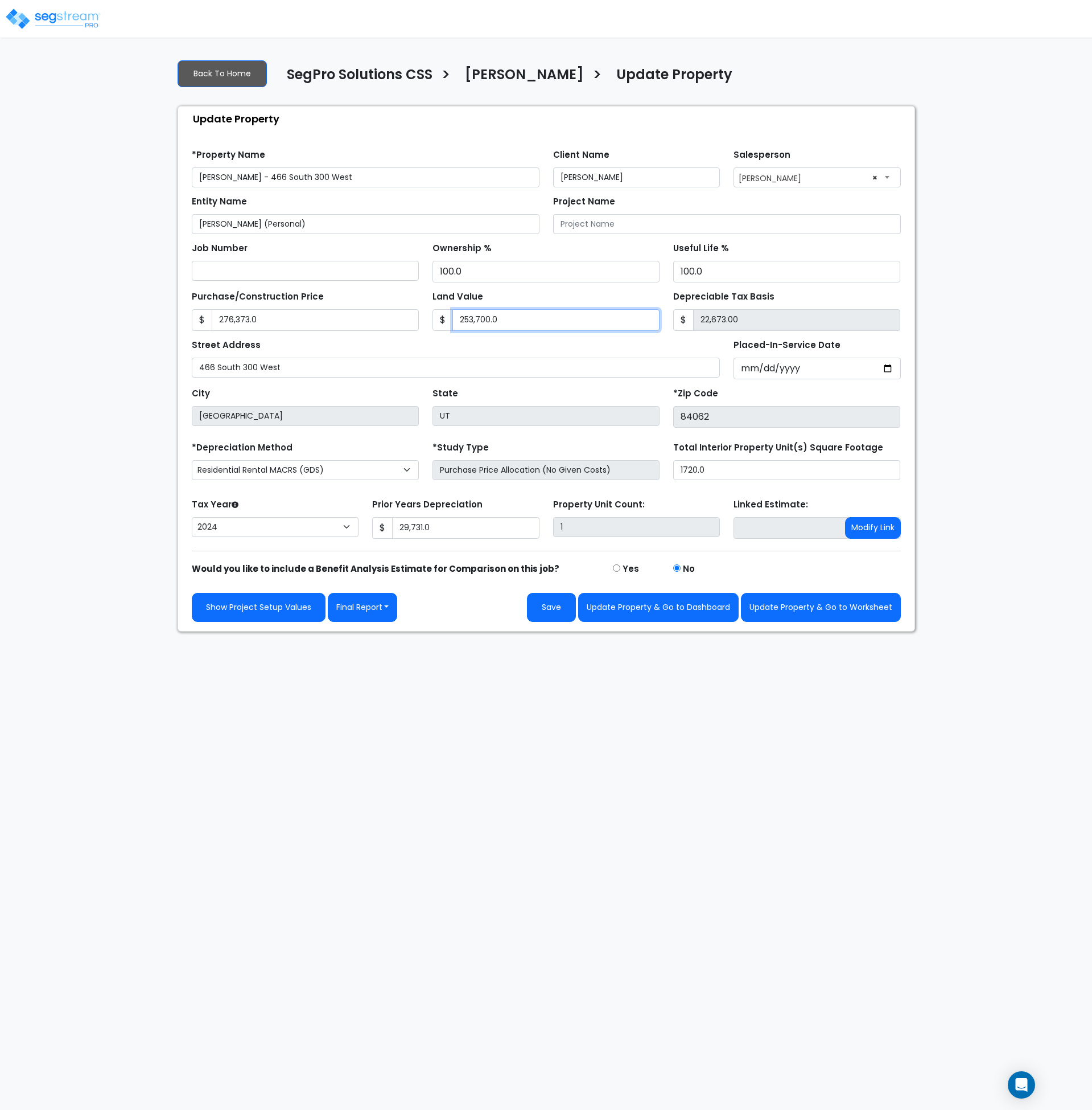
type input "6"
type input "276367.00"
type input "69"
type input "276304.00"
type input "690"
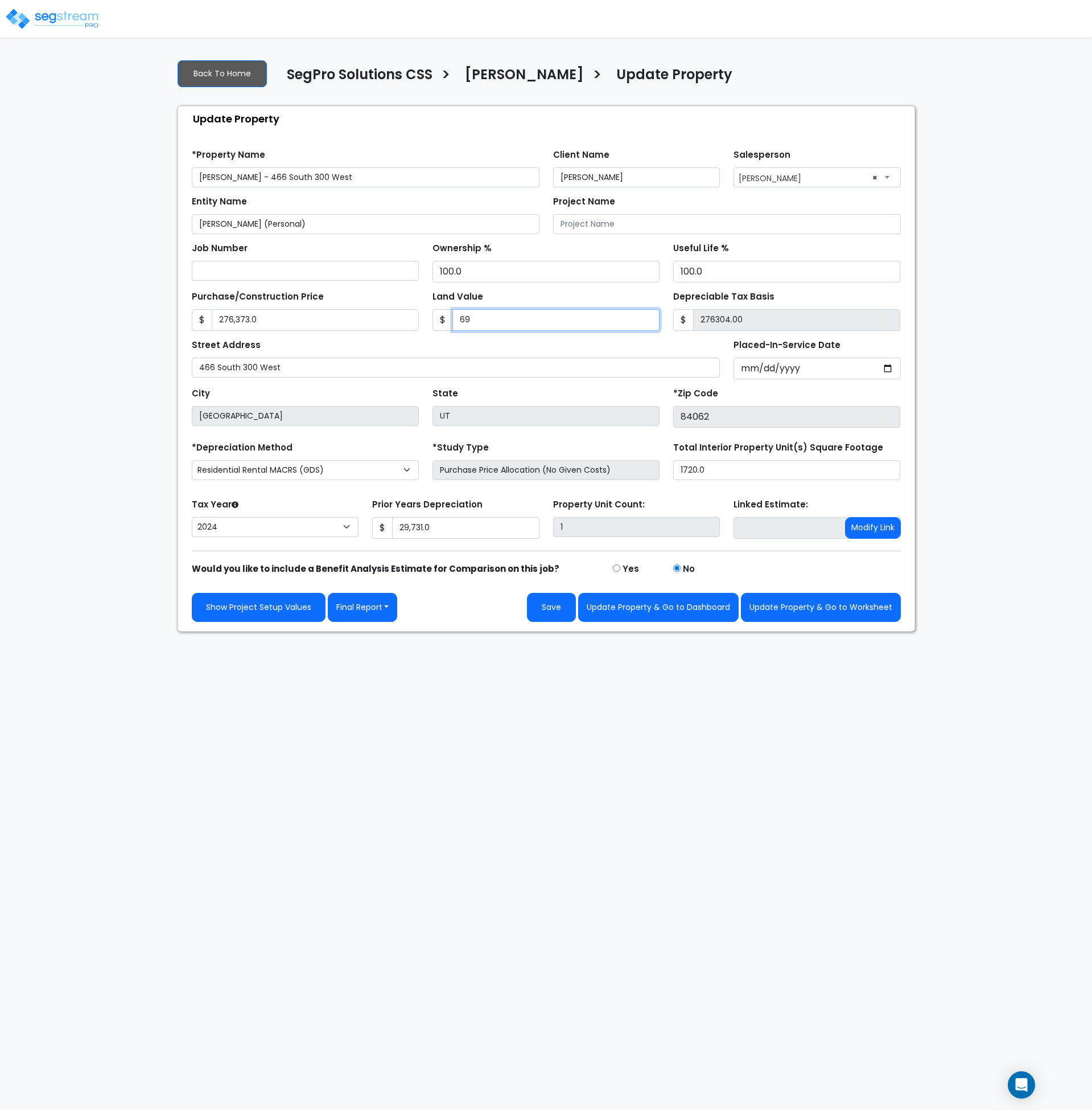
type input "275683.00"
type input "6909"
type input "269464.00"
type input "6,9093"
type input "207280.00"
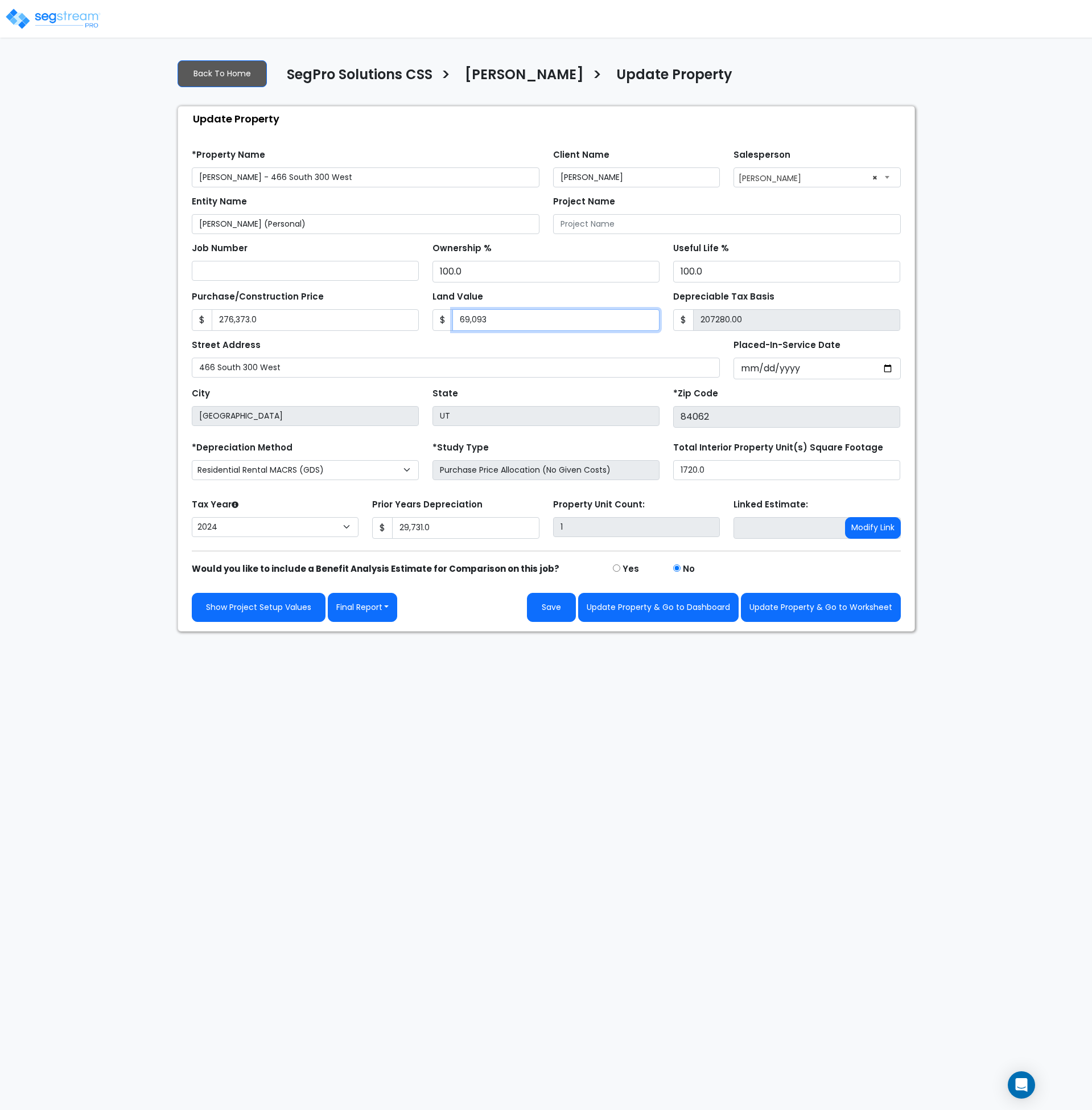
type input "69,093"
click at [549, 345] on div "Street Address 466 South 300 West" at bounding box center [456, 357] width 528 height 41
click at [286, 319] on input "276,373.0" at bounding box center [315, 320] width 207 height 22
click at [257, 314] on input "276,373.0" at bounding box center [315, 320] width 207 height 22
drag, startPoint x: 270, startPoint y: 317, endPoint x: 190, endPoint y: 337, distance: 82.5
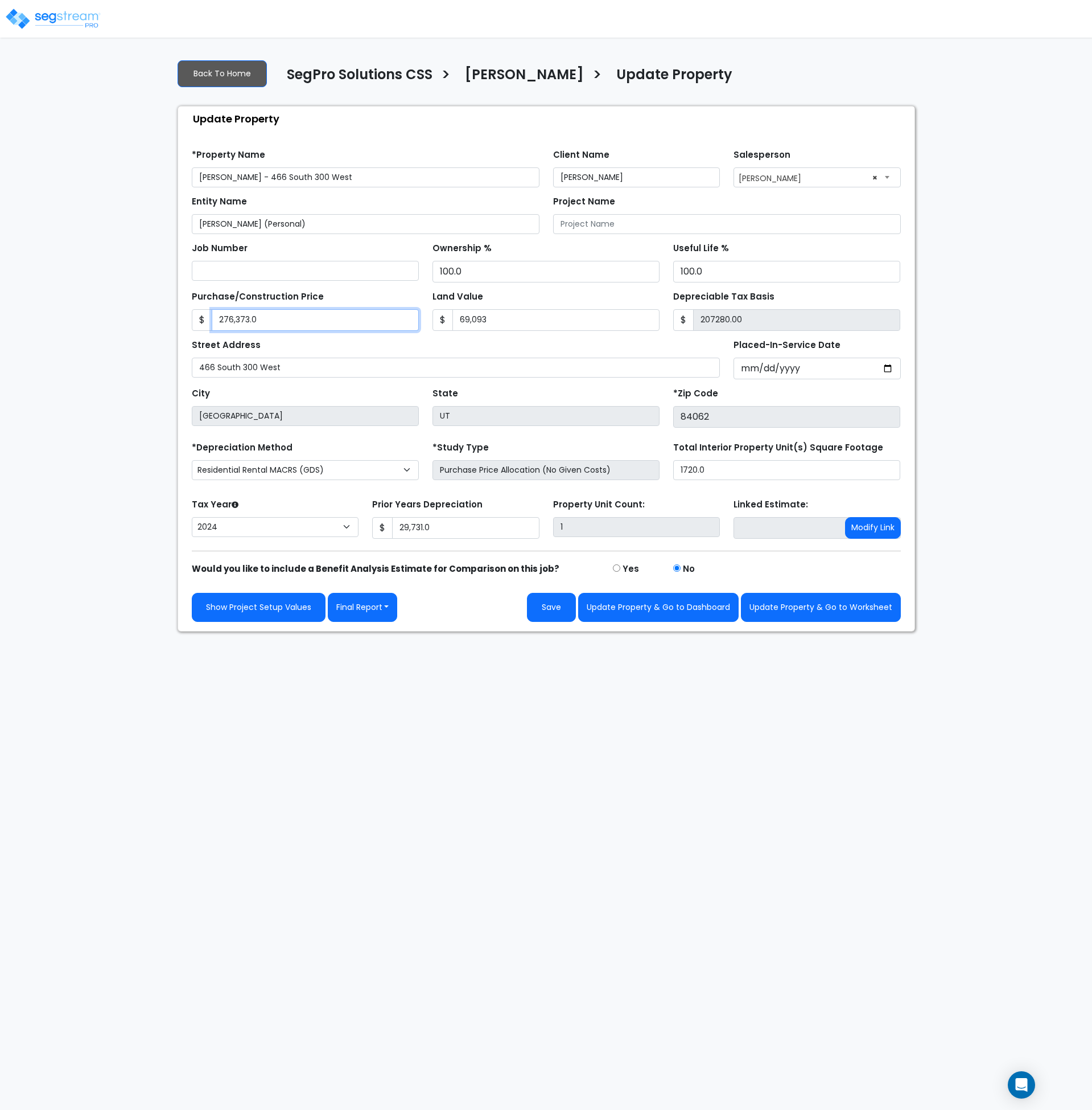
click at [193, 313] on div "$ 276,373.0" at bounding box center [306, 320] width 227 height 22
type input "3"
type input "-69090.00"
type input "34"
type input "-69059.00"
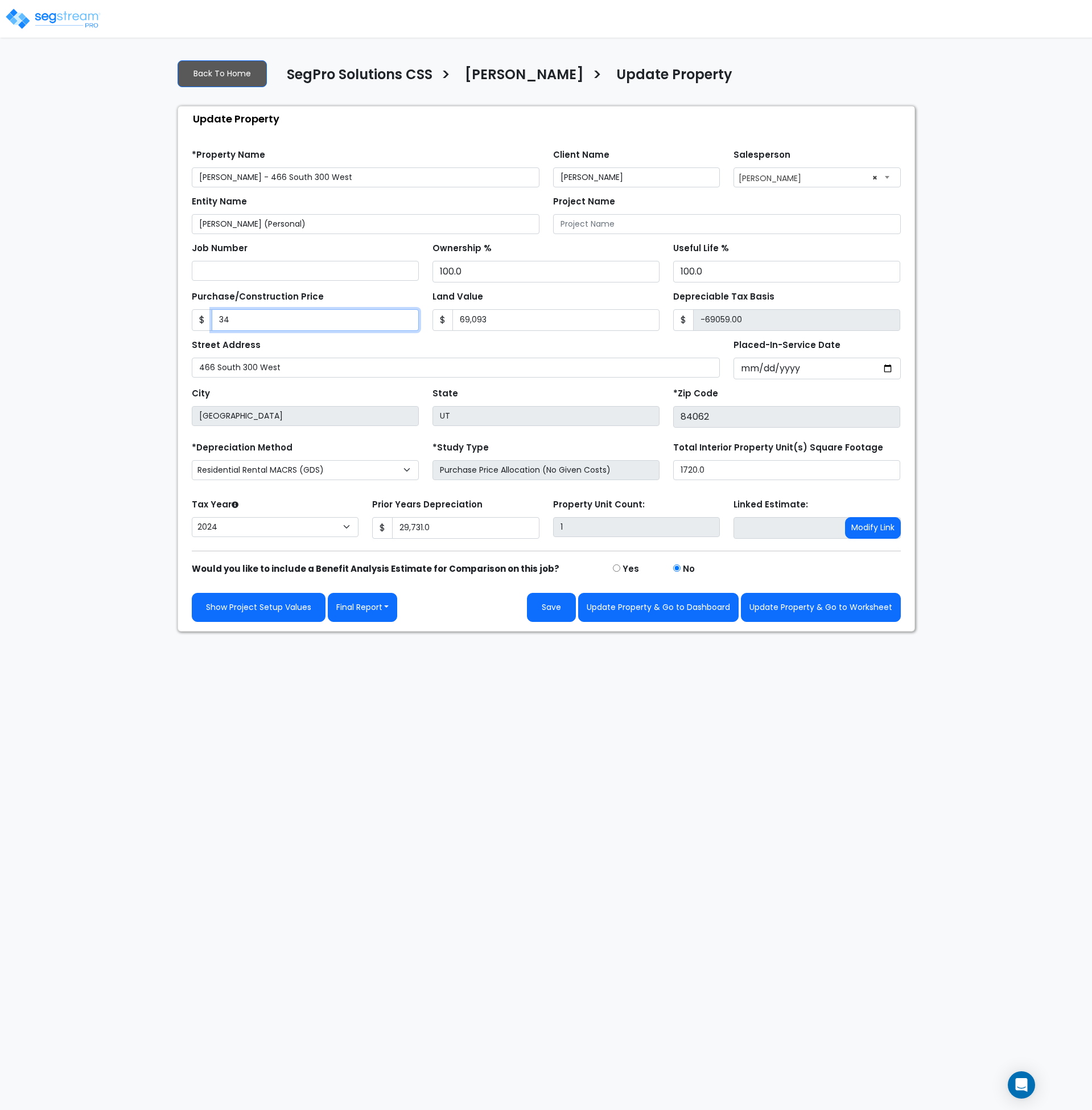
type input "345"
type input "-68748.00"
type input "3454"
type input "-65639.00"
type input "3,4546"
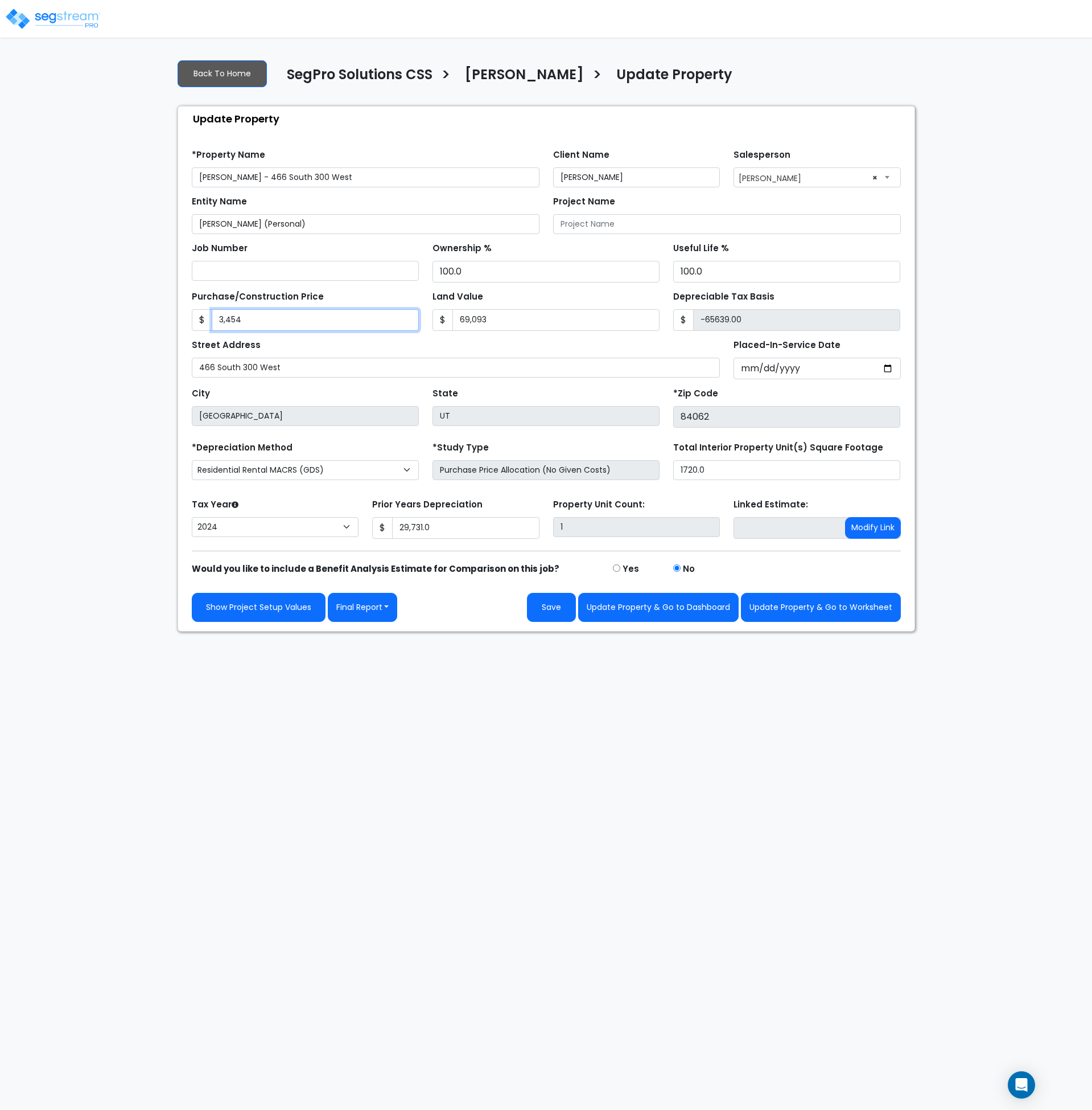
type input "-34547.00"
type input "34,5466"
type input "276373.00"
click at [529, 323] on input "69,093" at bounding box center [557, 320] width 207 height 22
click at [414, 632] on html "Notification x View All Andrew Oliverson SegPro Solutions Notification" at bounding box center [546, 316] width 1092 height 632
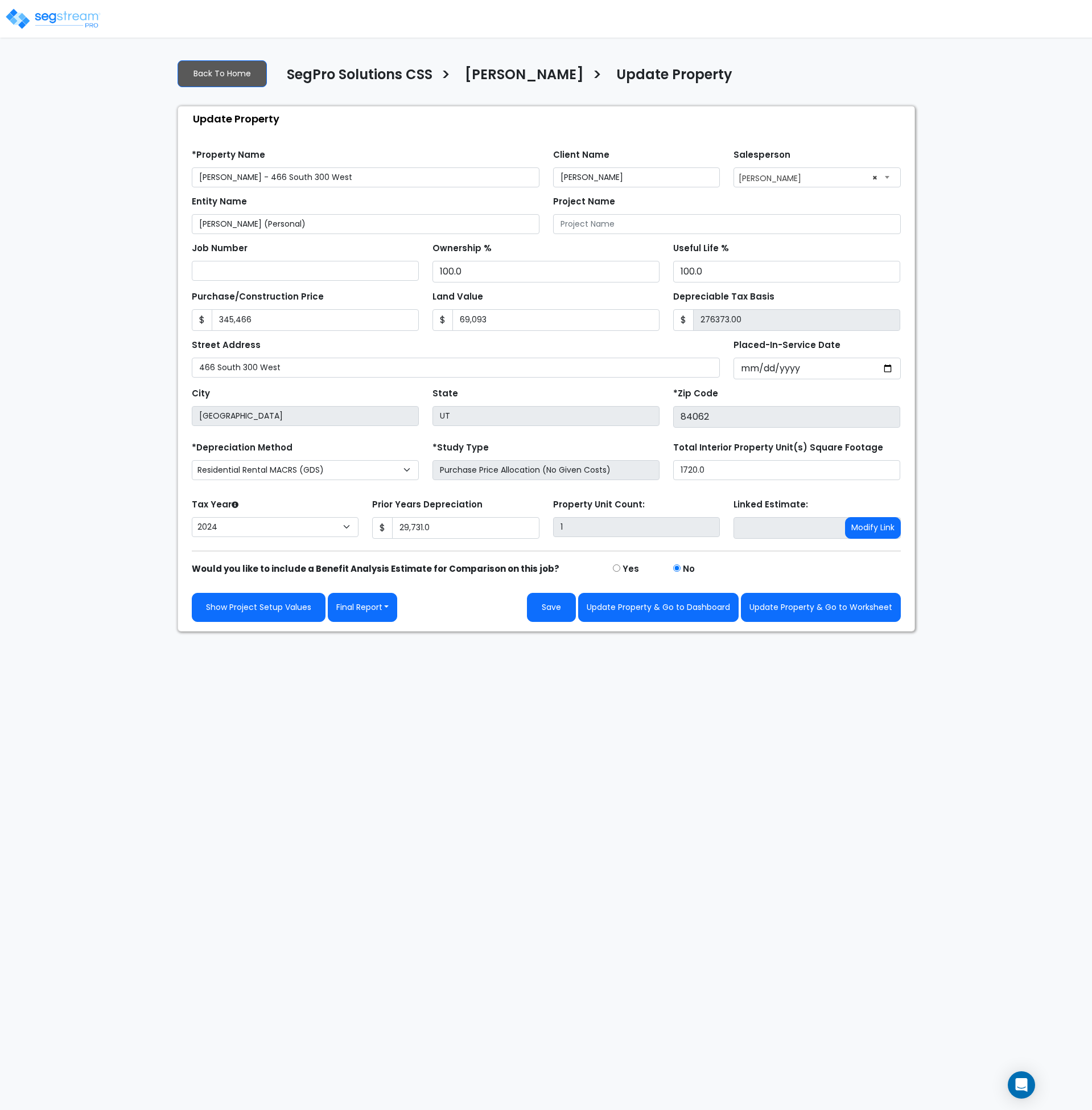
click at [407, 632] on html "Notification x View All Andrew Oliverson SegPro Solutions Notification" at bounding box center [546, 316] width 1092 height 632
click at [299, 632] on html "Notification x View All Andrew Oliverson SegPro Solutions Notification" at bounding box center [546, 316] width 1092 height 632
click at [556, 607] on button "Save" at bounding box center [552, 607] width 49 height 29
type input "345466"
type input "69093"
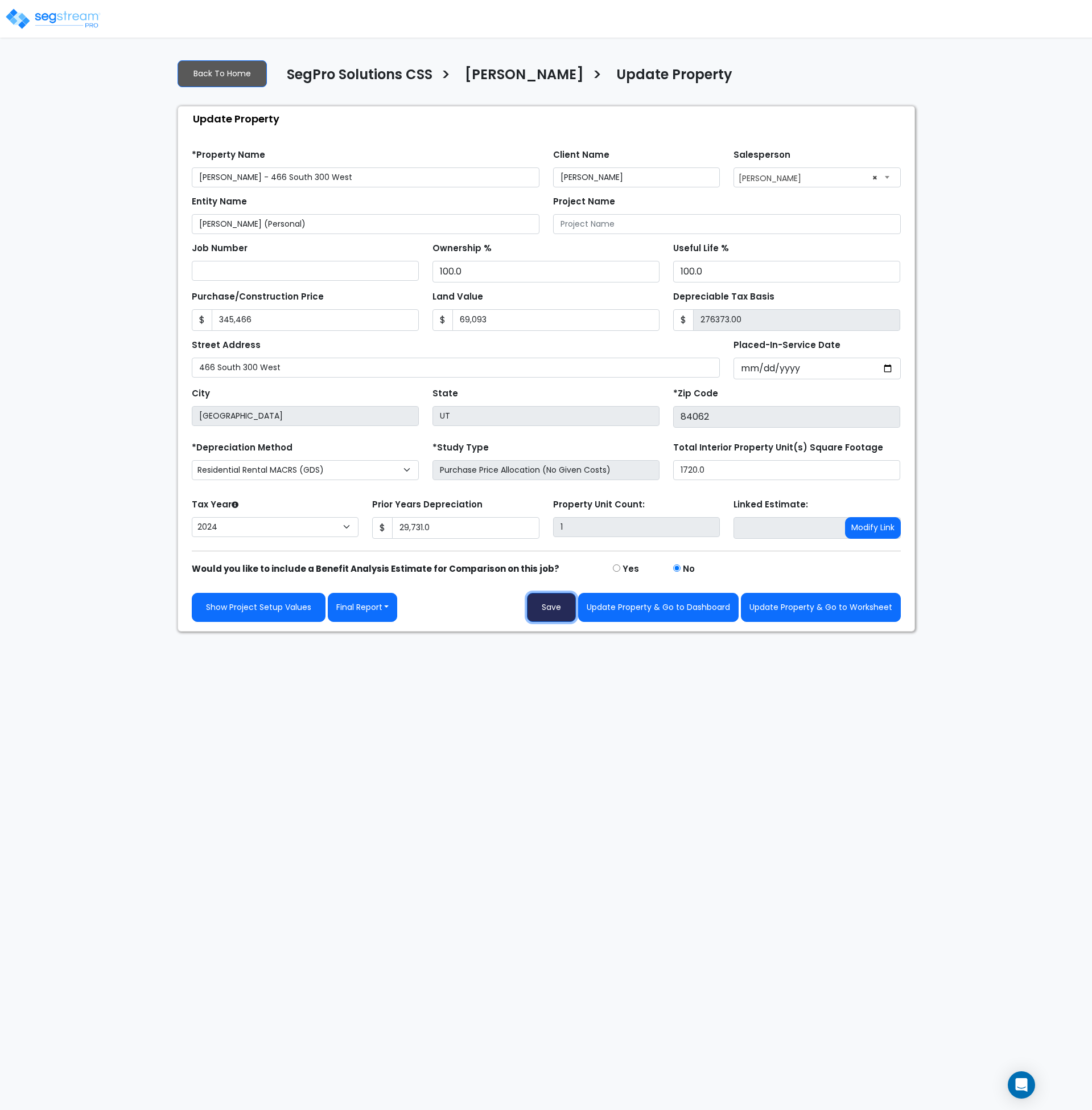
type input "29731"
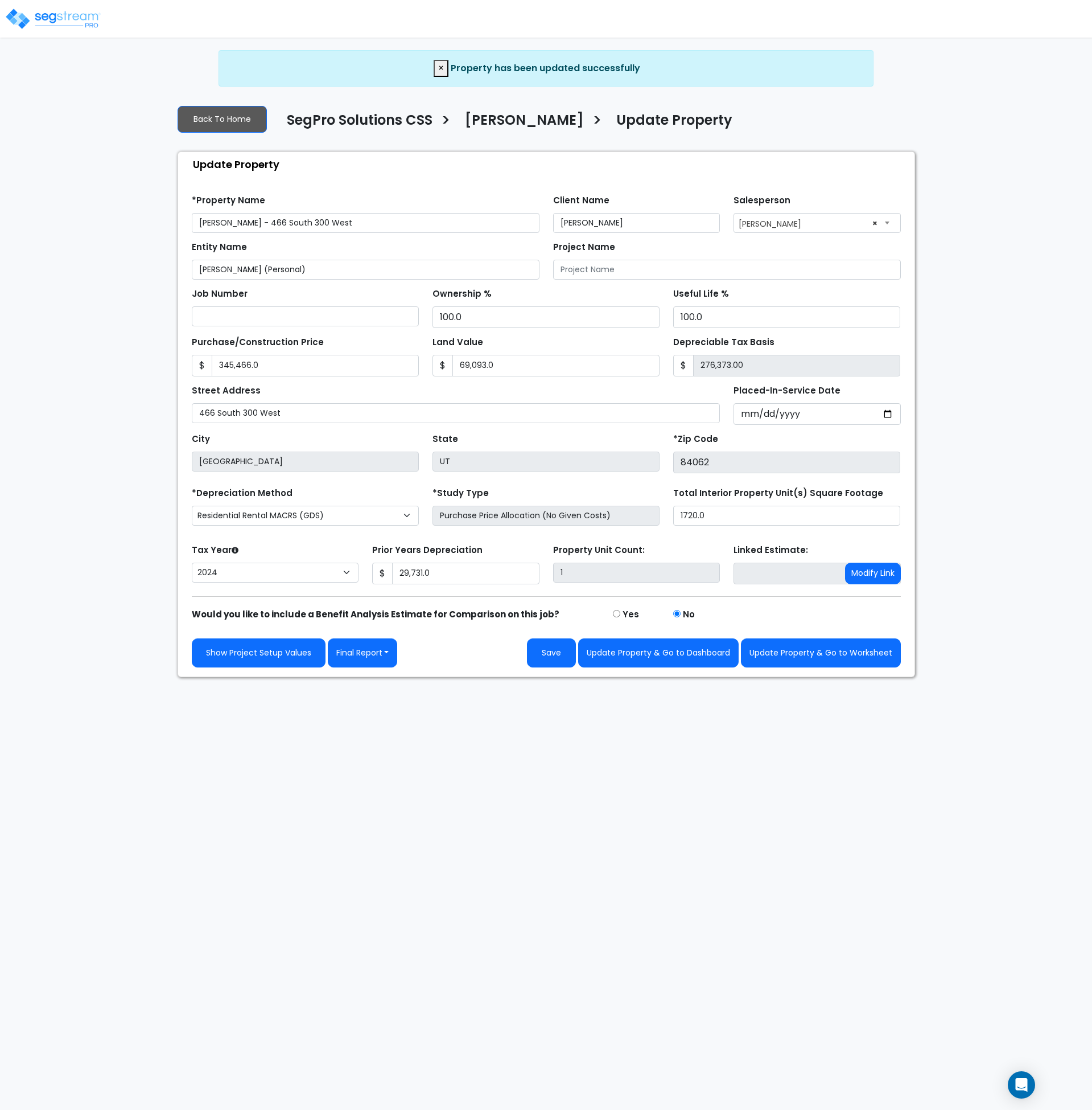
select select "2024"
click at [484, 677] on html "Notification x View All [PERSON_NAME] SegPro Solutions Notification" at bounding box center [546, 338] width 1092 height 677
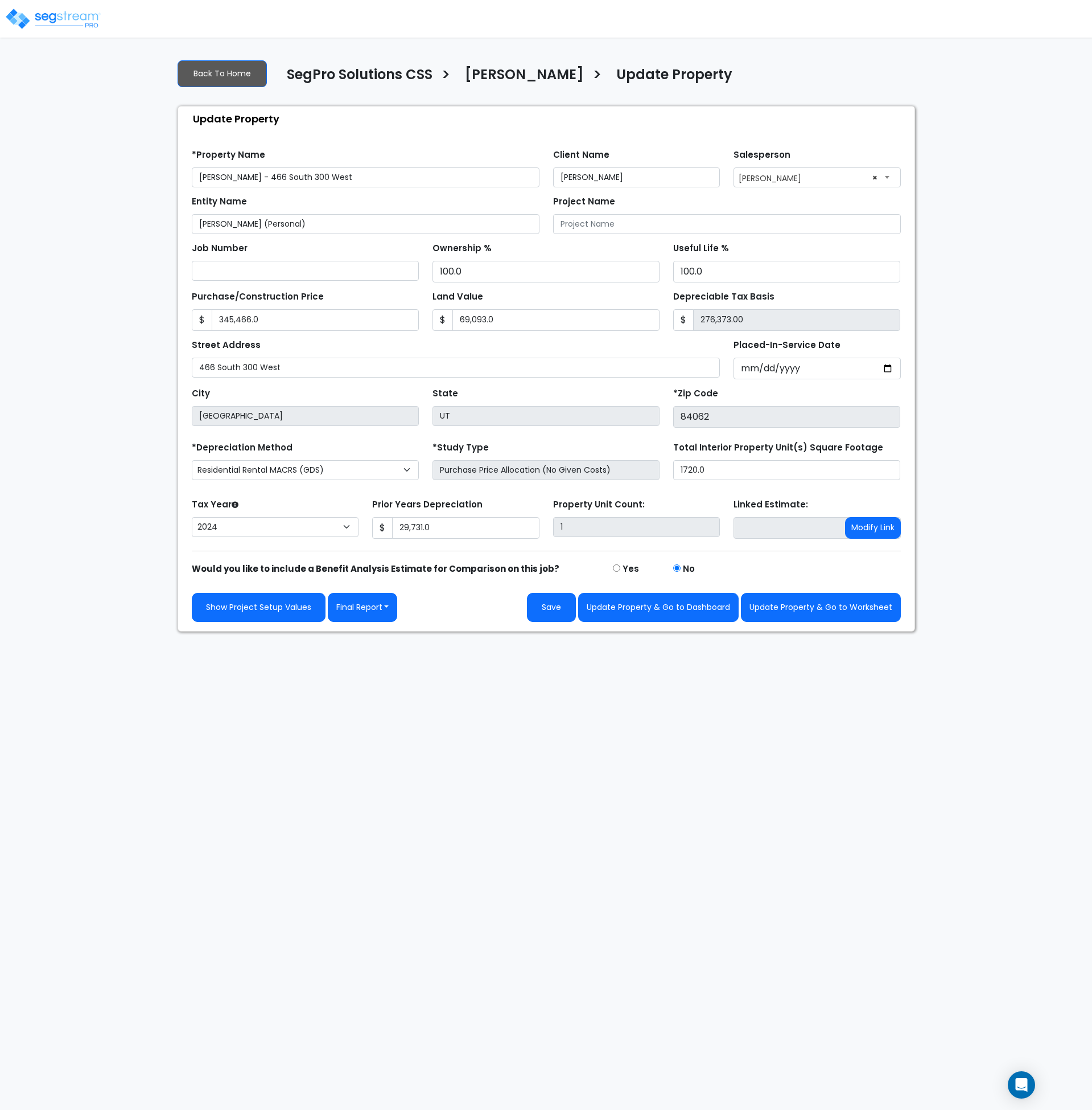
drag, startPoint x: 349, startPoint y: 723, endPoint x: 394, endPoint y: 698, distance: 51.5
click at [349, 632] on html "Notification x View All [PERSON_NAME] SegPro Solutions Notification" at bounding box center [546, 316] width 1092 height 632
click at [782, 608] on button "Update Property & Go to Worksheet" at bounding box center [821, 607] width 160 height 29
type input "345466"
type input "69093"
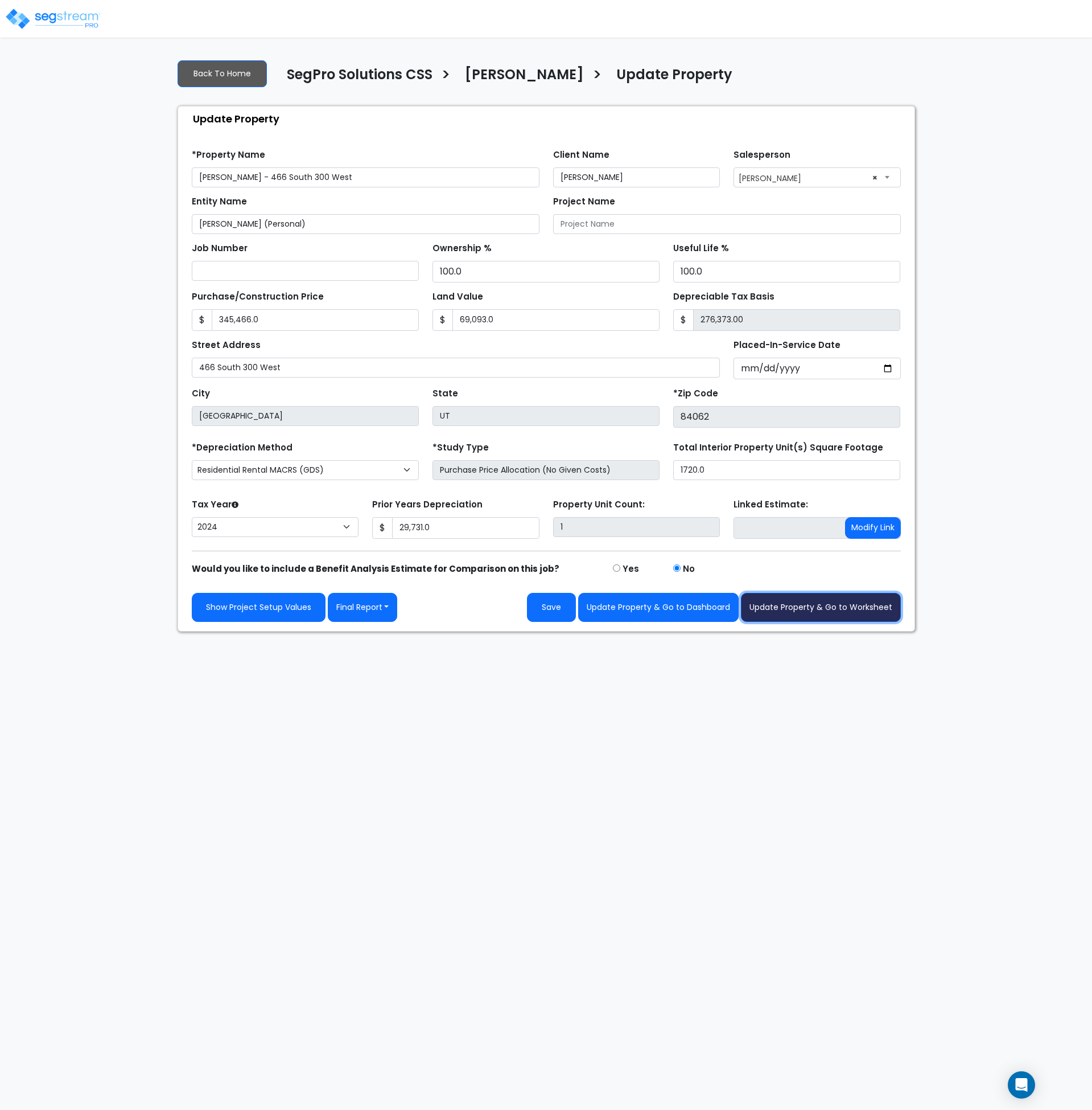
type input "29731"
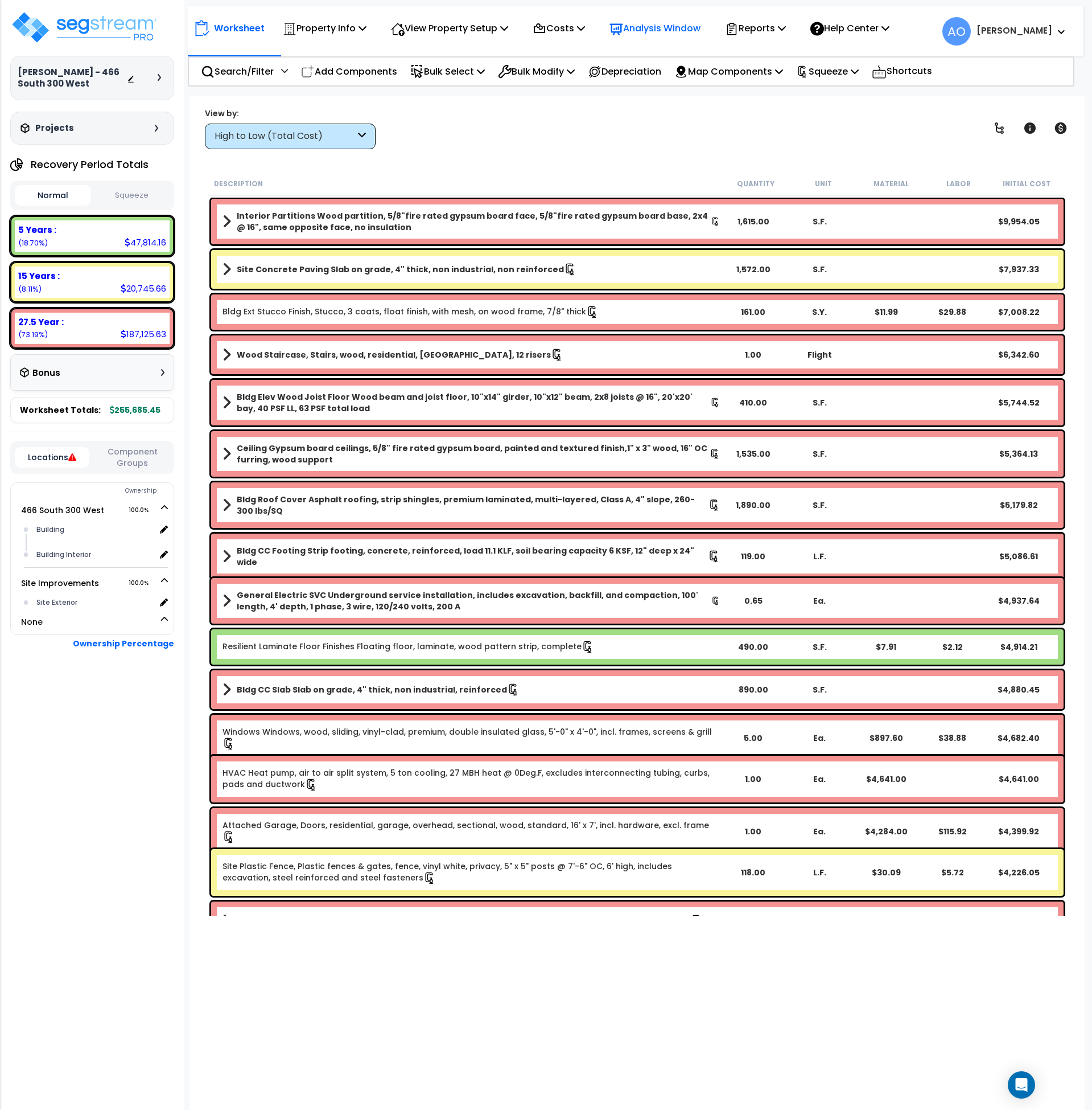
click at [641, 29] on p "Analysis Window" at bounding box center [655, 28] width 91 height 15
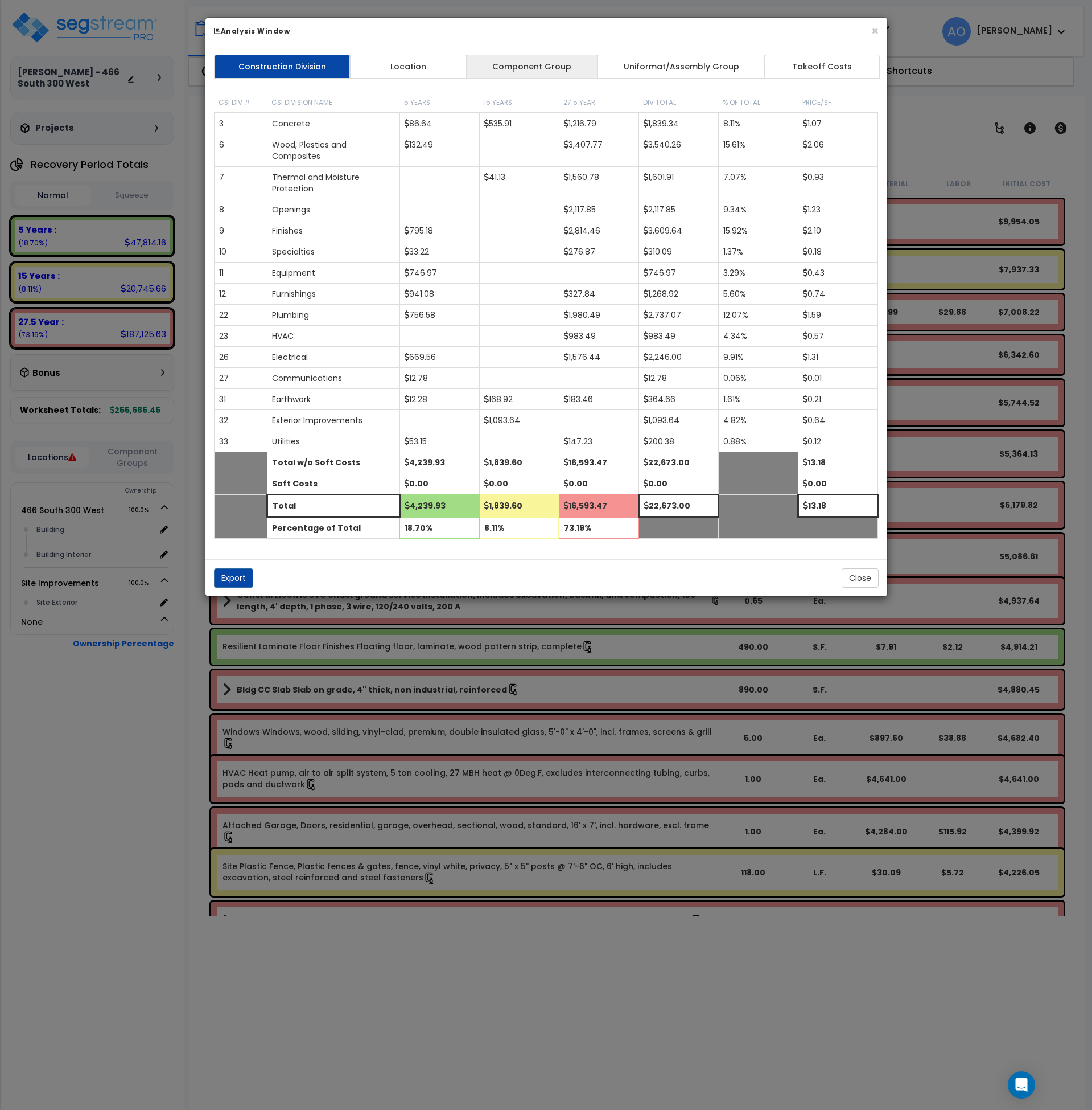
click at [561, 71] on link "Component Group" at bounding box center [532, 67] width 132 height 24
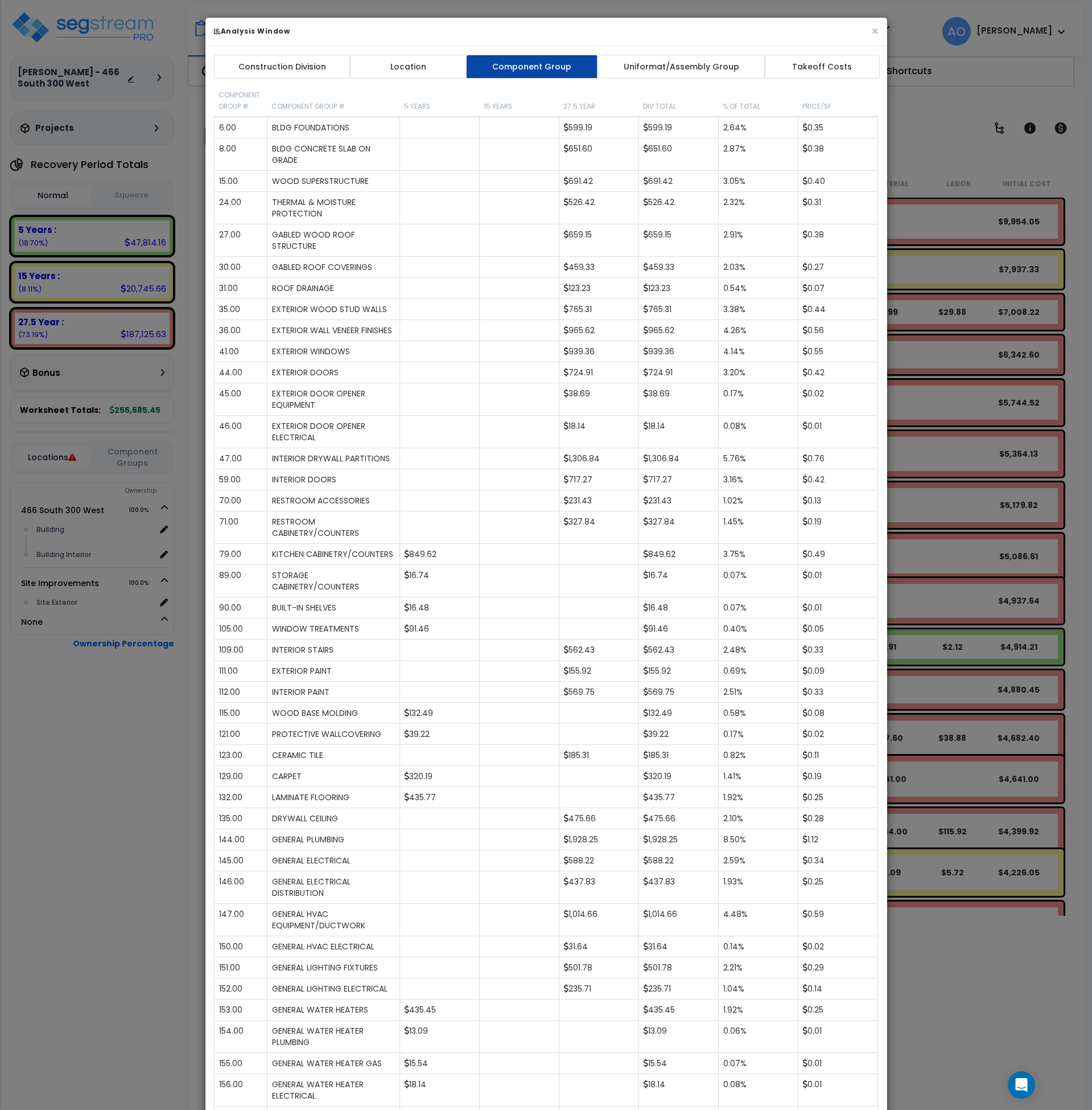
click at [871, 30] on h6 "Analysis Window" at bounding box center [546, 31] width 664 height 10
click at [129, 197] on div "× Analysis Window Construction Division Location Component Group Uniformat/Asse…" at bounding box center [546, 555] width 1092 height 1110
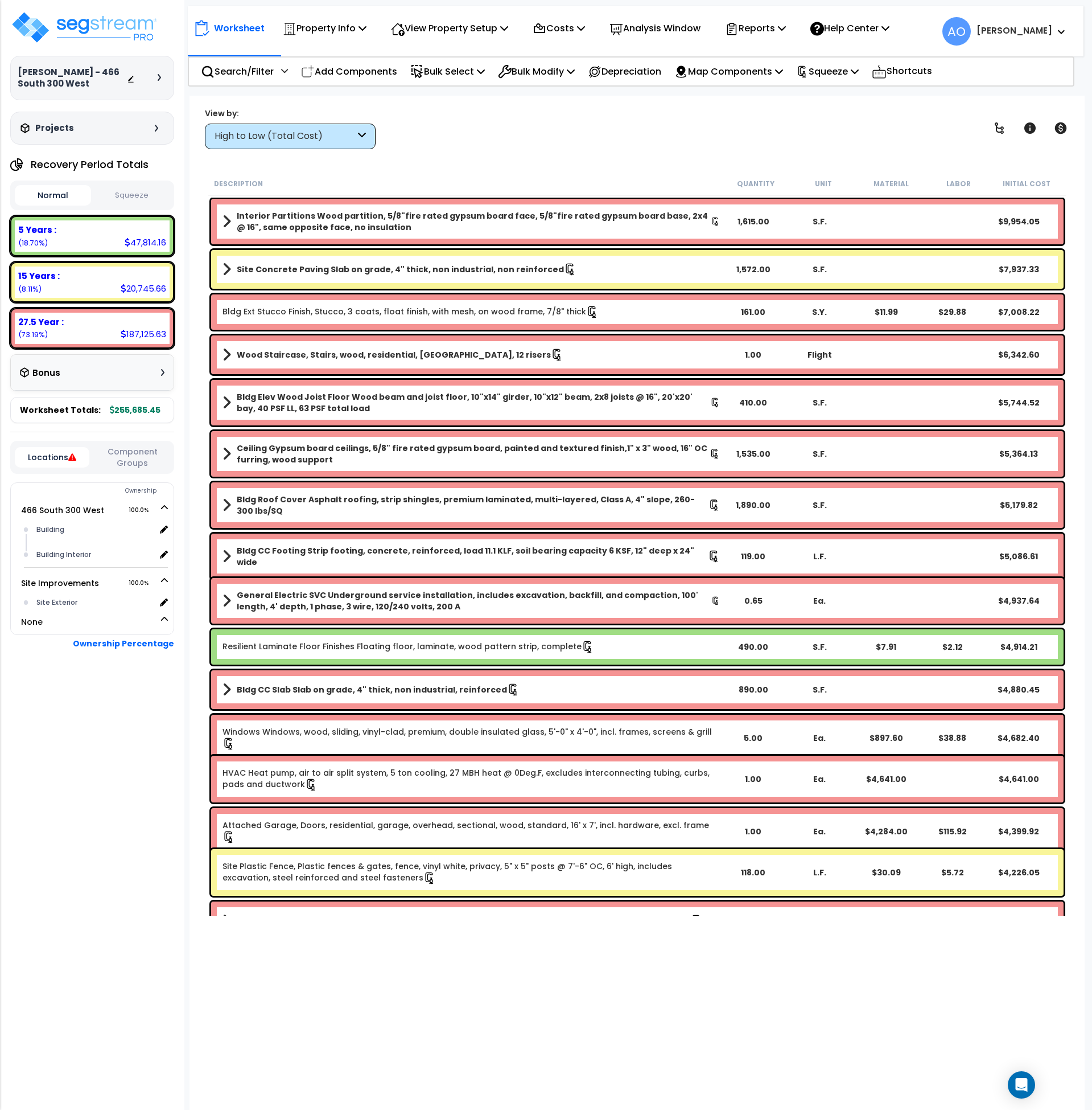
click at [132, 191] on button "Squeeze" at bounding box center [132, 196] width 76 height 20
click at [772, 30] on p "Reports" at bounding box center [755, 28] width 61 height 15
click at [554, 135] on div "View by: High to Low (Total Cost) High to Low (Total Cost)" at bounding box center [638, 128] width 873 height 42
click at [833, 73] on p "Squeeze" at bounding box center [827, 72] width 62 height 15
click at [840, 95] on link "Re-squeeze" at bounding box center [847, 97] width 113 height 22
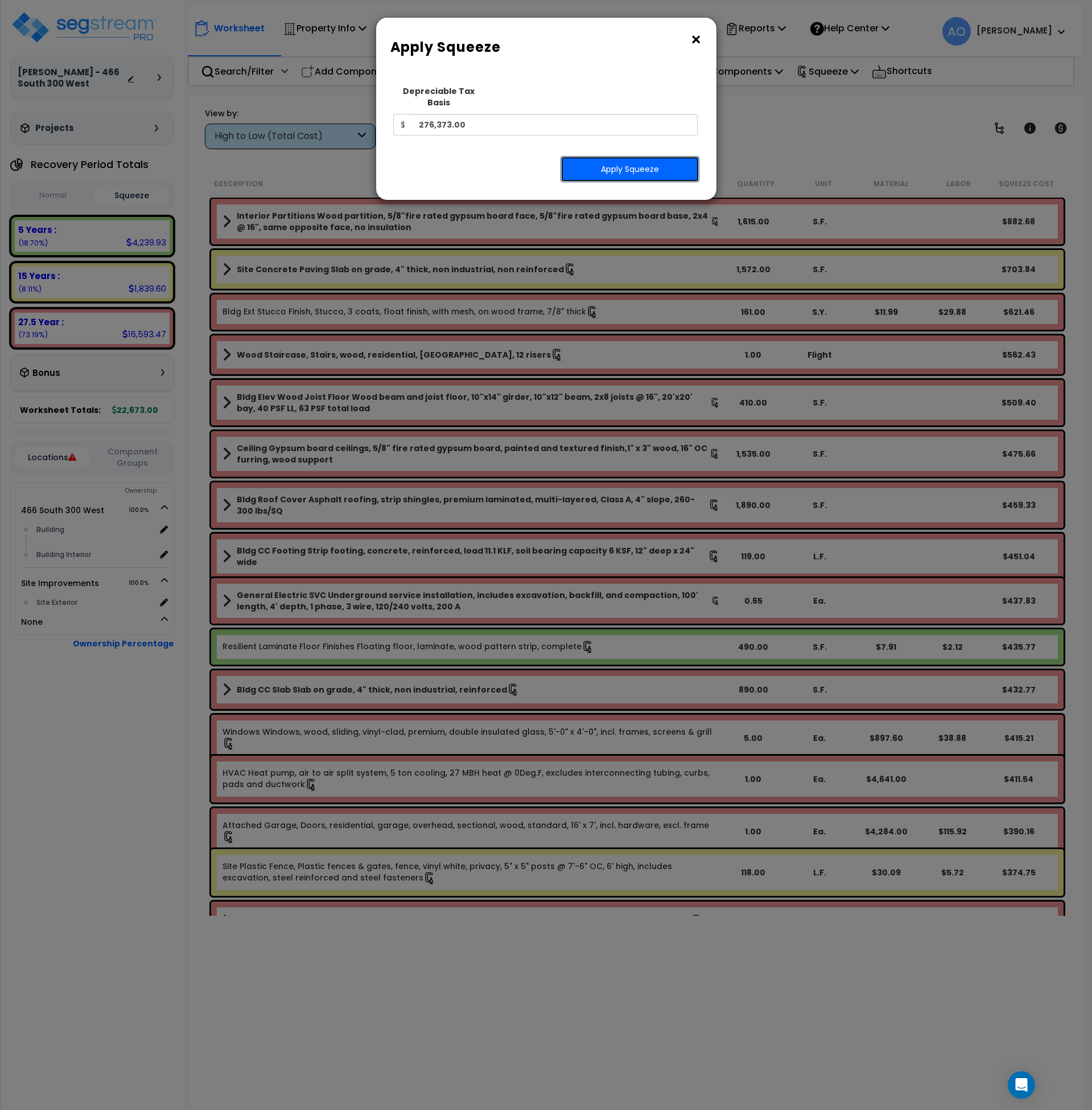
click at [630, 156] on button "Apply Squeeze" at bounding box center [630, 168] width 139 height 26
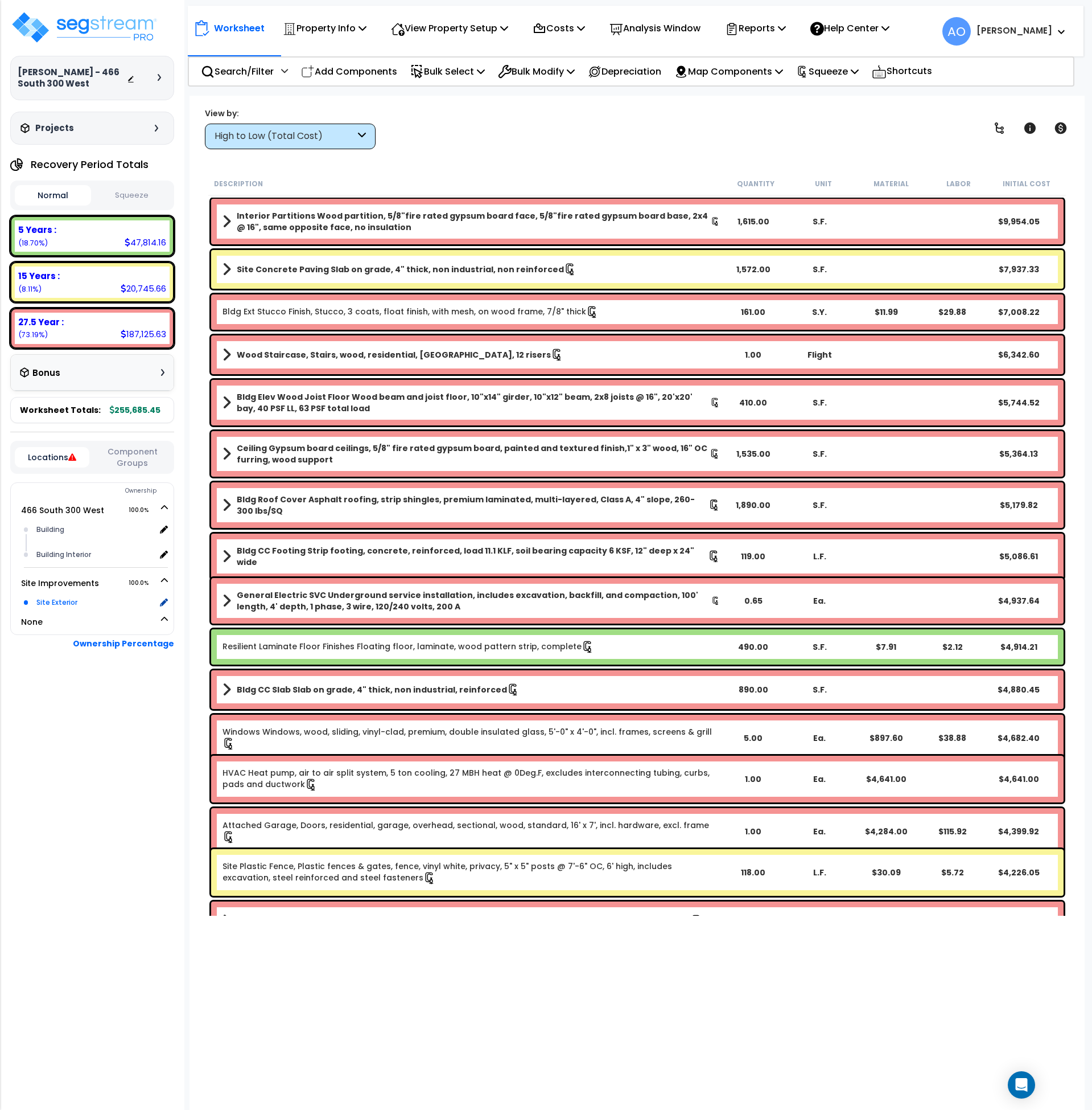
click at [66, 599] on div "Site Exterior" at bounding box center [95, 602] width 122 height 13
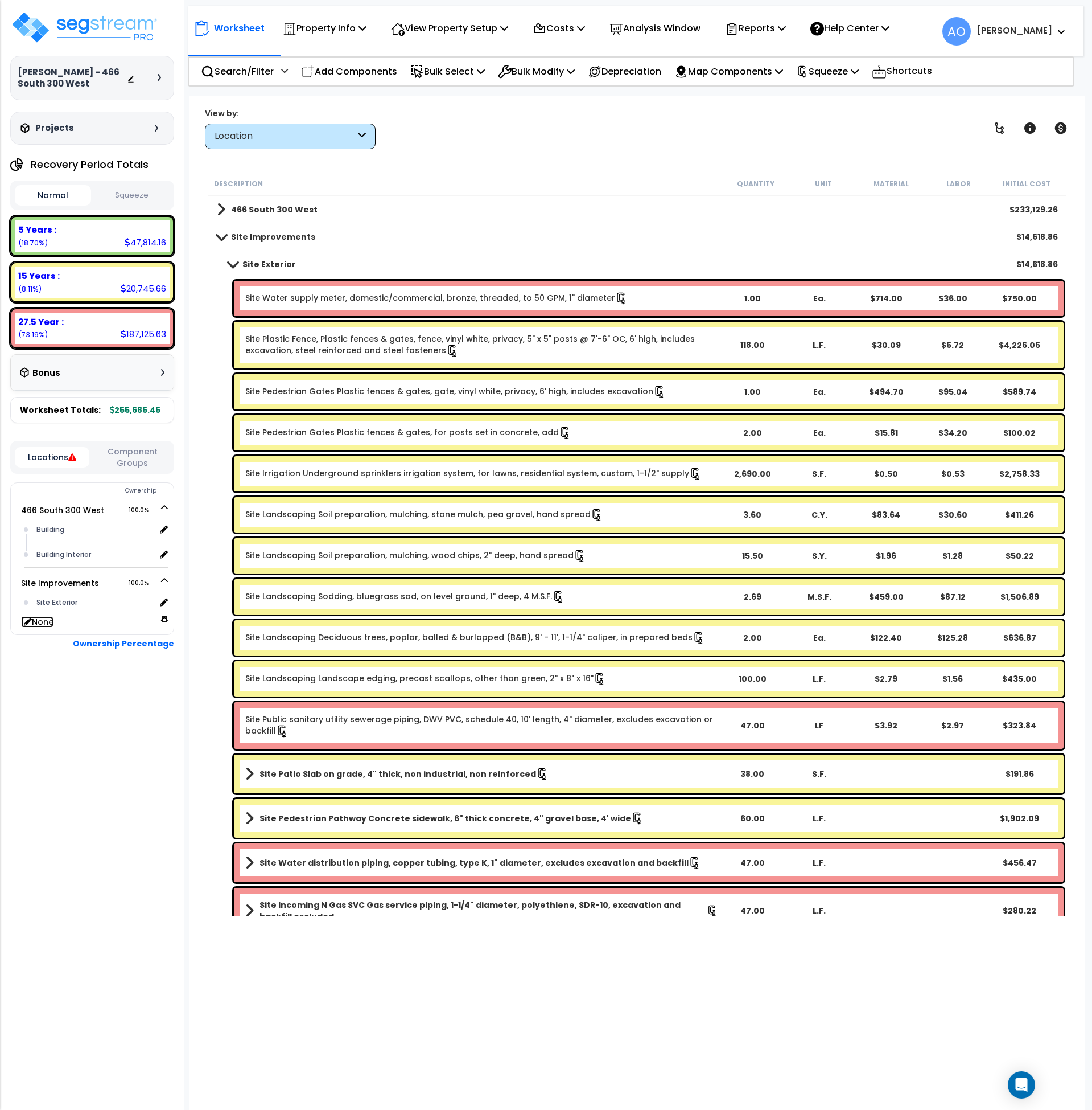
click at [49, 625] on link "None" at bounding box center [37, 622] width 32 height 11
click at [49, 622] on link "None" at bounding box center [37, 622] width 32 height 11
click at [51, 619] on link "None" at bounding box center [37, 622] width 32 height 11
click at [164, 619] on icon at bounding box center [165, 618] width 7 height 8
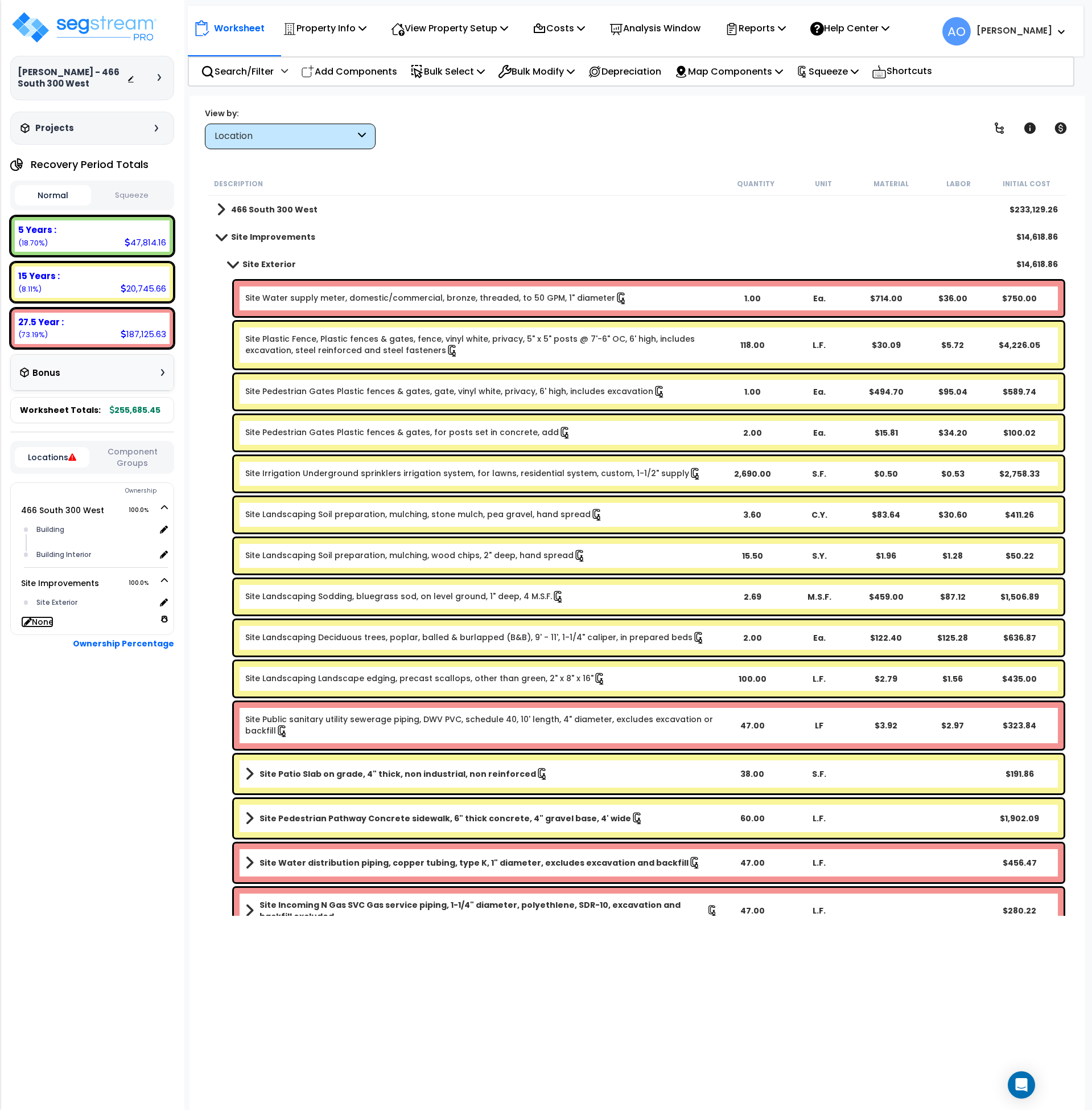
click at [164, 619] on icon at bounding box center [165, 618] width 7 height 8
click at [245, 262] on b "Site Exterior" at bounding box center [269, 264] width 53 height 11
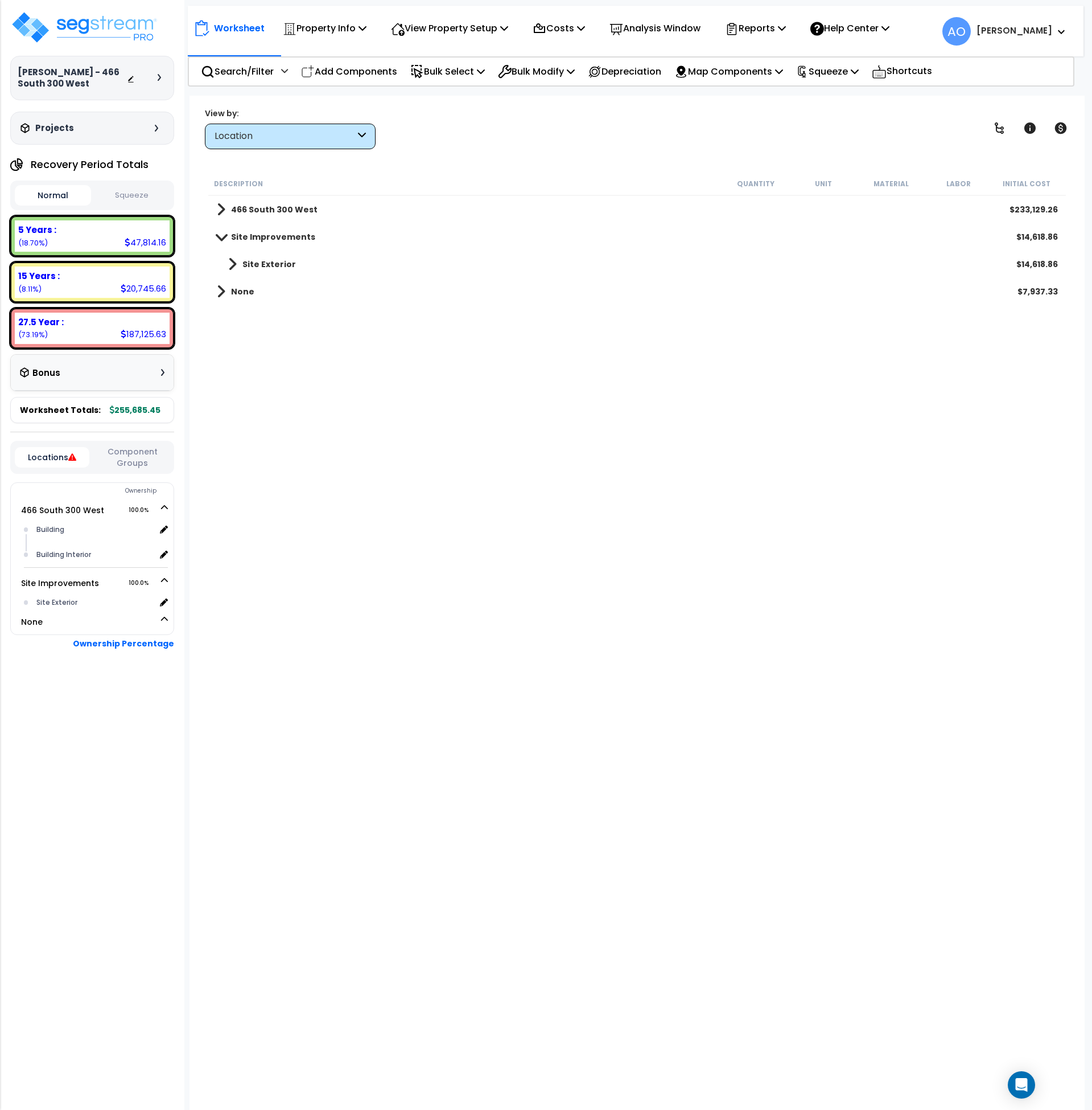
click at [242, 298] on link "None" at bounding box center [236, 291] width 38 height 16
click at [257, 316] on b "Site Exterior" at bounding box center [269, 319] width 53 height 11
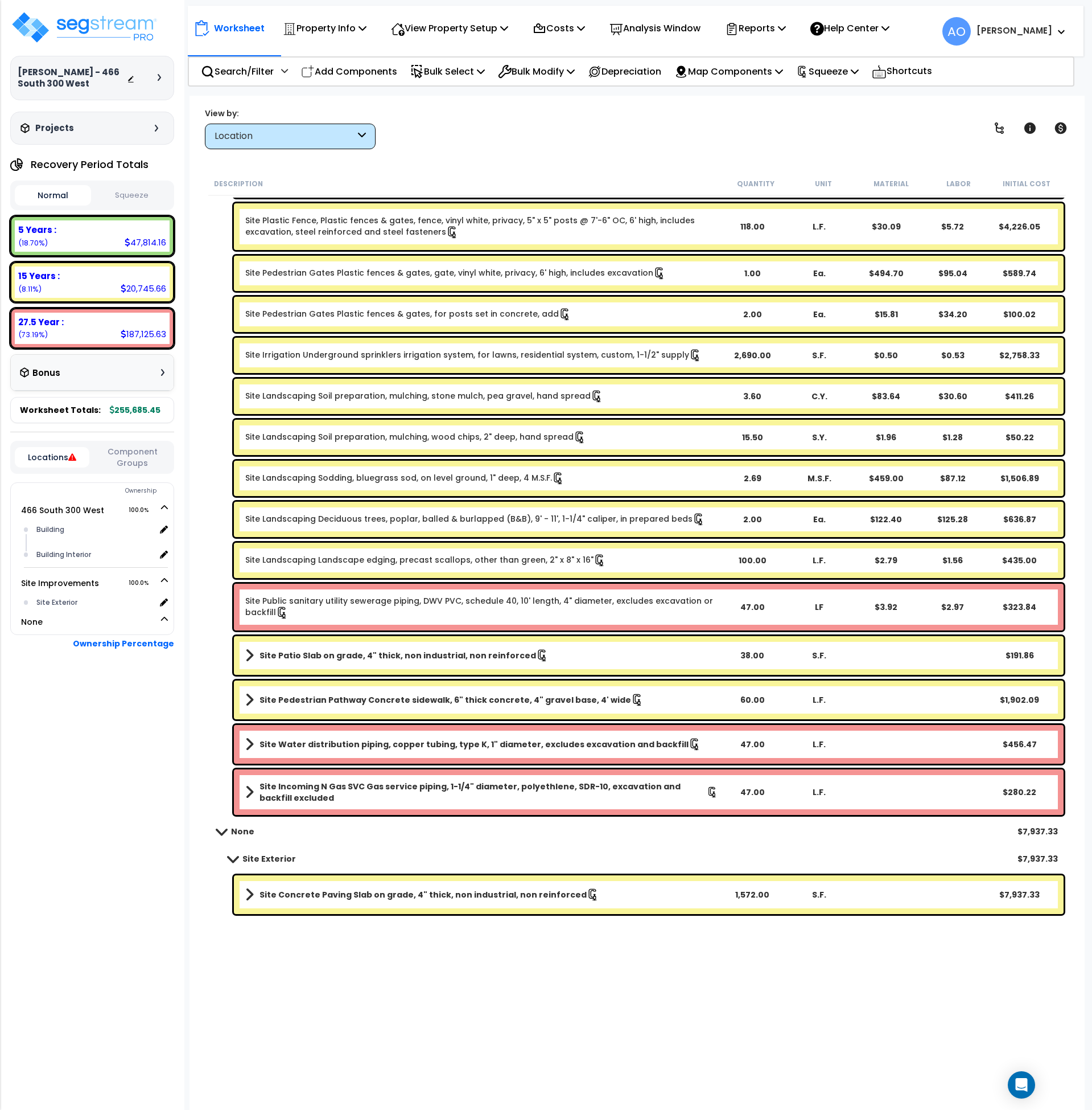
scroll to position [120, 0]
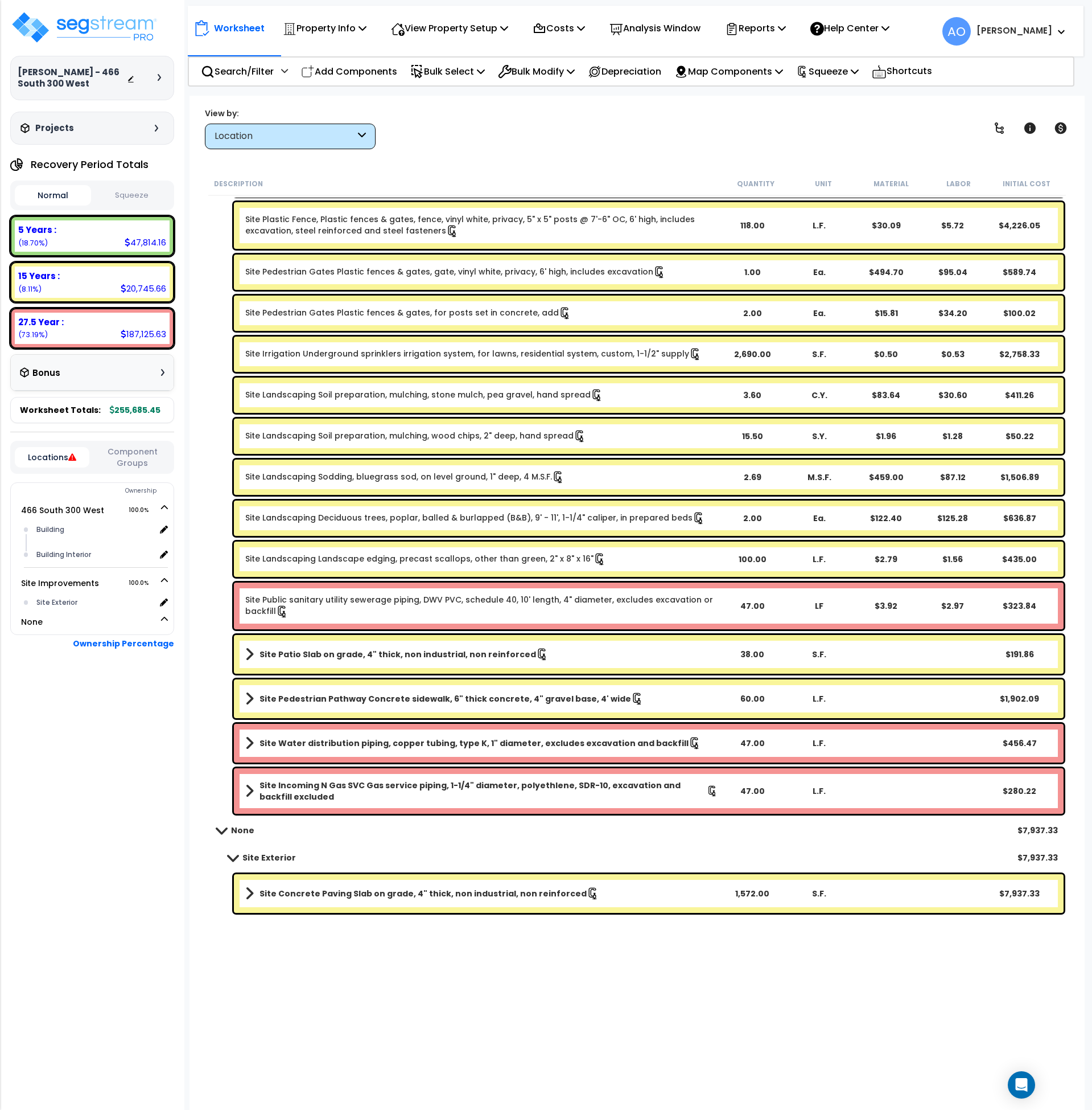
click at [317, 888] on b "Site Concrete Paving Slab on grade, 4" thick, non industrial, non reinforced" at bounding box center [423, 893] width 327 height 11
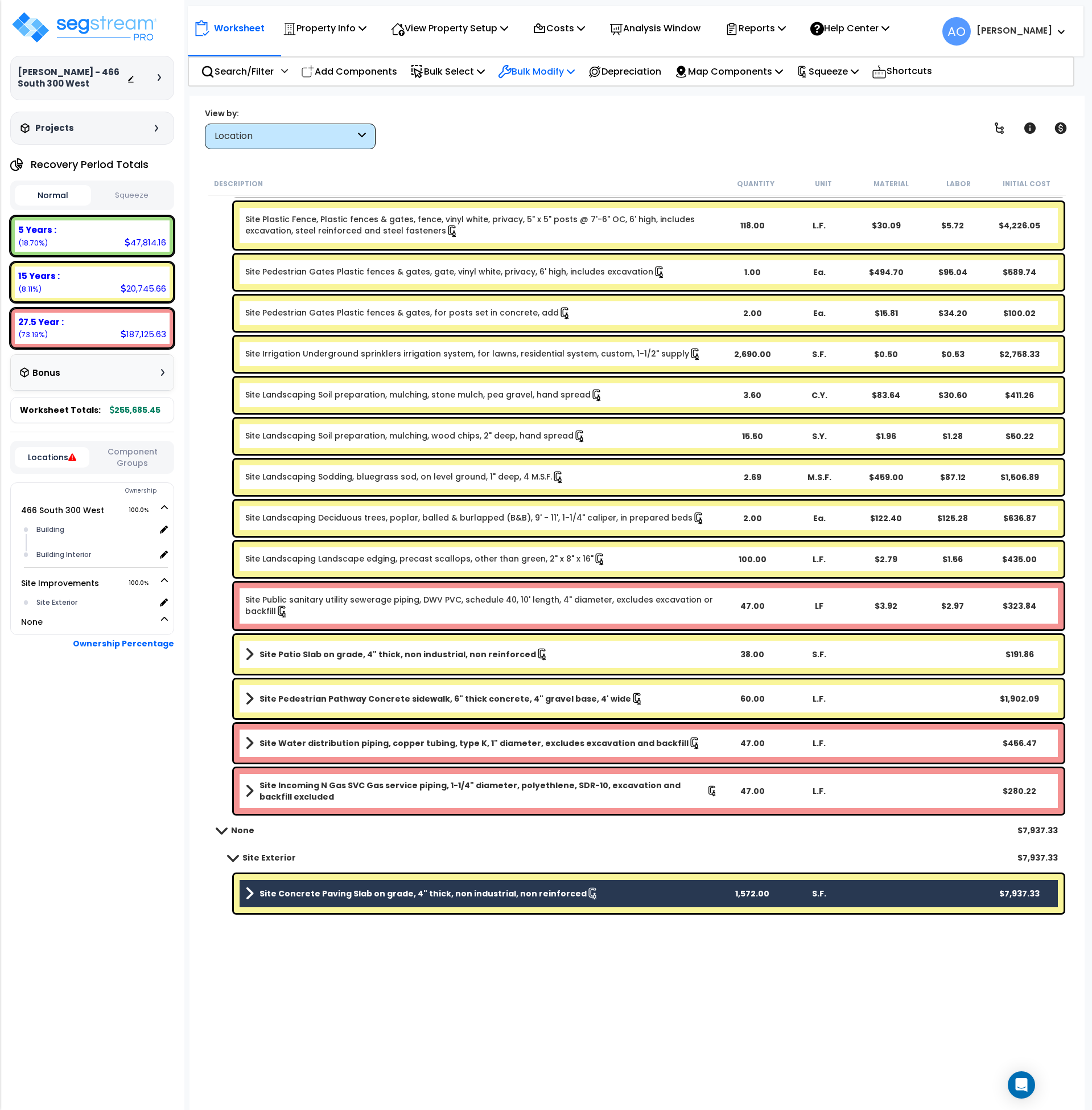
click at [520, 67] on p "Bulk Modify" at bounding box center [536, 72] width 77 height 15
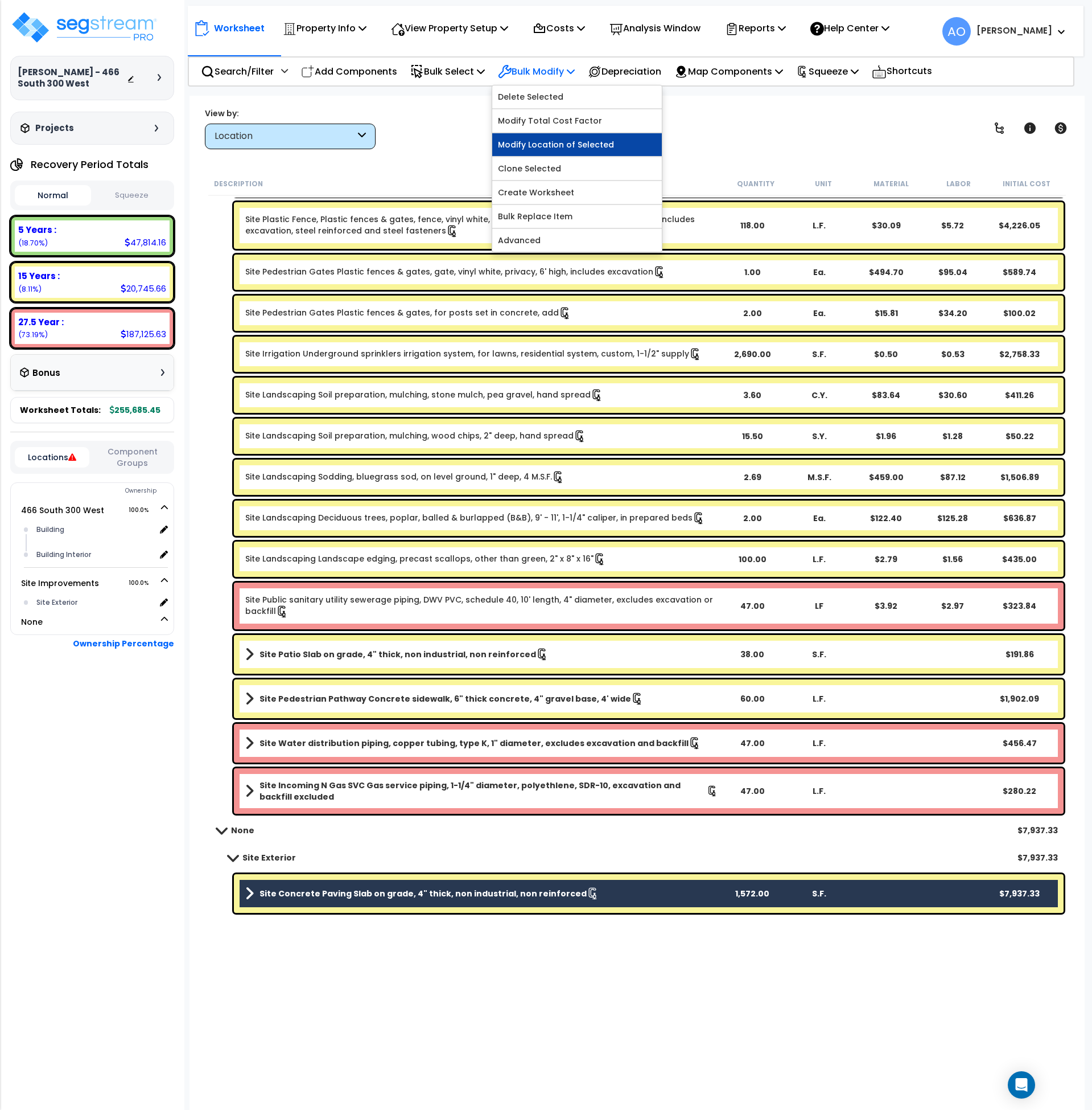
click at [547, 139] on link "Modify Location of Selected" at bounding box center [577, 144] width 170 height 22
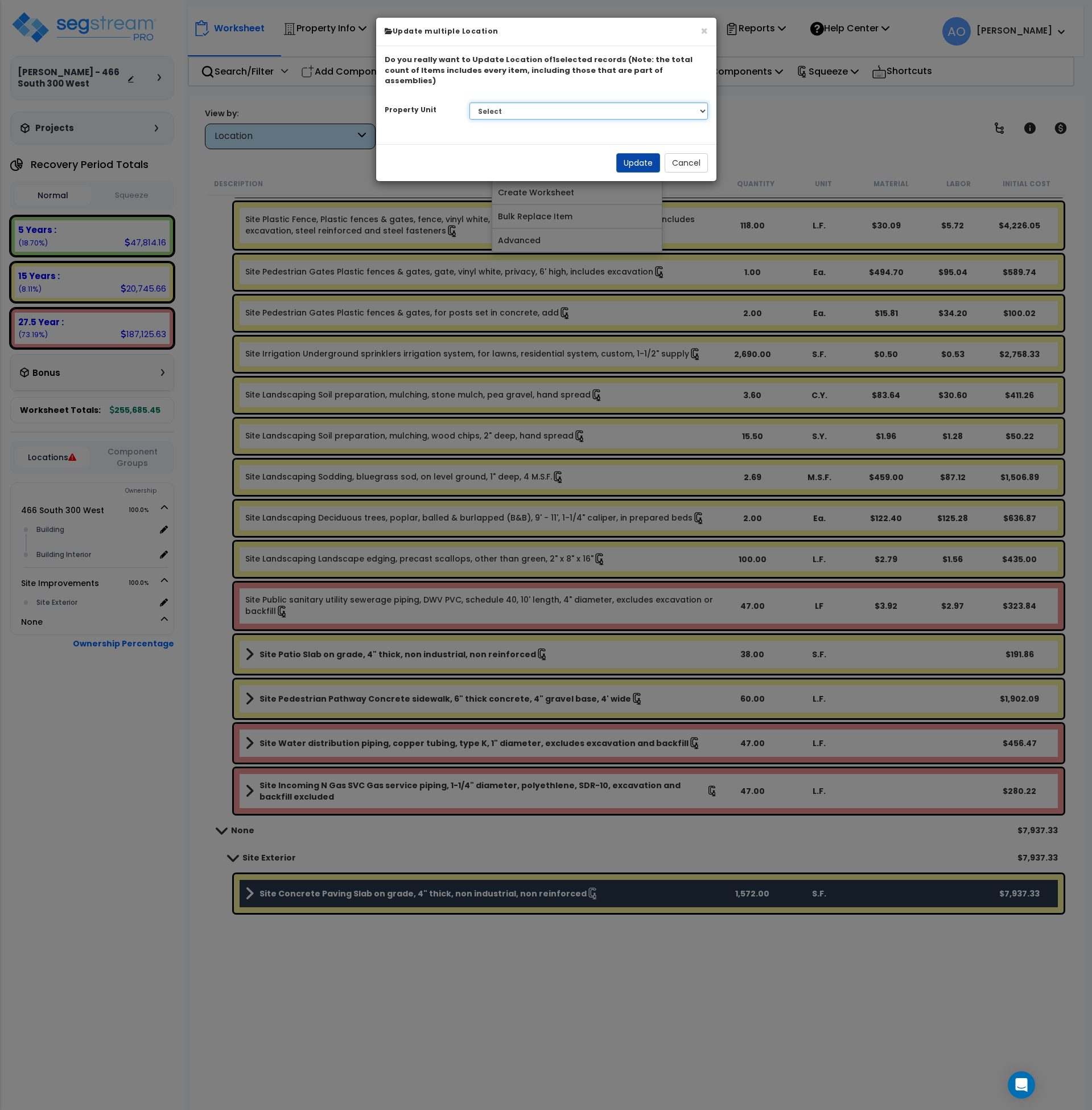
click at [516, 102] on select "Select 466 South 300 West Site Improvements" at bounding box center [589, 111] width 238 height 17
select select "164574"
click at [470, 102] on select "Select 466 South 300 West Site Improvements" at bounding box center [589, 111] width 238 height 17
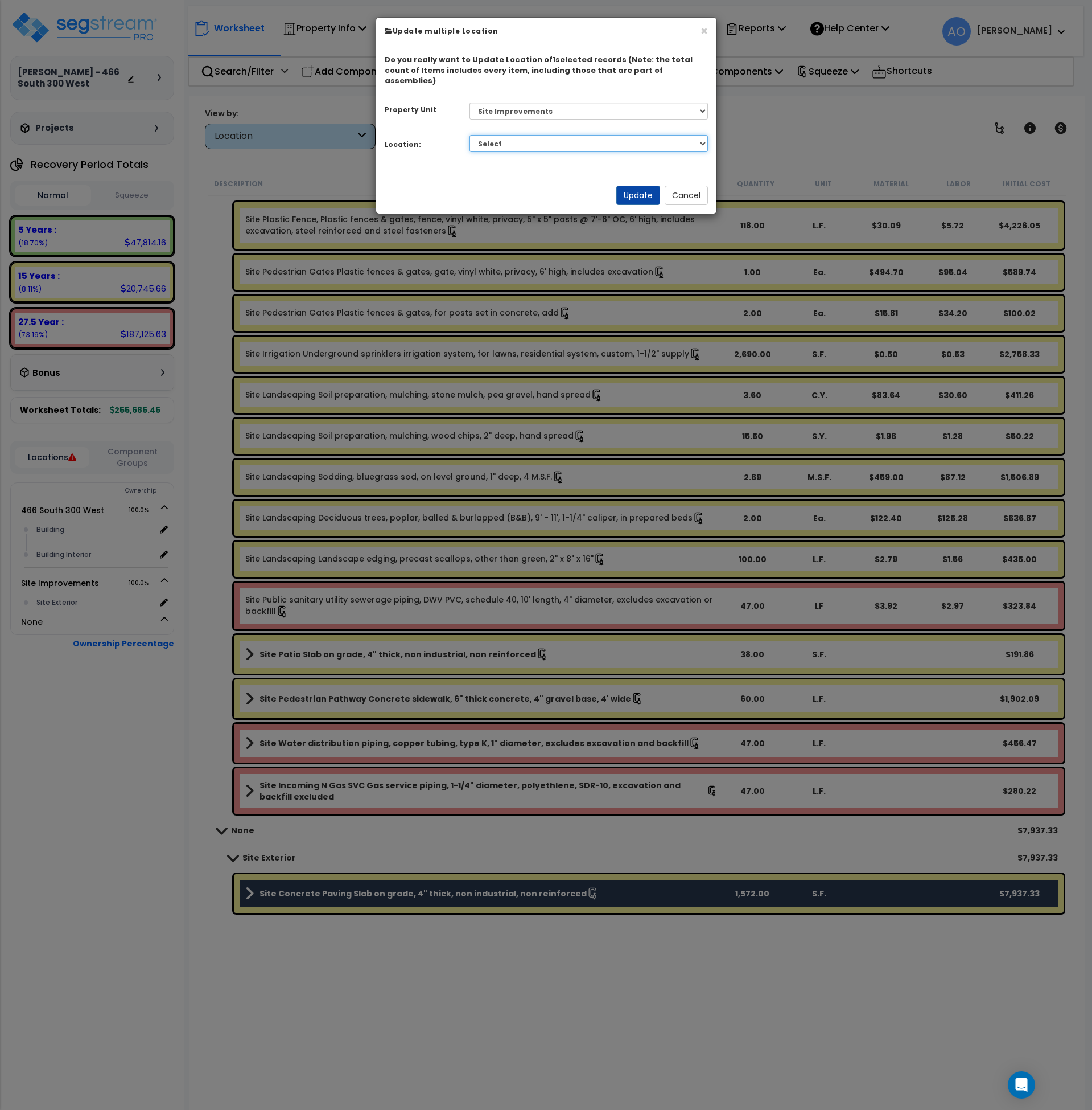
click at [516, 135] on select "Select Site Exterior Add Additional Location" at bounding box center [589, 143] width 238 height 17
select select "462"
click at [470, 135] on select "Select Site Exterior Add Additional Location" at bounding box center [589, 143] width 238 height 17
click at [636, 186] on button "Update" at bounding box center [638, 196] width 44 height 20
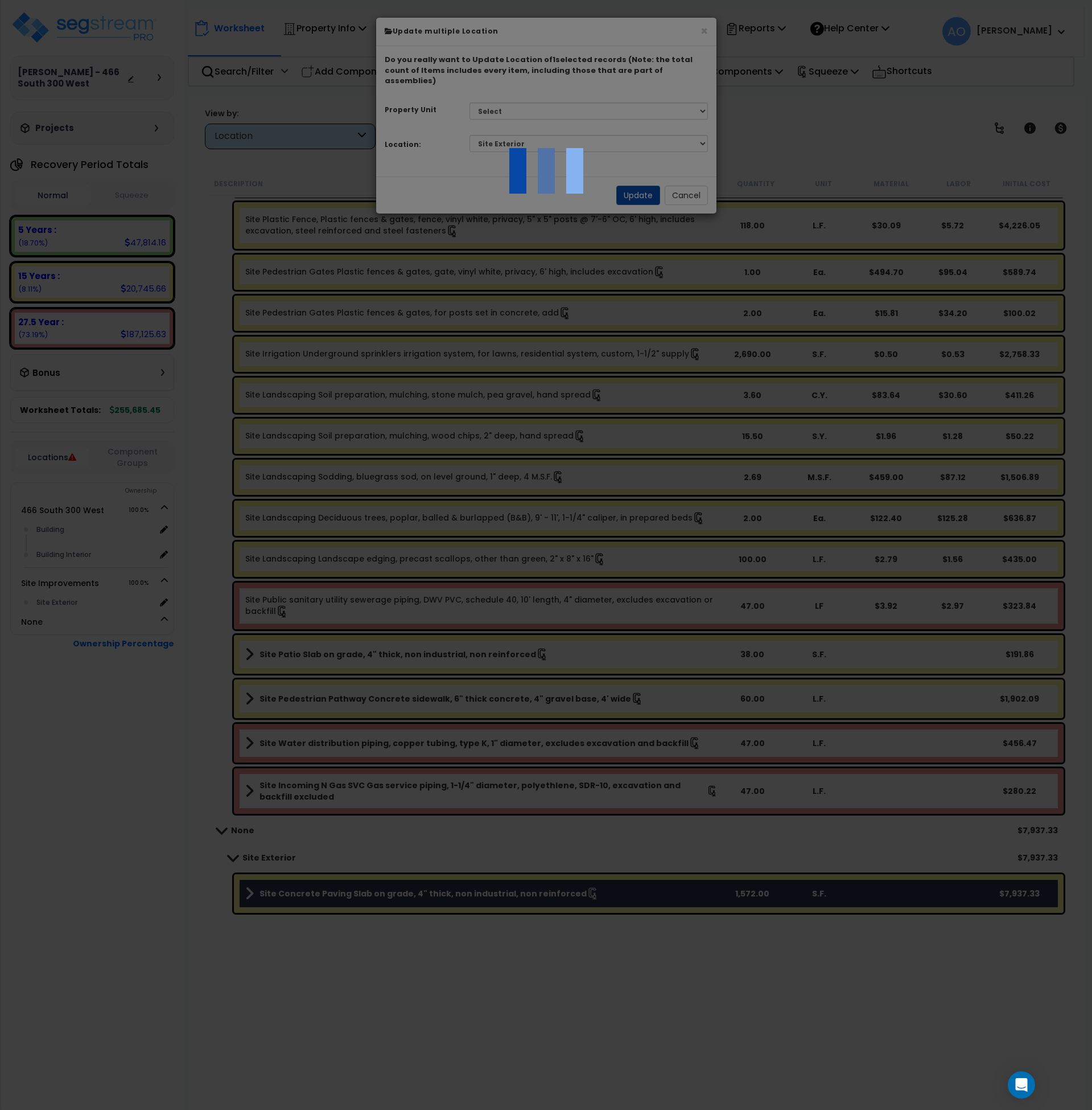
scroll to position [65, 0]
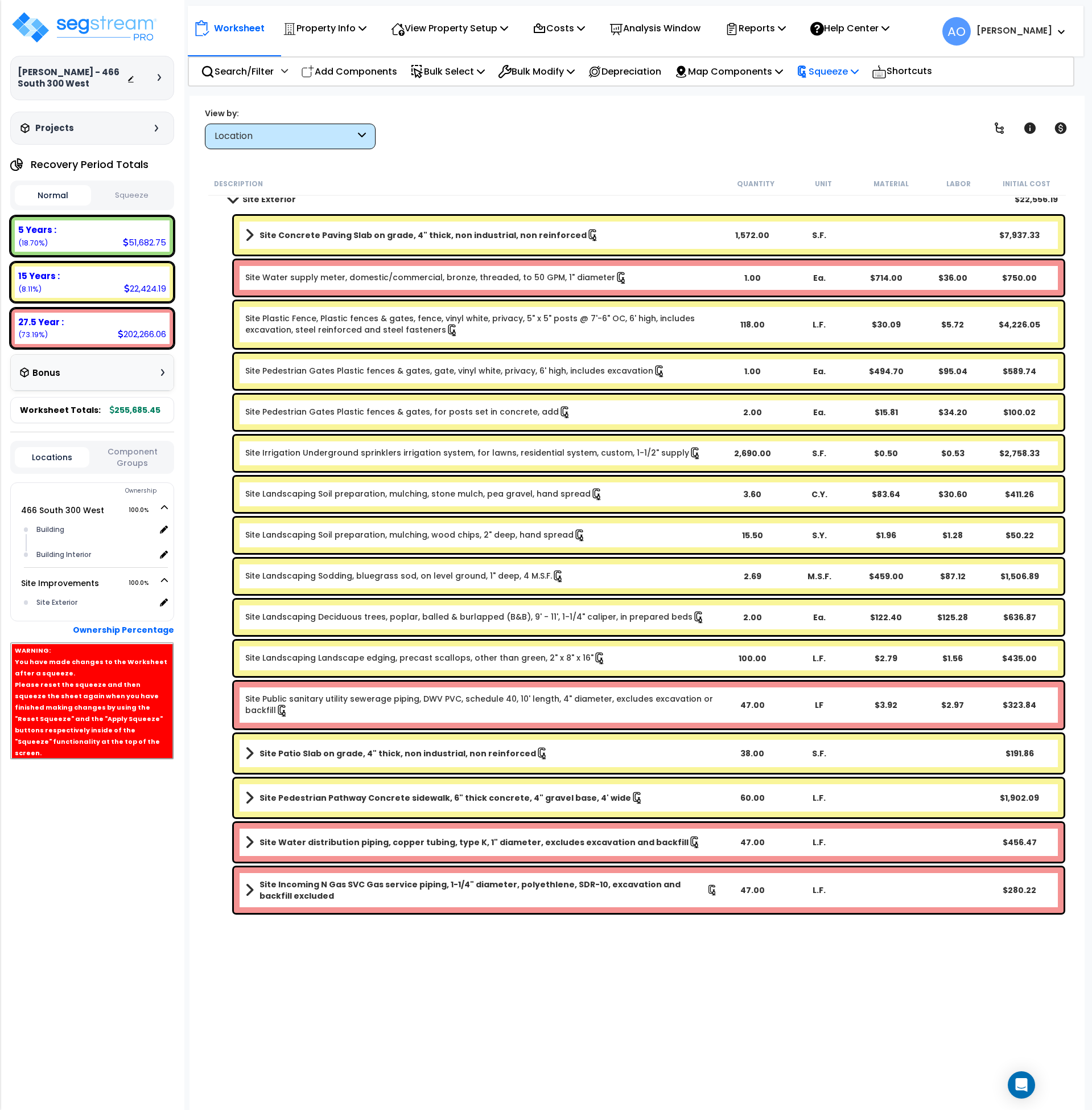
click at [809, 72] on icon at bounding box center [803, 72] width 13 height 13
click at [830, 98] on link "Re-squeeze" at bounding box center [847, 98] width 113 height 26
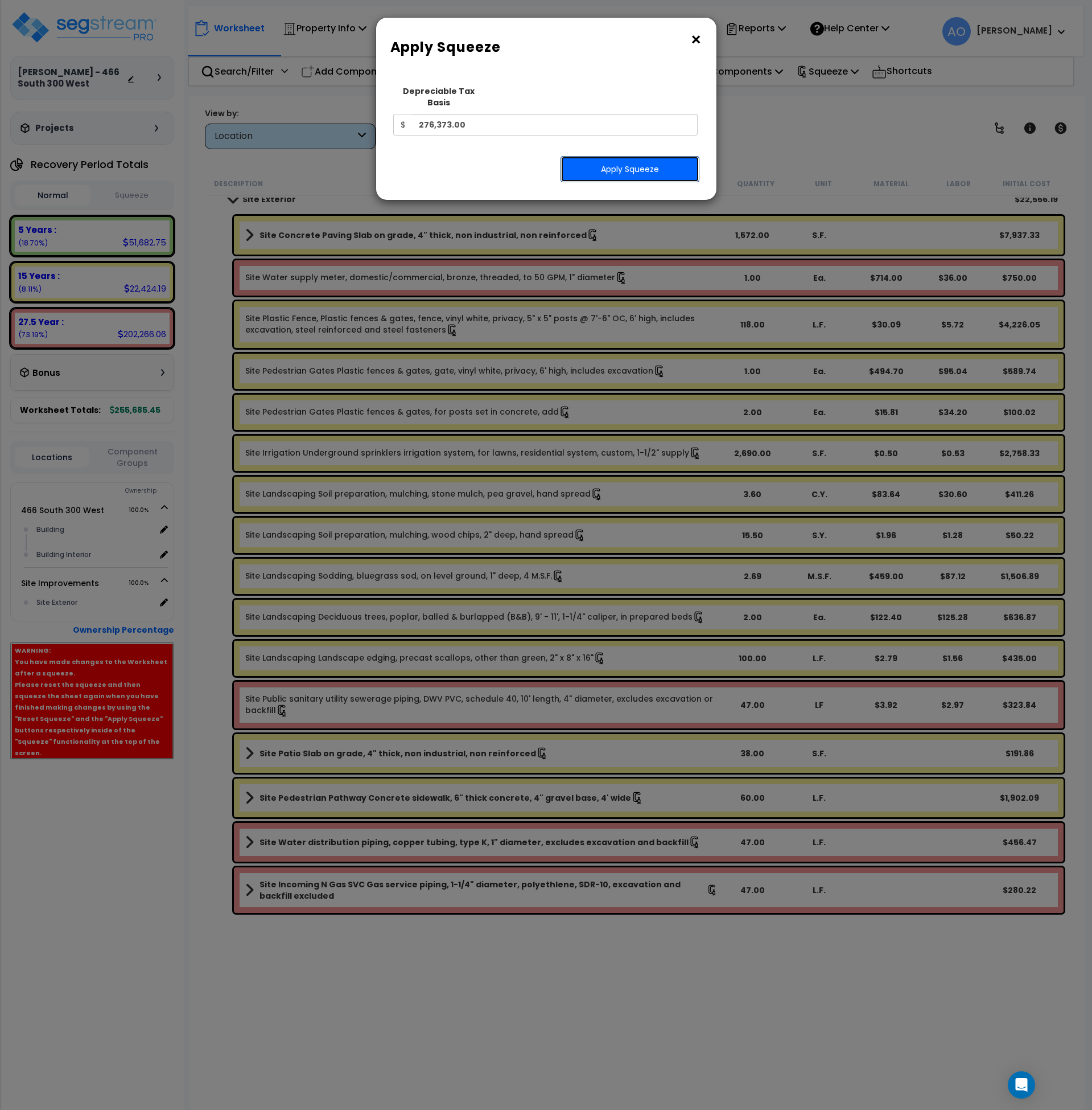
click at [671, 158] on button "Apply Squeeze" at bounding box center [630, 168] width 139 height 26
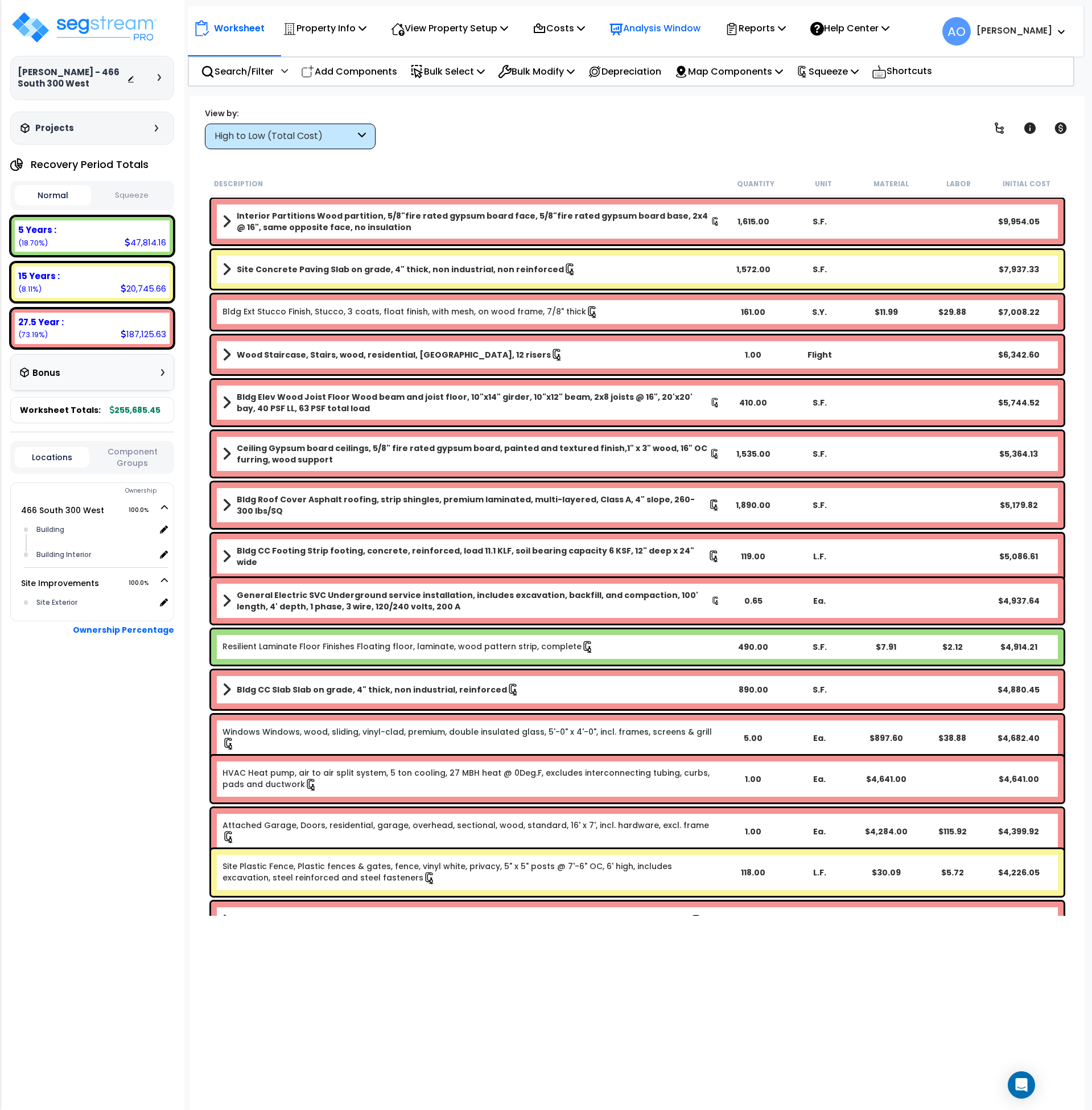
click at [662, 27] on p "Analysis Window" at bounding box center [655, 28] width 91 height 15
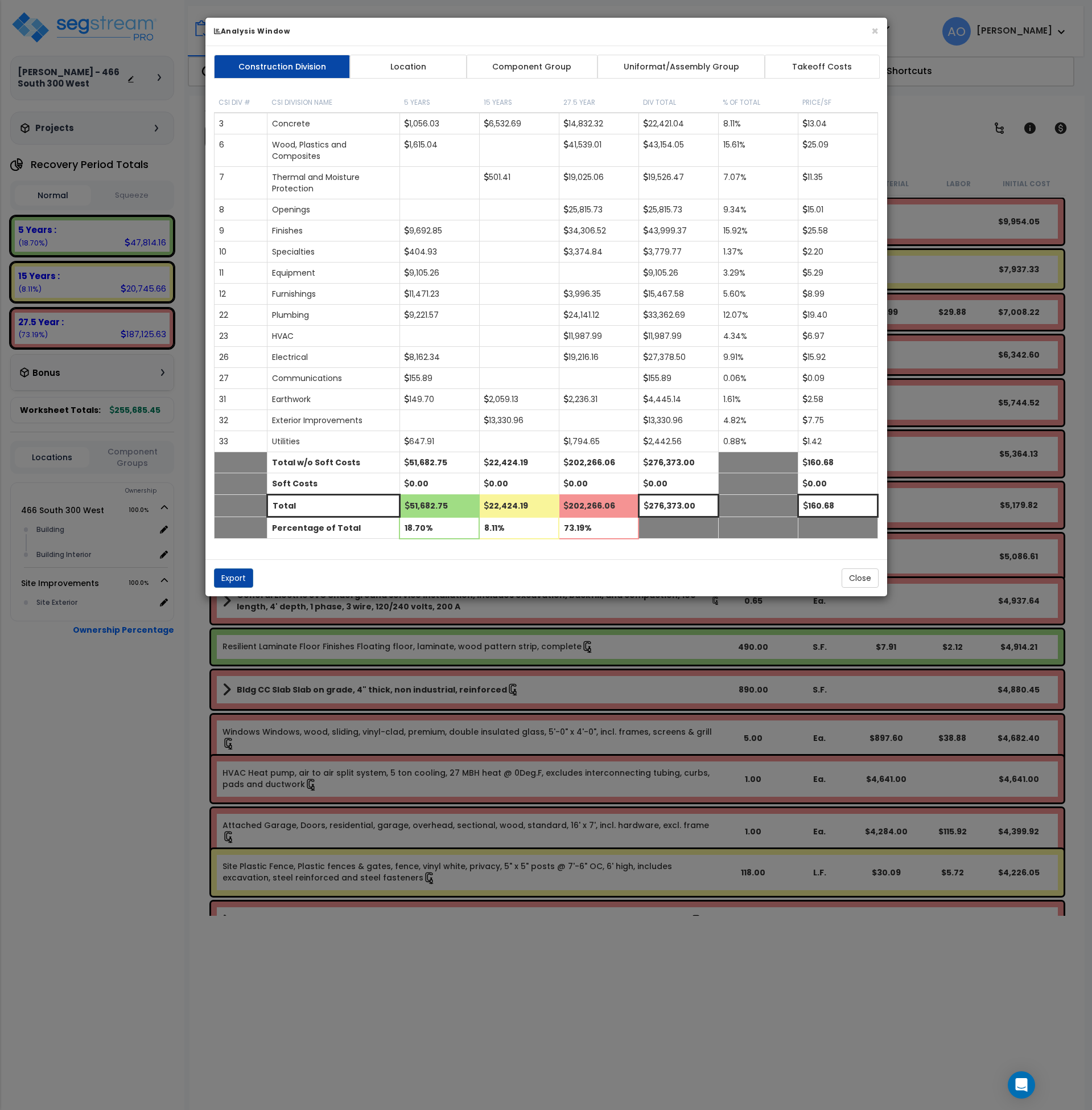
click at [553, 69] on link "Component Group" at bounding box center [532, 67] width 132 height 24
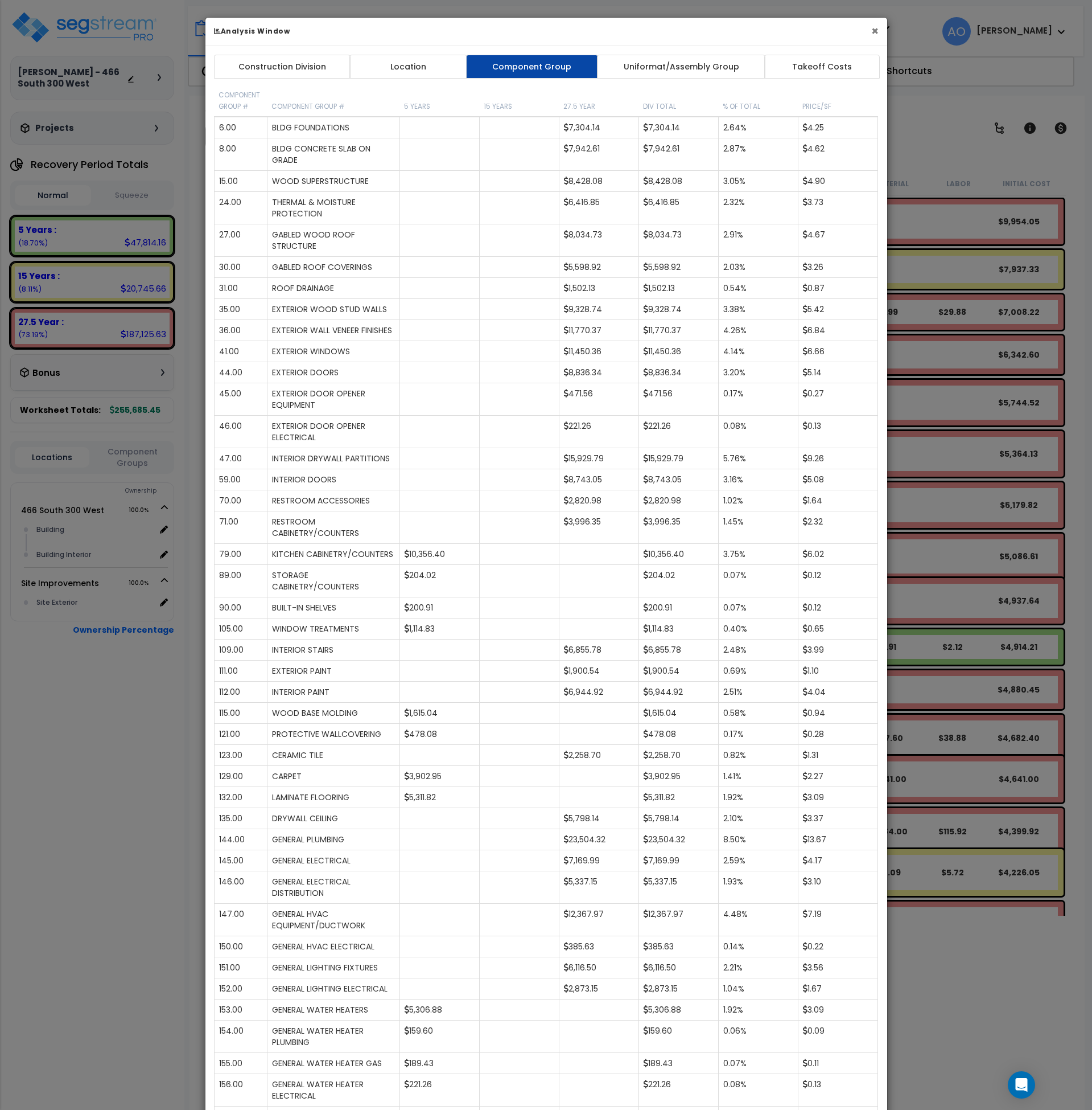
click at [873, 33] on button "×" at bounding box center [875, 31] width 8 height 12
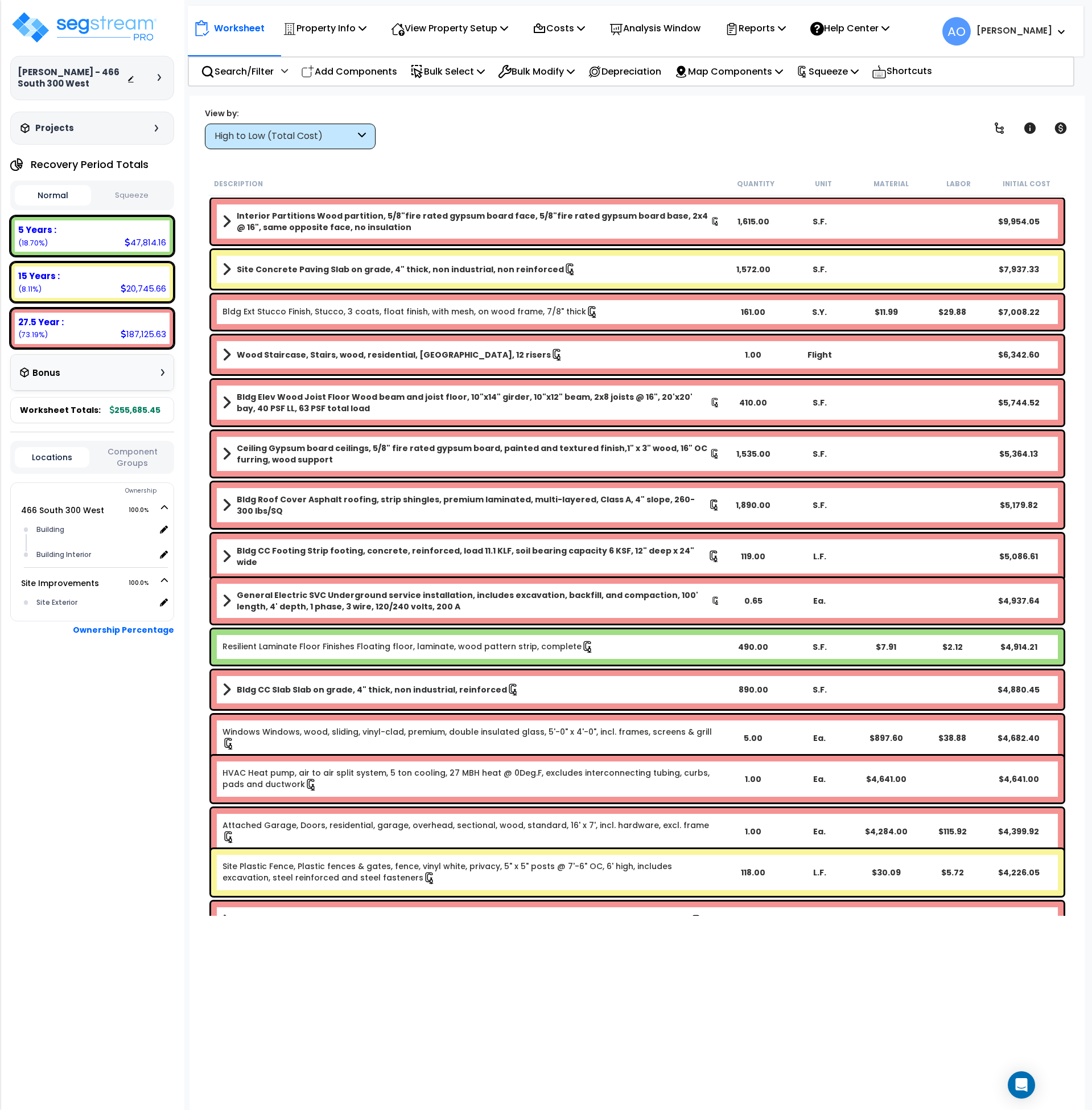
click at [265, 133] on div "High to Low (Total Cost)" at bounding box center [285, 136] width 141 height 13
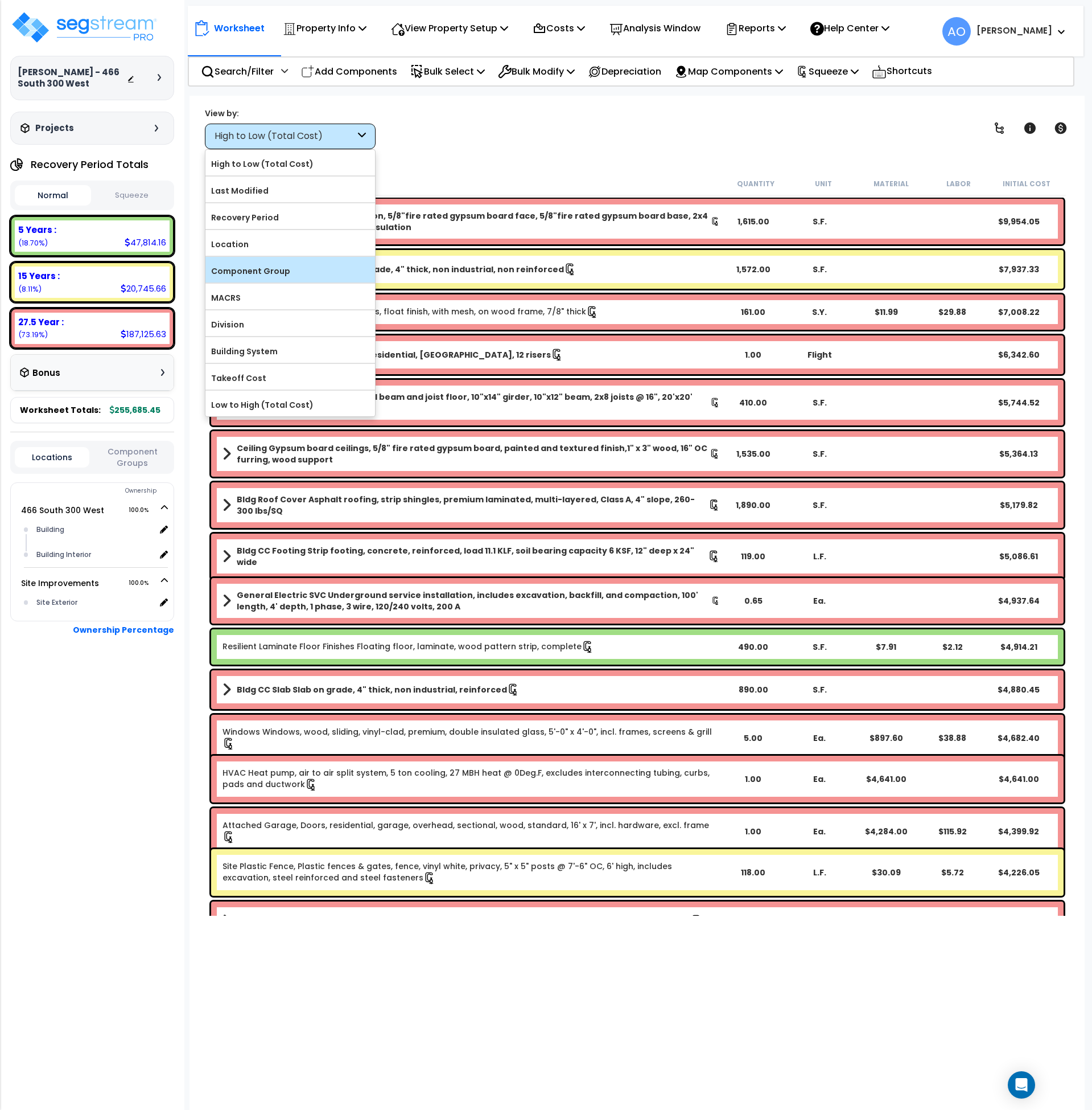
click at [269, 278] on label "Component Group" at bounding box center [290, 271] width 170 height 17
click at [0, 0] on input "Component Group" at bounding box center [0, 0] width 0 height 0
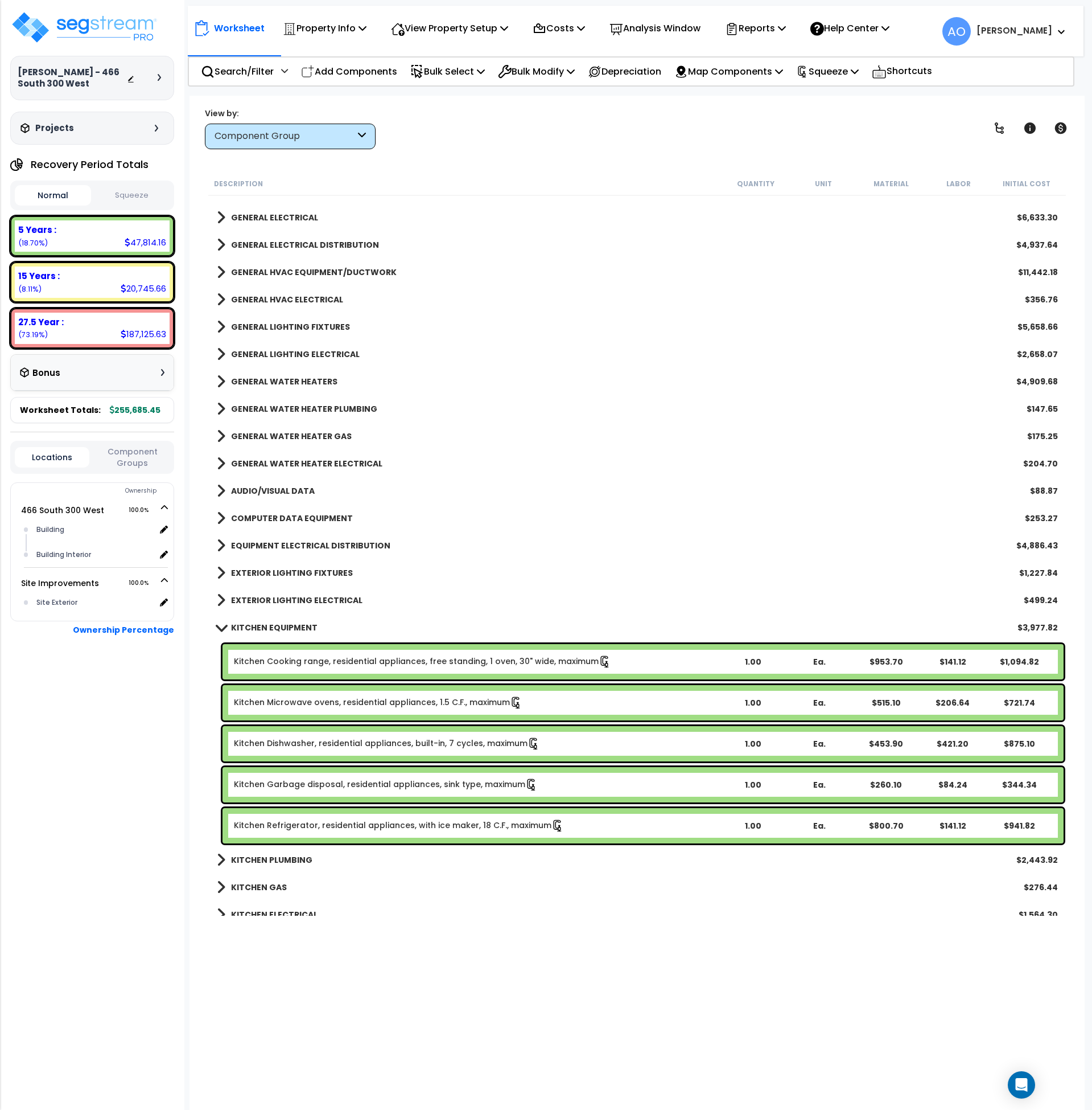
scroll to position [840, 0]
click at [303, 623] on b "KITCHEN EQUIPMENT" at bounding box center [274, 627] width 86 height 11
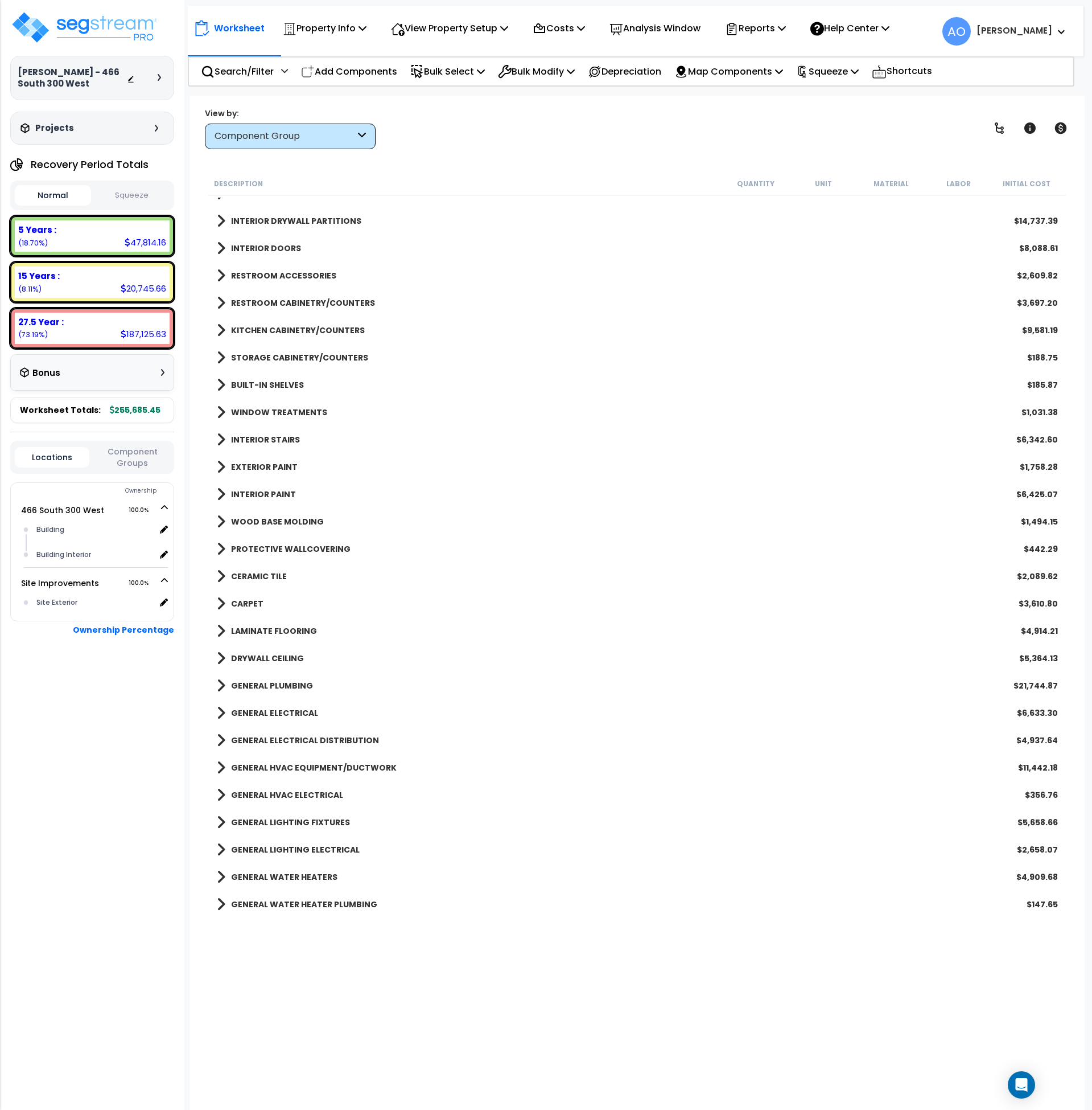
scroll to position [344, 0]
click at [308, 326] on b "KITCHEN CABINETRY/COUNTERS" at bounding box center [298, 331] width 134 height 11
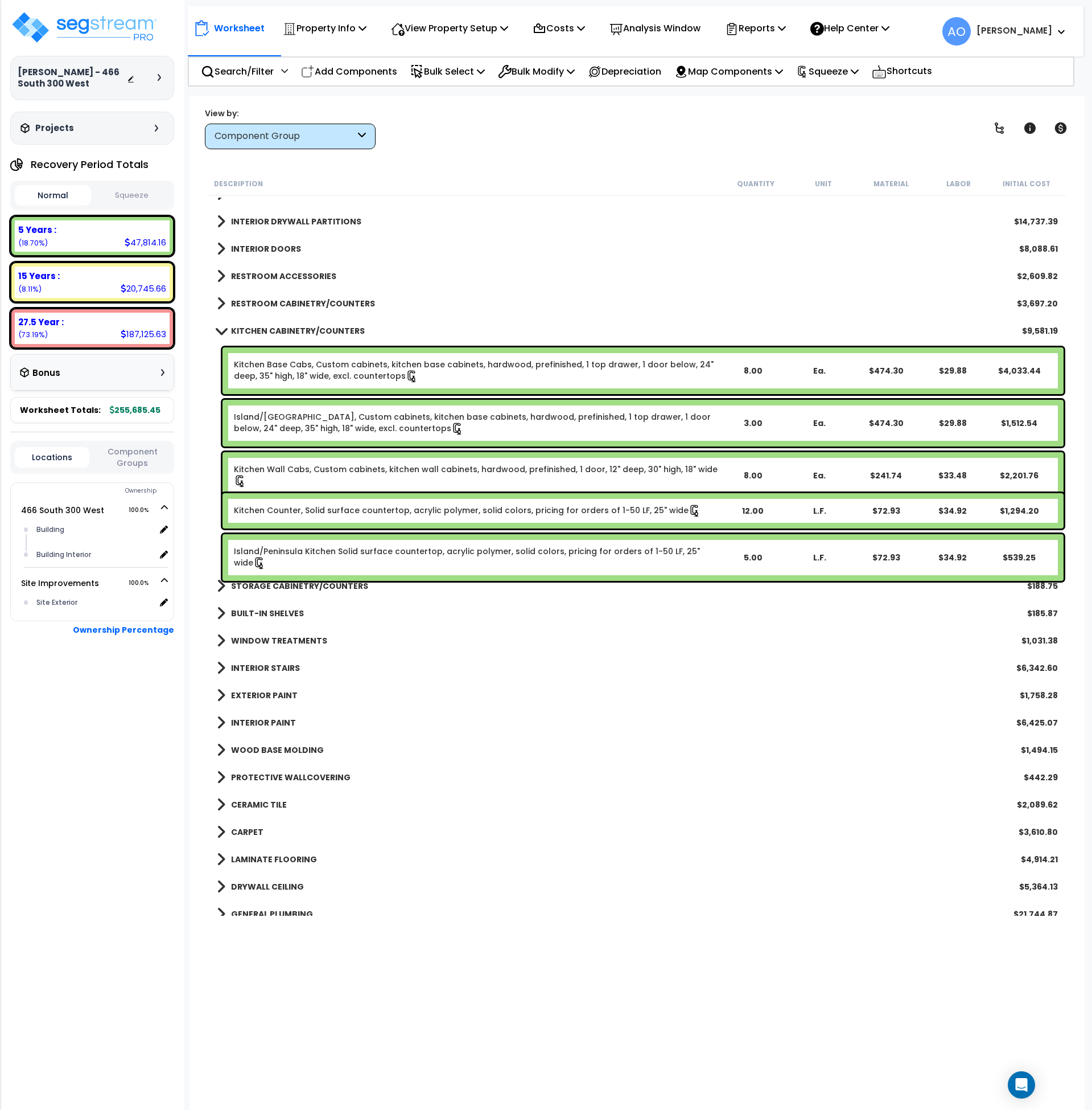
click at [343, 365] on link "Kitchen Base Cabs, Custom cabinets, kitchen base cabinets, hardwood, prefinishe…" at bounding box center [477, 371] width 486 height 24
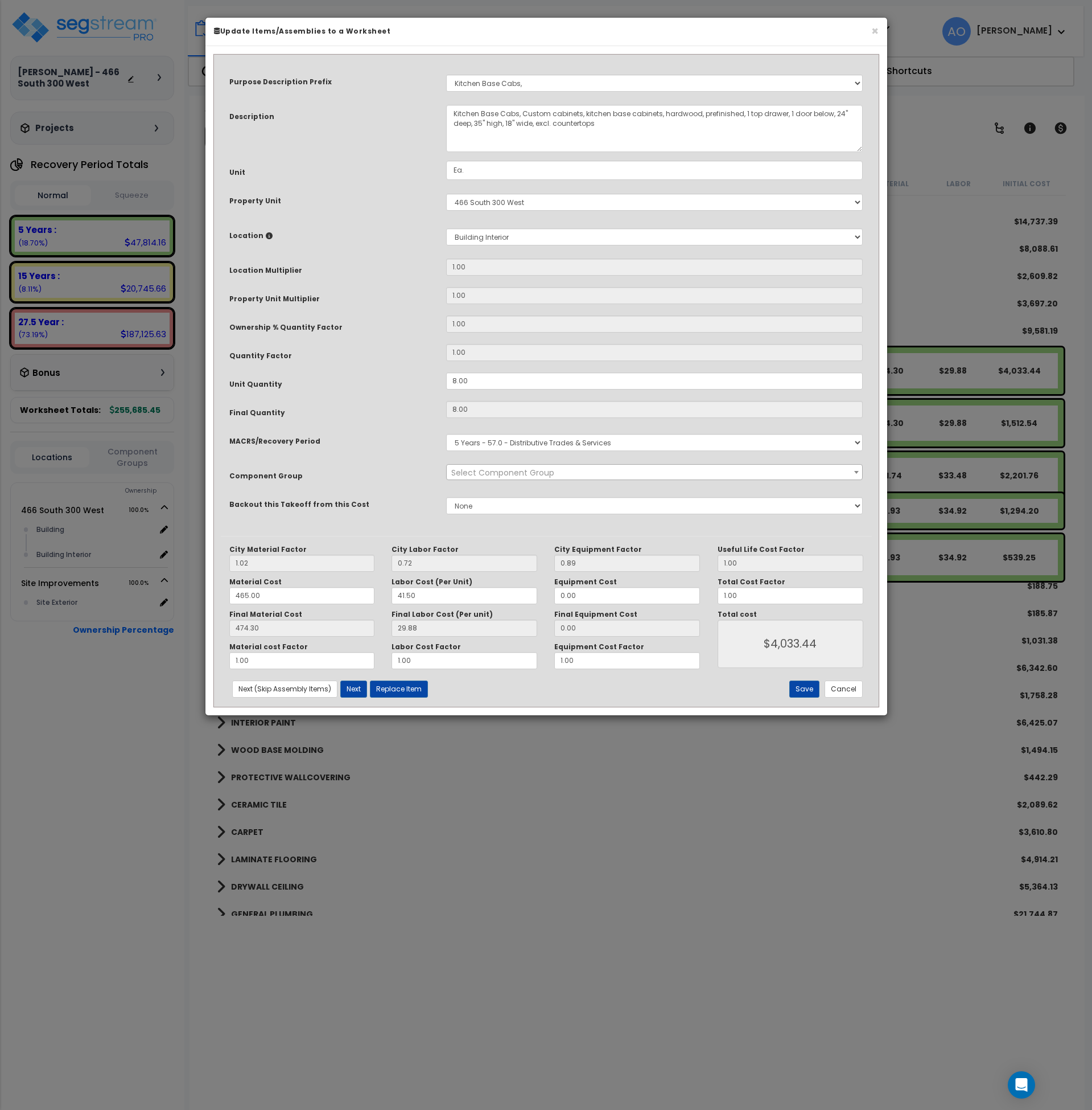
select select "45909"
click at [830, 684] on button "Cancel" at bounding box center [844, 689] width 38 height 17
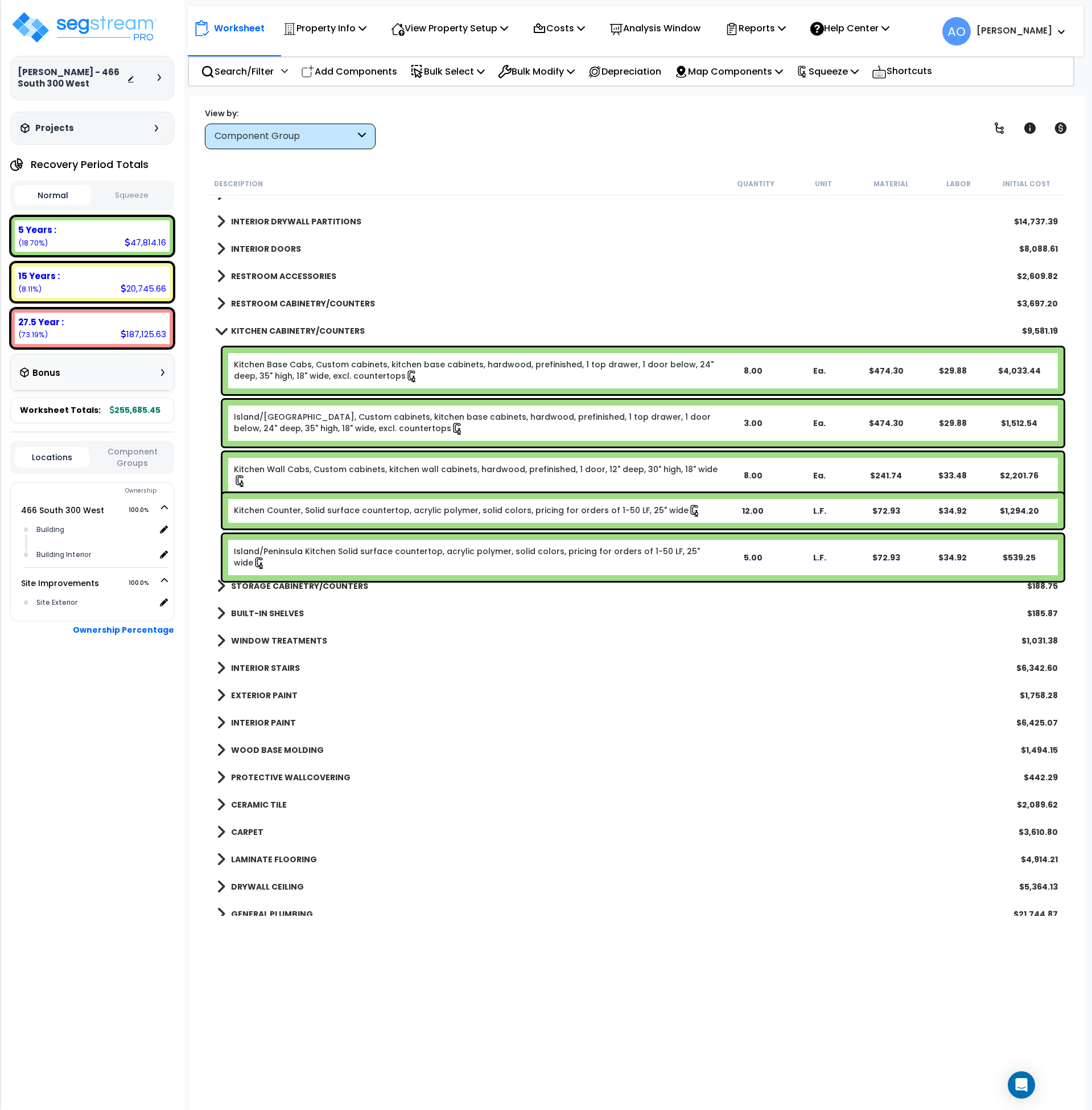
click at [353, 367] on link "Kitchen Base Cabs, Custom cabinets, kitchen base cabinets, hardwood, prefinishe…" at bounding box center [477, 371] width 486 height 24
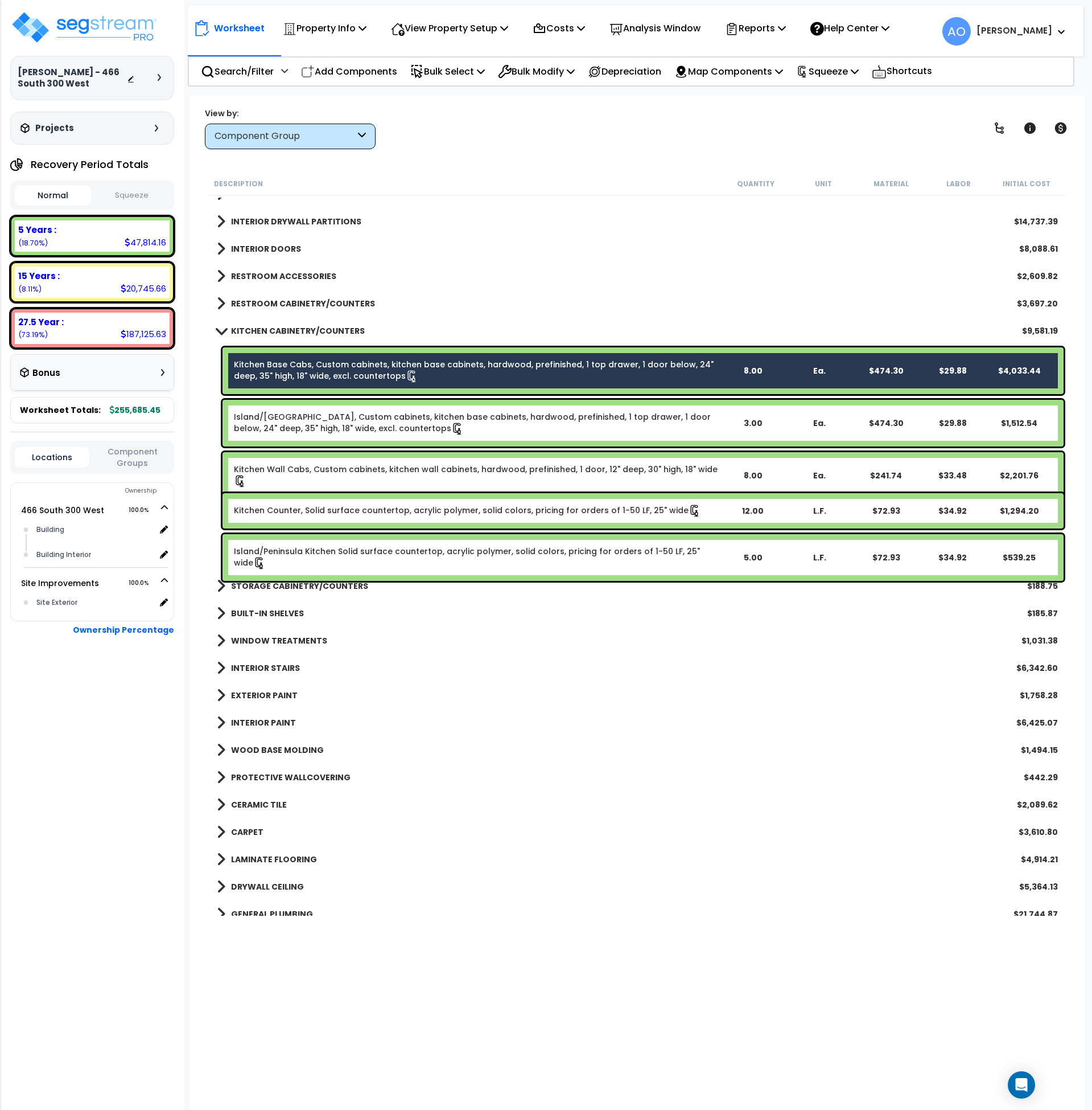
click at [362, 428] on link "Island/Peninsula Kitchen Base Cabs, Custom cabinets, kitchen base cabinets, har…" at bounding box center [477, 423] width 486 height 24
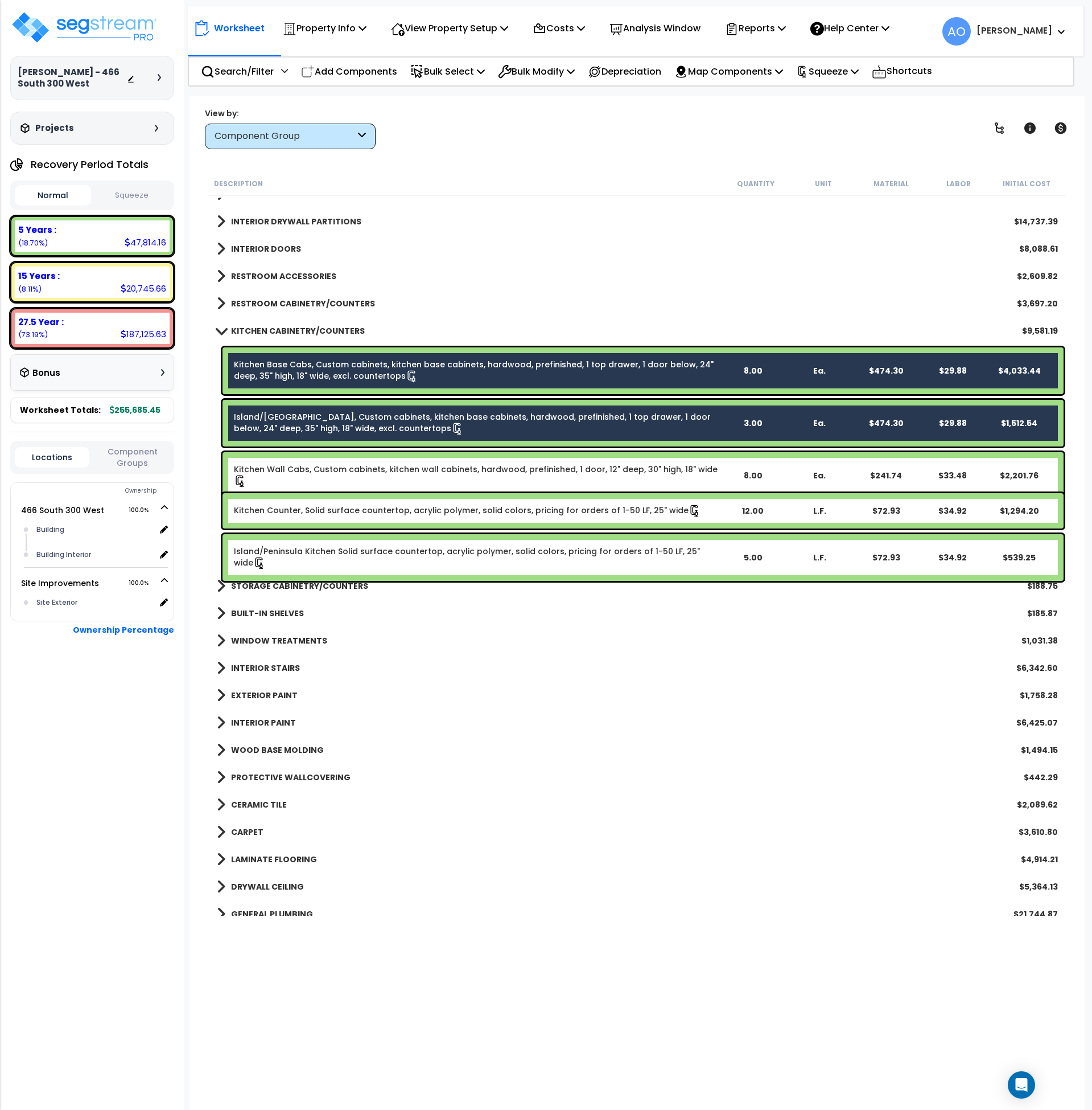
click at [373, 469] on link "Kitchen Wall Cabs, Custom cabinets, kitchen wall cabinets, hardwood, prefinishe…" at bounding box center [477, 475] width 486 height 24
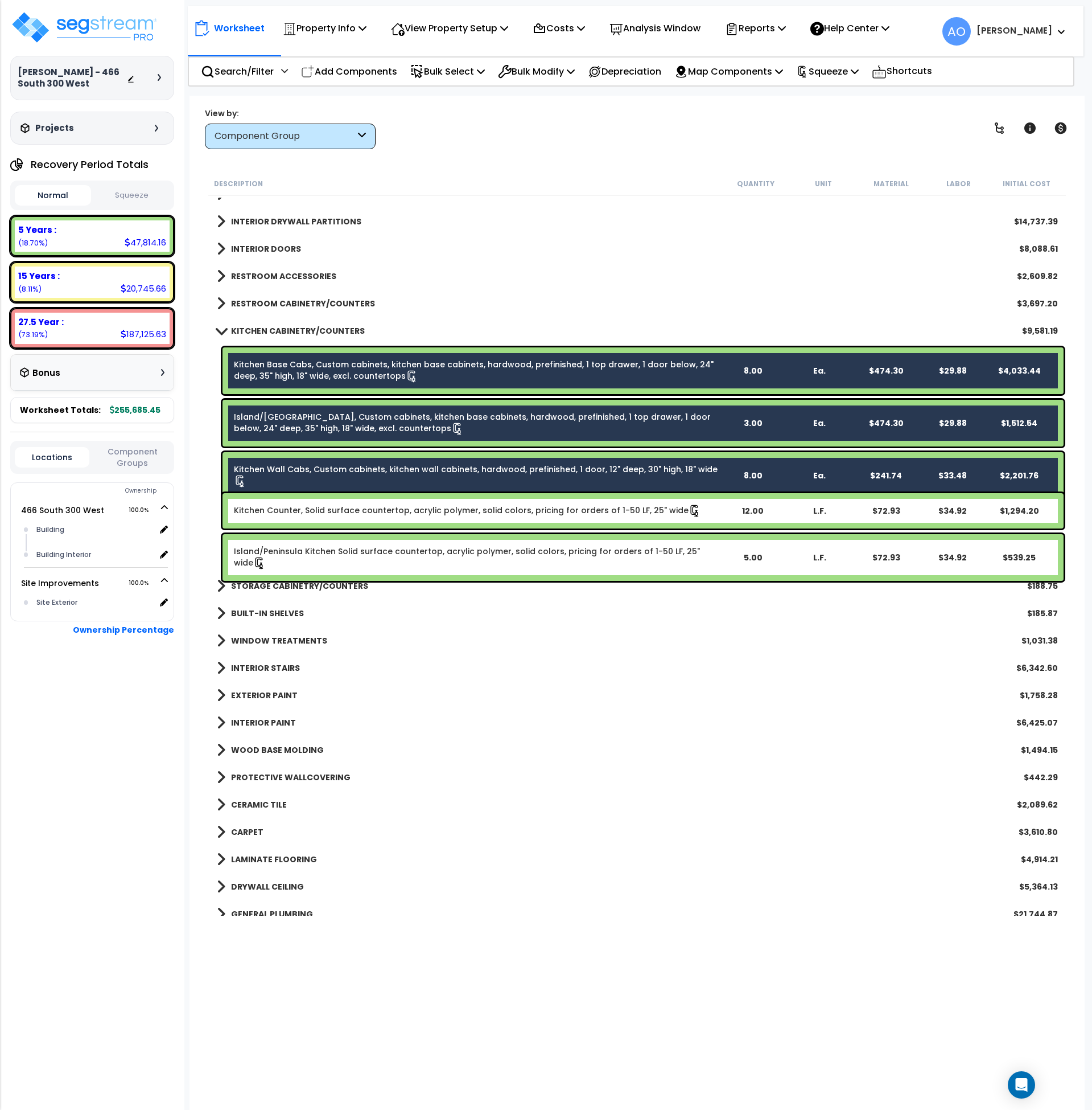
click at [380, 515] on link "Kitchen Counter, Solid surface countertop, acrylic polymer, solid colors, prici…" at bounding box center [467, 510] width 467 height 13
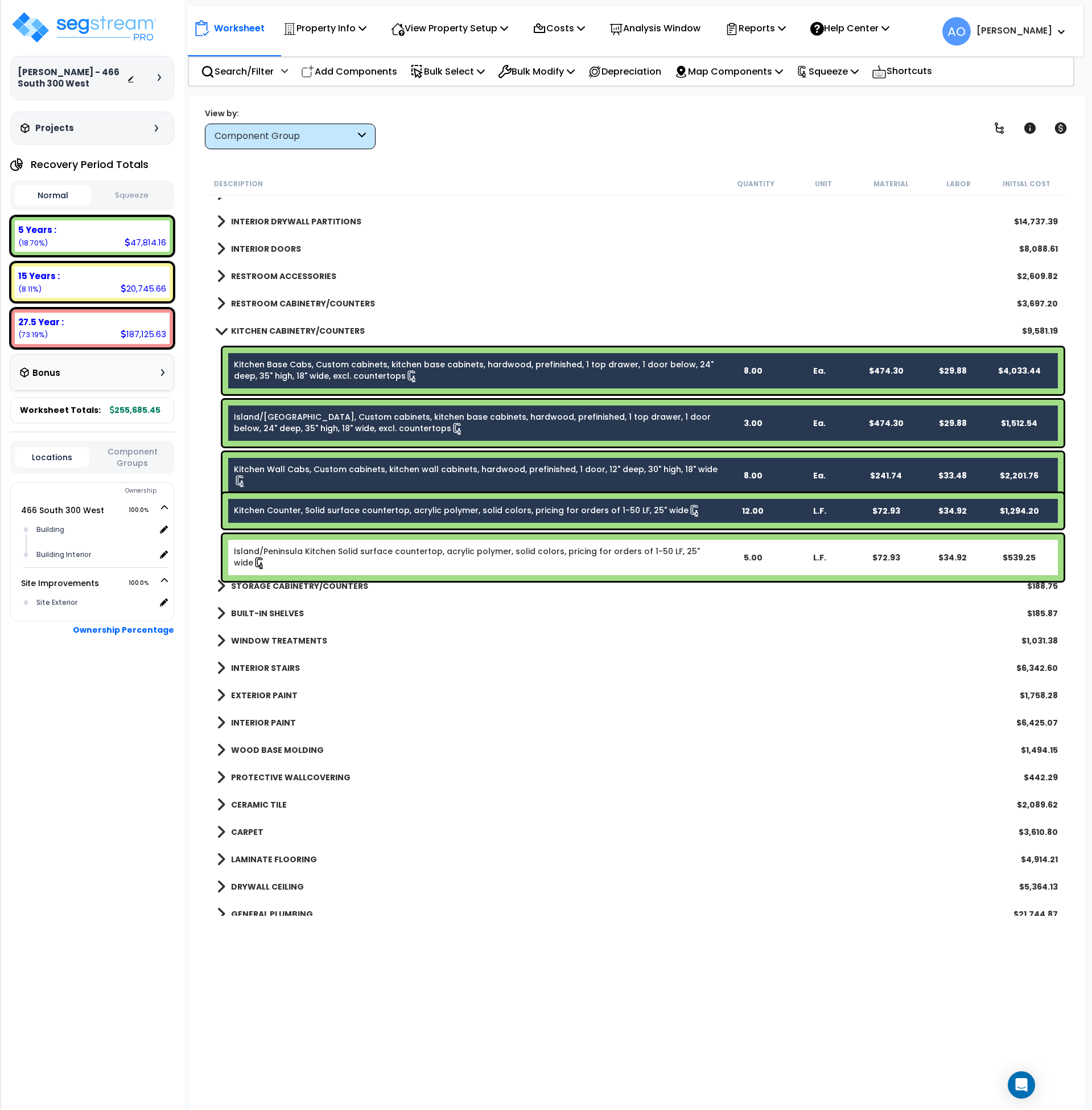
click at [393, 555] on link "Island/Peninsula Kitchen Solid surface countertop, acrylic polymer, solid color…" at bounding box center [477, 557] width 486 height 24
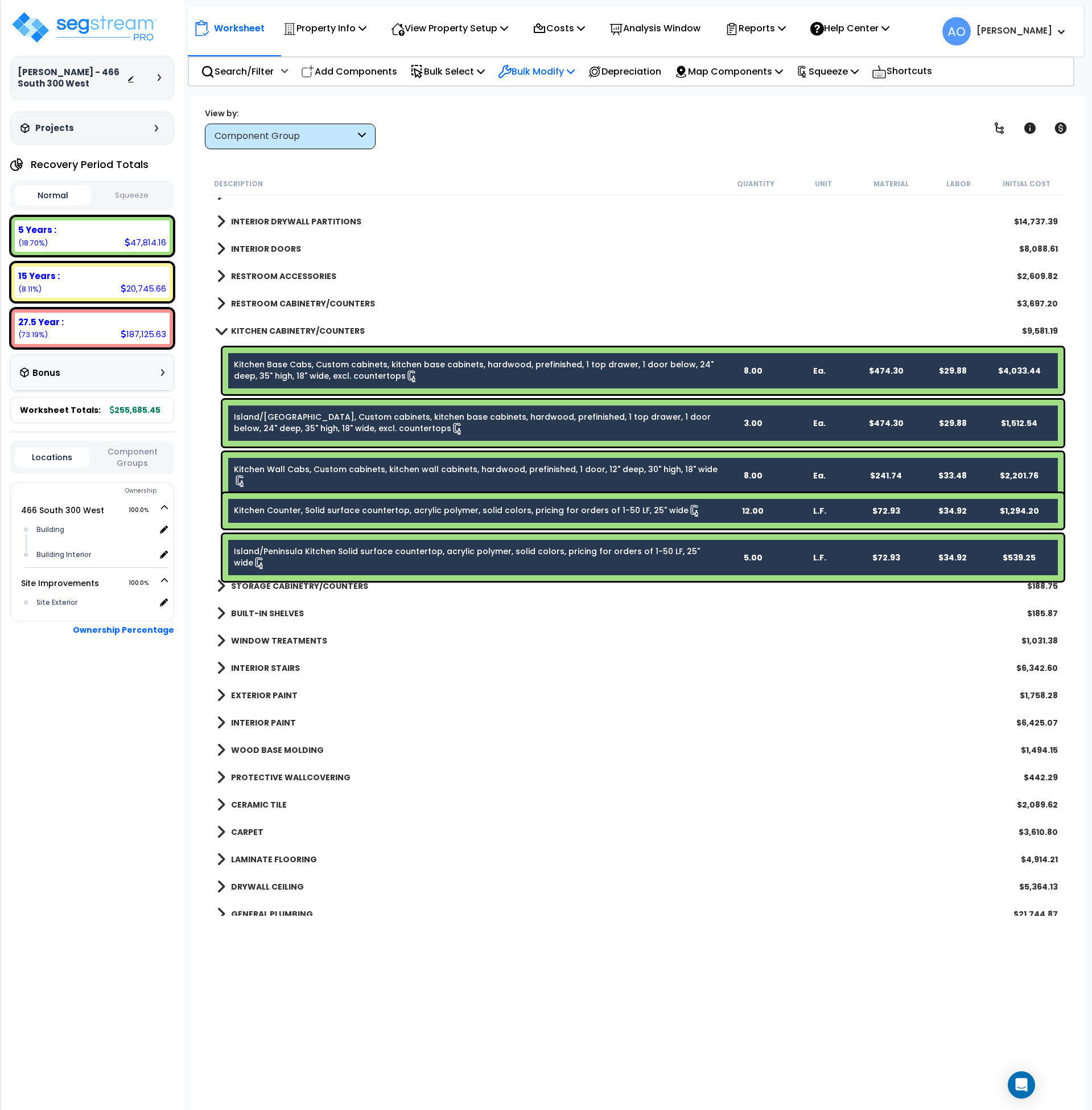
click at [538, 77] on p "Bulk Modify" at bounding box center [536, 72] width 77 height 15
click at [540, 121] on link "Modify Total Cost Factor" at bounding box center [577, 121] width 170 height 22
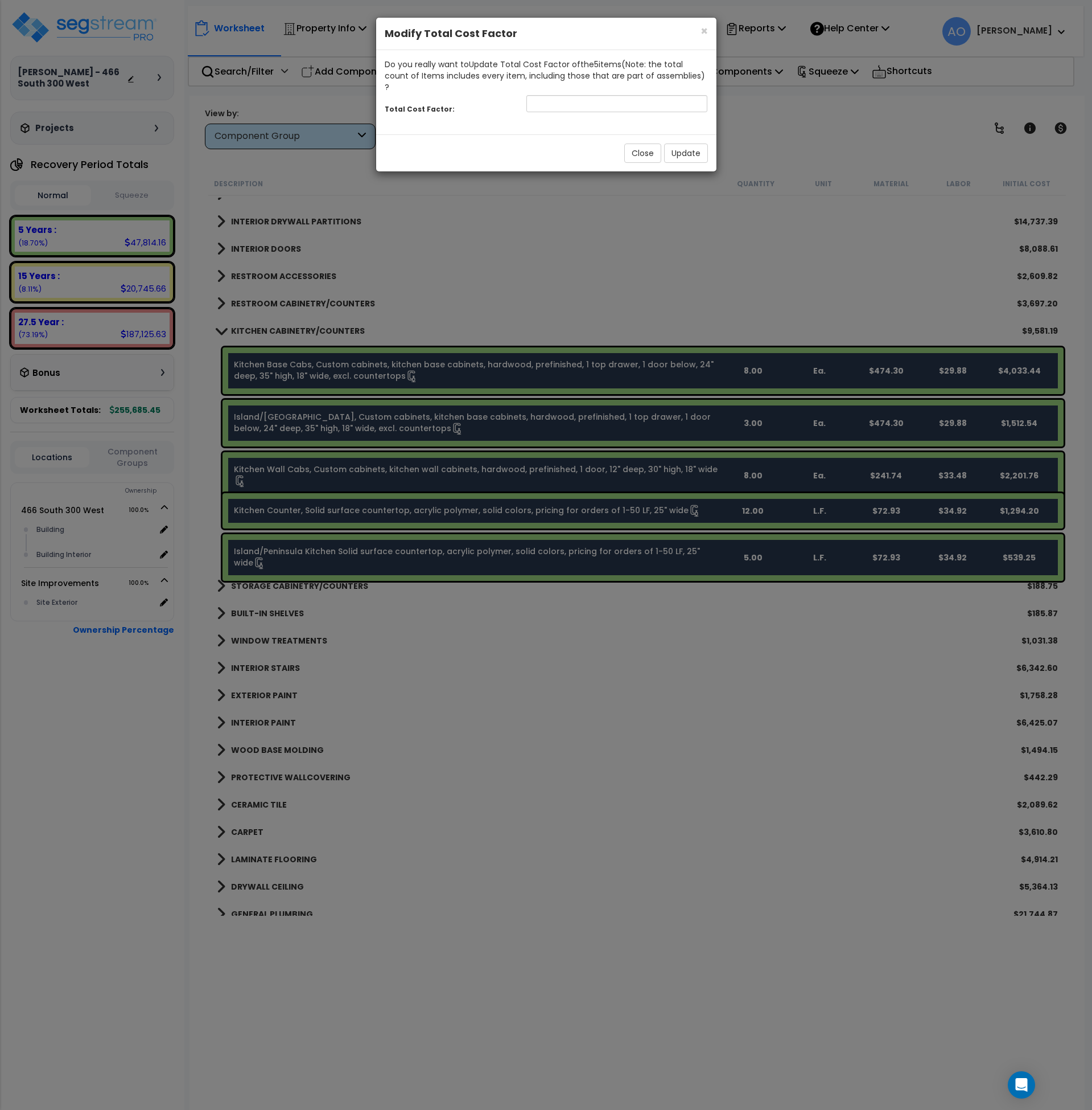
click at [547, 102] on div "Total Cost Factor:" at bounding box center [547, 104] width 341 height 25
click at [550, 95] on input "number" at bounding box center [617, 104] width 182 height 17
type input "1.5"
click at [688, 144] on button "Update" at bounding box center [686, 154] width 44 height 20
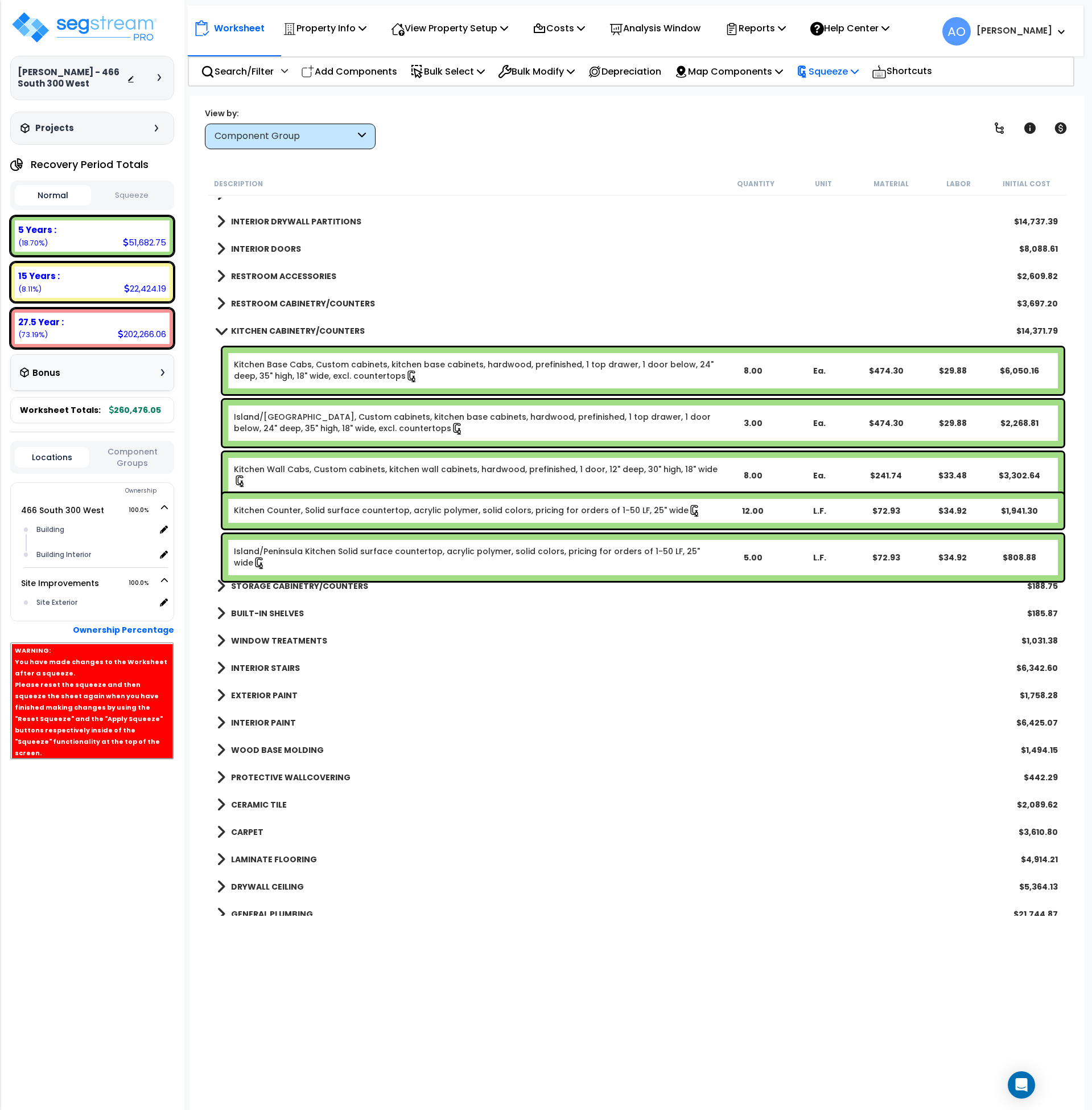
click at [834, 79] on div "Squeeze" at bounding box center [827, 72] width 62 height 27
click at [841, 102] on link "Re-squeeze" at bounding box center [847, 98] width 113 height 26
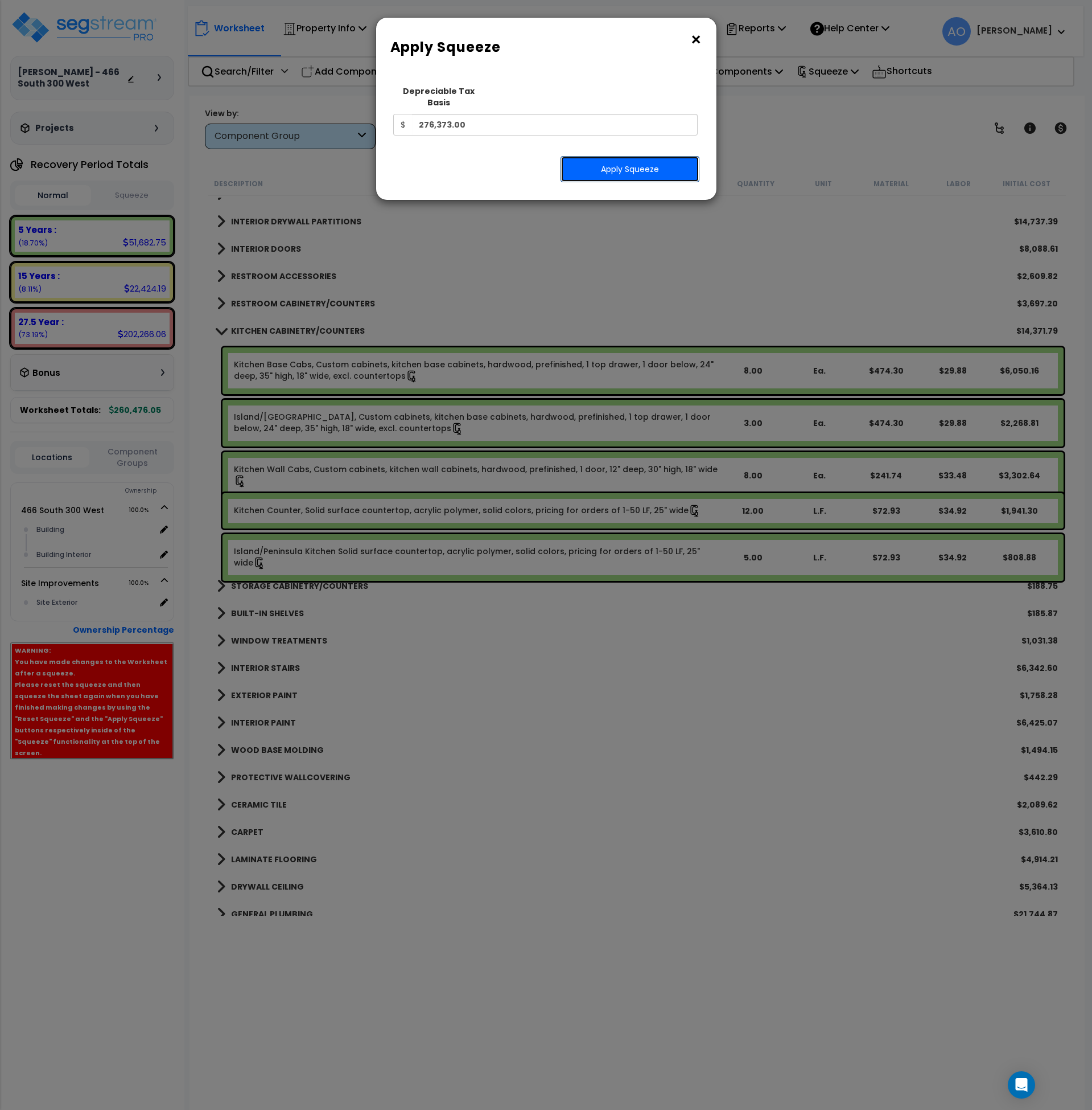
click at [623, 156] on button "Apply Squeeze" at bounding box center [630, 168] width 139 height 26
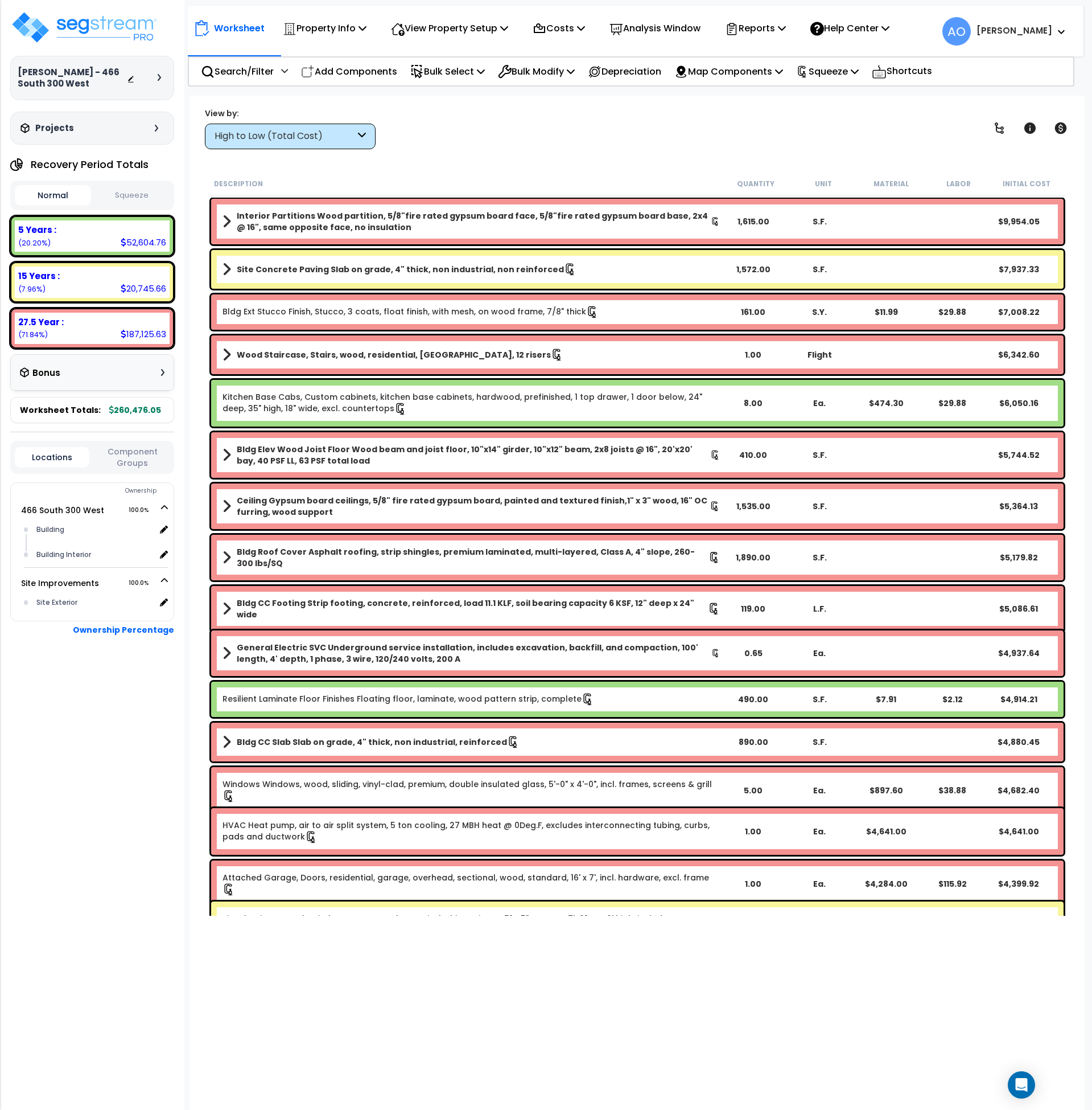
click at [535, 144] on div "View by: High to Low (Total Cost) High to Low (Total Cost)" at bounding box center [638, 128] width 873 height 42
click at [665, 29] on p "Analysis Window" at bounding box center [655, 28] width 91 height 15
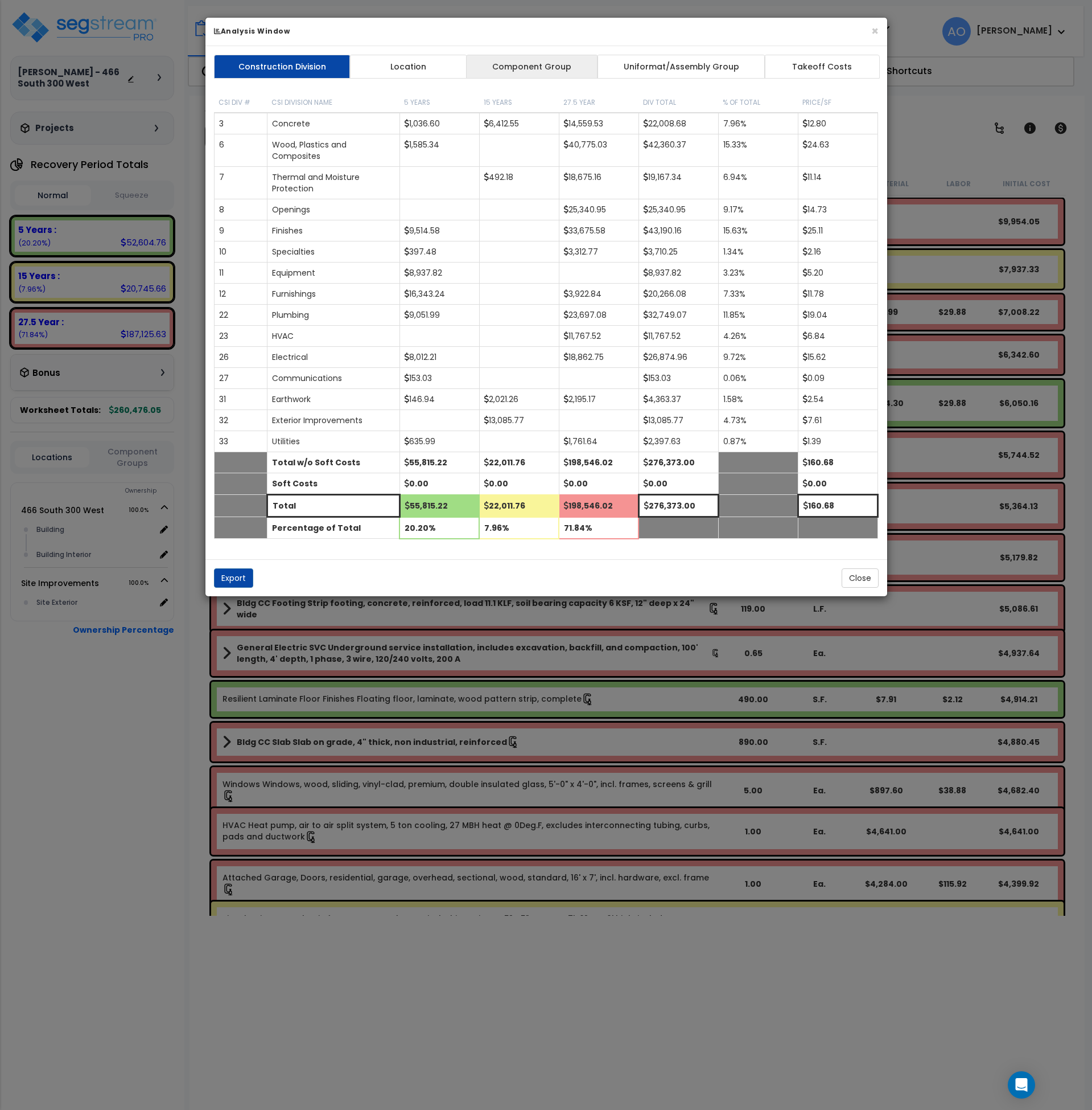
click at [559, 67] on link "Component Group" at bounding box center [532, 67] width 132 height 24
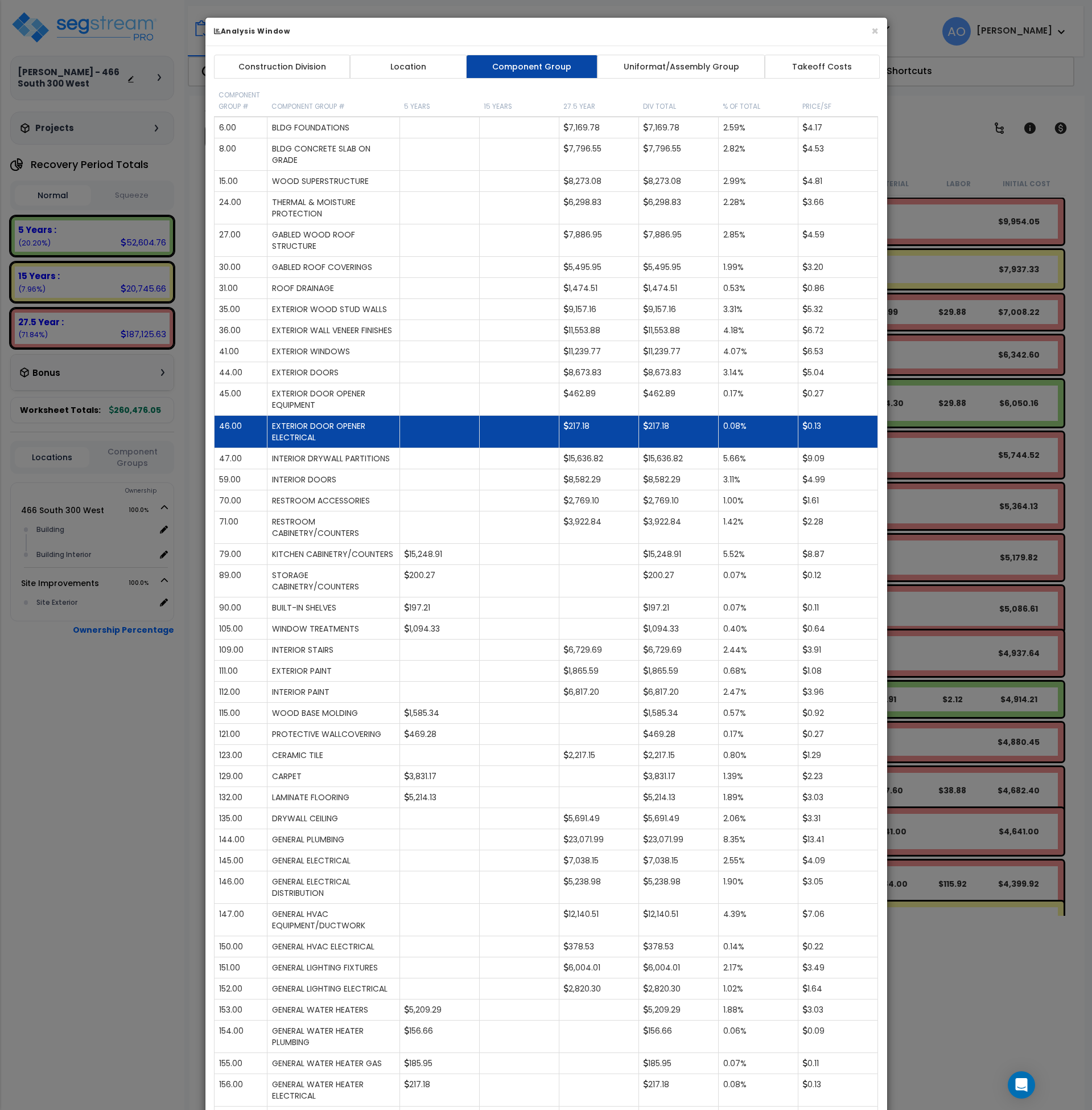
click at [507, 431] on td at bounding box center [519, 432] width 80 height 32
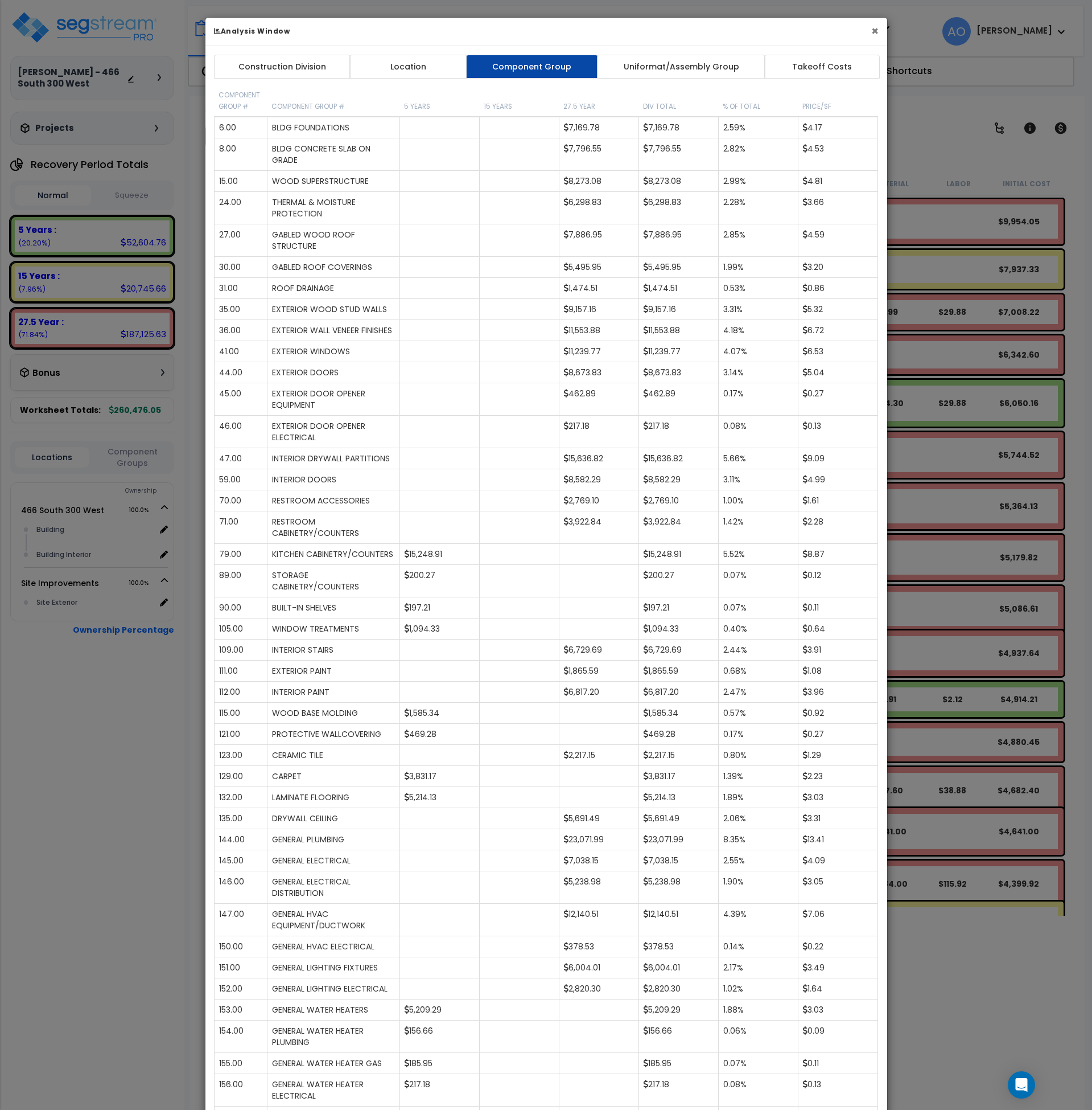
click at [873, 32] on button "×" at bounding box center [875, 31] width 8 height 12
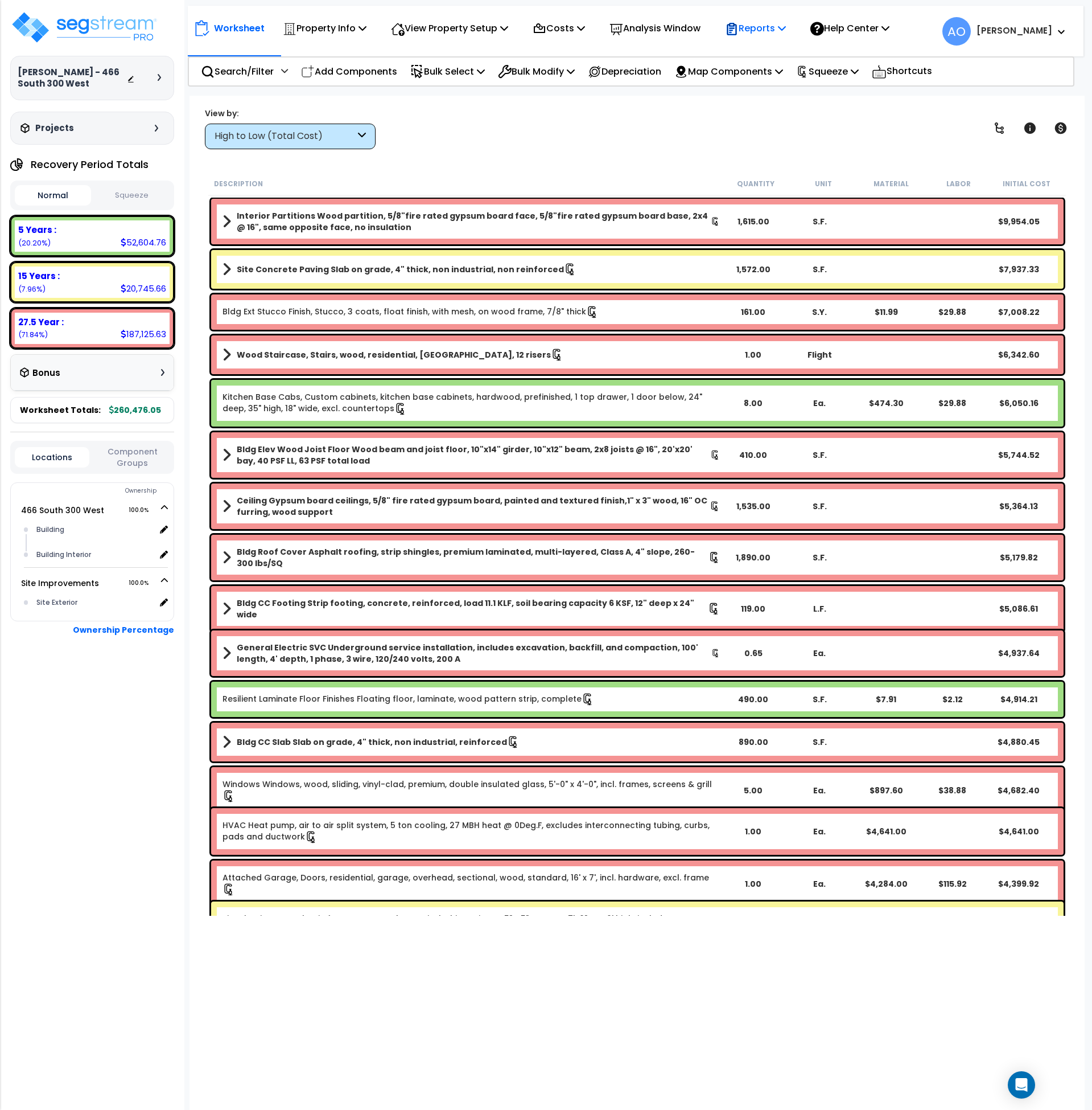
click at [770, 31] on p "Reports" at bounding box center [755, 28] width 61 height 15
click at [779, 60] on link "Get Report" at bounding box center [775, 54] width 113 height 22
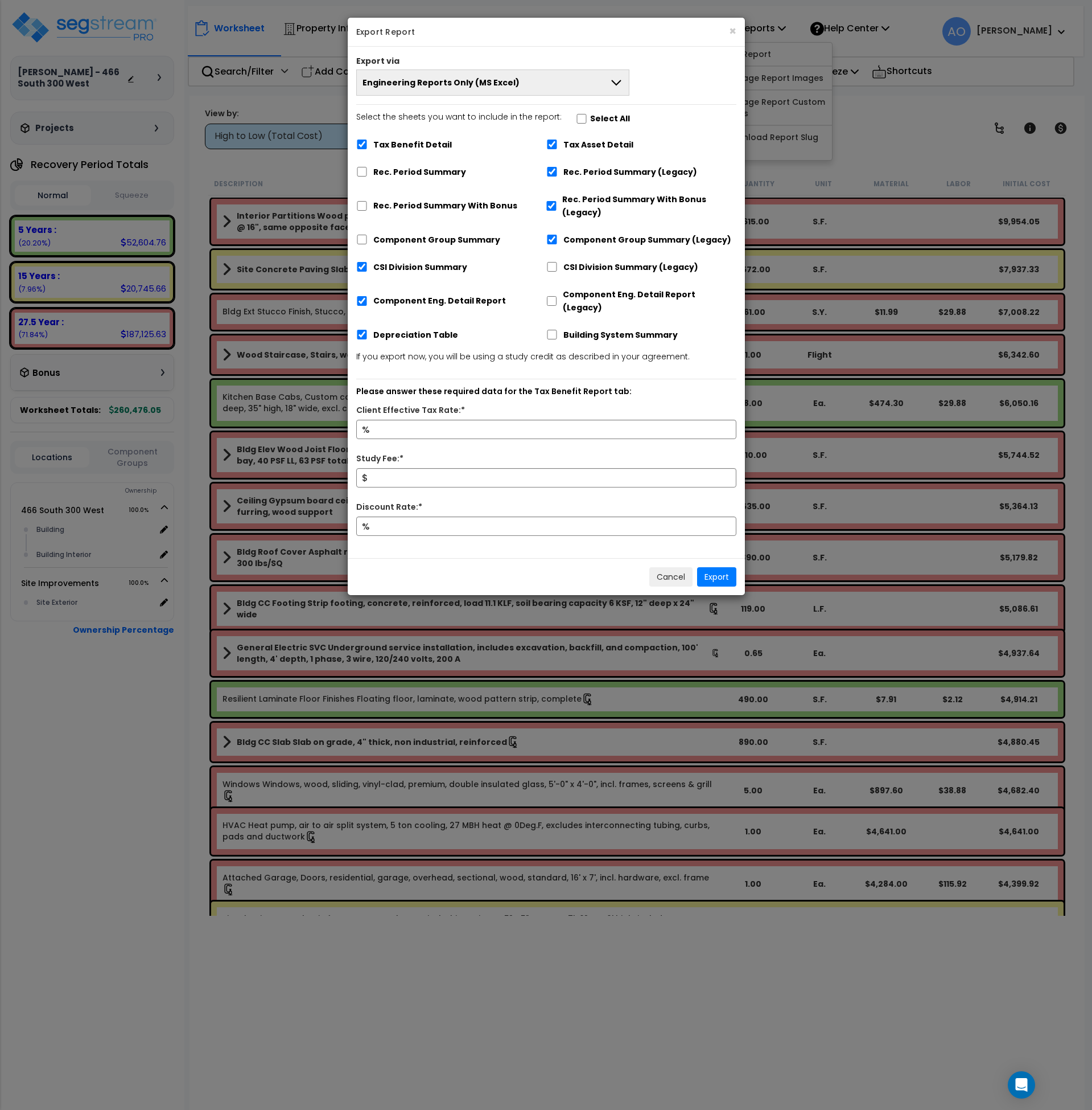
click at [431, 83] on span "Engineering Reports Only (MS Excel)" at bounding box center [441, 83] width 157 height 11
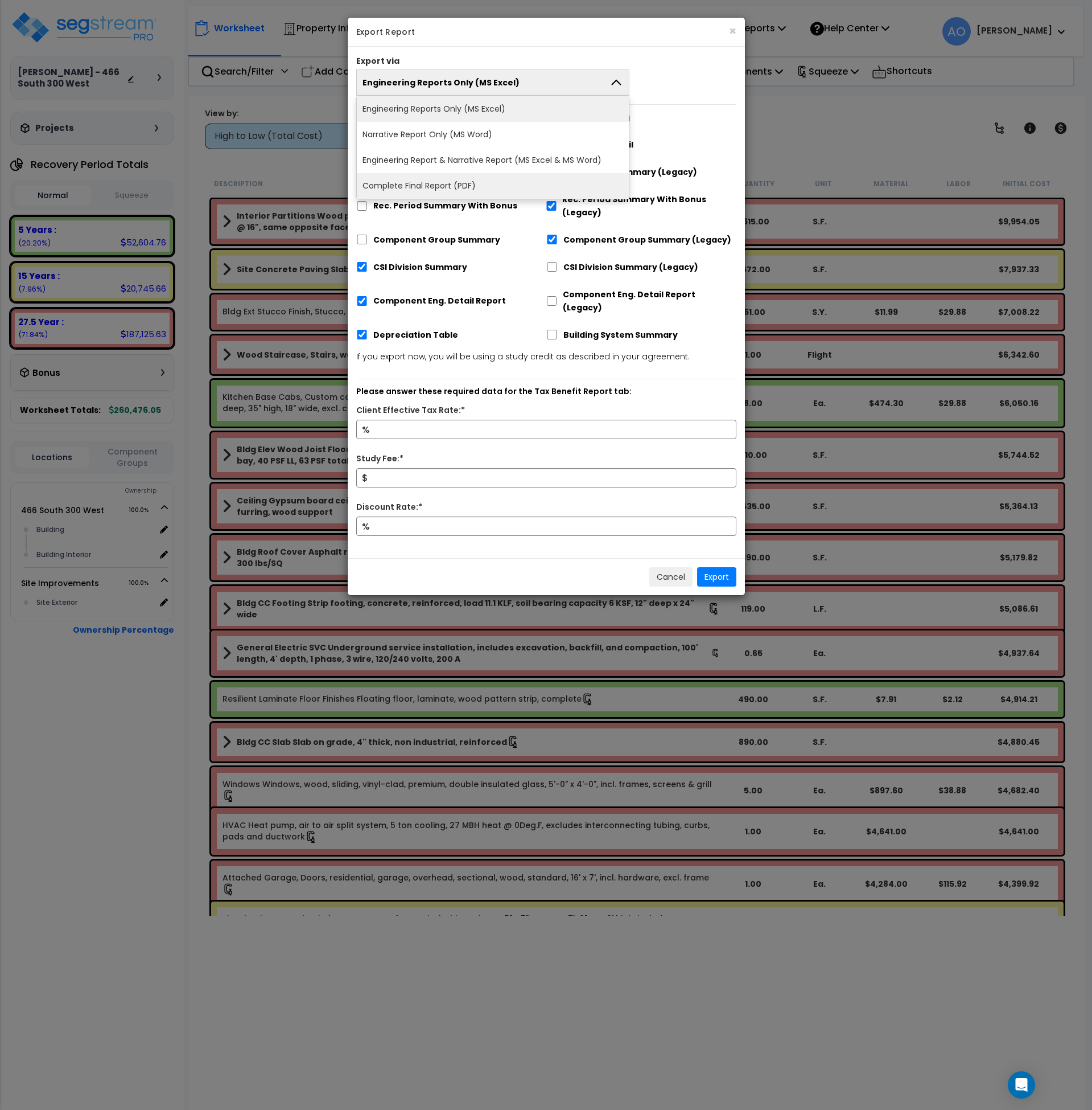
click at [421, 189] on li "Complete Final Report (PDF)" at bounding box center [493, 186] width 273 height 26
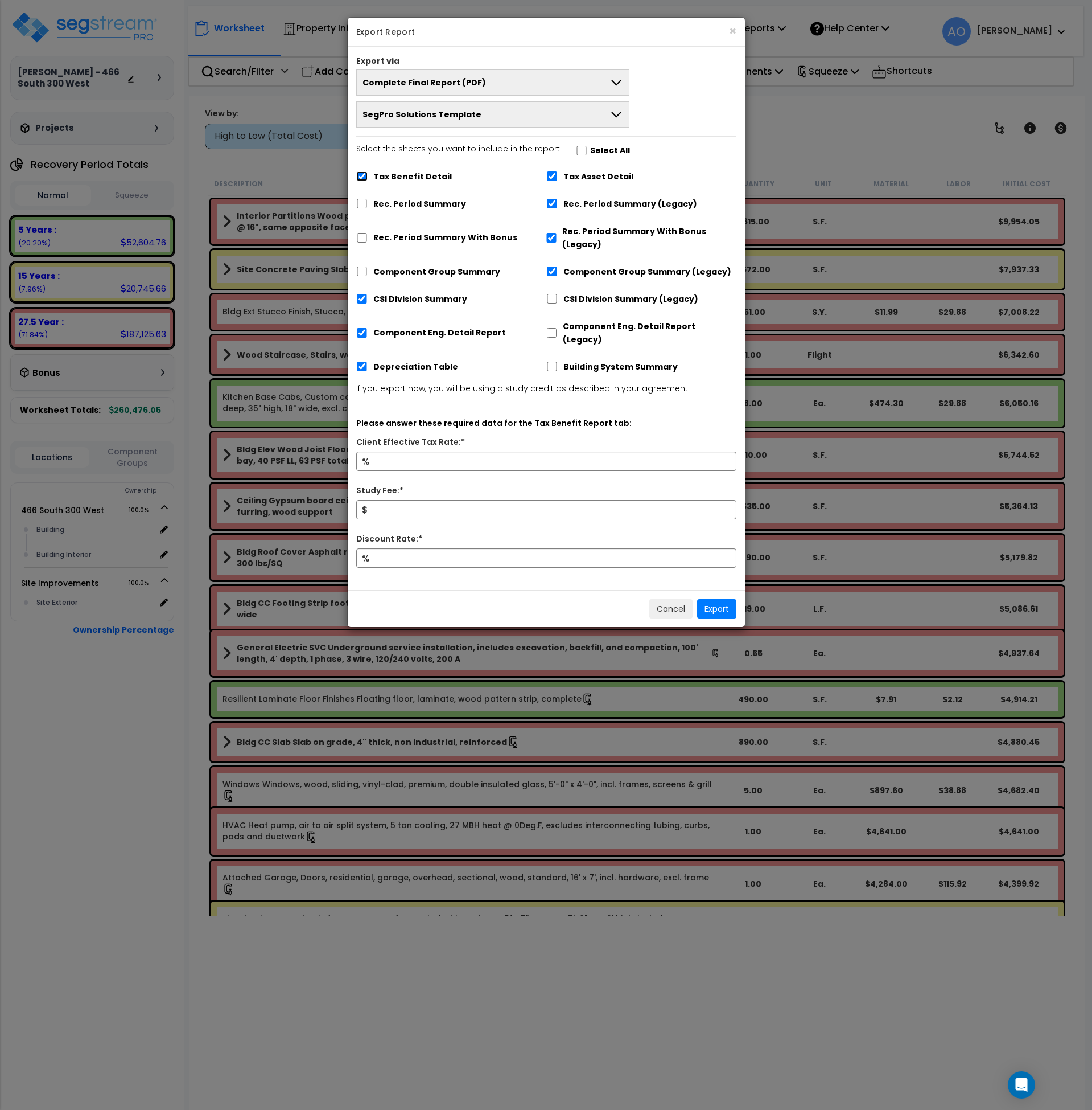
click at [361, 177] on input "Tax Benefit Detail" at bounding box center [362, 176] width 11 height 10
checkbox input "false"
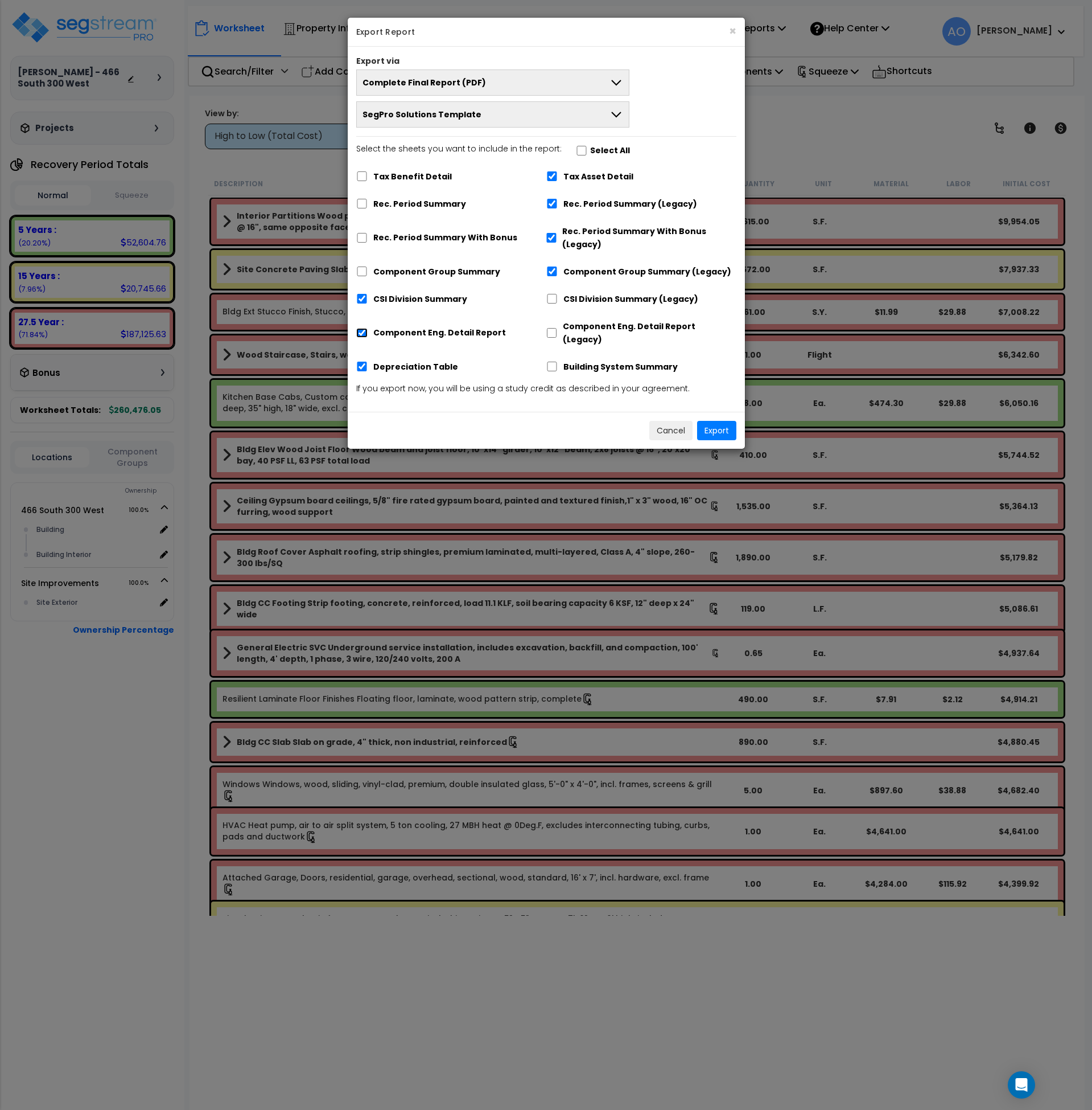
click at [364, 328] on input "Component Eng. Detail Report" at bounding box center [362, 333] width 11 height 10
checkbox input "false"
click at [719, 421] on button "Export" at bounding box center [717, 431] width 39 height 20
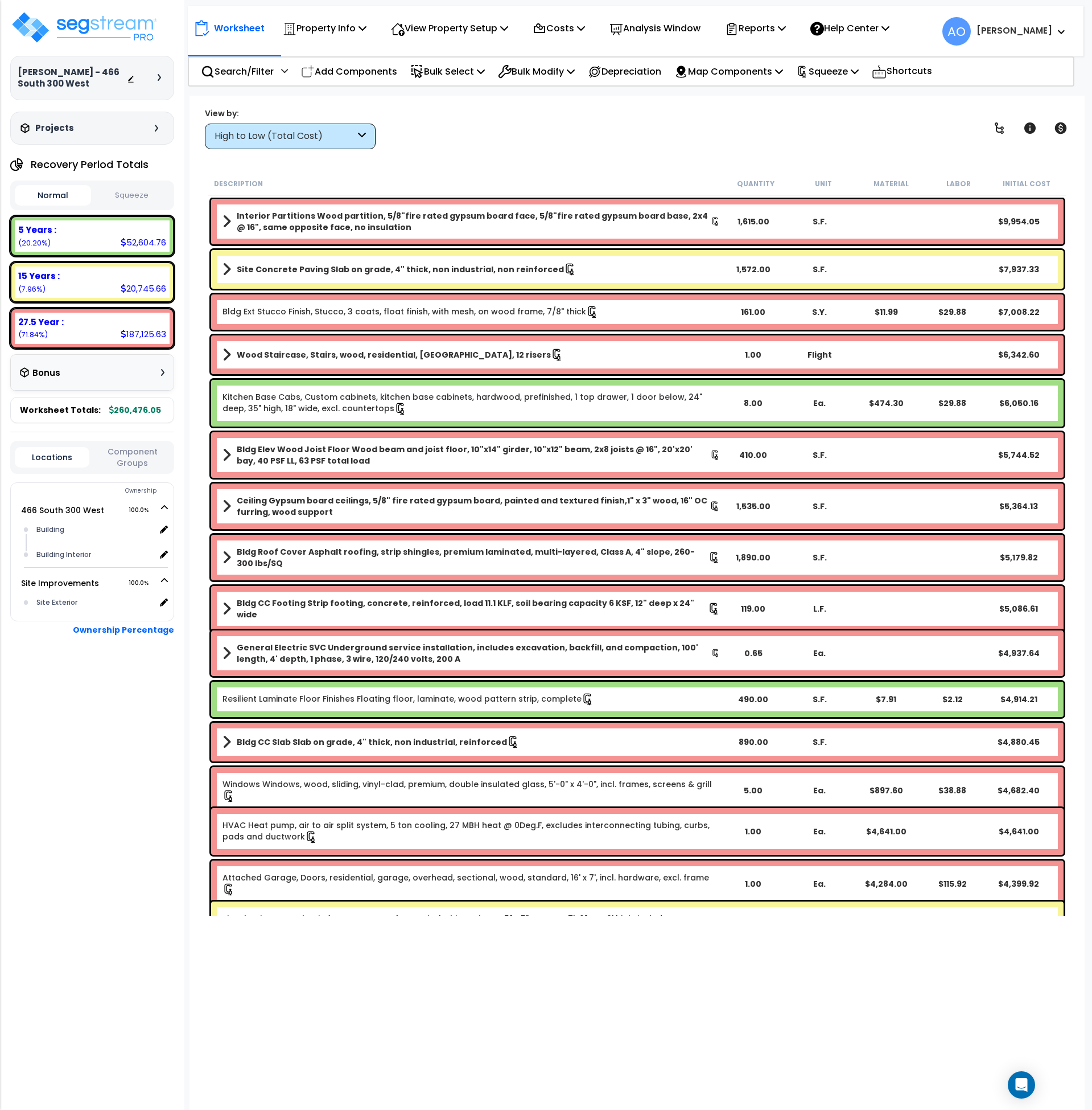
click at [135, 198] on button "Squeeze" at bounding box center [132, 196] width 76 height 20
click at [101, 773] on div "Dalton Savage - 466 South 300 West Depreciable Tax Basis : $276,373.00 Placed-I…" at bounding box center [92, 555] width 184 height 1110
click at [130, 26] on img at bounding box center [84, 27] width 148 height 34
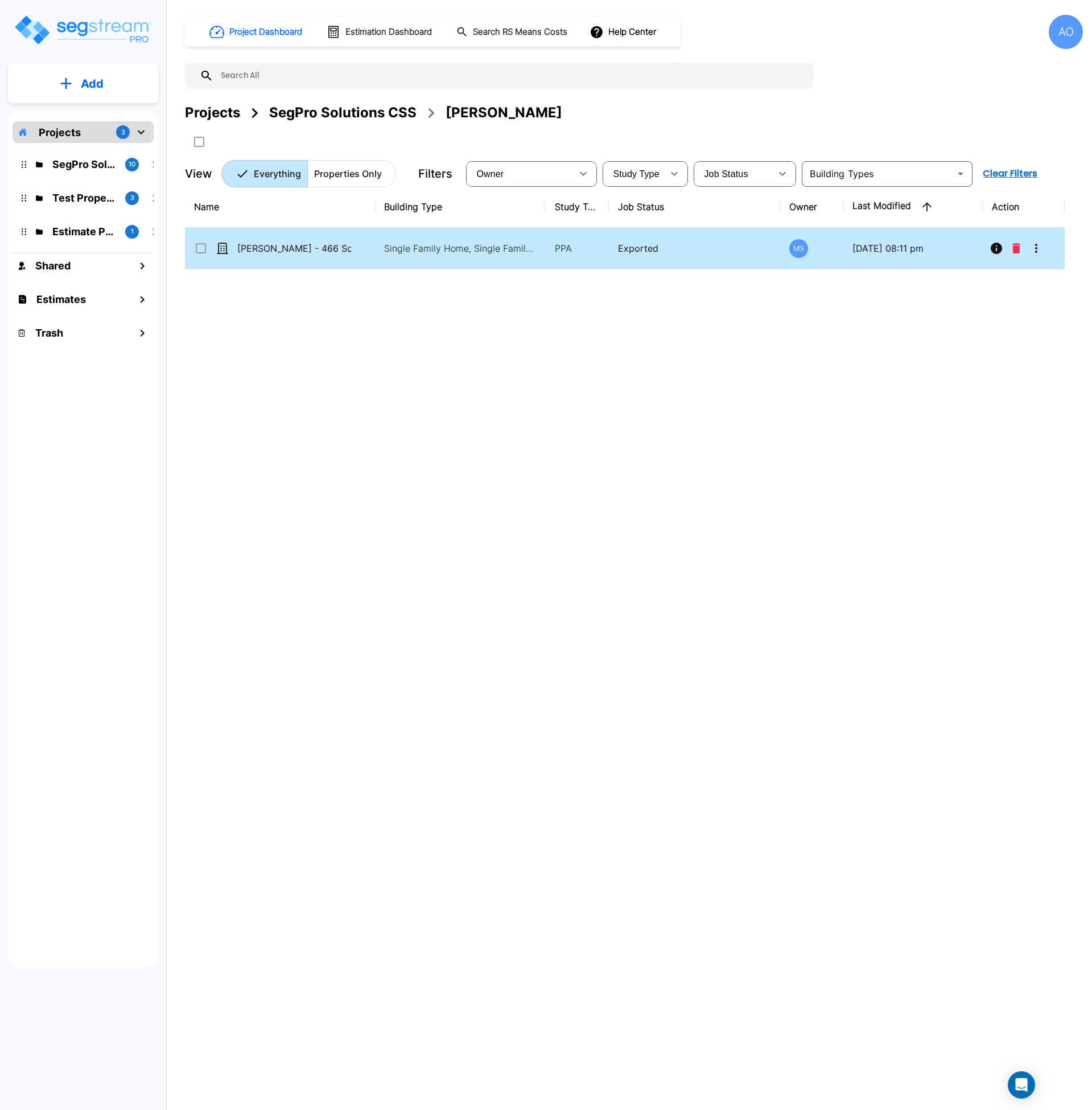
click at [204, 246] on input "select row Dalton Savage - 466 South 300 West" at bounding box center [200, 246] width 11 height 10
click at [315, 140] on icon "Move" at bounding box center [311, 141] width 13 height 11
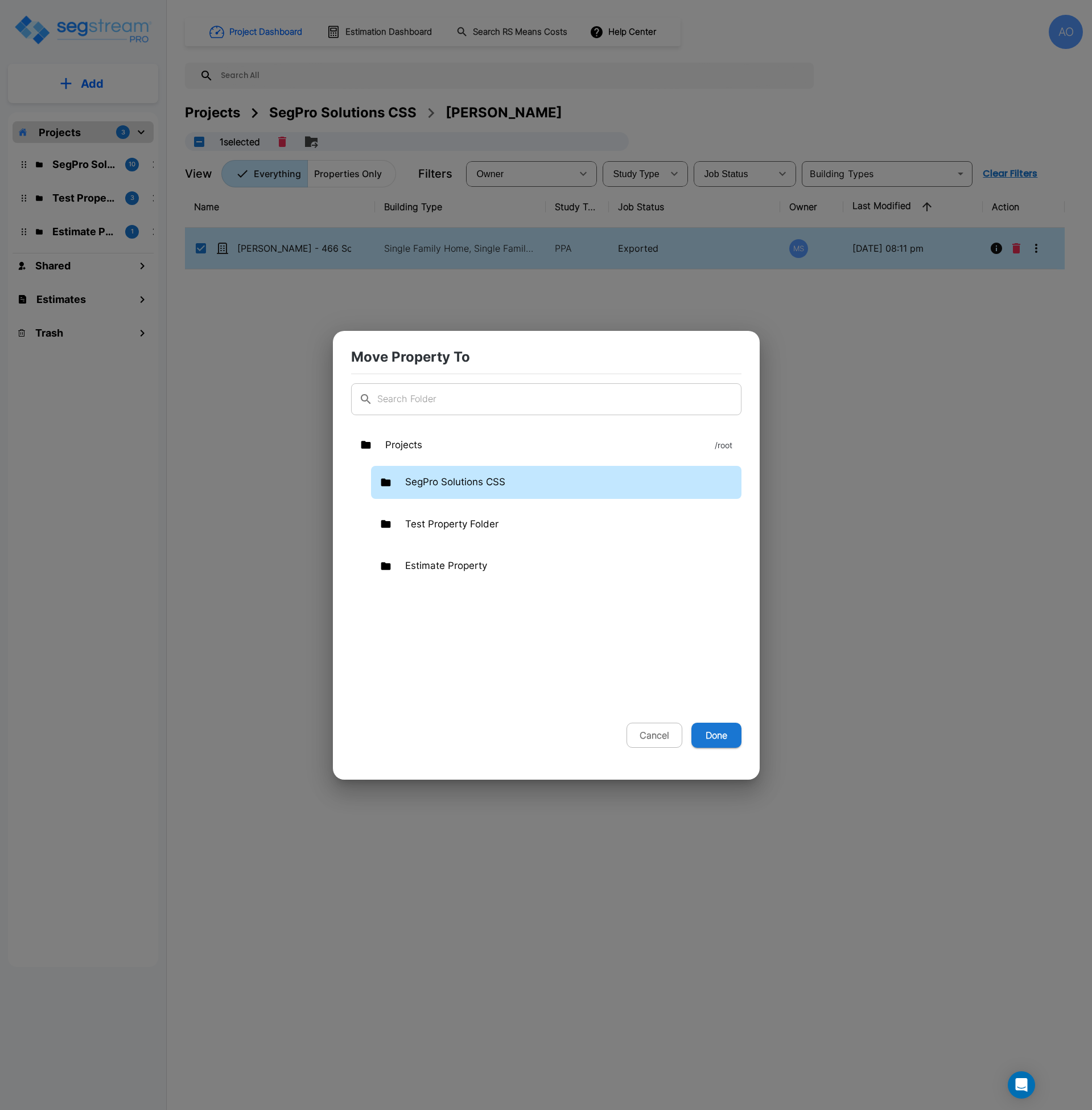
click at [431, 480] on p "SegPro Solutions CSS" at bounding box center [455, 482] width 100 height 15
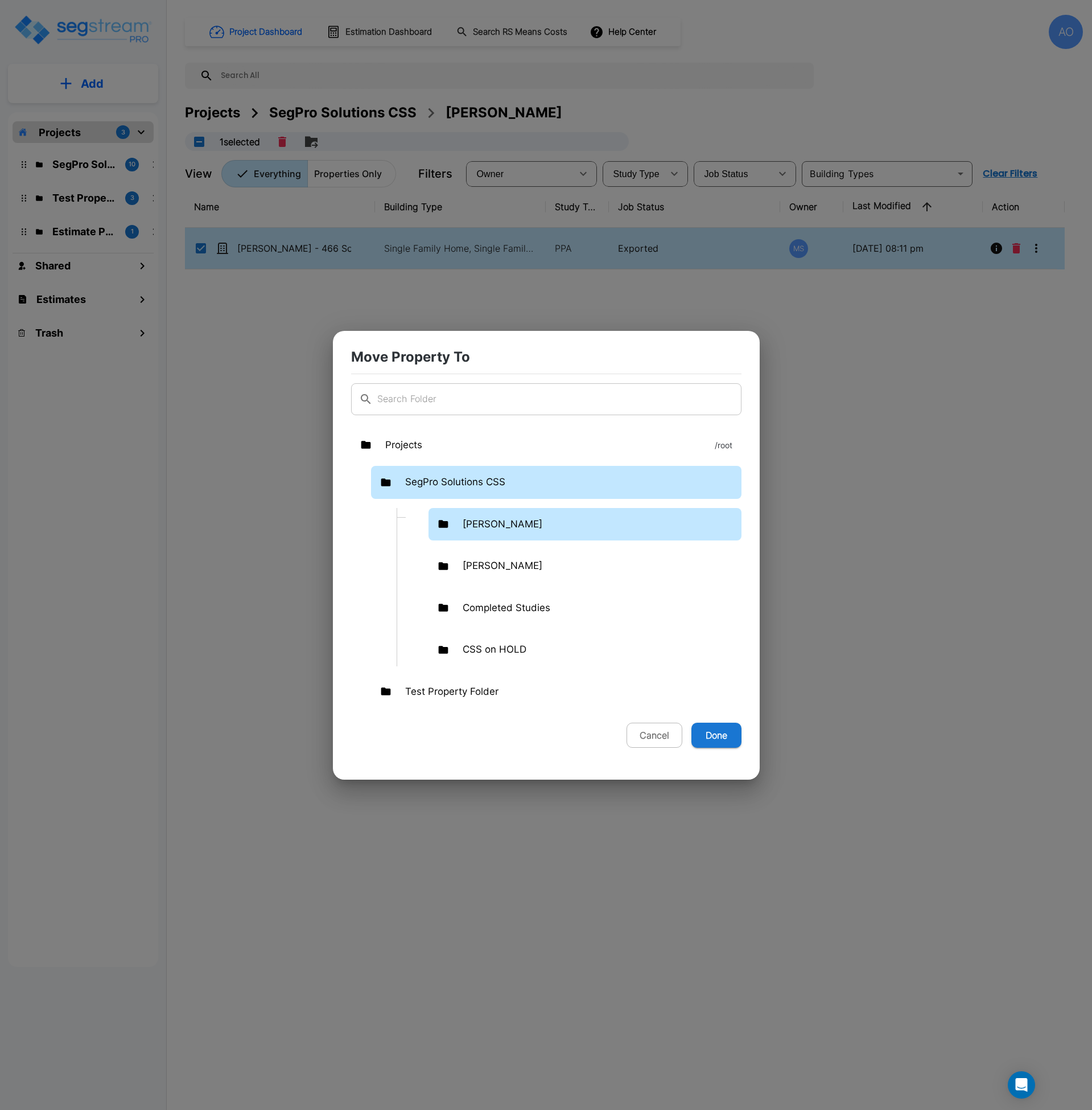
click at [470, 524] on p "[PERSON_NAME]" at bounding box center [503, 524] width 80 height 15
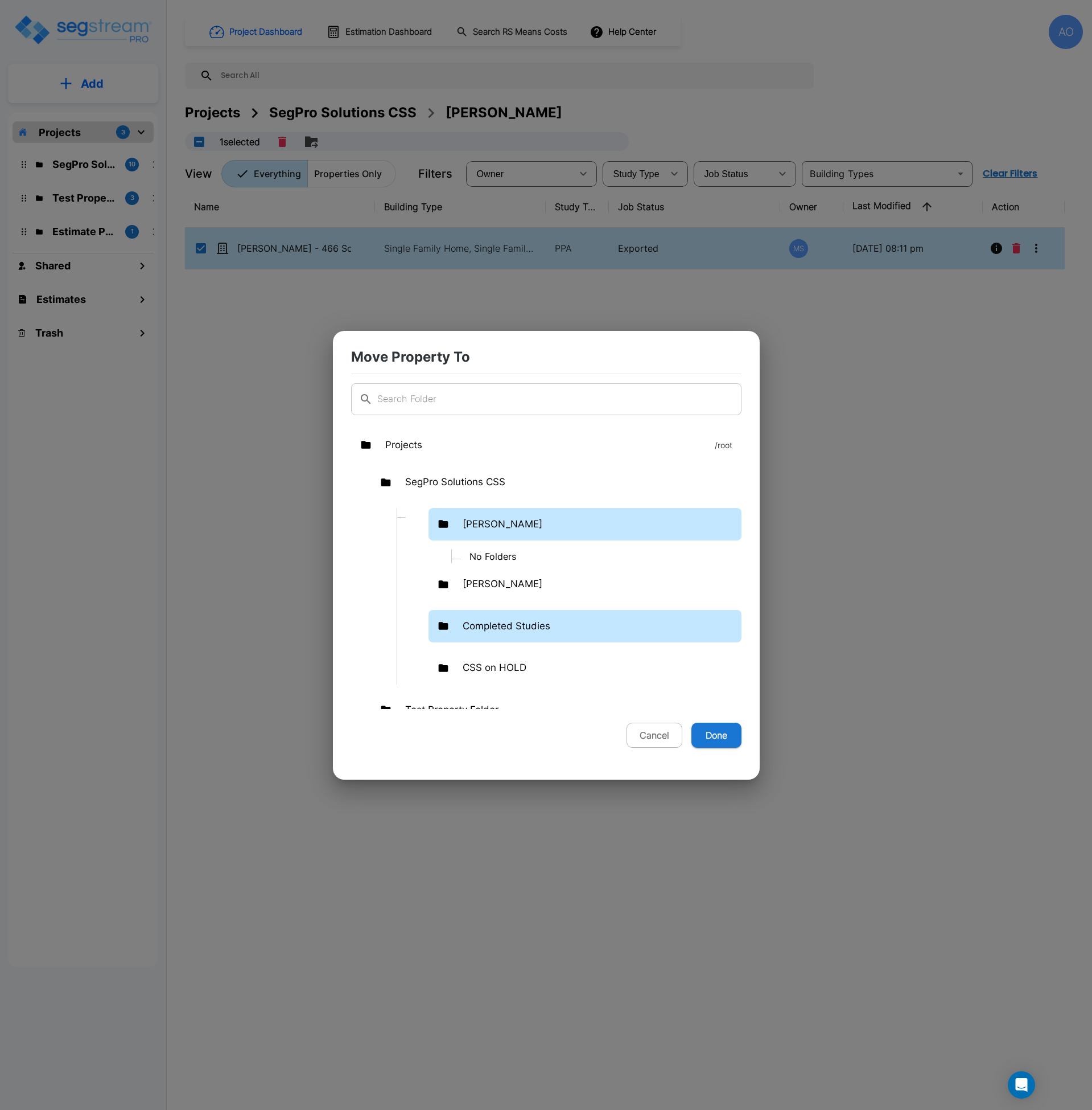
click at [493, 623] on p "Completed Studies" at bounding box center [506, 626] width 88 height 15
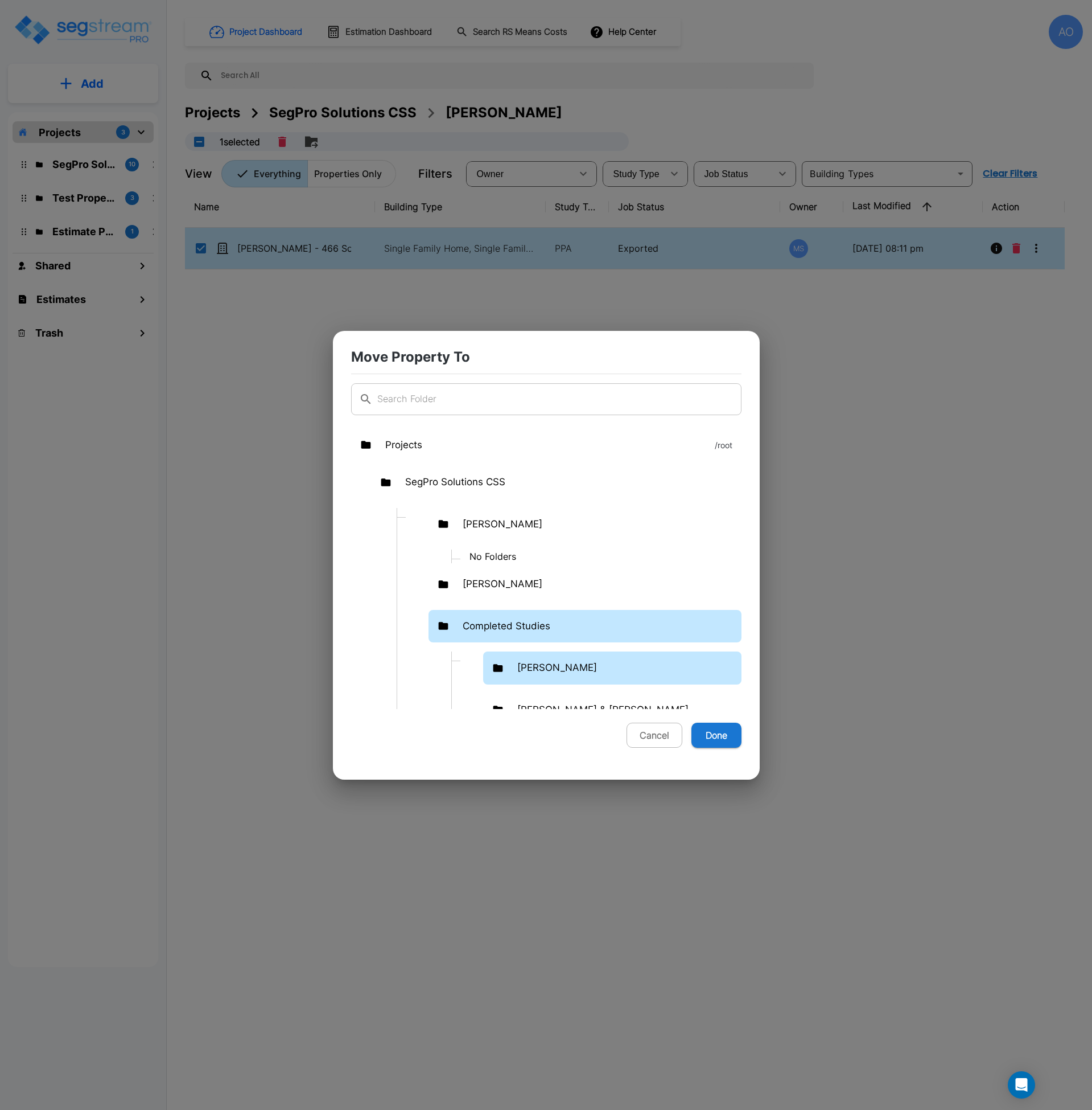
click at [520, 664] on p "[PERSON_NAME]" at bounding box center [557, 668] width 80 height 15
click at [711, 738] on button "Done" at bounding box center [716, 735] width 50 height 25
checkbox input "false"
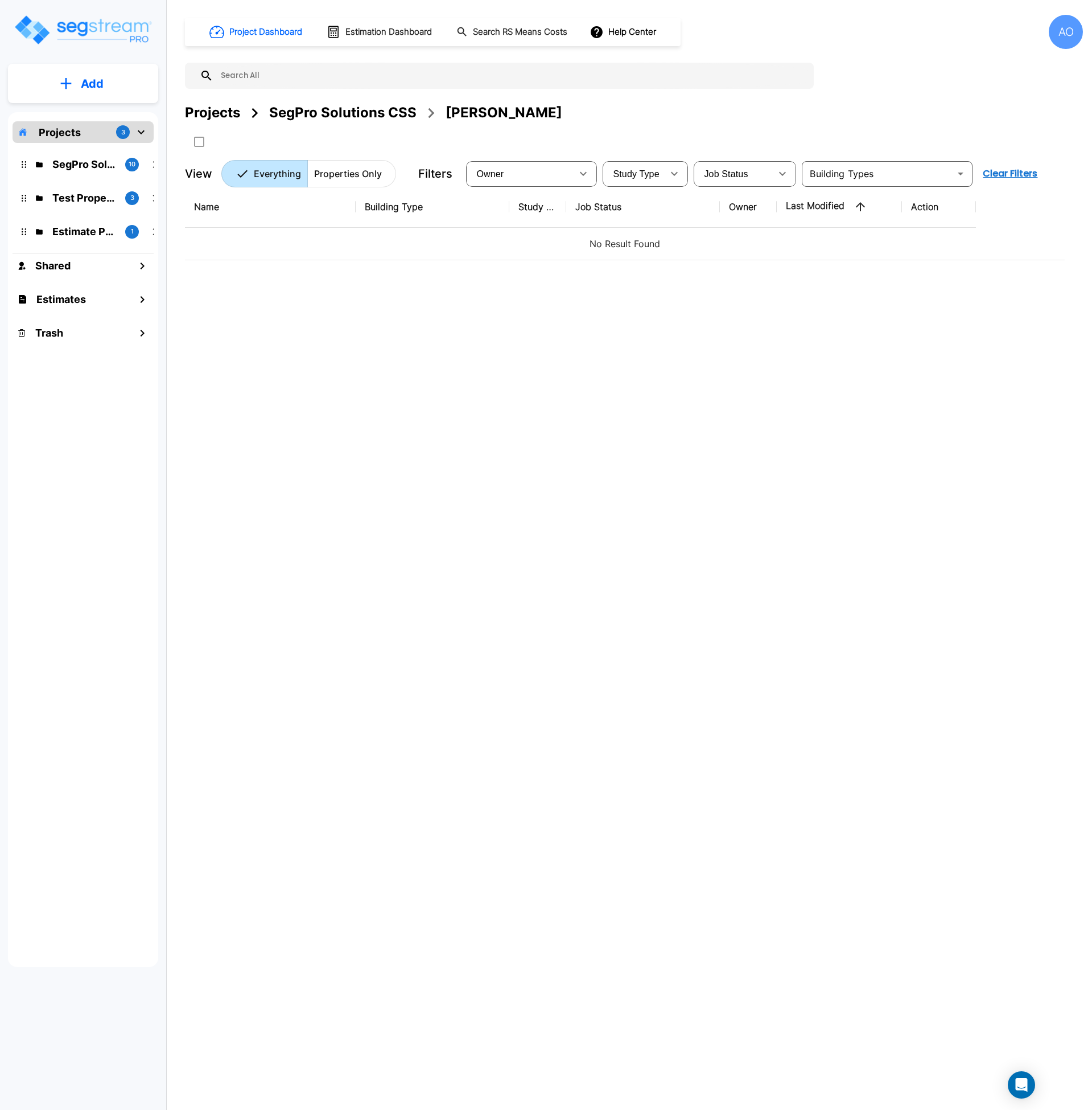
click at [361, 114] on div "SegPro Solutions CSS" at bounding box center [343, 112] width 147 height 20
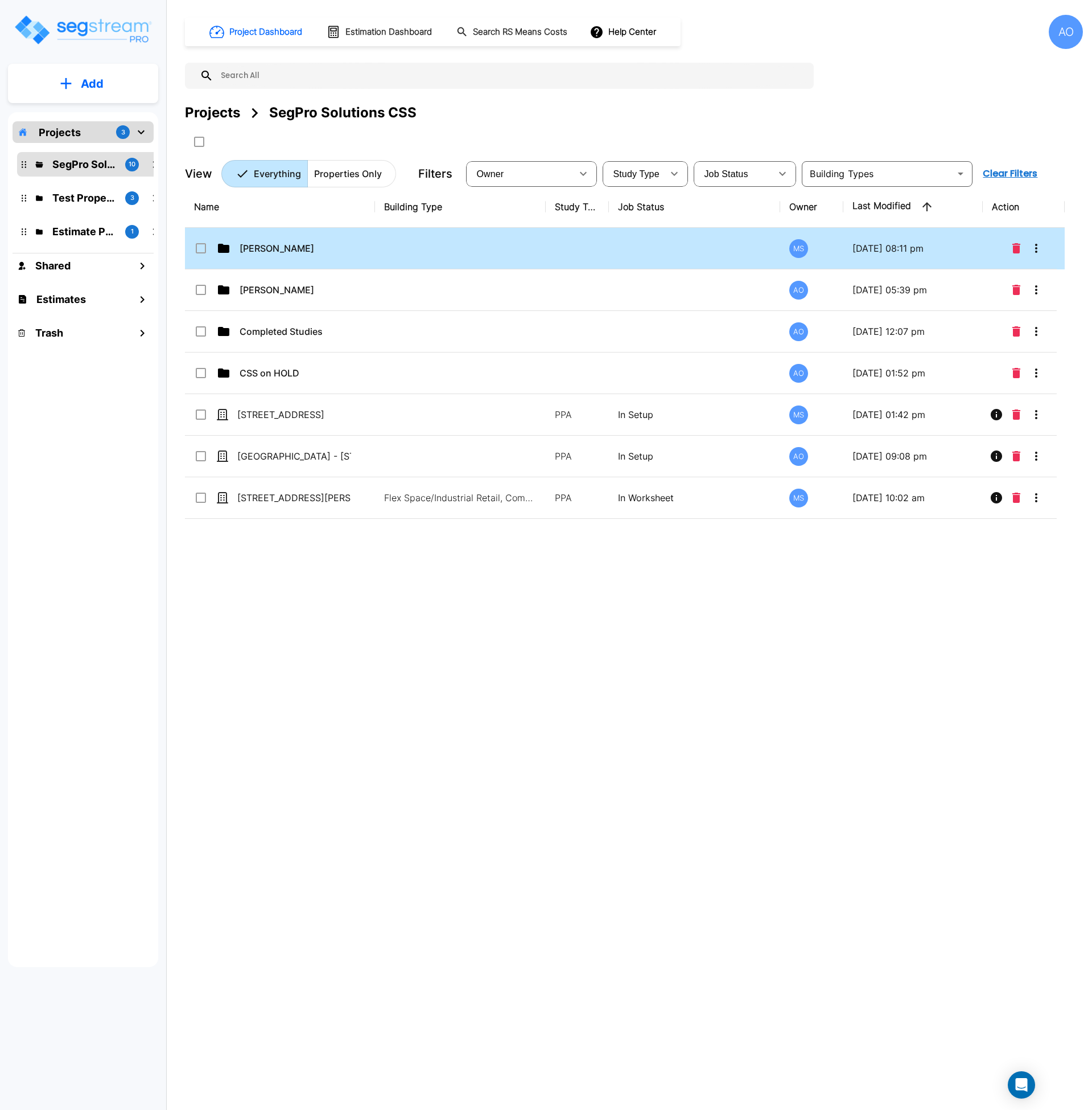
click at [200, 250] on input "select row Dalton Savage" at bounding box center [200, 246] width 11 height 10
checkbox input "true"
click at [1015, 247] on icon "Delete" at bounding box center [1016, 248] width 8 height 11
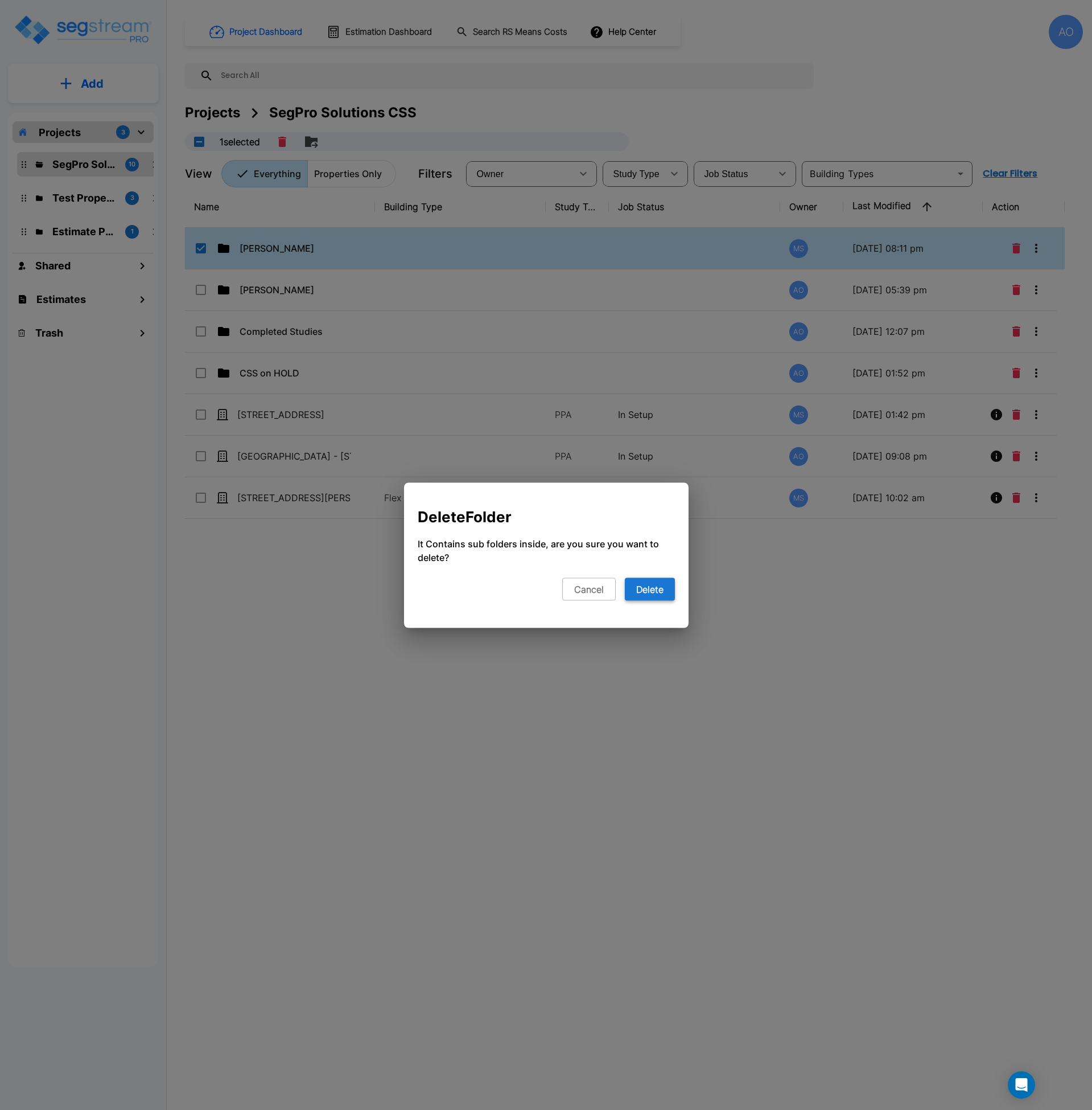
click at [653, 589] on button "Delete" at bounding box center [650, 588] width 50 height 22
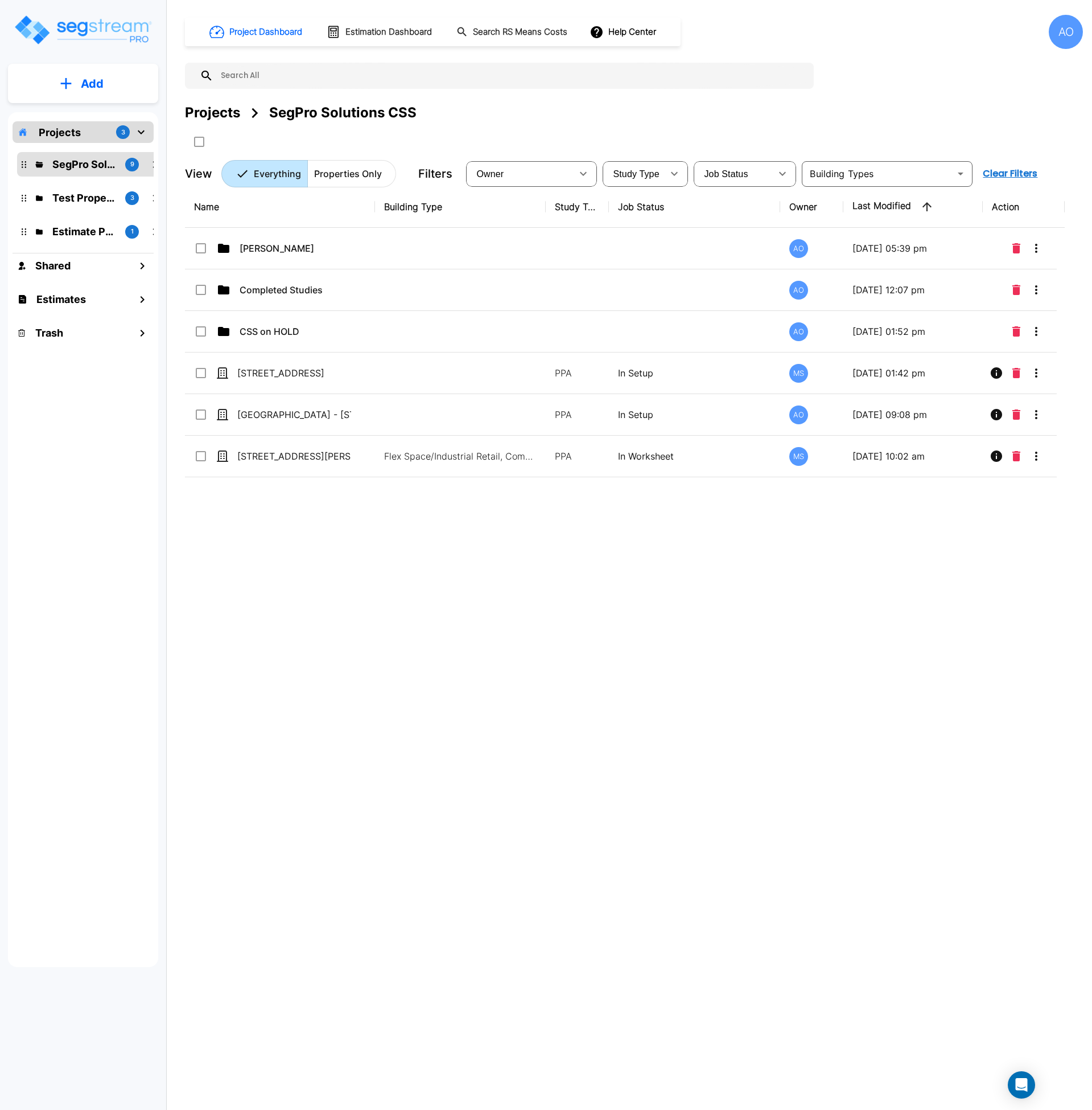
click at [408, 621] on div "Name Building Type Study Type Job Status Owner Last Modified Action [PERSON_NAM…" at bounding box center [625, 530] width 880 height 688
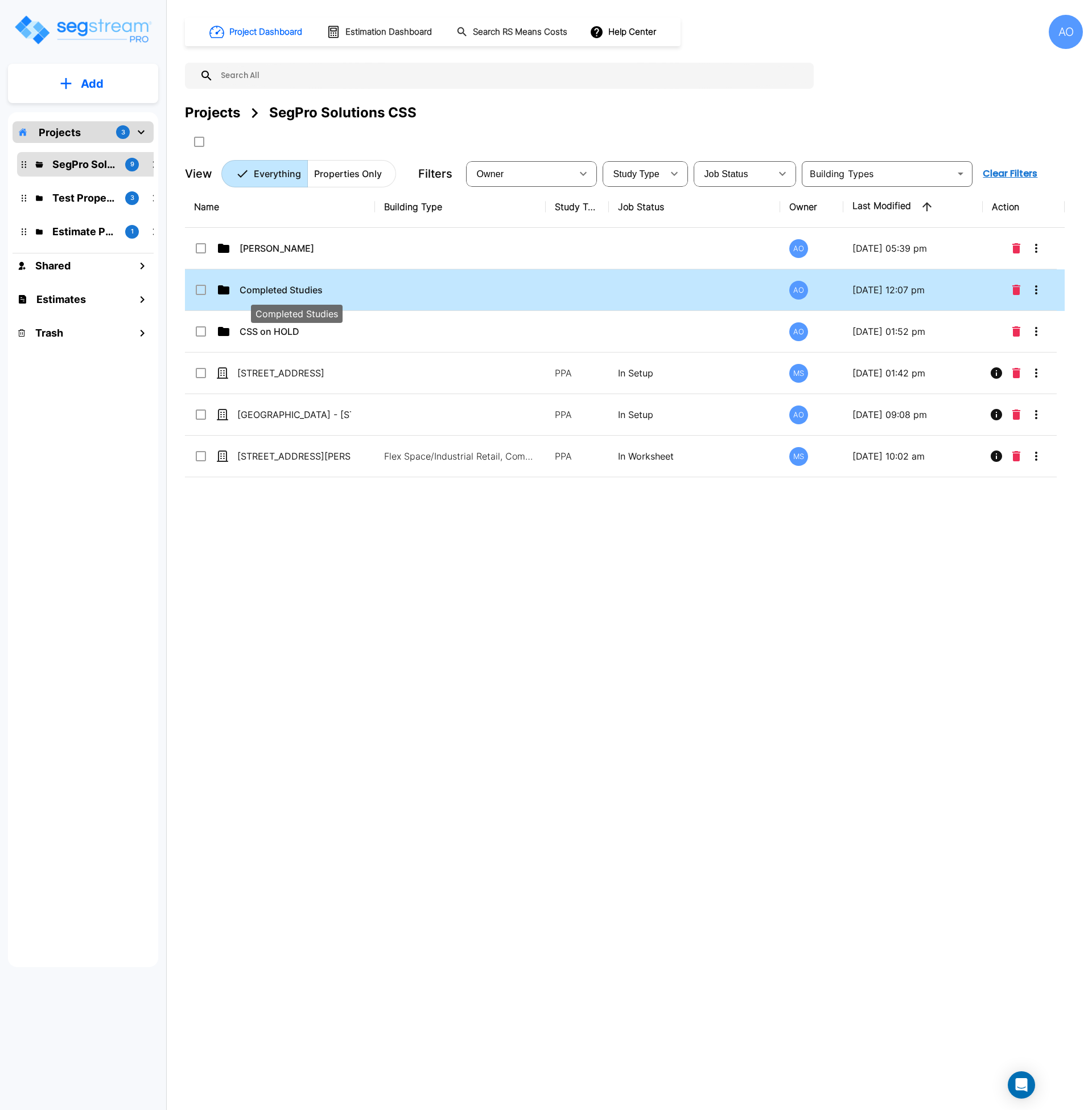
click at [274, 285] on p "Completed Studies" at bounding box center [296, 290] width 114 height 13
checkbox input "true"
click at [274, 285] on p "Completed Studies" at bounding box center [296, 290] width 114 height 13
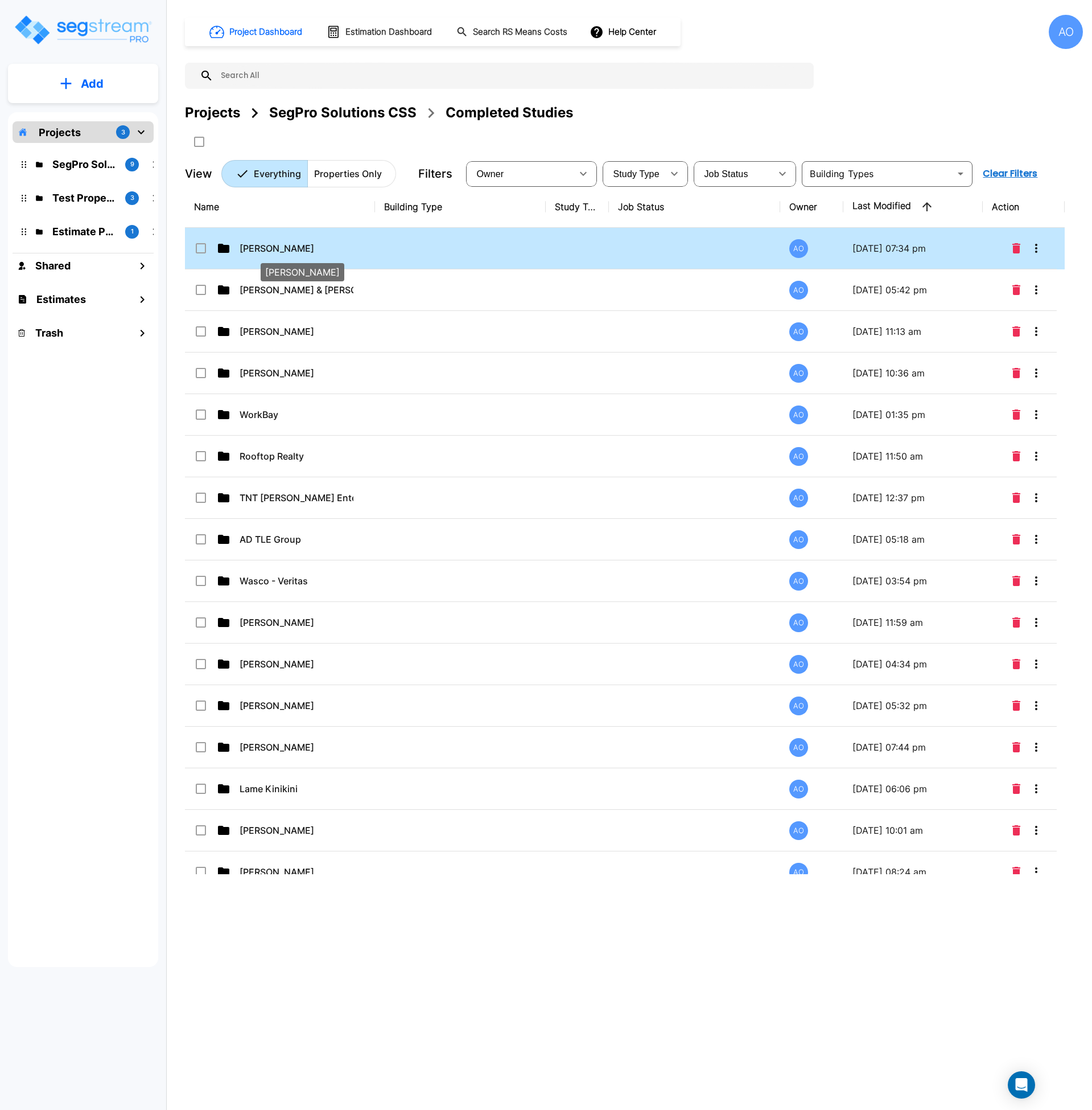
click at [280, 248] on p "[PERSON_NAME]" at bounding box center [296, 248] width 114 height 13
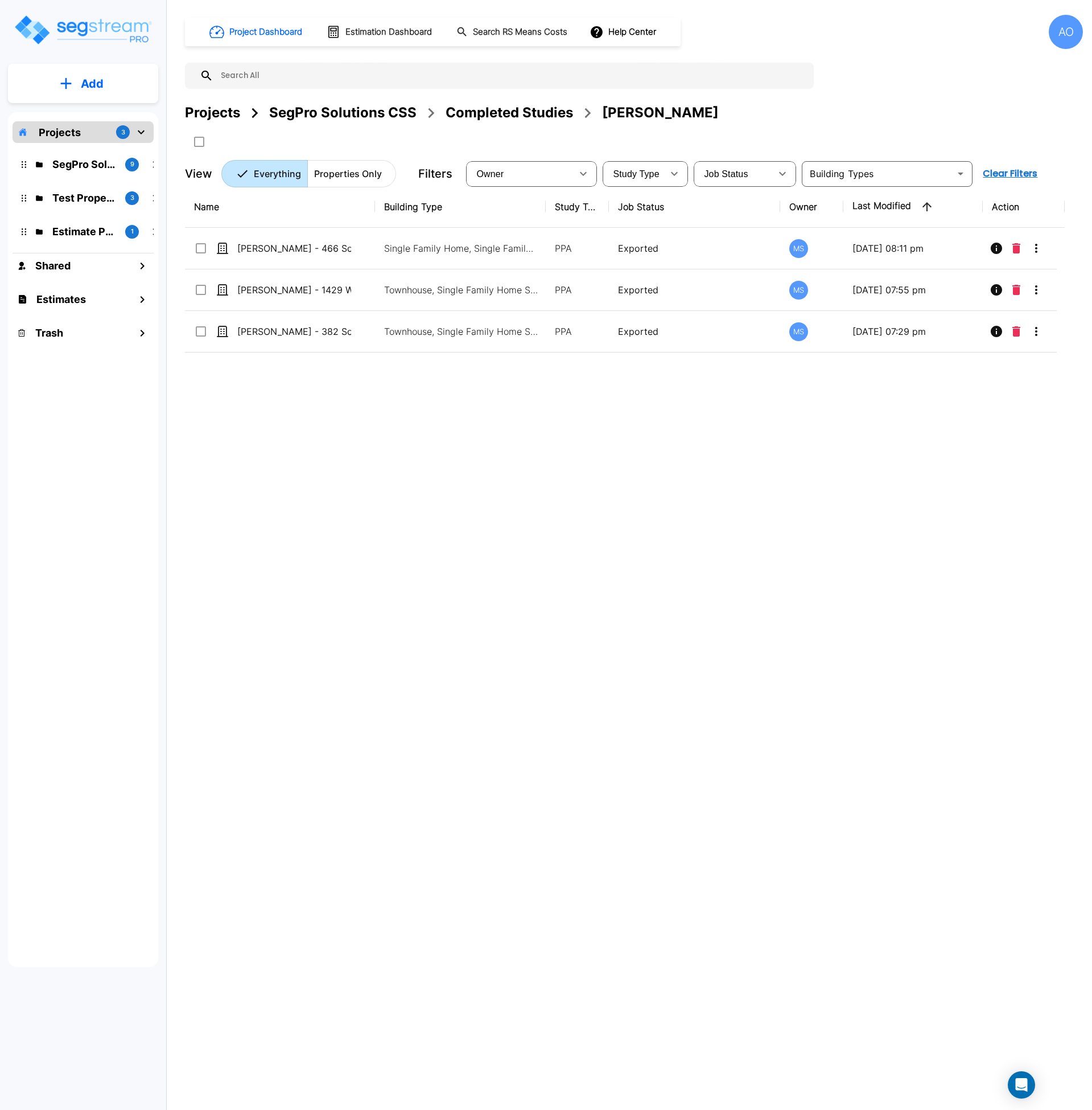
click at [107, 36] on img "mailbox folders" at bounding box center [83, 29] width 139 height 32
click at [119, 23] on img "mailbox folders" at bounding box center [83, 29] width 139 height 32
